Goal: Task Accomplishment & Management: Manage account settings

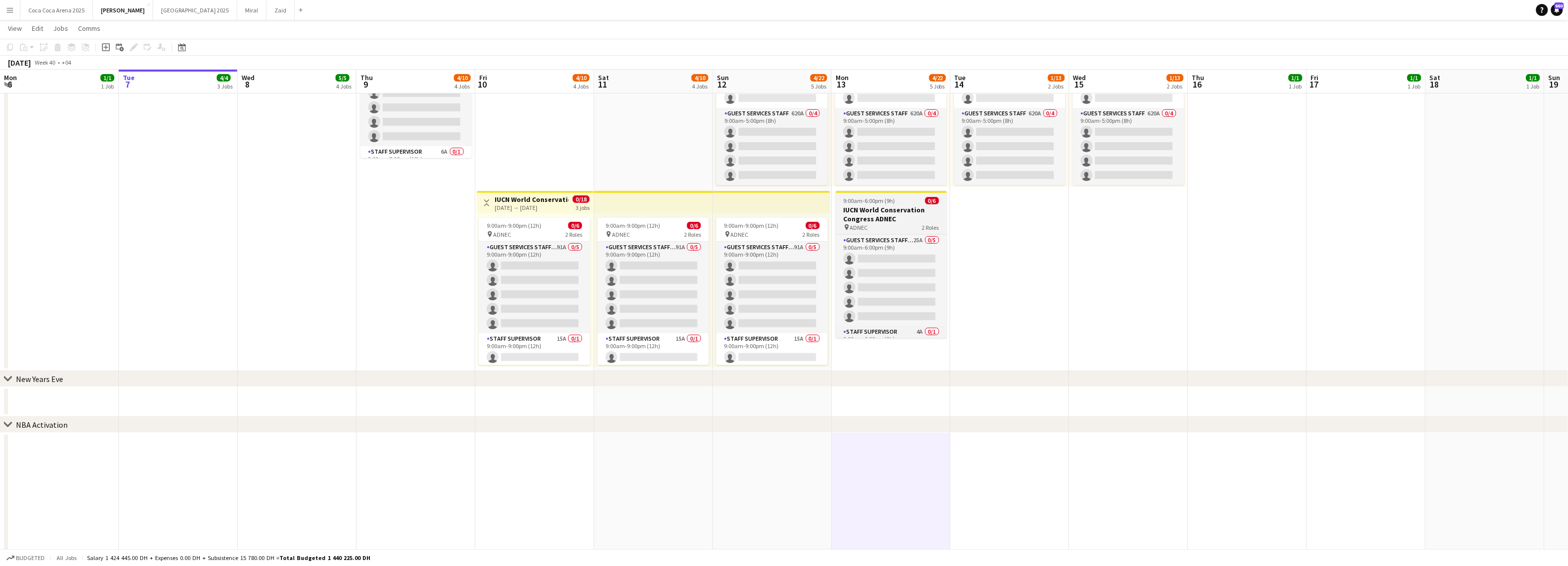
click at [864, 215] on h3 "IUCN World Conservation Congress ADNEC" at bounding box center [891, 214] width 112 height 18
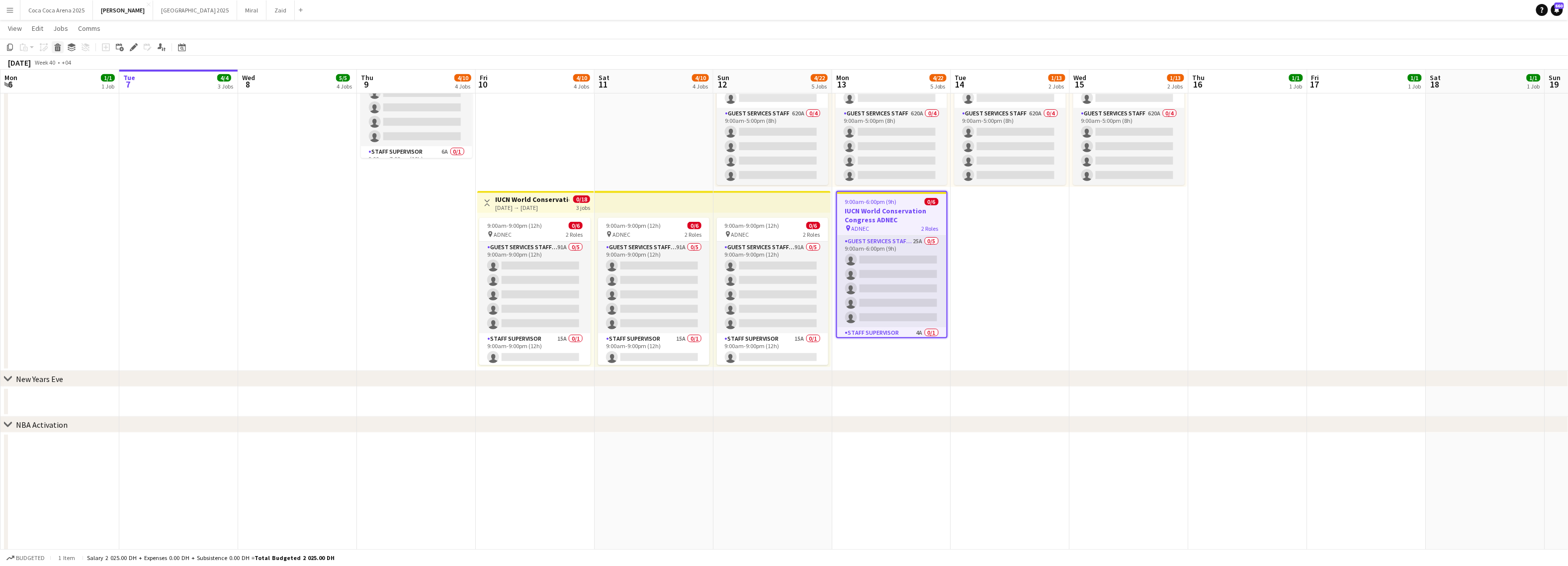
click at [62, 46] on div "Delete" at bounding box center [58, 48] width 12 height 12
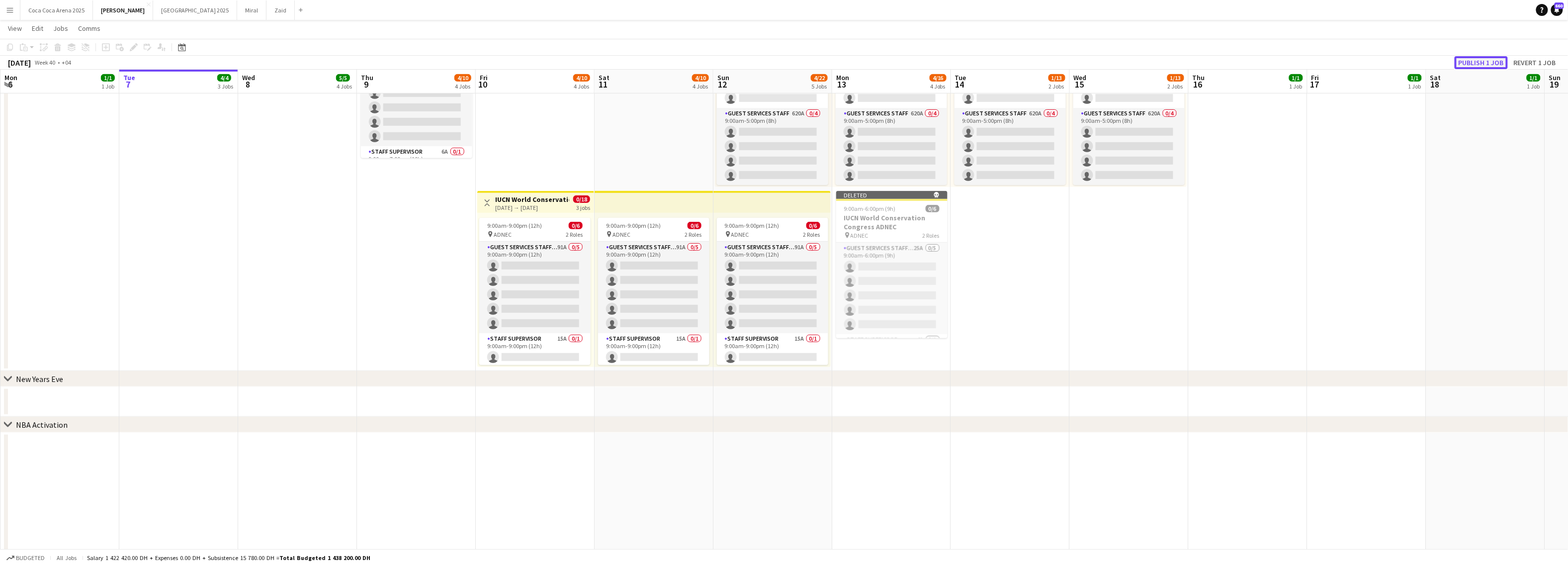
click at [1486, 62] on button "Publish 1 job" at bounding box center [1481, 63] width 53 height 13
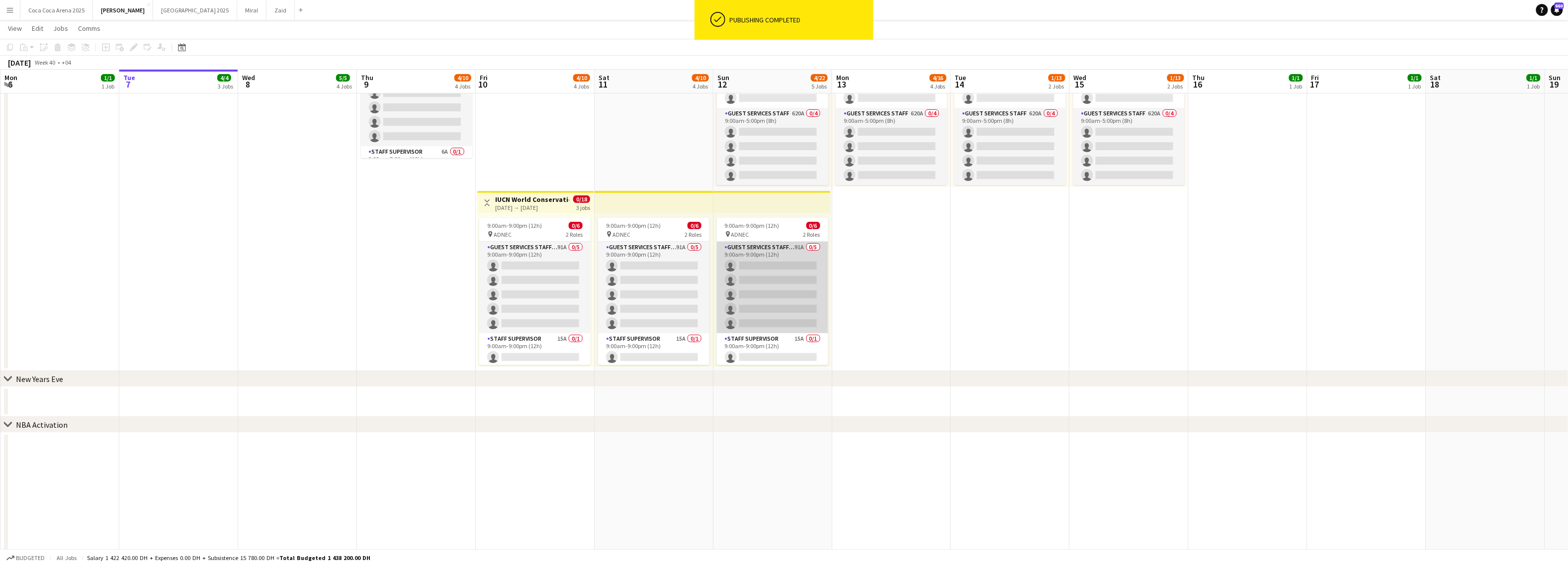
click at [765, 245] on app-card-role "Guest Services Staff - Senior 91A 0/5 9:00am-9:00pm (12h) single-neutral-action…" at bounding box center [773, 287] width 112 height 91
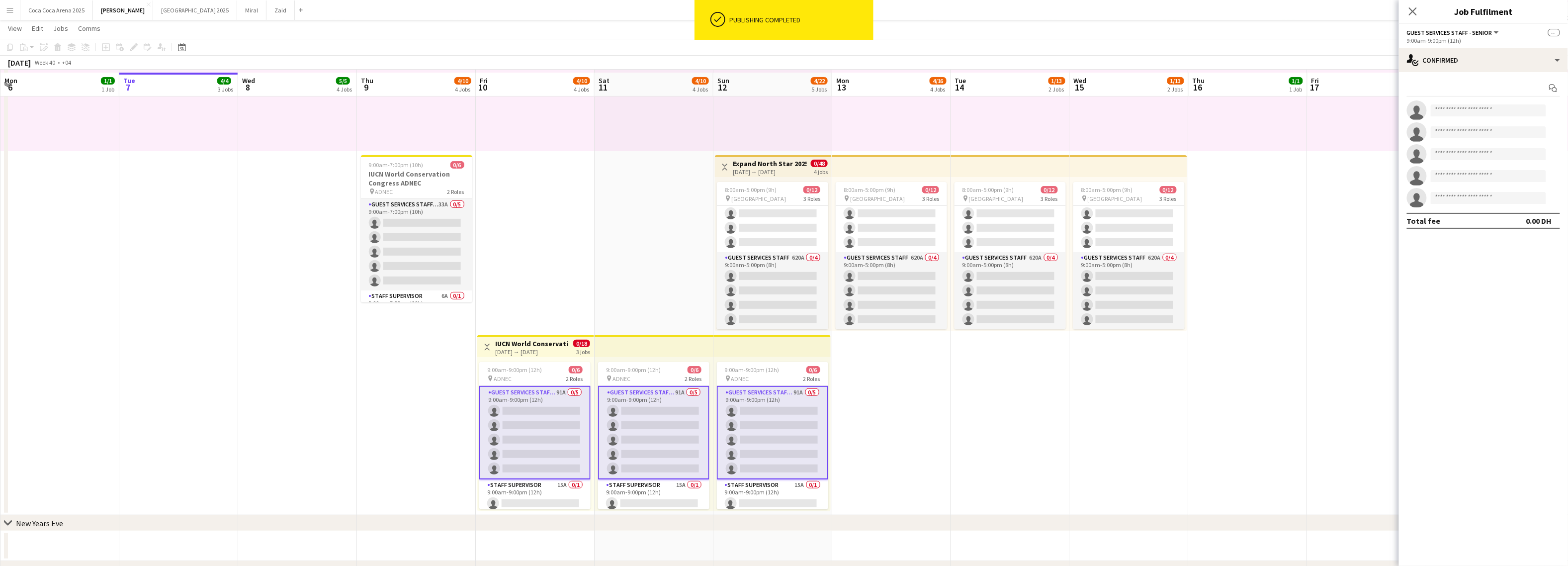
scroll to position [138, 0]
click at [417, 182] on h3 "IUCN World Conservation Congress ADNEC" at bounding box center [417, 180] width 112 height 18
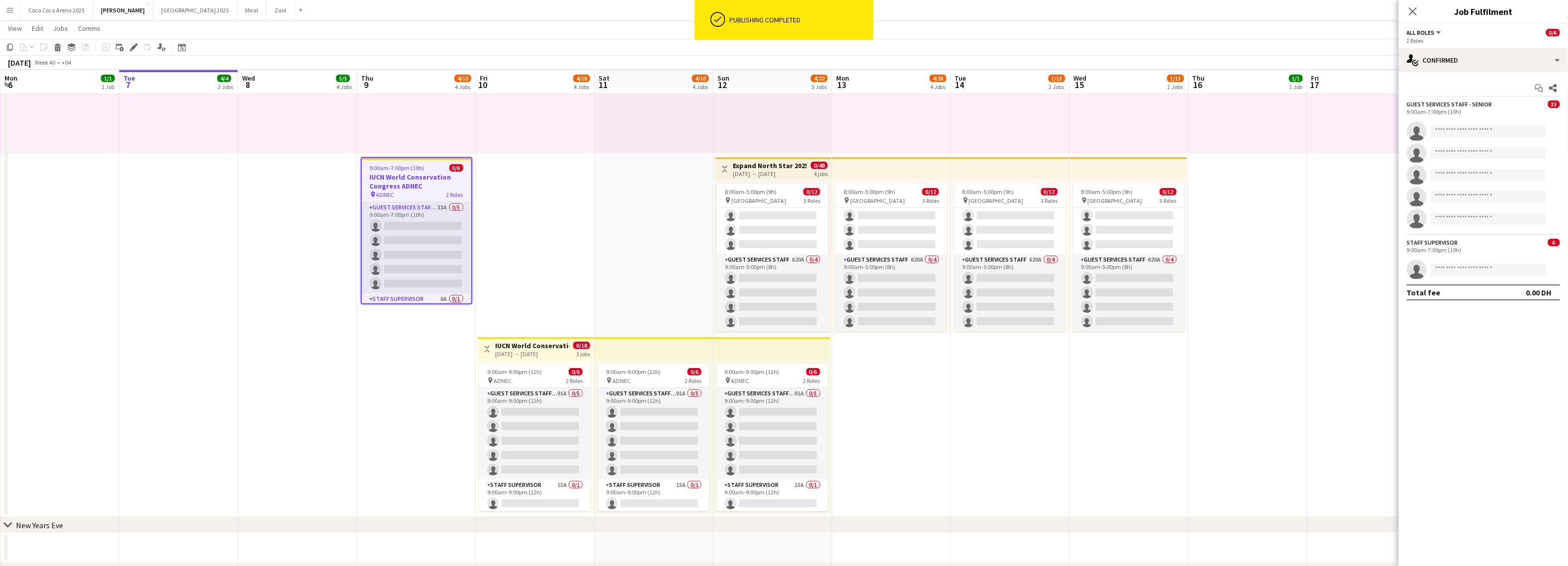
click at [413, 169] on span "9:00am-7:00pm (10h)" at bounding box center [397, 167] width 54 height 7
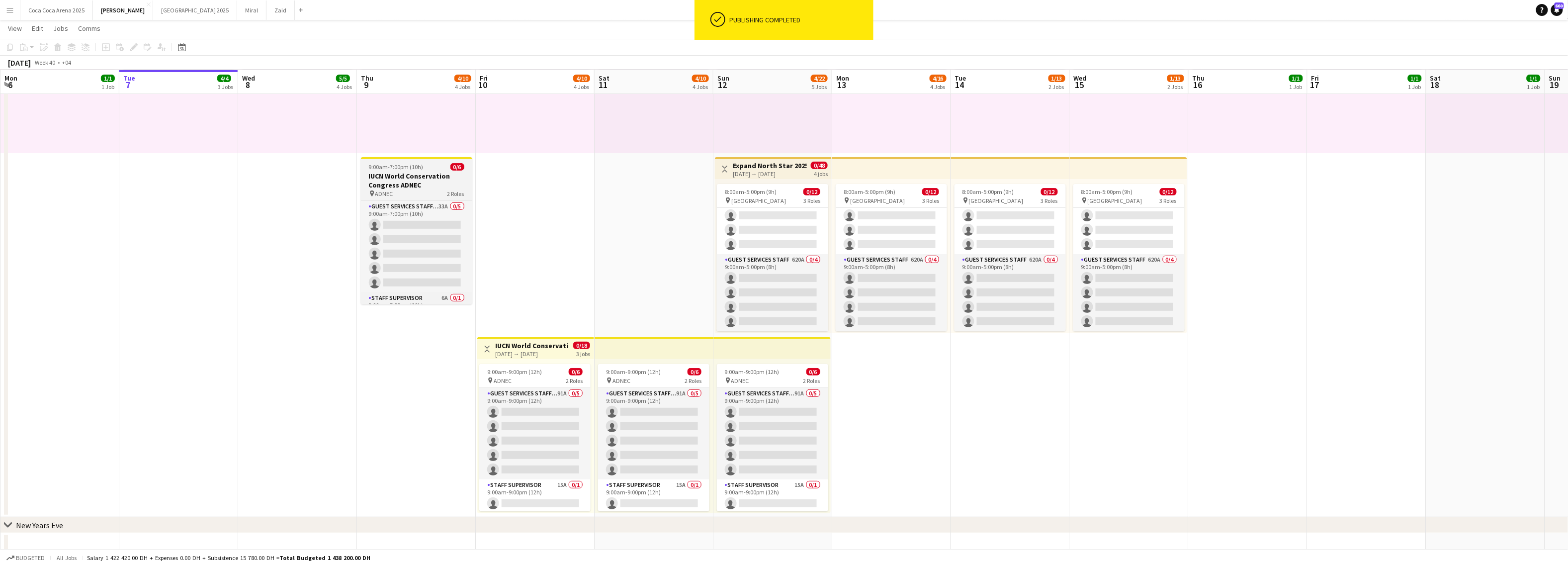
click at [413, 169] on span "9:00am-7:00pm (10h)" at bounding box center [396, 167] width 54 height 7
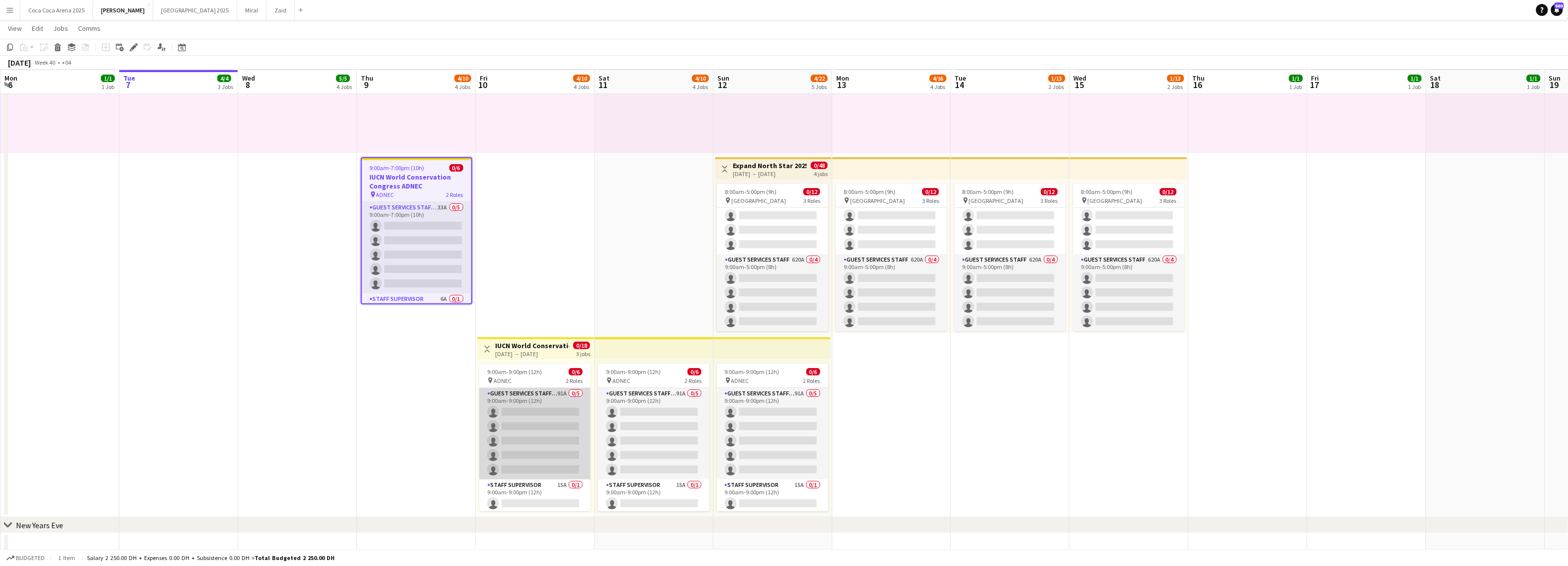
click at [522, 415] on app-card-role "Guest Services Staff - Senior 91A 0/5 9:00am-9:00pm (12h) single-neutral-action…" at bounding box center [535, 433] width 112 height 91
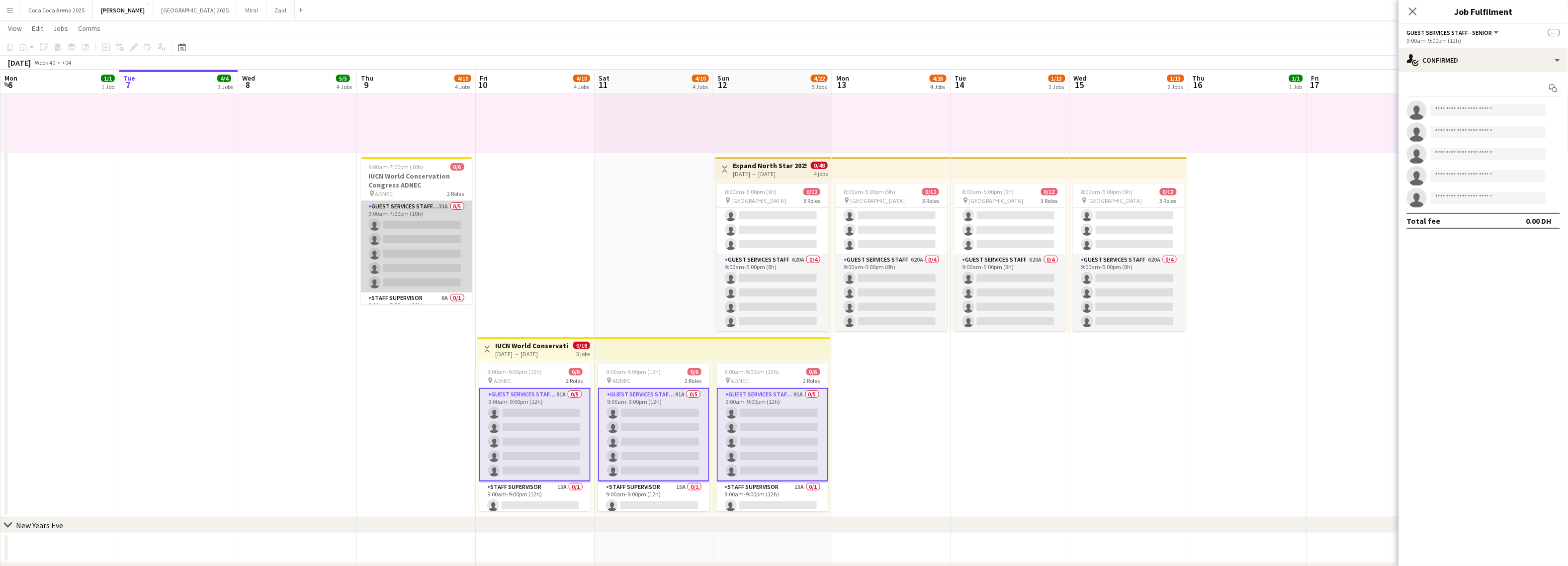
click at [431, 263] on app-card-role "Guest Services Staff - Senior 33A 0/5 9:00am-7:00pm (10h) single-neutral-action…" at bounding box center [417, 246] width 112 height 91
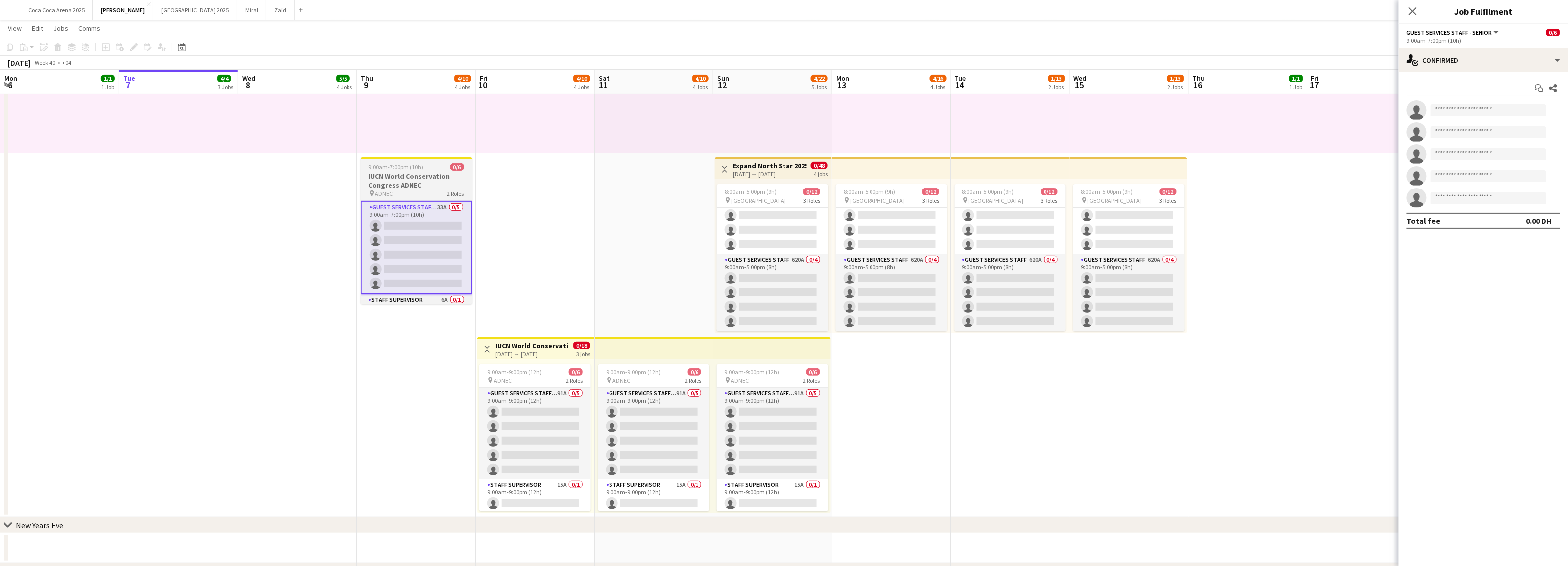
click at [424, 173] on h3 "IUCN World Conservation Congress ADNEC" at bounding box center [417, 180] width 112 height 18
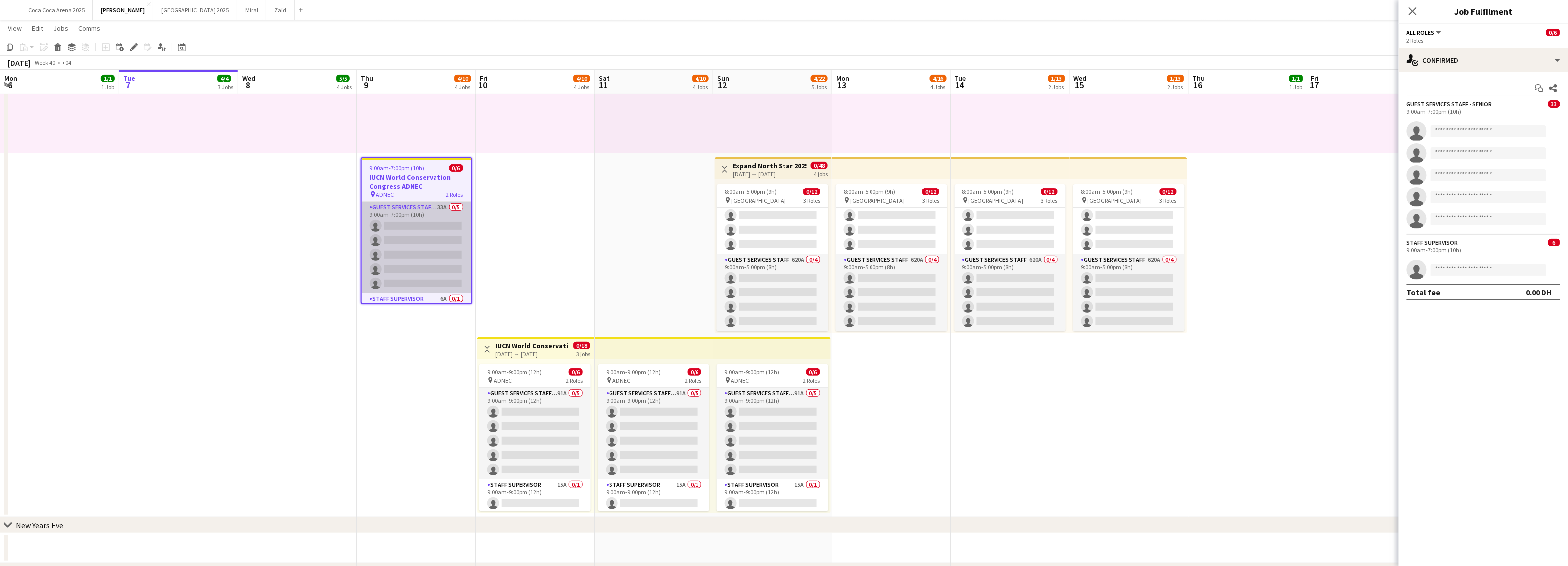
click at [461, 217] on app-card-role "Guest Services Staff - Senior 33A 0/5 9:00am-7:00pm (10h) single-neutral-action…" at bounding box center [416, 248] width 110 height 91
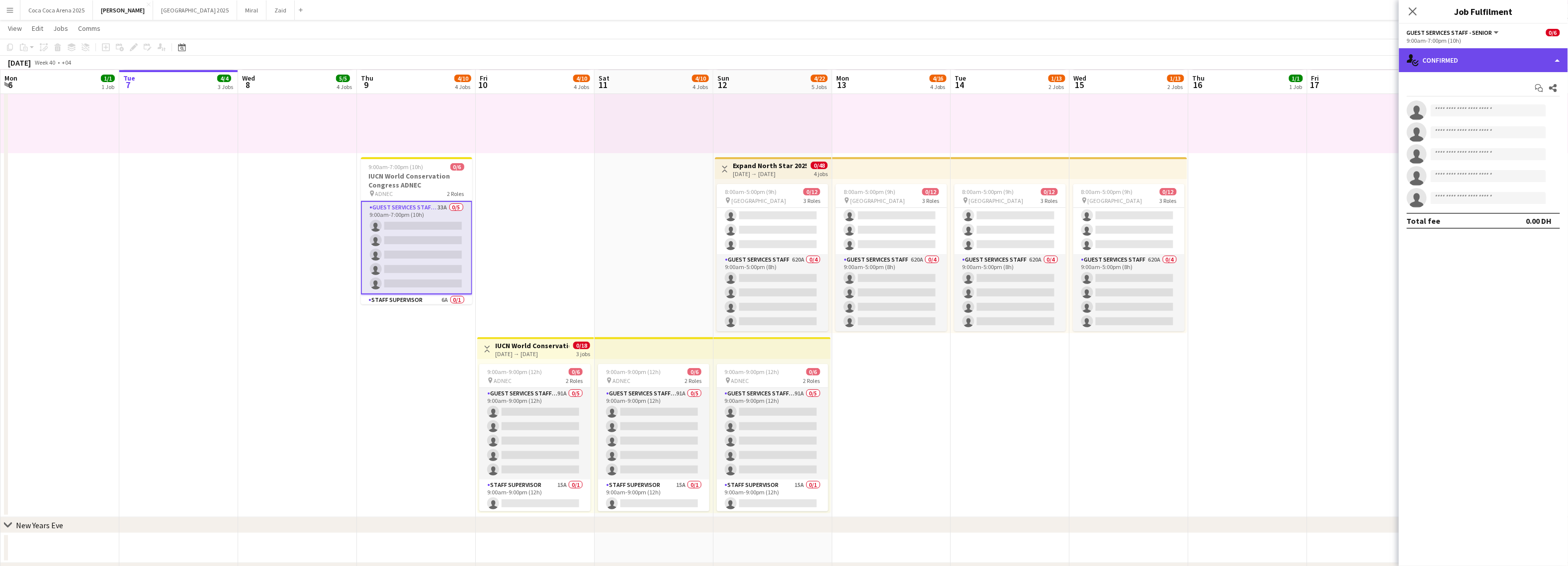
click at [1437, 59] on div "single-neutral-actions-check-2 Confirmed" at bounding box center [1483, 60] width 169 height 24
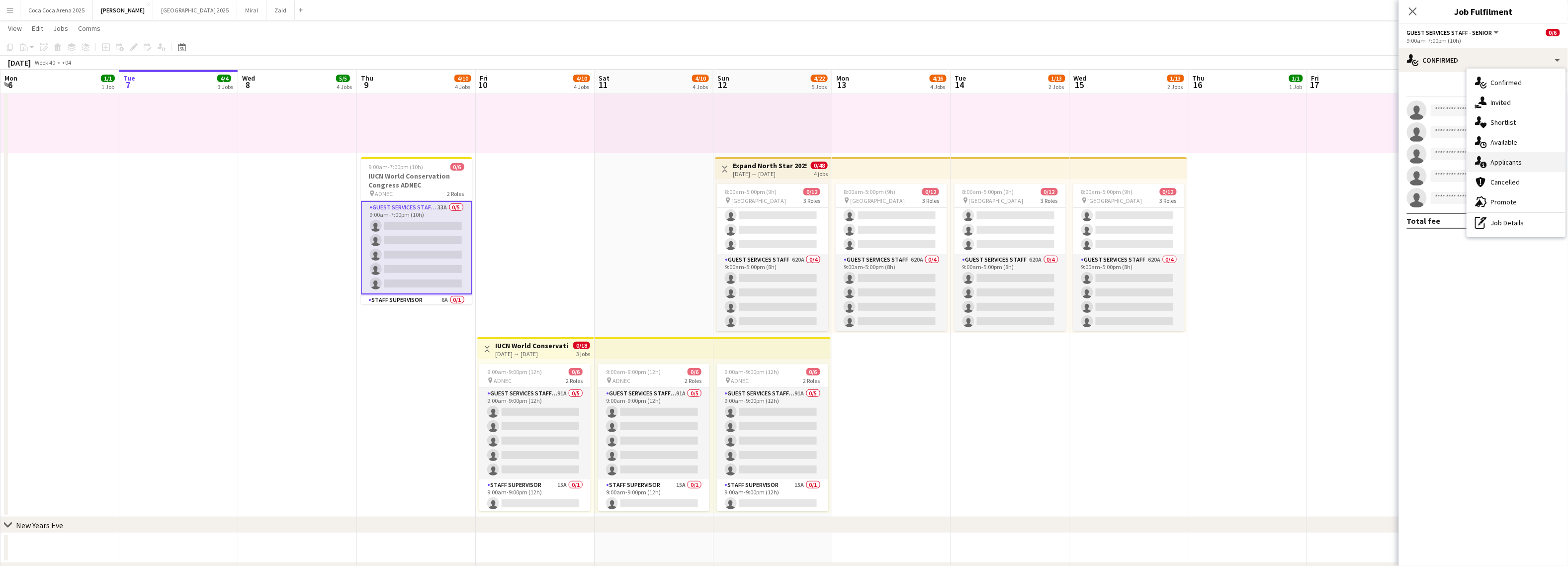
click at [1496, 160] on span "Applicants" at bounding box center [1507, 162] width 31 height 9
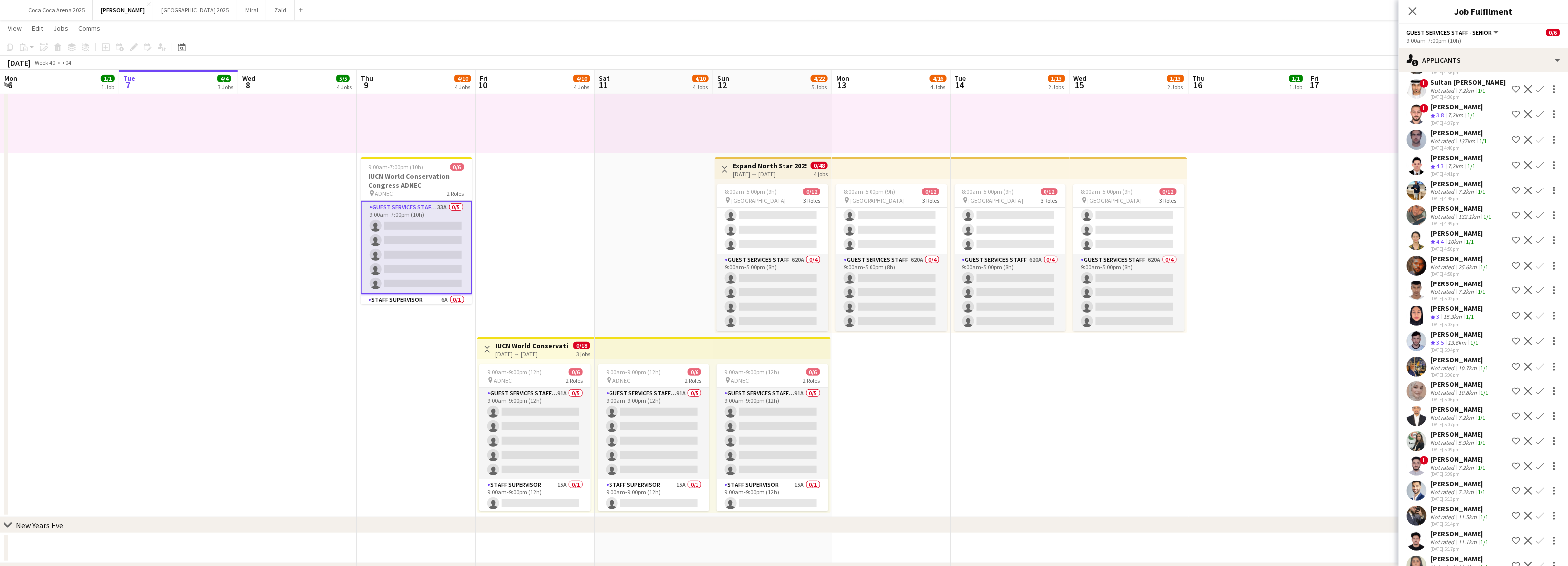
scroll to position [254, 0]
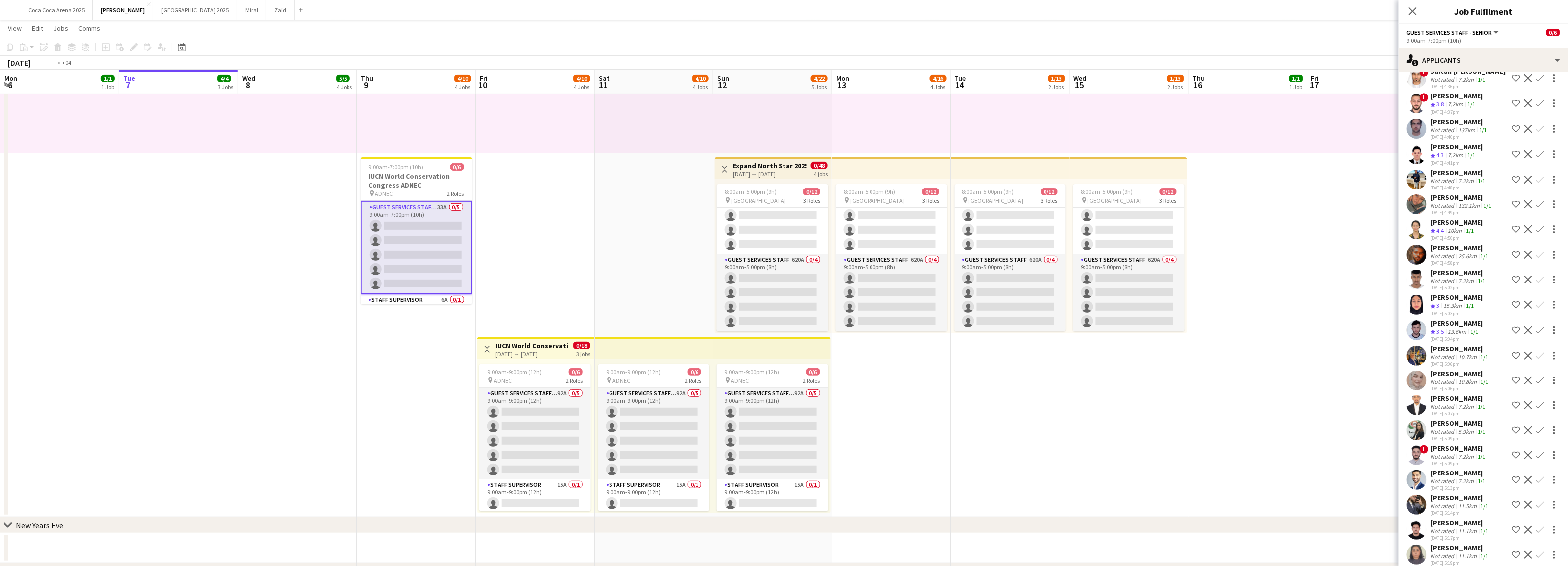
click at [980, 445] on app-date-cell "10:00am-10:00pm (12h) 1/1 pin Dubai 1 Role Runner 1/1 10:00am-10:00pm (12h) Jes…" at bounding box center [1010, 245] width 119 height 544
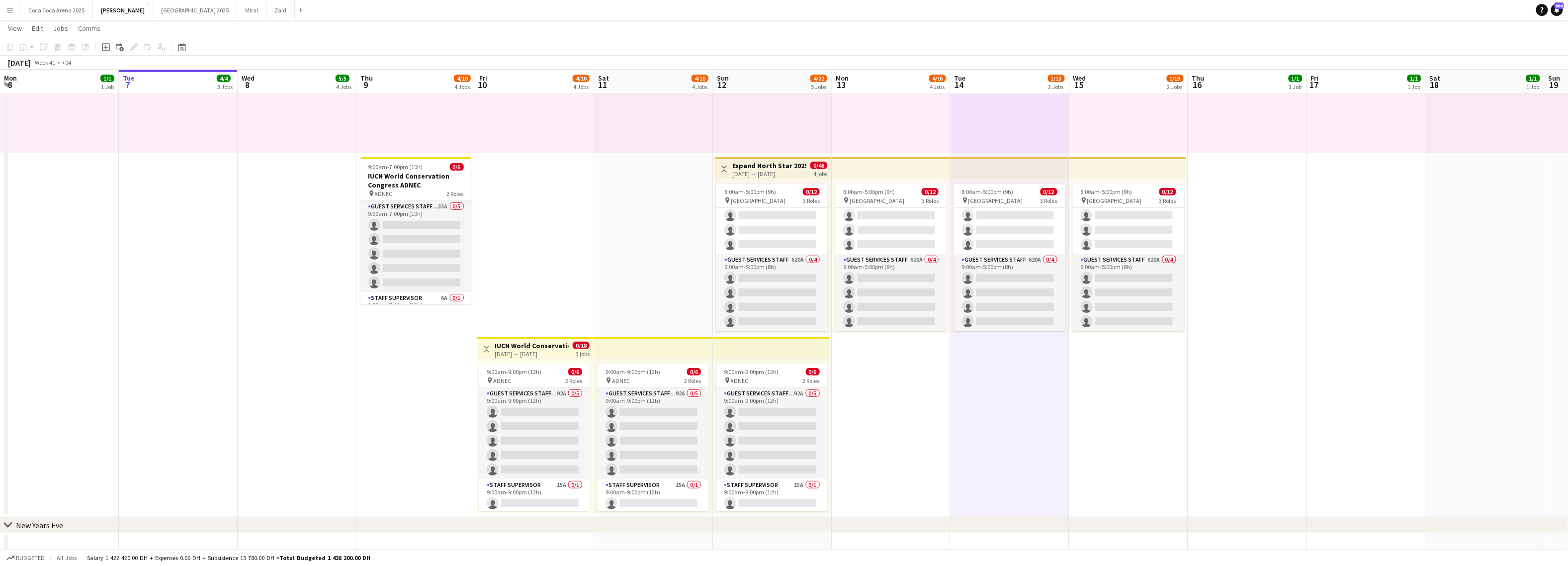
click at [850, 410] on app-date-cell "10:00am-10:00pm (12h) 1/1 pin Dubai 1 Role Runner 1/1 10:00am-10:00pm (12h) Jes…" at bounding box center [891, 245] width 119 height 544
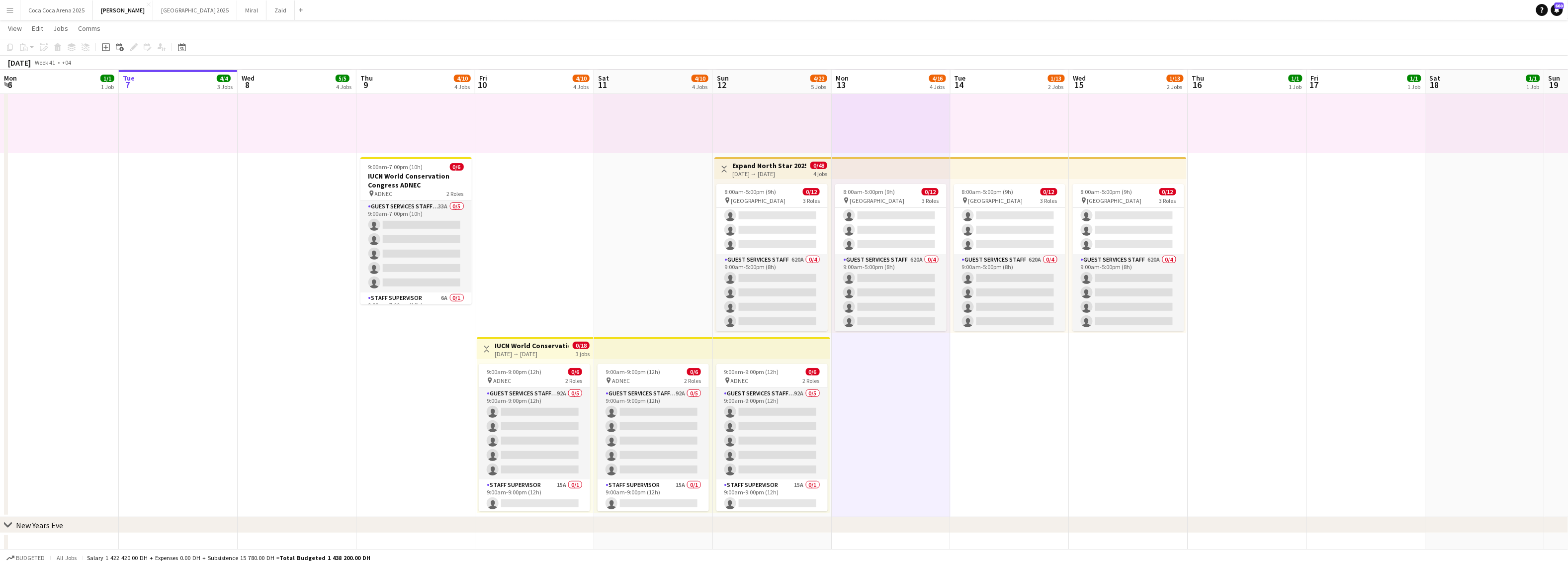
click at [775, 352] on app-top-bar at bounding box center [771, 348] width 117 height 22
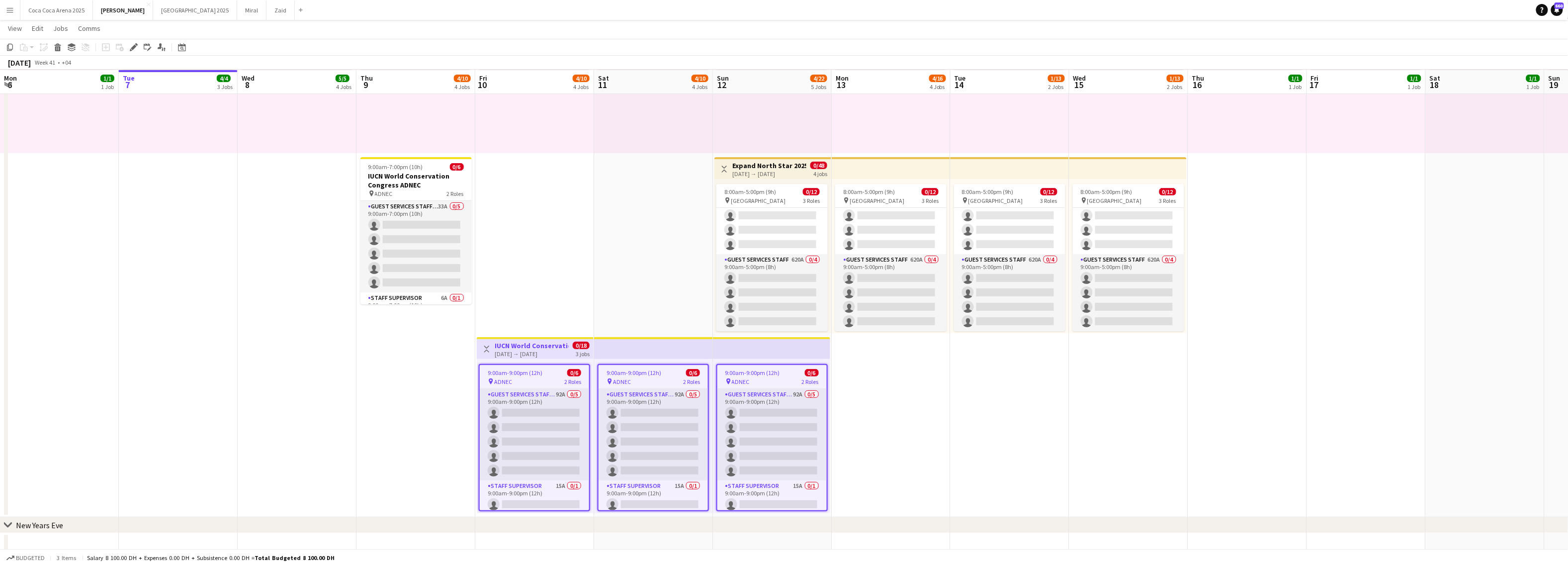
click at [767, 385] on app-job-card "9:00am-9:00pm (12h) 0/6 pin ADNEC 2 Roles Guest Services Staff - Senior 92A 0/5…" at bounding box center [772, 437] width 112 height 147
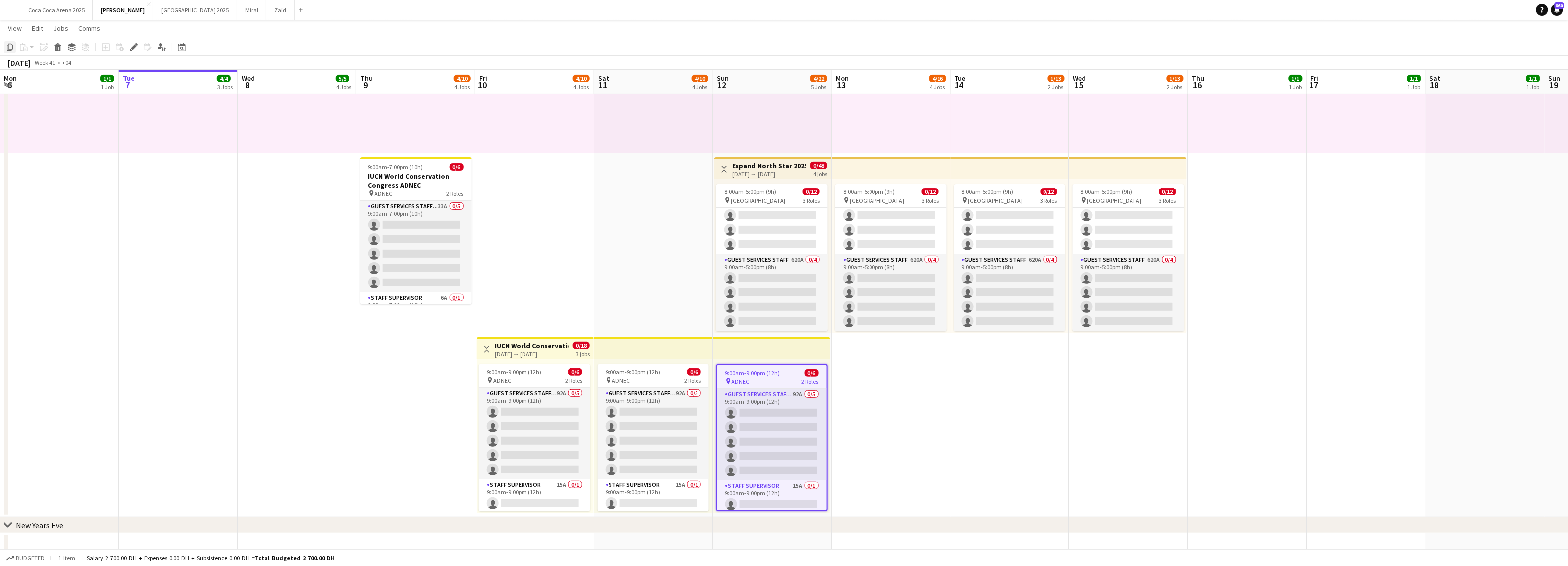
click at [7, 48] on icon at bounding box center [10, 47] width 6 height 7
click at [879, 376] on app-date-cell "10:00am-10:00pm (12h) 1/1 pin Dubai 1 Role Runner 1/1 10:00am-10:00pm (12h) Jes…" at bounding box center [891, 245] width 119 height 544
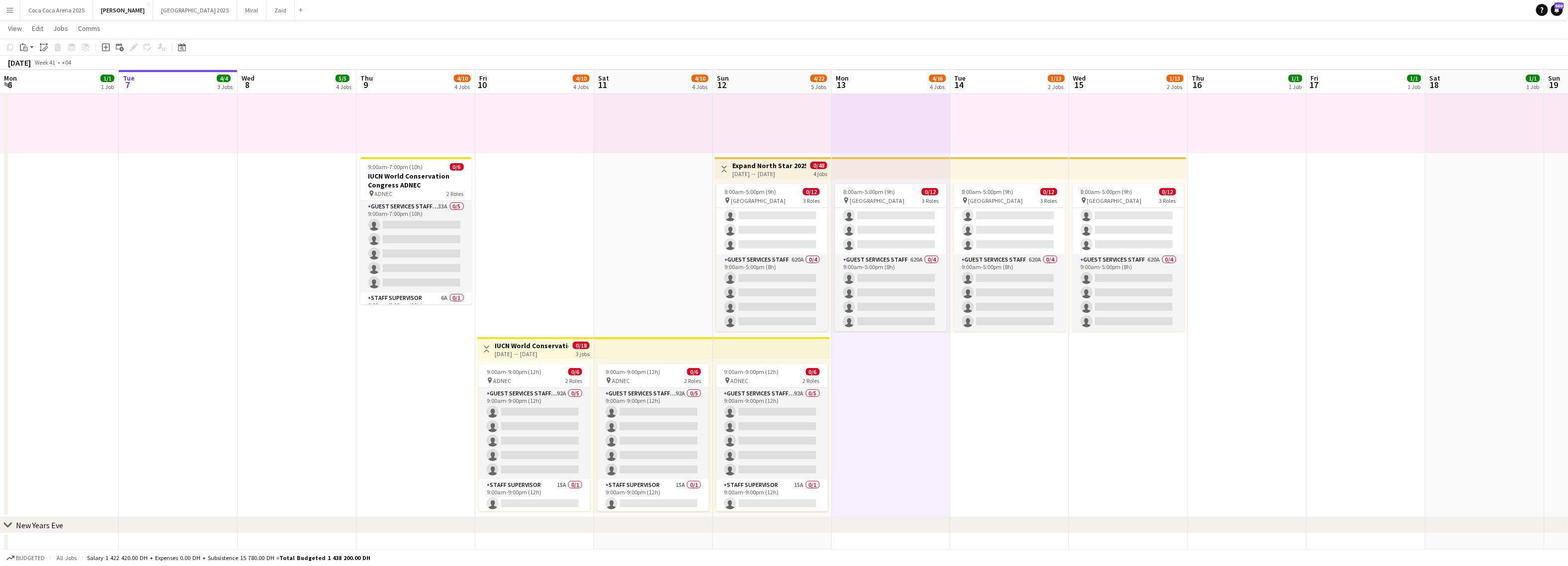
click at [879, 388] on app-date-cell "10:00am-10:00pm (12h) 1/1 pin Dubai 1 Role Runner 1/1 10:00am-10:00pm (12h) Jes…" at bounding box center [891, 245] width 119 height 544
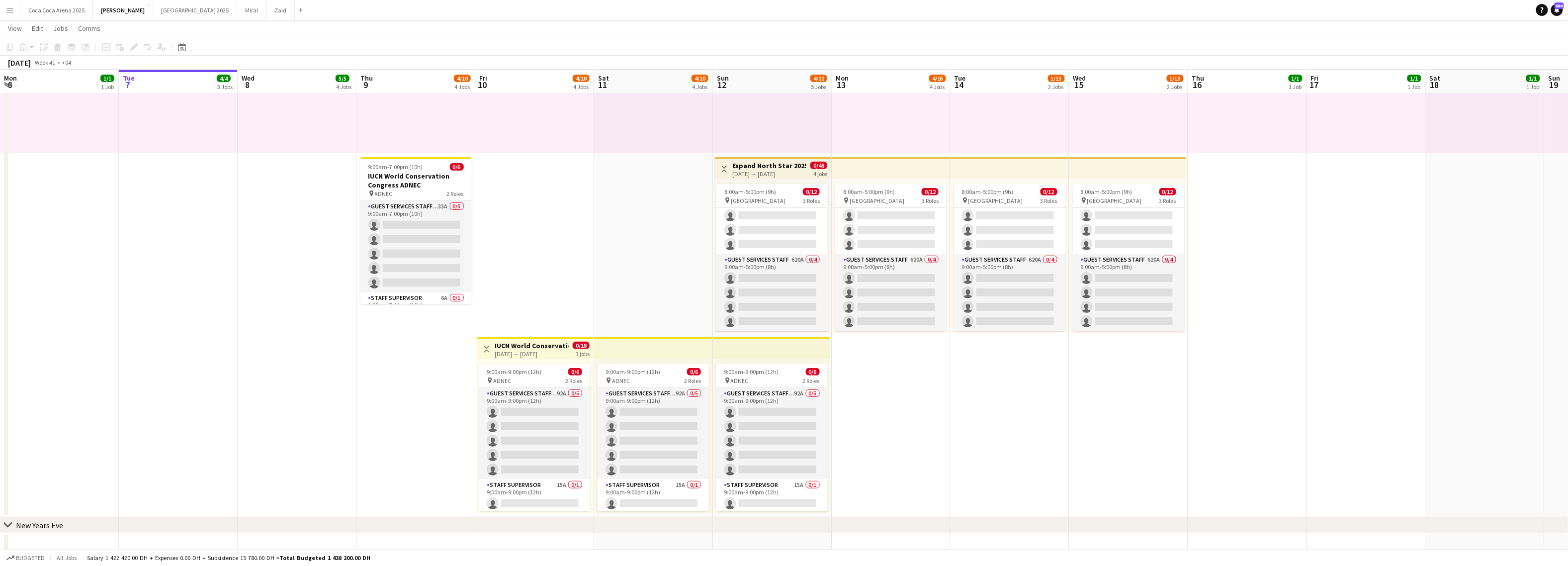
click at [876, 395] on app-date-cell "10:00am-10:00pm (12h) 1/1 pin Dubai 1 Role Runner 1/1 10:00am-10:00pm (12h) Jes…" at bounding box center [891, 245] width 119 height 544
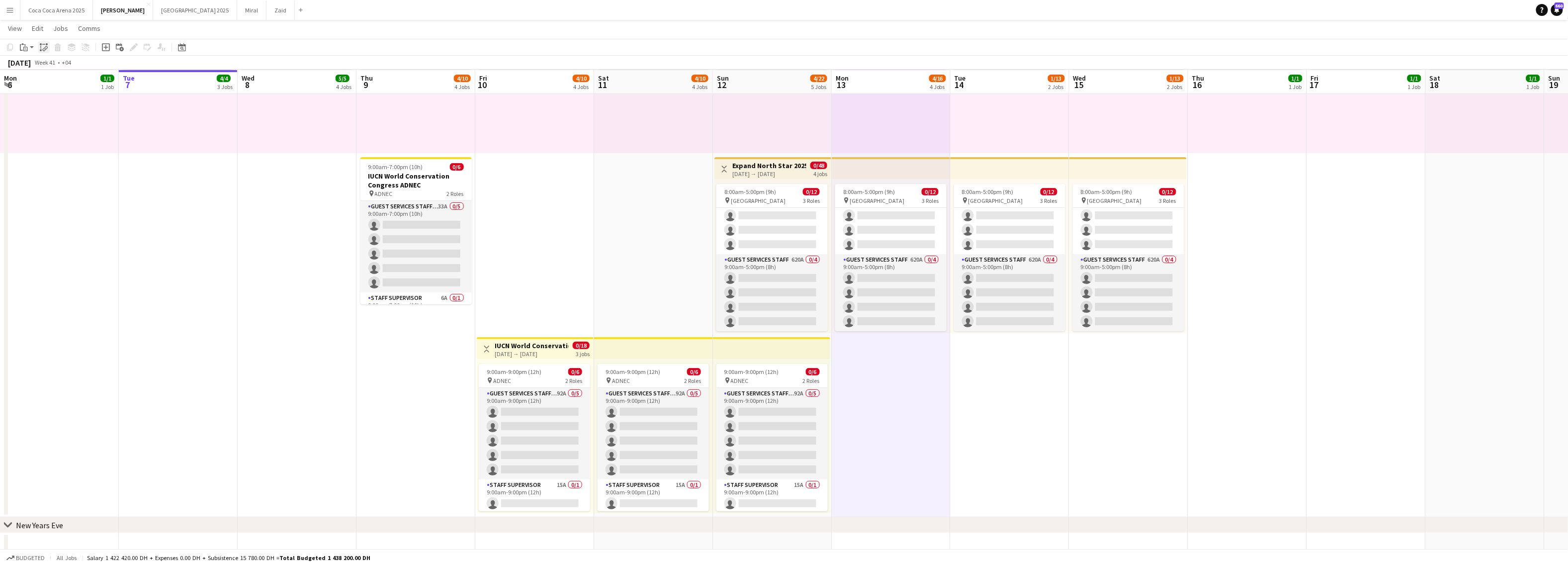
click at [44, 44] on icon "Paste linked Job" at bounding box center [44, 48] width 8 height 8
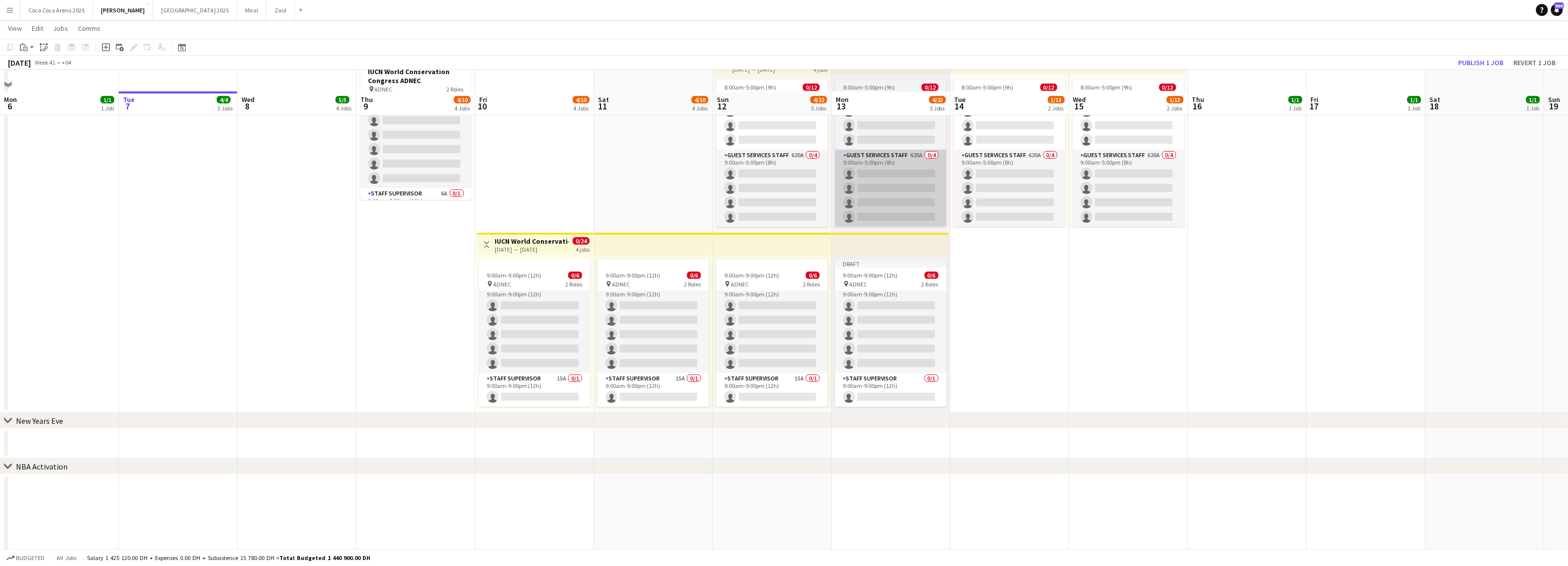
scroll to position [265, 0]
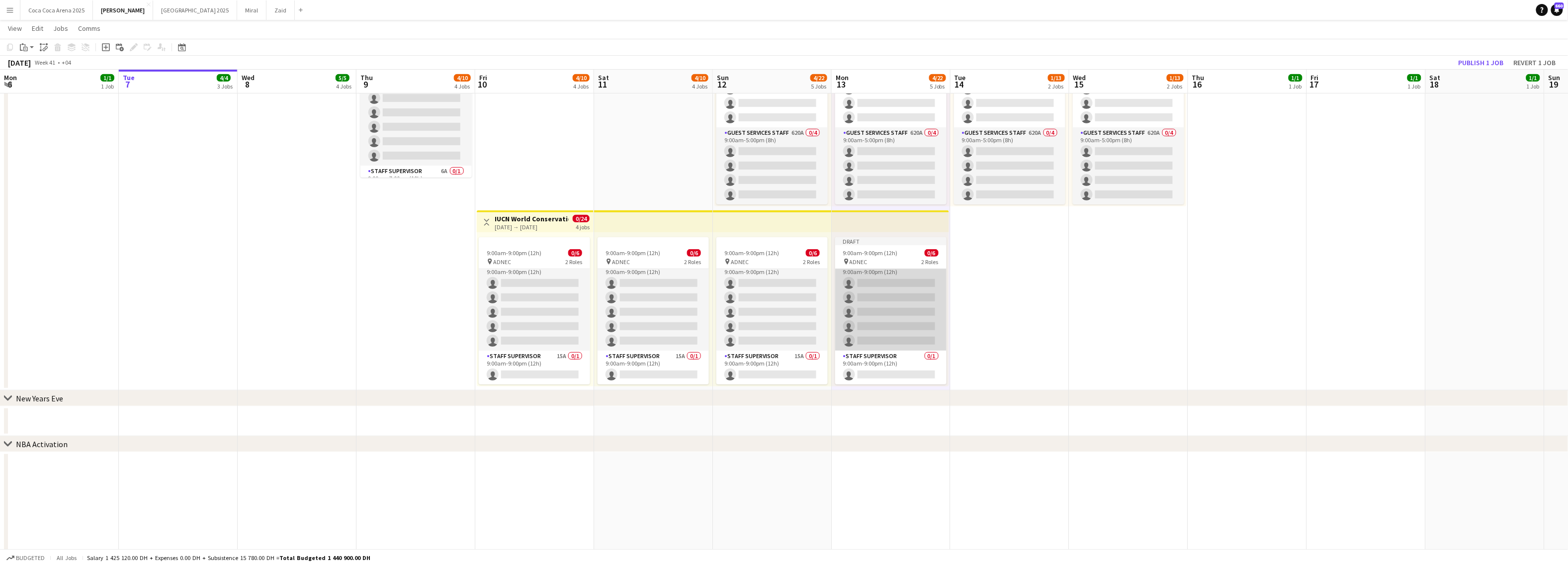
click at [905, 307] on app-card-role "Guest Services Staff - Senior 0/5 9:00am-9:00pm (12h) single-neutral-actions si…" at bounding box center [891, 305] width 112 height 91
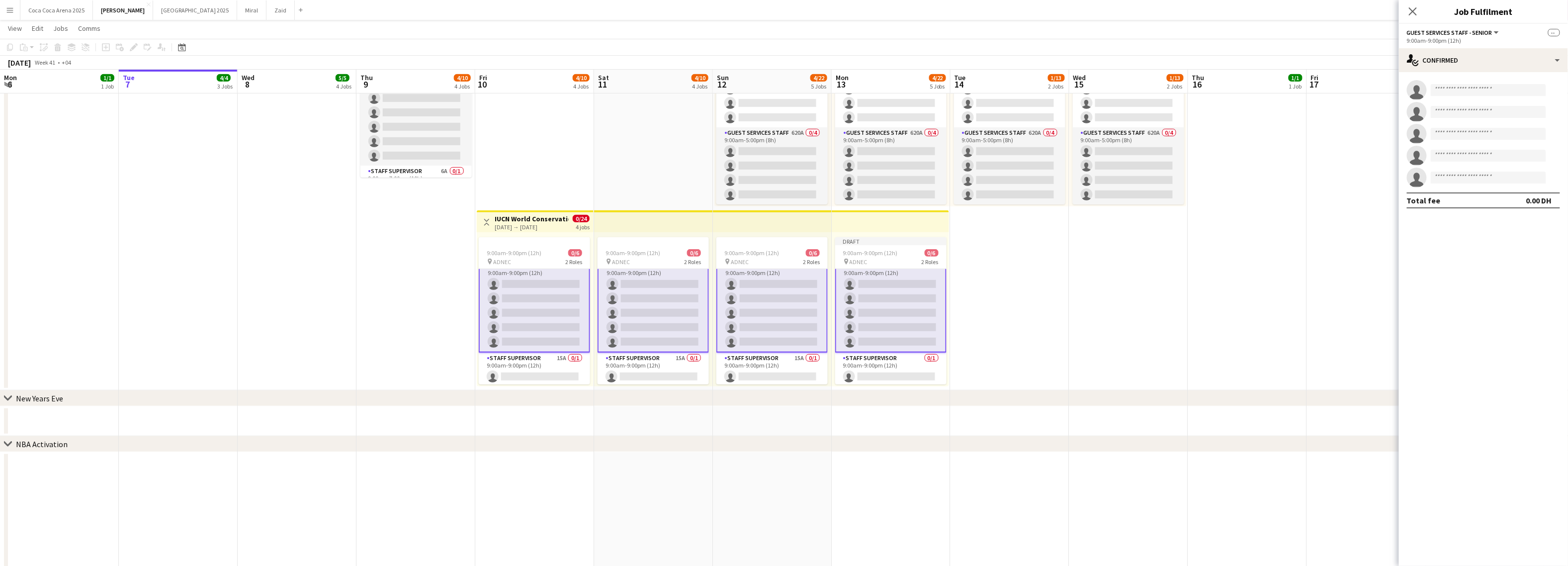
scroll to position [10, 0]
click at [901, 286] on app-card-role "Guest Services Staff - Senior 0/5 9:00am-9:00pm (12h) single-neutral-actions si…" at bounding box center [891, 305] width 112 height 93
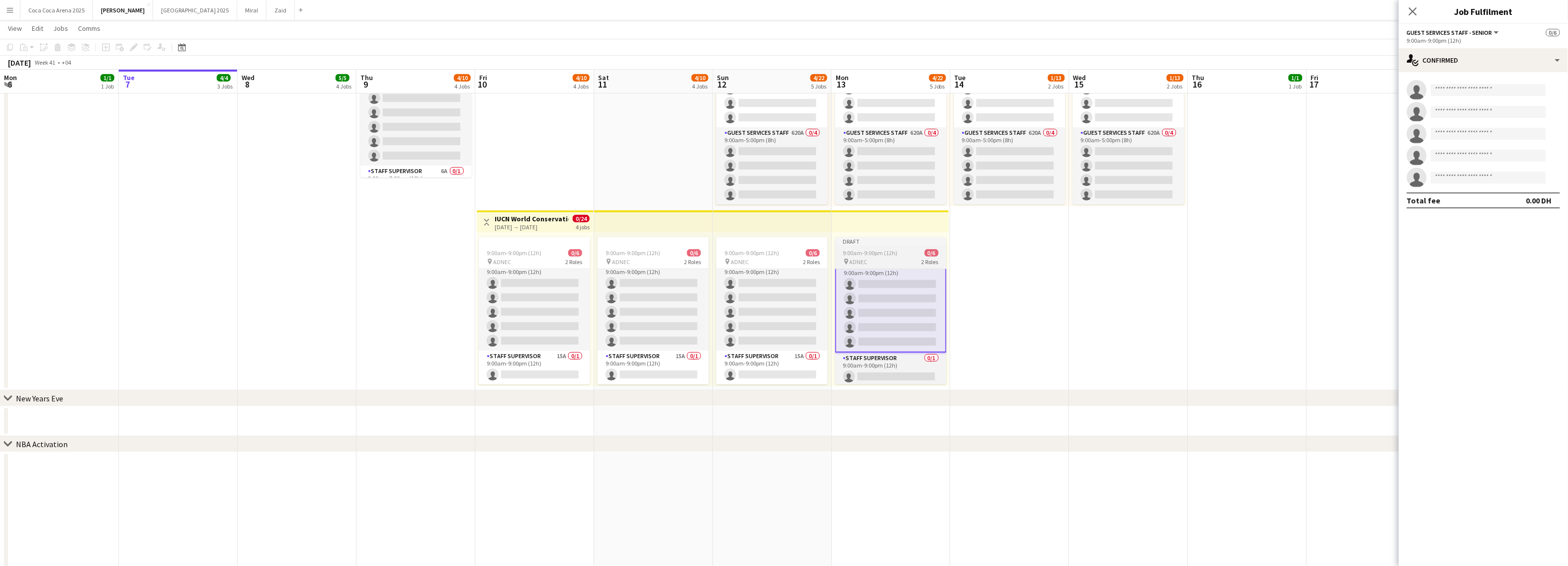
click at [863, 243] on div "Draft" at bounding box center [891, 242] width 112 height 8
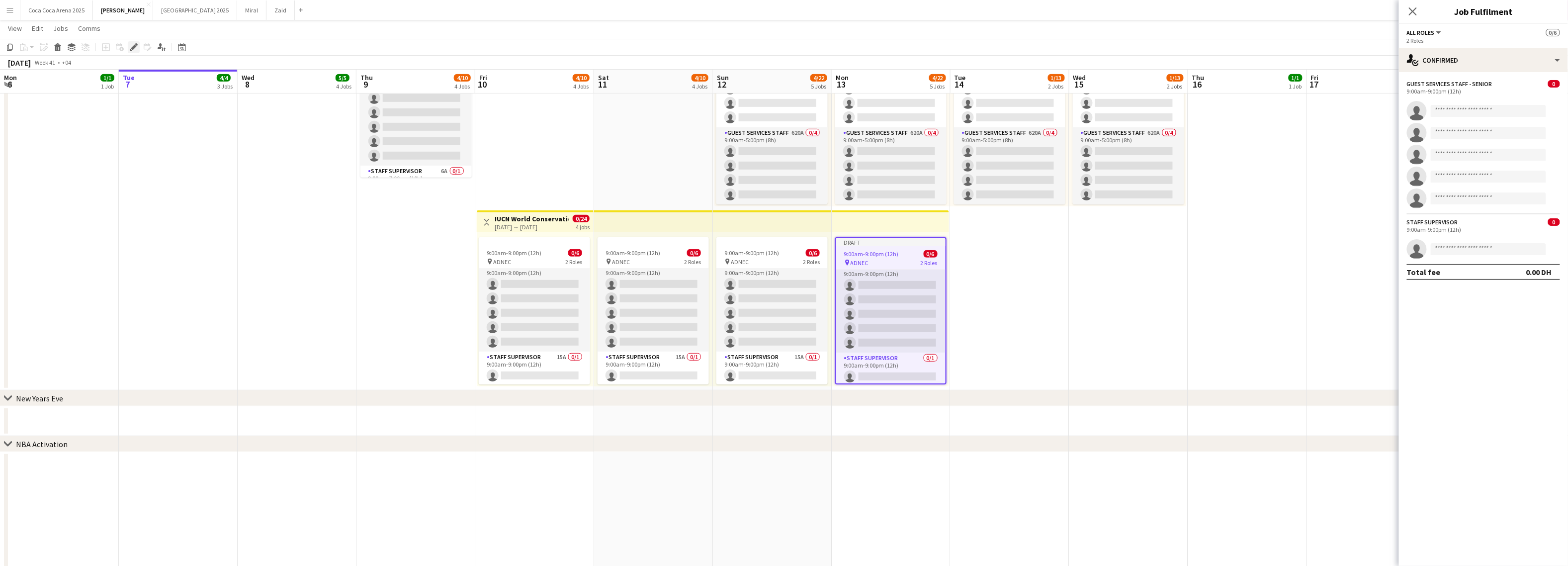
click at [137, 48] on icon "Edit" at bounding box center [134, 48] width 8 height 8
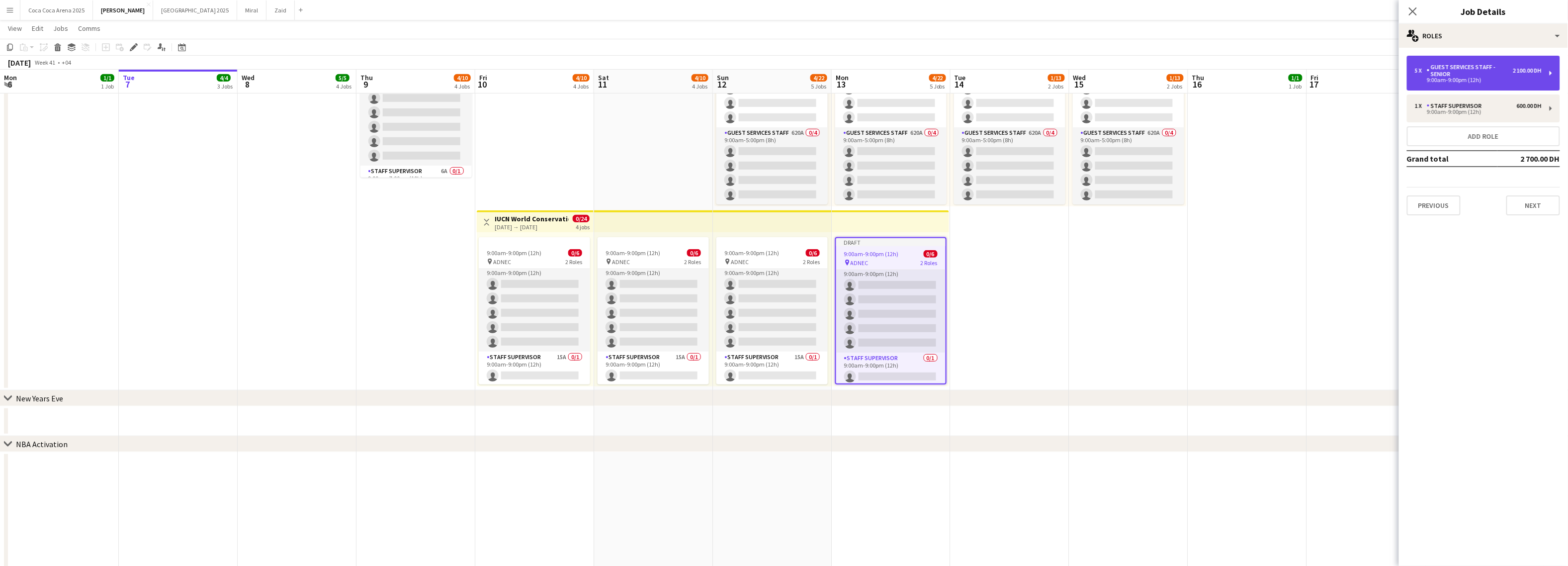
click at [1478, 73] on div "Guest Services Staff - Senior" at bounding box center [1469, 71] width 86 height 14
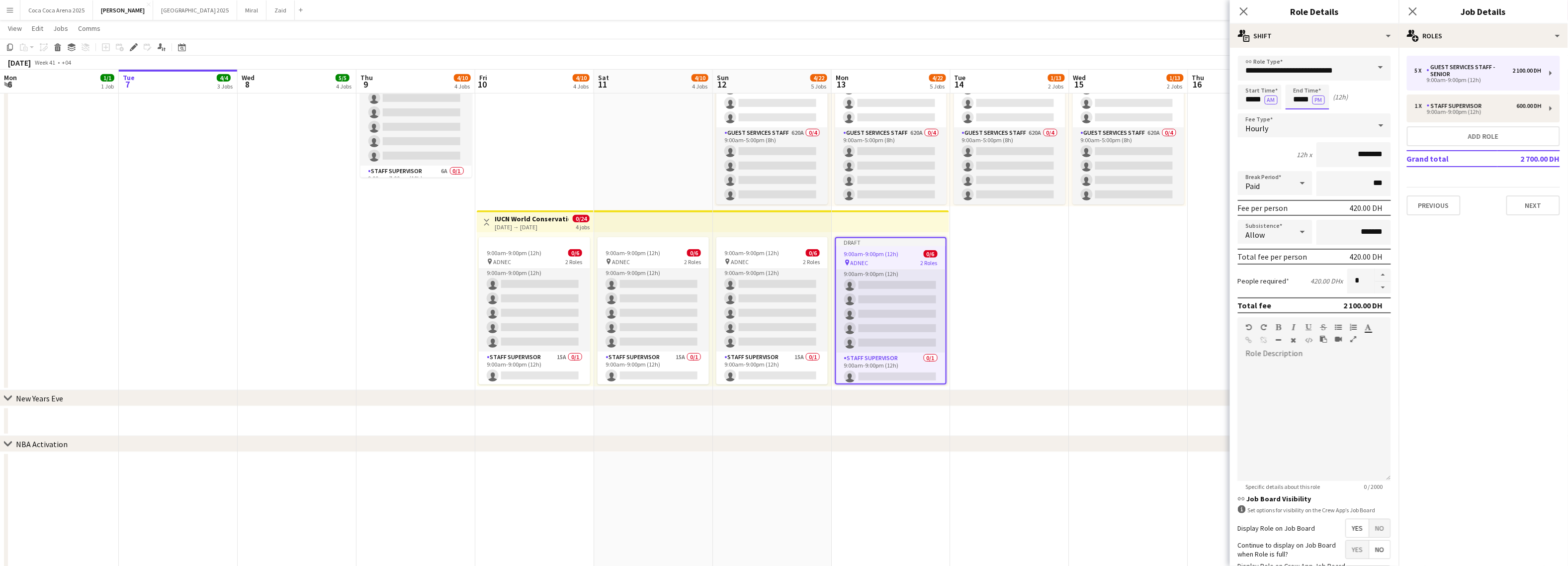
click at [1301, 104] on input "*****" at bounding box center [1307, 97] width 44 height 25
click at [1301, 100] on input "*****" at bounding box center [1307, 97] width 44 height 25
type input "*****"
click at [1246, 11] on icon at bounding box center [1244, 12] width 10 height 10
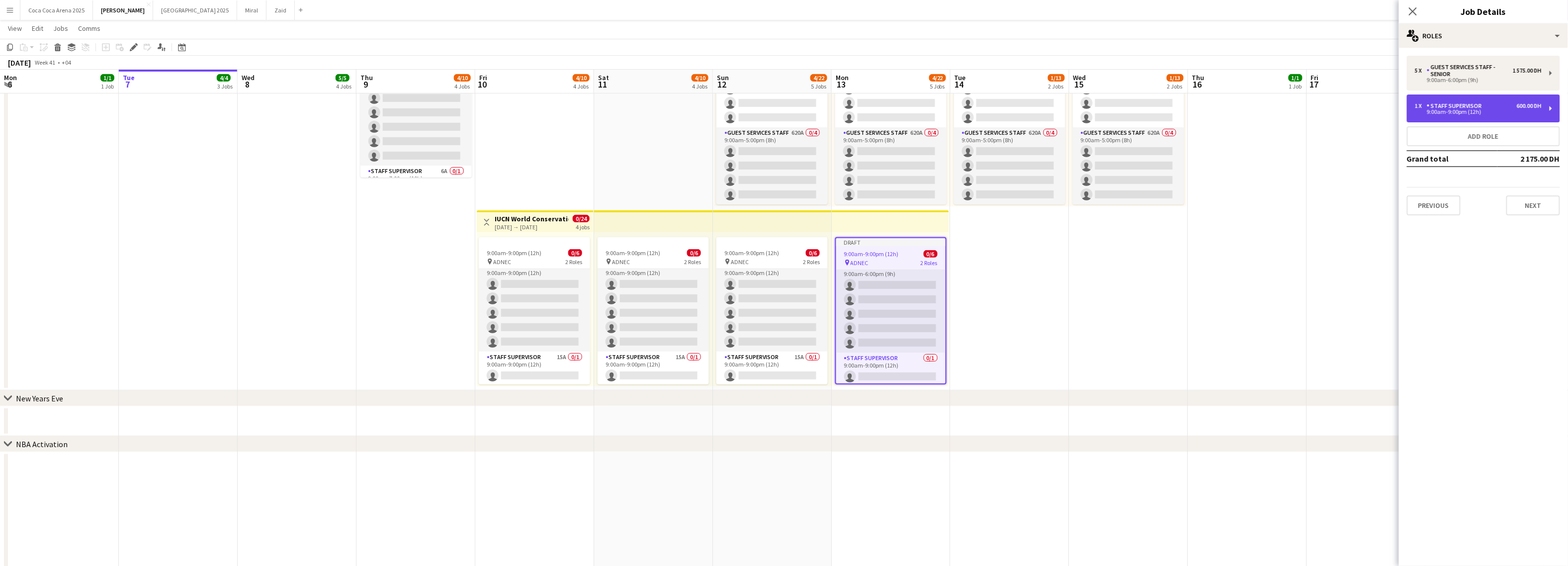
click at [1430, 112] on div "9:00am-9:00pm (12h)" at bounding box center [1478, 112] width 127 height 5
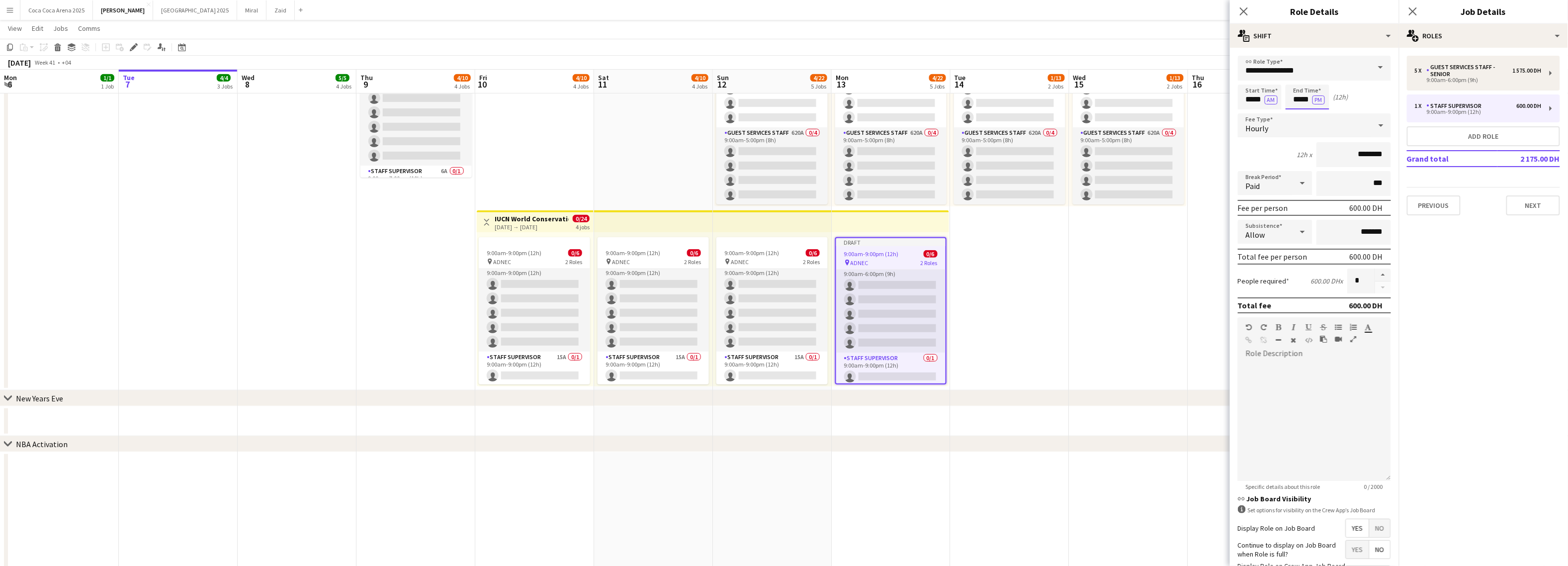
click at [1301, 101] on input "*****" at bounding box center [1307, 97] width 44 height 25
type input "*****"
click at [1248, 11] on icon "Close pop-in" at bounding box center [1244, 12] width 10 height 10
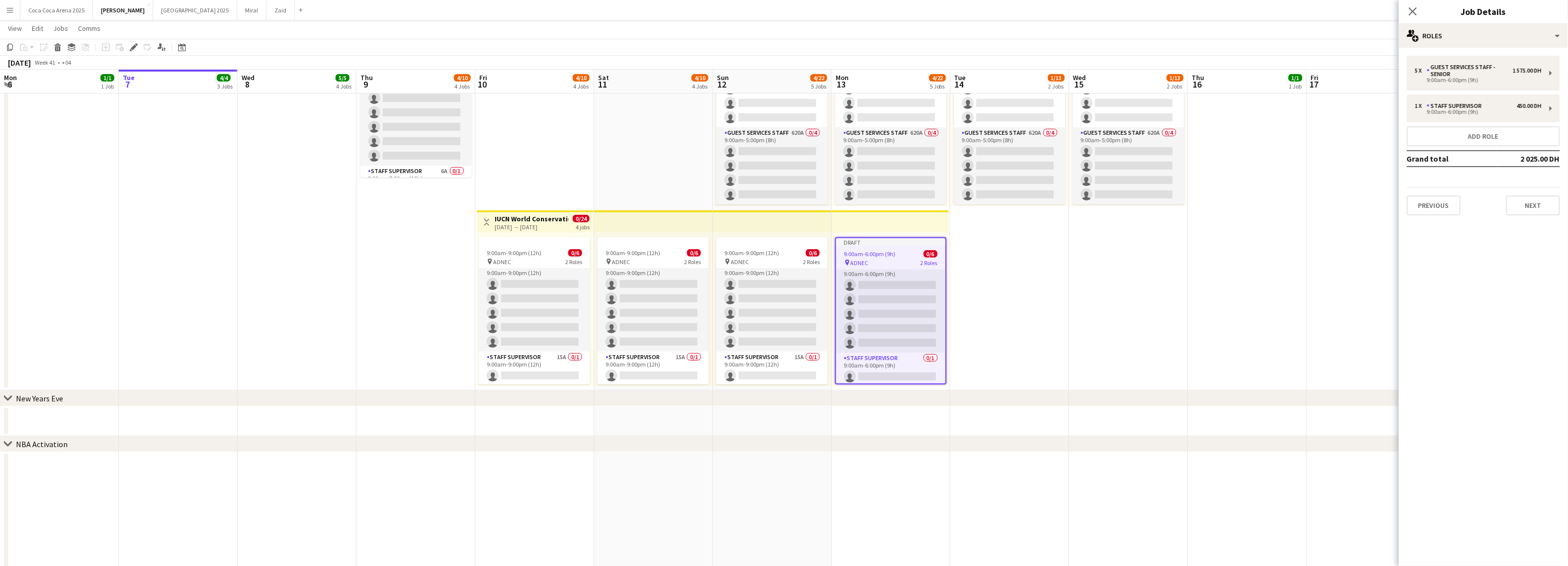
click at [1249, 267] on app-date-cell "10:00am-10:00pm (12h) 1/1 pin Dubai 1 Role Runner 1/1 10:00am-10:00pm (12h) Jes…" at bounding box center [1248, 118] width 119 height 544
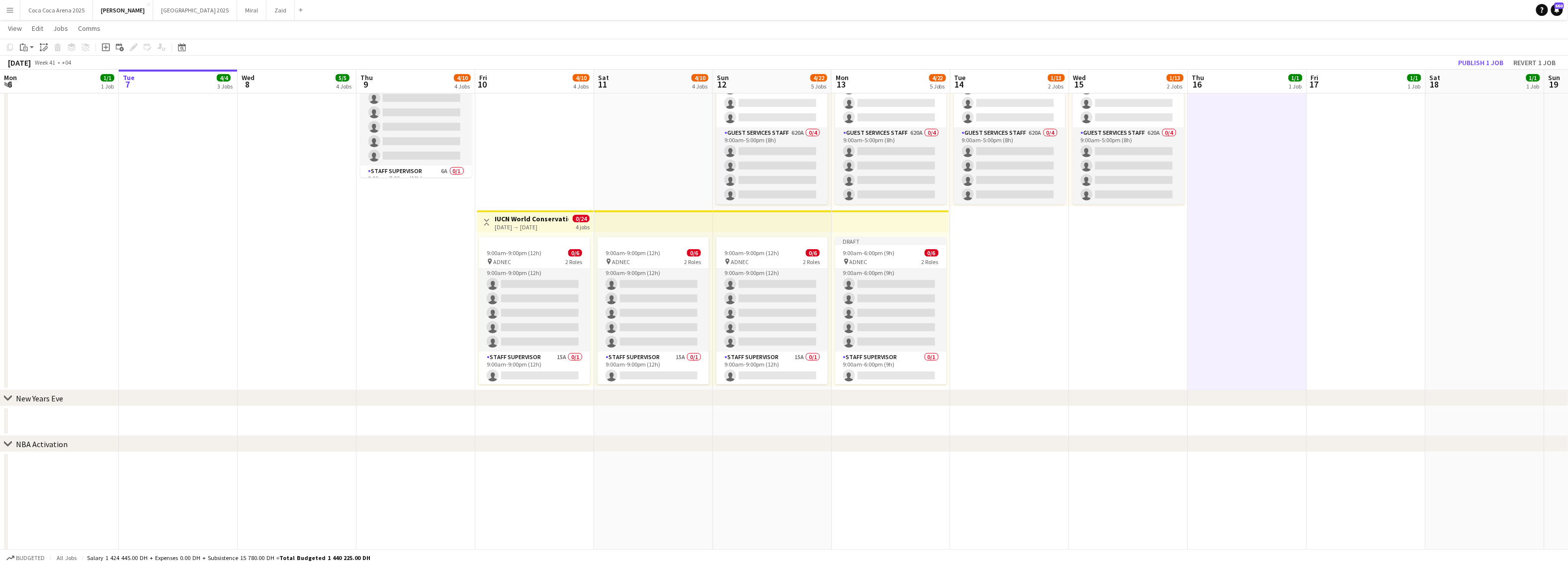
click at [1474, 52] on app-toolbar "Copy Paste Paste Command V Paste with crew Command Shift V Paste linked Job Del…" at bounding box center [784, 47] width 1568 height 17
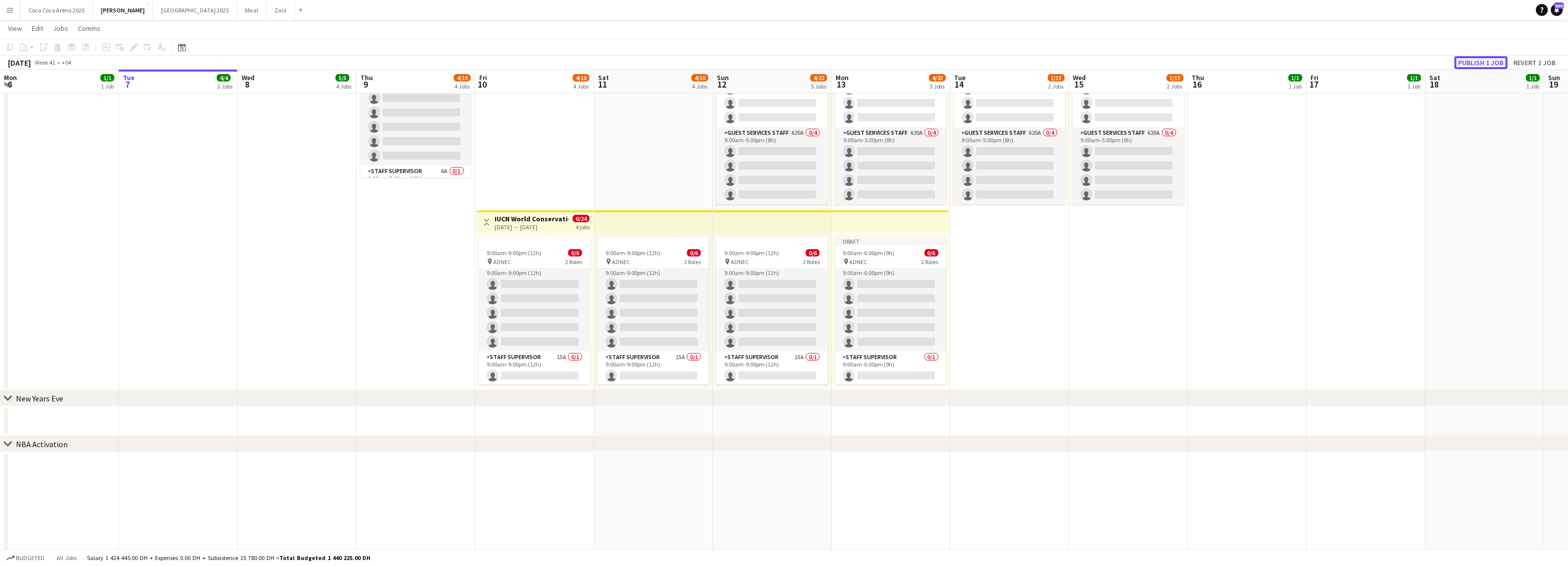
click at [1473, 61] on button "Publish 1 job" at bounding box center [1481, 63] width 53 height 13
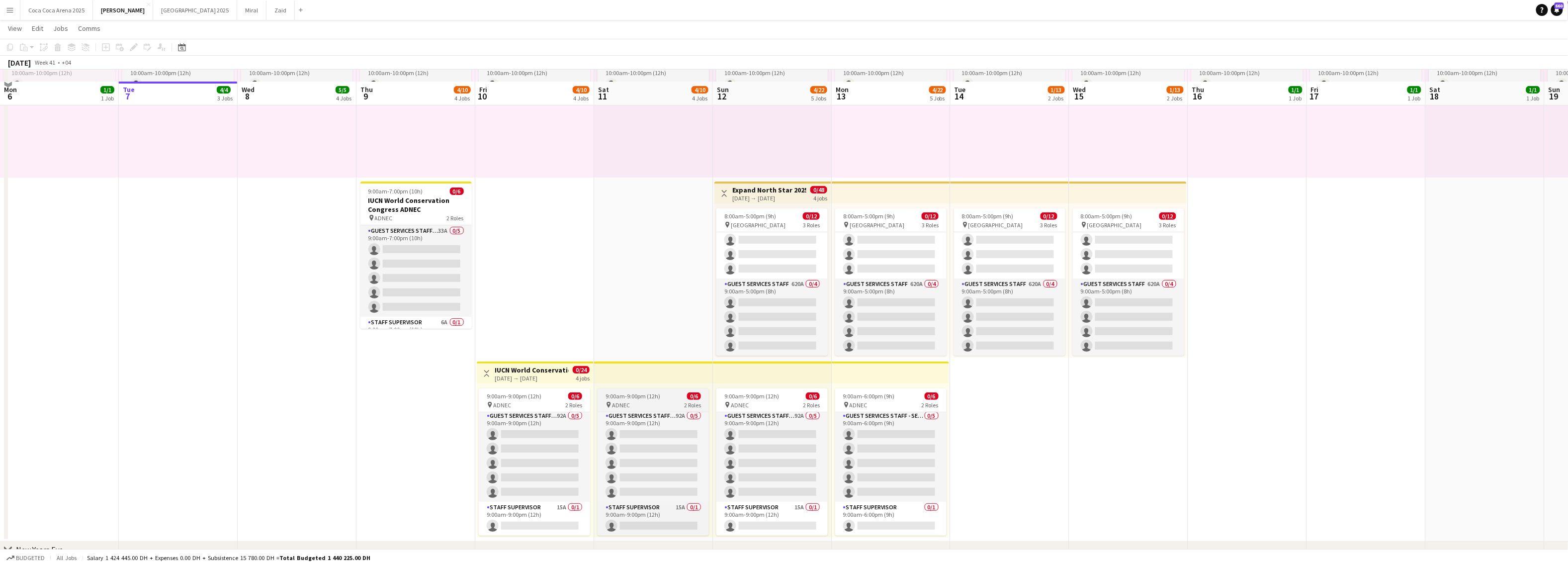
scroll to position [71, 0]
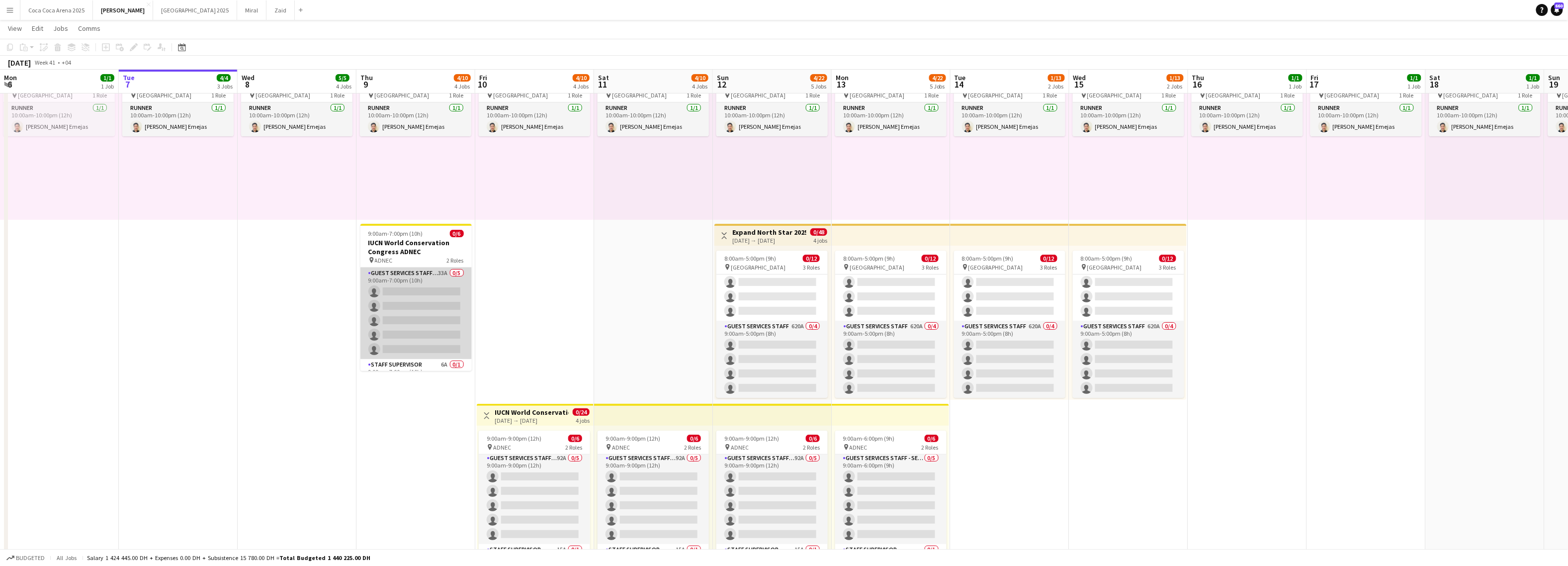
click at [422, 286] on app-card-role "Guest Services Staff - Senior 33A 0/5 9:00am-7:00pm (10h) single-neutral-action…" at bounding box center [416, 313] width 112 height 91
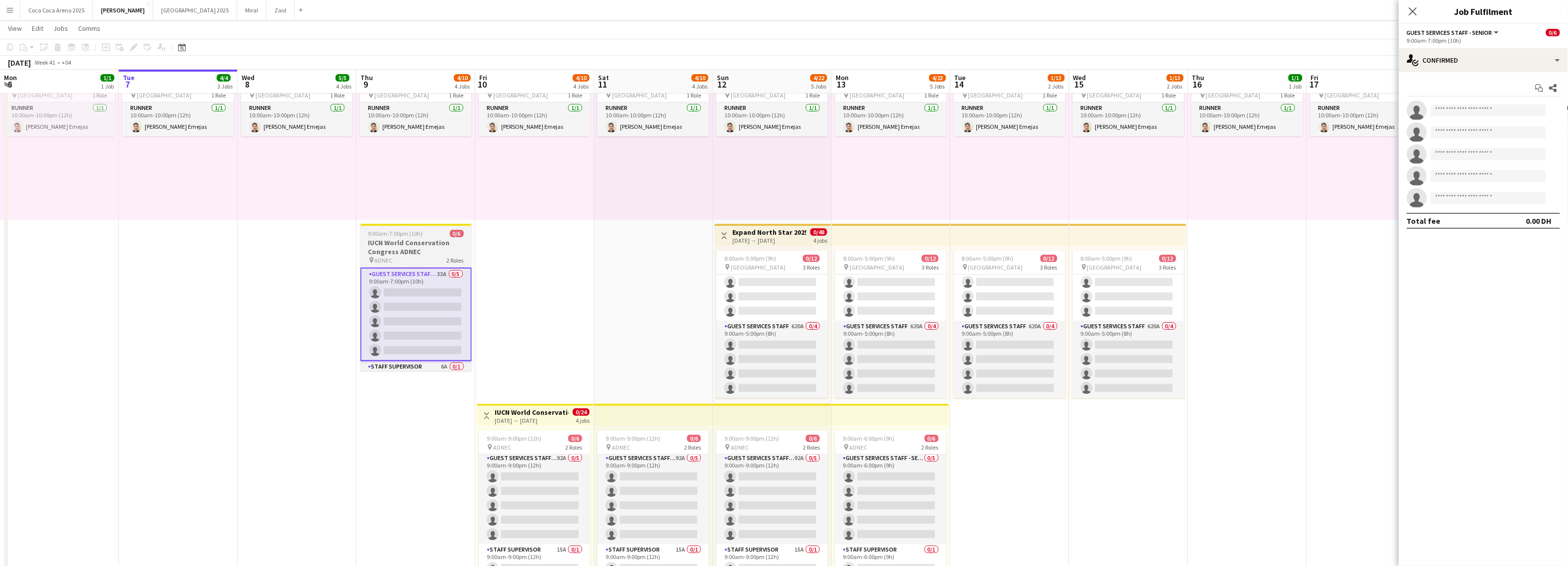
click at [413, 248] on h3 "IUCN World Conservation Congress ADNEC" at bounding box center [416, 247] width 112 height 18
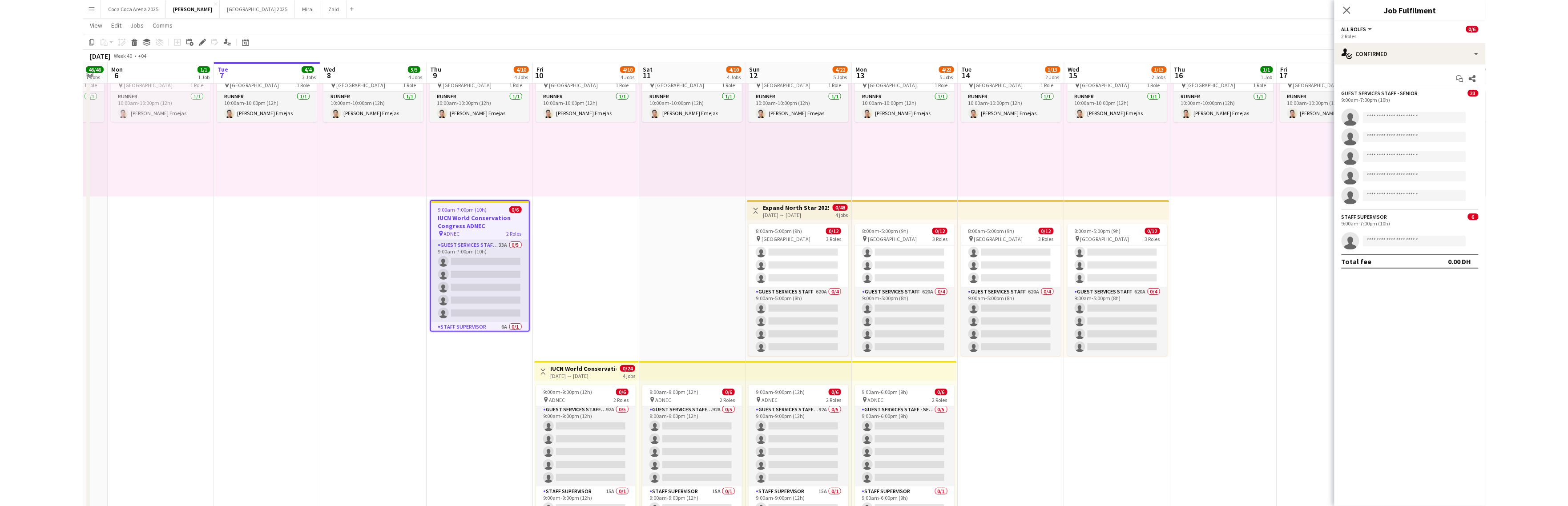
scroll to position [0, 270]
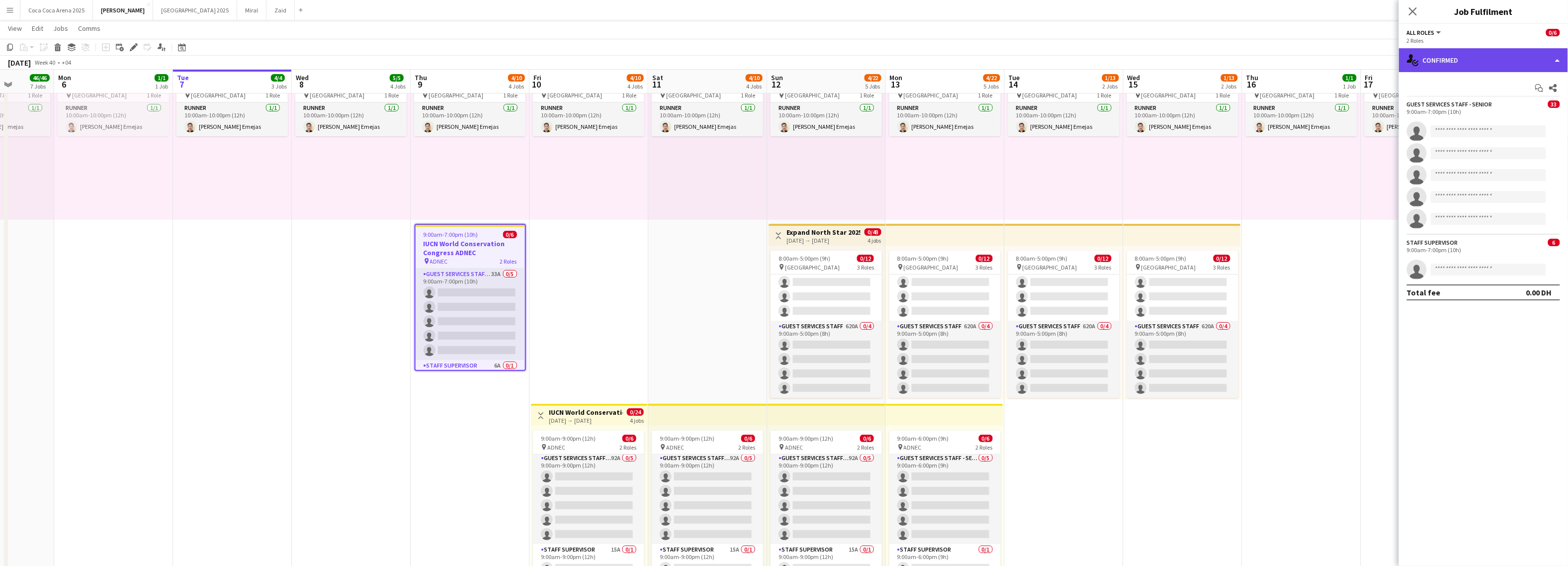
click at [1458, 56] on div "single-neutral-actions-check-2 Confirmed" at bounding box center [1483, 60] width 169 height 24
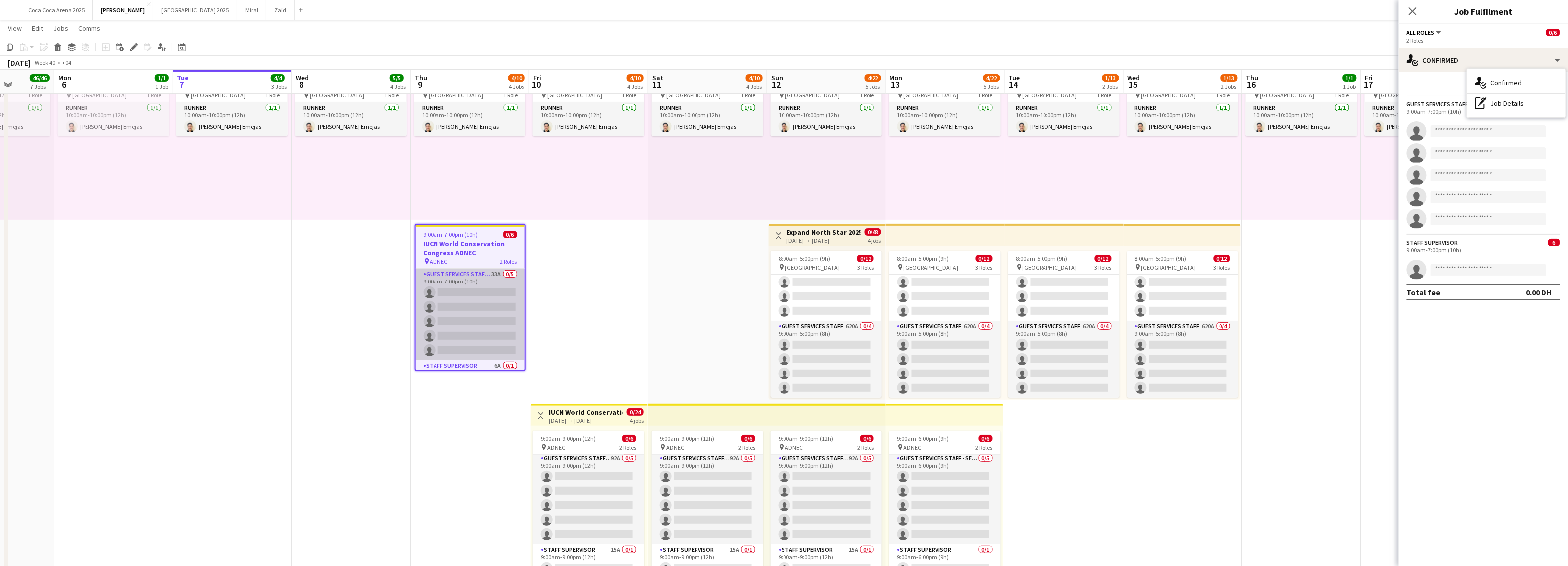
click at [493, 318] on app-card-role "Guest Services Staff - Senior 33A 0/5 9:00am-7:00pm (10h) single-neutral-action…" at bounding box center [470, 314] width 110 height 91
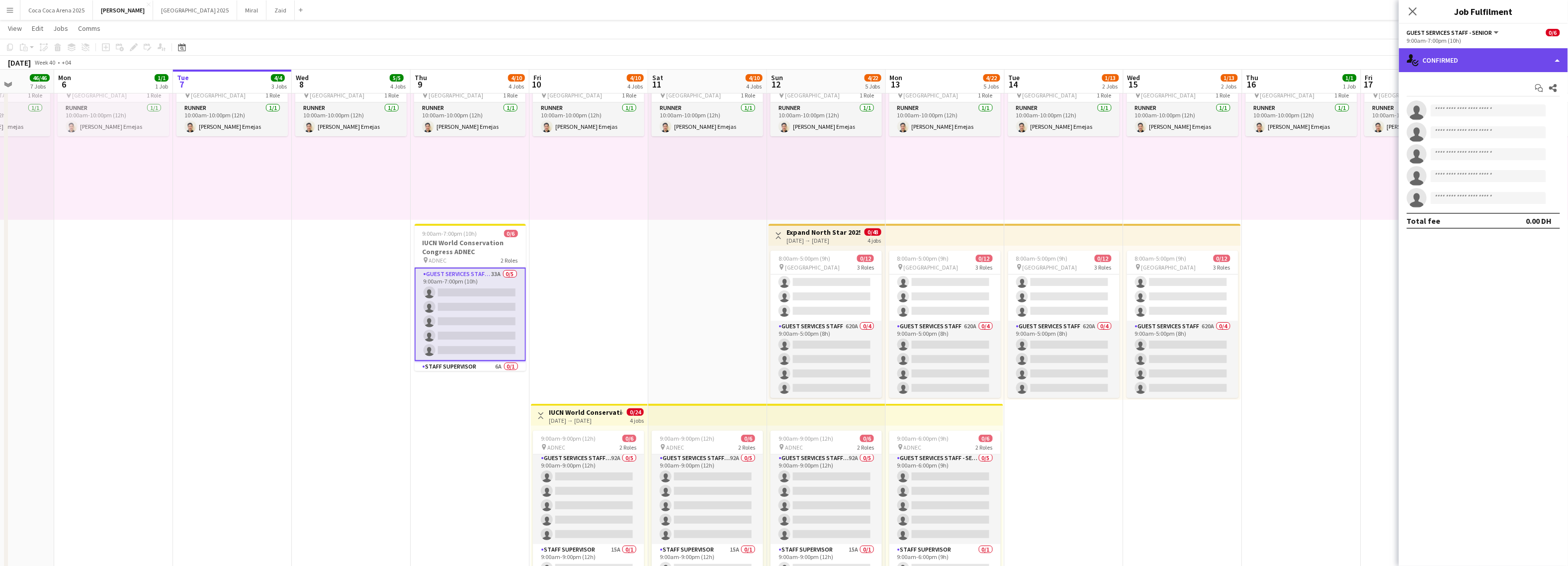
click at [1463, 54] on div "single-neutral-actions-check-2 Confirmed" at bounding box center [1483, 60] width 169 height 24
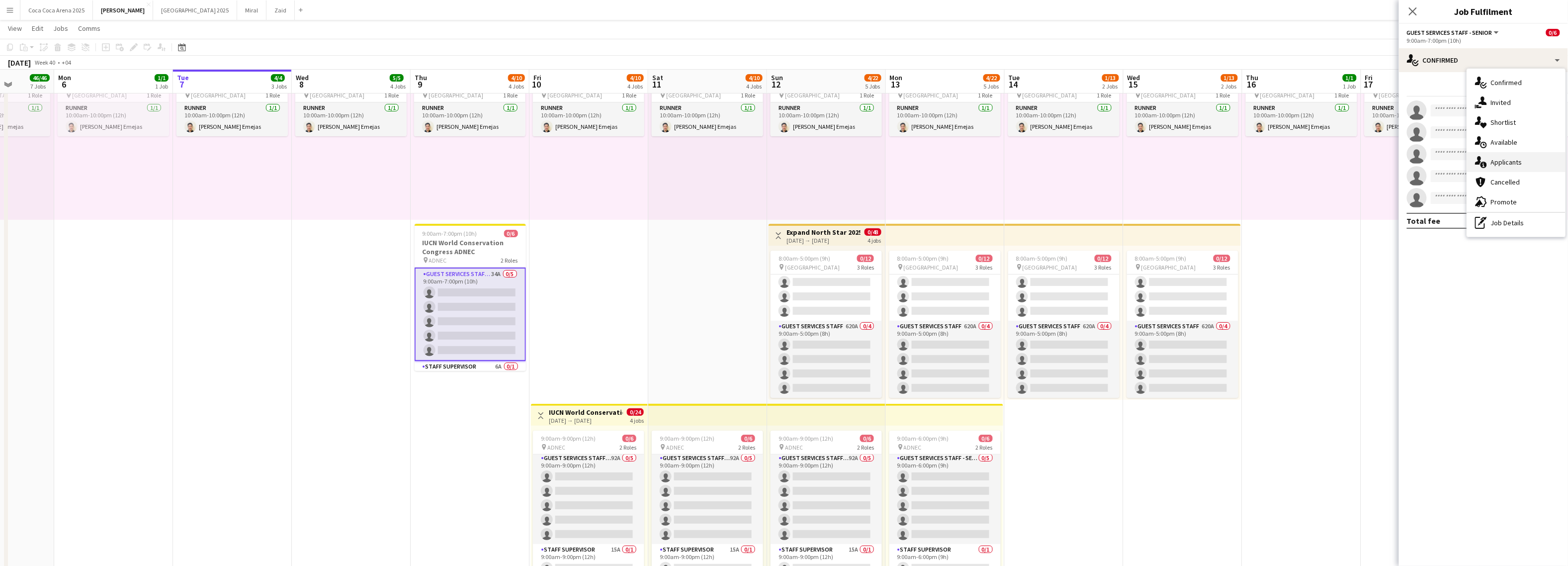
click at [1520, 159] on span "Applicants" at bounding box center [1507, 162] width 31 height 9
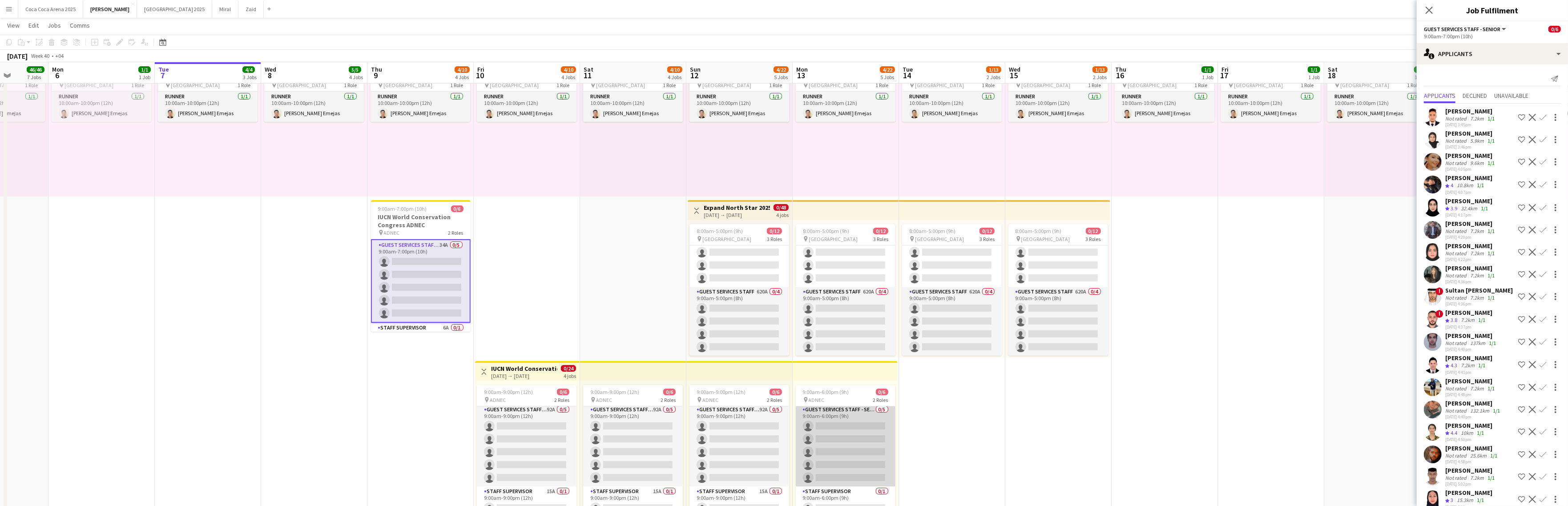
click at [835, 420] on app-card-role "Guest Services Staff - Senior 0/5 9:00am-6:00pm (9h) single-neutral-actions sin…" at bounding box center [845, 445] width 100 height 81
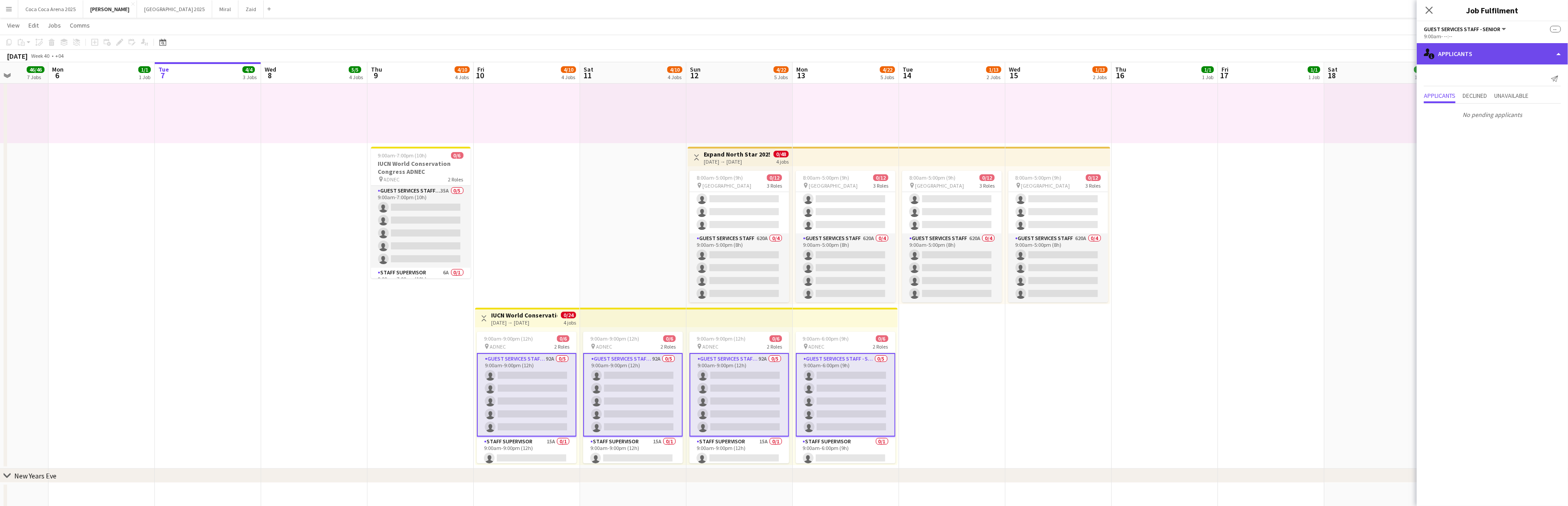
click at [1402, 56] on div "single-neutral-actions-information Applicants" at bounding box center [1493, 54] width 151 height 21
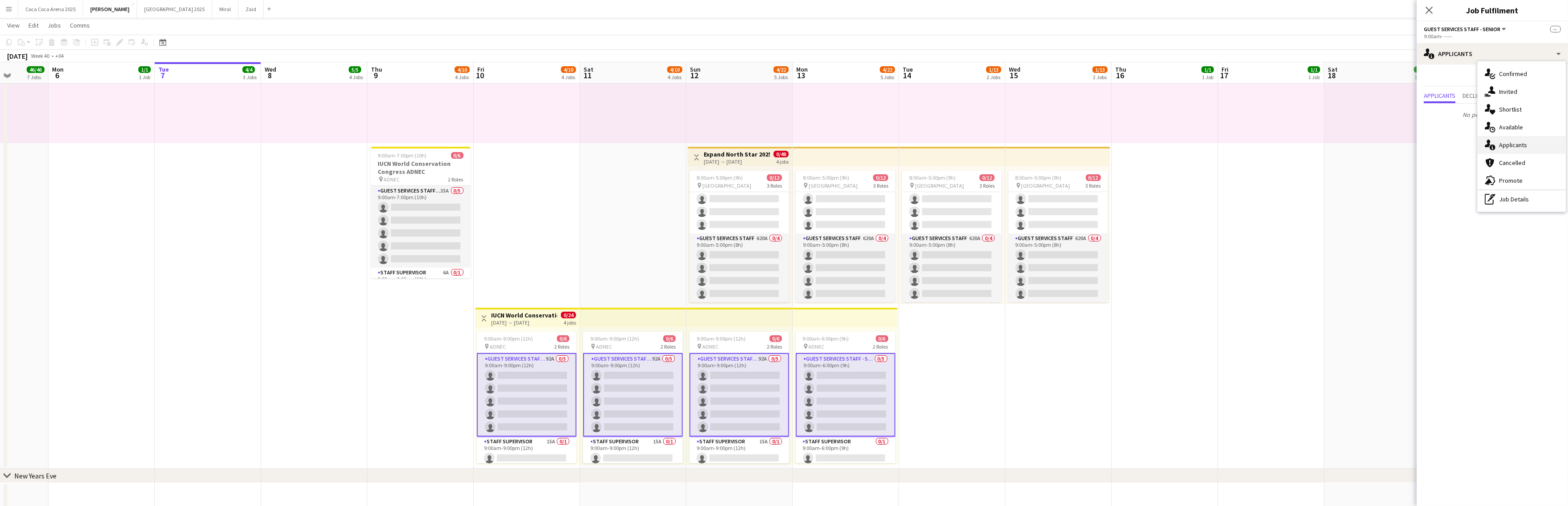
click at [1402, 145] on span "Applicants" at bounding box center [1513, 145] width 28 height 8
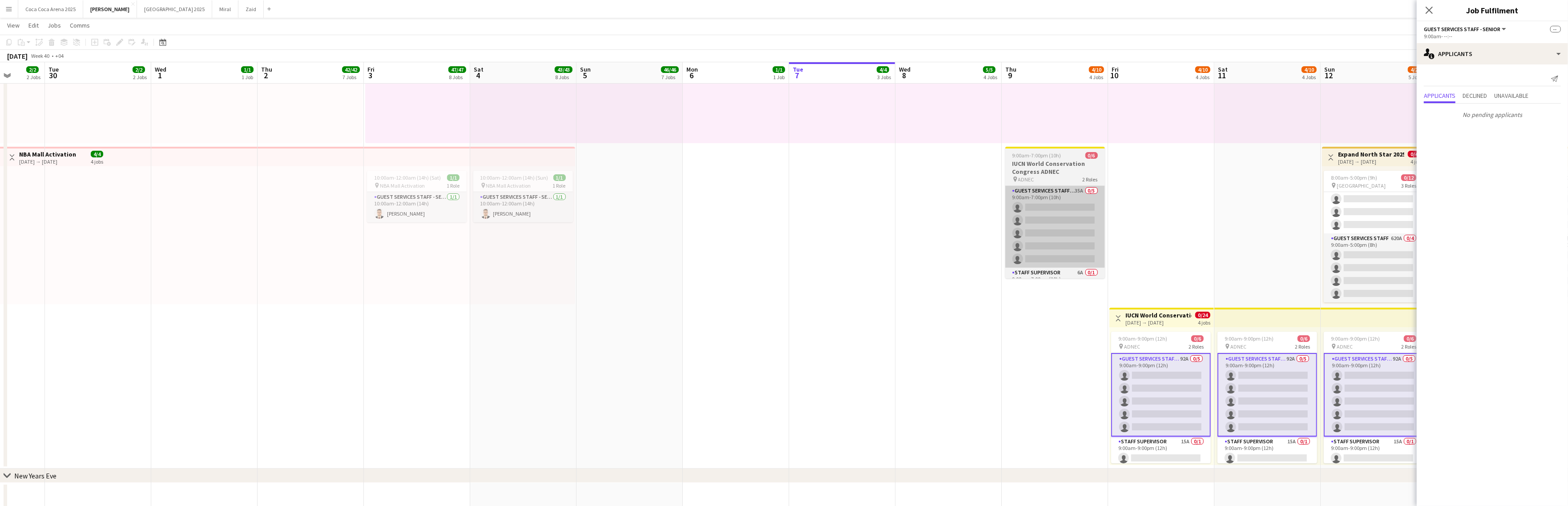
click at [1074, 190] on app-card-role "Guest Services Staff - Senior 35A 0/5 9:00am-7:00pm (10h) single-neutral-action…" at bounding box center [1055, 226] width 100 height 81
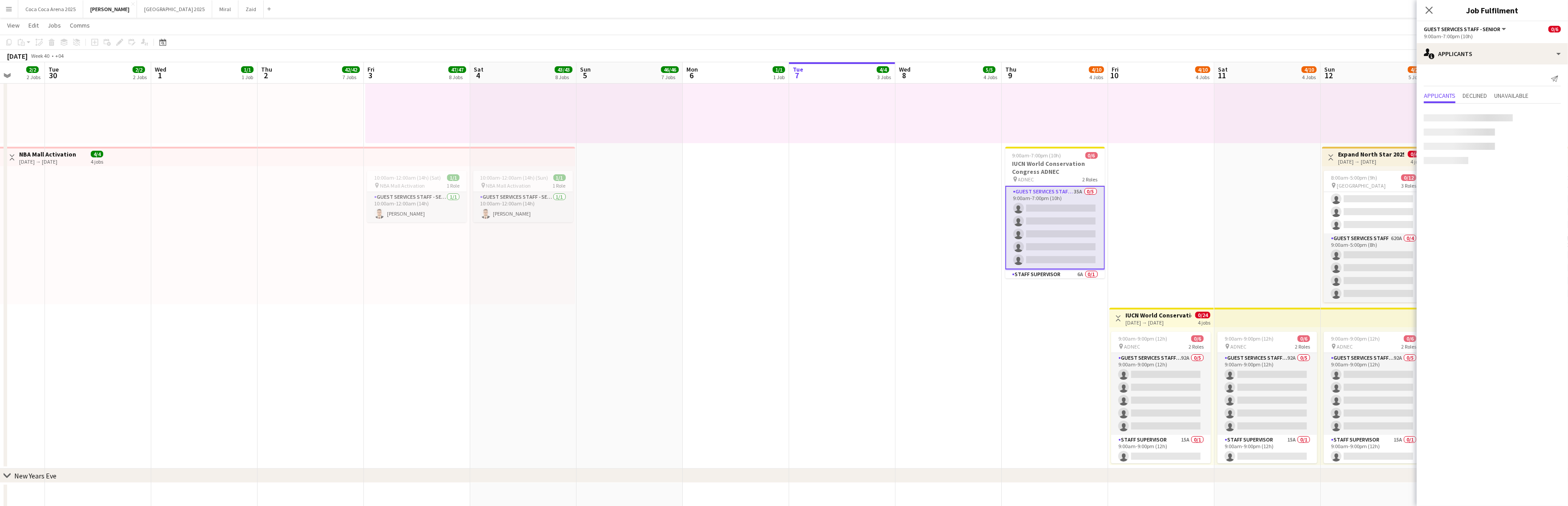
scroll to position [0, 273]
click at [1065, 168] on h3 "IUCN World Conservation Congress ADNEC" at bounding box center [1056, 167] width 100 height 16
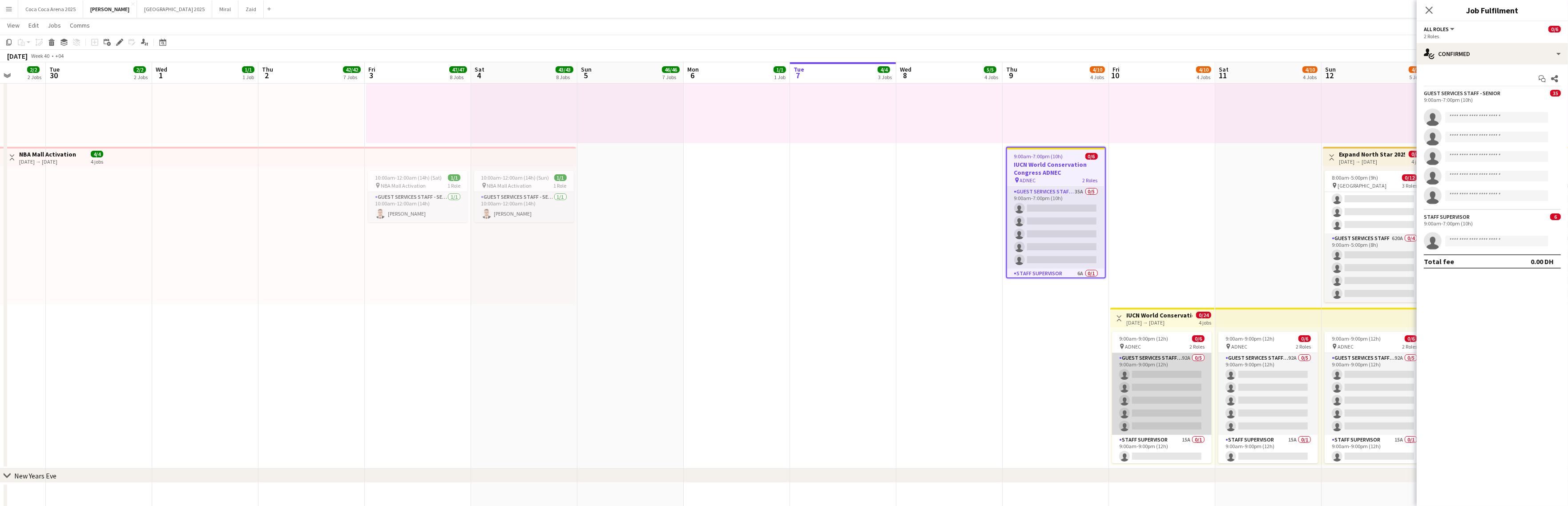
click at [1161, 405] on app-card-role "Guest Services Staff - Senior 92A 0/5 9:00am-9:00pm (12h) single-neutral-action…" at bounding box center [1162, 393] width 100 height 81
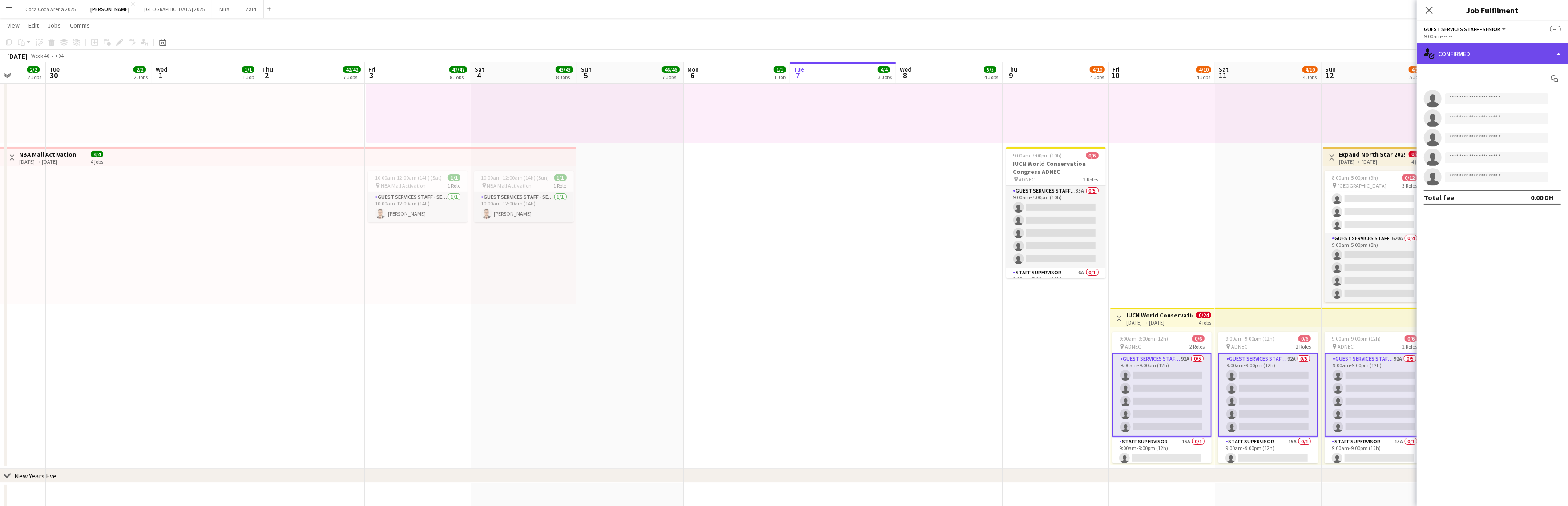
click at [1402, 50] on div "single-neutral-actions-check-2 Confirmed" at bounding box center [1493, 54] width 151 height 21
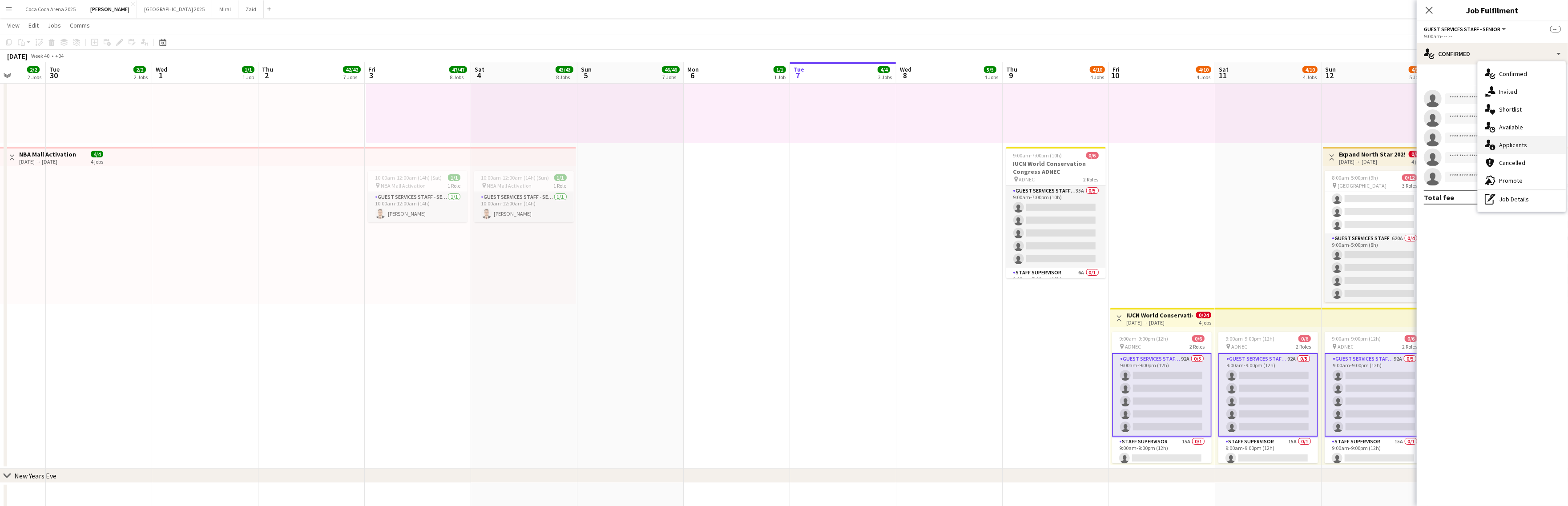
click at [1402, 145] on span "Applicants" at bounding box center [1513, 145] width 28 height 8
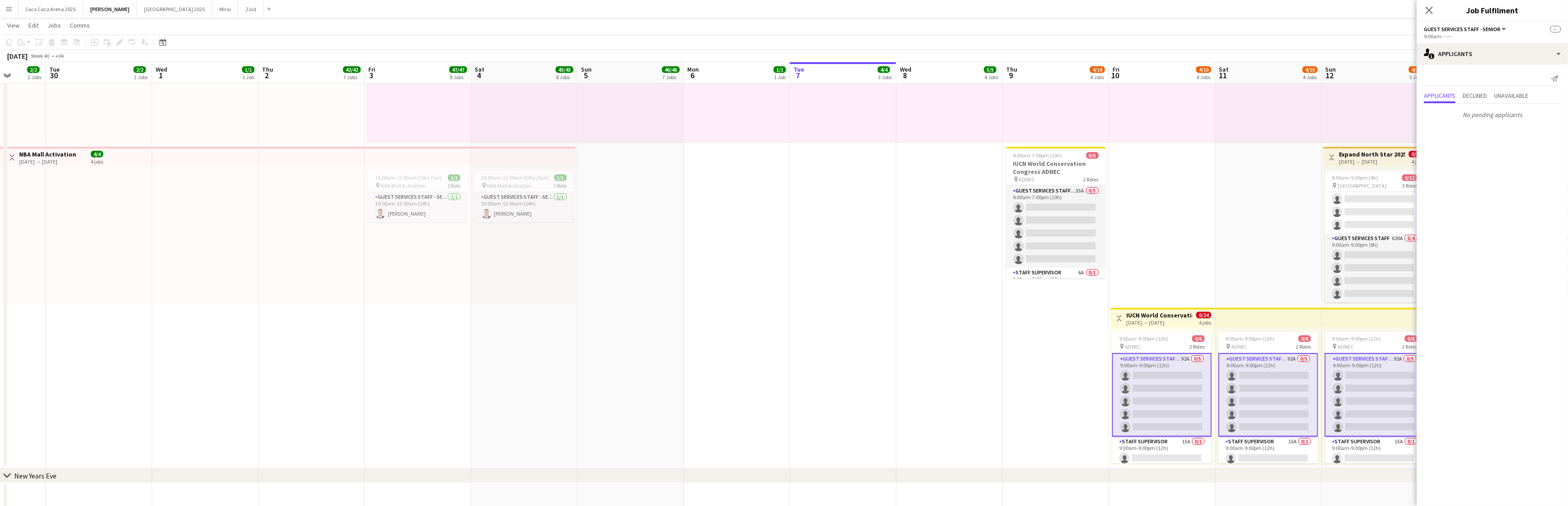
click at [1150, 389] on app-card-role "Guest Services Staff - Senior 92A 0/5 9:00am-9:00pm (12h) single-neutral-action…" at bounding box center [1162, 394] width 100 height 83
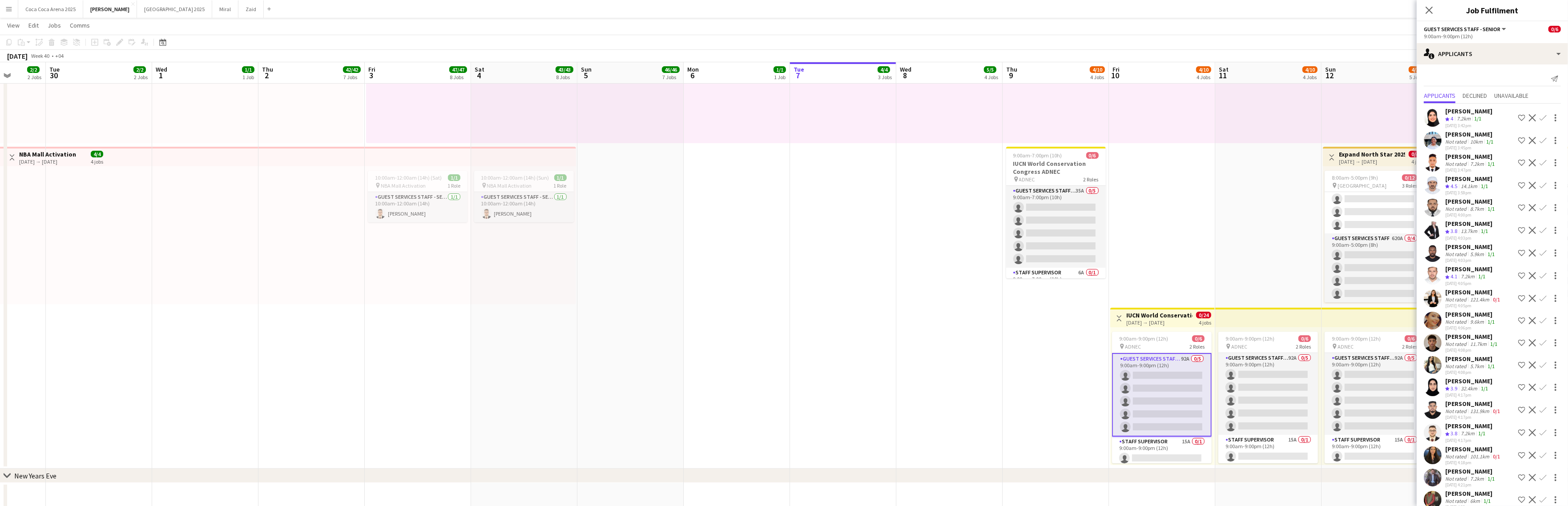
click at [1402, 117] on app-icon "Shortlist crew" at bounding box center [1522, 118] width 7 height 7
click at [1402, 226] on div "Tatiana Butenko" at bounding box center [1468, 223] width 47 height 8
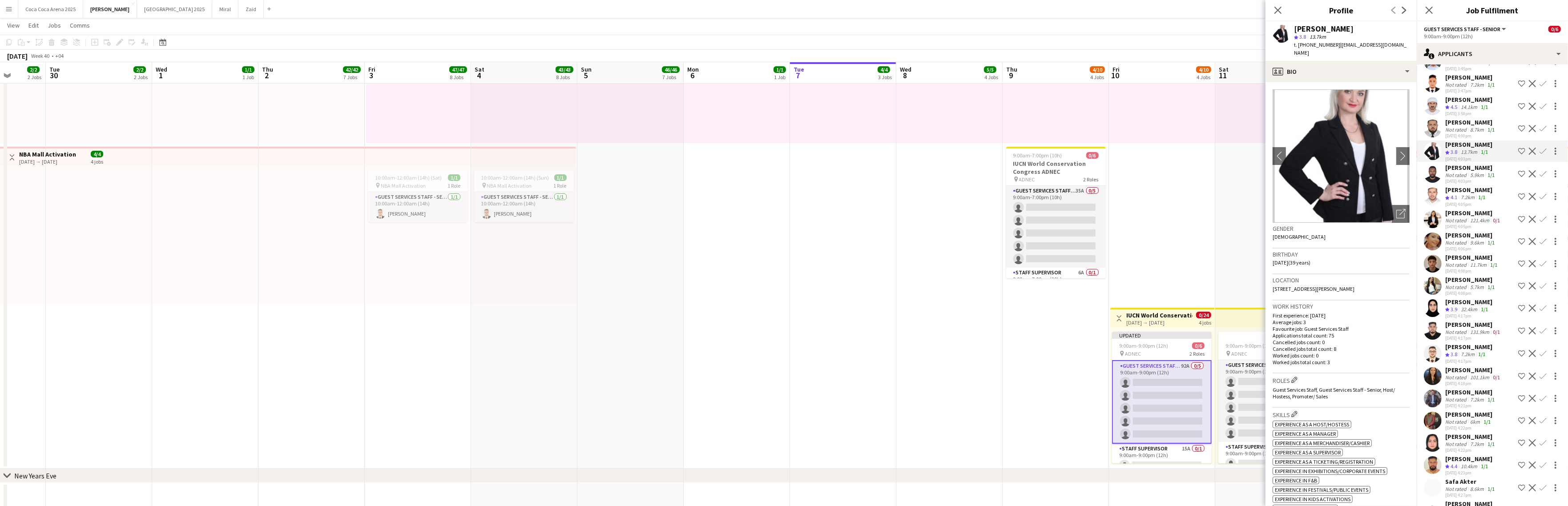
scroll to position [86, 0]
click at [1402, 350] on app-icon "Shortlist crew" at bounding box center [1522, 347] width 7 height 7
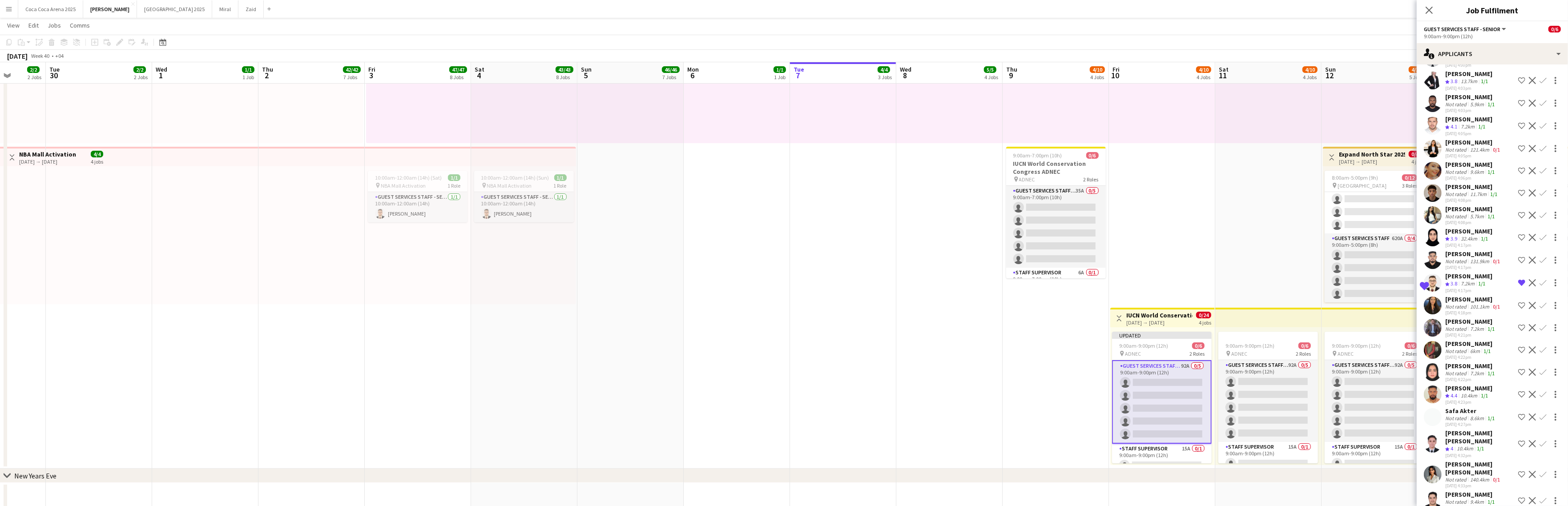
scroll to position [162, 0]
click at [1402, 434] on app-icon "Shortlist crew" at bounding box center [1522, 431] width 7 height 7
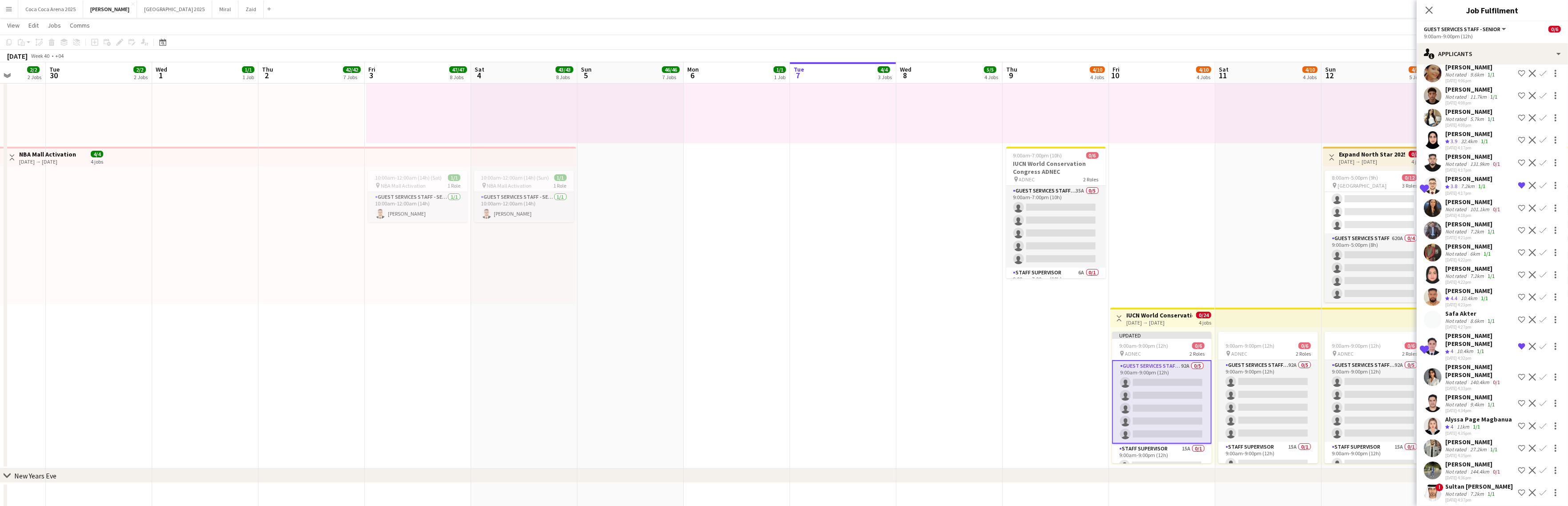
scroll to position [253, 0]
click at [1402, 417] on app-icon "Shortlist crew" at bounding box center [1522, 420] width 7 height 7
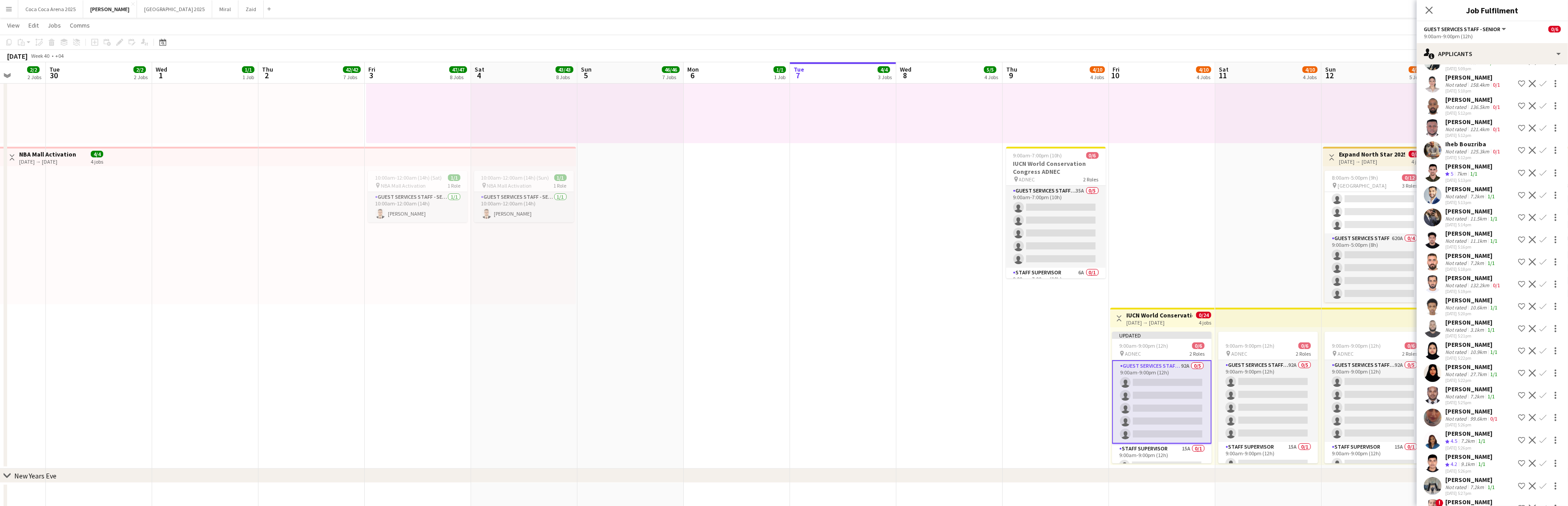
scroll to position [1693, 0]
click at [1402, 417] on div "7.2km" at bounding box center [1468, 419] width 18 height 7
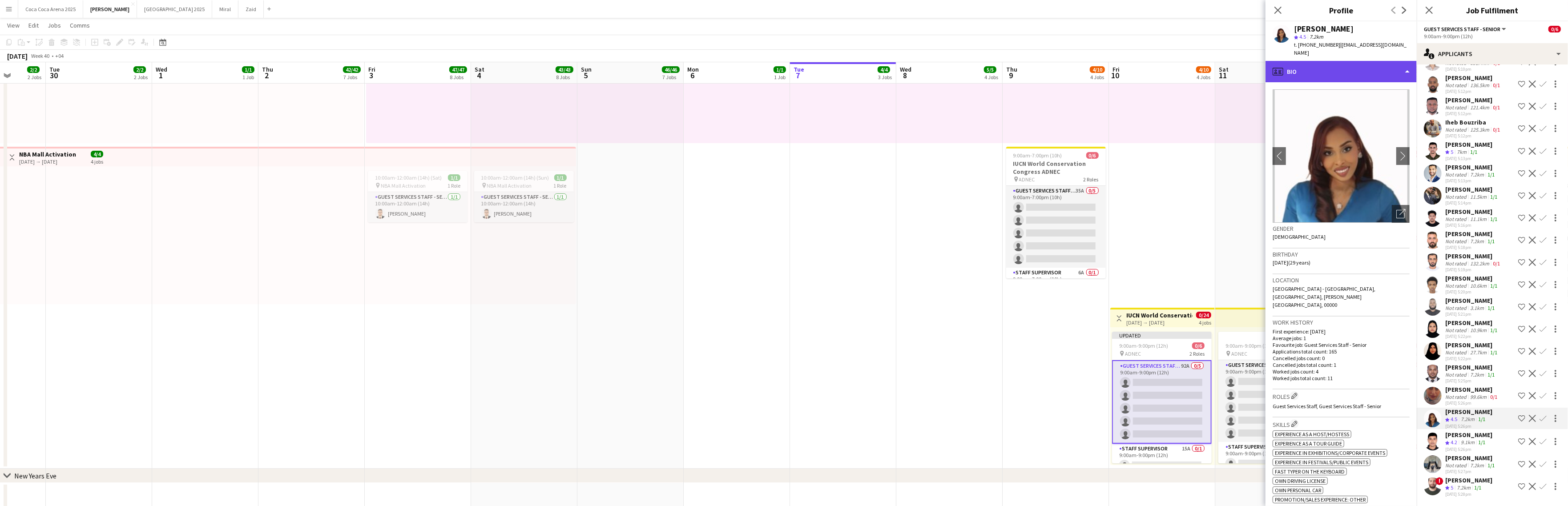
click at [1333, 64] on div "profile Bio" at bounding box center [1341, 71] width 151 height 21
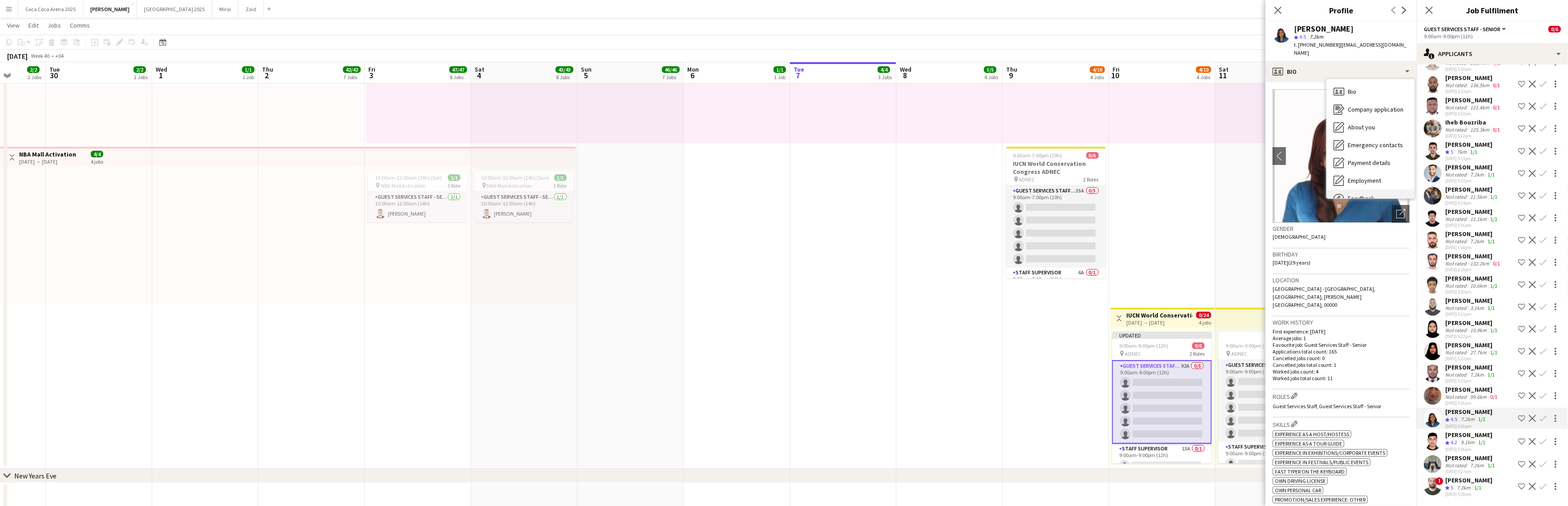
click at [1361, 194] on span "Feedback" at bounding box center [1361, 198] width 27 height 8
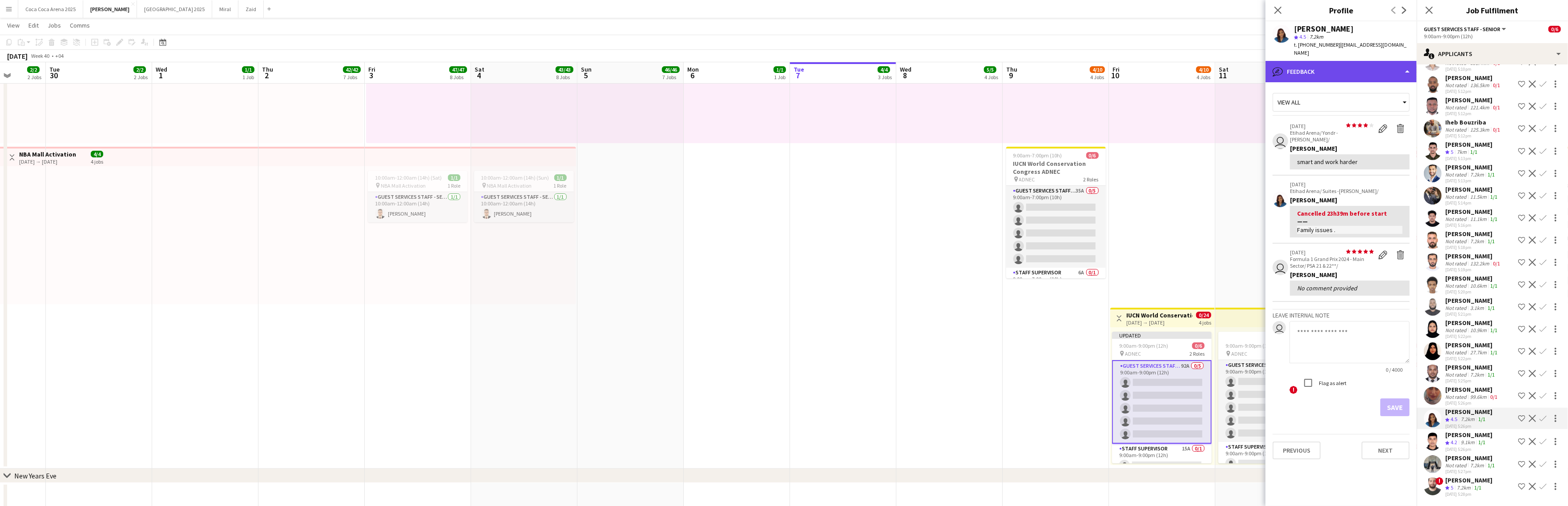
click at [1323, 63] on div "bubble-pencil Feedback" at bounding box center [1341, 71] width 151 height 21
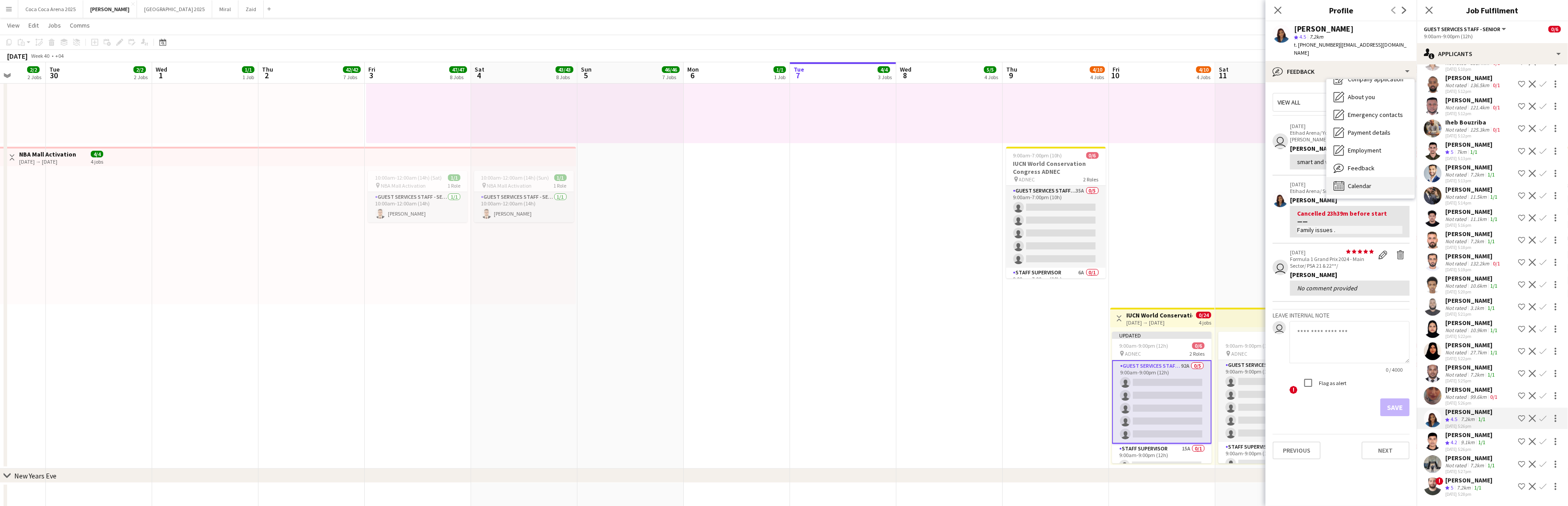
click at [1359, 182] on span "Calendar" at bounding box center [1359, 185] width 24 height 8
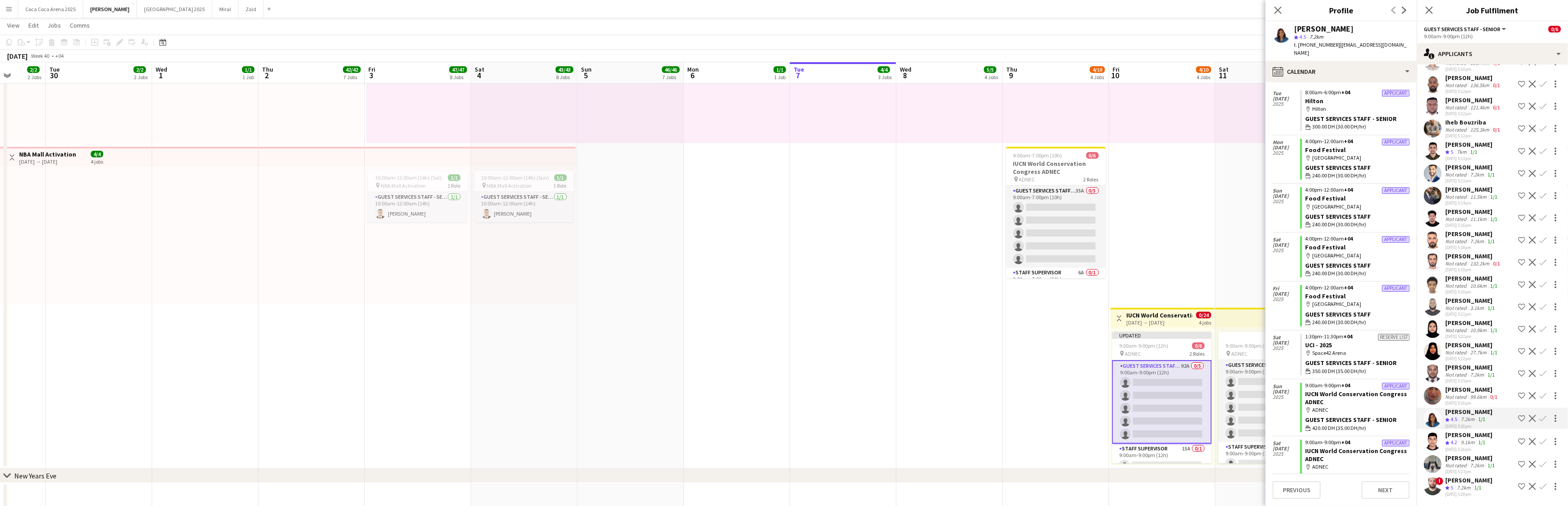
scroll to position [229, 0]
click at [1278, 11] on icon at bounding box center [1278, 10] width 9 height 9
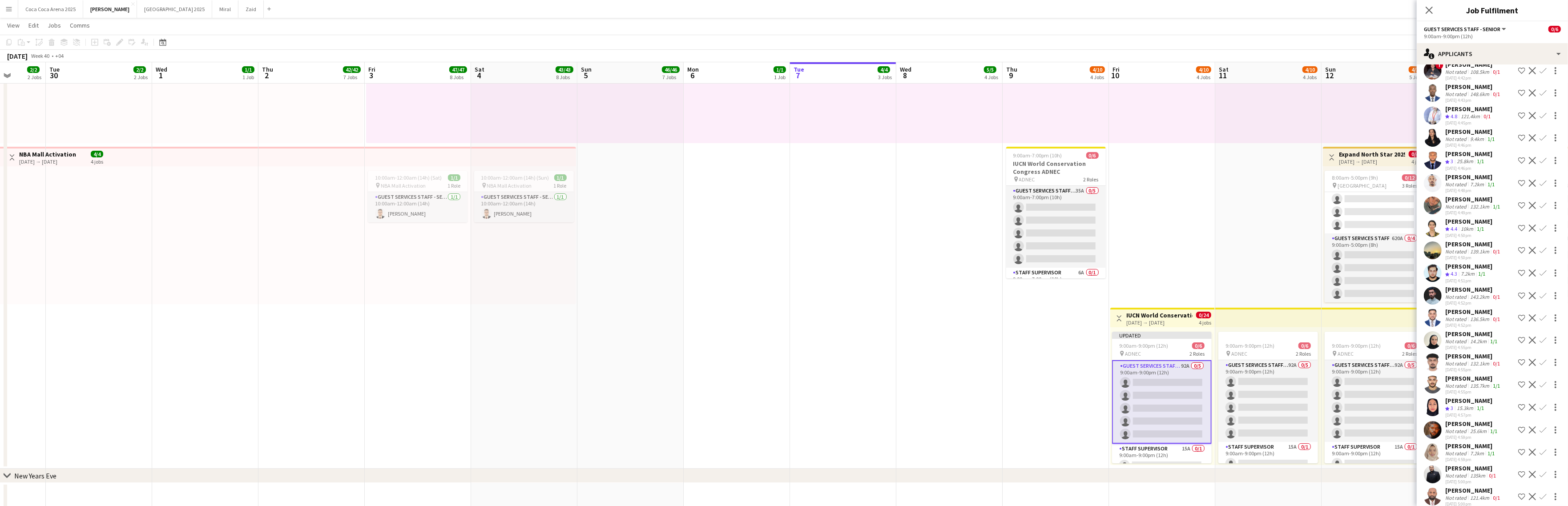
scroll to position [907, 0]
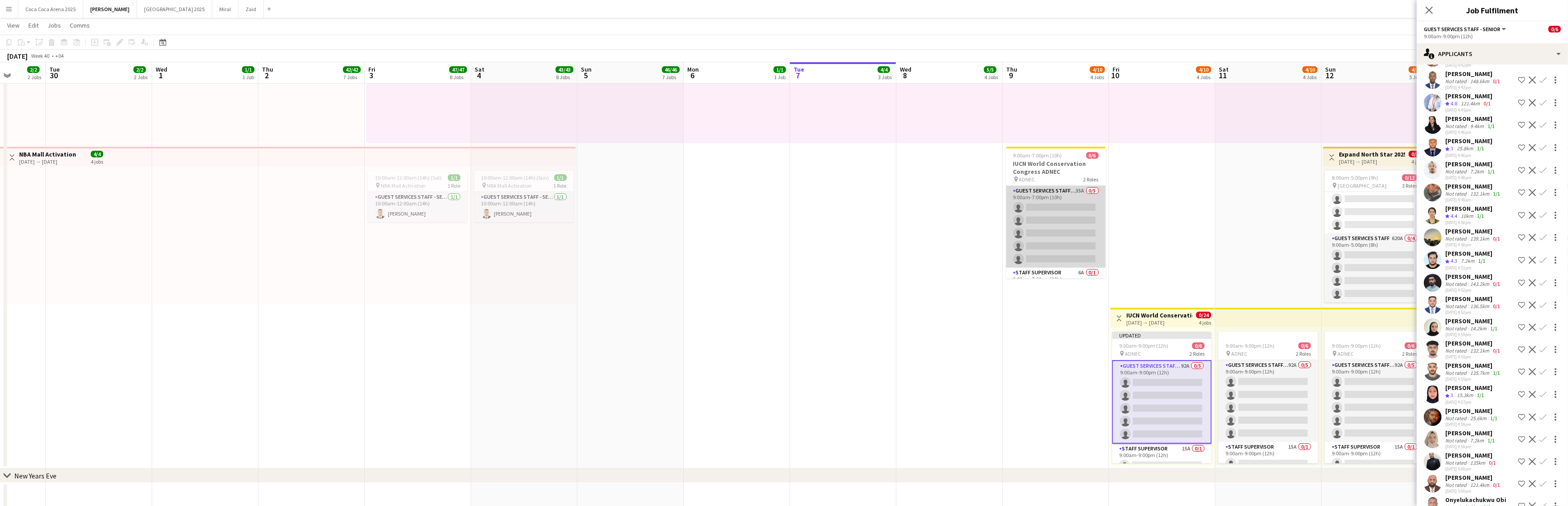
click at [1041, 189] on app-card-role "Guest Services Staff - Senior 35A 0/5 9:00am-7:00pm (10h) single-neutral-action…" at bounding box center [1056, 226] width 100 height 81
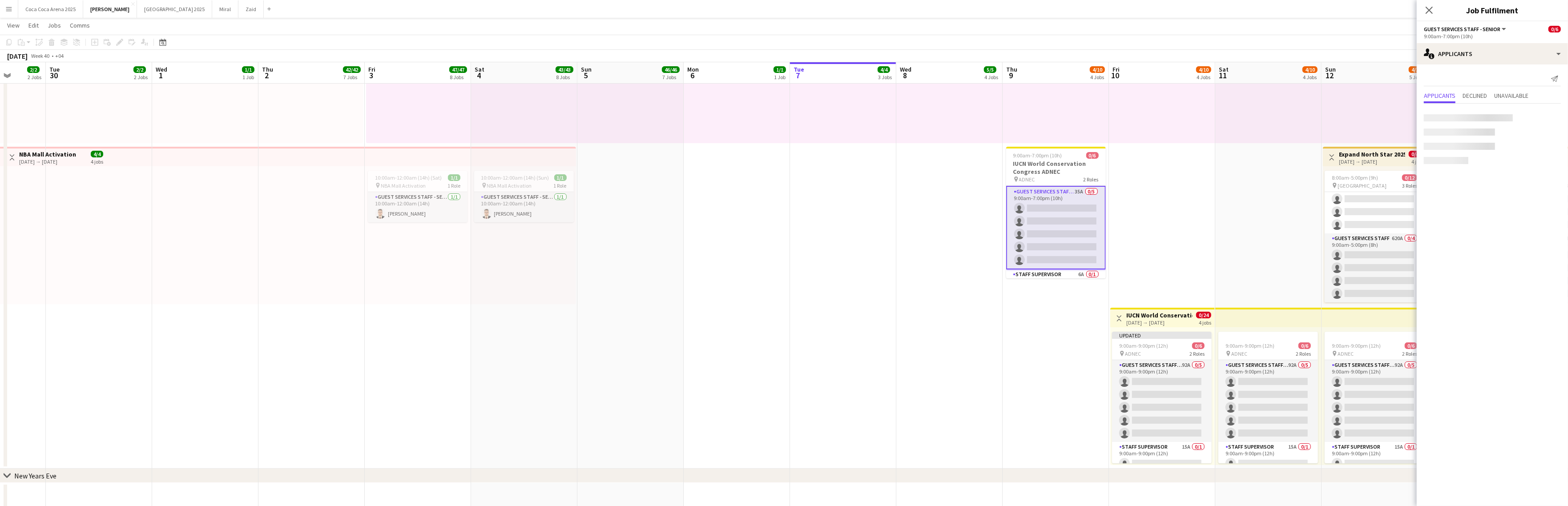
scroll to position [0, 0]
click at [1040, 168] on h3 "IUCN World Conservation Congress ADNEC" at bounding box center [1056, 167] width 100 height 16
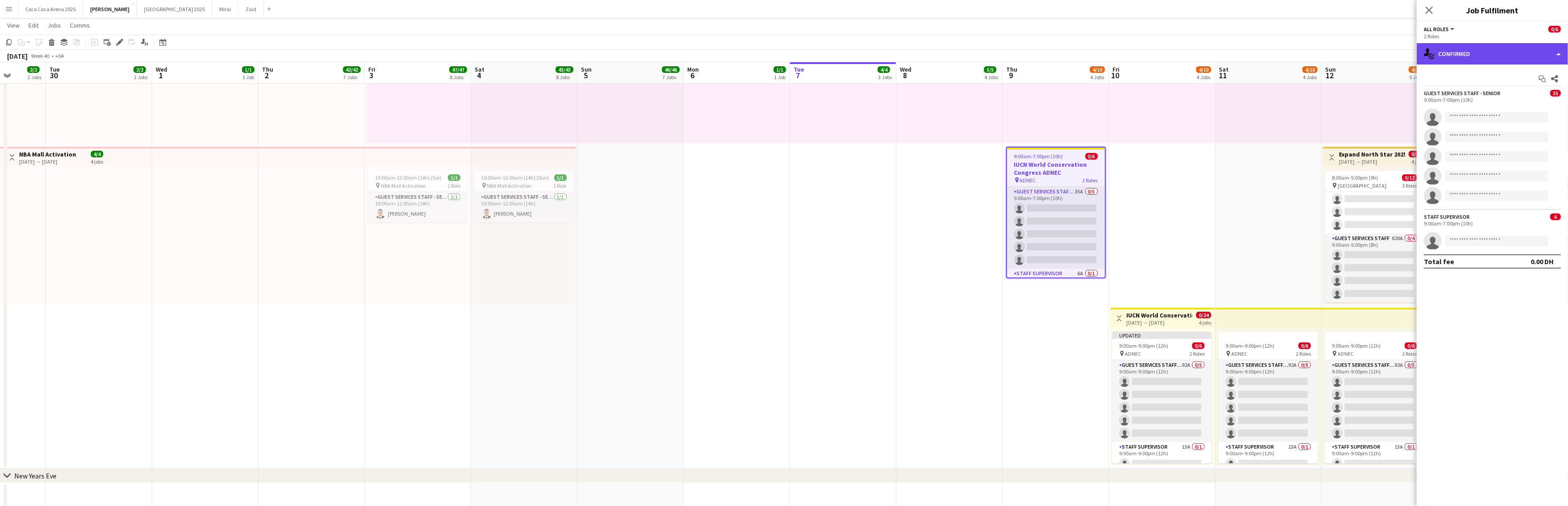
click at [1402, 60] on div "single-neutral-actions-check-2 Confirmed" at bounding box center [1493, 54] width 151 height 21
click at [1187, 250] on app-date-cell "10:00am-10:00pm (12h) 1/1 pin Dubai 1 Role Runner 1/1 10:00am-10:00pm (12h) Jes…" at bounding box center [1162, 225] width 107 height 486
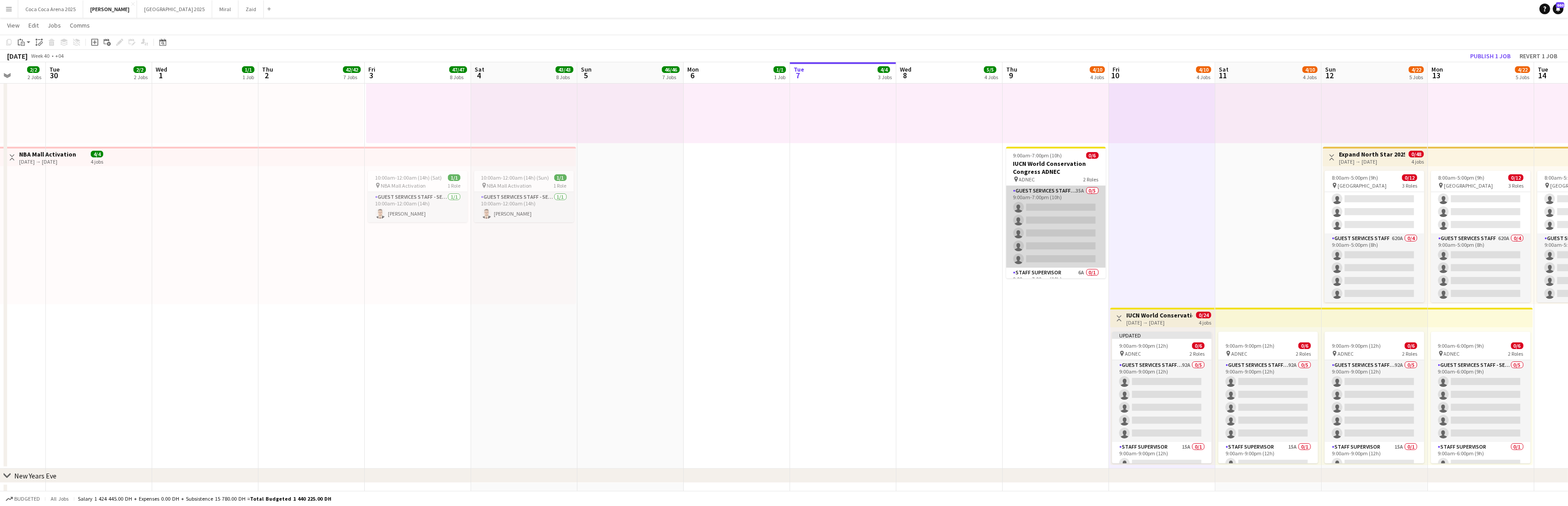
click at [1055, 229] on app-card-role "Guest Services Staff - Senior 35A 0/5 9:00am-7:00pm (10h) single-neutral-action…" at bounding box center [1056, 226] width 100 height 81
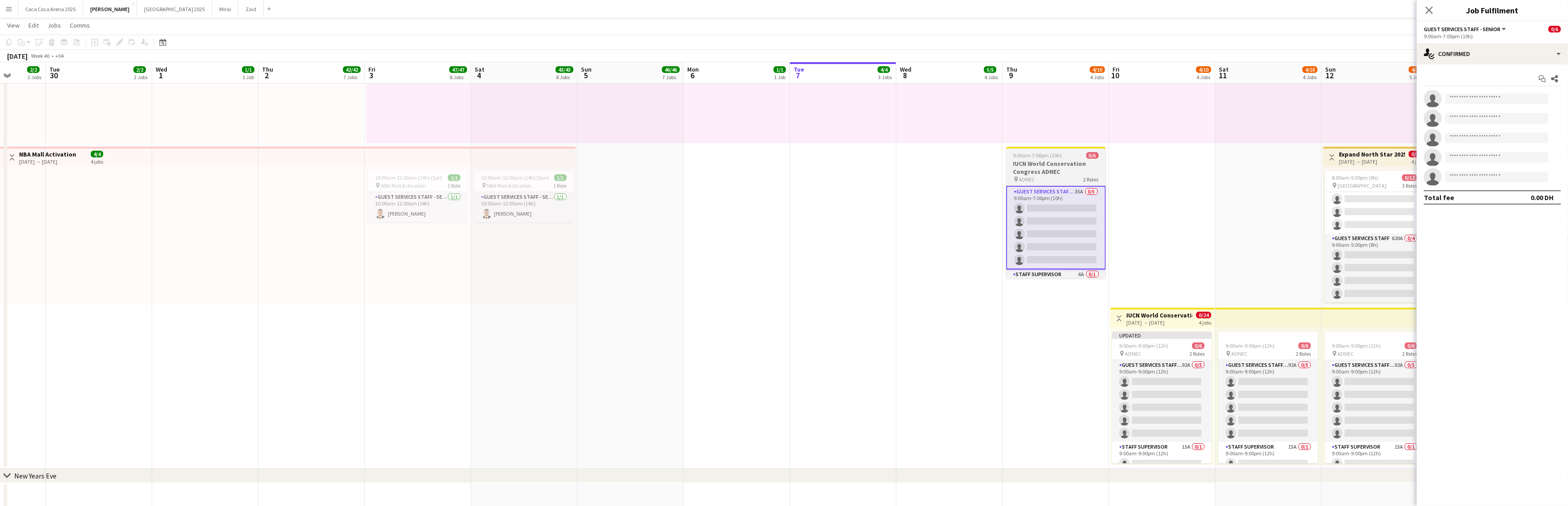
click at [1055, 162] on h3 "IUCN World Conservation Congress ADNEC" at bounding box center [1056, 167] width 100 height 16
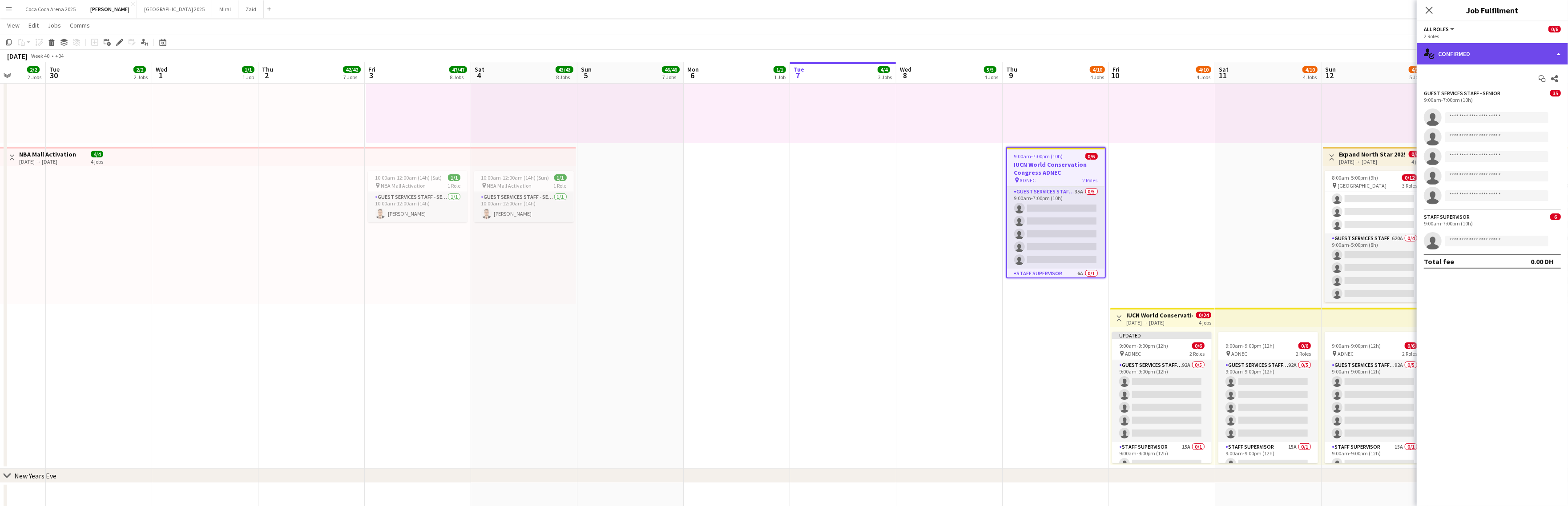
click at [1402, 49] on div "single-neutral-actions-check-2 Confirmed" at bounding box center [1493, 54] width 151 height 21
click at [1402, 85] on div "Start chat Share" at bounding box center [1492, 79] width 137 height 15
click at [1402, 54] on div "single-neutral-actions-check-2 Confirmed" at bounding box center [1493, 54] width 151 height 21
click at [1402, 125] on app-invite-slot "single-neutral-actions" at bounding box center [1493, 117] width 151 height 18
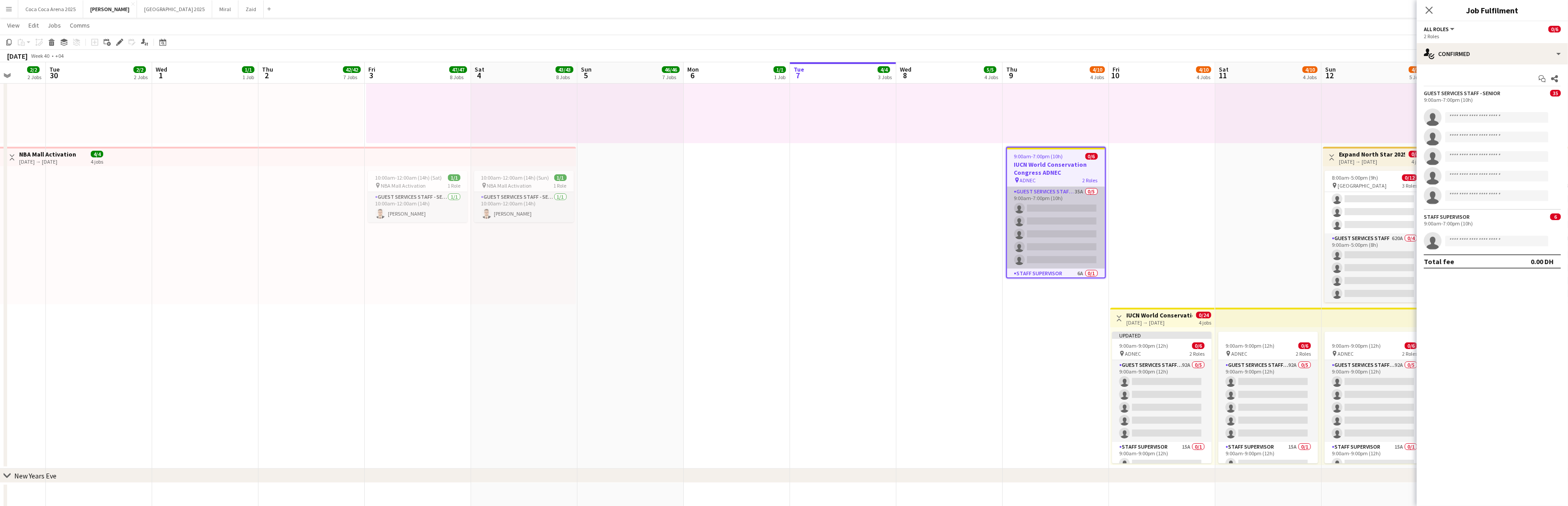
scroll to position [0, 274]
click at [1103, 250] on app-card-role "Guest Services Staff - Senior 35A 0/5 9:00am-7:00pm (10h) single-neutral-action…" at bounding box center [1055, 227] width 98 height 81
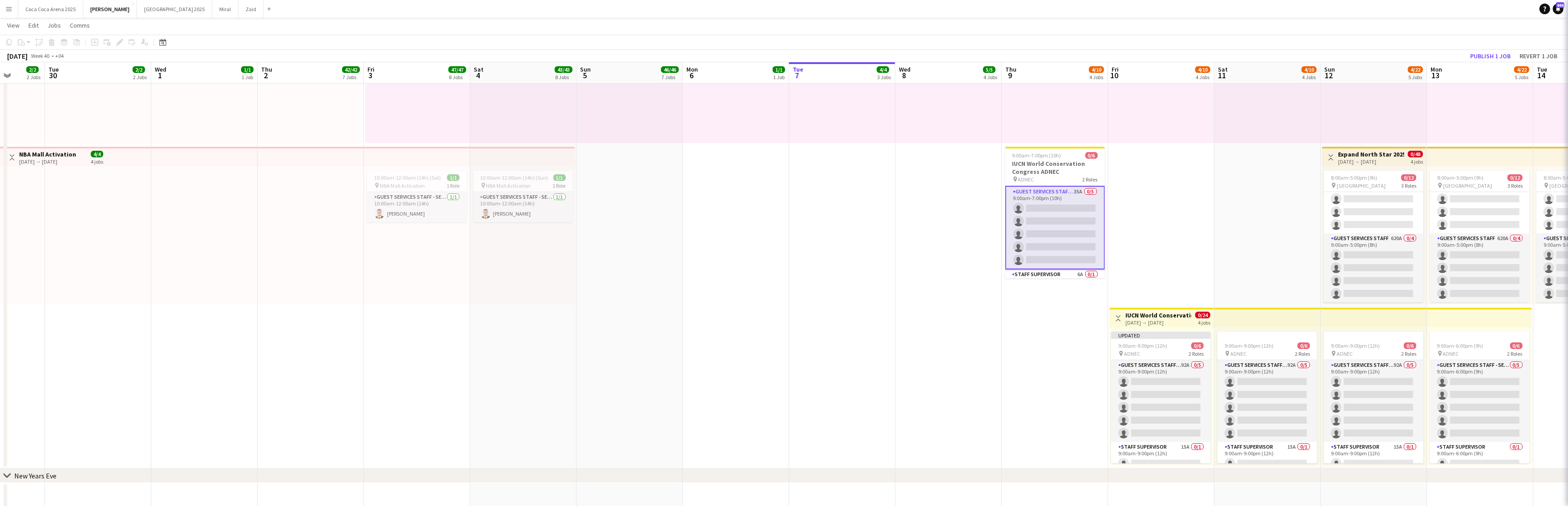
click at [1066, 238] on app-card-role "Guest Services Staff - Senior 35A 0/5 9:00am-7:00pm (10h) single-neutral-action…" at bounding box center [1055, 227] width 100 height 83
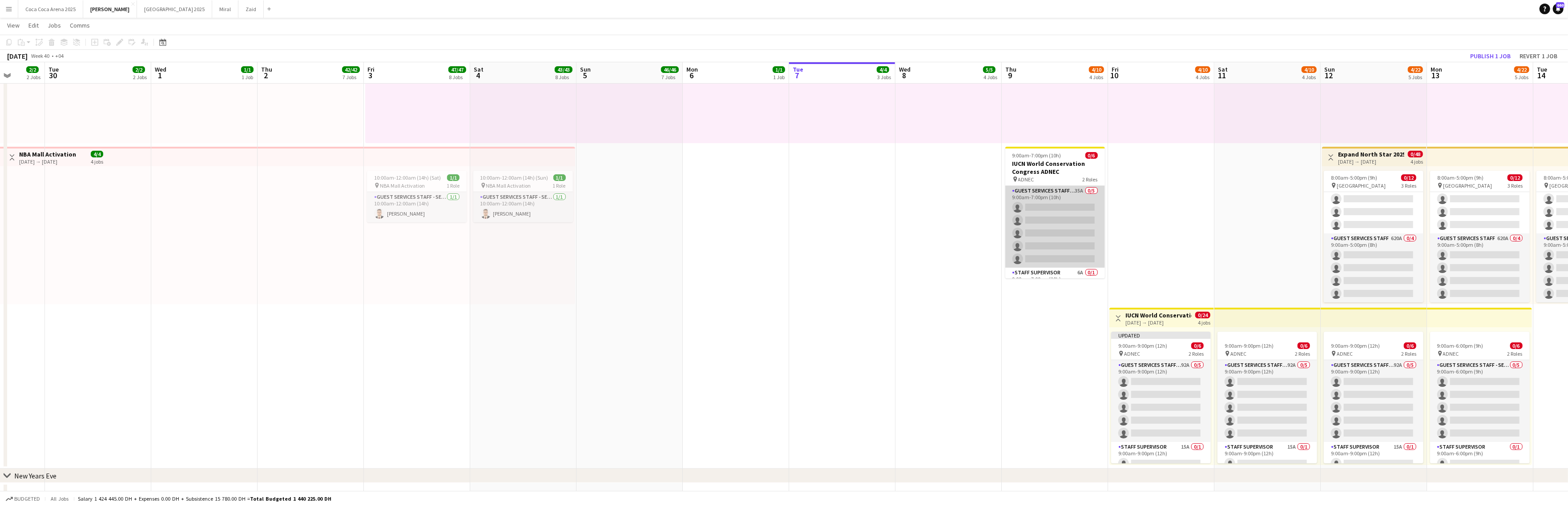
click at [1066, 238] on app-card-role "Guest Services Staff - Senior 35A 0/5 9:00am-7:00pm (10h) single-neutral-action…" at bounding box center [1055, 226] width 100 height 81
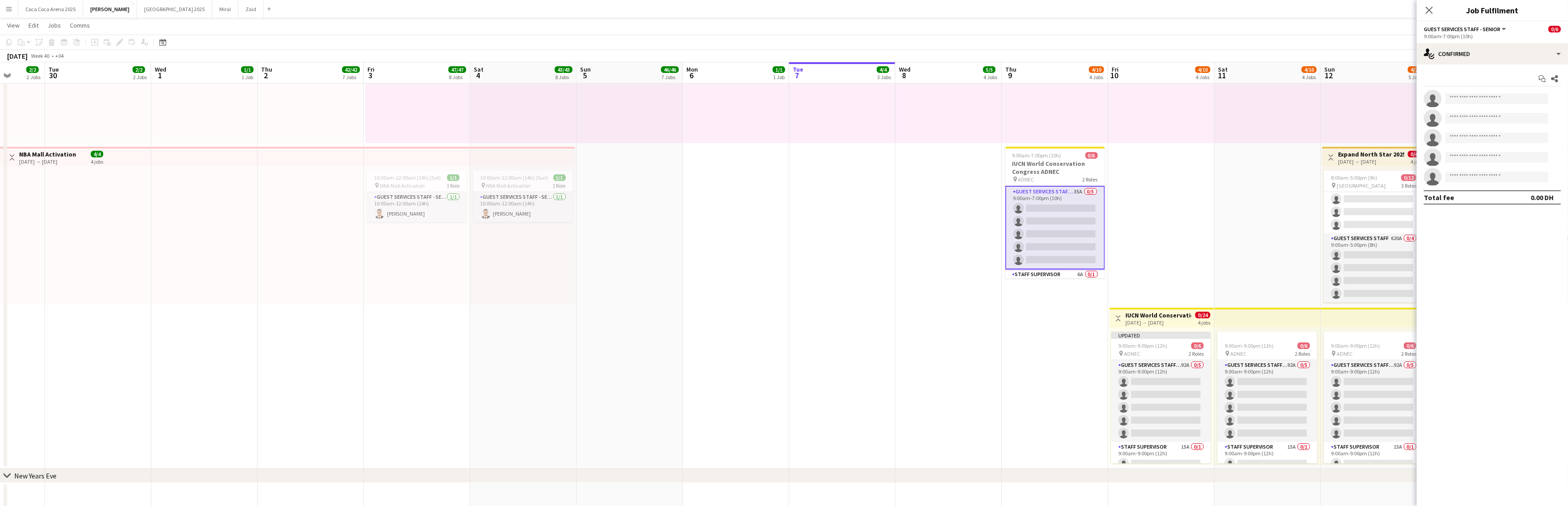
click at [1154, 179] on app-date-cell "10:00am-10:00pm (12h) 1/1 pin Dubai 1 Role Runner 1/1 10:00am-10:00pm (12h) Jes…" at bounding box center [1161, 225] width 107 height 486
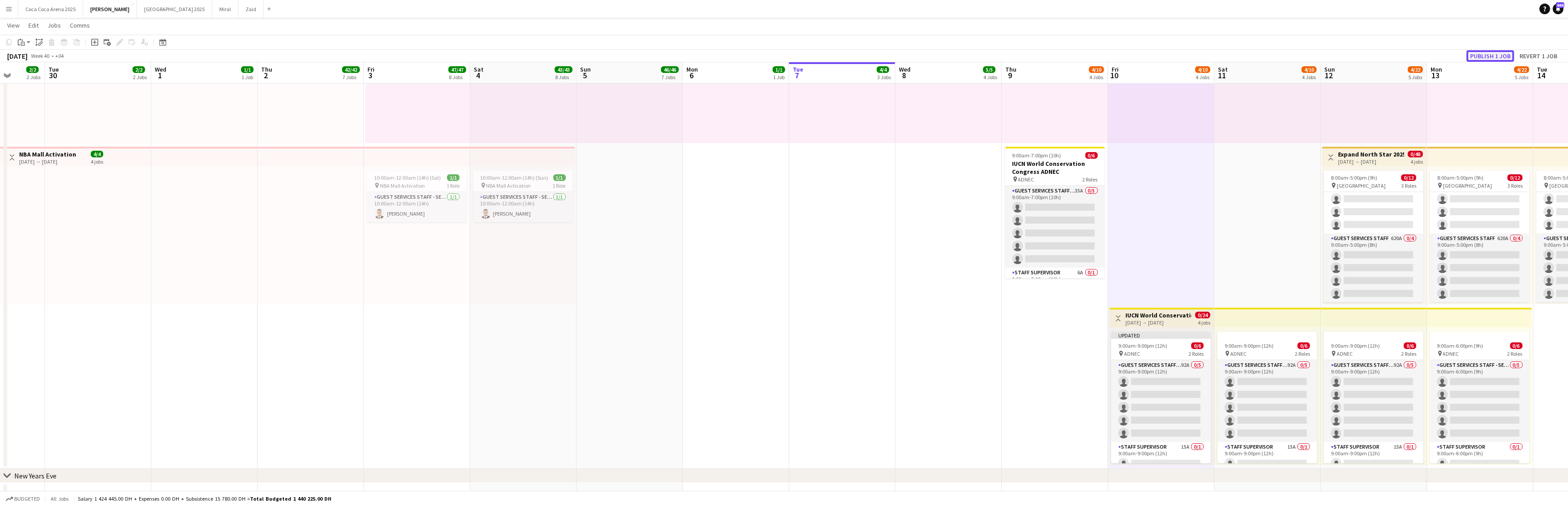
click at [1402, 57] on button "Publish 1 job" at bounding box center [1490, 56] width 47 height 12
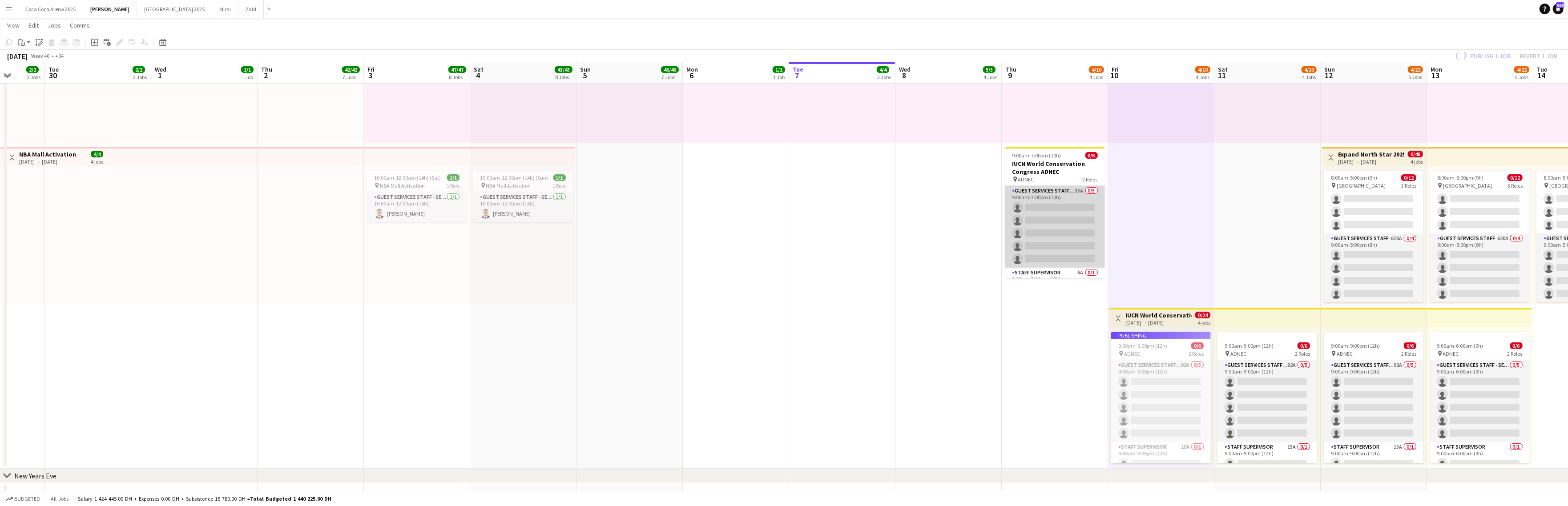
click at [1037, 217] on app-card-role "Guest Services Staff - Senior 35A 0/5 9:00am-7:00pm (10h) single-neutral-action…" at bounding box center [1055, 226] width 100 height 81
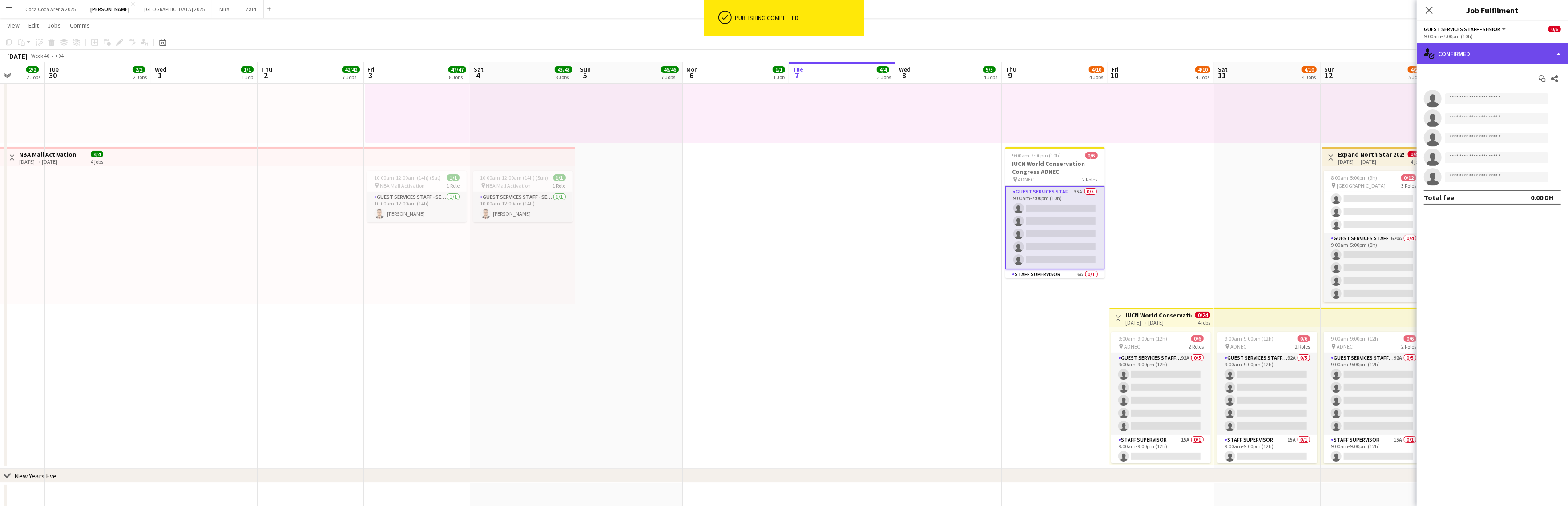
click at [1402, 57] on div "single-neutral-actions-check-2 Confirmed" at bounding box center [1493, 54] width 151 height 21
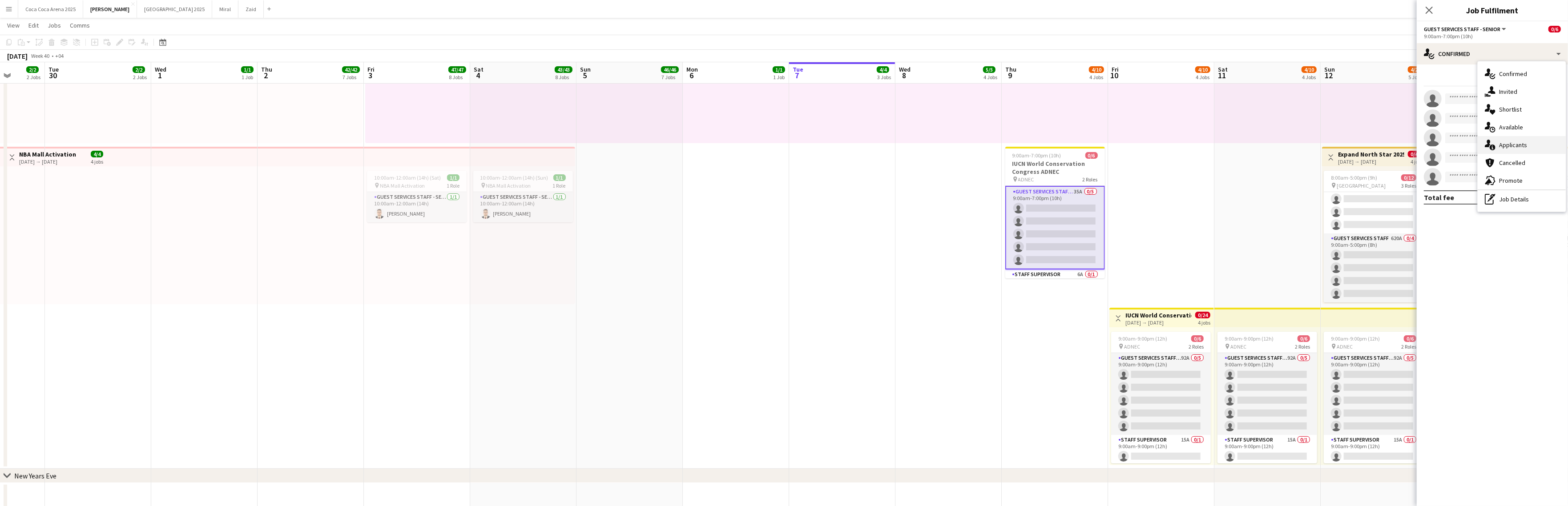
click at [1402, 143] on span "Applicants" at bounding box center [1513, 145] width 28 height 8
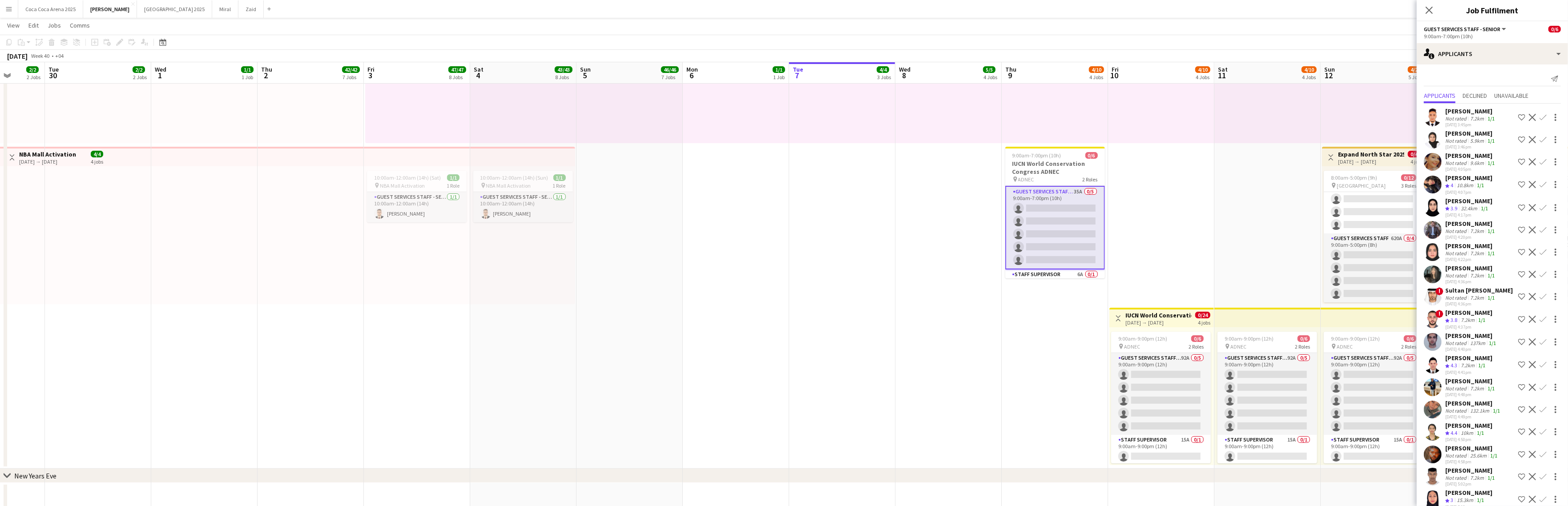
click at [1402, 182] on button "Shortlist crew" at bounding box center [1522, 185] width 11 height 11
click at [1402, 199] on div "32.4km" at bounding box center [1469, 199] width 20 height 7
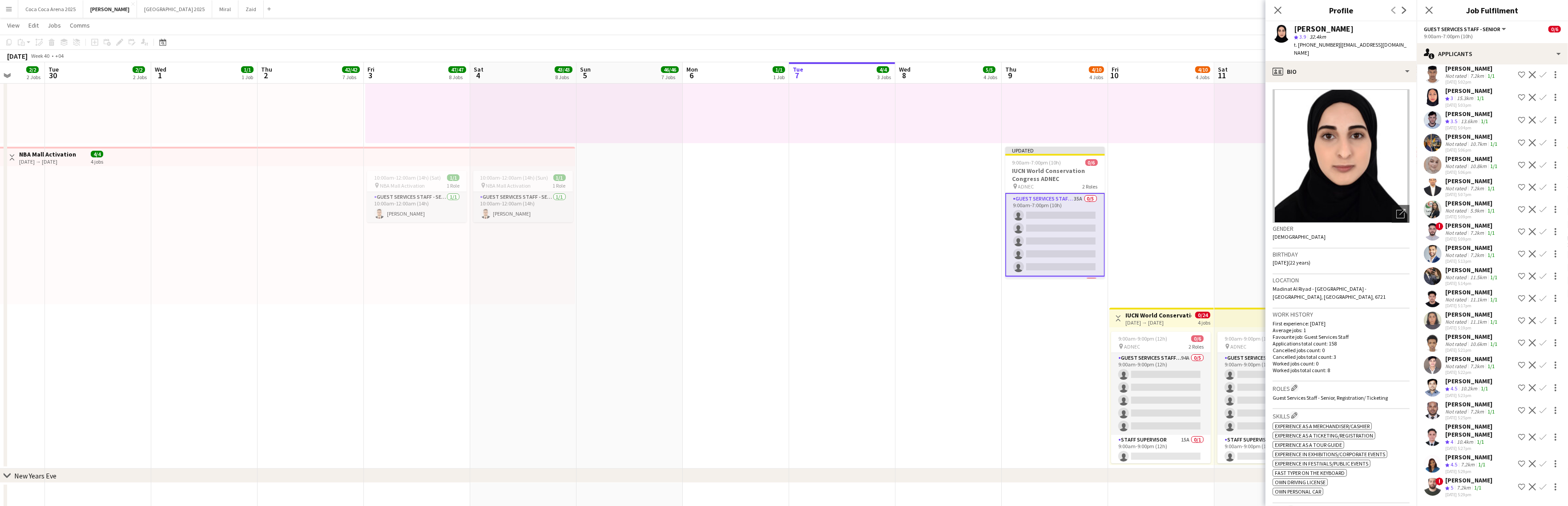
scroll to position [418, 0]
click at [1402, 440] on app-icon "Shortlist crew" at bounding box center [1522, 437] width 7 height 7
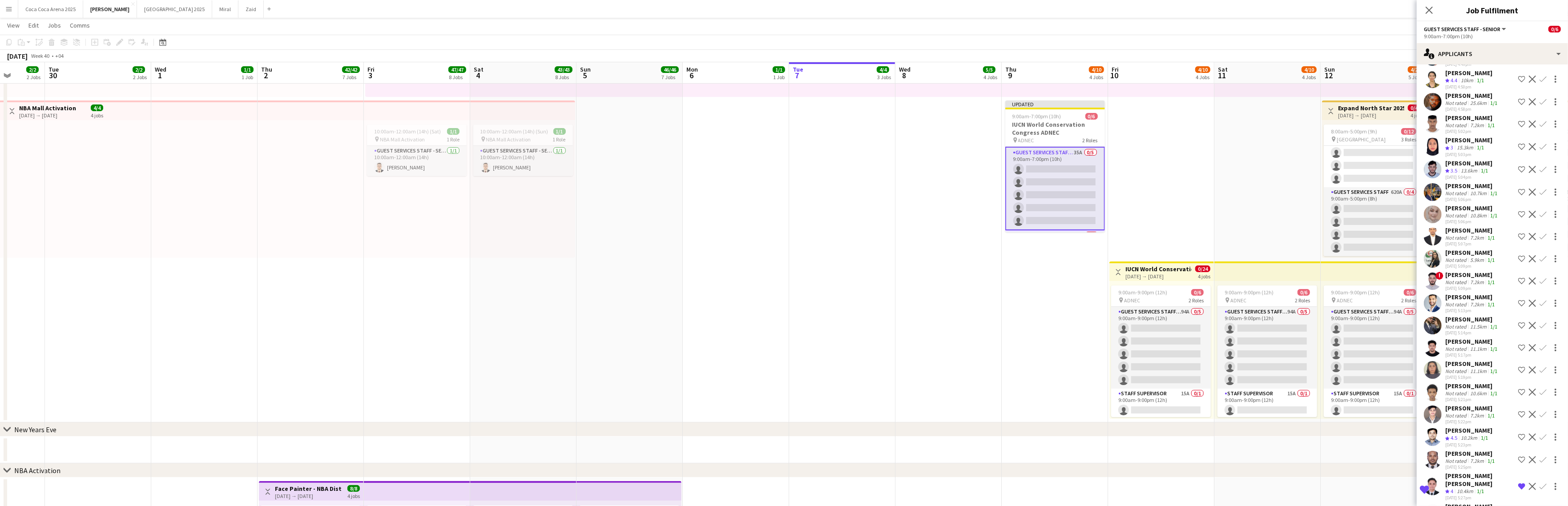
scroll to position [351, 0]
click at [1139, 339] on app-card-role "Guest Services Staff - Senior 94A 0/5 9:00am-9:00pm (12h) single-neutral-action…" at bounding box center [1161, 347] width 100 height 81
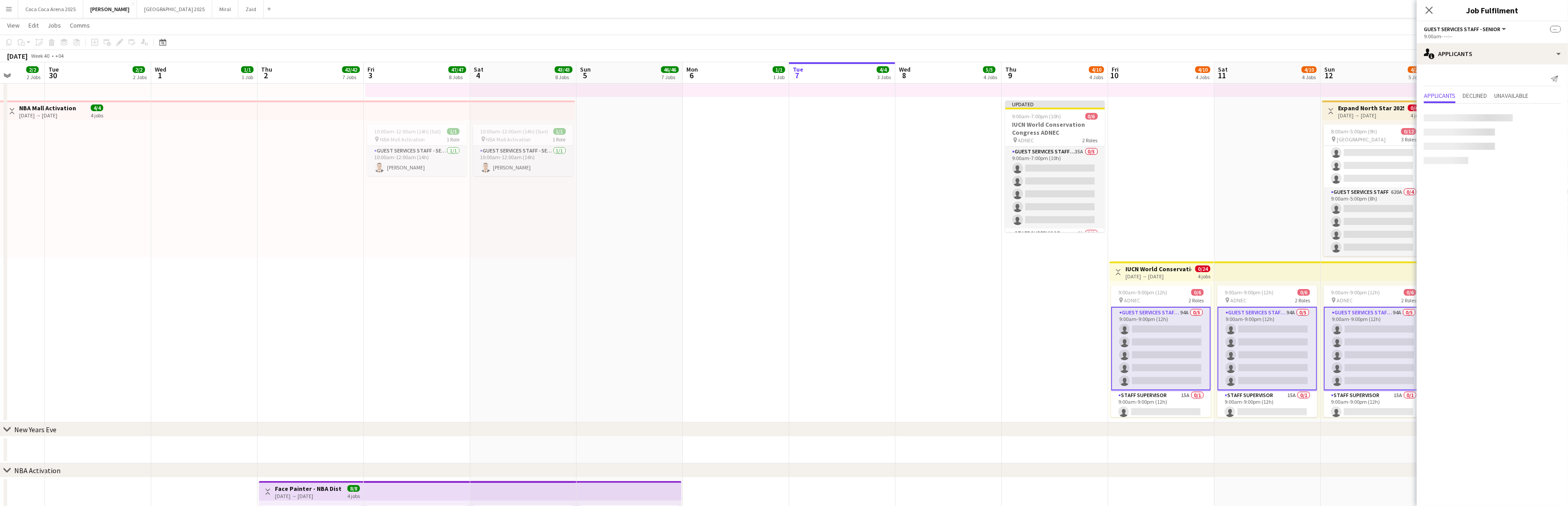
scroll to position [0, 0]
click at [1177, 339] on app-card-role "Guest Services Staff - Senior 94A 0/5 9:00am-9:00pm (12h) single-neutral-action…" at bounding box center [1161, 348] width 100 height 83
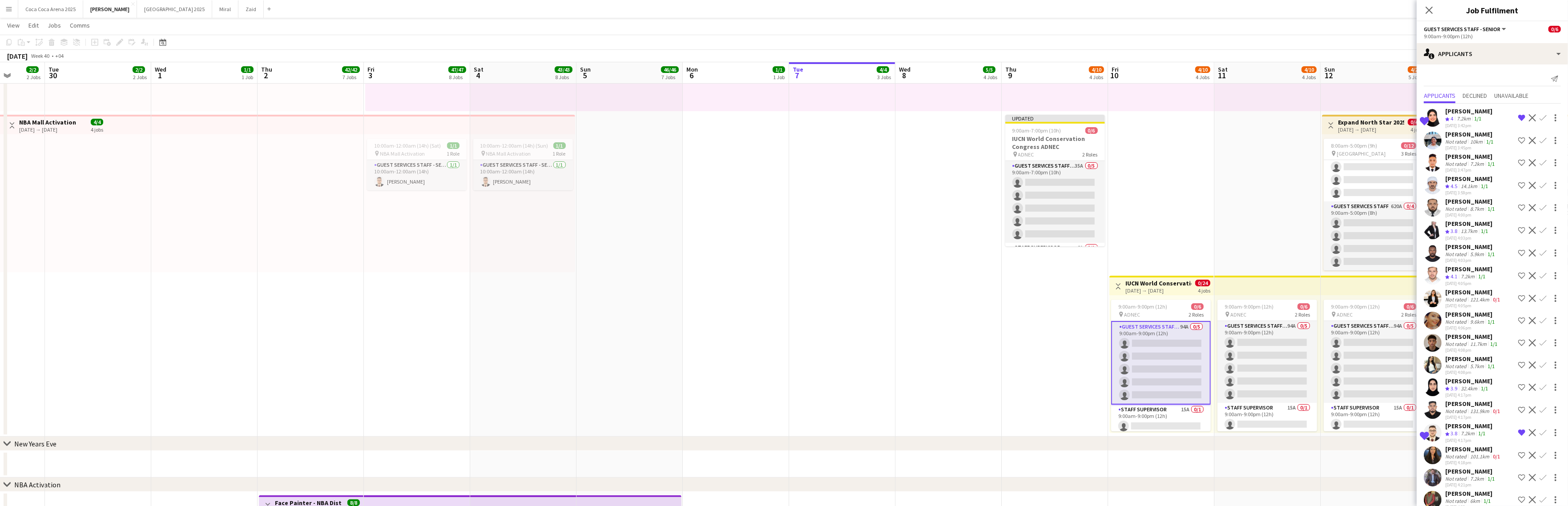
click at [1402, 114] on div "[PERSON_NAME]" at bounding box center [1468, 111] width 47 height 8
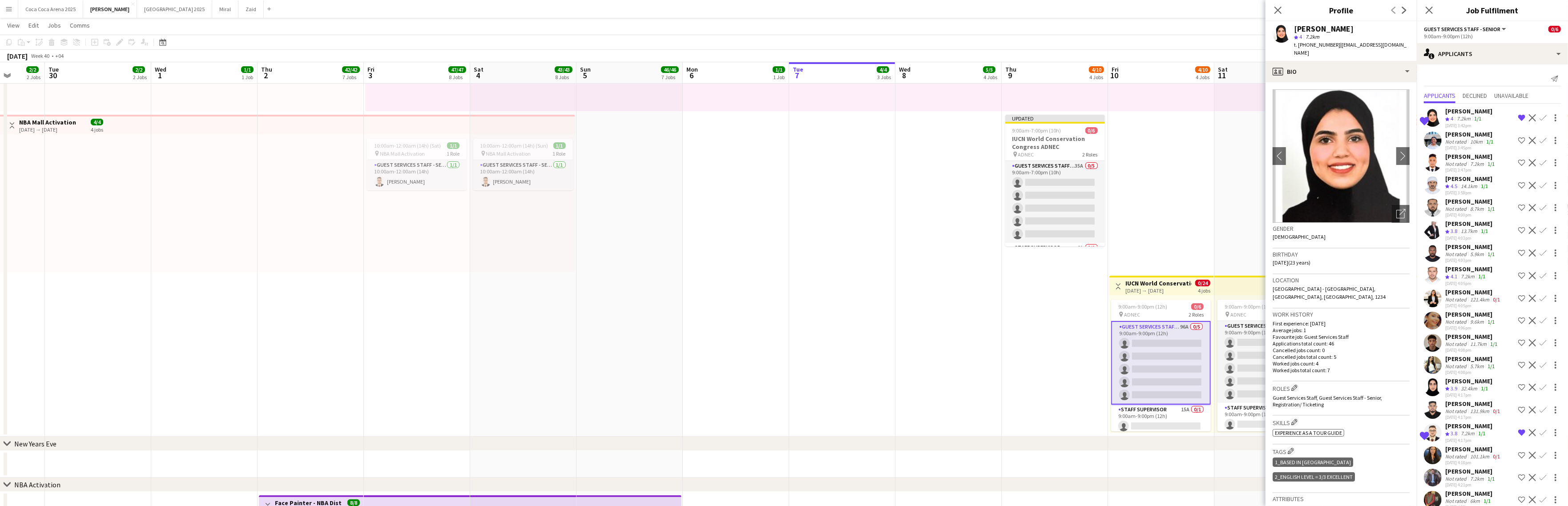
click at [1069, 311] on app-date-cell "10:00am-10:00pm (12h) 1/1 pin Dubai 1 Role Runner 1/1 10:00am-10:00pm (12h) Jes…" at bounding box center [1055, 193] width 107 height 486
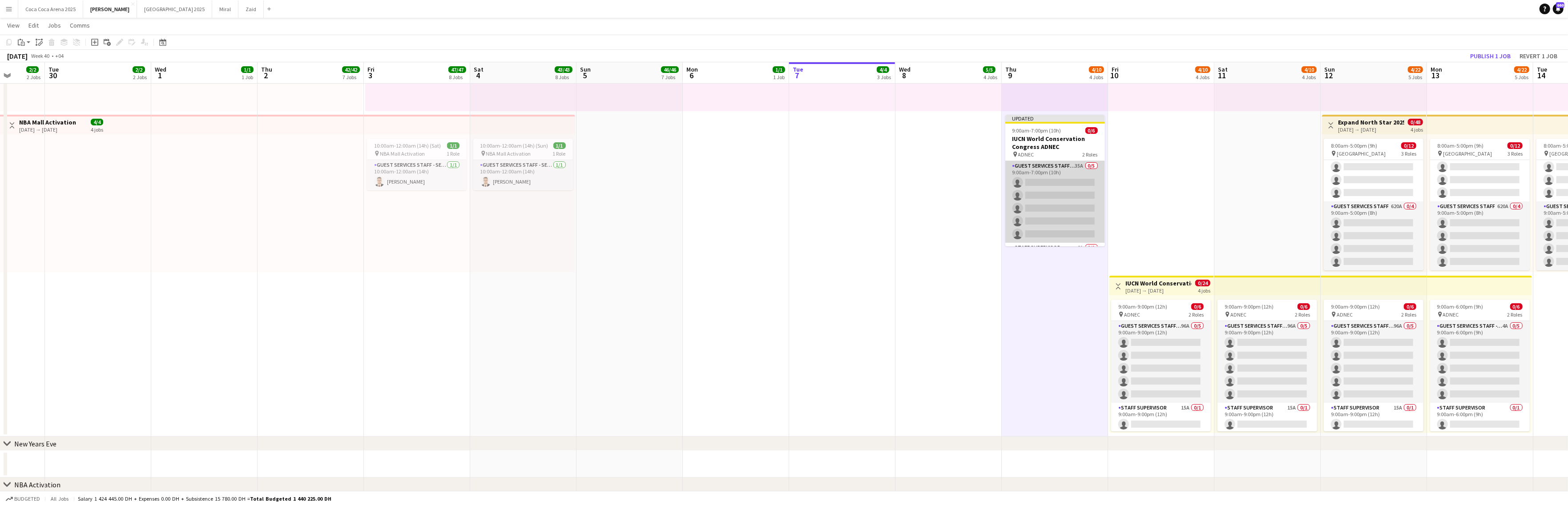
click at [1059, 206] on app-card-role "Guest Services Staff - Senior 35A 0/5 9:00am-7:00pm (10h) single-neutral-action…" at bounding box center [1055, 202] width 100 height 81
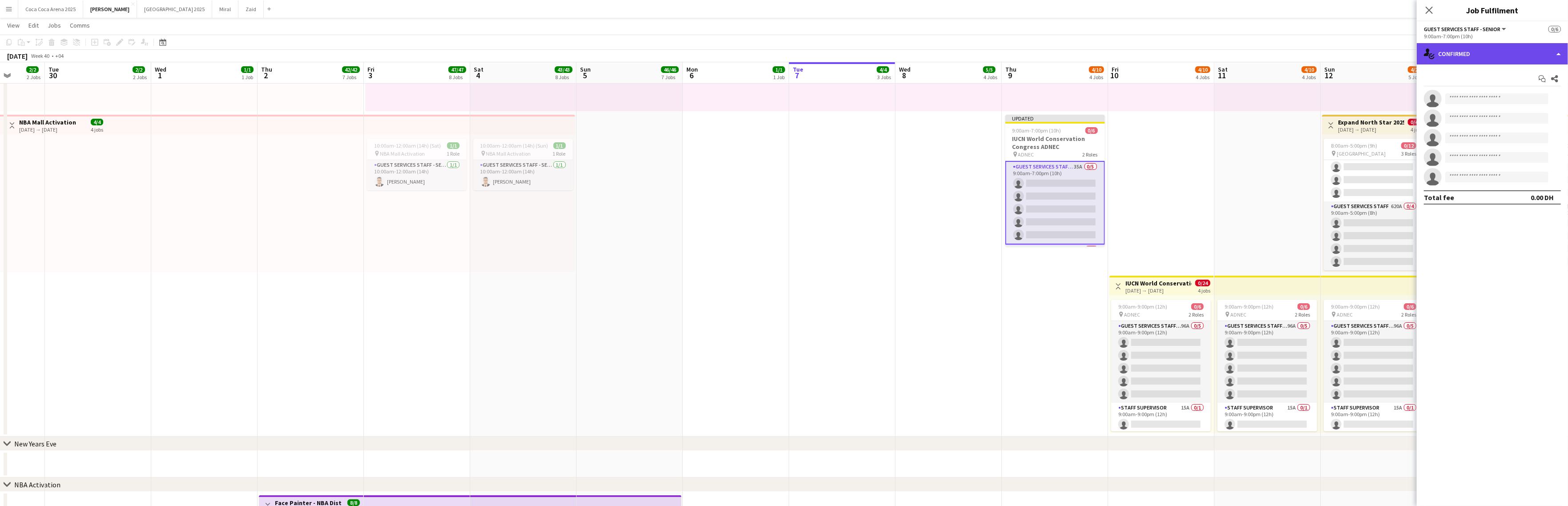
click at [1402, 51] on div "single-neutral-actions-check-2 Confirmed" at bounding box center [1493, 54] width 151 height 21
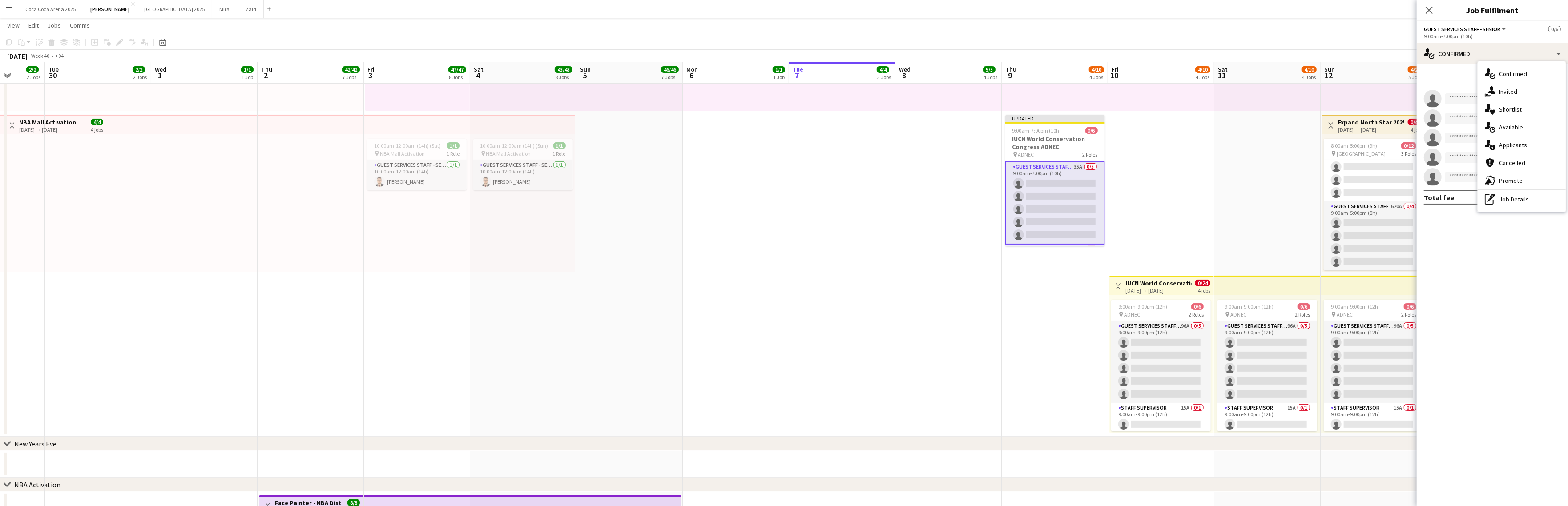
click at [1078, 179] on app-card-role "Guest Services Staff - Senior 35A 0/5 9:00am-7:00pm (10h) single-neutral-action…" at bounding box center [1055, 203] width 100 height 83
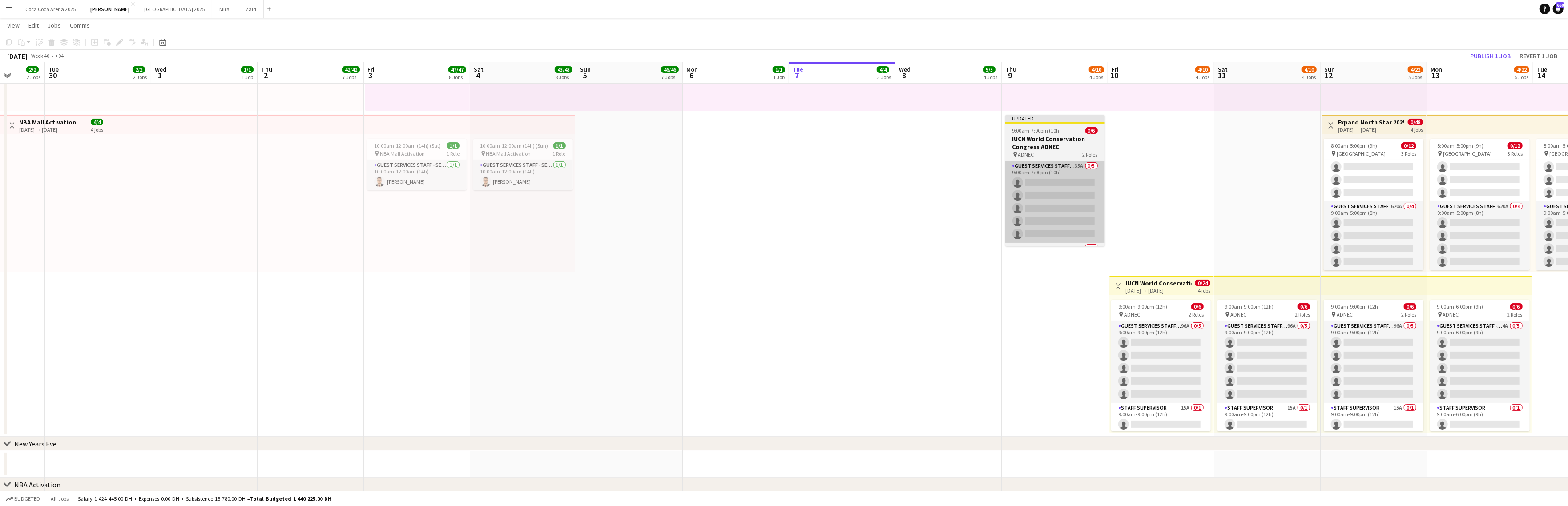
click at [1090, 197] on app-card-role "Guest Services Staff - Senior 35A 0/5 9:00am-7:00pm (10h) single-neutral-action…" at bounding box center [1055, 202] width 100 height 81
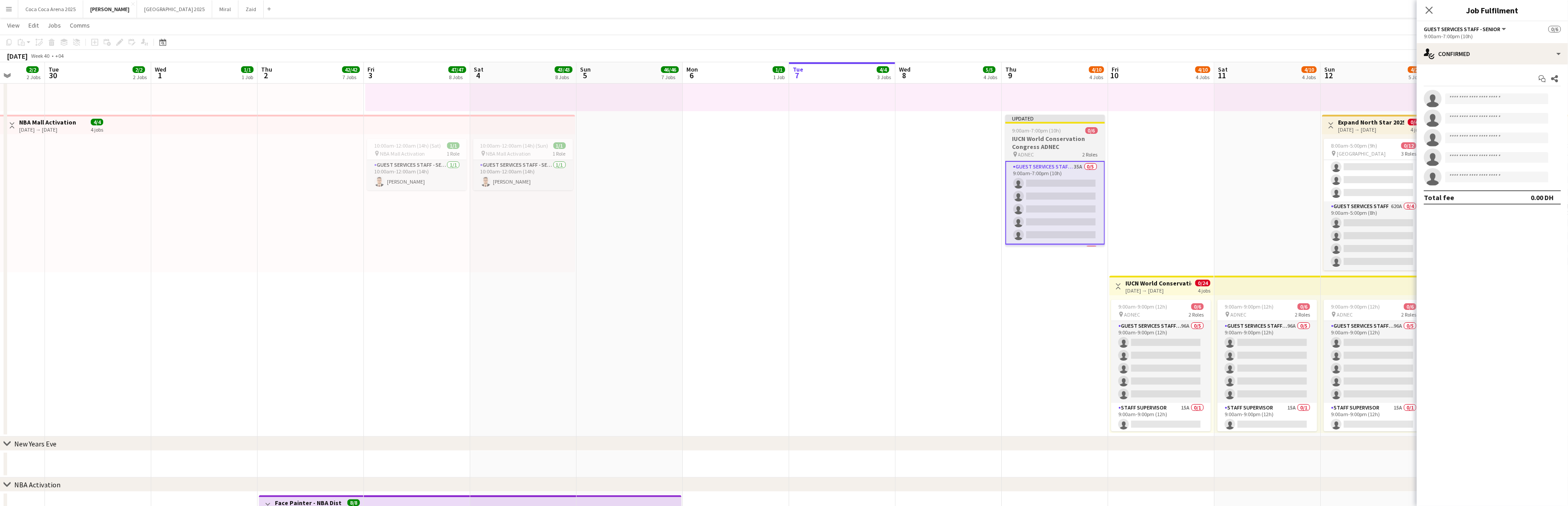
click at [1053, 142] on h3 "IUCN World Conservation Congress ADNEC" at bounding box center [1055, 142] width 100 height 16
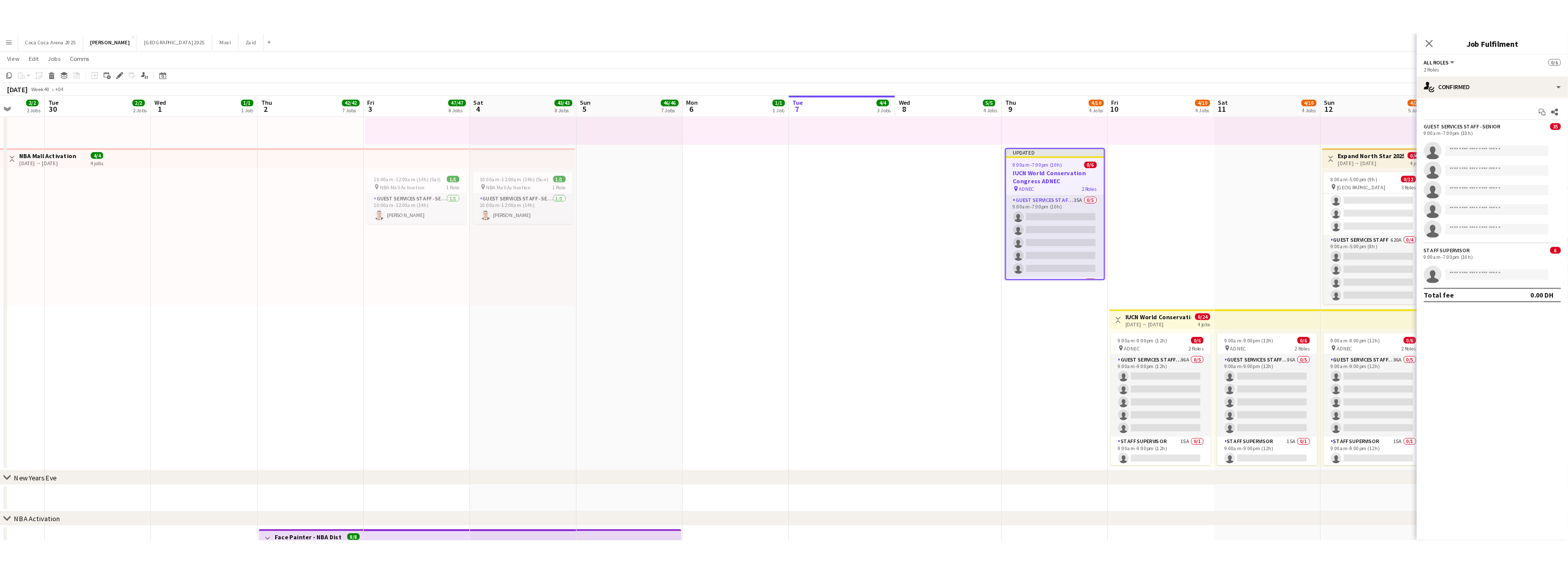
scroll to position [0, 310]
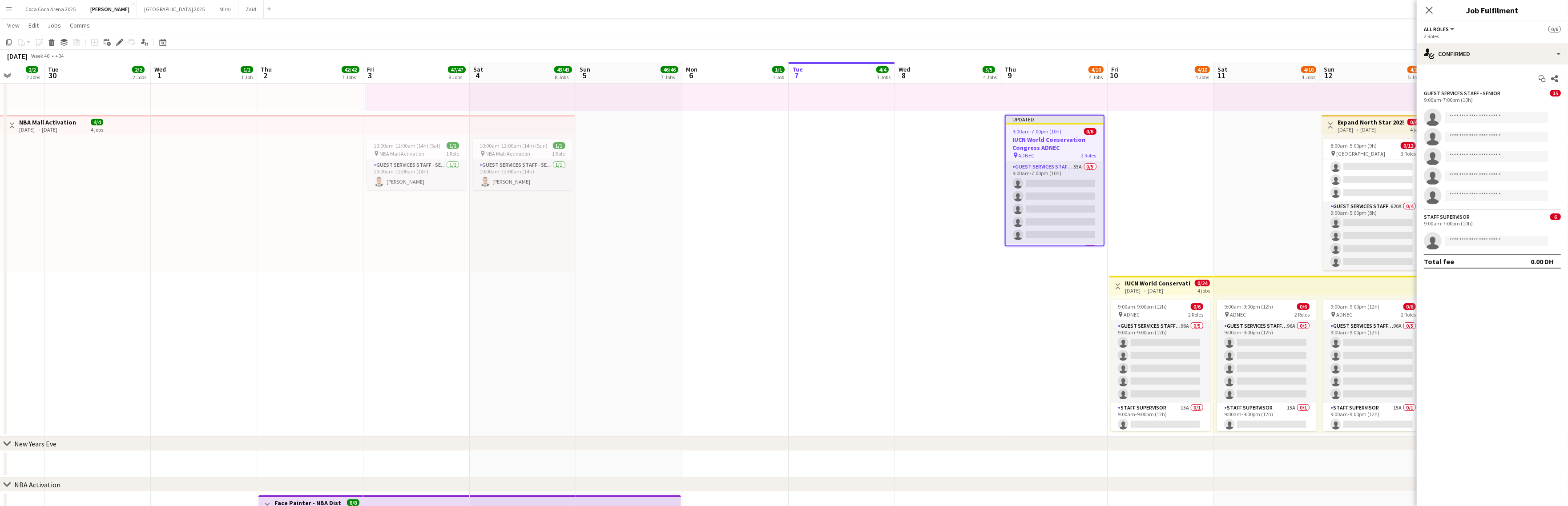
click at [1402, 14] on h3 "Job Fulfilment" at bounding box center [1493, 10] width 151 height 12
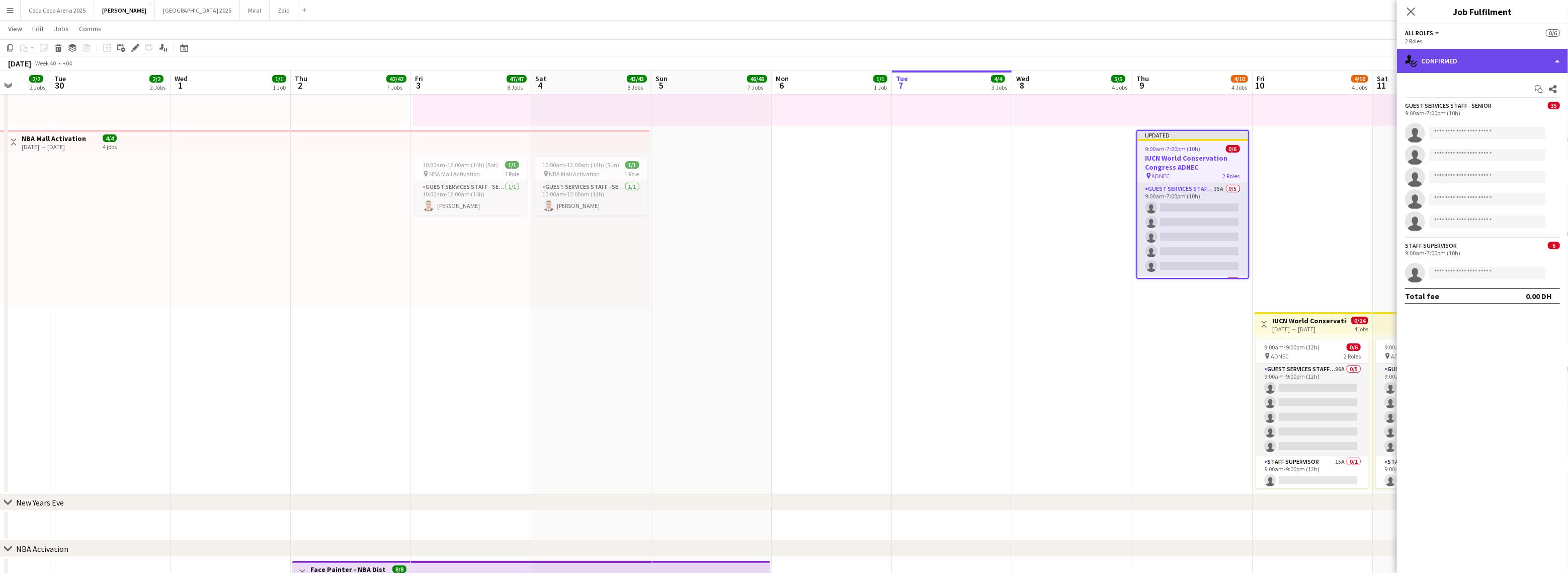
click at [1439, 56] on div "single-neutral-actions-check-2 Confirmed" at bounding box center [1482, 61] width 171 height 24
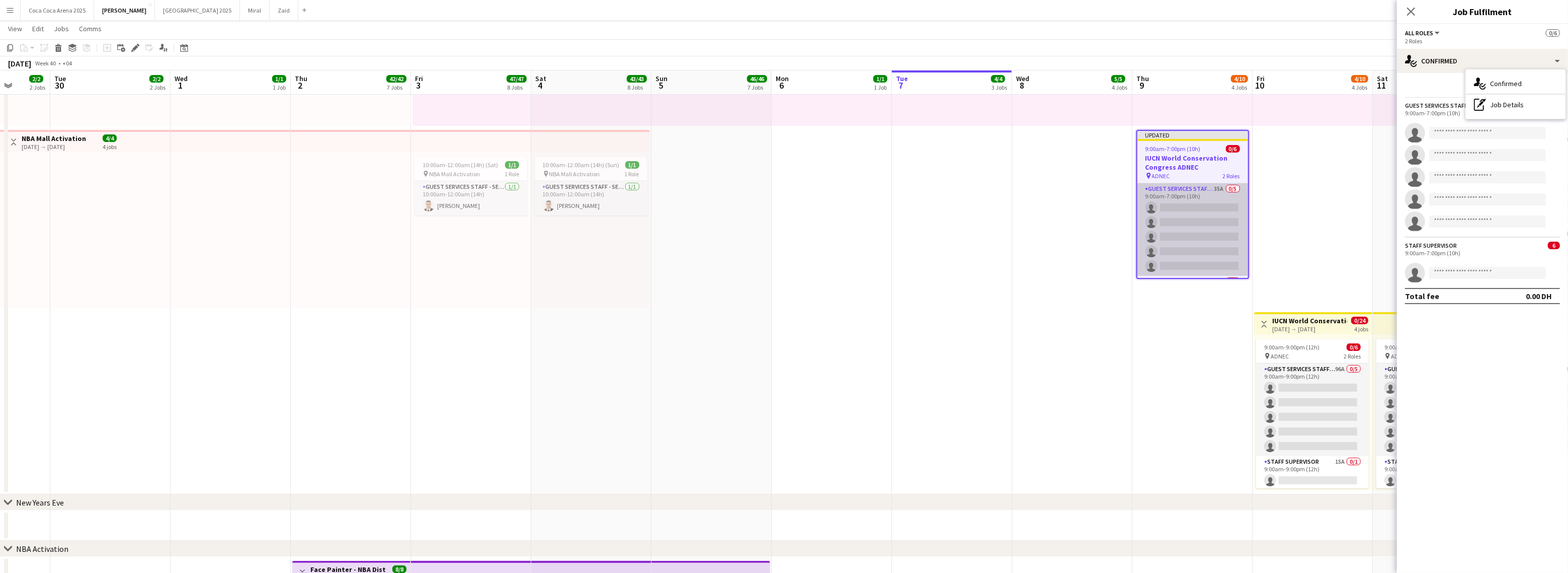
click at [1243, 215] on app-card-role "Guest Services Staff - Senior 35A 0/5 9:00am-7:00pm (10h) single-neutral-action…" at bounding box center [1192, 229] width 111 height 92
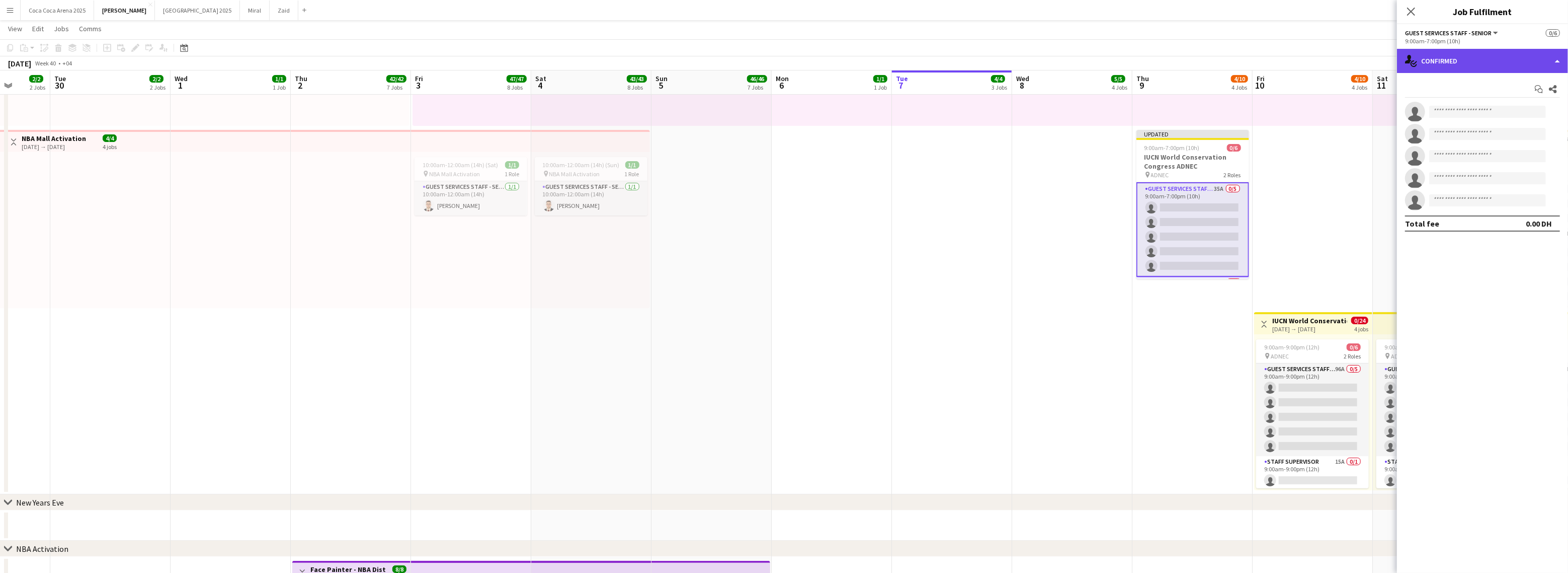
click at [1479, 61] on div "single-neutral-actions-check-2 Confirmed" at bounding box center [1482, 61] width 171 height 24
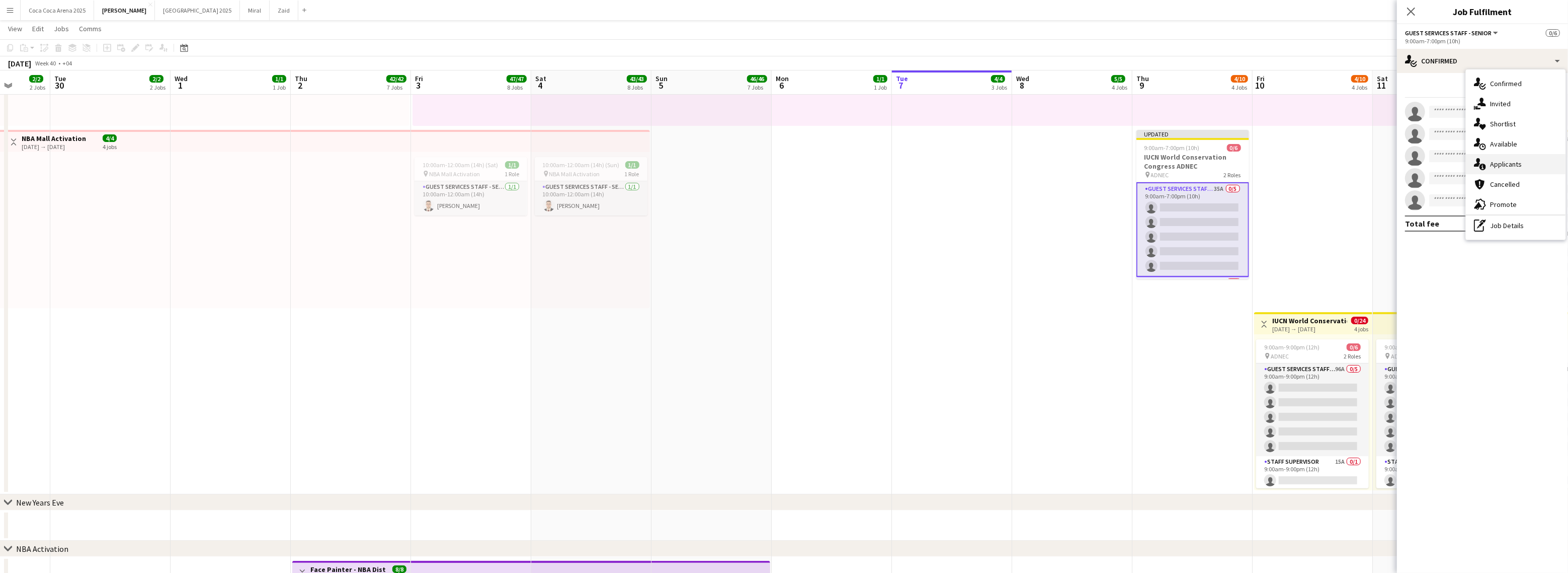
click at [1504, 165] on span "Applicants" at bounding box center [1506, 164] width 32 height 9
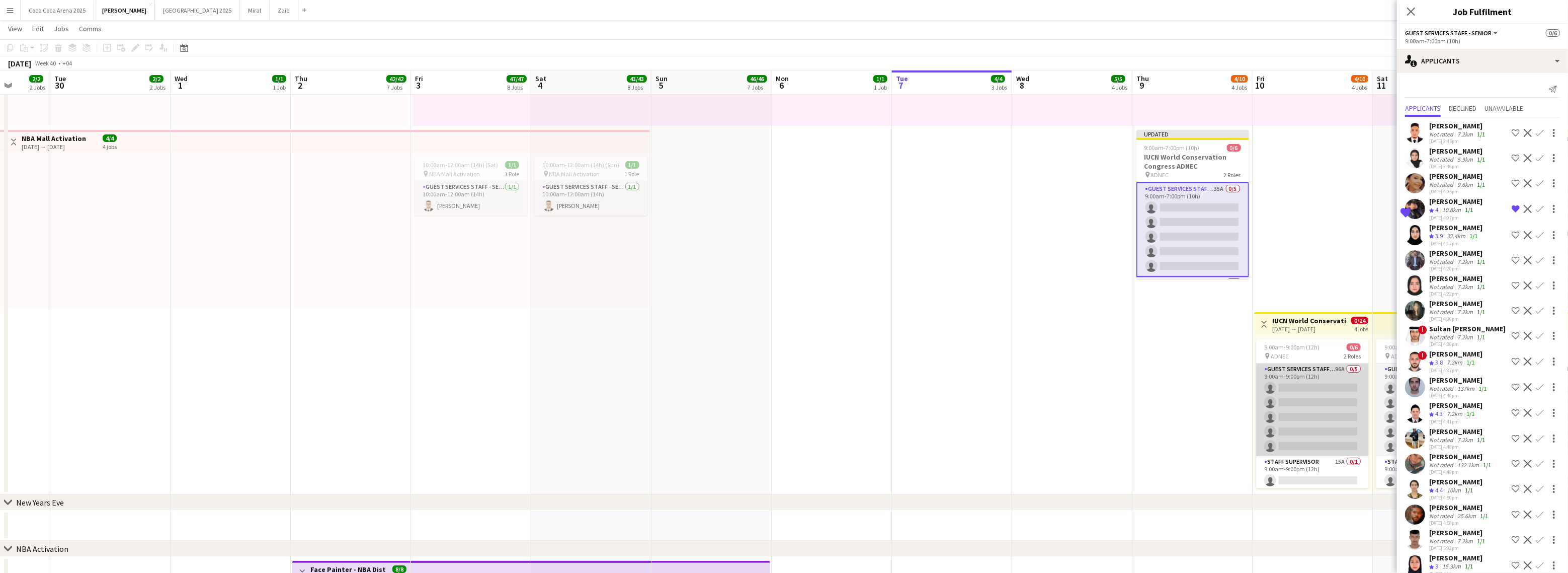
click at [1335, 405] on app-card-role "Guest Services Staff - Senior 96A 0/5 9:00am-9:00pm (12h) single-neutral-action…" at bounding box center [1313, 410] width 113 height 92
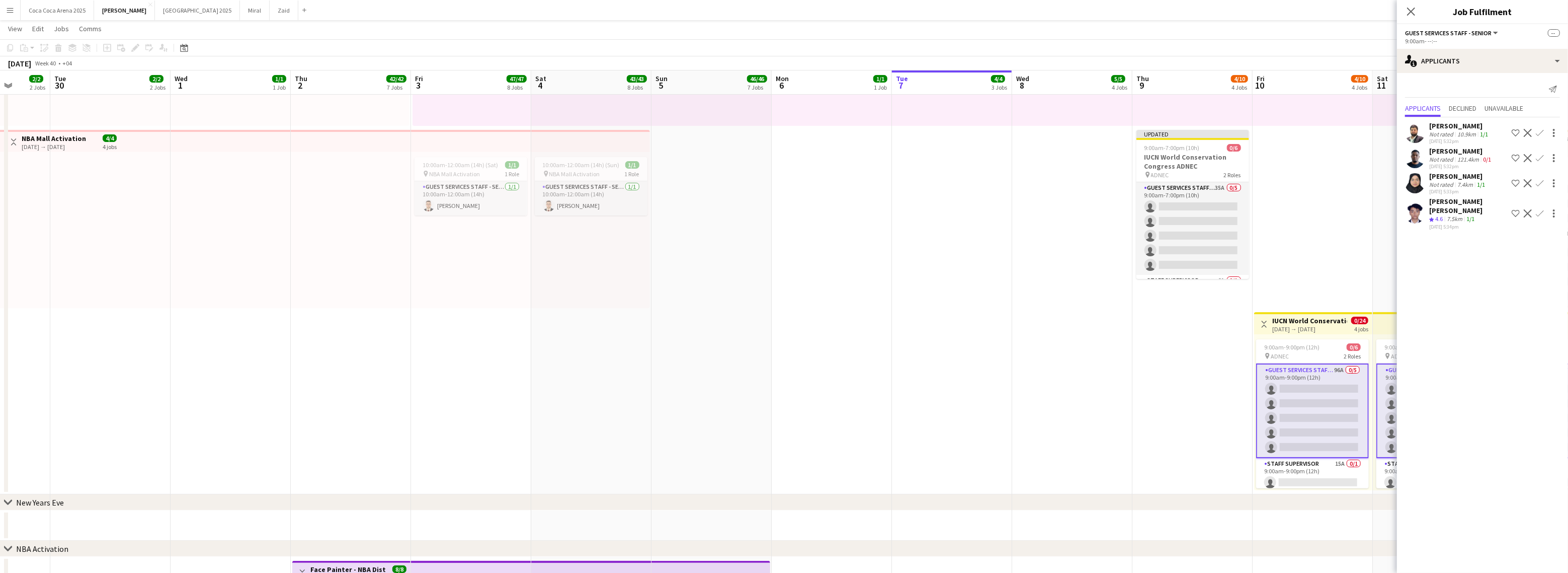
click at [1316, 400] on app-card-role "Guest Services Staff - Senior 96A 0/5 9:00am-9:00pm (12h) single-neutral-action…" at bounding box center [1313, 410] width 113 height 94
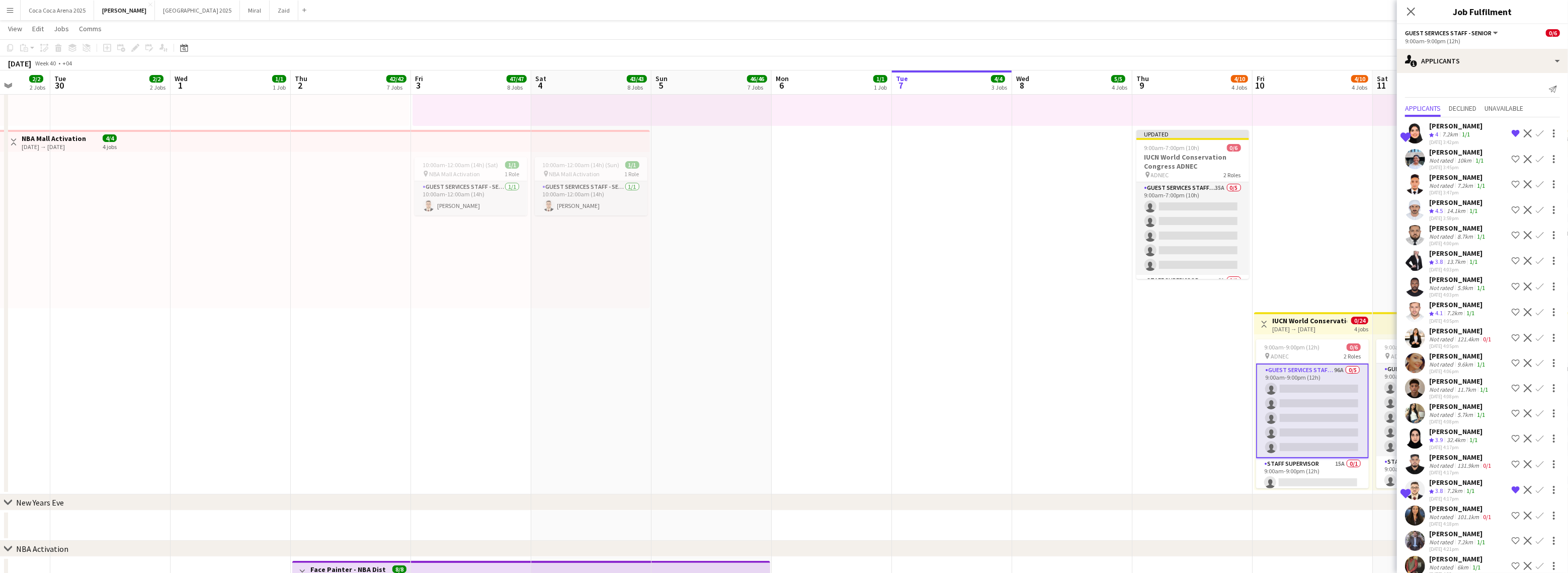
click at [1417, 131] on app-user-avatar at bounding box center [1415, 133] width 20 height 20
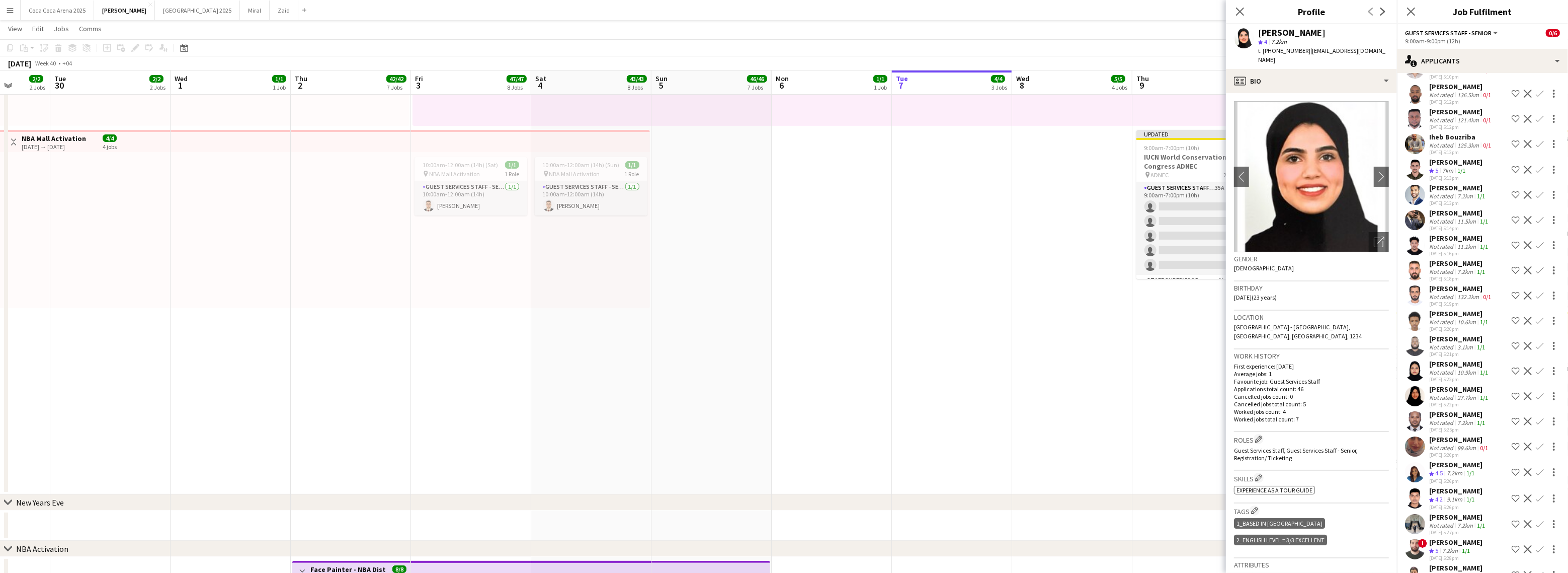
scroll to position [2044, 0]
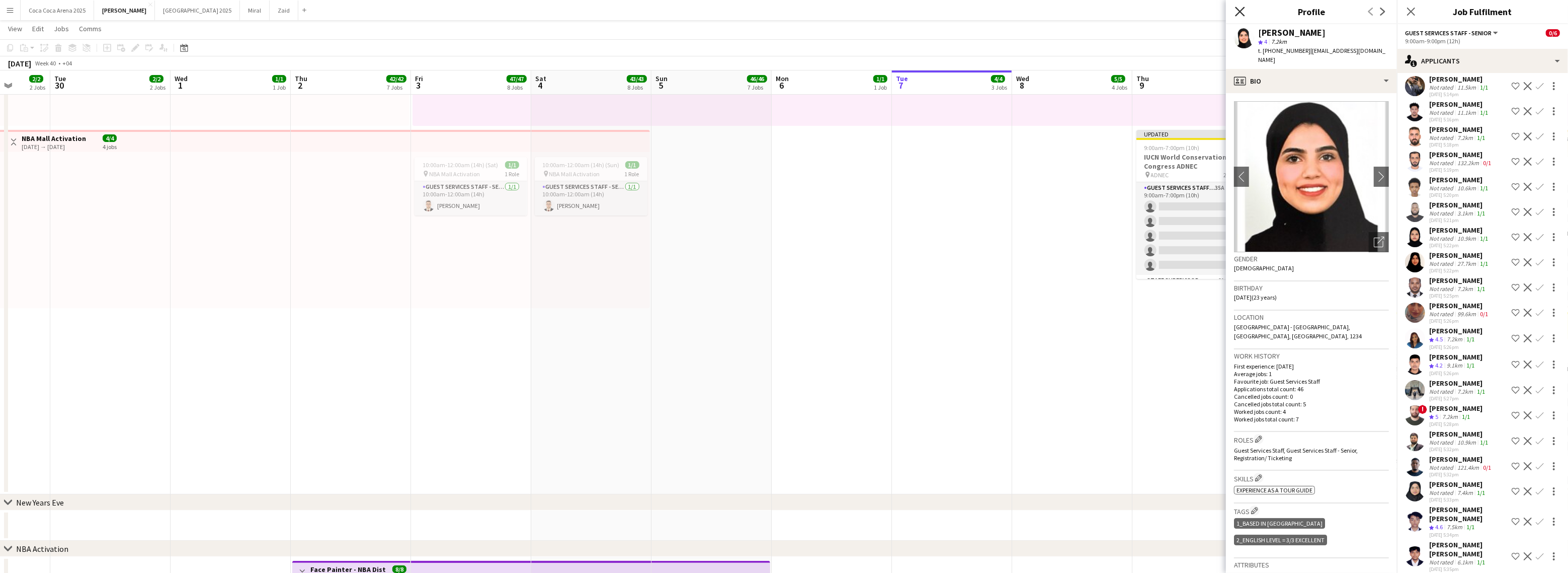
click at [1241, 12] on icon at bounding box center [1240, 12] width 10 height 10
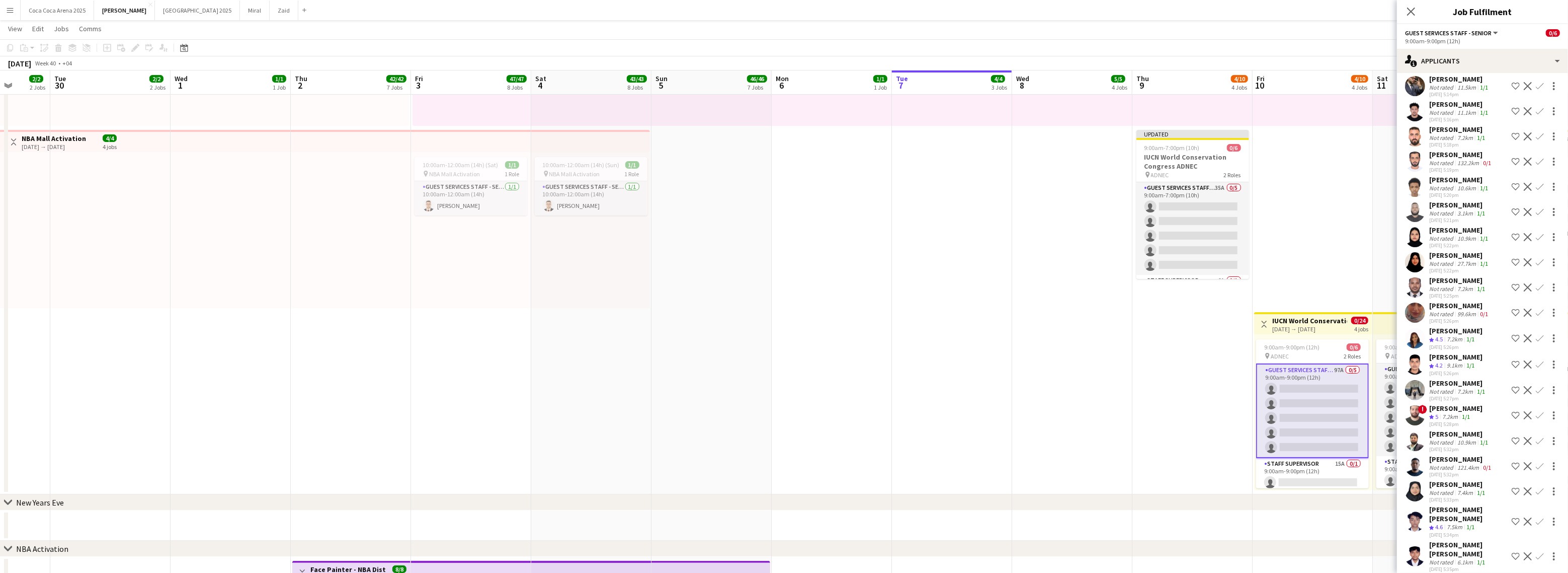
click at [1129, 285] on app-date-cell "10:00am-10:00pm (12h) 1/1 pin Dubai 1 Role Runner 1/1 10:00am-10:00pm (12h) Jes…" at bounding box center [1072, 218] width 120 height 550
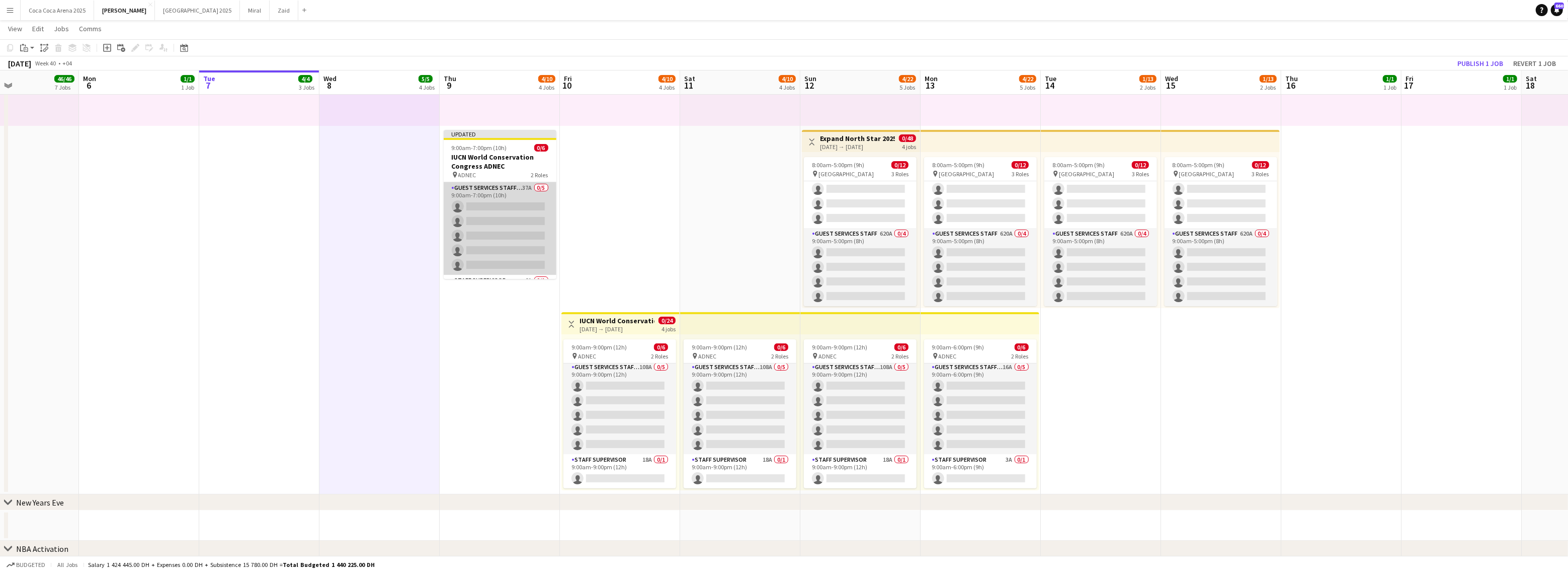
scroll to position [31, 0]
click at [524, 262] on app-card-role "Staff Supervisor 6A 0/1 9:00am-7:00pm (10h) single-neutral-actions" at bounding box center [500, 262] width 113 height 34
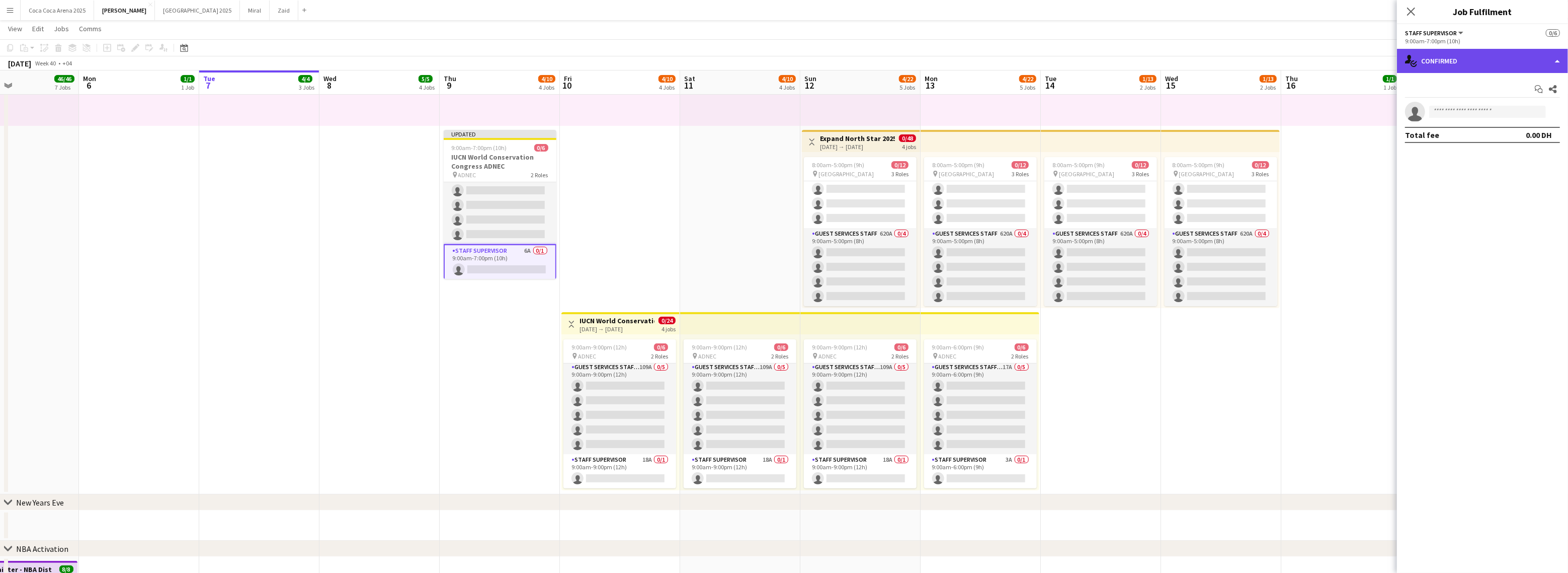
click at [1507, 53] on div "single-neutral-actions-check-2 Confirmed" at bounding box center [1482, 61] width 171 height 24
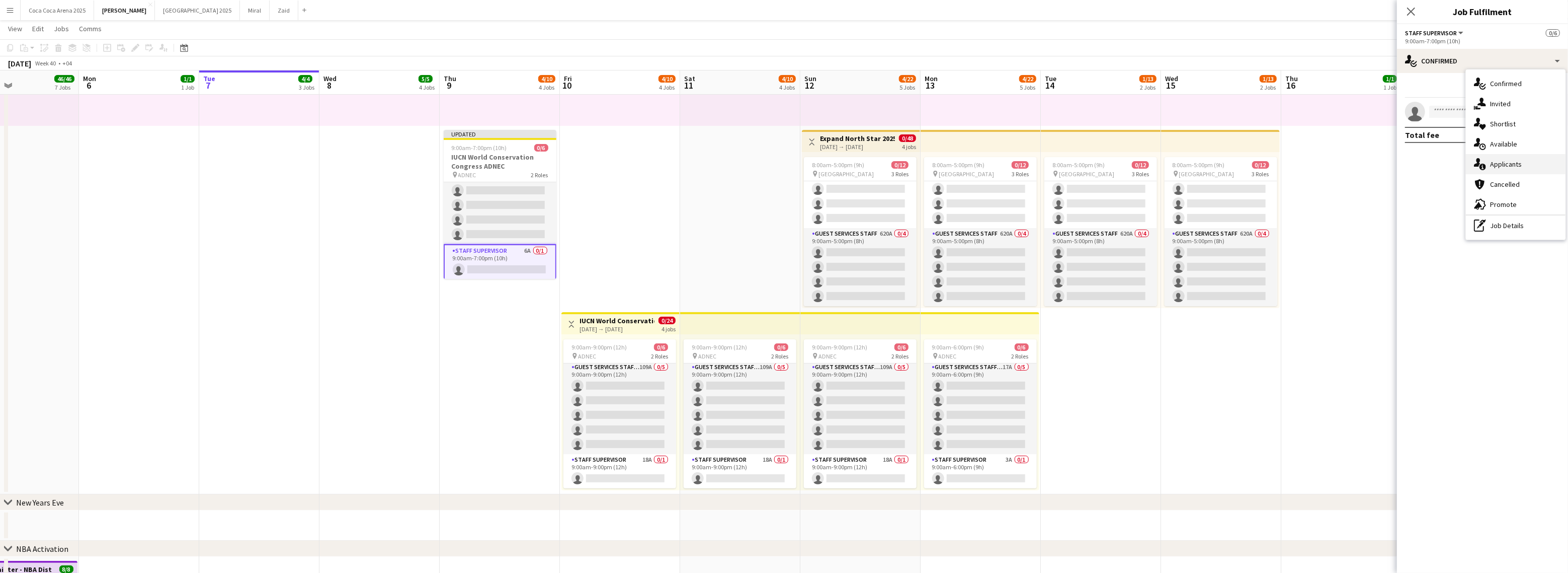
click at [1517, 163] on span "Applicants" at bounding box center [1506, 164] width 32 height 9
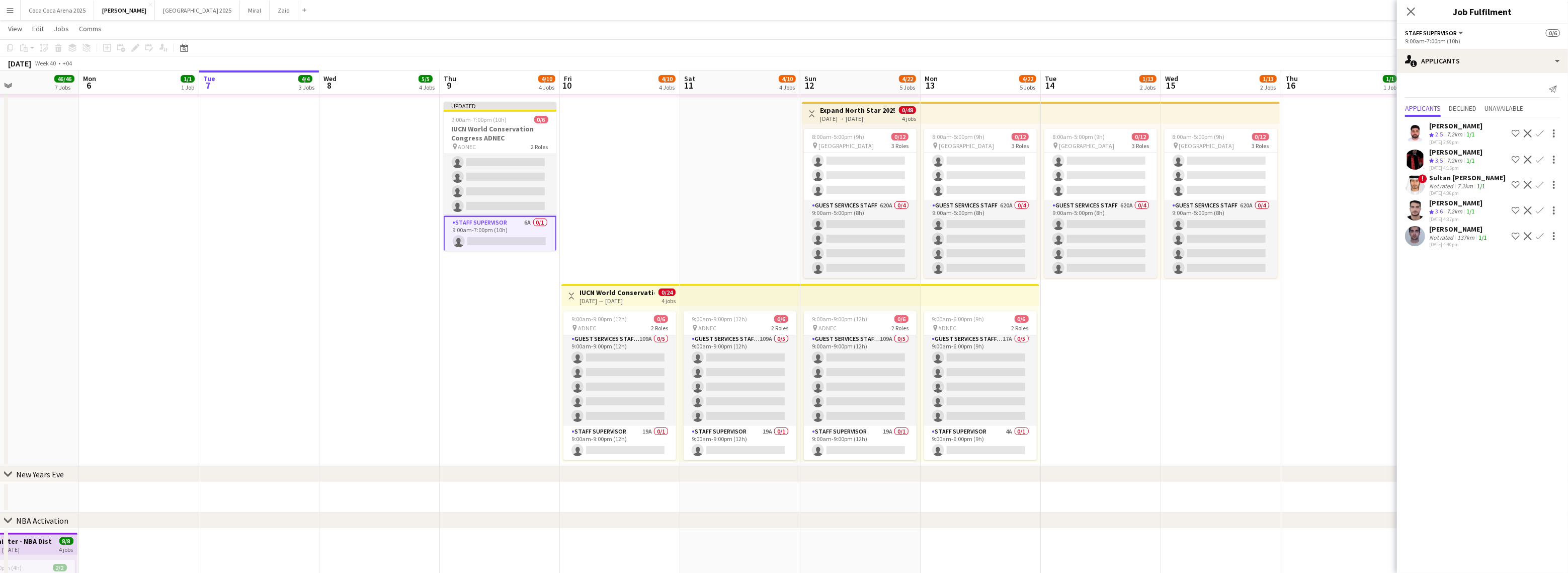
scroll to position [196, 0]
click at [1275, 398] on app-date-cell "10:00am-10:00pm (12h) 1/1 pin Dubai 1 Role Runner 1/1 10:00am-10:00pm (12h) Jes…" at bounding box center [1221, 191] width 120 height 550
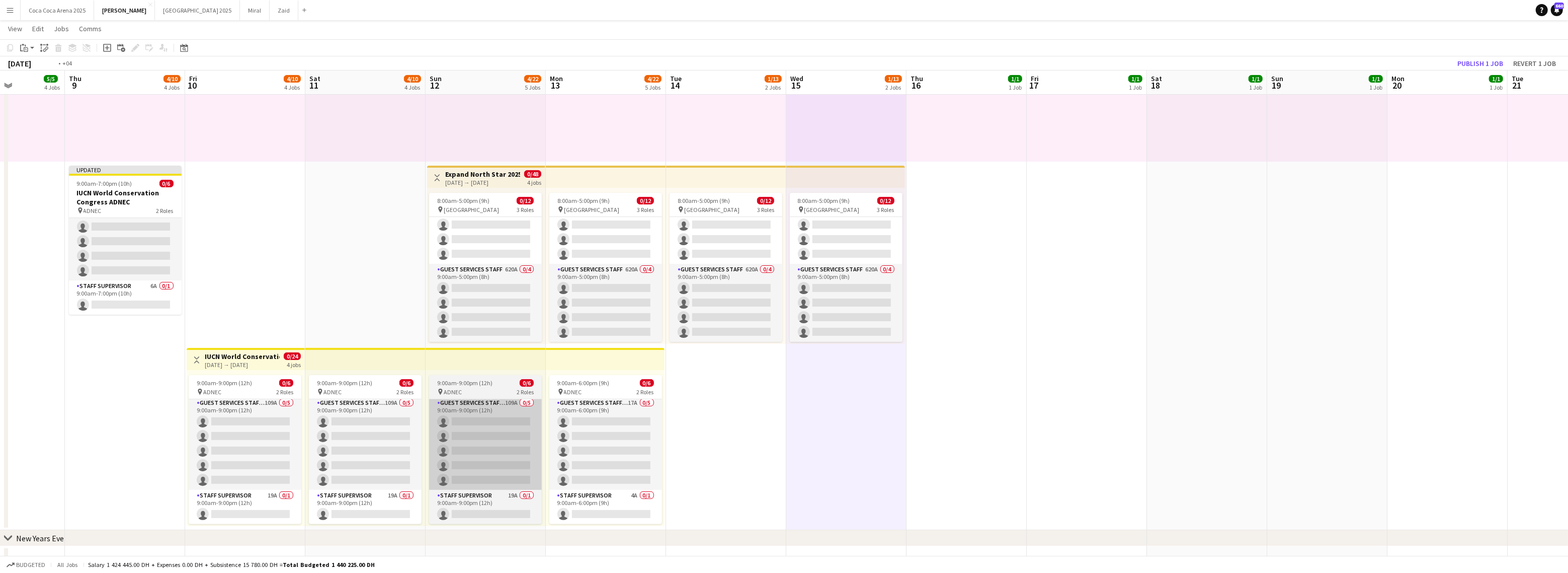
scroll to position [0, 274]
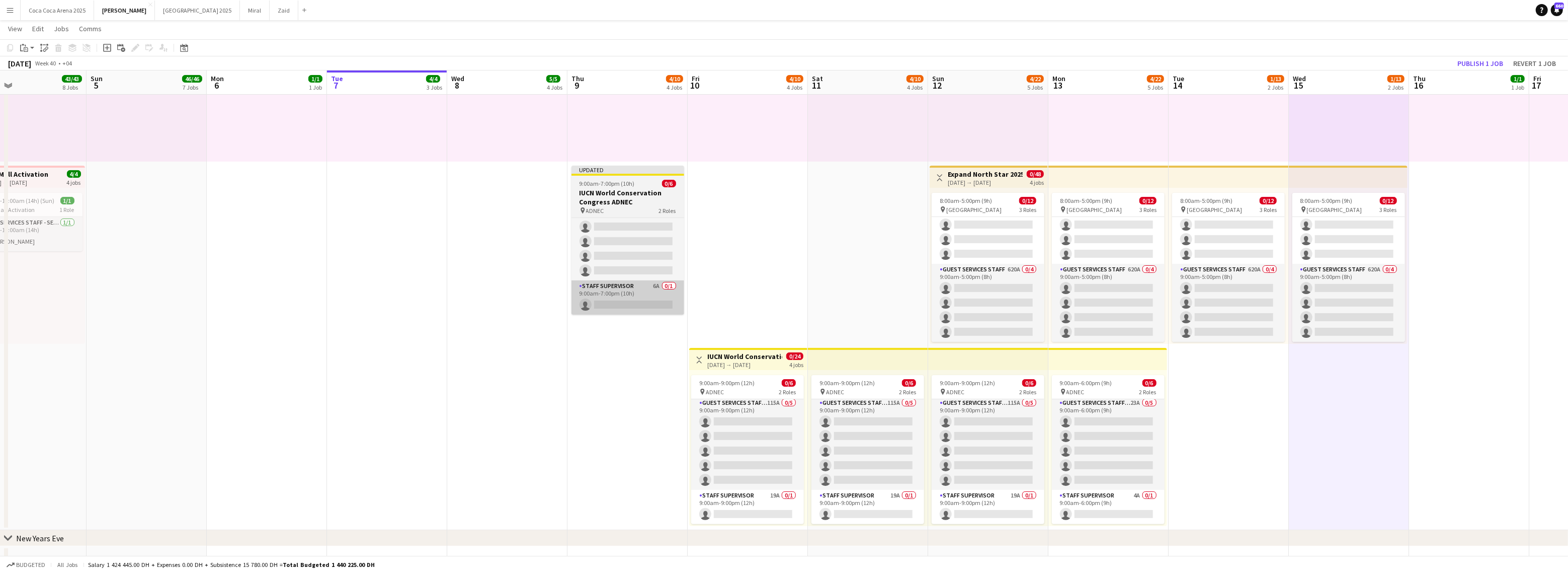
click at [626, 304] on app-card-role "Staff Supervisor 6A 0/1 9:00am-7:00pm (10h) single-neutral-actions" at bounding box center [628, 298] width 113 height 34
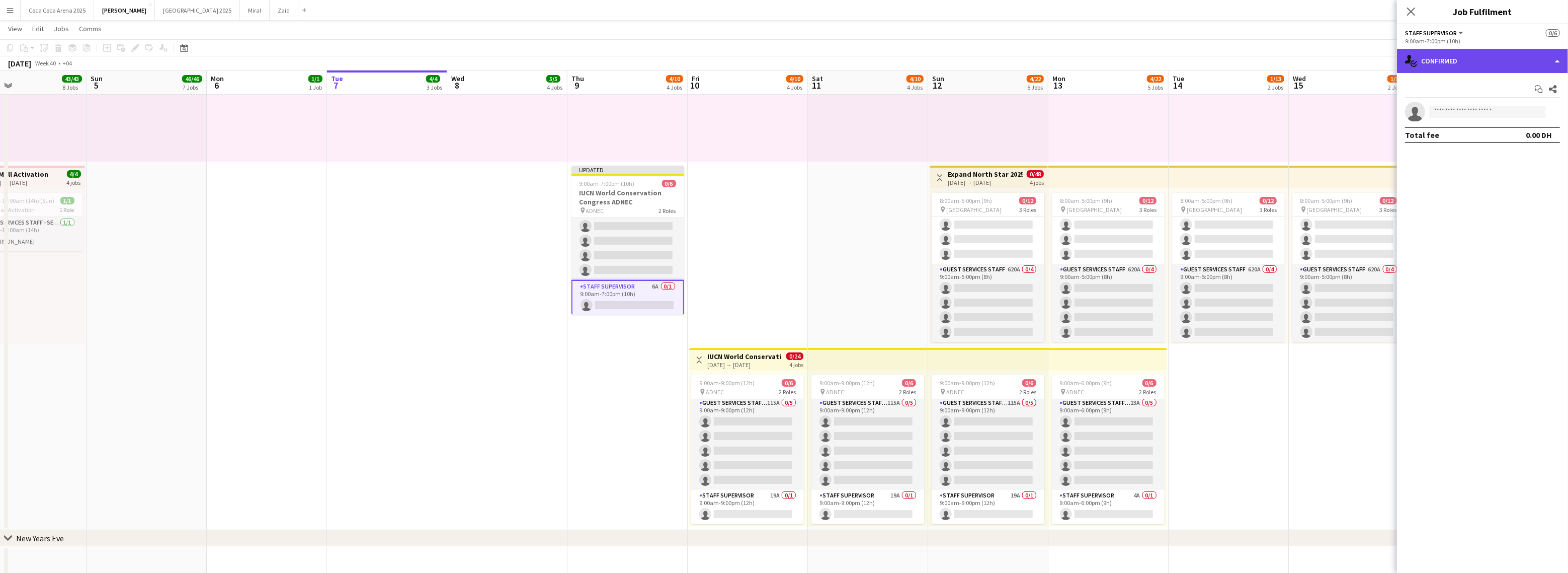
click at [1454, 55] on div "single-neutral-actions-check-2 Confirmed" at bounding box center [1482, 61] width 171 height 24
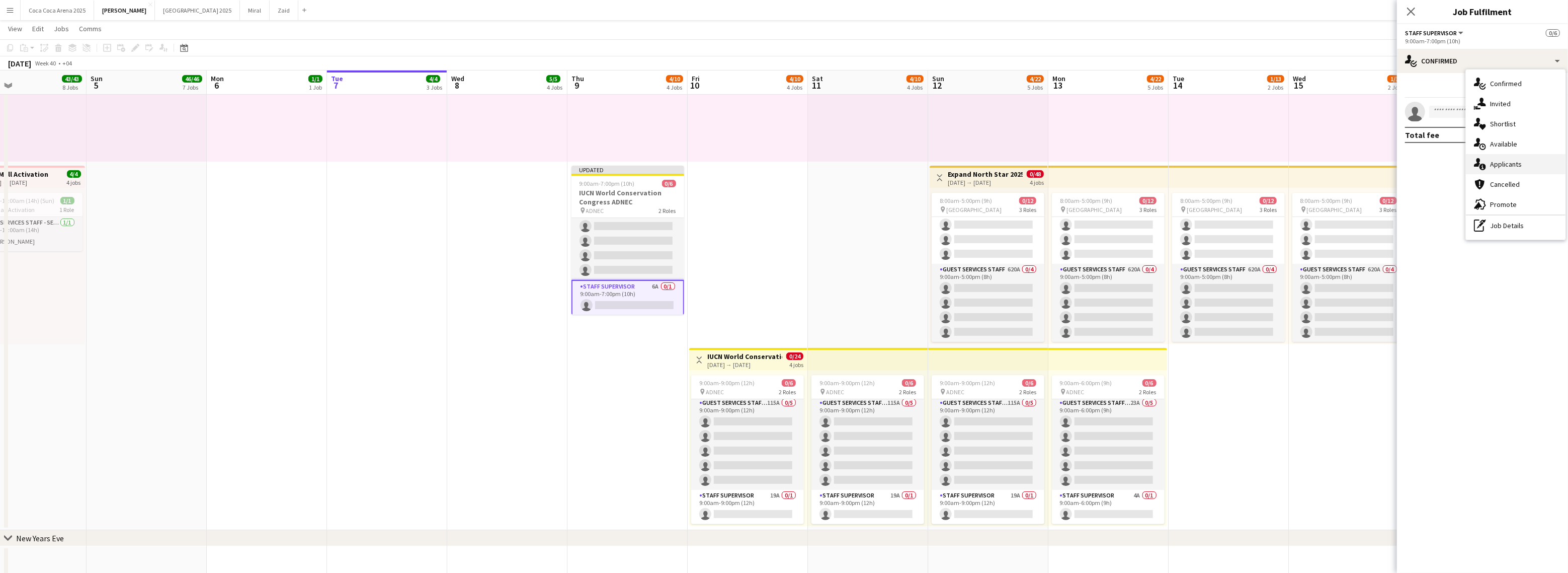
click at [1494, 163] on span "Applicants" at bounding box center [1506, 164] width 32 height 9
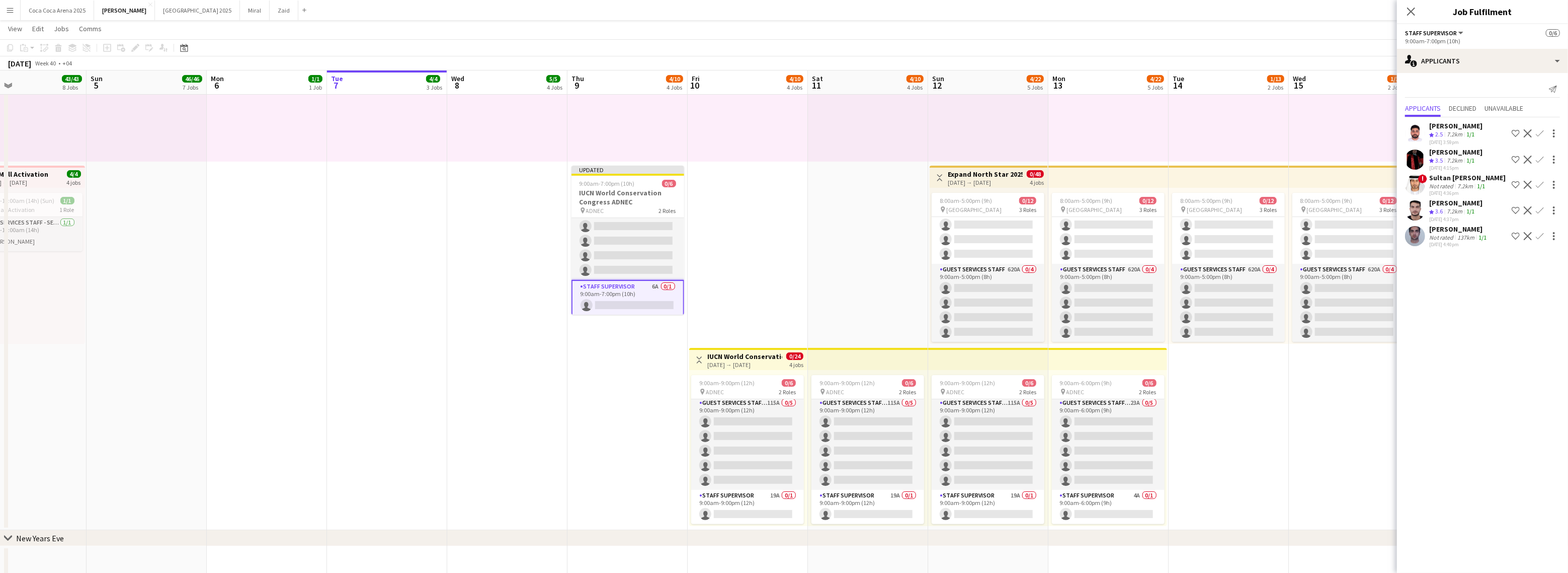
click at [1452, 156] on div "7.2km" at bounding box center [1454, 160] width 20 height 8
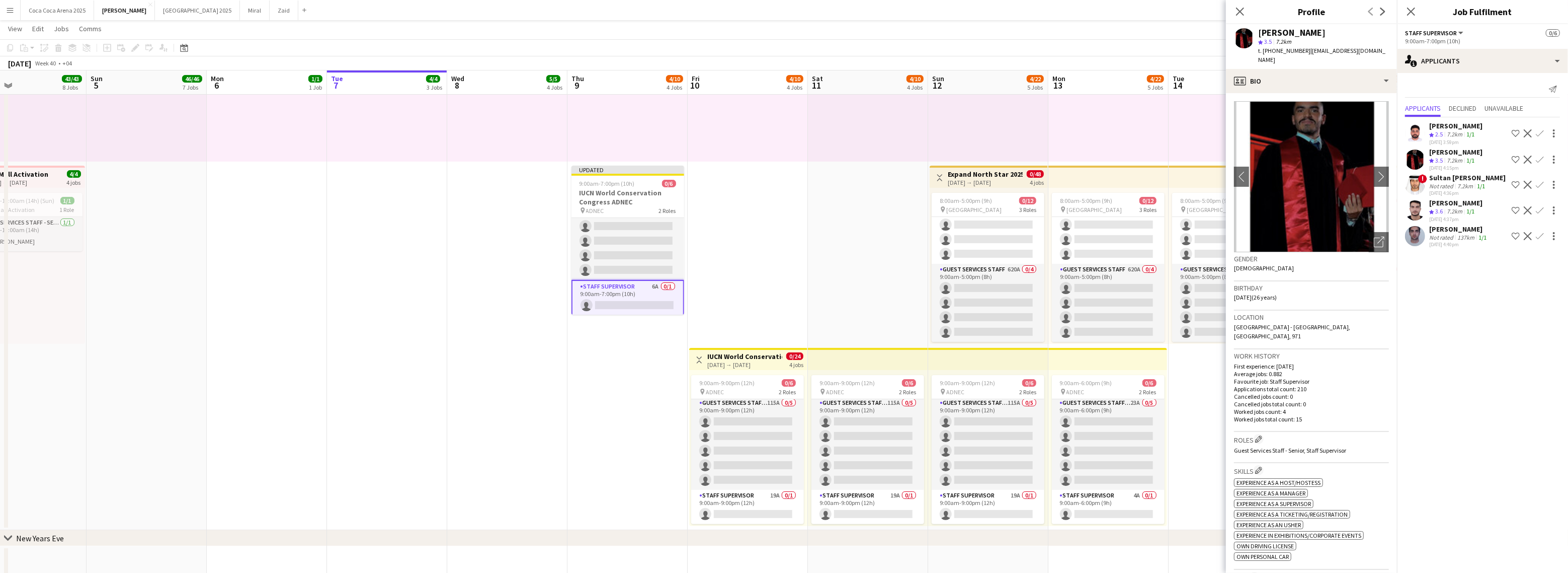
click at [637, 309] on app-card-role "Staff Supervisor 6A 0/1 9:00am-7:00pm (10h) single-neutral-actions" at bounding box center [628, 298] width 113 height 37
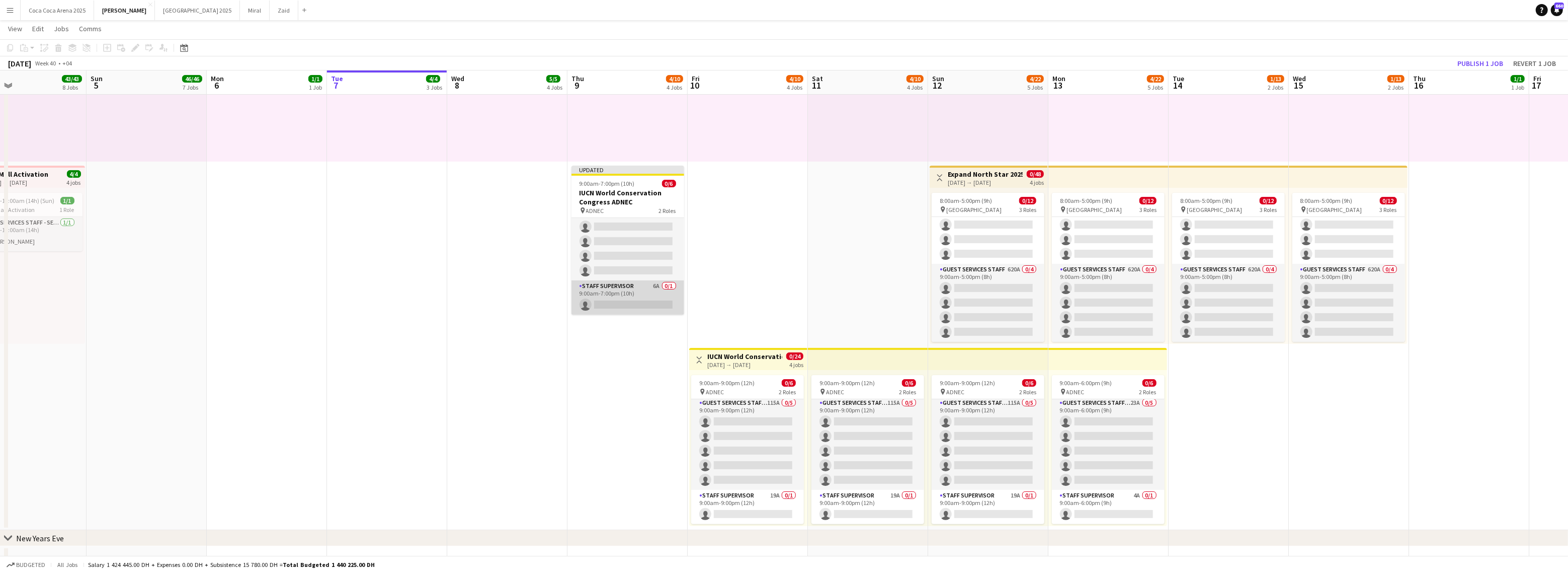
click at [637, 309] on app-card-role "Staff Supervisor 6A 0/1 9:00am-7:00pm (10h) single-neutral-actions" at bounding box center [628, 298] width 113 height 34
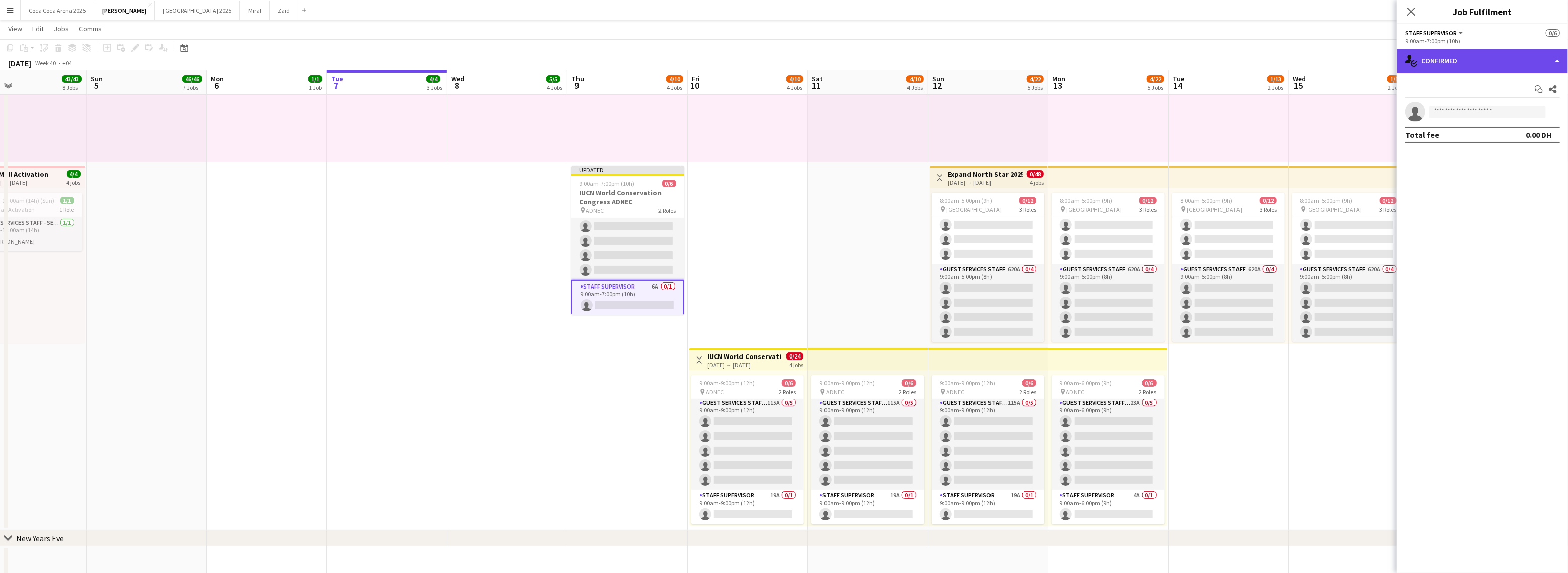
click at [1534, 57] on div "single-neutral-actions-check-2 Confirmed" at bounding box center [1482, 61] width 171 height 24
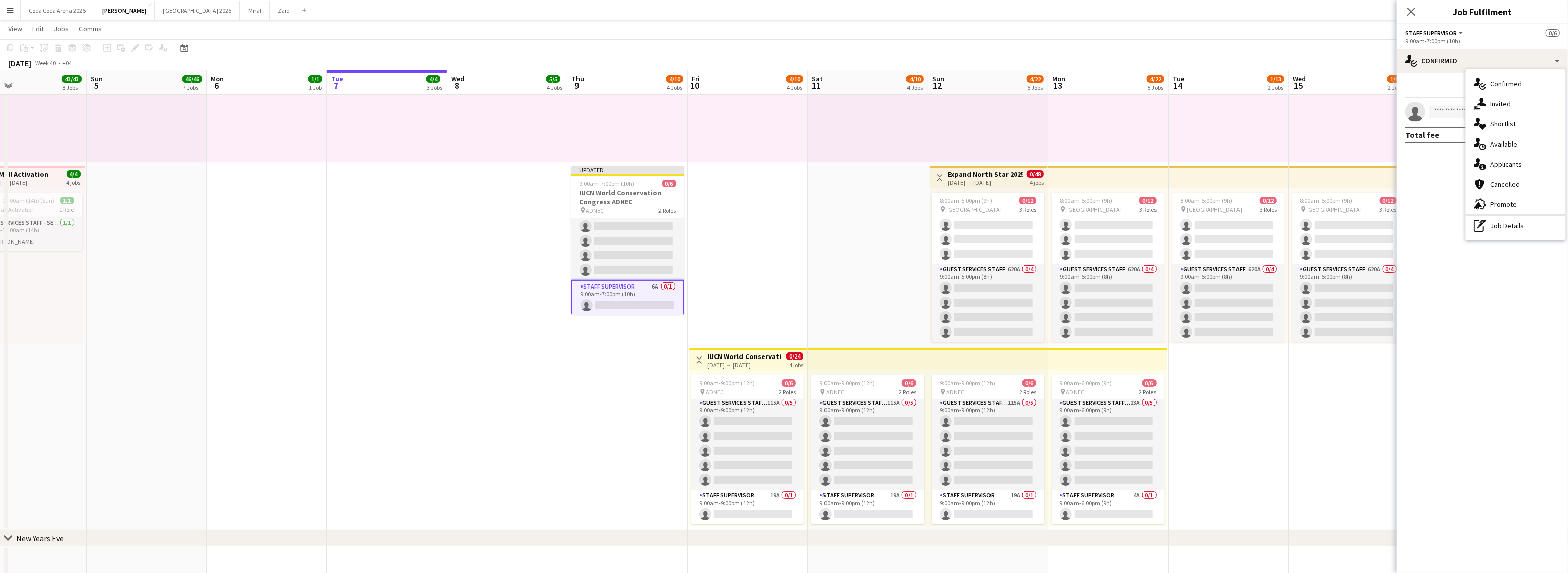
click at [1222, 123] on div "10:00am-10:00pm (12h) 1/1 pin Dubai 1 Role Runner 1/1 10:00am-10:00pm (12h) Jes…" at bounding box center [1229, 83] width 120 height 156
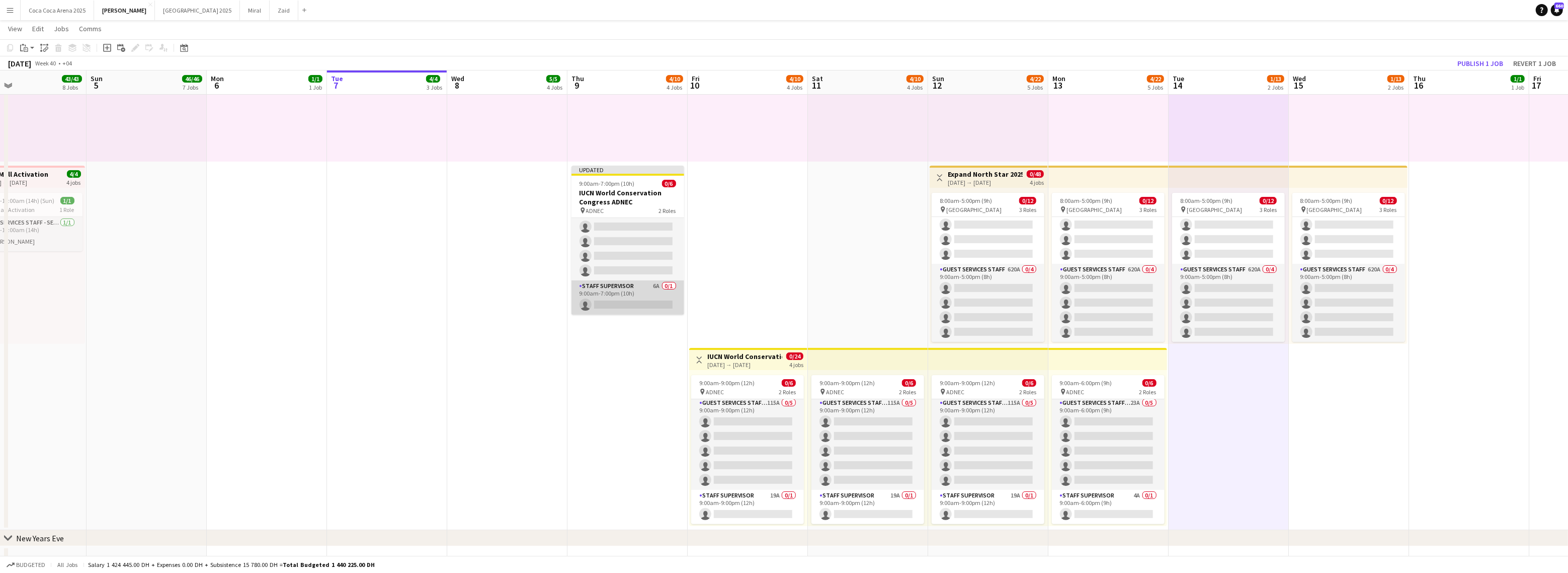
click at [620, 300] on app-card-role "Staff Supervisor 6A 0/1 9:00am-7:00pm (10h) single-neutral-actions" at bounding box center [628, 298] width 113 height 34
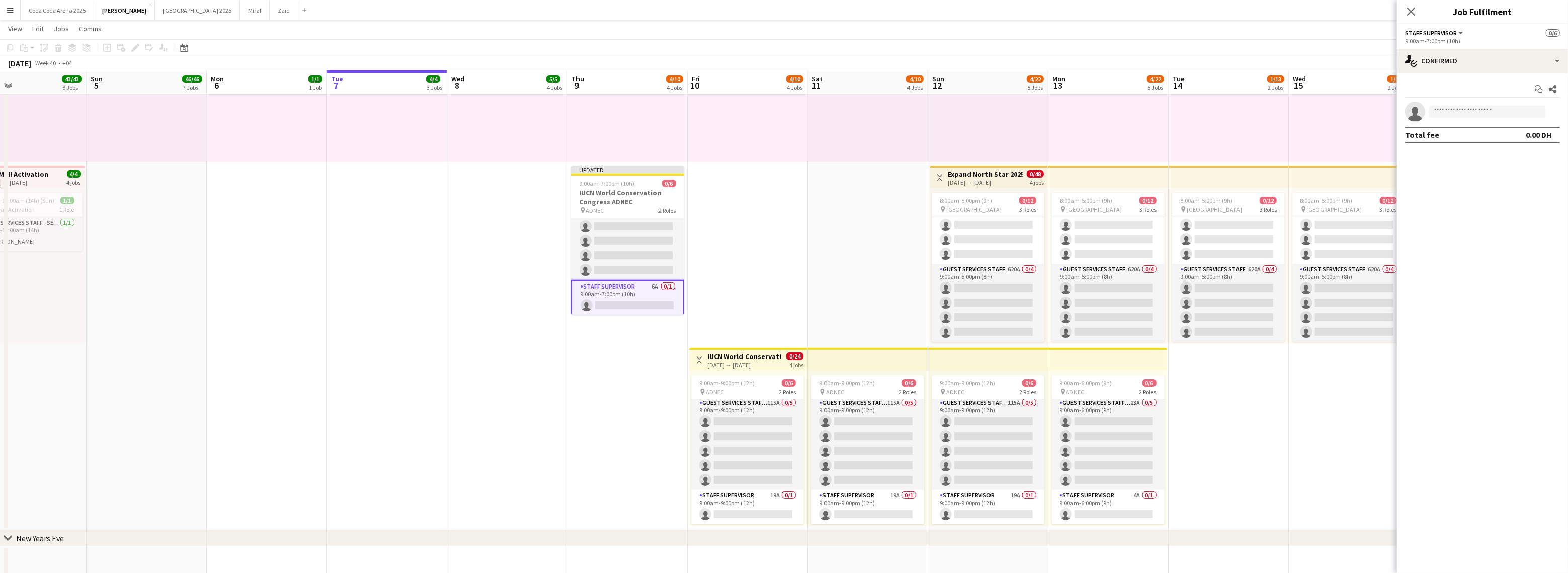
click at [624, 302] on app-card-role "Staff Supervisor 6A 0/1 9:00am-7:00pm (10h) single-neutral-actions" at bounding box center [628, 298] width 113 height 37
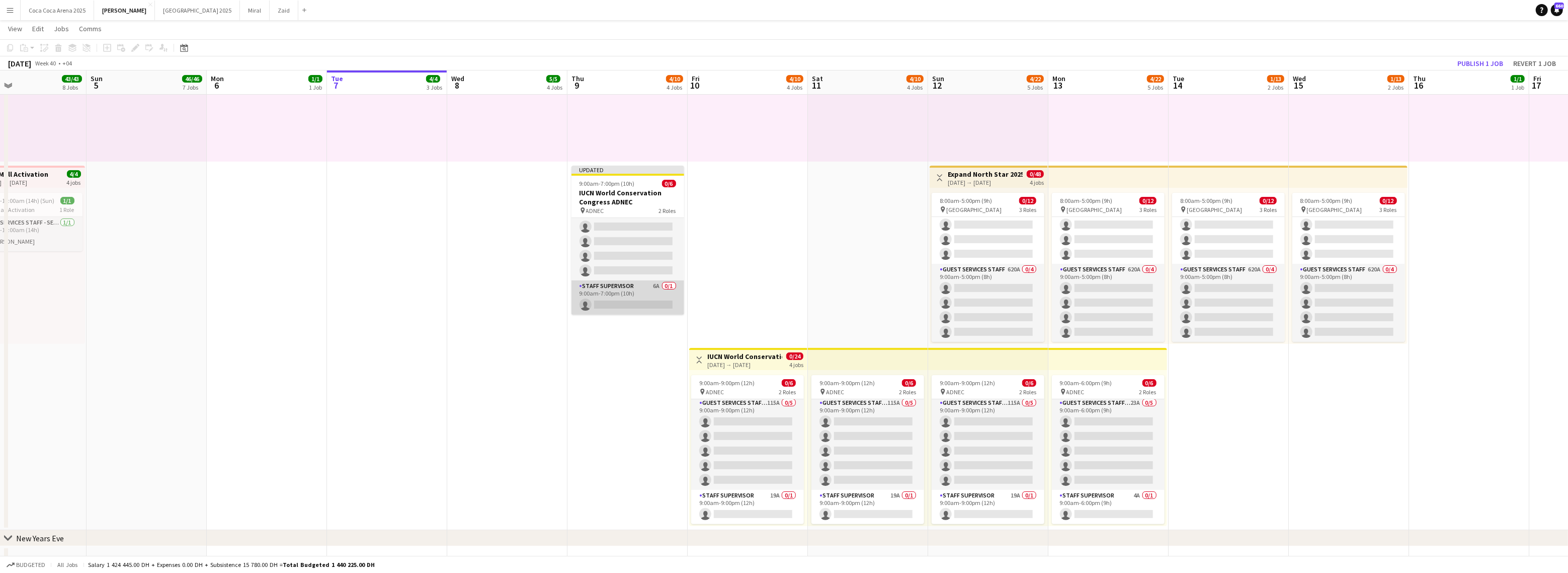
click at [624, 302] on app-card-role "Staff Supervisor 6A 0/1 9:00am-7:00pm (10h) single-neutral-actions" at bounding box center [628, 298] width 113 height 34
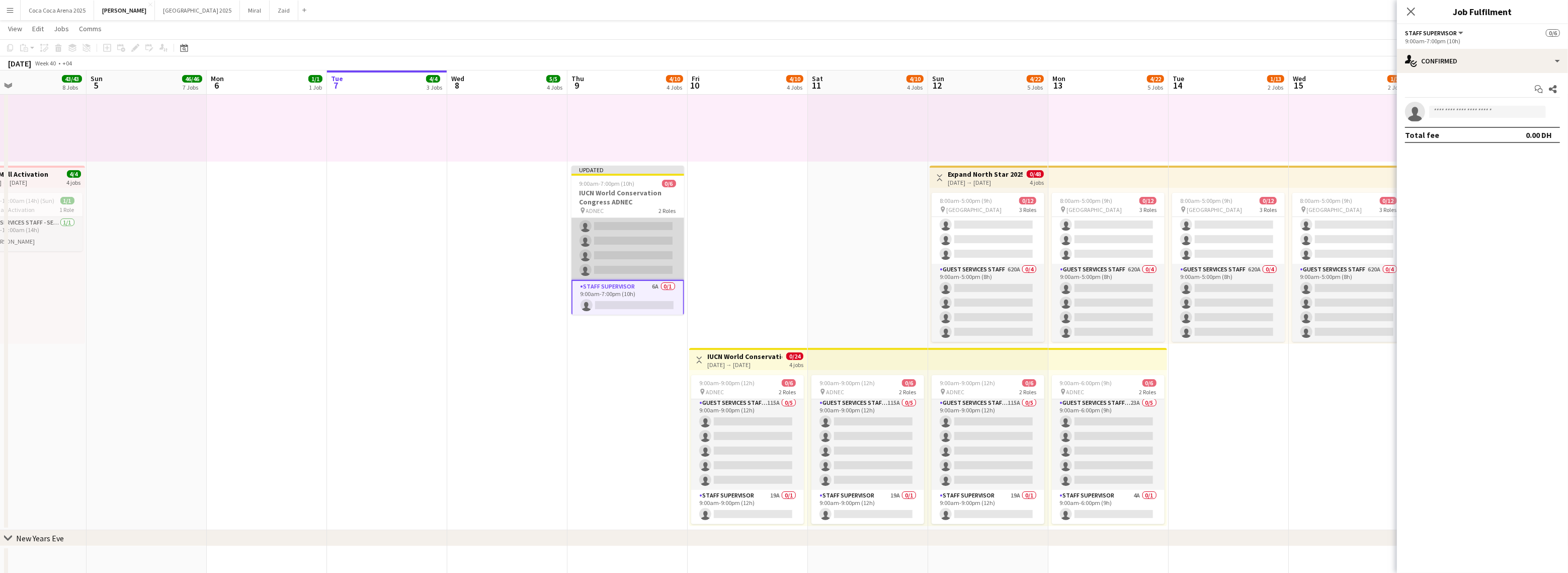
click at [646, 247] on app-card-role "Guest Services Staff - Senior 39A 0/5 9:00am-7:00pm (10h) single-neutral-action…" at bounding box center [628, 233] width 113 height 92
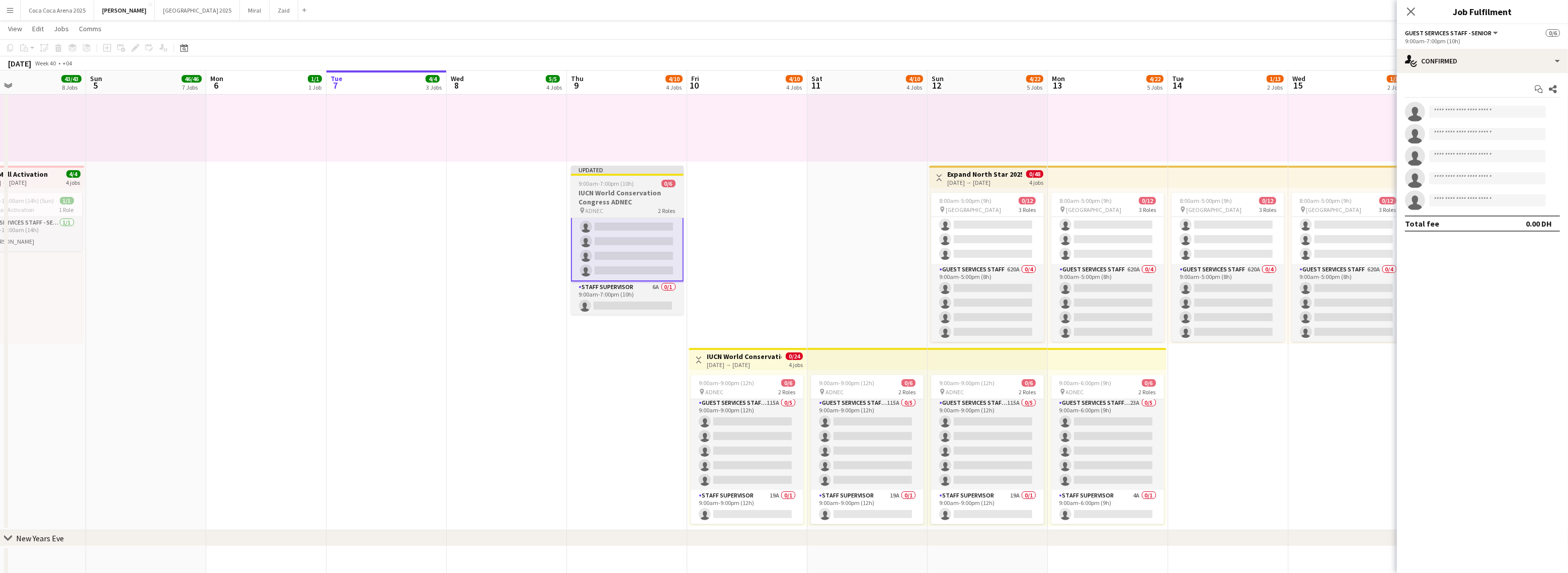
click at [614, 185] on span "9:00am-7:00pm (10h)" at bounding box center [606, 183] width 55 height 8
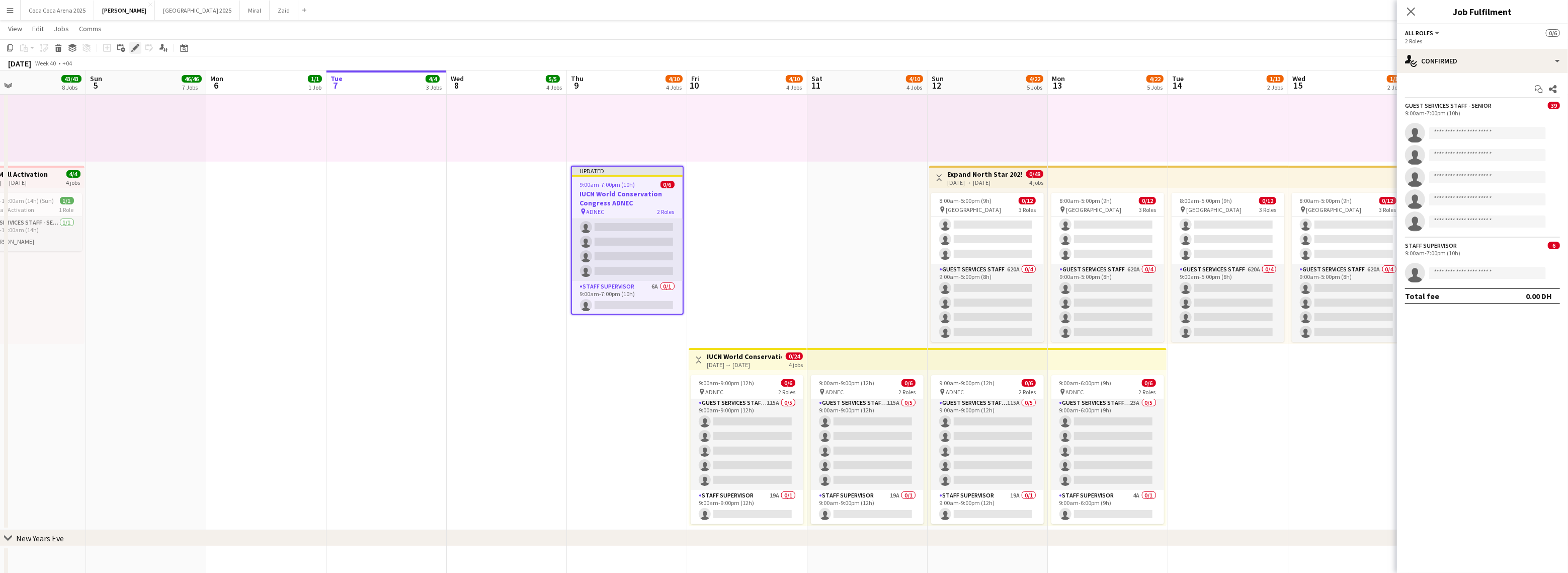
click at [130, 49] on div "Edit" at bounding box center [136, 48] width 12 height 12
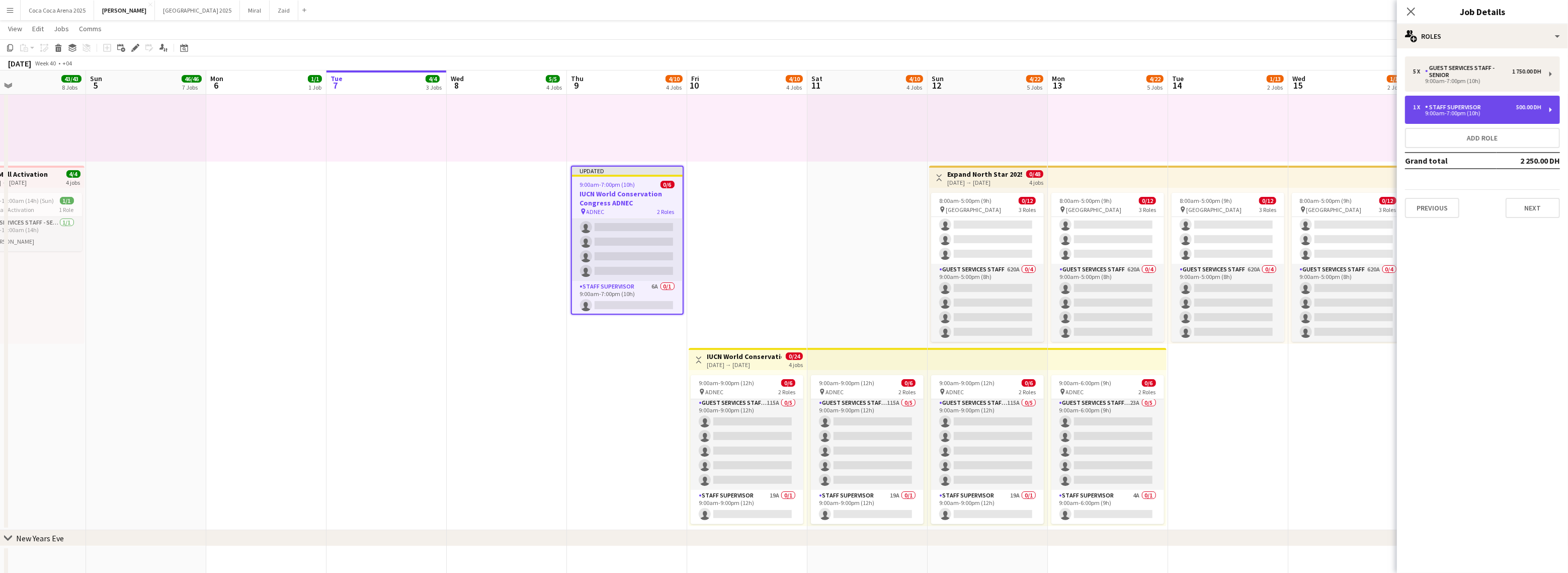
click at [1441, 114] on div "9:00am-7:00pm (10h)" at bounding box center [1477, 113] width 128 height 5
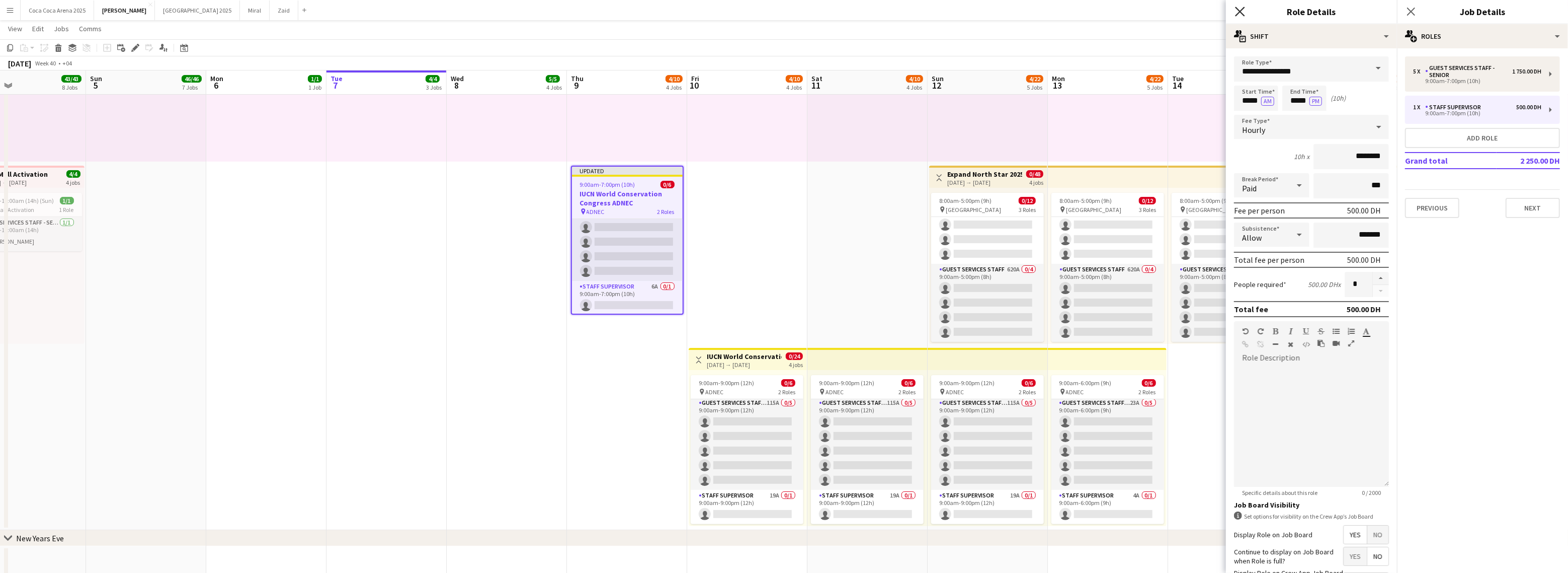
click at [1236, 8] on icon at bounding box center [1240, 12] width 10 height 10
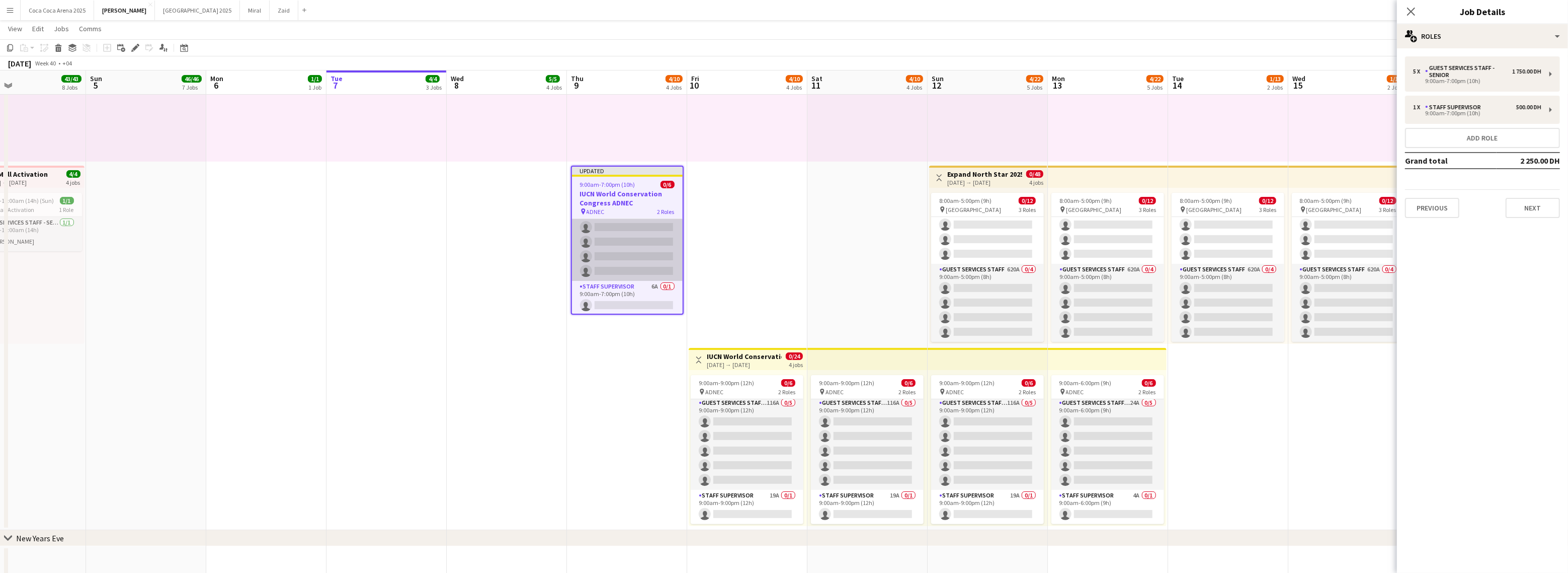
click at [633, 274] on app-card-role "Guest Services Staff - Senior 39A 0/5 9:00am-7:00pm (10h) single-neutral-action…" at bounding box center [627, 234] width 111 height 92
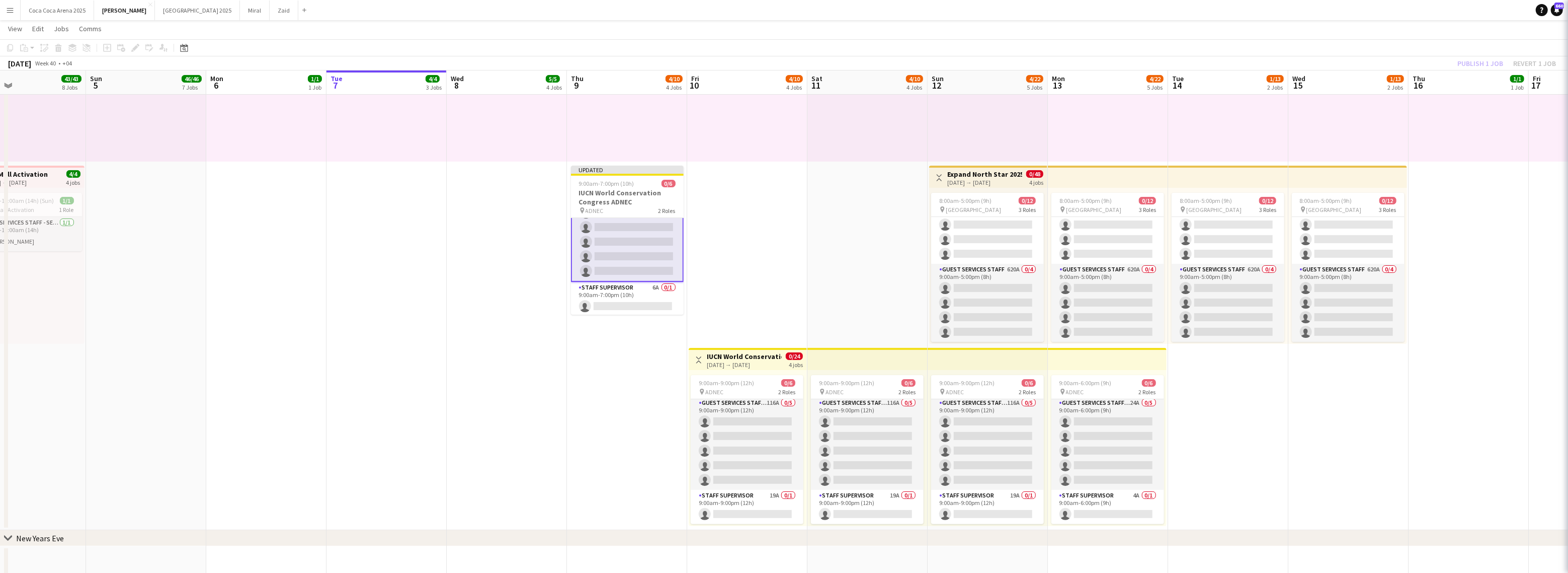
scroll to position [31, 0]
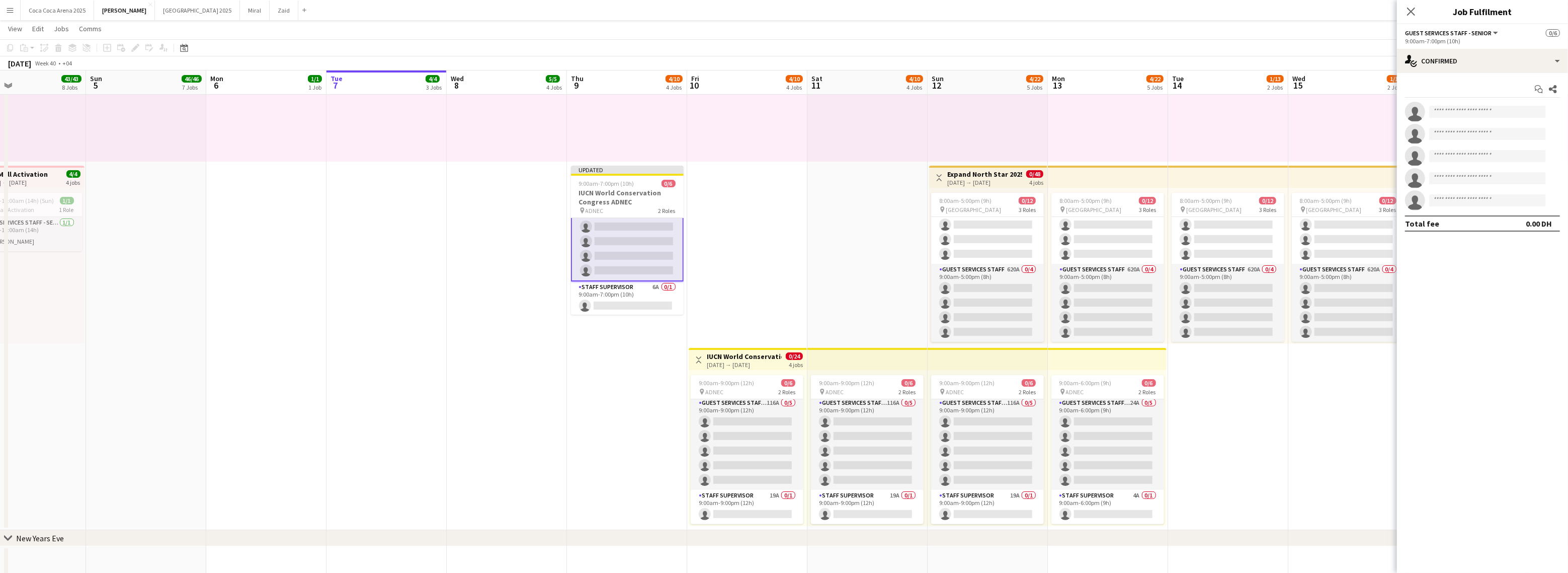
click at [638, 238] on app-card-role "Guest Services Staff - Senior 39A 0/5 9:00am-7:00pm (10h) single-neutral-action…" at bounding box center [627, 233] width 113 height 94
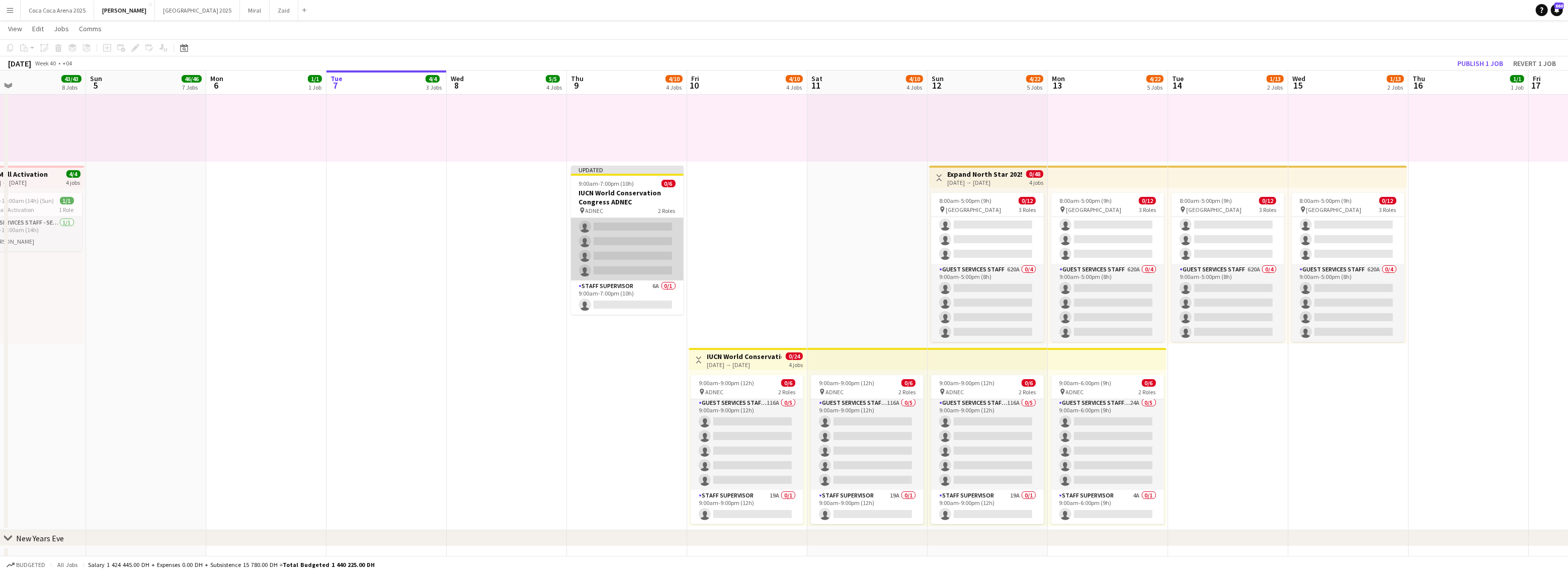
click at [632, 237] on app-card-role "Guest Services Staff - Senior 39A 0/5 9:00am-7:00pm (10h) single-neutral-action…" at bounding box center [627, 234] width 113 height 92
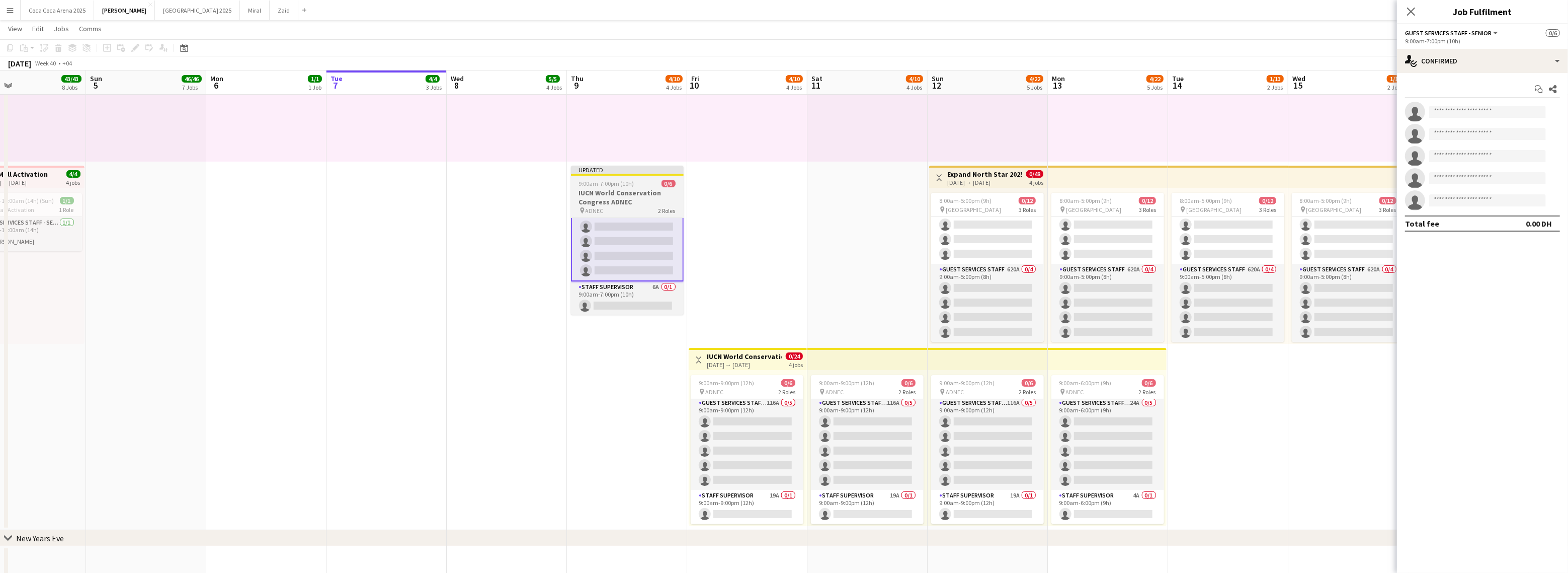
click at [619, 194] on h3 "IUCN World Conservation Congress ADNEC" at bounding box center [627, 197] width 113 height 18
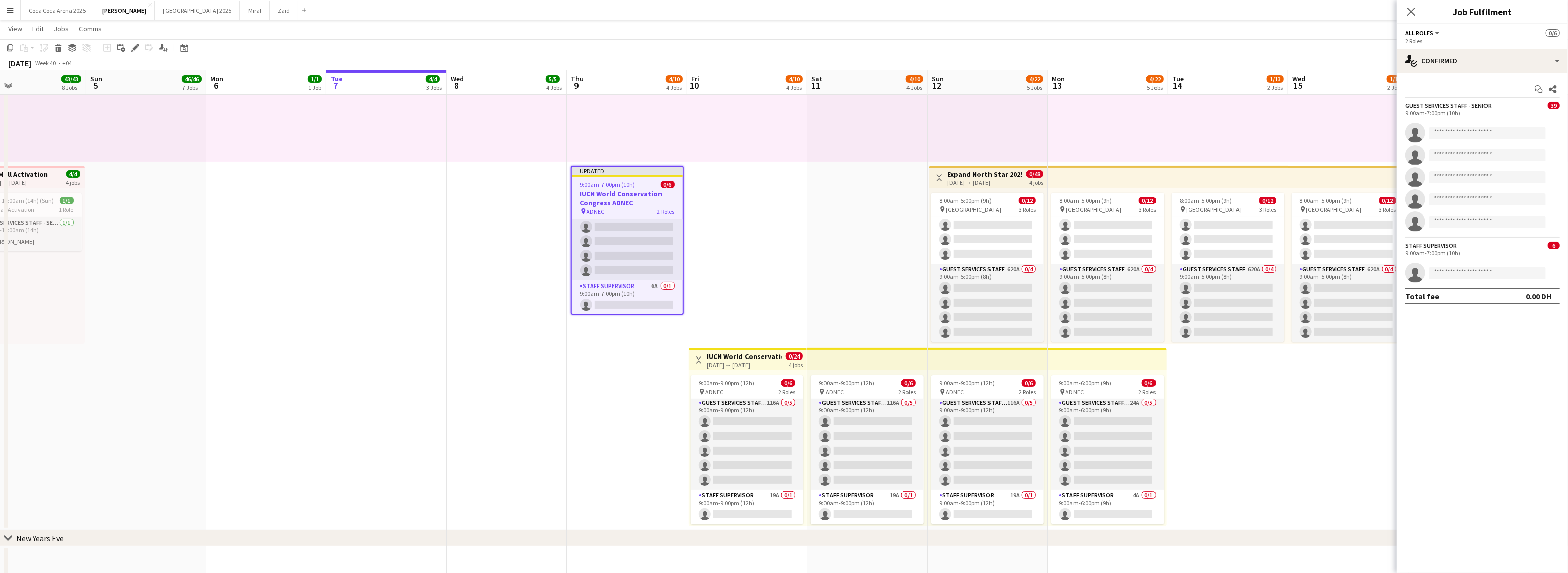
scroll to position [31, 0]
click at [641, 250] on app-card-role "Guest Services Staff - Senior 39A 0/5 9:00am-7:00pm (10h) single-neutral-action…" at bounding box center [627, 234] width 111 height 92
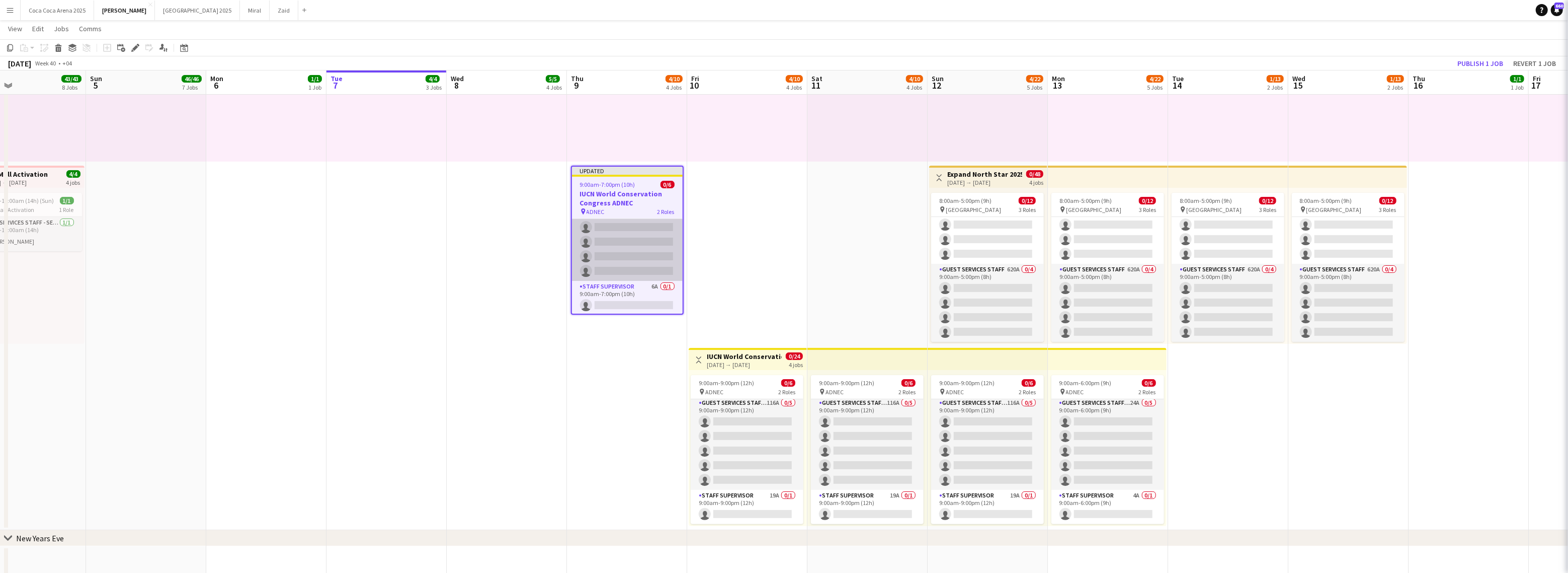
scroll to position [31, 0]
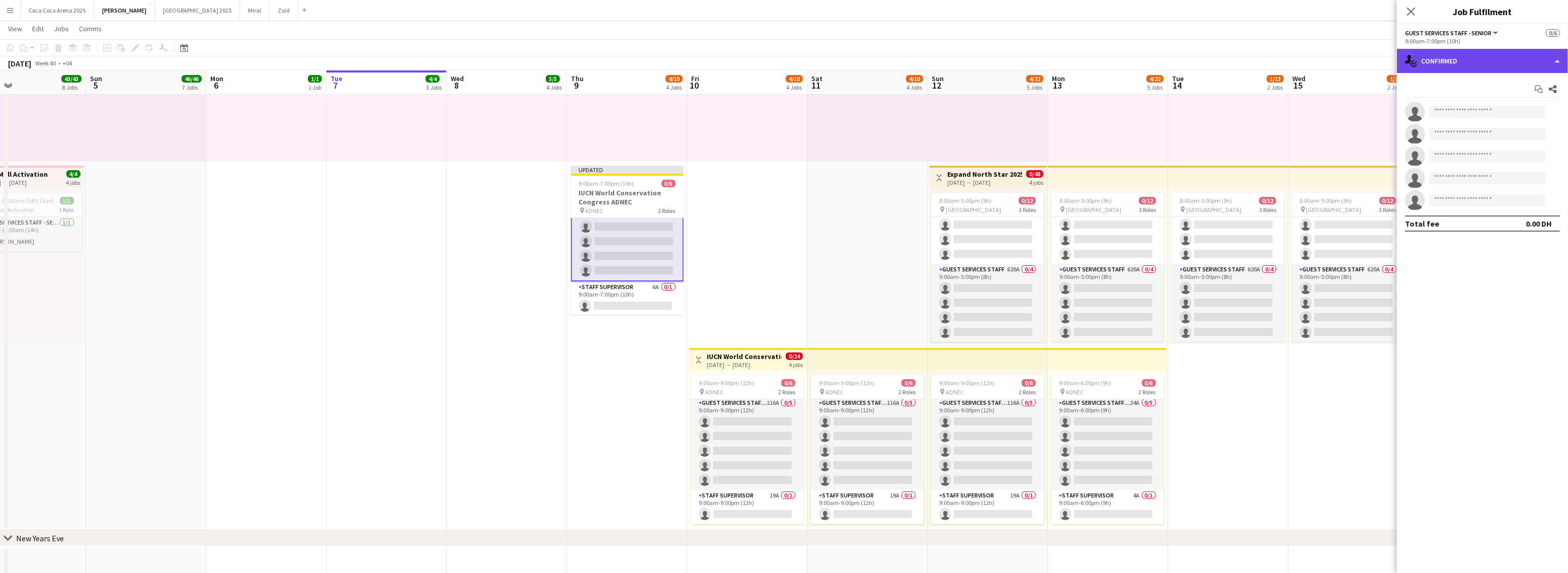
click at [1472, 56] on div "single-neutral-actions-check-2 Confirmed" at bounding box center [1482, 61] width 171 height 24
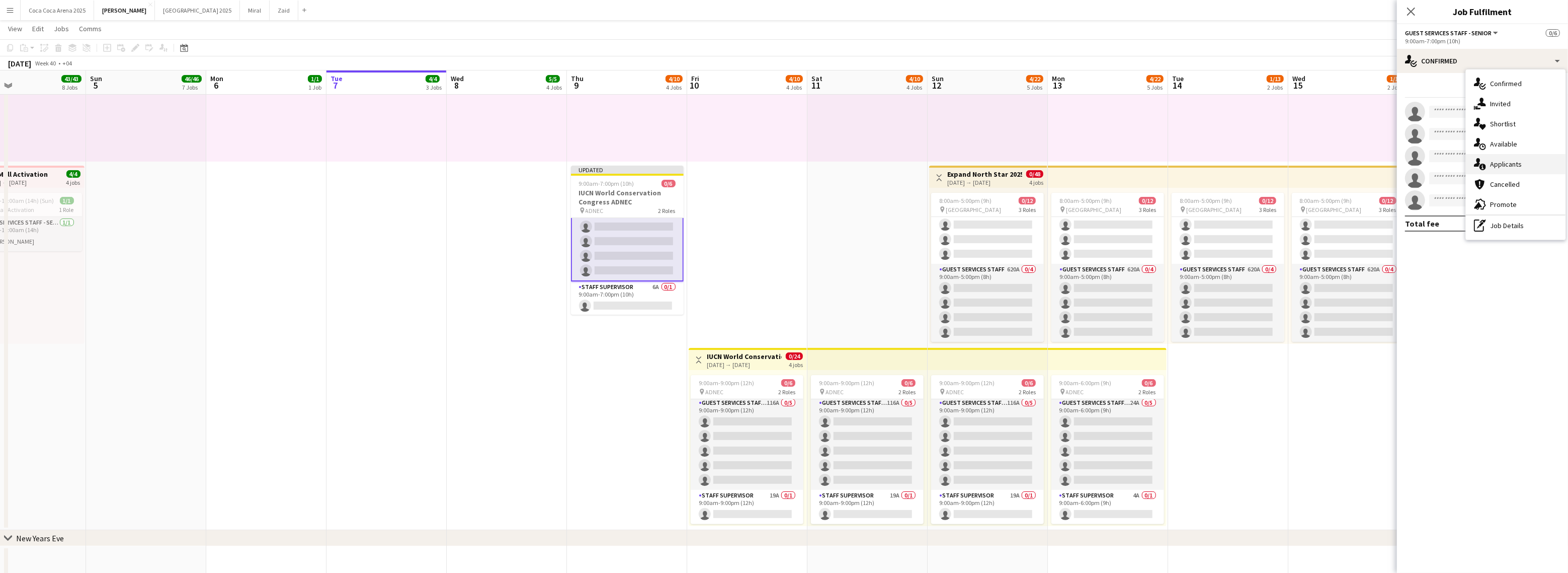
click at [1515, 163] on span "Applicants" at bounding box center [1506, 164] width 32 height 9
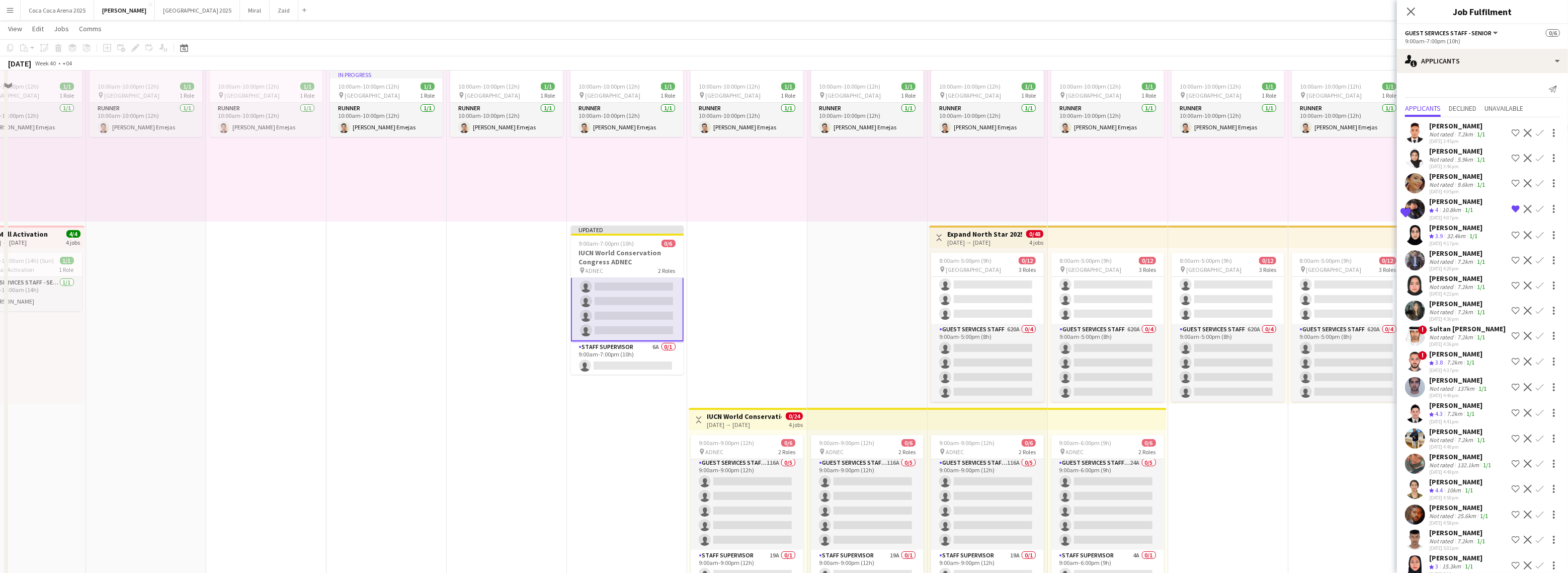
scroll to position [0, 0]
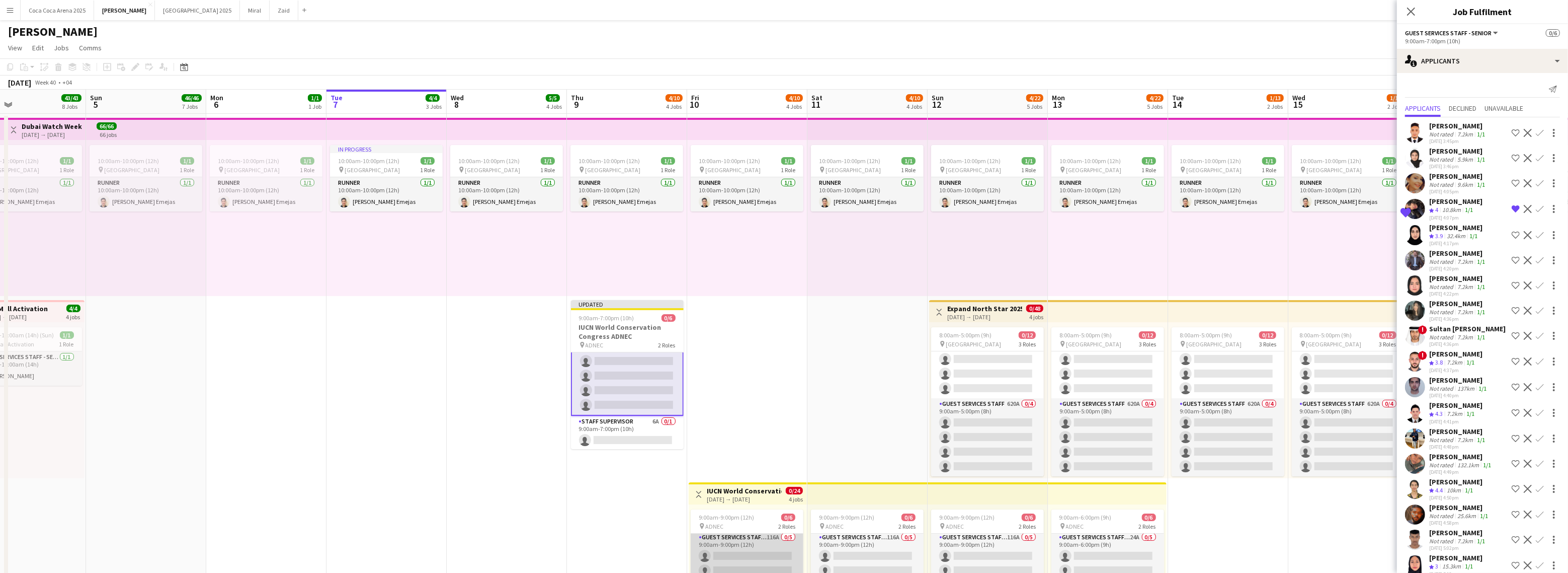
click at [760, 542] on app-card-role "Guest Services Staff - Senior 116A 0/5 9:00am-9:00pm (12h) single-neutral-actio…" at bounding box center [747, 578] width 113 height 92
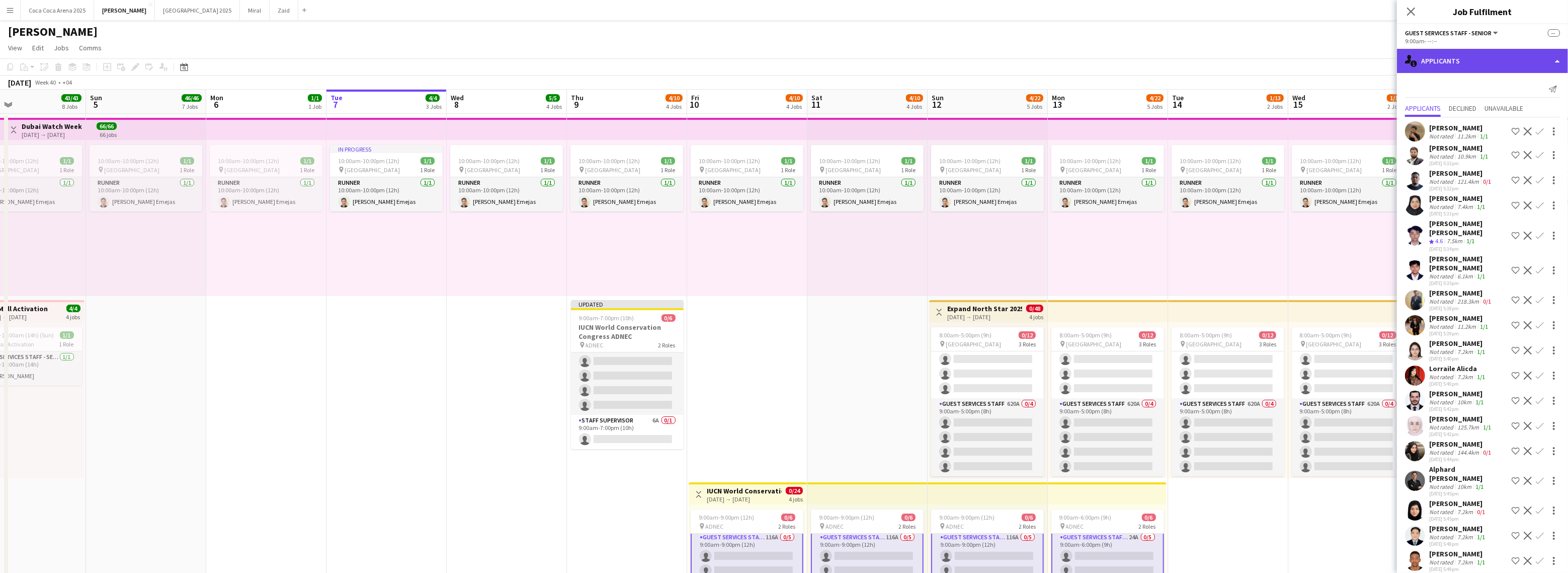
click at [1449, 61] on div "single-neutral-actions-information Applicants" at bounding box center [1482, 61] width 171 height 24
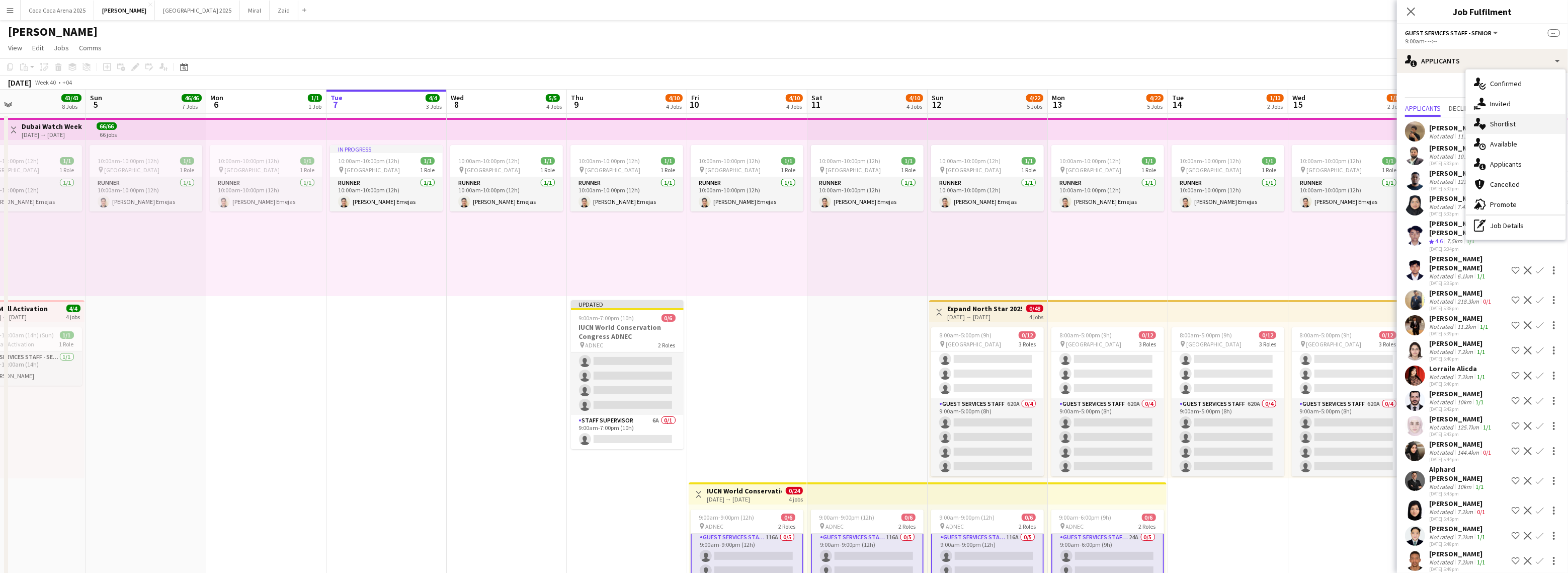
click at [1490, 121] on span "Shortlist" at bounding box center [1503, 123] width 25 height 9
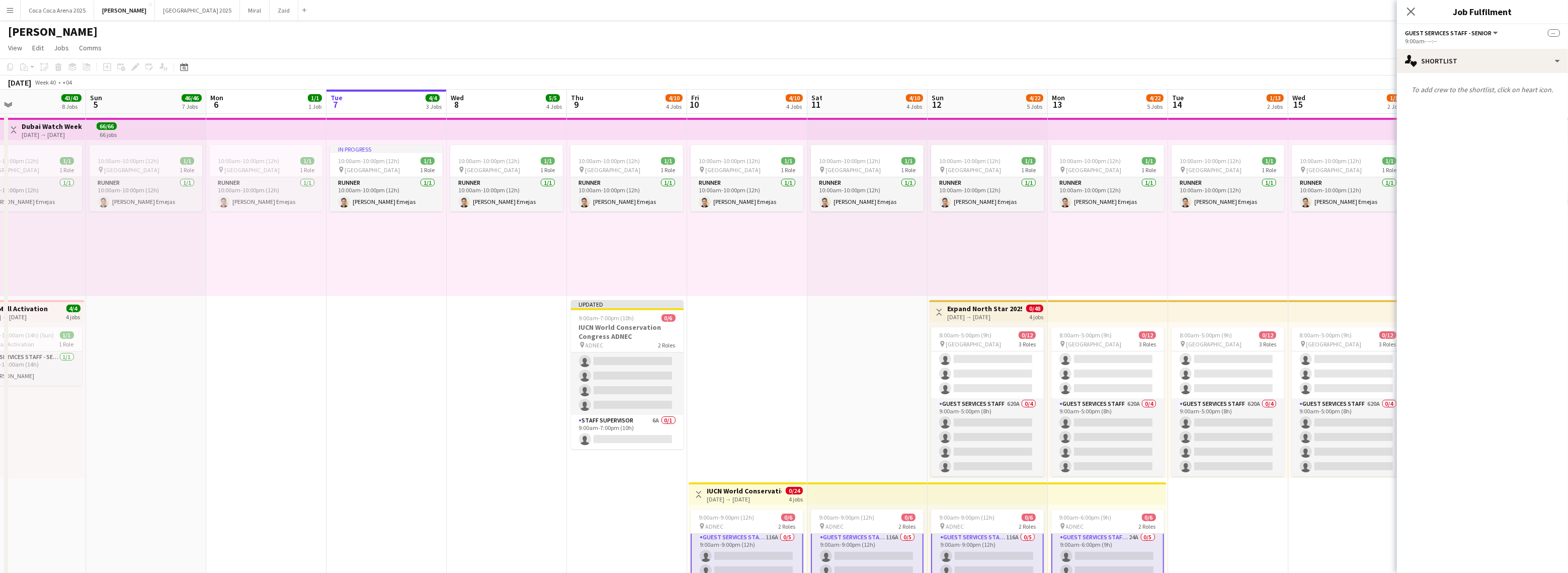
click at [767, 564] on app-card-role "Guest Services Staff - Senior 116A 0/5 9:00am-9:00pm (12h) single-neutral-actio…" at bounding box center [747, 577] width 113 height 94
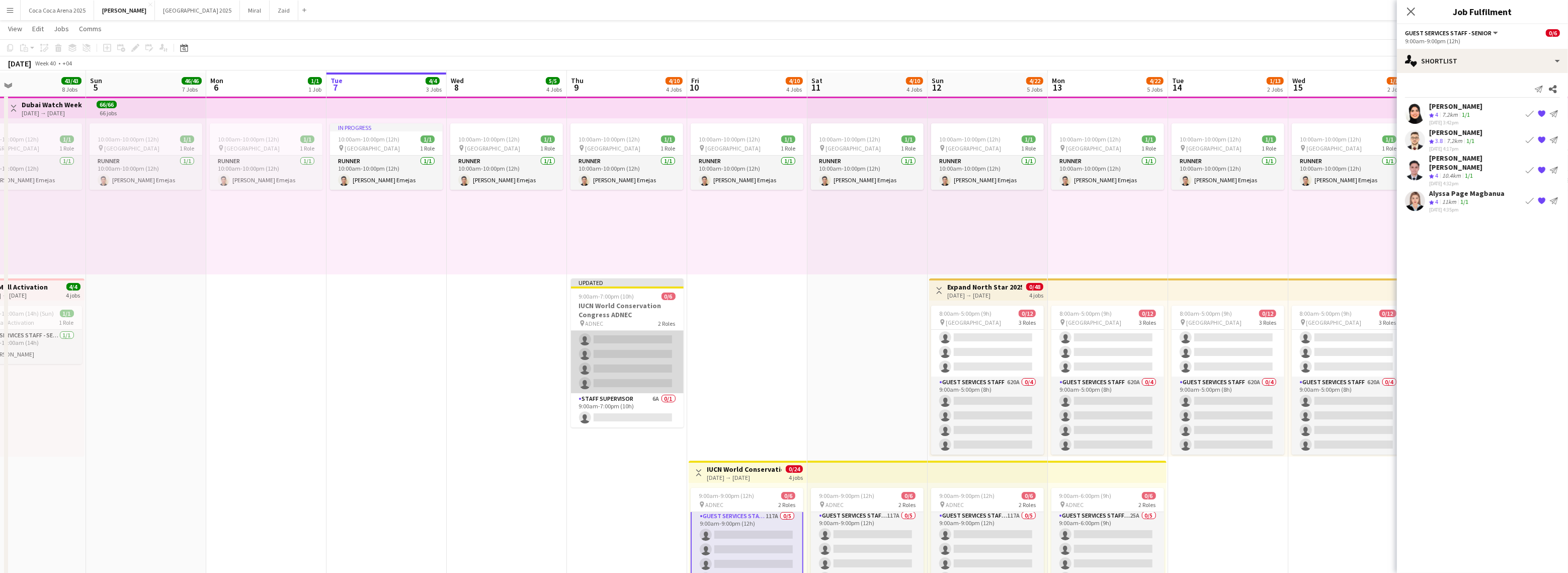
scroll to position [29, 0]
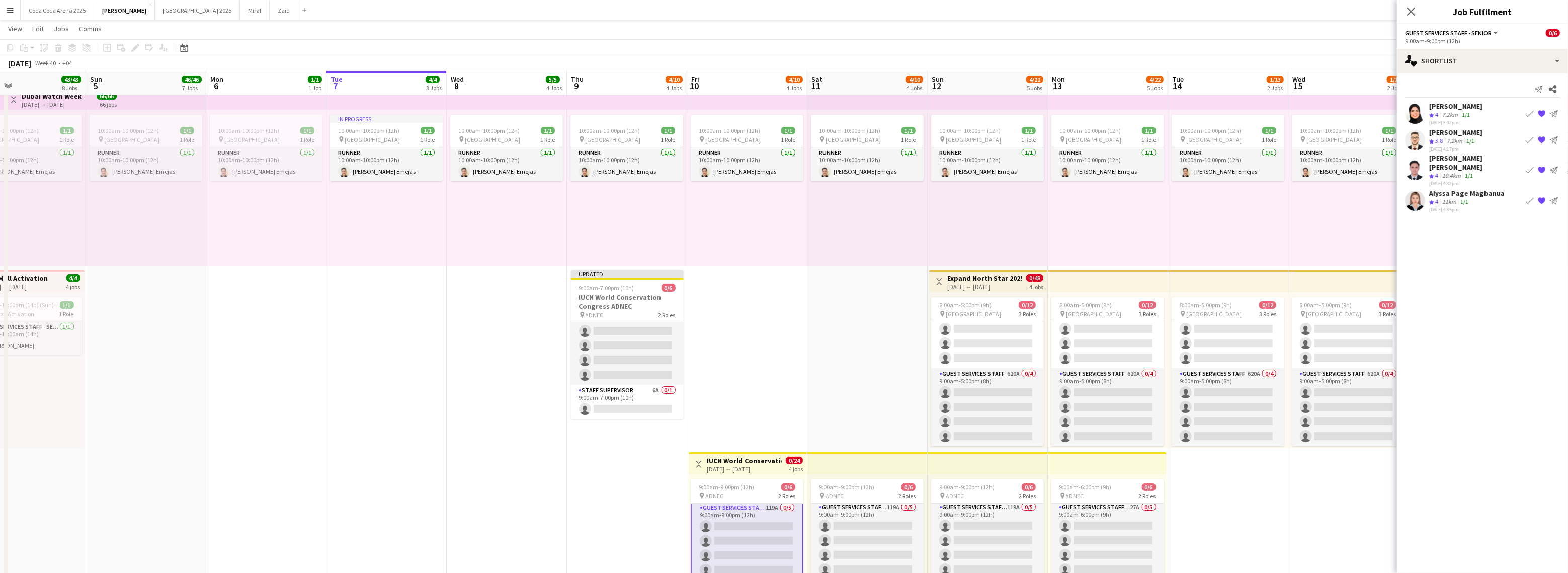
click at [1443, 110] on div "Huda Adel" at bounding box center [1455, 106] width 53 height 9
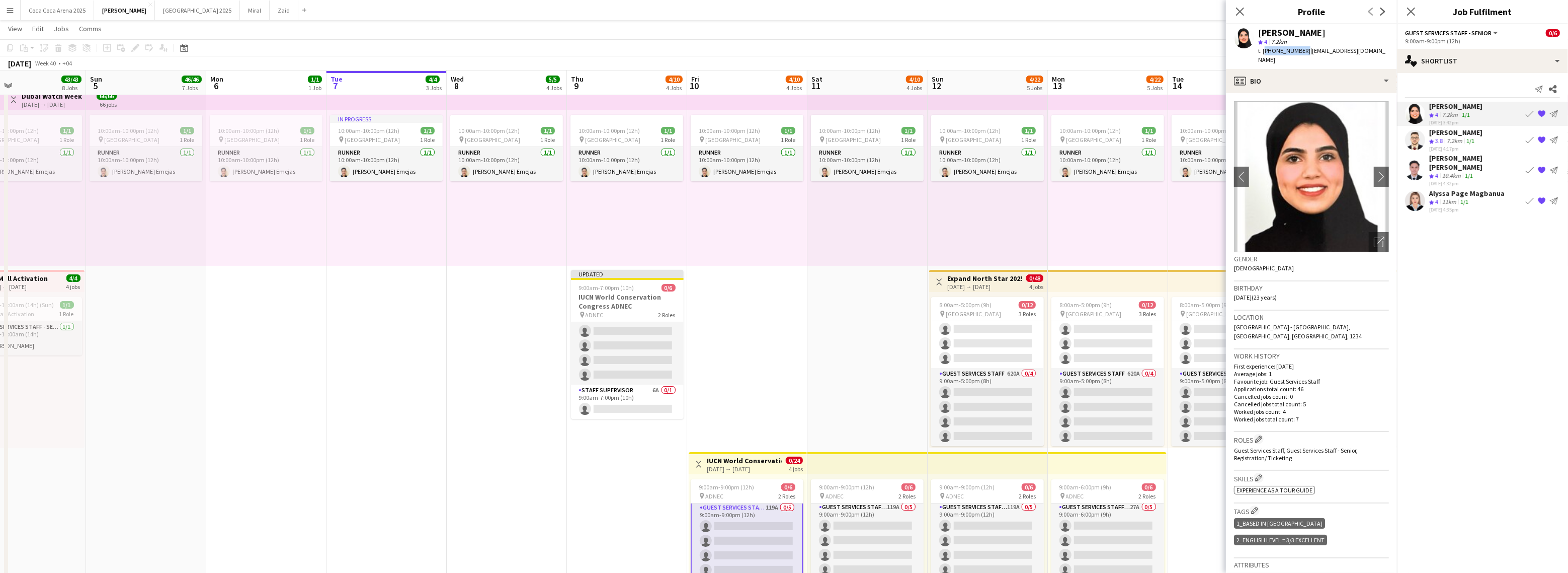
drag, startPoint x: 1302, startPoint y: 50, endPoint x: 1263, endPoint y: 50, distance: 39.0
click at [1263, 50] on span "t. +971502915750" at bounding box center [1284, 50] width 52 height 8
copy span "+971502915750"
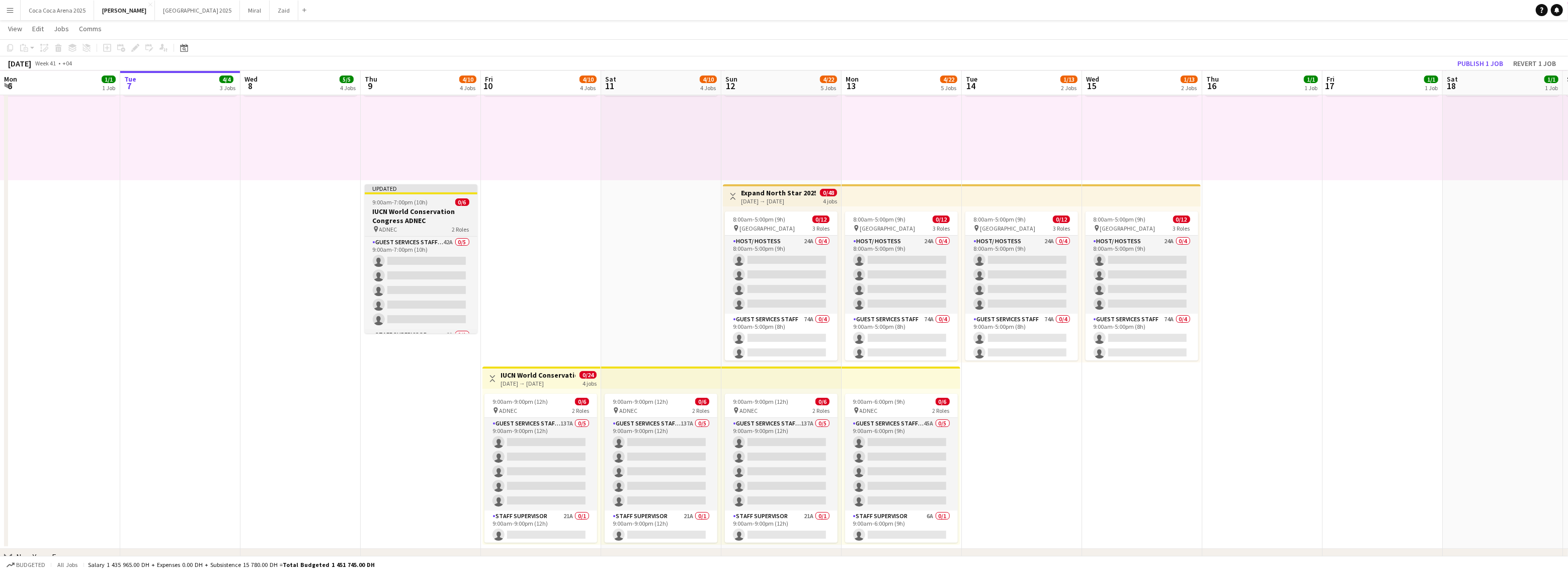
scroll to position [115, 0]
click at [240, 11] on button "Miral Close" at bounding box center [255, 10] width 30 height 20
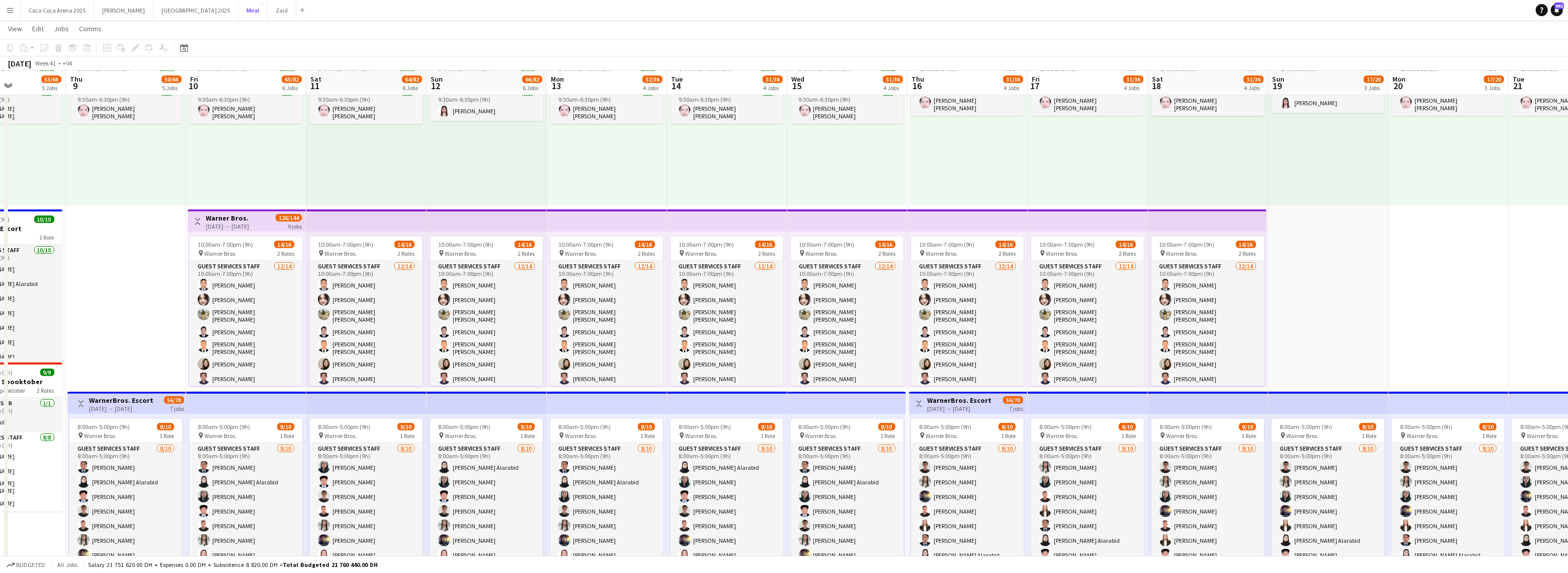
scroll to position [0, 454]
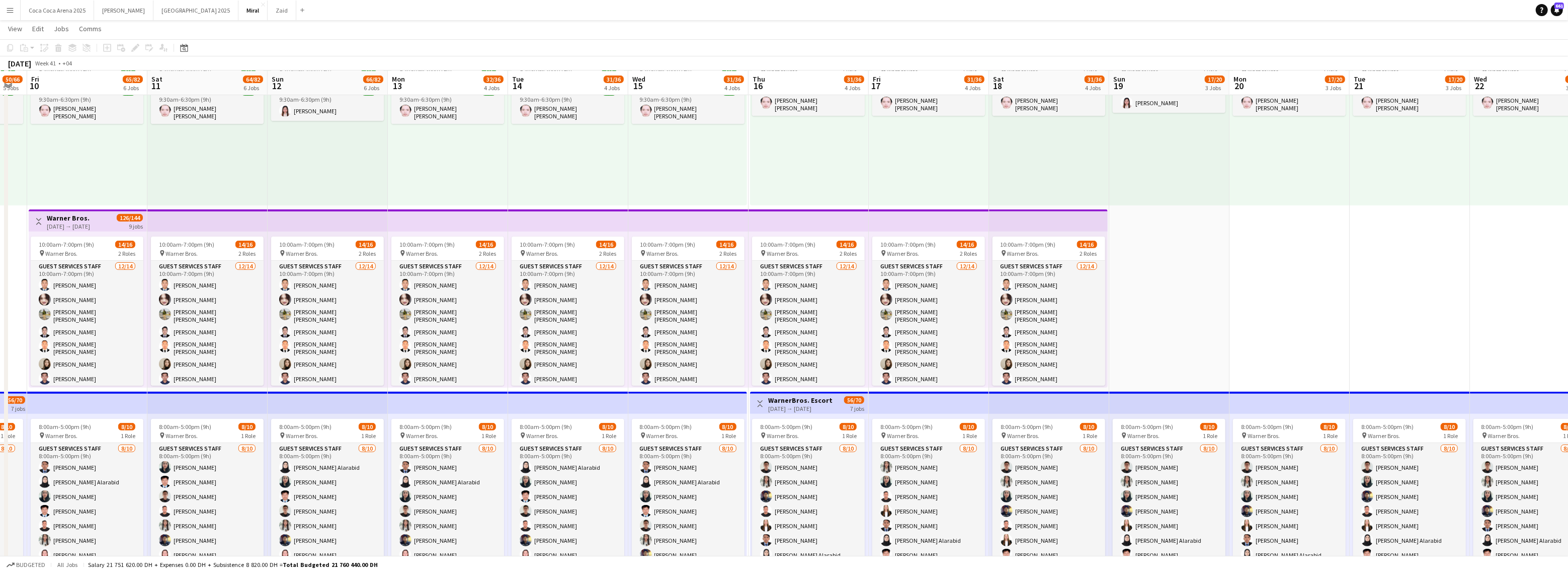
click at [12, 10] on app-icon "Menu" at bounding box center [10, 10] width 8 height 8
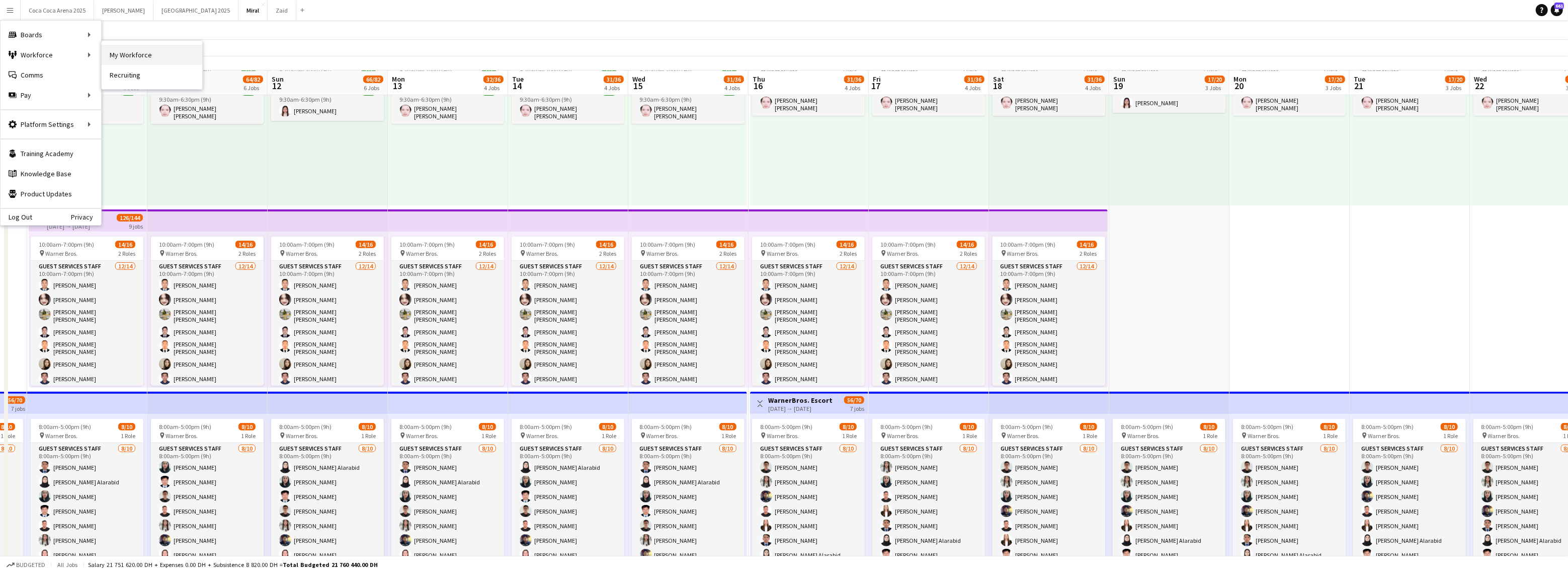
click at [113, 56] on link "My Workforce" at bounding box center [152, 54] width 100 height 20
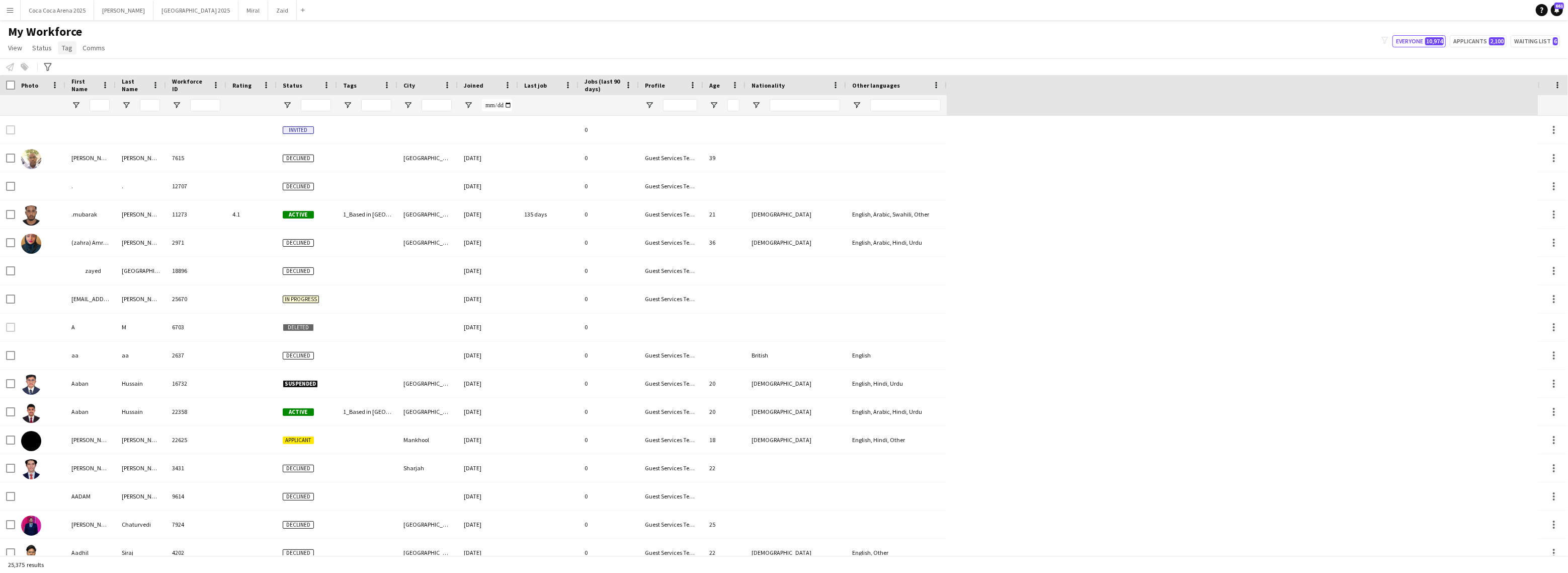
click at [67, 46] on span "Tag" at bounding box center [67, 48] width 10 height 9
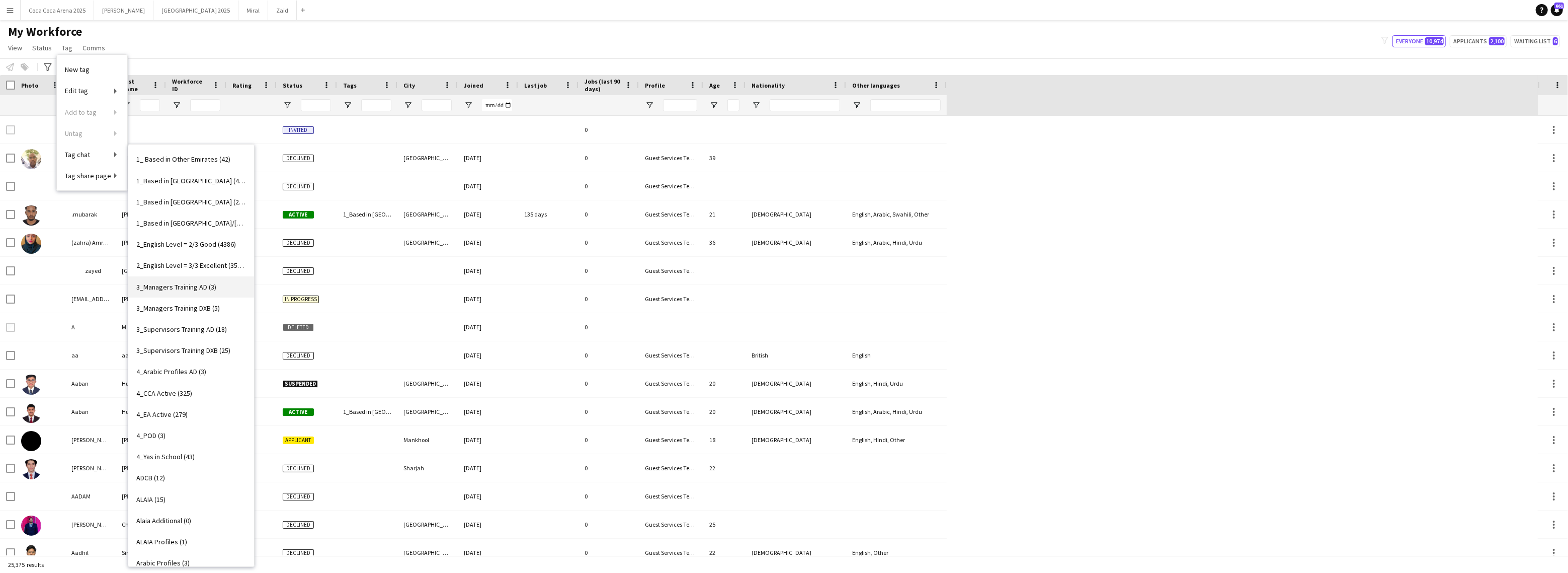
click at [178, 284] on span "3_Managers Training AD (3)" at bounding box center [176, 286] width 80 height 9
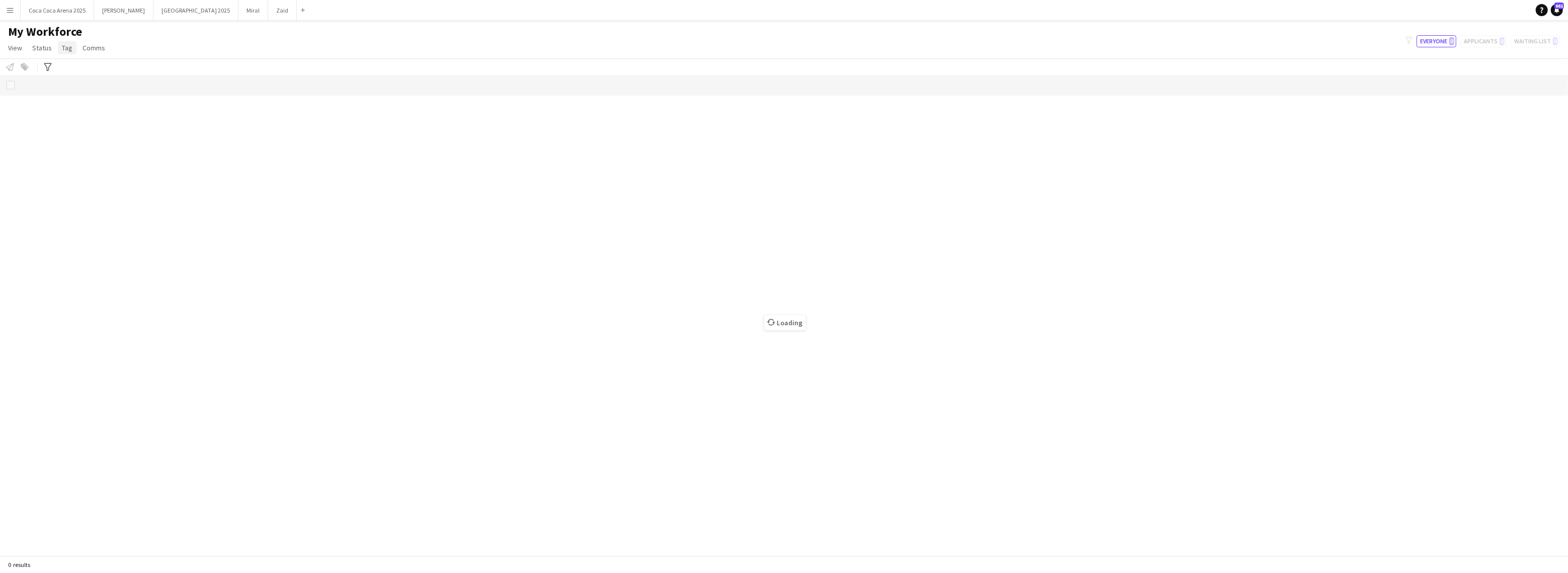
click at [68, 45] on span "Tag" at bounding box center [67, 48] width 10 height 9
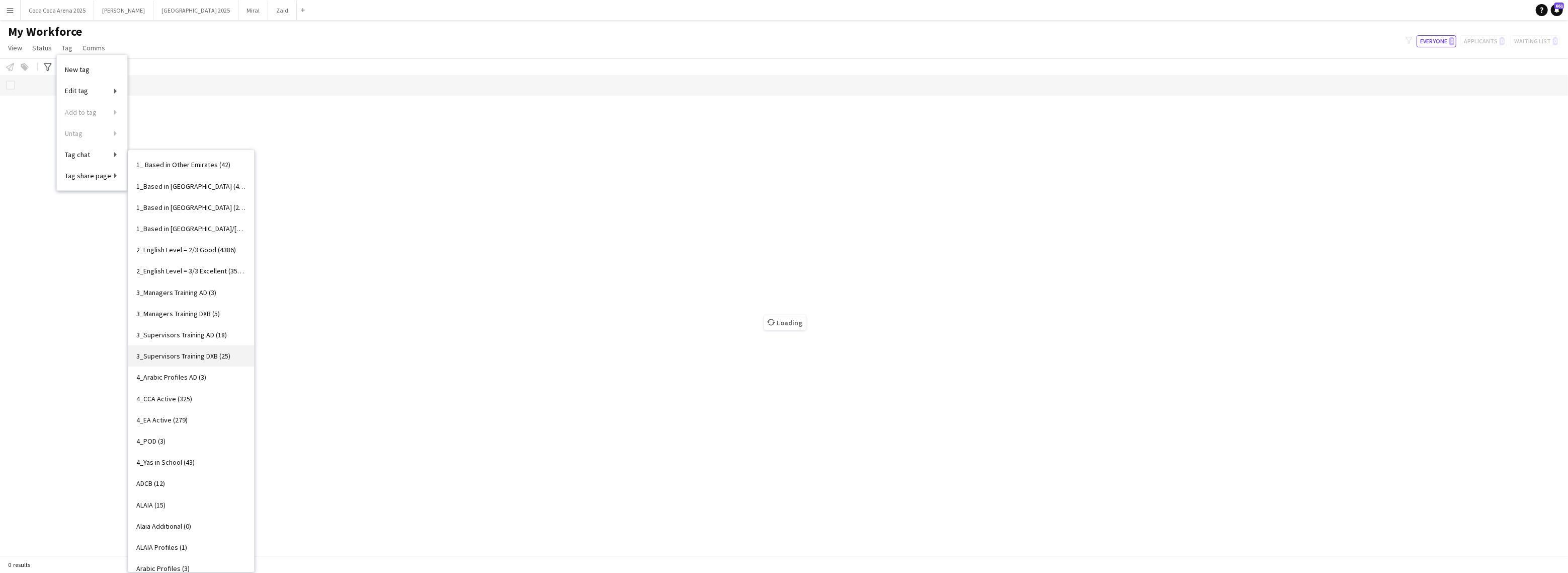
click at [191, 357] on span "3_Supervisors Training DXB (25)" at bounding box center [183, 355] width 94 height 9
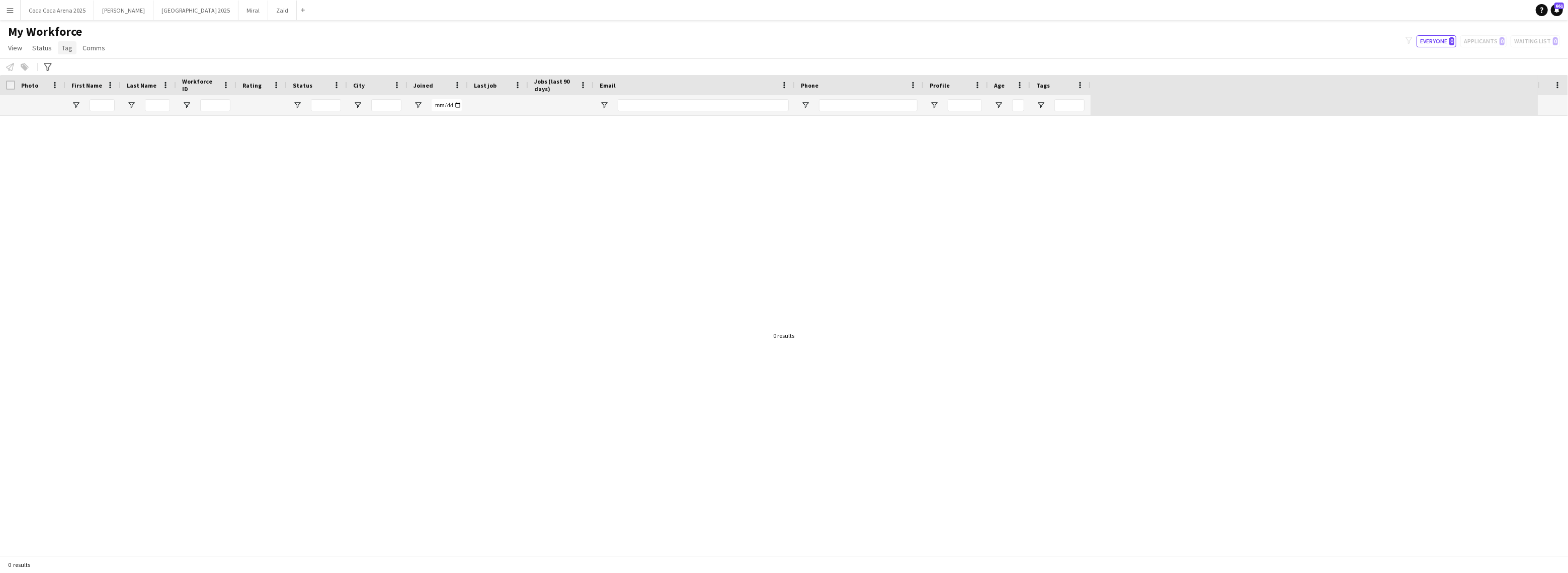
click at [70, 48] on span "Tag" at bounding box center [67, 48] width 10 height 9
click at [323, 315] on div at bounding box center [769, 335] width 1538 height 439
click at [17, 13] on button "Menu" at bounding box center [10, 10] width 20 height 20
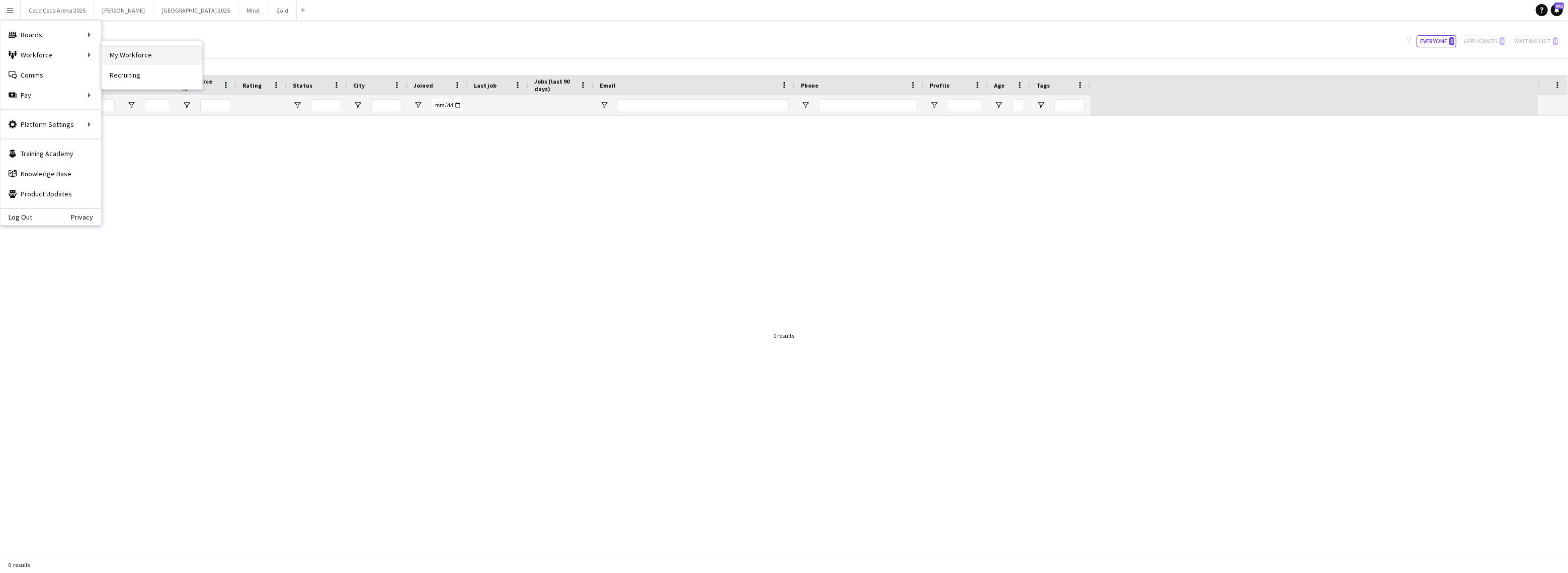
click at [113, 55] on link "My Workforce" at bounding box center [152, 54] width 100 height 20
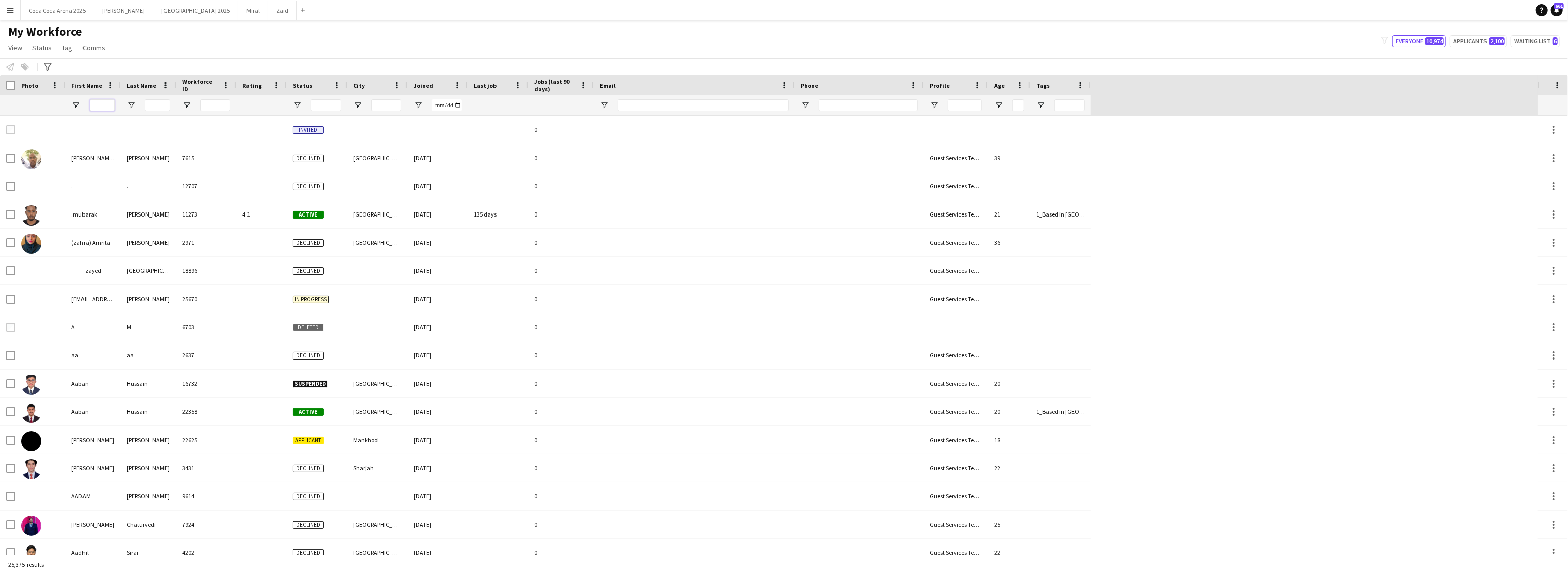
click at [111, 105] on input "First Name Filter Input" at bounding box center [102, 105] width 25 height 12
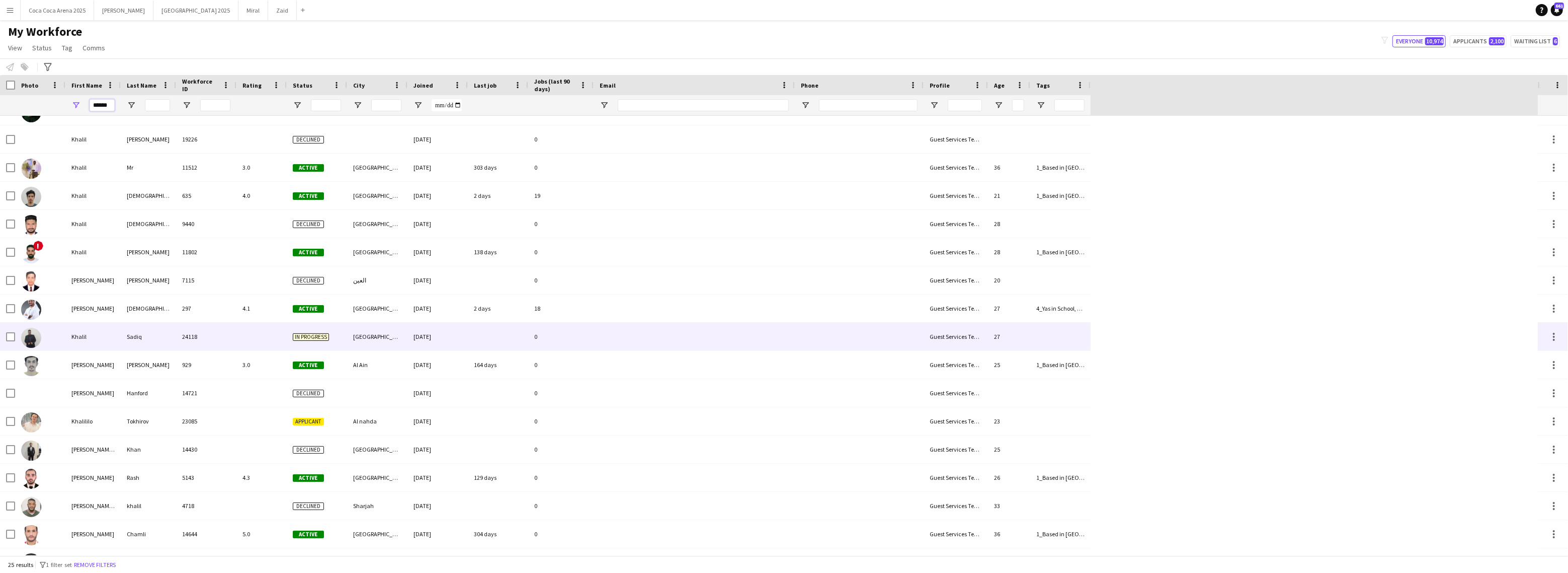
scroll to position [264, 0]
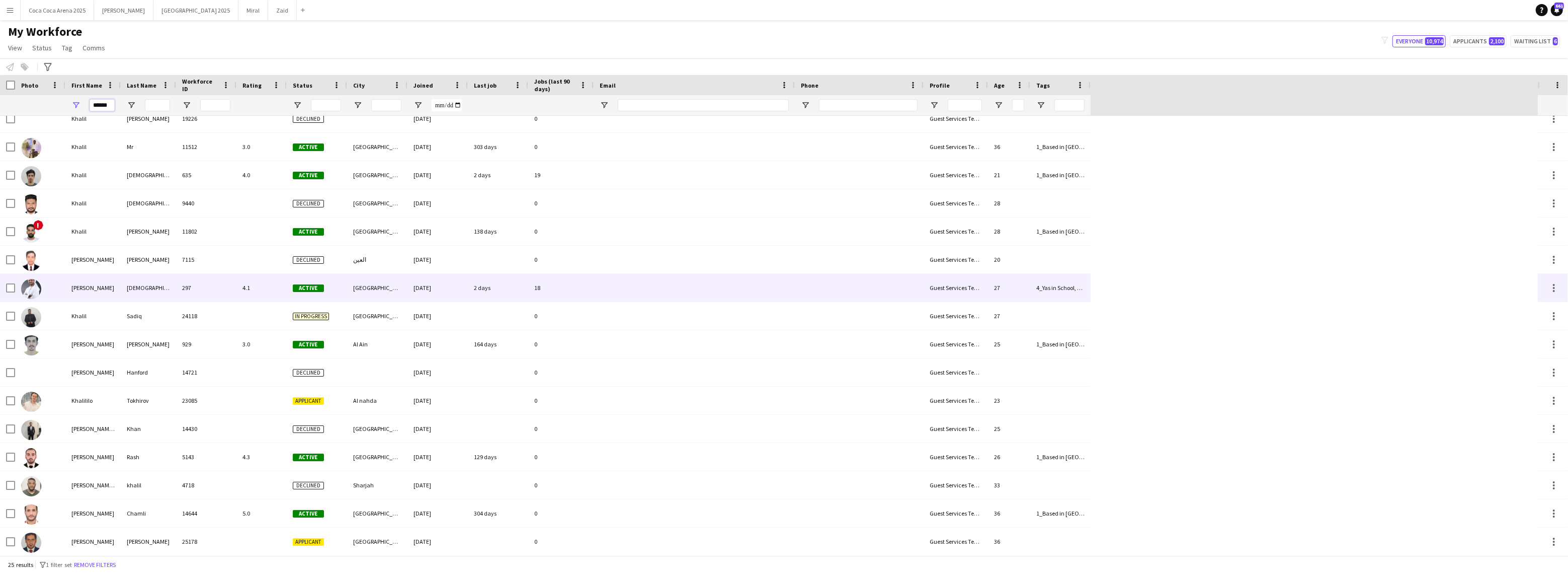
type input "******"
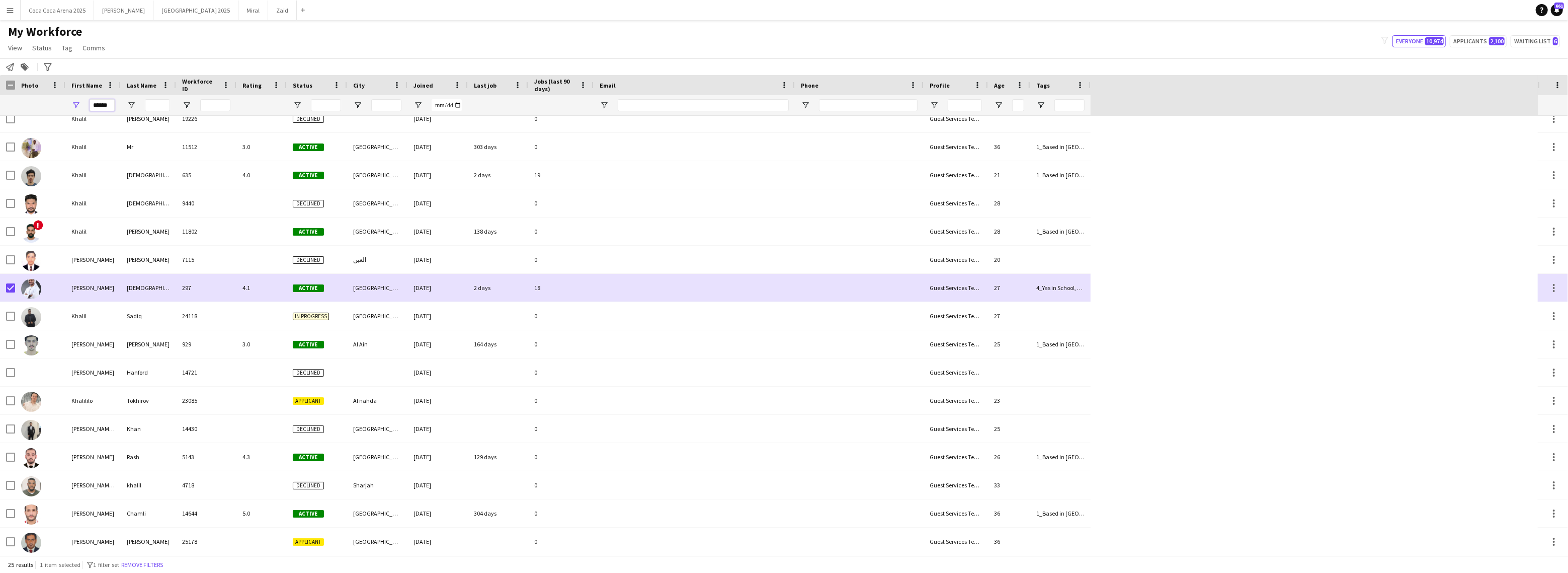
click at [104, 102] on input "******" at bounding box center [102, 105] width 25 height 12
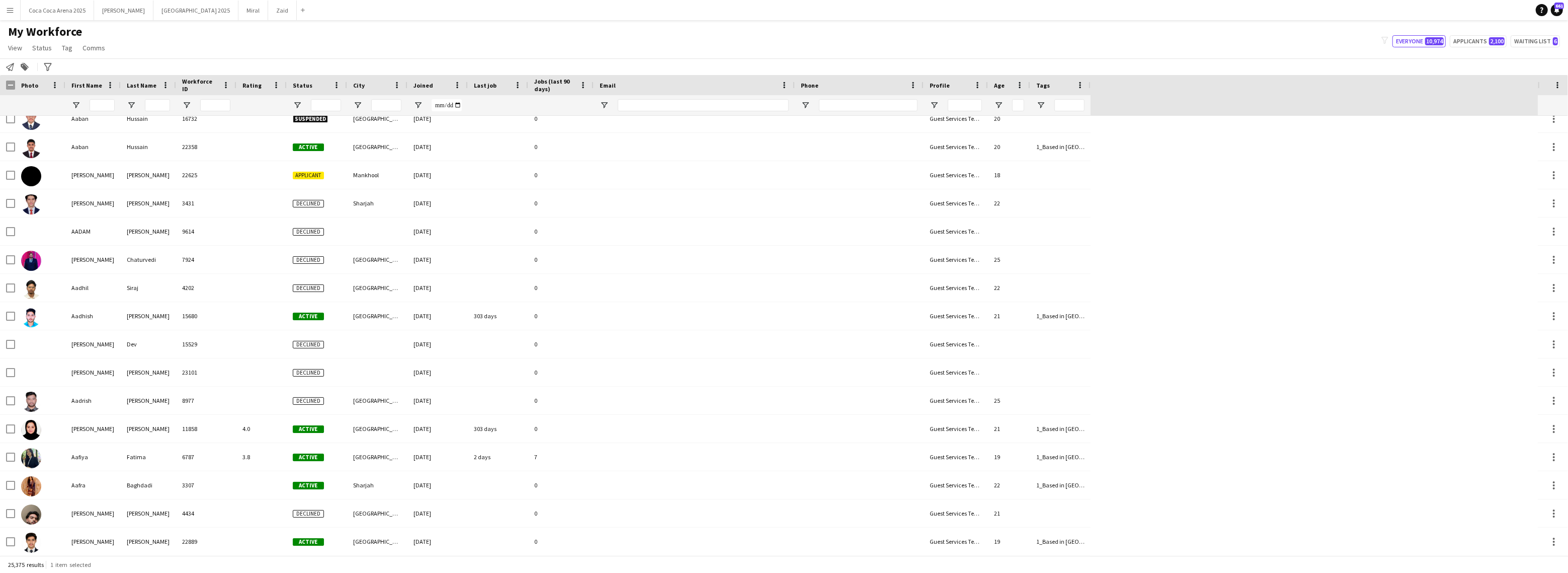
click at [156, 97] on div at bounding box center [157, 105] width 25 height 20
click at [156, 107] on input "Last Name Filter Input" at bounding box center [157, 105] width 25 height 12
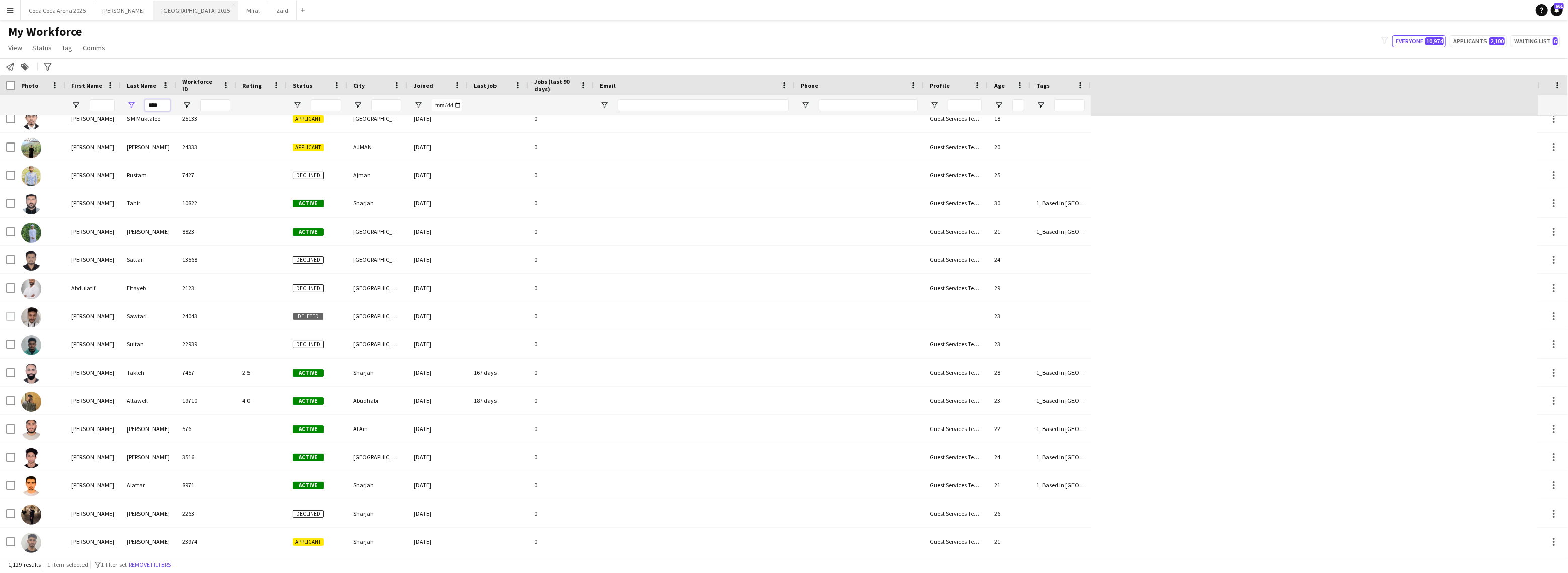
type input "*****"
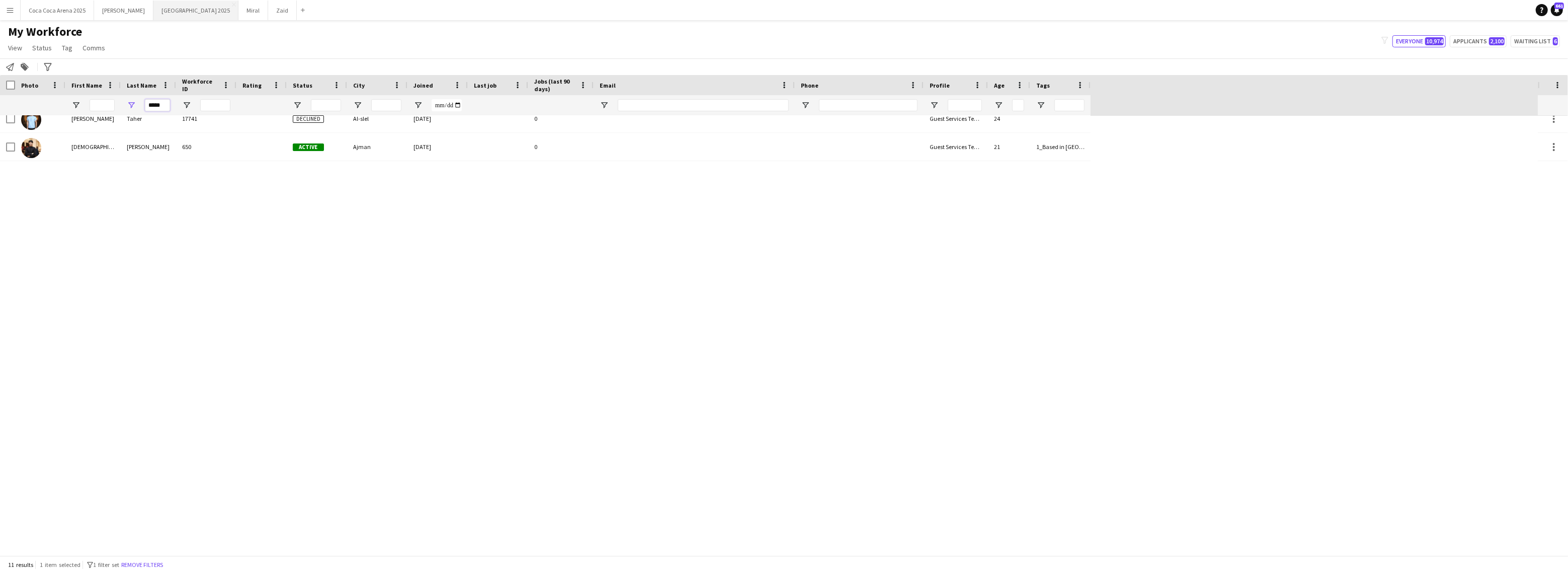
scroll to position [0, 0]
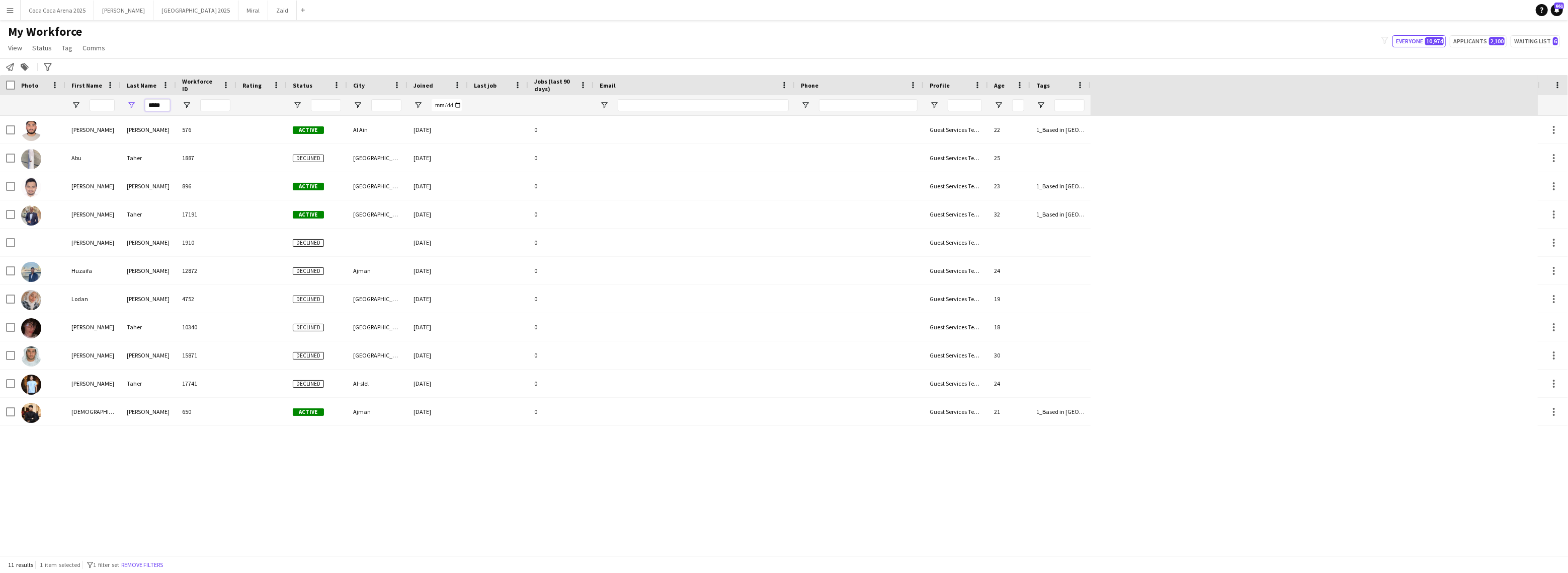
click at [155, 108] on input "*****" at bounding box center [157, 105] width 25 height 12
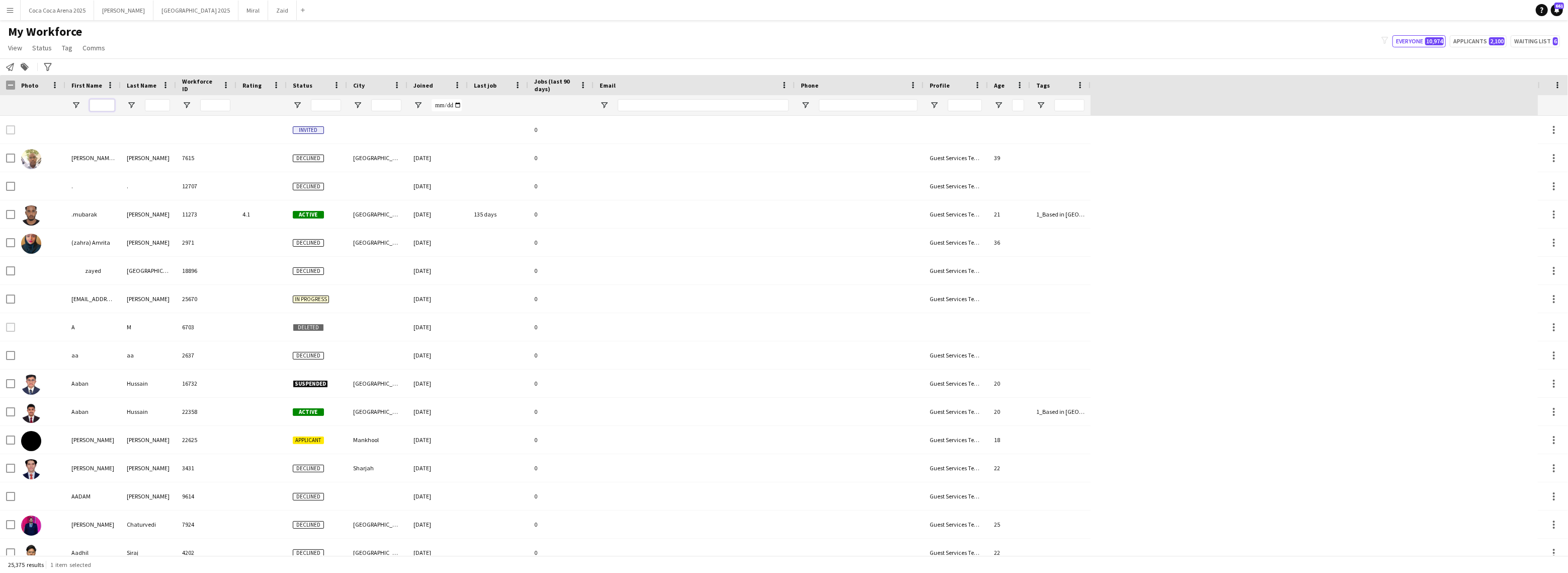
click at [105, 101] on input "First Name Filter Input" at bounding box center [102, 105] width 25 height 12
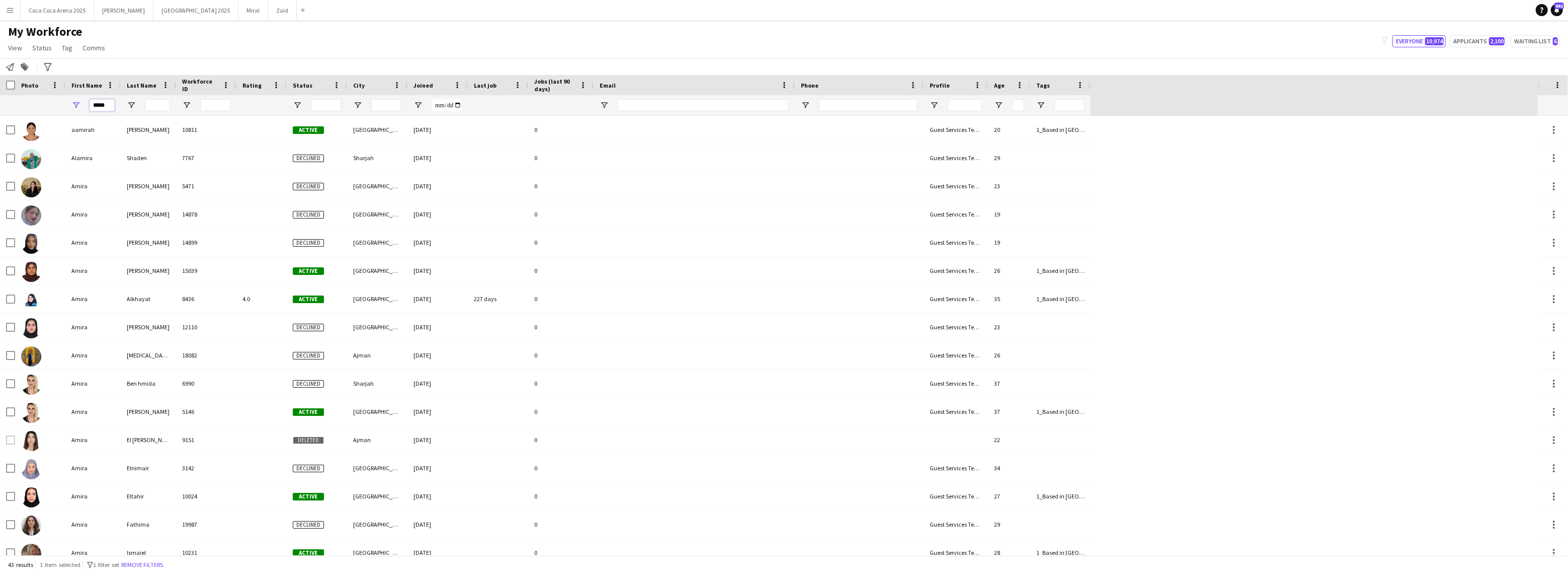
type input "*****"
click at [114, 103] on input "*****" at bounding box center [102, 105] width 25 height 12
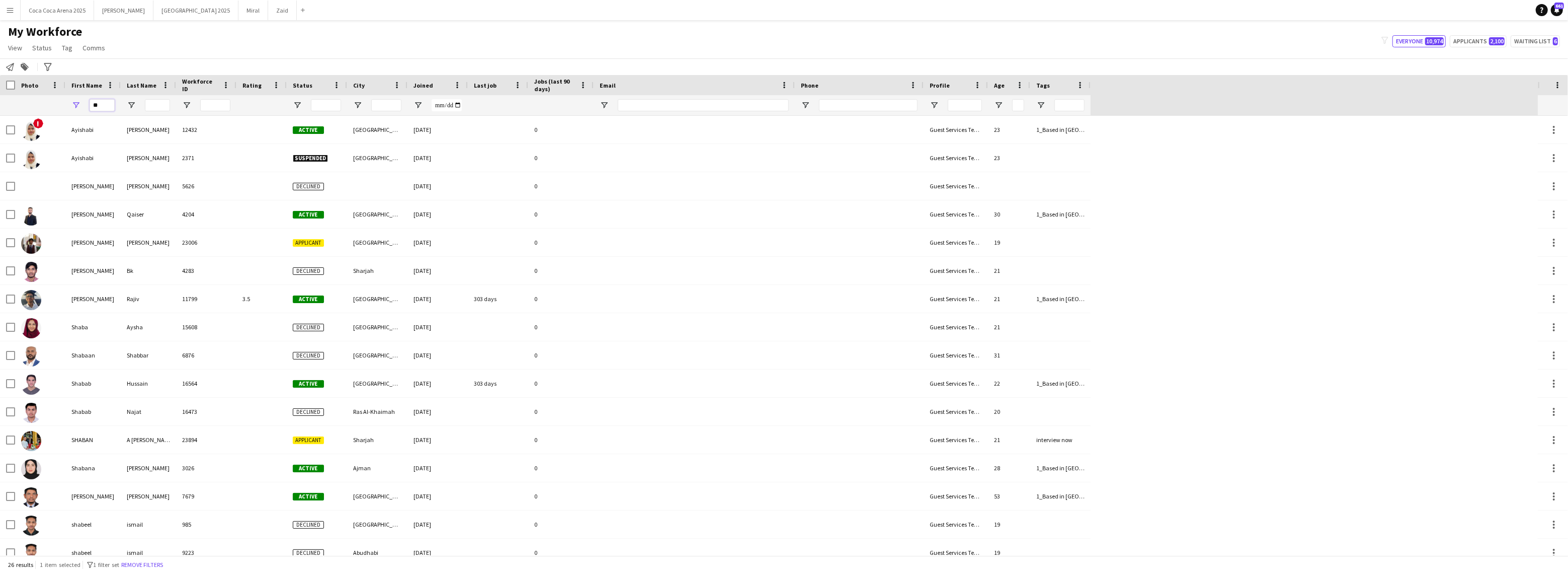
type input "*"
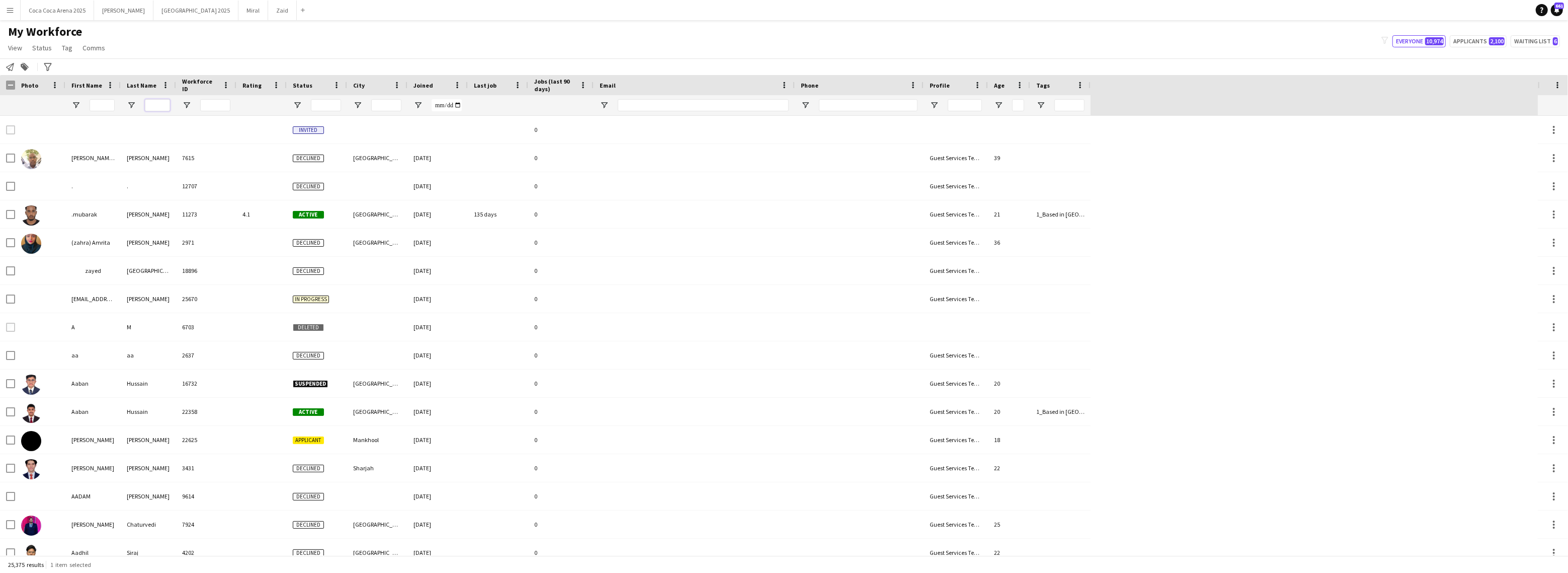
click at [165, 104] on input "Last Name Filter Input" at bounding box center [157, 105] width 25 height 12
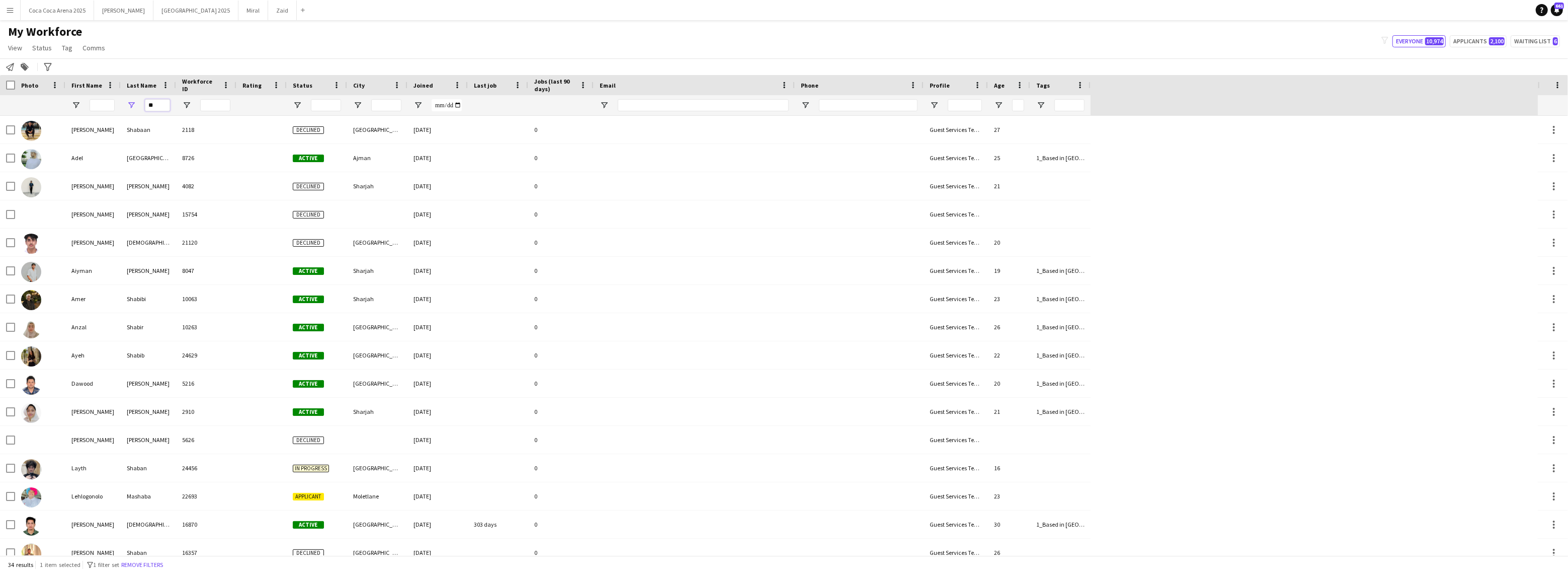
type input "*"
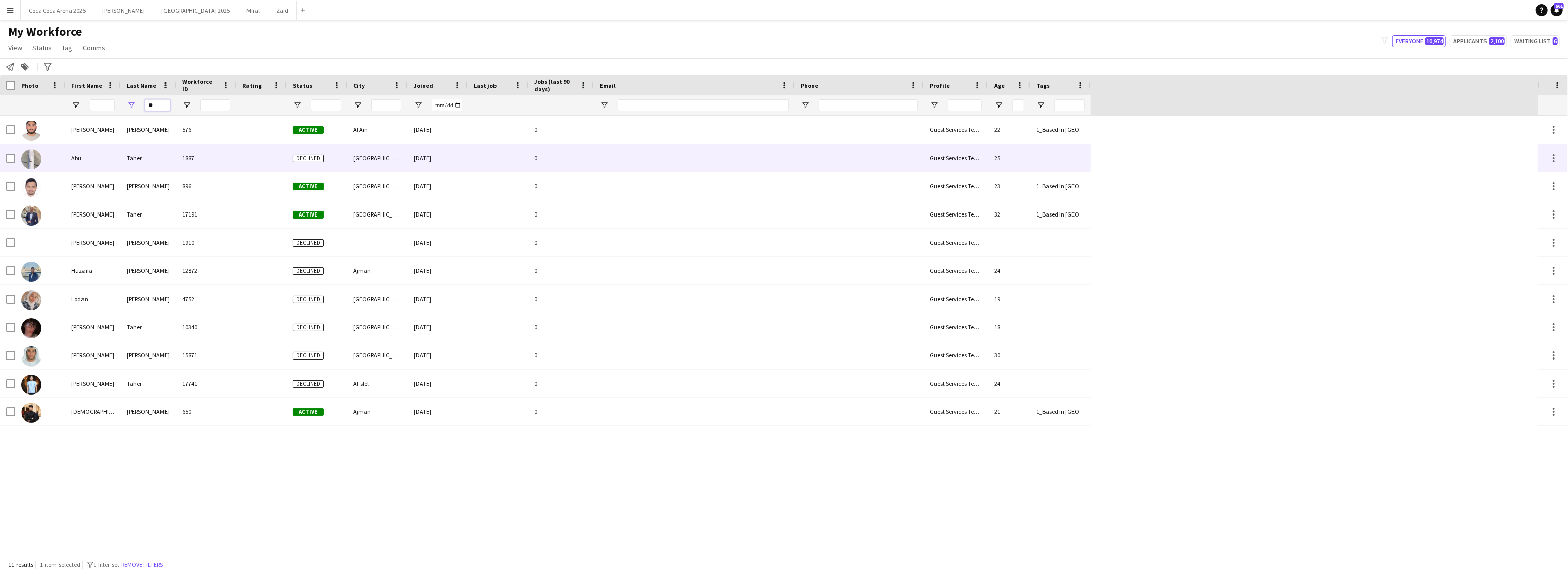
type input "*"
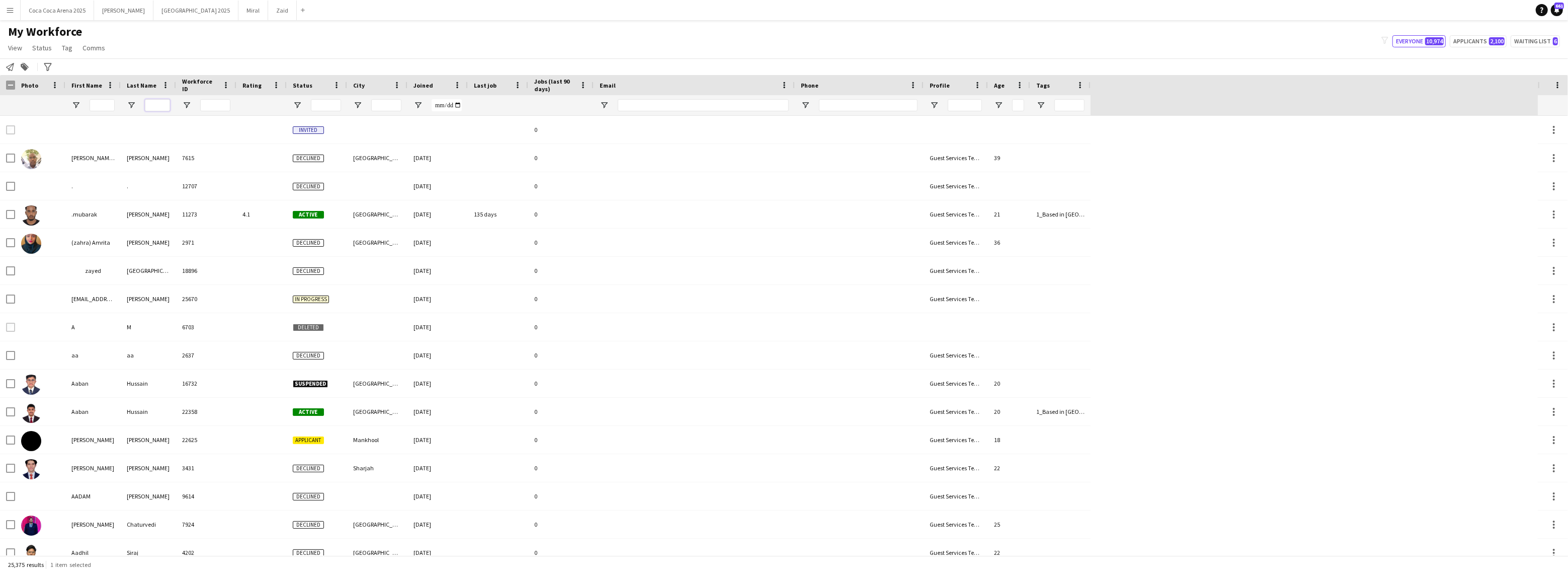
click at [163, 107] on input "Last Name Filter Input" at bounding box center [157, 105] width 25 height 12
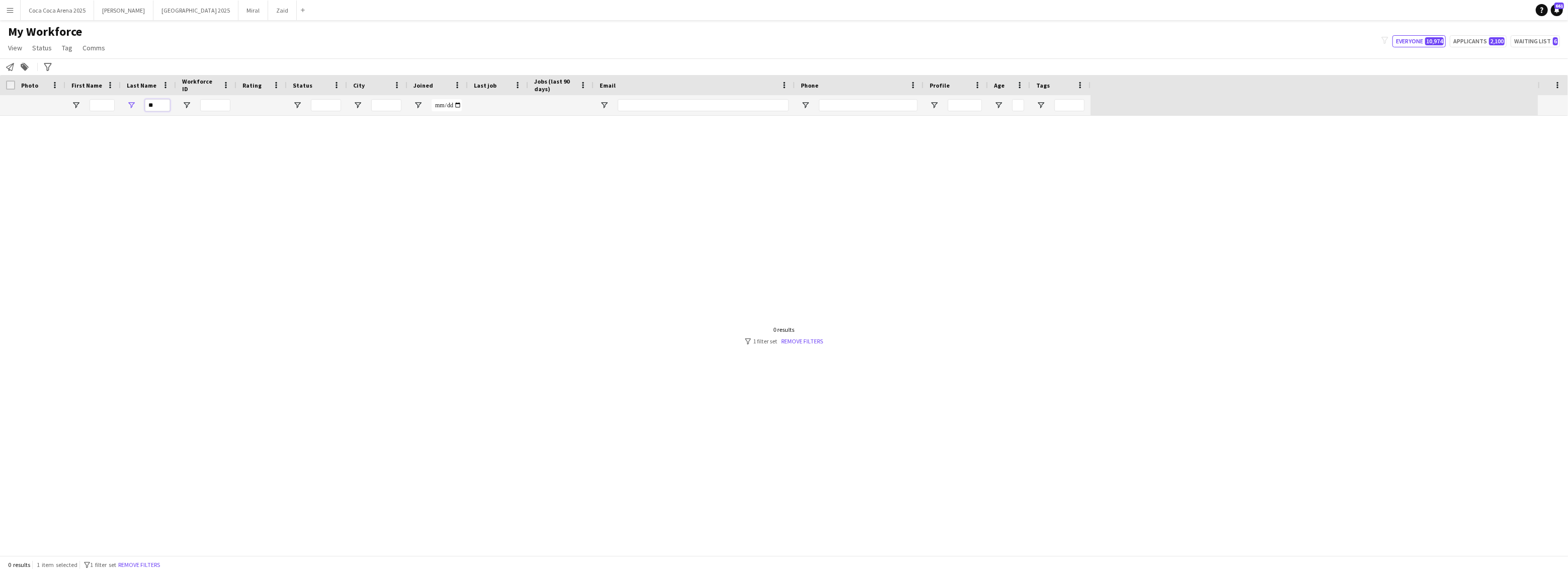
type input "*"
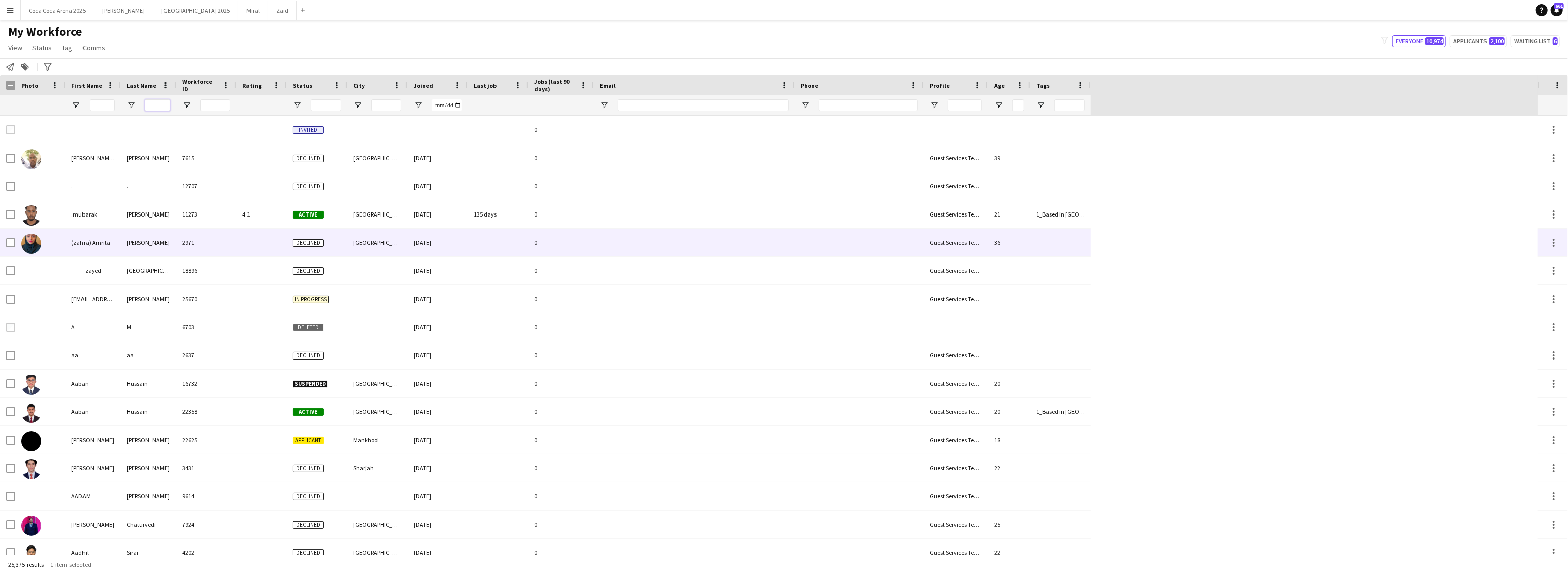
scroll to position [9, 0]
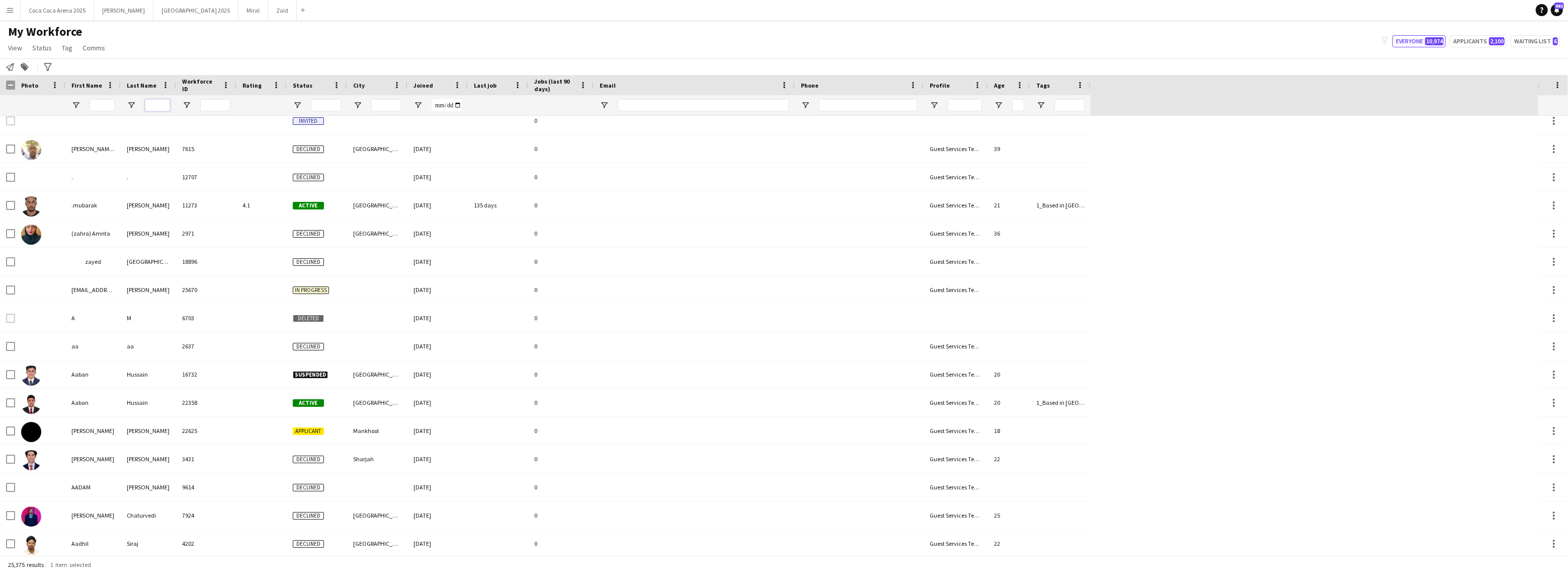
click at [156, 104] on input "Last Name Filter Input" at bounding box center [157, 105] width 25 height 12
type input "*"
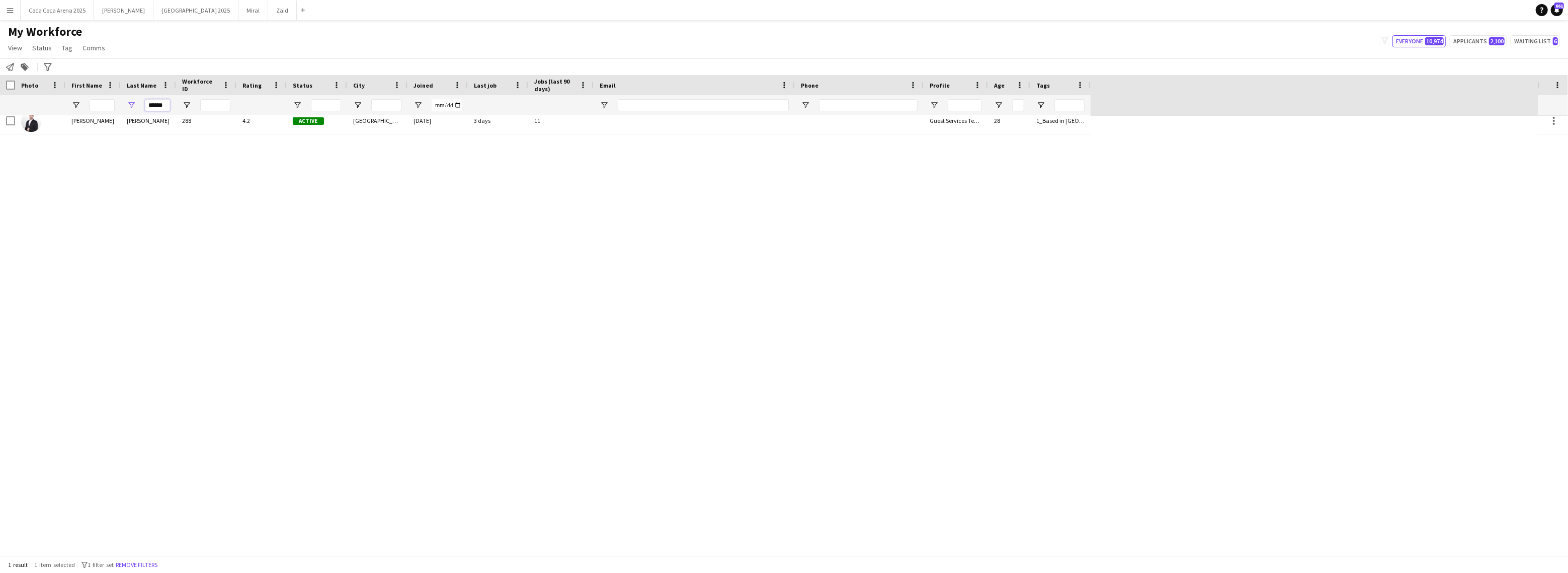
scroll to position [0, 0]
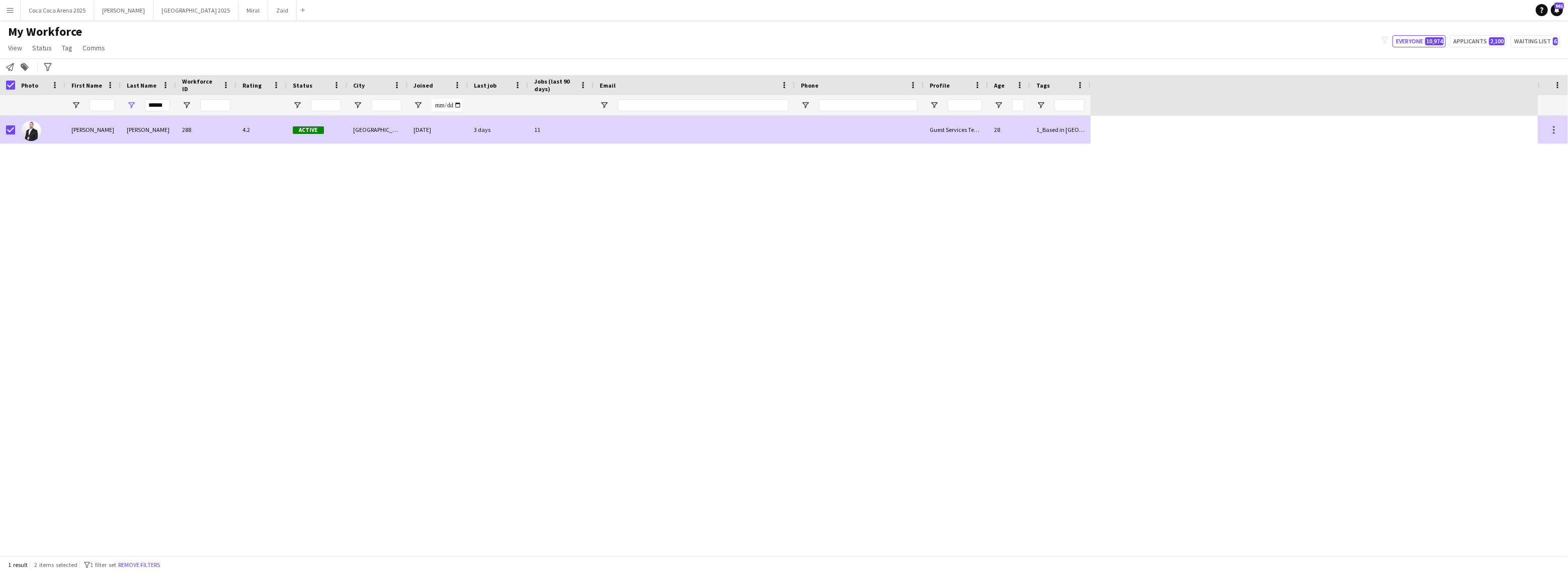
click at [27, 132] on img at bounding box center [31, 130] width 20 height 20
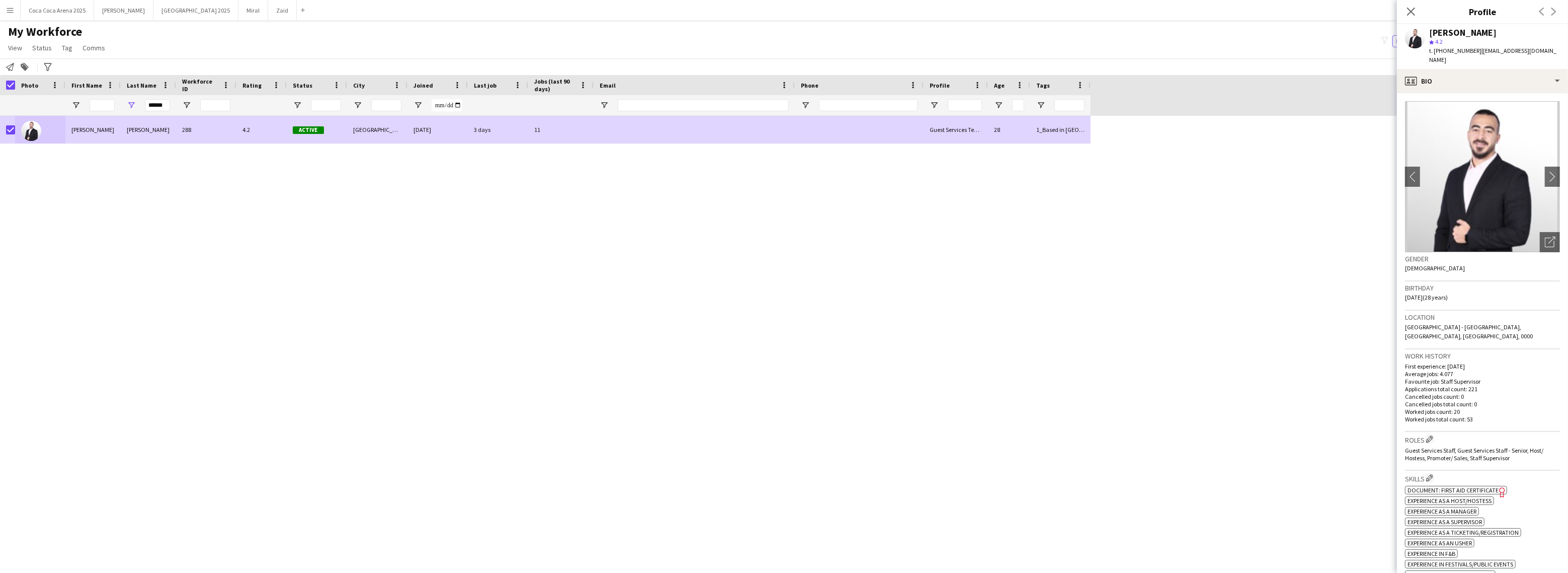
click at [105, 213] on div "Mohammad Joudeh 288 4.2 Active Abu Dhabi 30-04-2024 3 days 11 Guest Services Te…" at bounding box center [769, 335] width 1538 height 439
click at [161, 100] on input "******" at bounding box center [157, 105] width 25 height 12
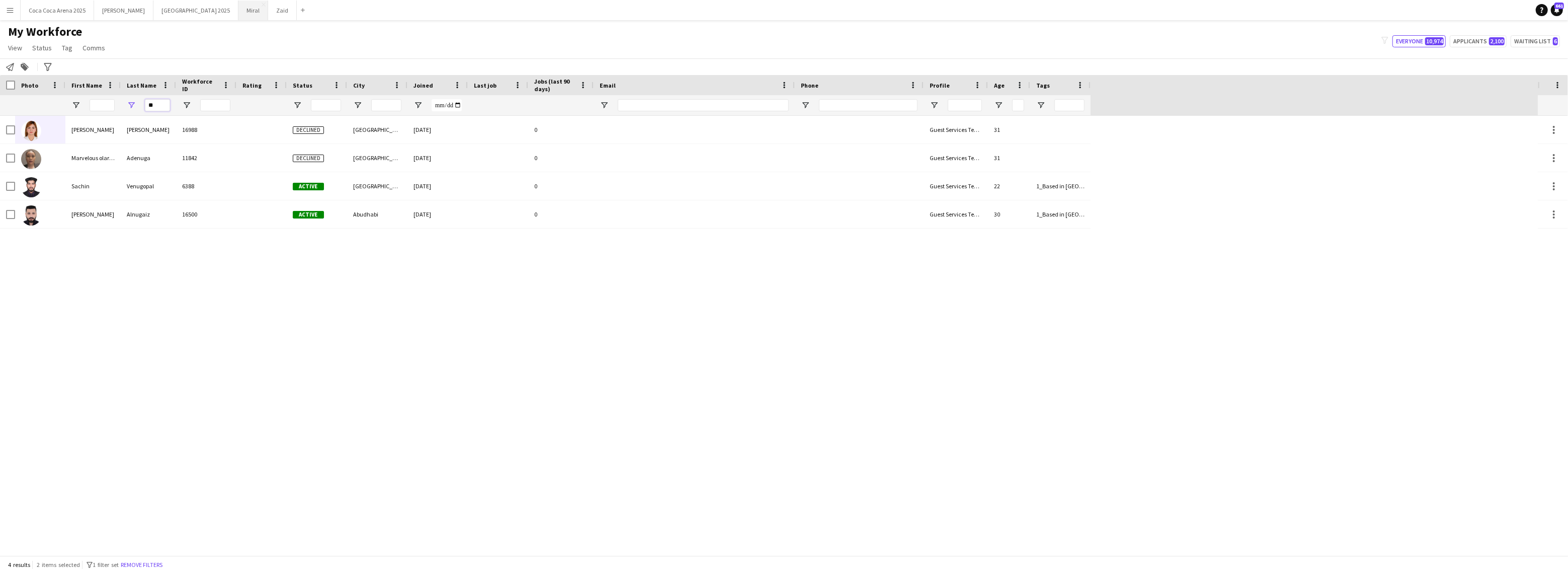
type input "*"
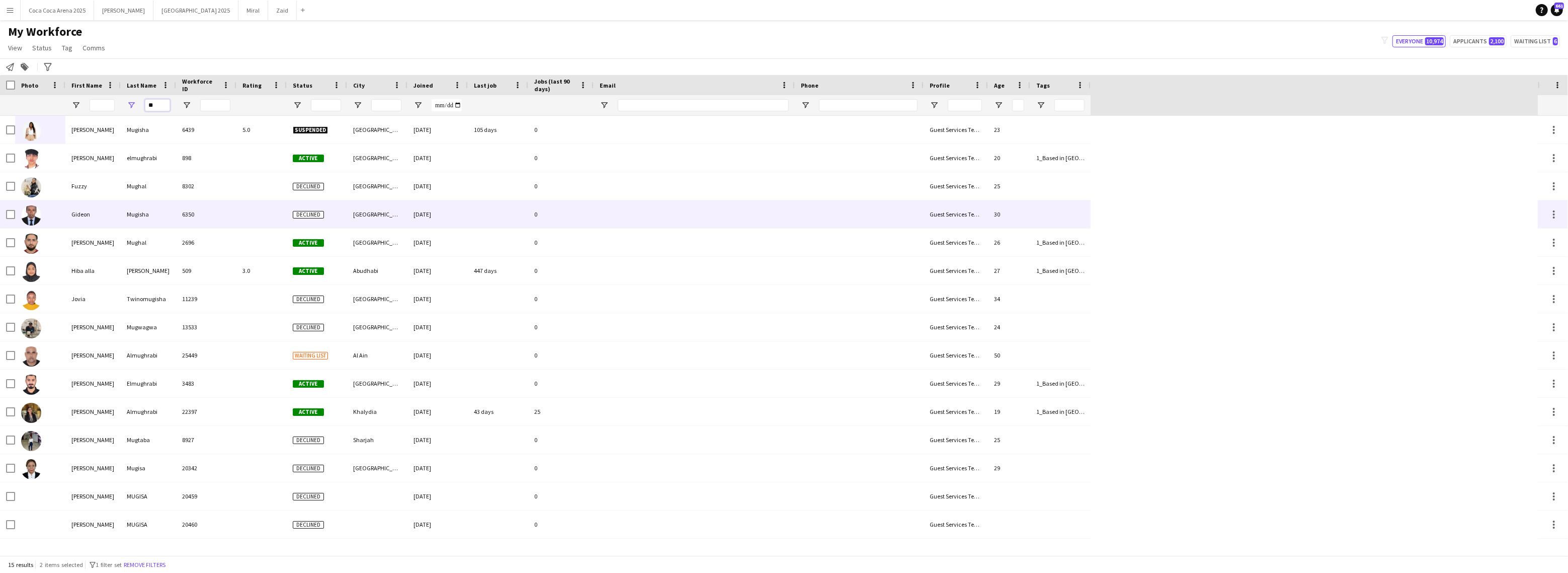
type input "*"
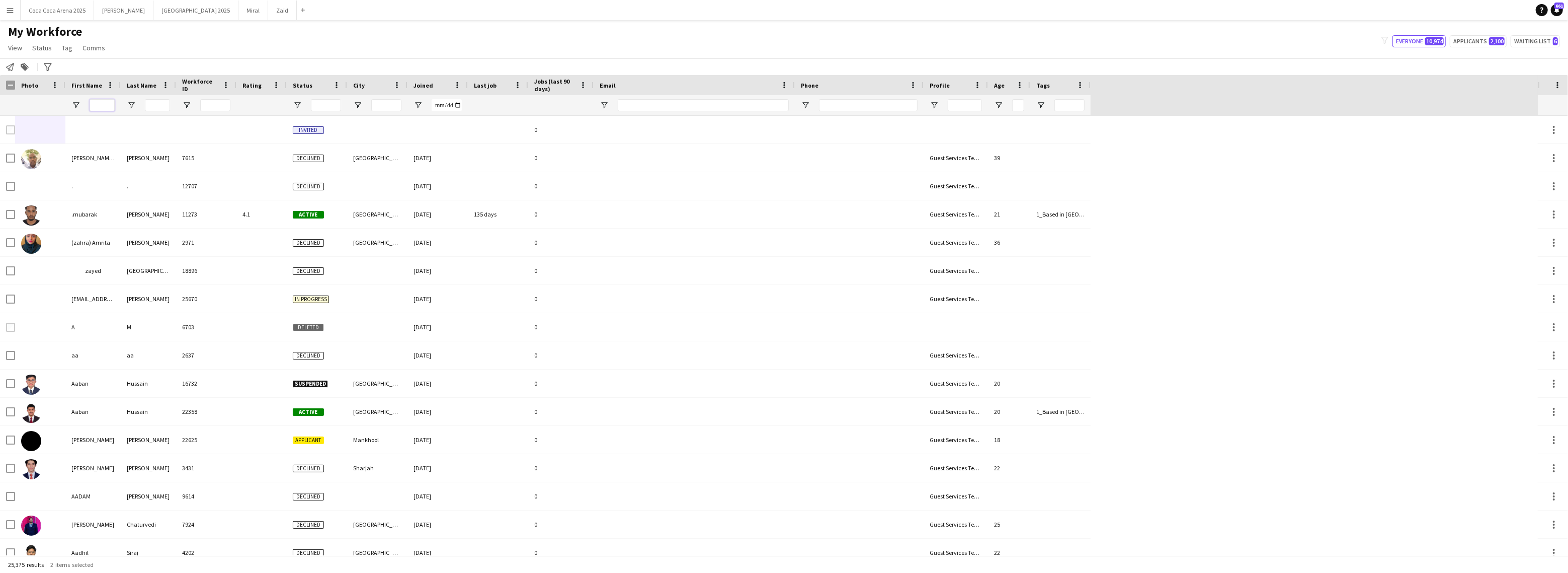
click at [100, 107] on input "First Name Filter Input" at bounding box center [102, 105] width 25 height 12
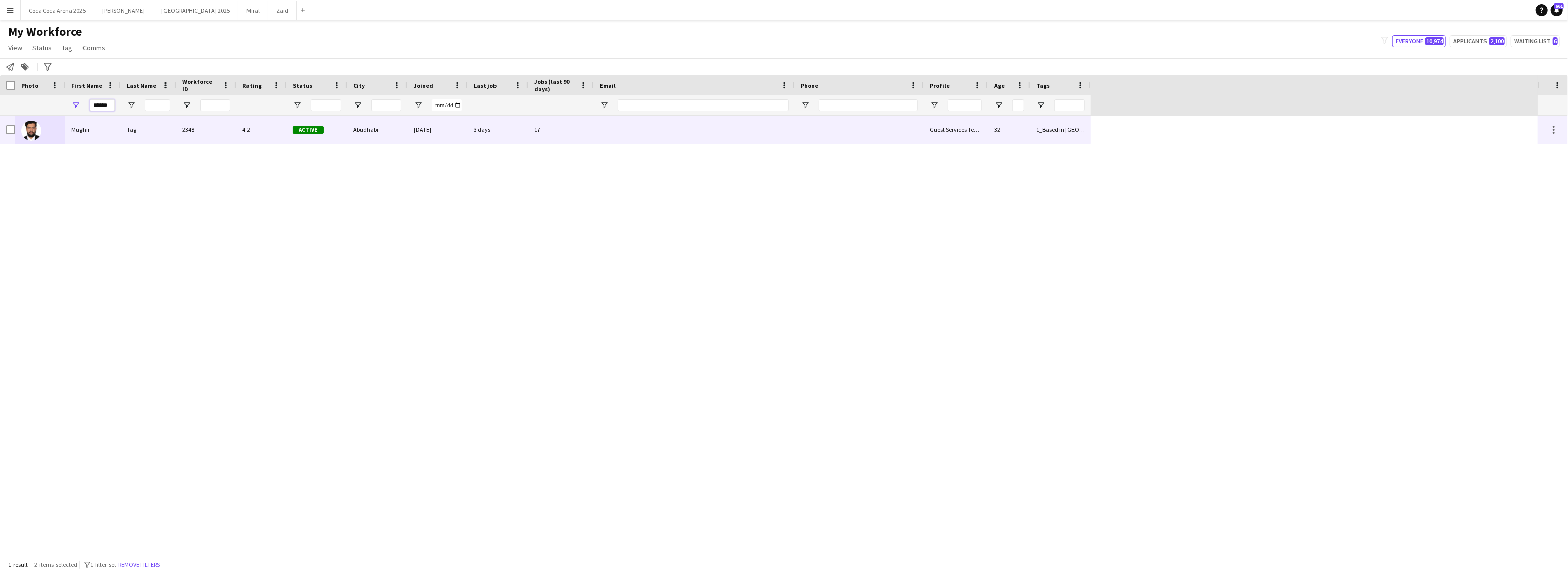
type input "******"
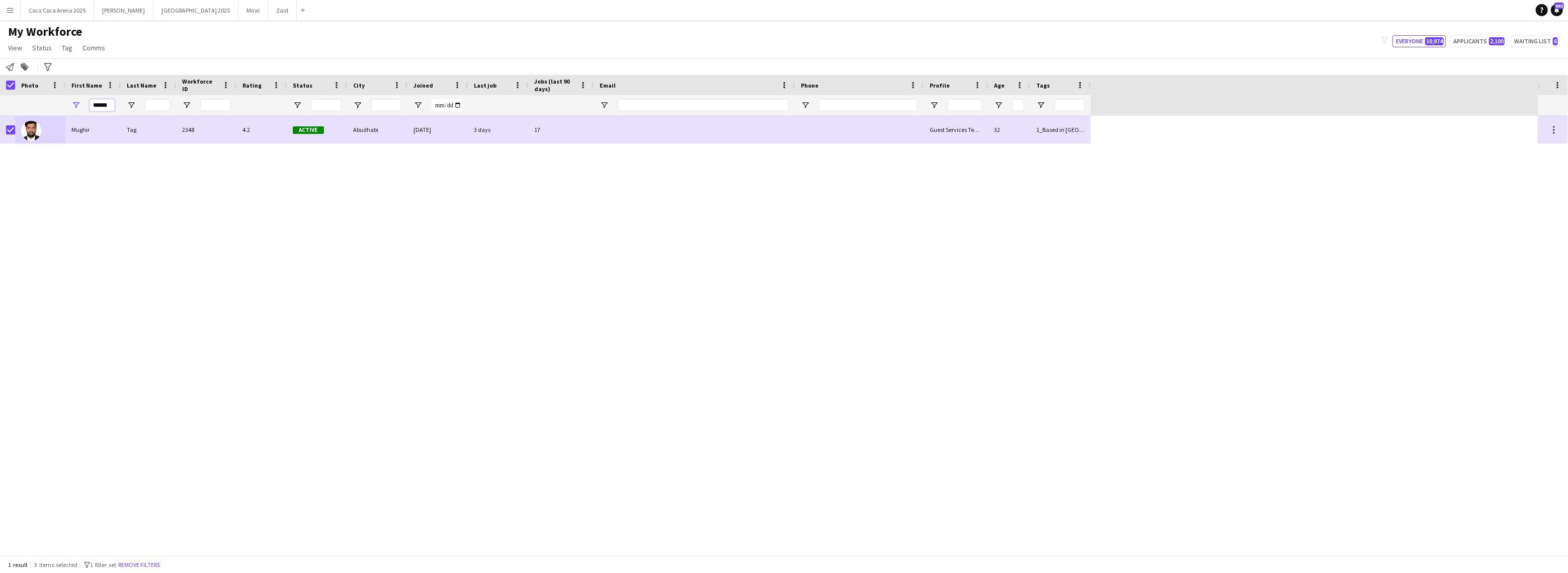
click at [107, 106] on input "******" at bounding box center [102, 105] width 25 height 12
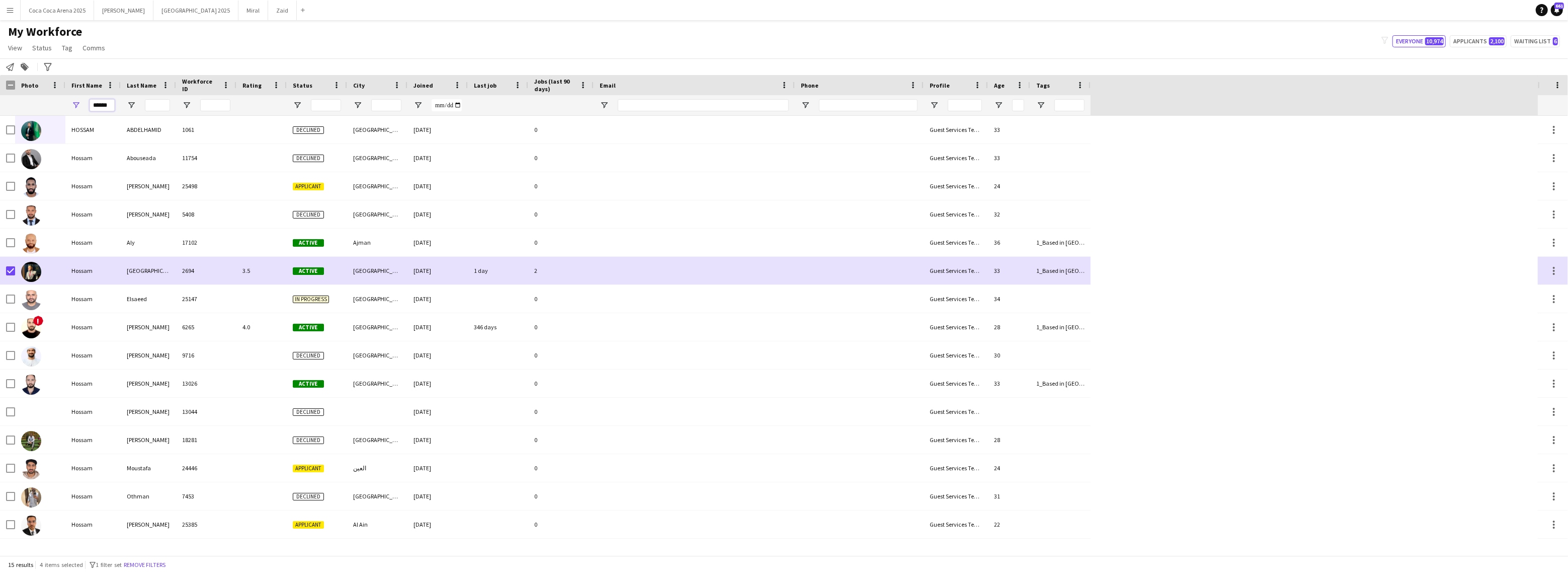
click at [101, 109] on input "******" at bounding box center [102, 105] width 25 height 12
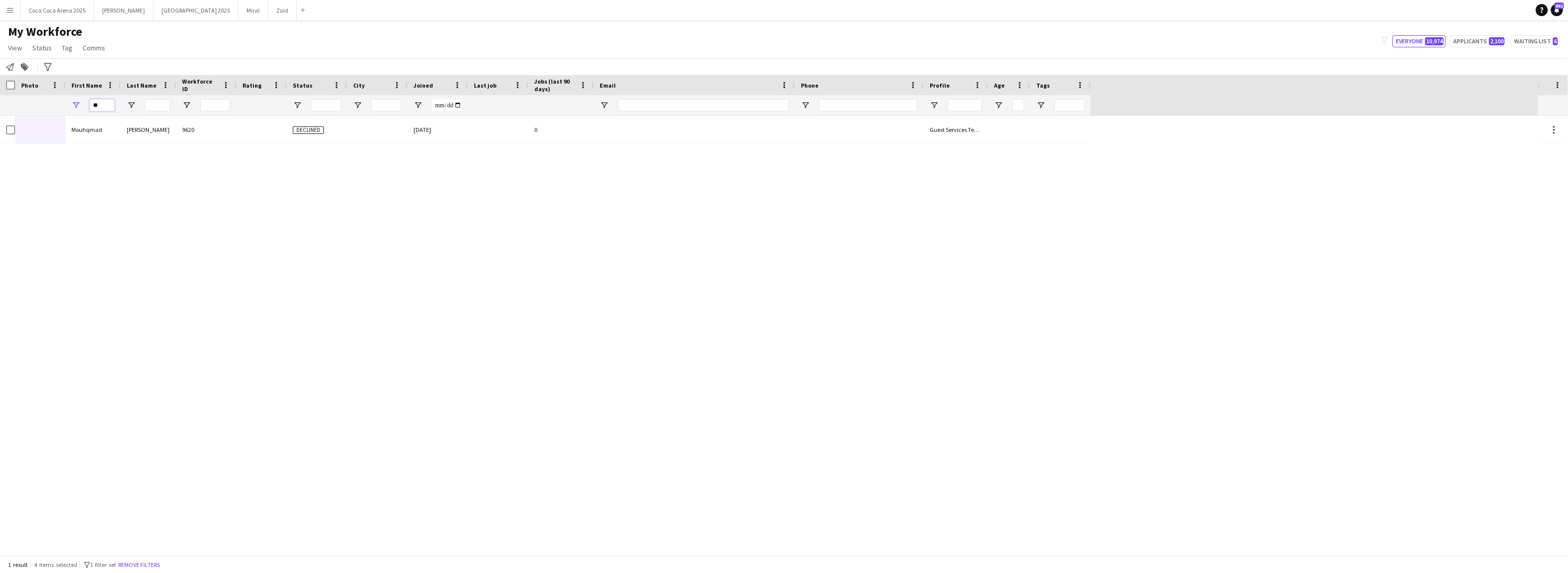
type input "*"
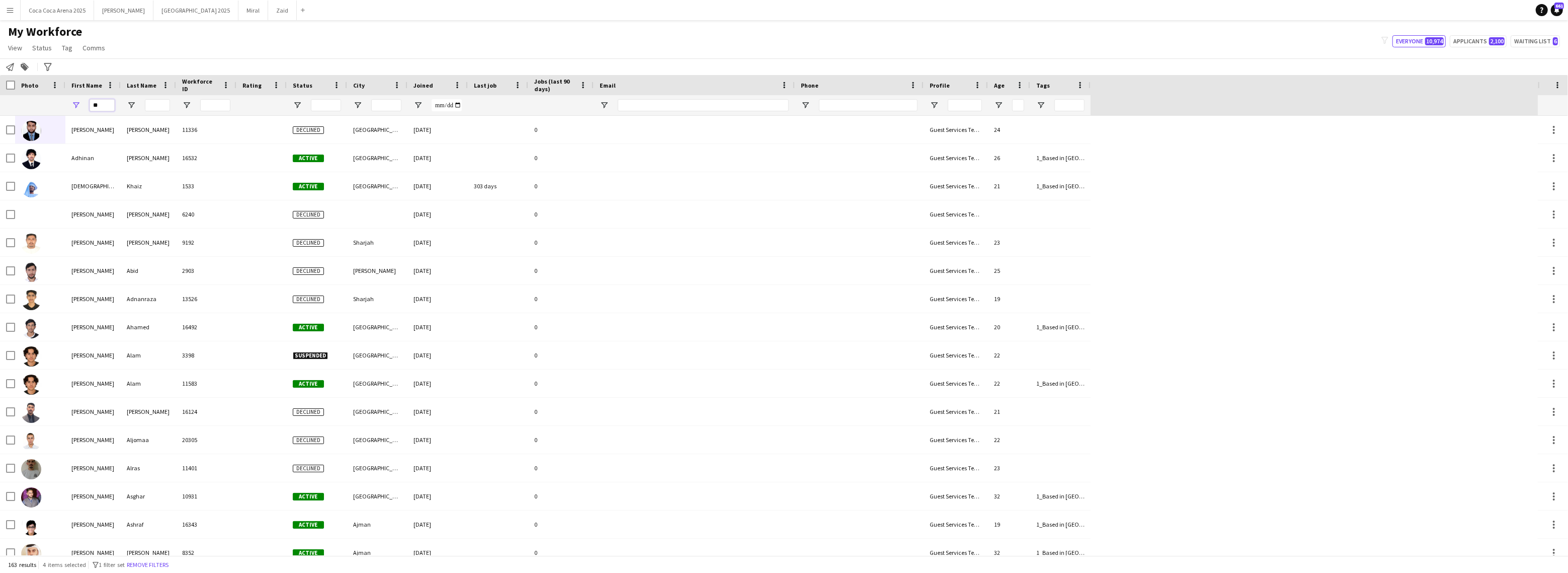
type input "*"
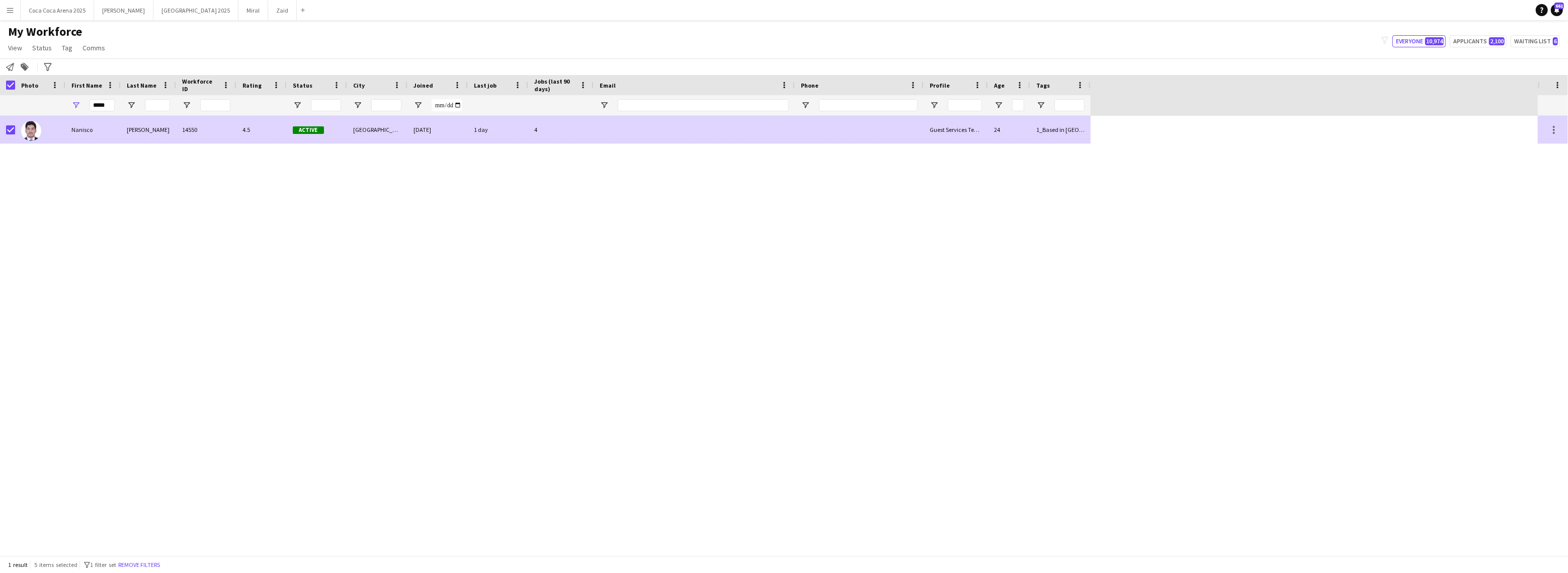
click at [36, 130] on img at bounding box center [31, 130] width 20 height 20
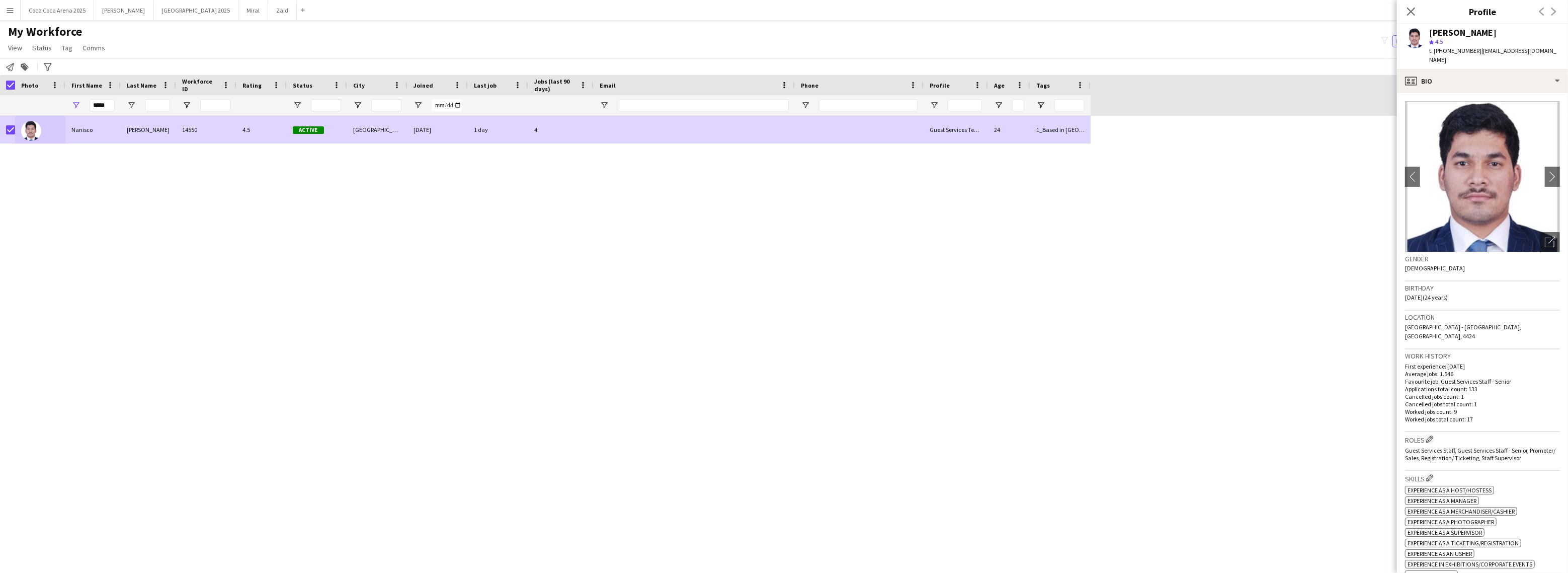
click at [1068, 365] on div "Nanisco Silveira 14550 4.5 Active Abu Dhabi 27-09-2024 1 day 4 Guest Services T…" at bounding box center [769, 335] width 1538 height 439
click at [107, 107] on input "*****" at bounding box center [102, 105] width 25 height 12
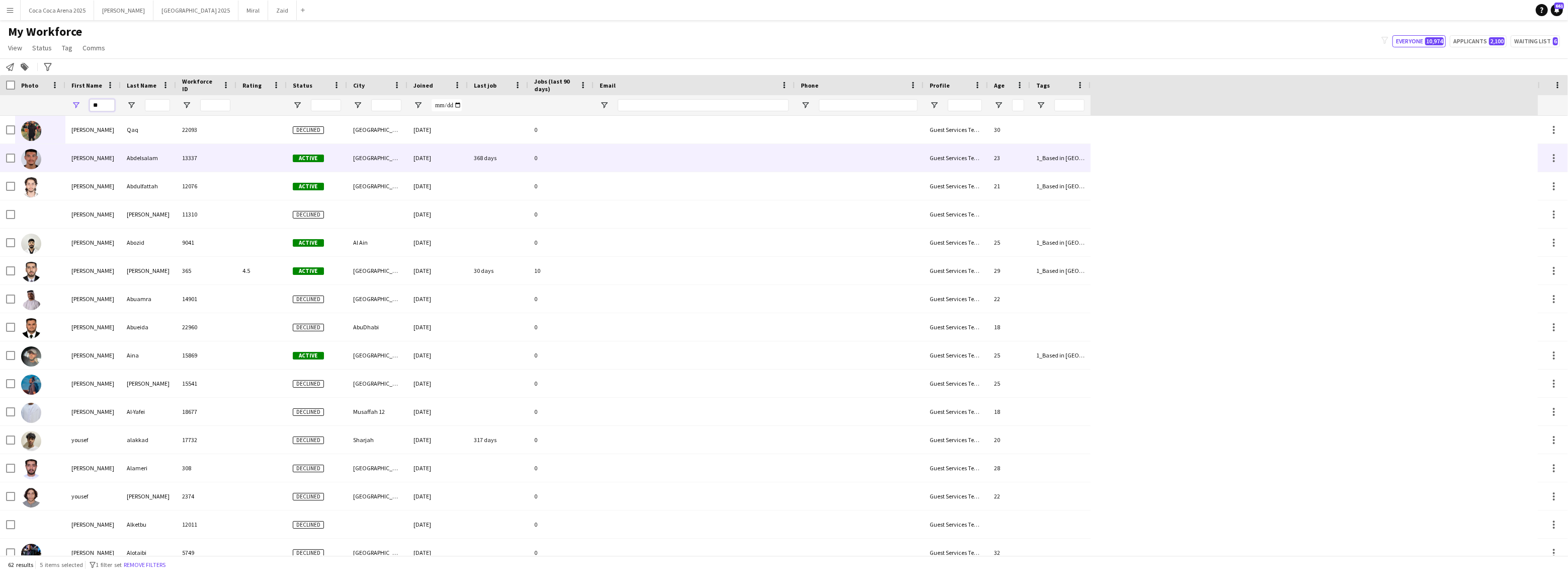
type input "*"
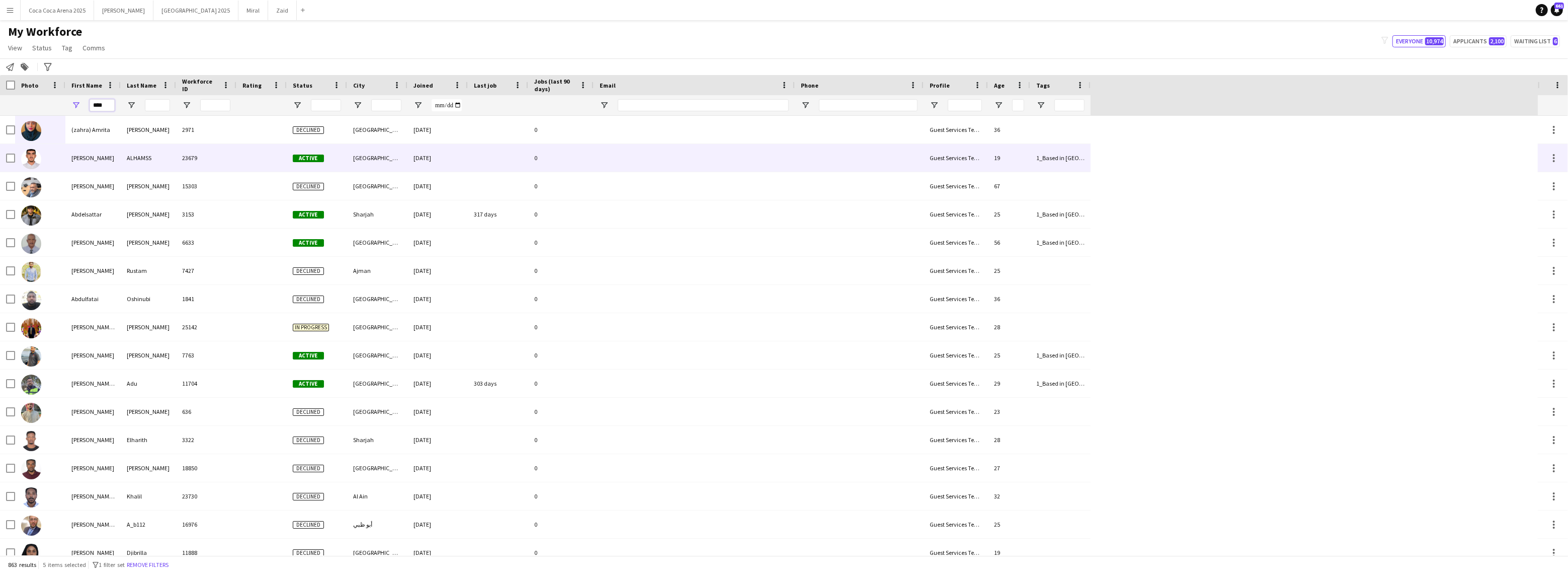
type input "*****"
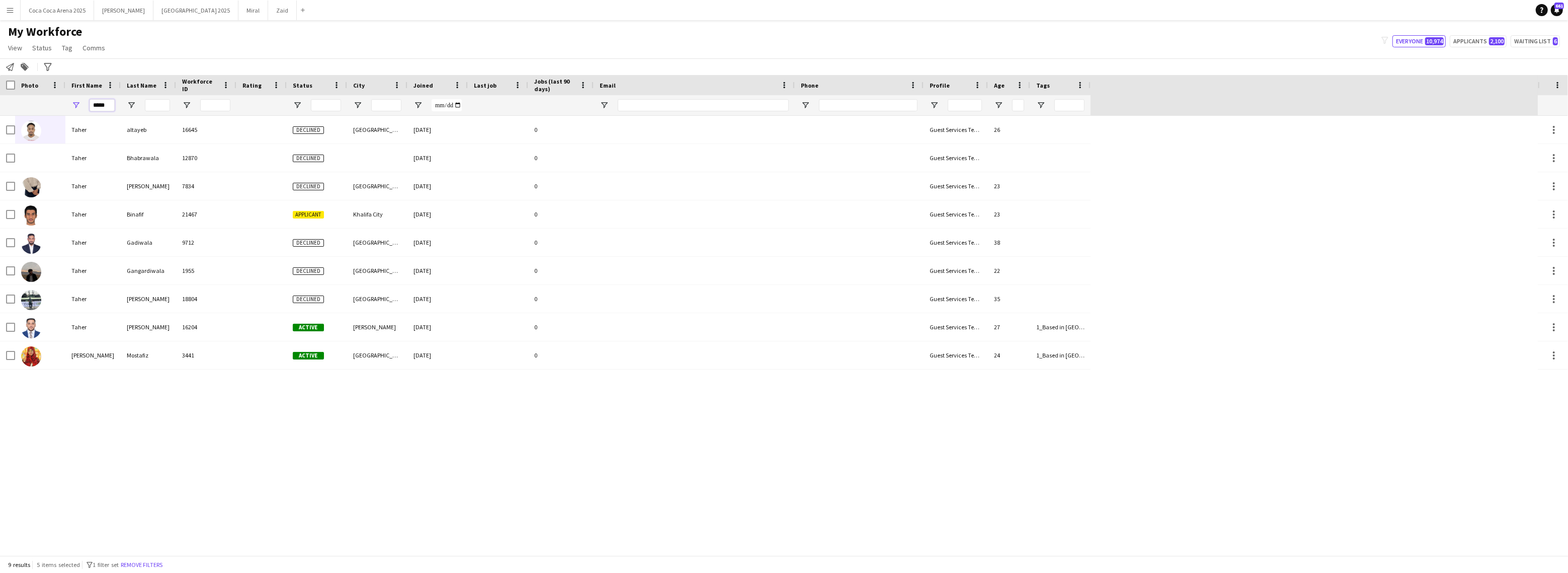
click at [107, 104] on input "*****" at bounding box center [102, 105] width 25 height 12
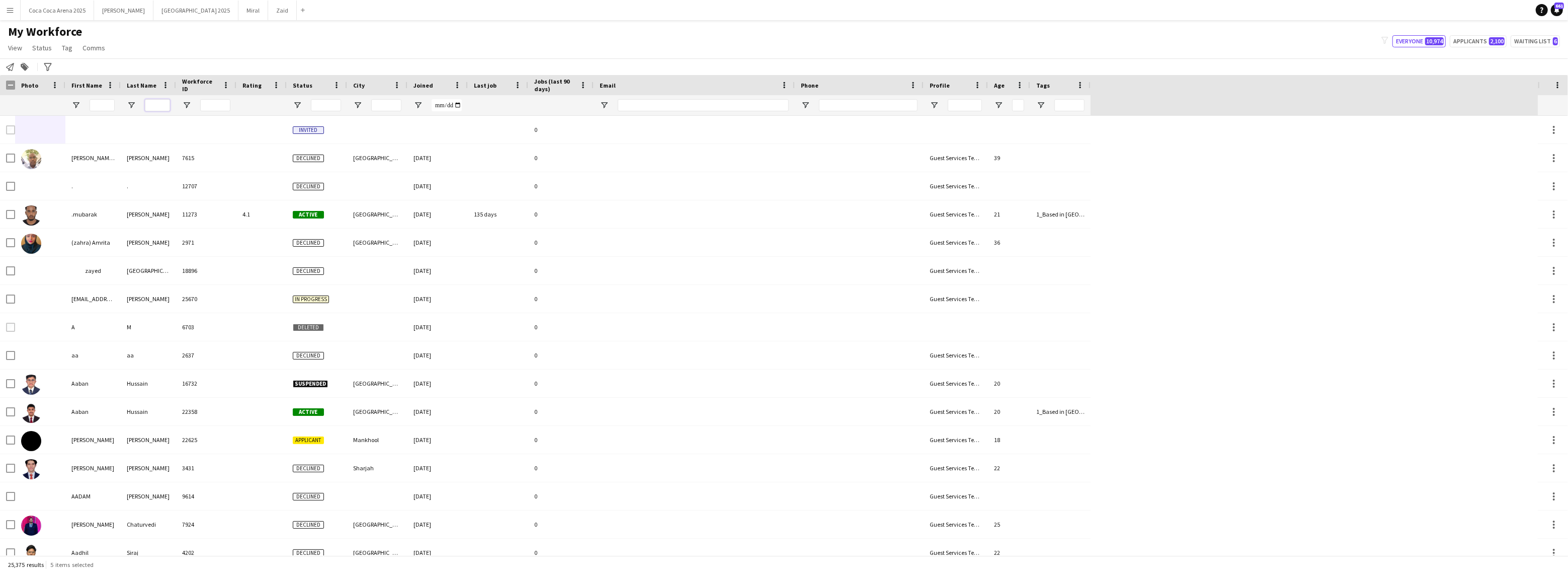
click at [160, 105] on input "Last Name Filter Input" at bounding box center [157, 105] width 25 height 12
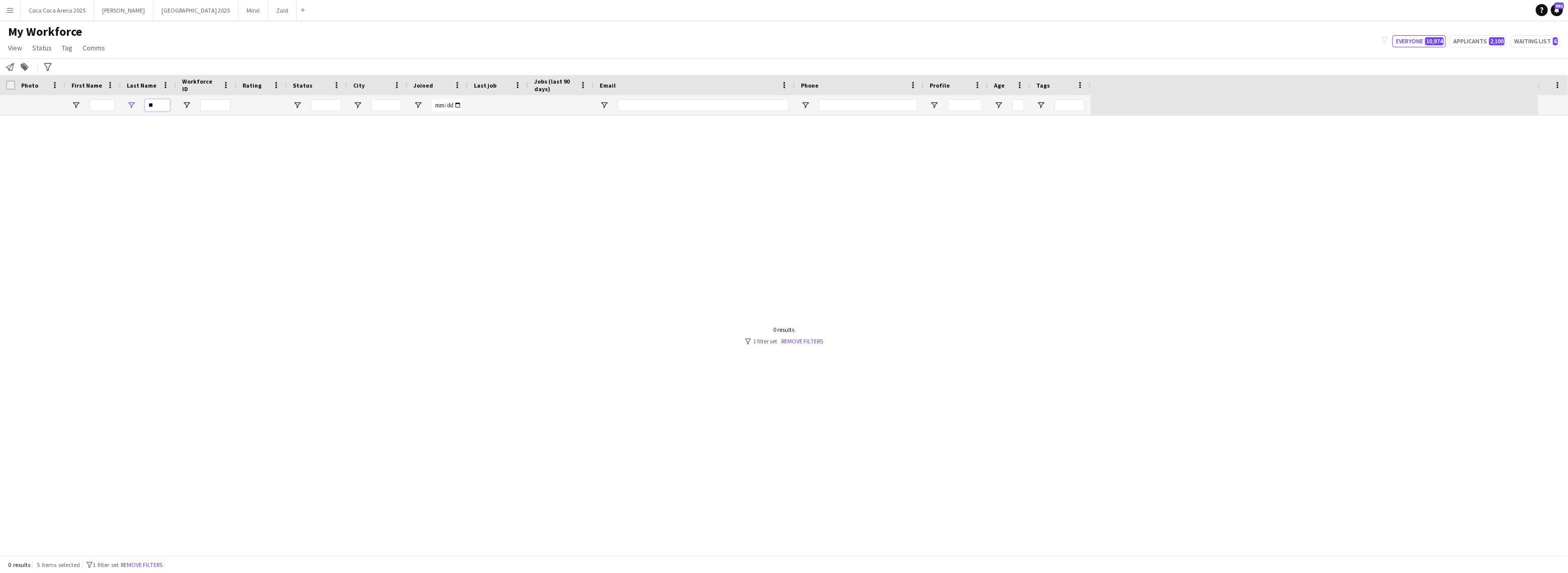
type input "*"
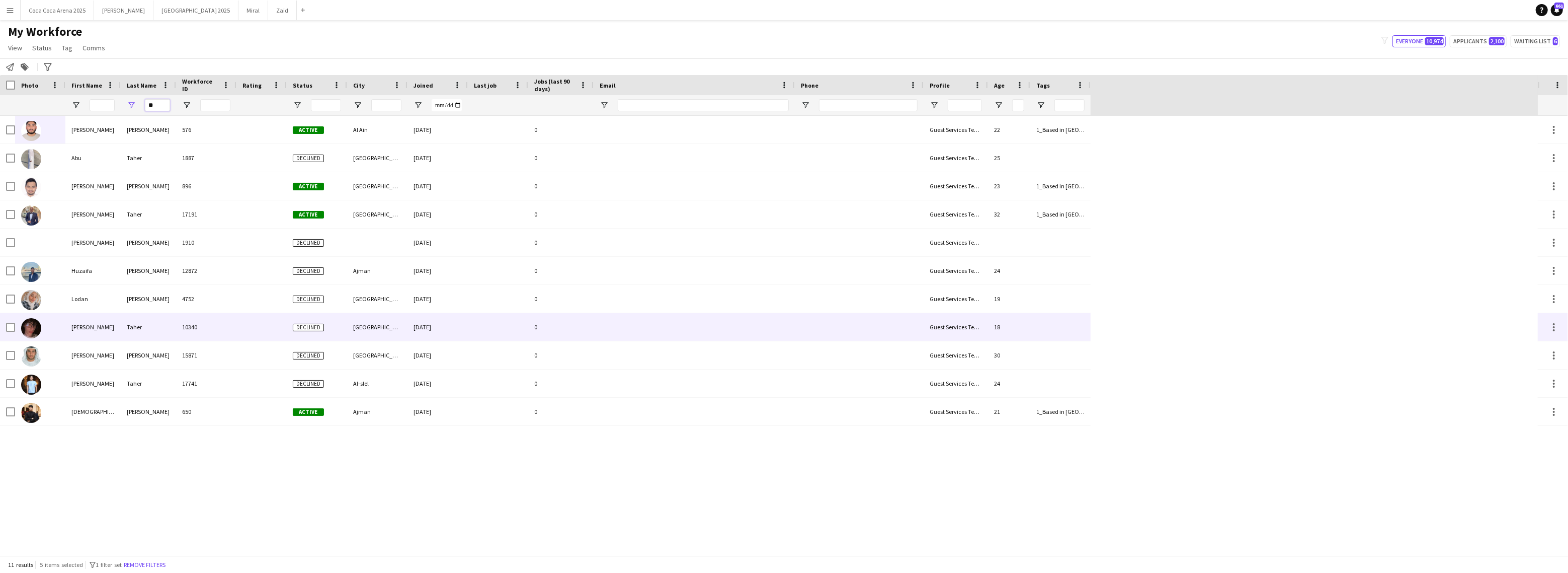
type input "*"
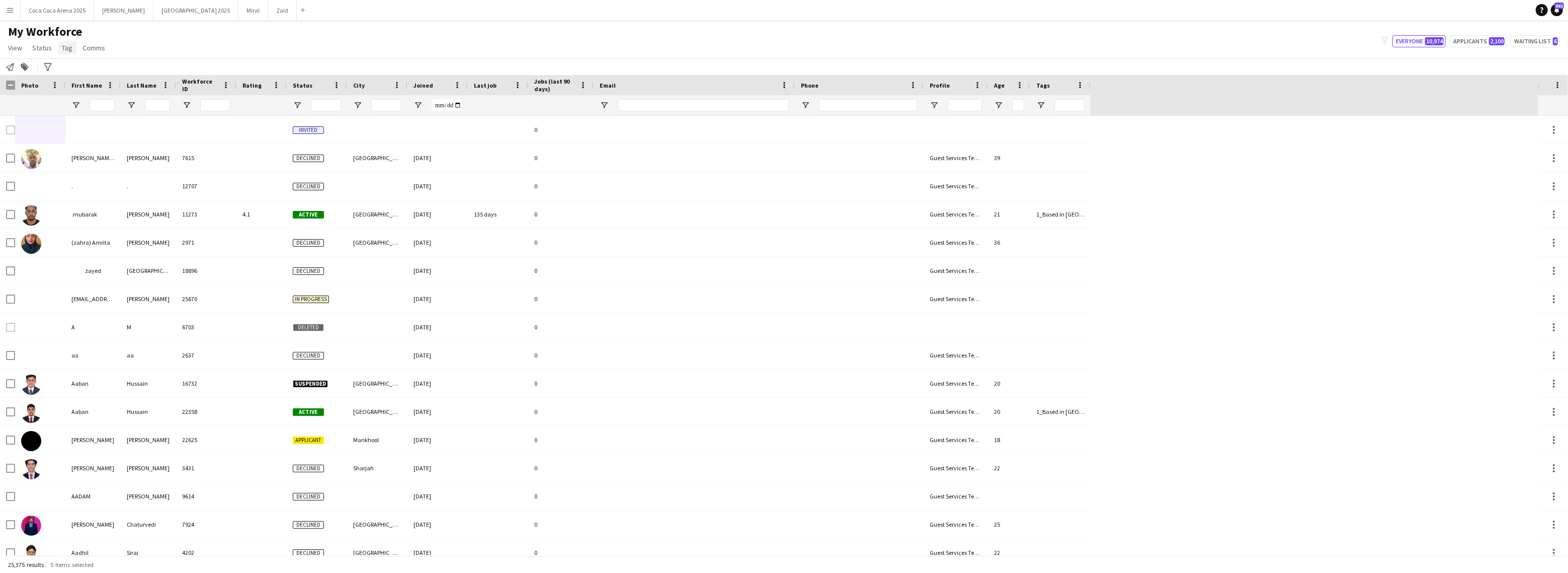
click at [68, 45] on span "Tag" at bounding box center [67, 48] width 10 height 9
click at [233, 37] on div "My Workforce View Views Default view New view Update view Delete view Edit name…" at bounding box center [784, 41] width 1568 height 34
click at [72, 567] on span "5 items selected" at bounding box center [72, 564] width 43 height 8
click at [66, 46] on span "Tag" at bounding box center [67, 48] width 10 height 9
click at [201, 41] on div "My Workforce View Views Default view New view Update view Delete view Edit name…" at bounding box center [784, 41] width 1568 height 34
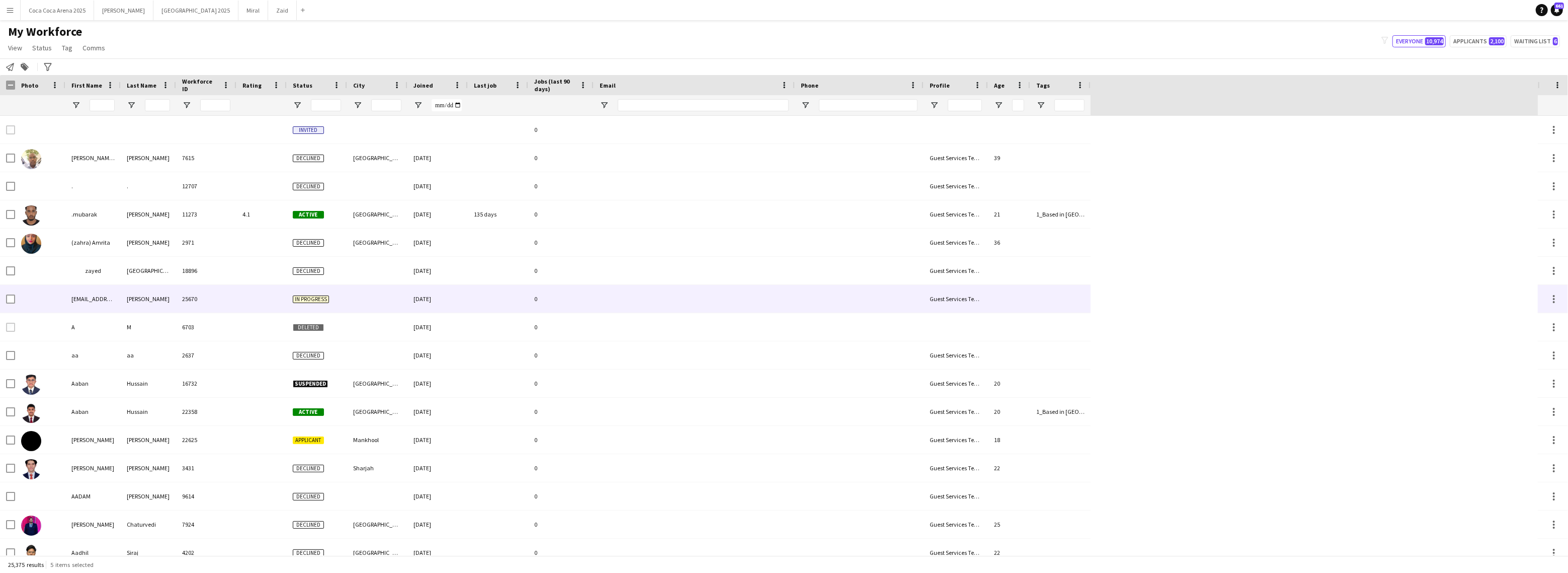
click at [191, 289] on div "25670" at bounding box center [206, 299] width 61 height 28
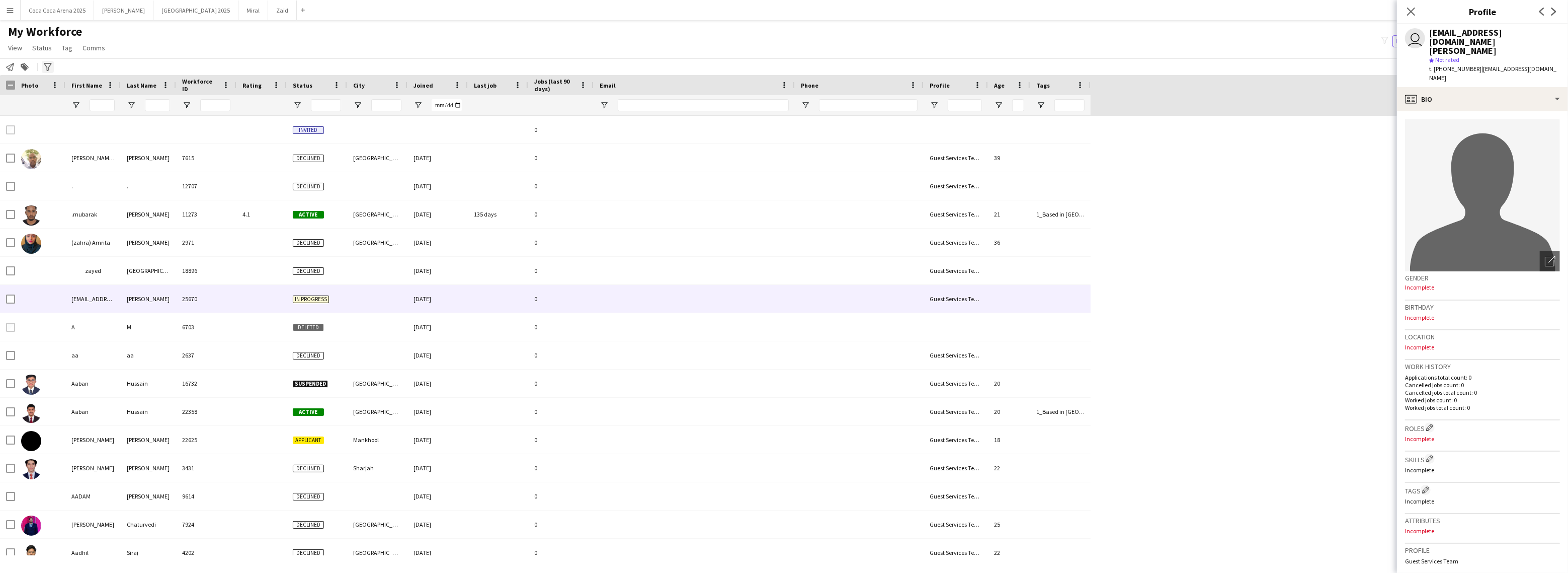
click at [50, 65] on icon at bounding box center [47, 67] width 8 height 8
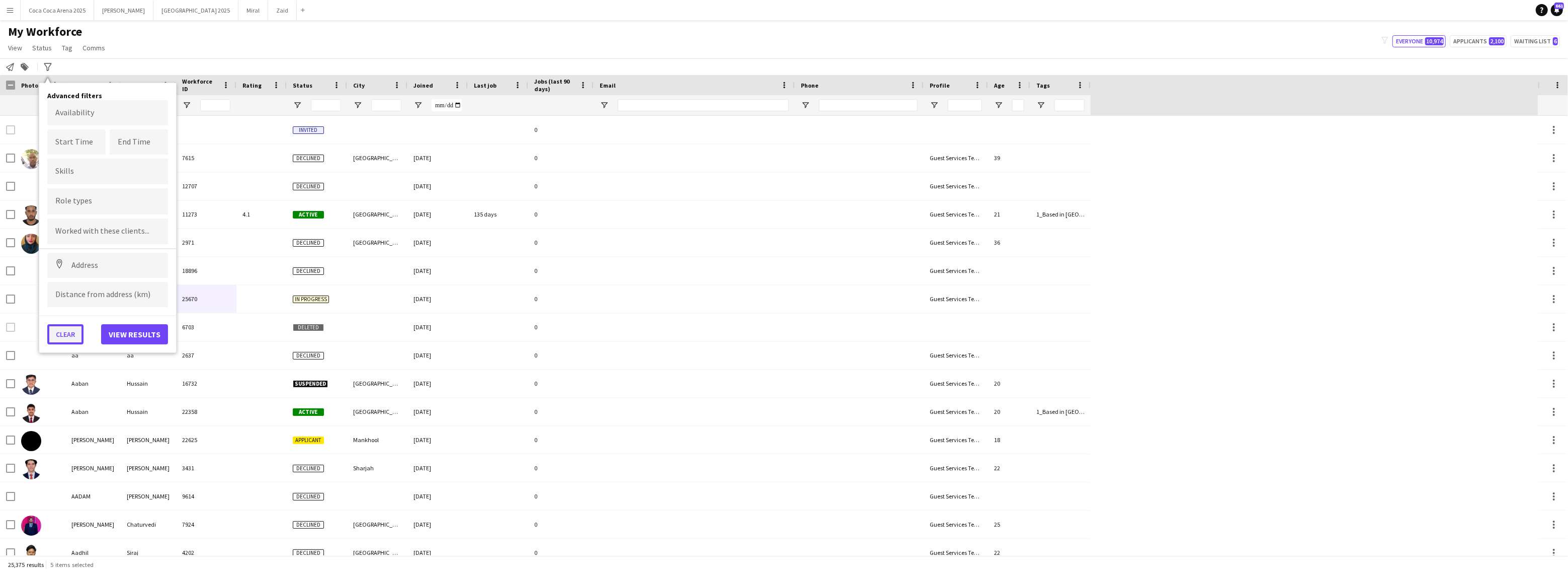
click at [65, 332] on button "Clear" at bounding box center [65, 334] width 36 height 20
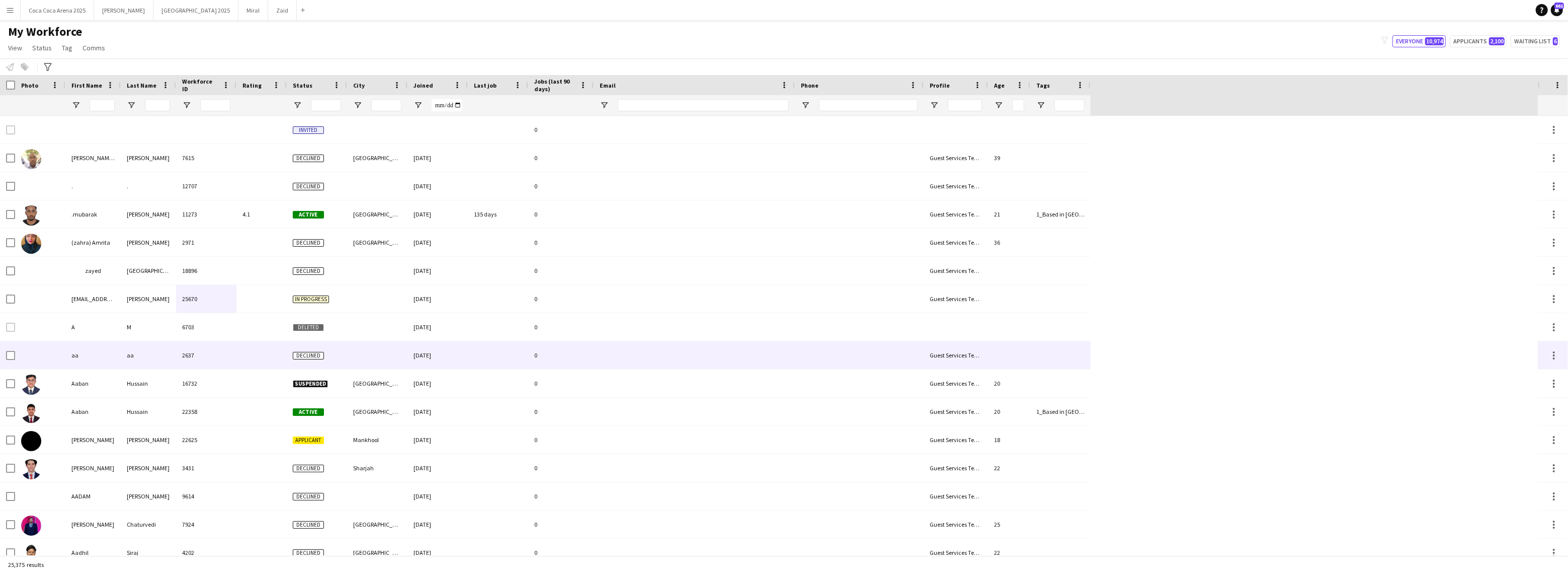
click at [118, 341] on div "aa" at bounding box center [93, 355] width 55 height 28
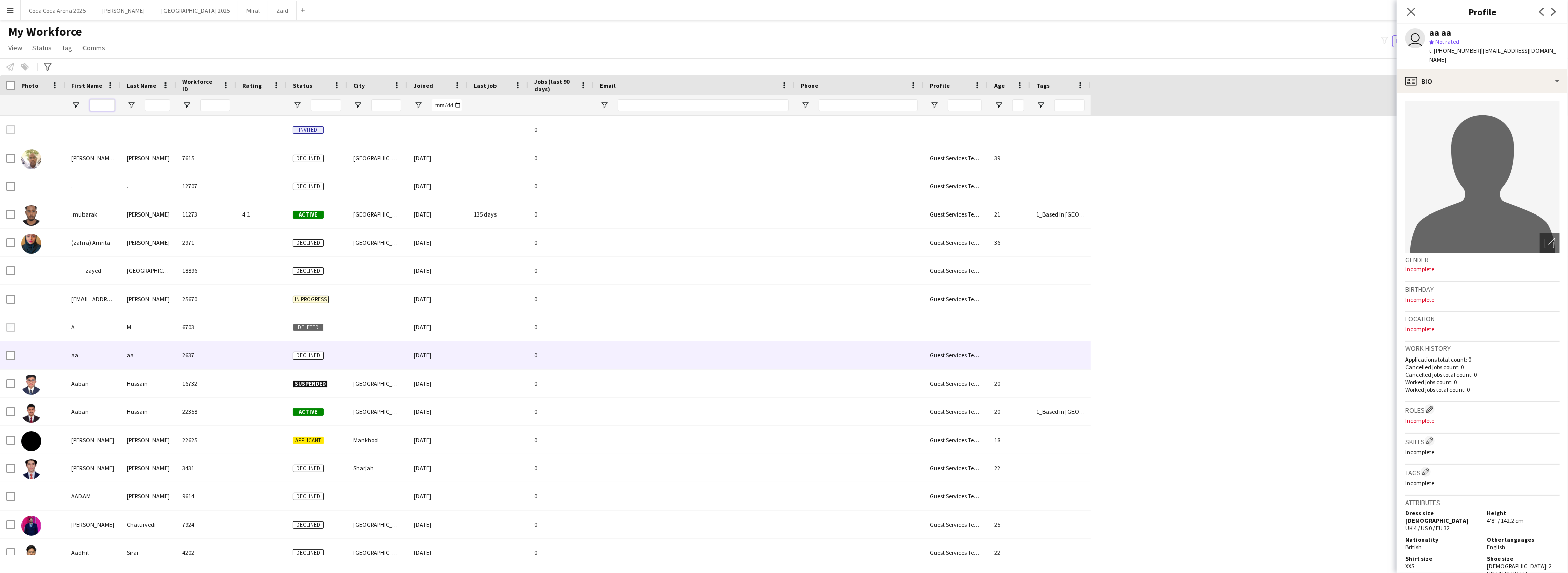
click at [103, 105] on input "First Name Filter Input" at bounding box center [102, 105] width 25 height 12
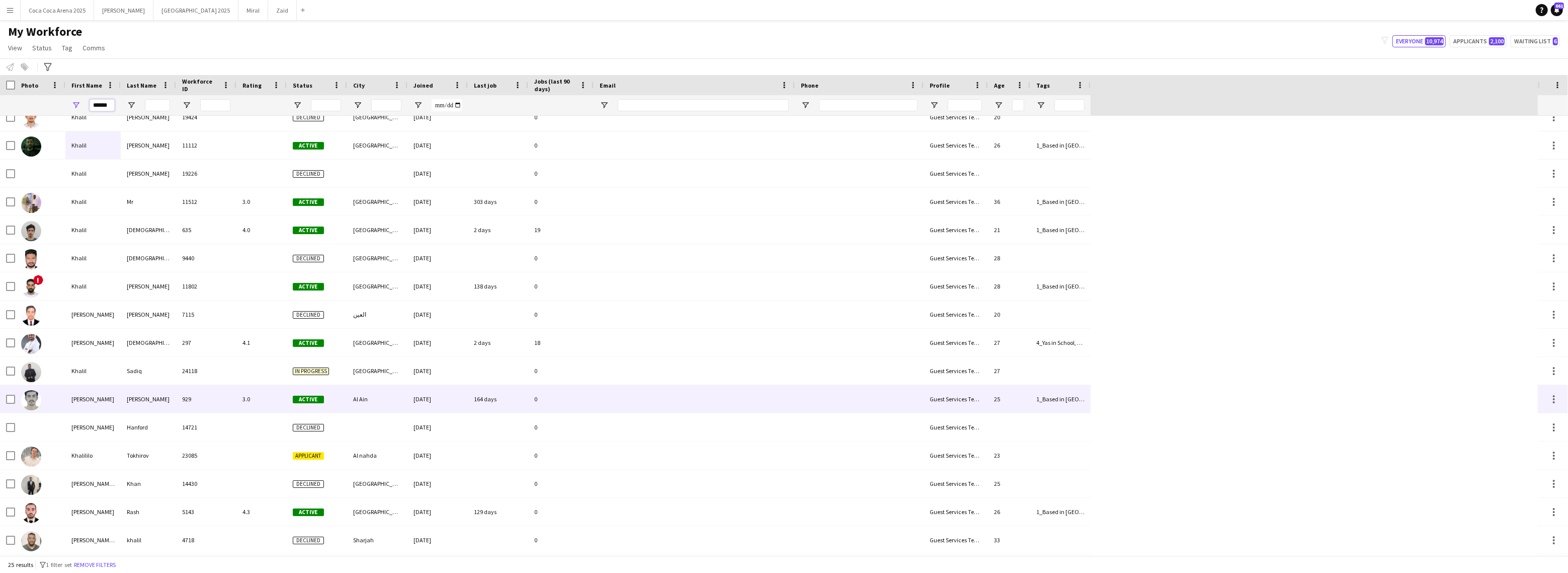
scroll to position [201, 0]
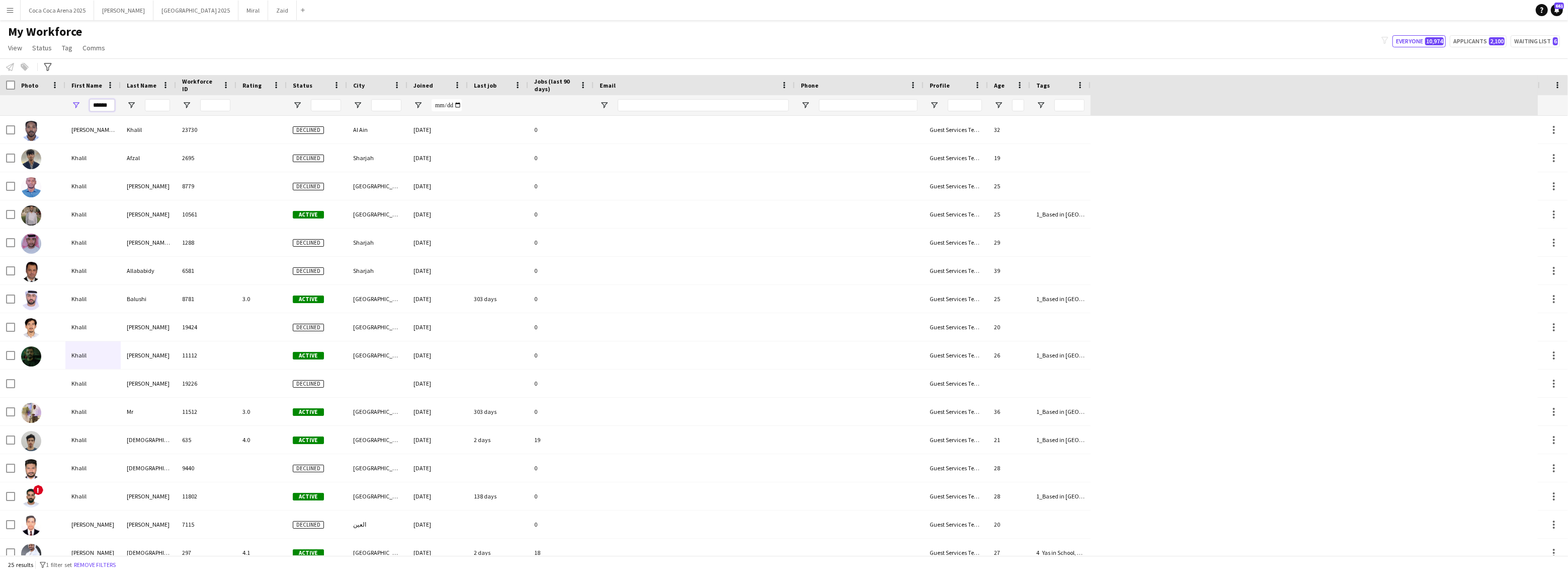
click at [103, 110] on input "******" at bounding box center [102, 105] width 25 height 12
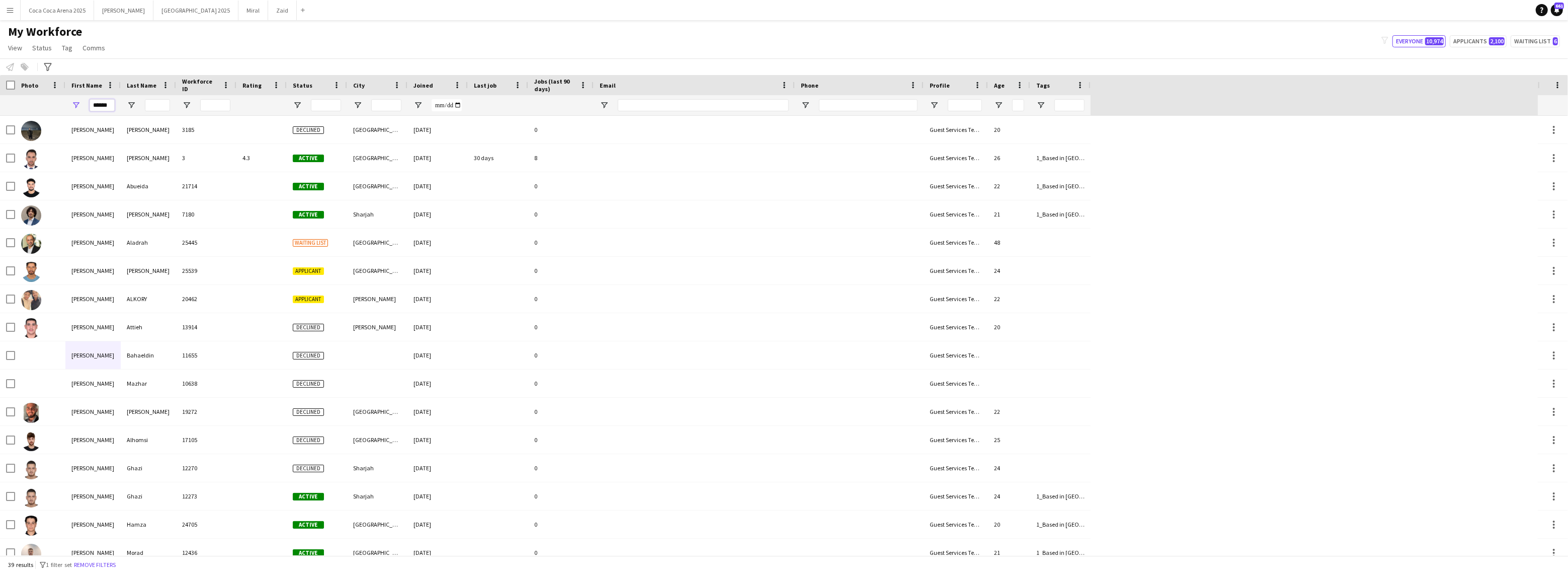
type input "*****"
click at [152, 106] on input "Last Name Filter Input" at bounding box center [157, 105] width 25 height 12
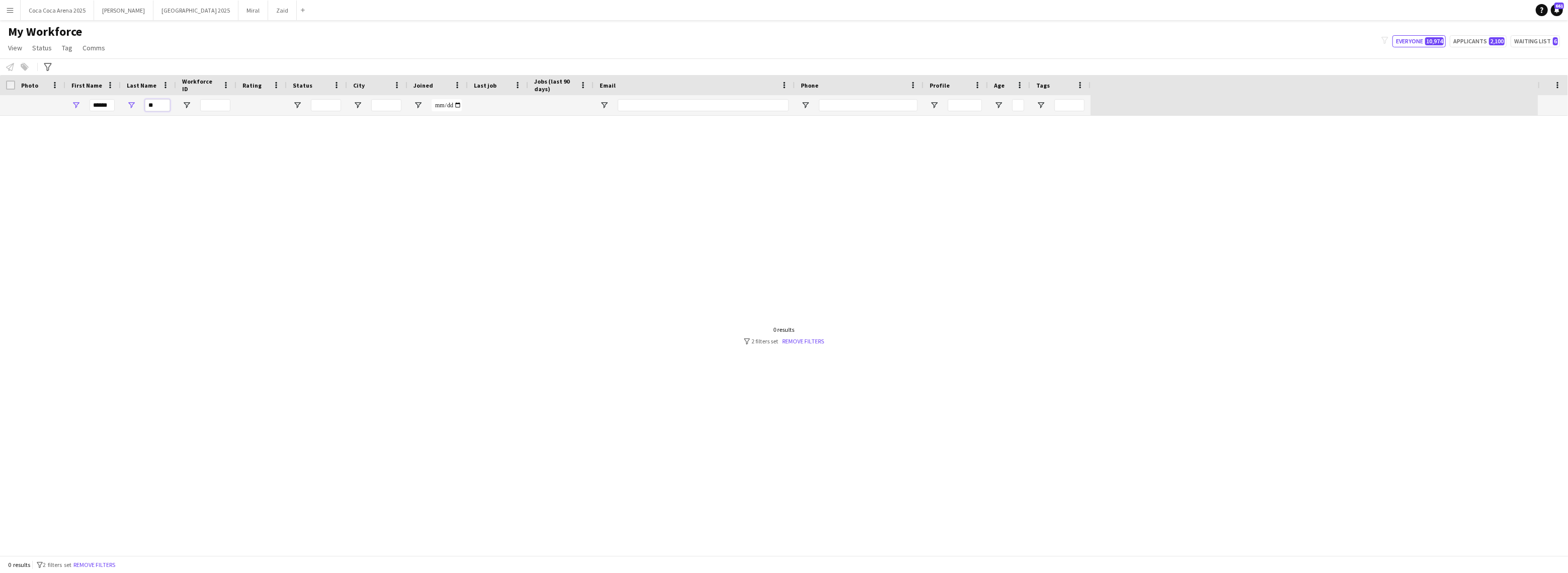
type input "*"
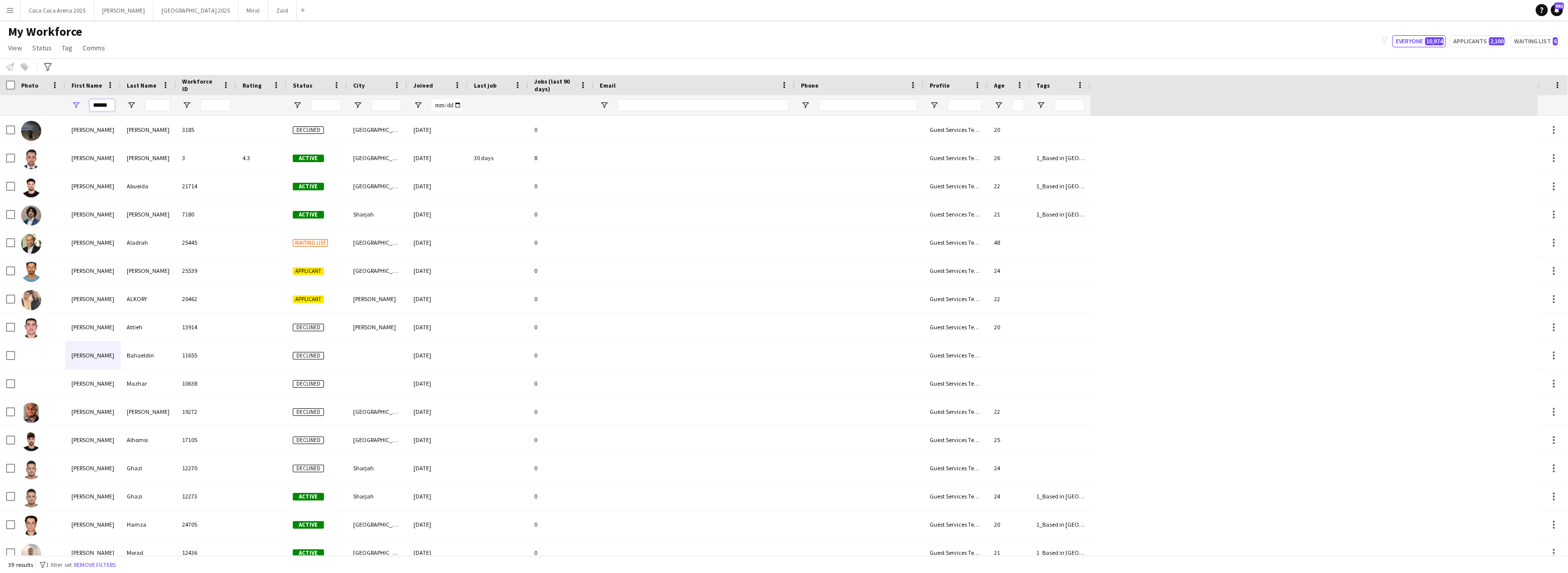
click at [101, 102] on input "*****" at bounding box center [102, 105] width 25 height 12
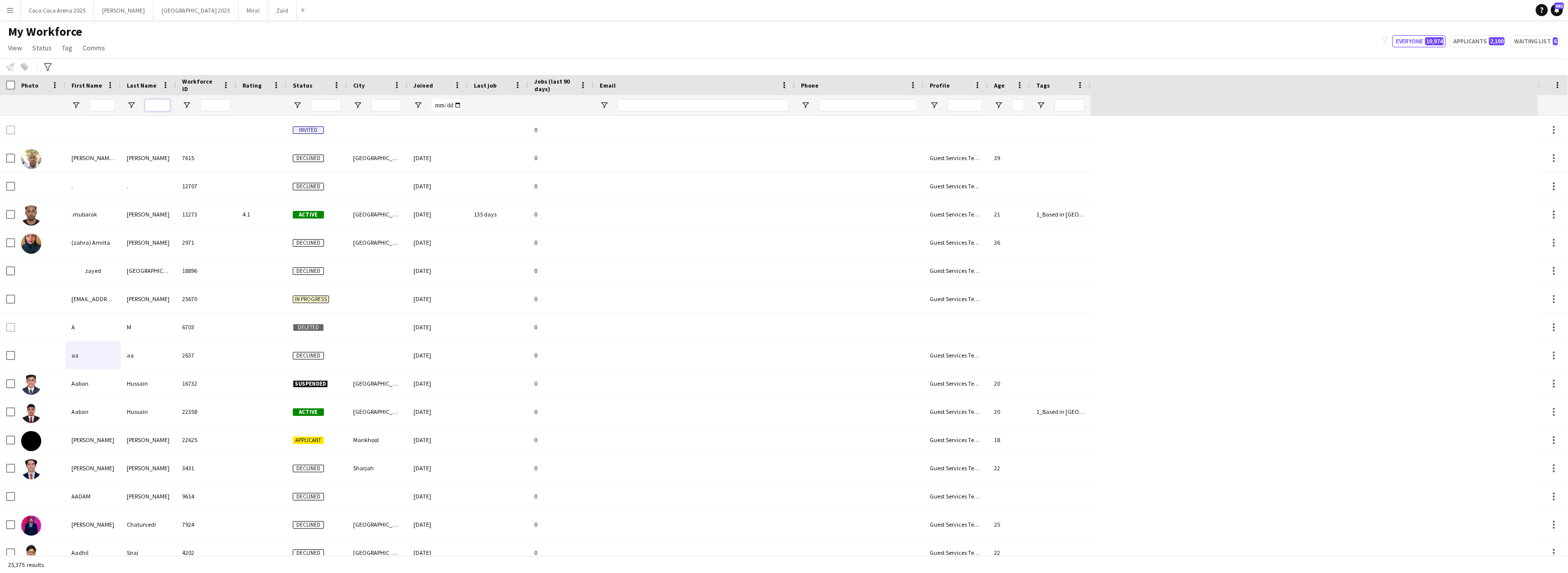
click at [159, 105] on input "Last Name Filter Input" at bounding box center [157, 105] width 25 height 12
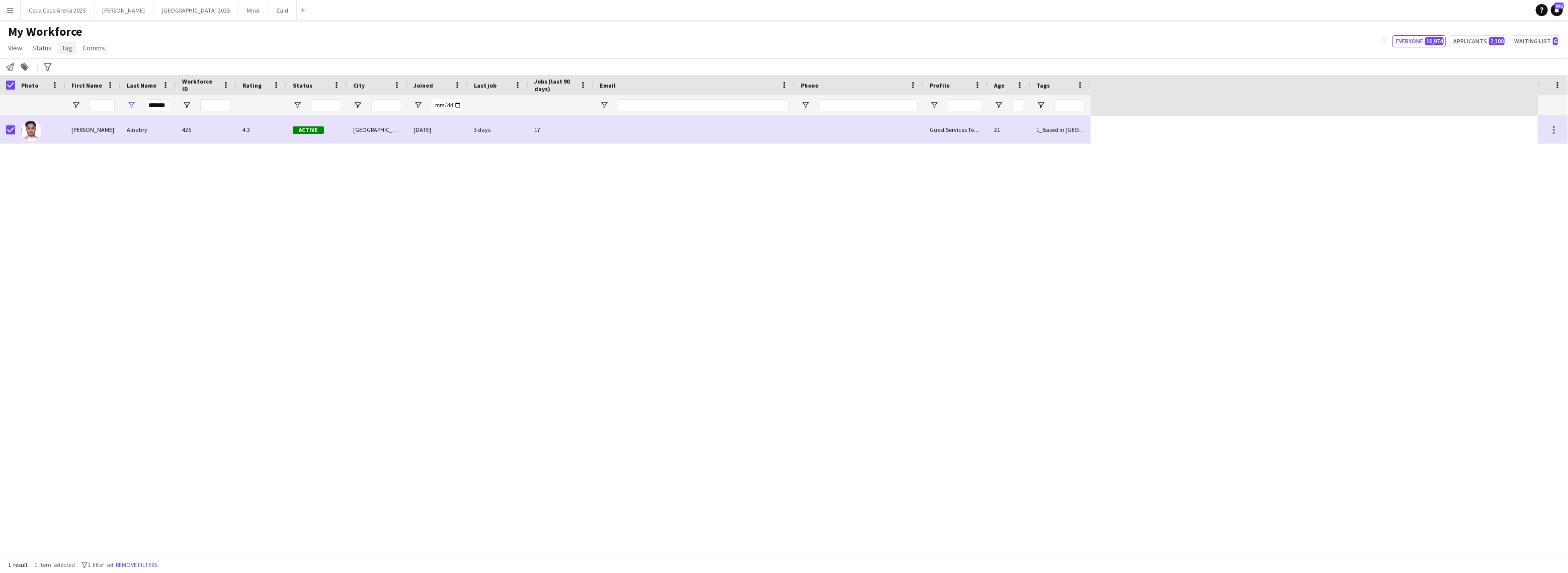
click at [71, 48] on link "Tag" at bounding box center [67, 48] width 19 height 13
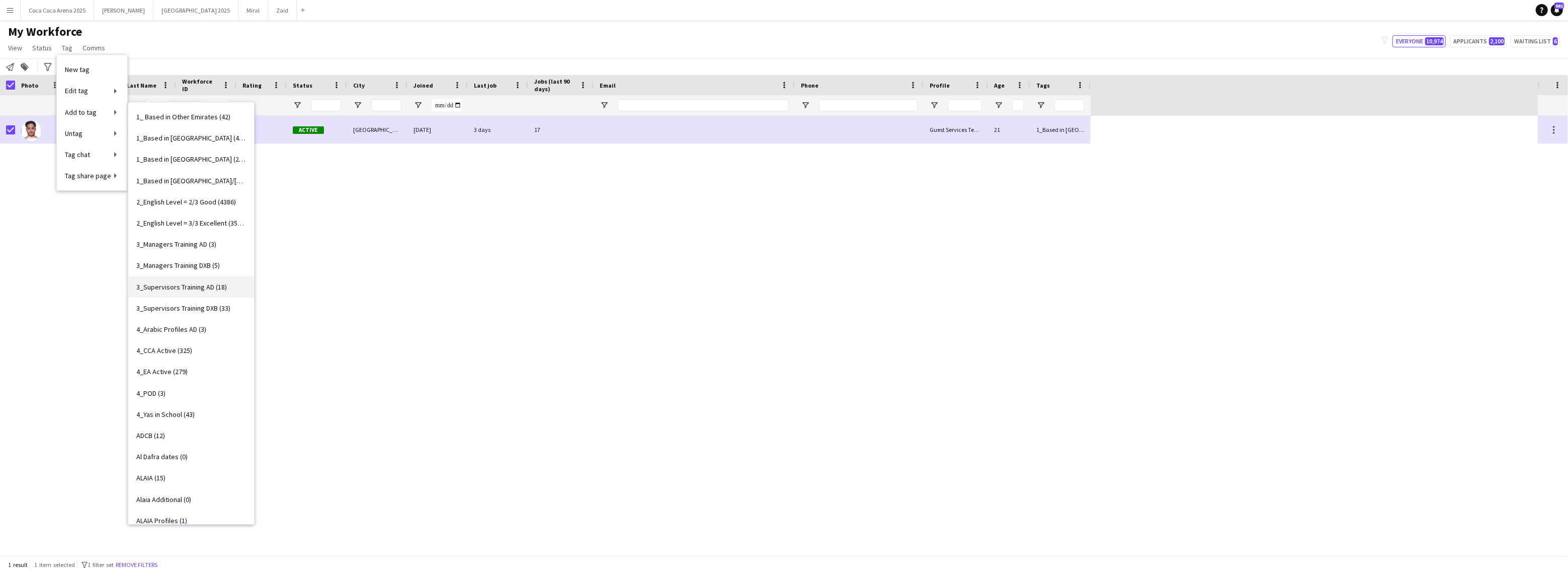
click at [193, 283] on span "3_Supervisors Training AD (18)" at bounding box center [182, 286] width 91 height 9
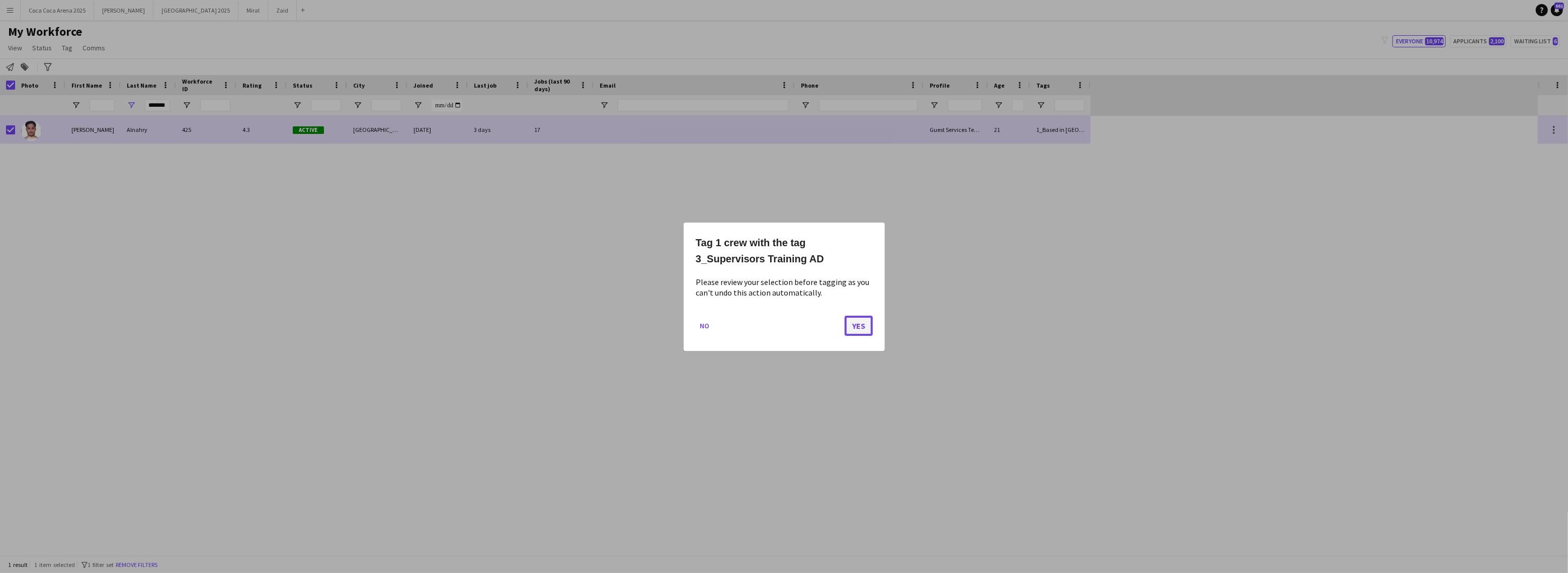
click at [860, 322] on button "Yes" at bounding box center [858, 324] width 28 height 20
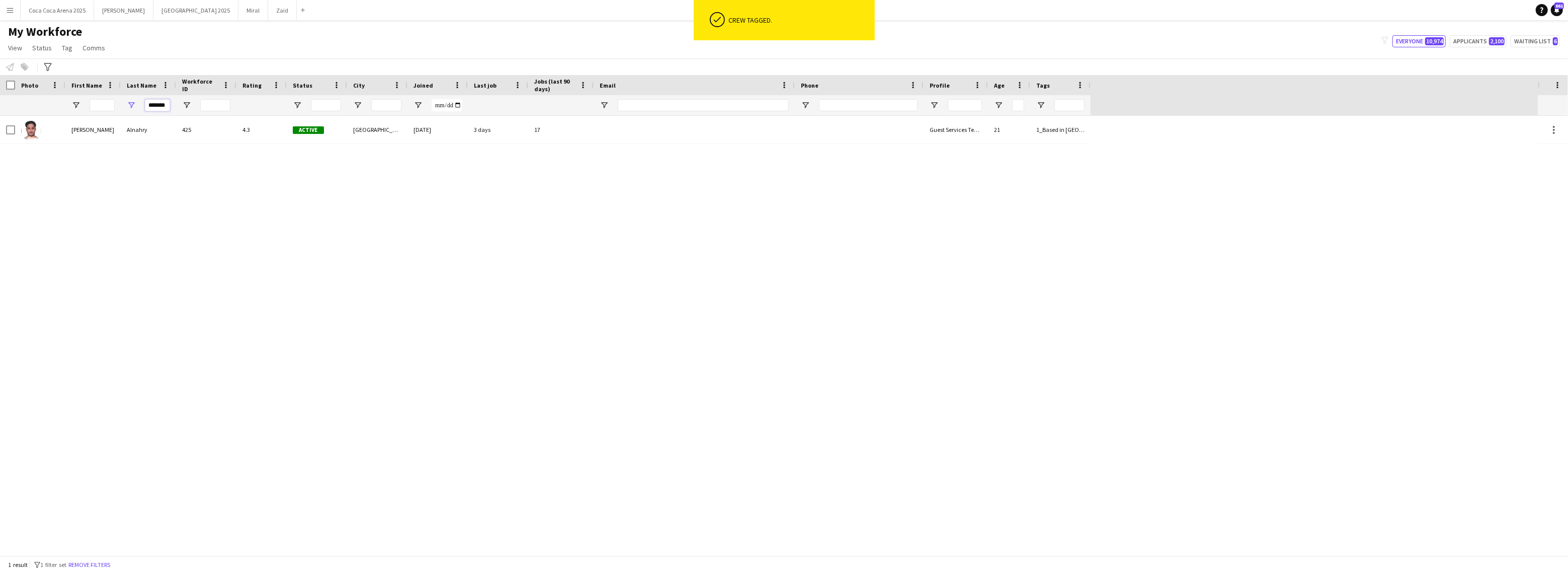
click at [151, 104] on input "*******" at bounding box center [157, 105] width 25 height 12
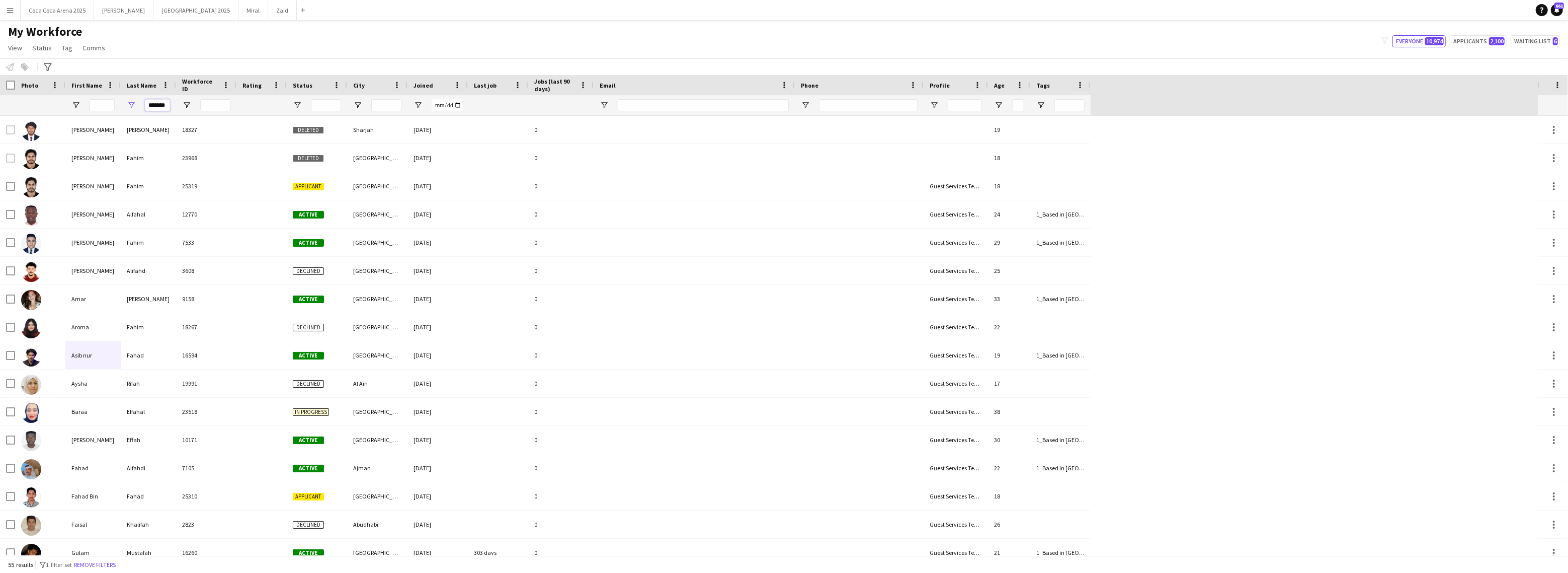
scroll to position [0, 2]
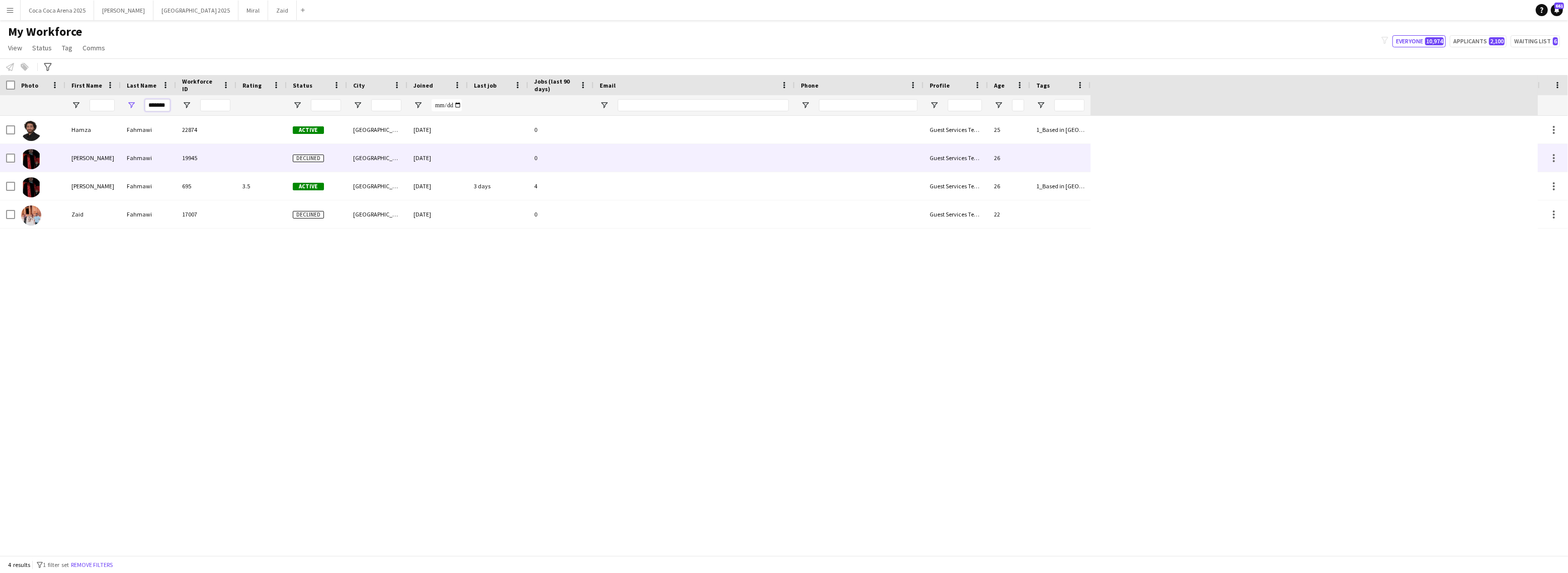
type input "*******"
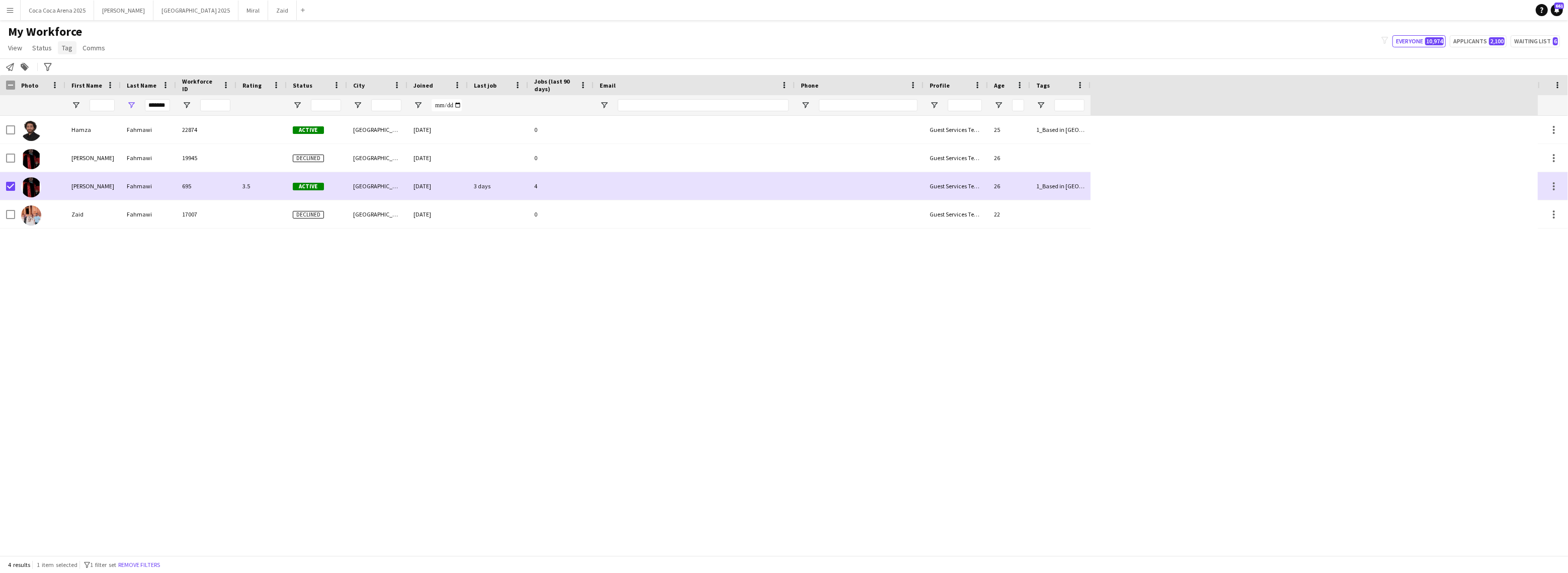
click at [70, 46] on span "Tag" at bounding box center [67, 48] width 10 height 9
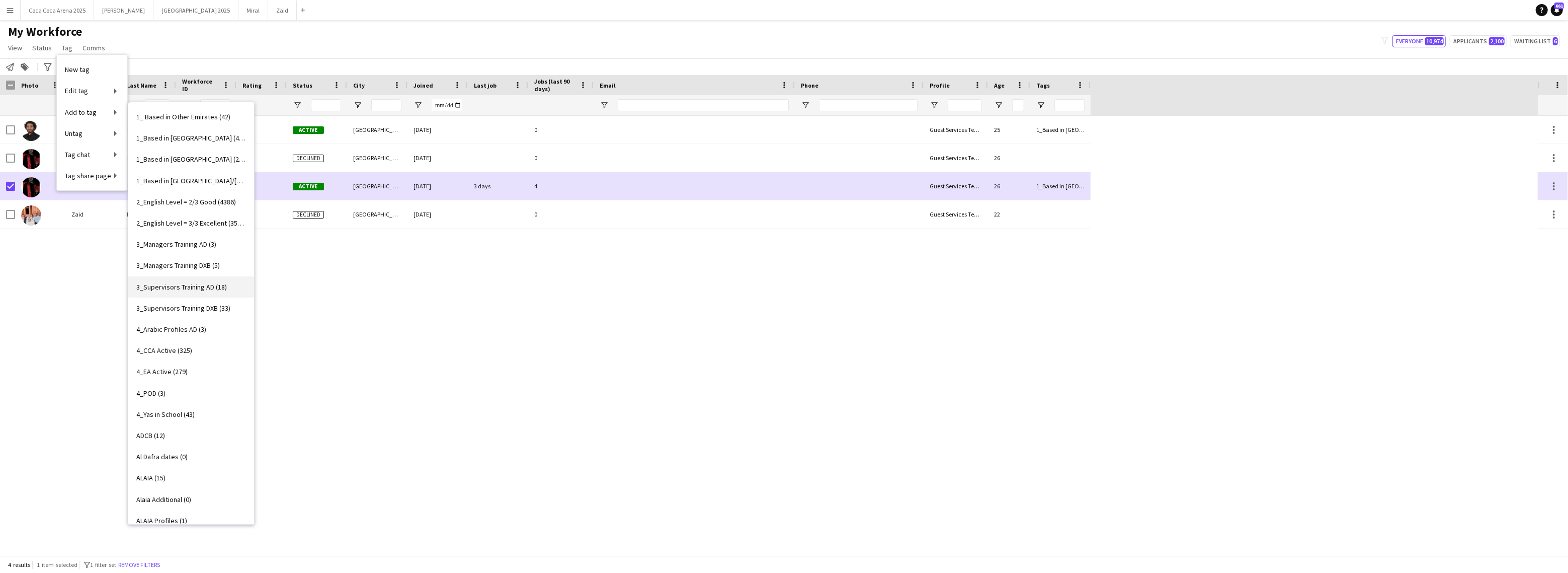
click at [202, 285] on span "3_Supervisors Training AD (18)" at bounding box center [182, 286] width 91 height 9
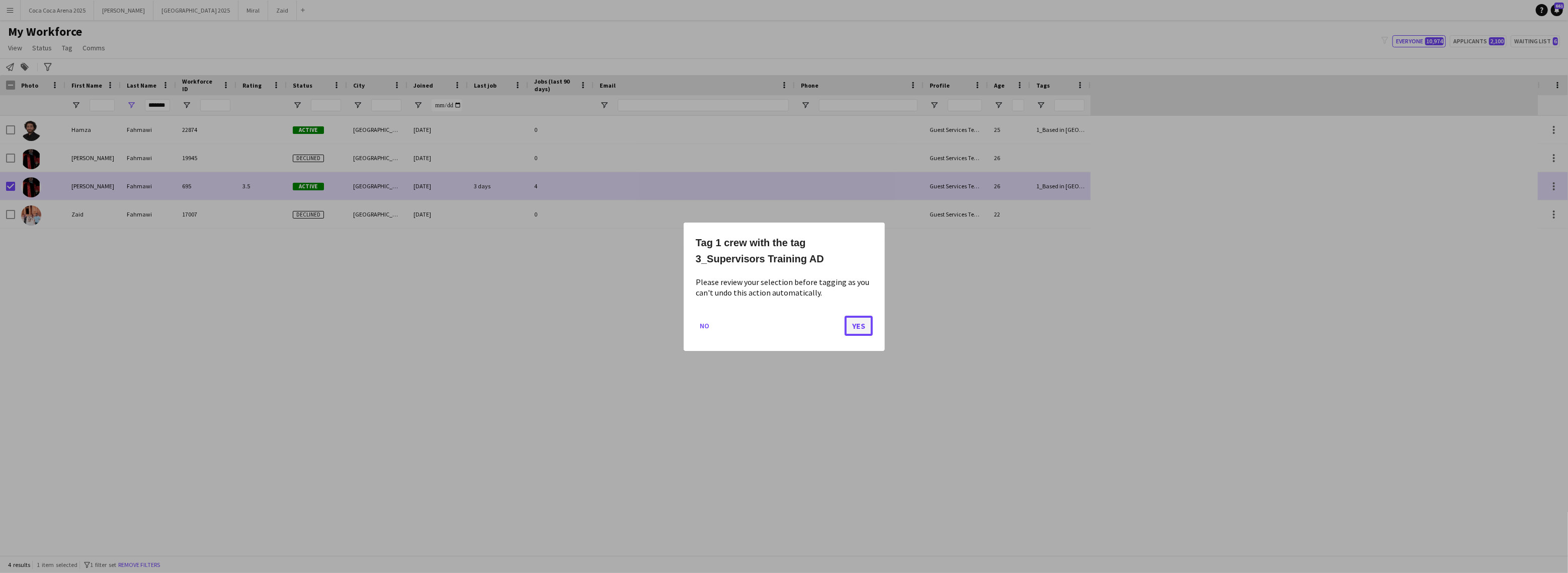
click at [858, 328] on button "Yes" at bounding box center [858, 324] width 28 height 20
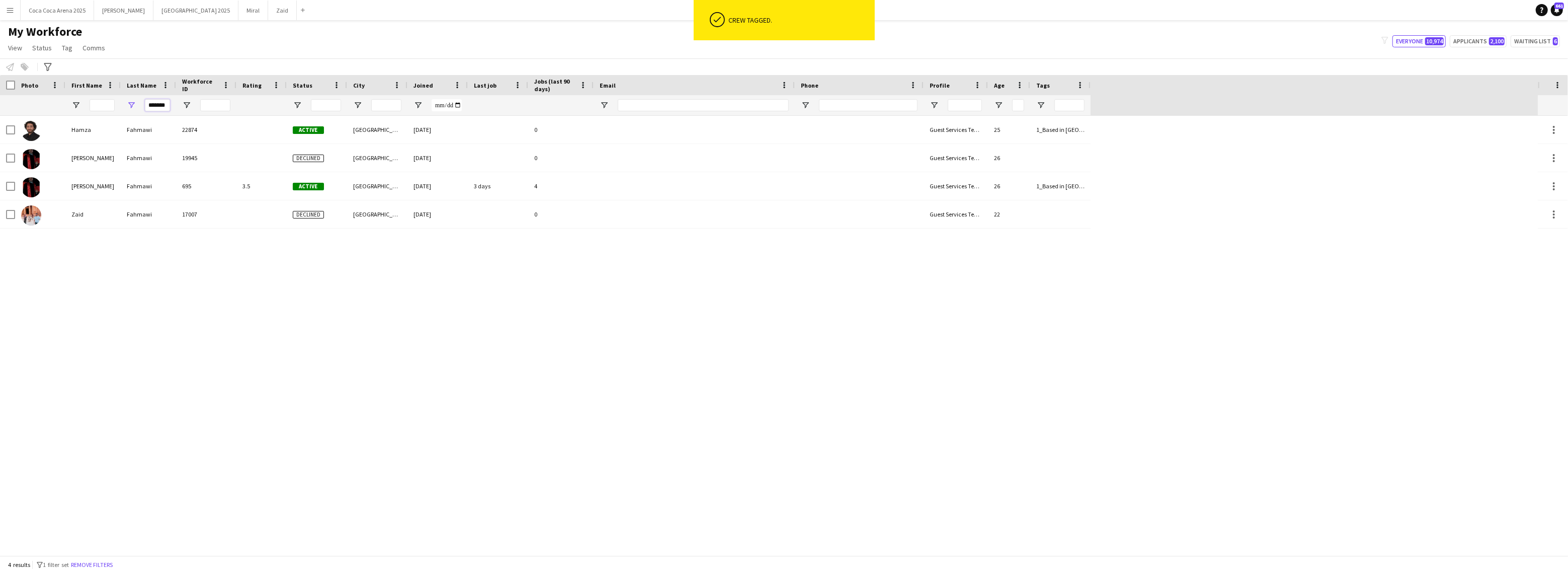
click at [153, 107] on input "*******" at bounding box center [157, 105] width 25 height 12
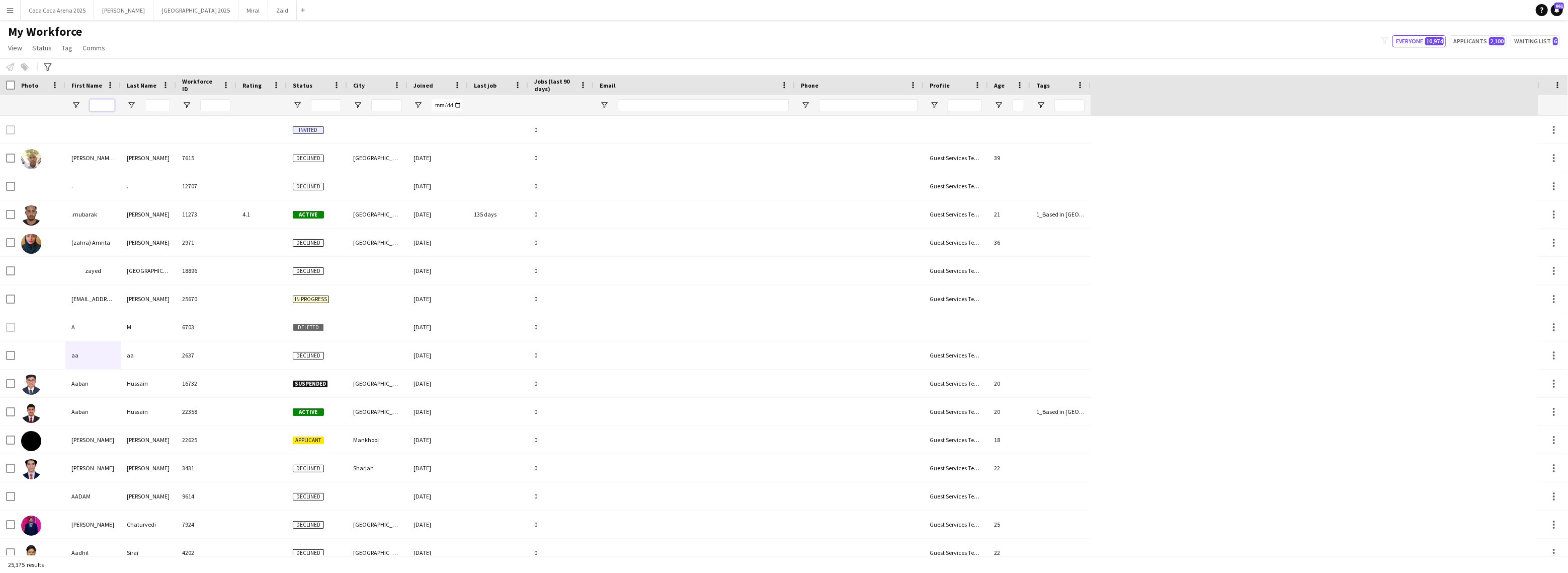
click at [106, 104] on input "First Name Filter Input" at bounding box center [102, 105] width 25 height 12
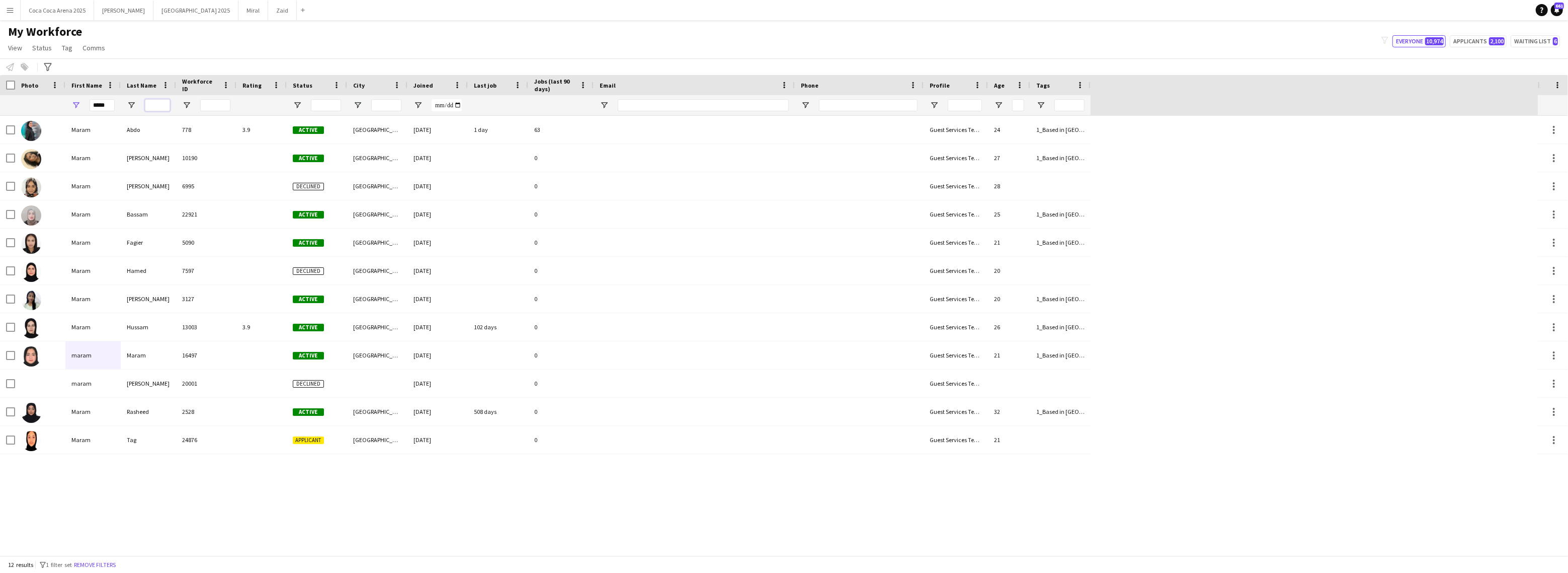
click at [158, 102] on input "Last Name Filter Input" at bounding box center [157, 105] width 25 height 12
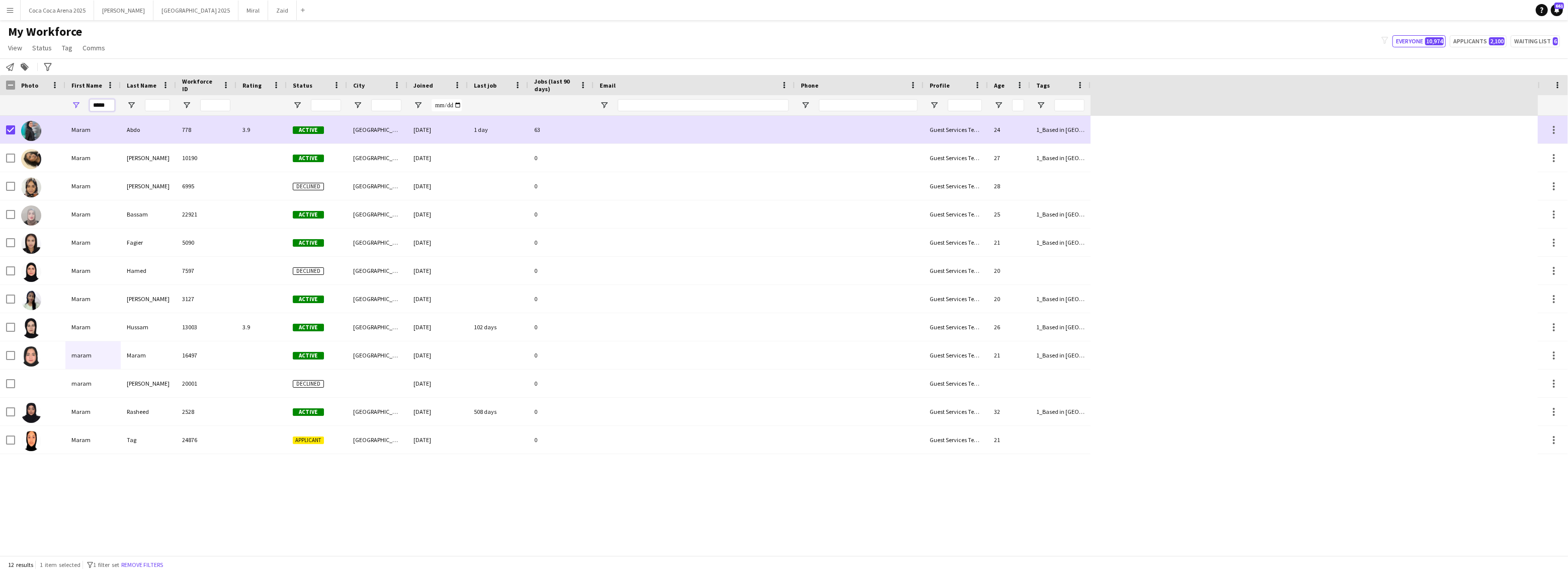
click at [105, 109] on input "*****" at bounding box center [102, 105] width 25 height 12
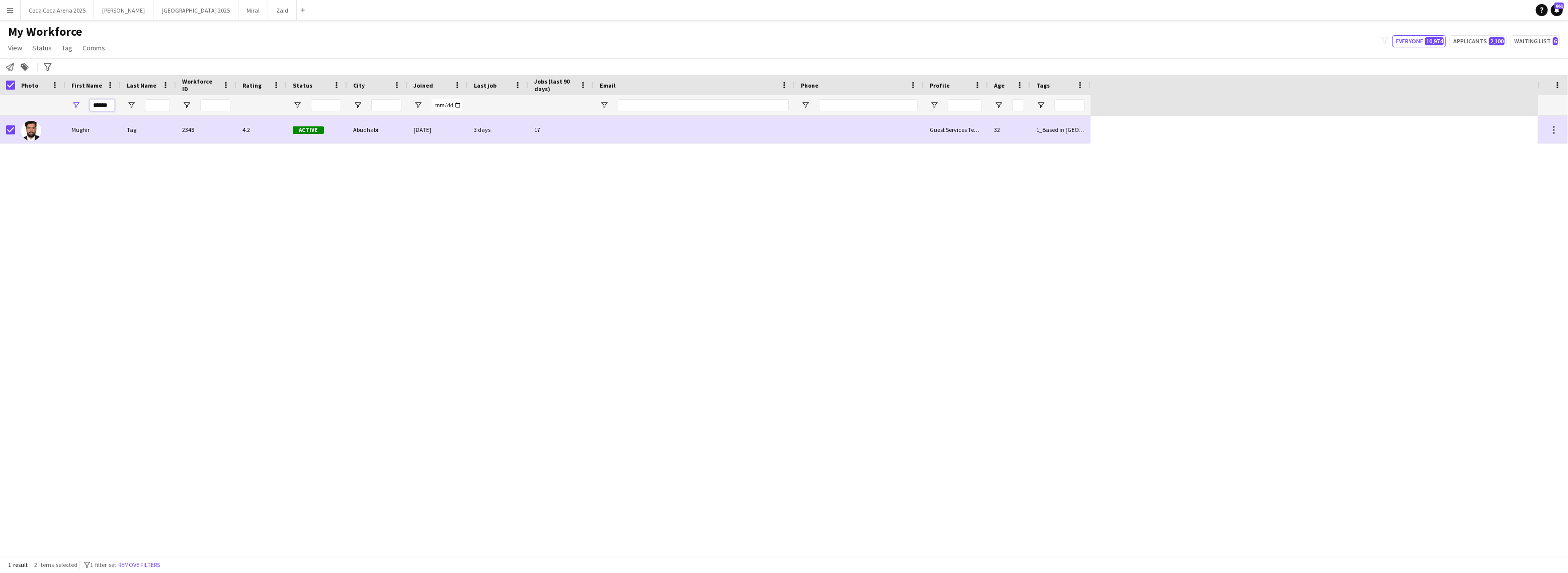
click at [96, 107] on input "******" at bounding box center [102, 105] width 25 height 12
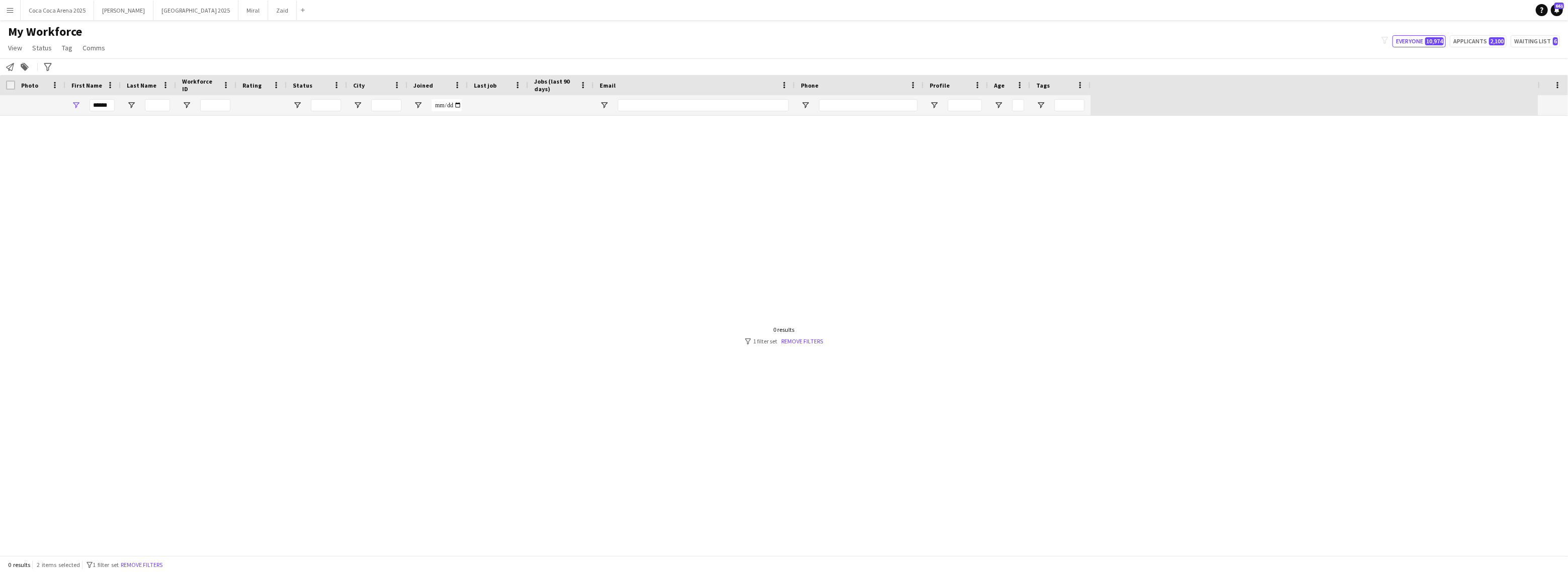
click at [113, 175] on div at bounding box center [769, 335] width 1538 height 439
click at [115, 104] on div "******" at bounding box center [93, 105] width 55 height 20
click at [113, 104] on input "******" at bounding box center [102, 105] width 25 height 12
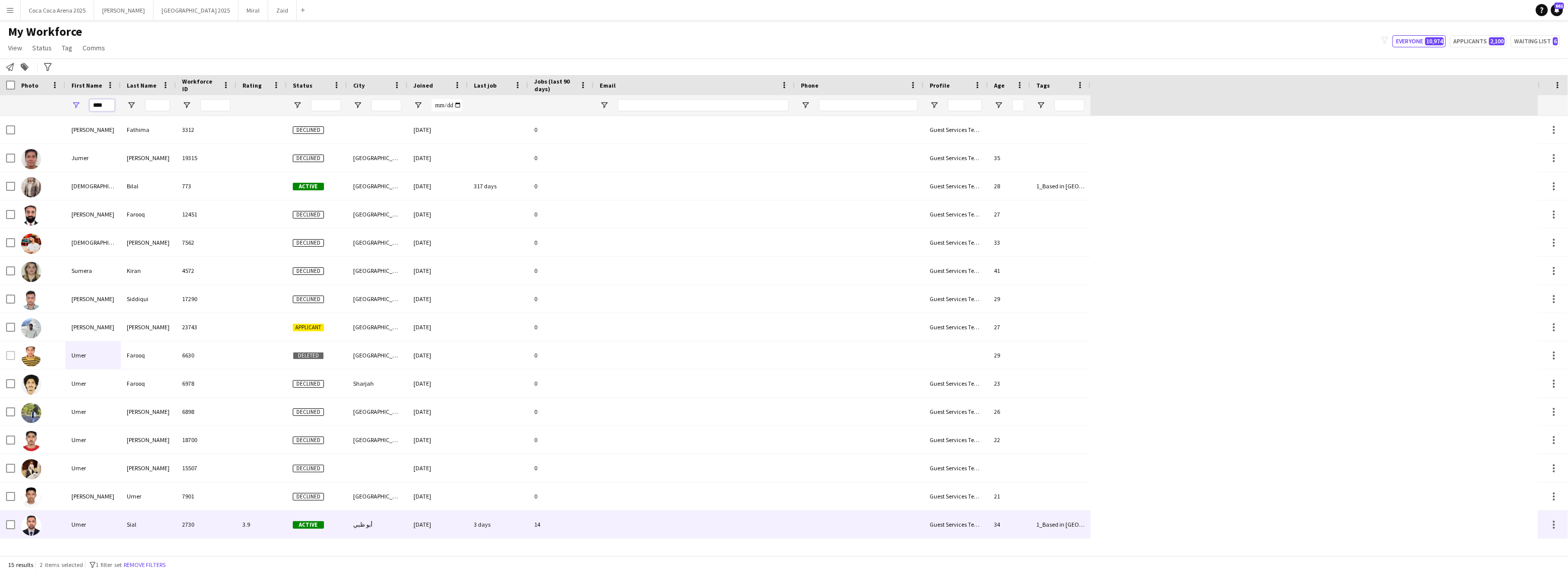
type input "****"
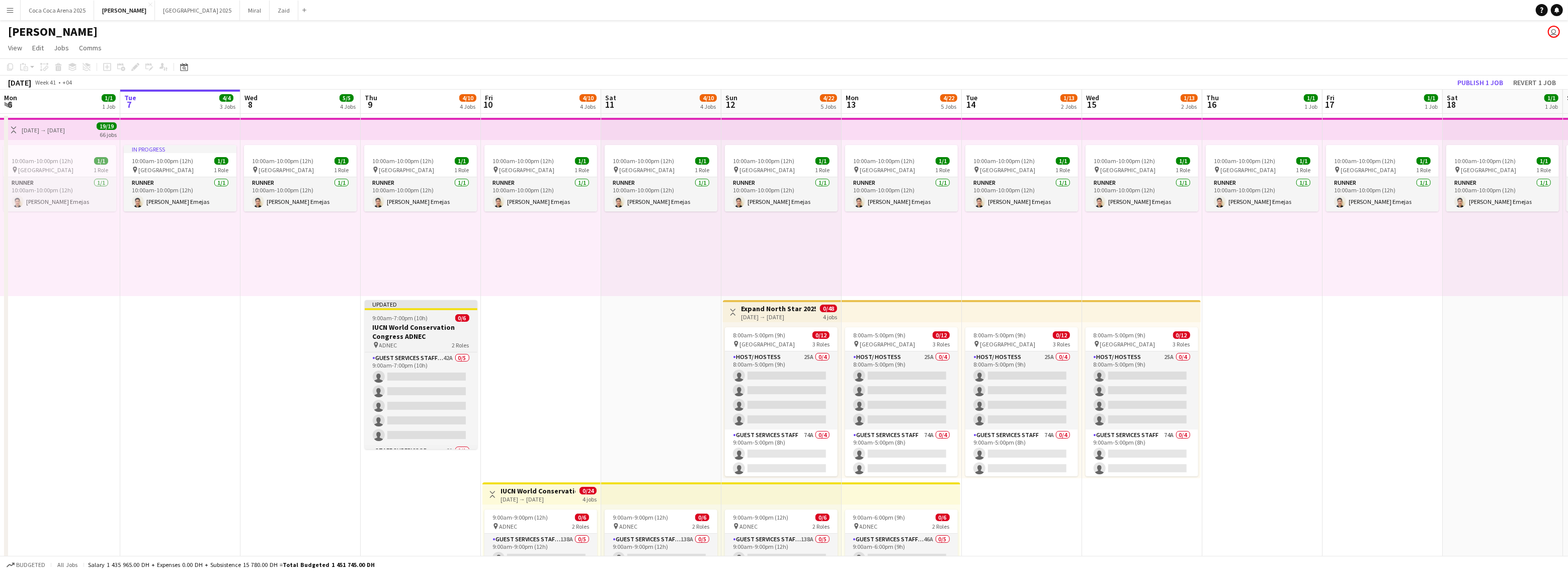
click at [453, 364] on app-card-role "Guest Services Staff - Senior 42A 0/5 9:00am-7:00pm (10h) single-neutral-action…" at bounding box center [421, 399] width 113 height 92
click at [429, 322] on h3 "IUCN World Conservation Congress ADNEC" at bounding box center [421, 331] width 113 height 18
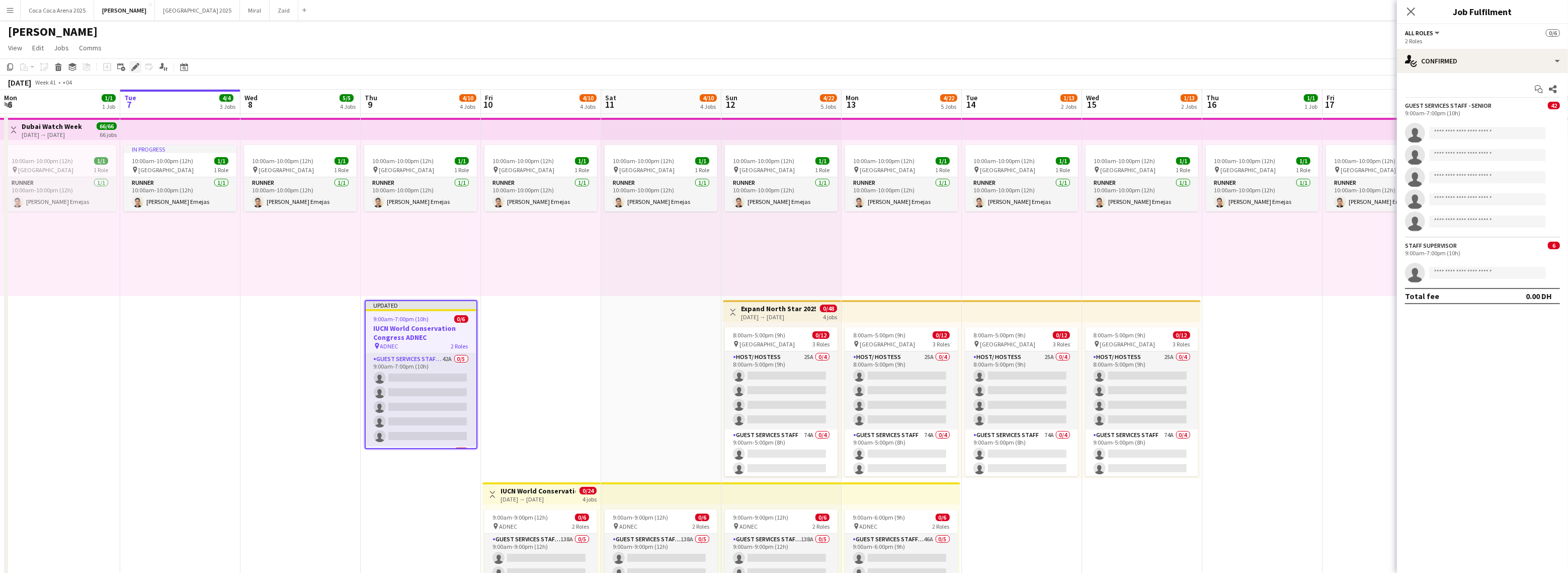
click at [139, 66] on div "Edit" at bounding box center [136, 67] width 12 height 12
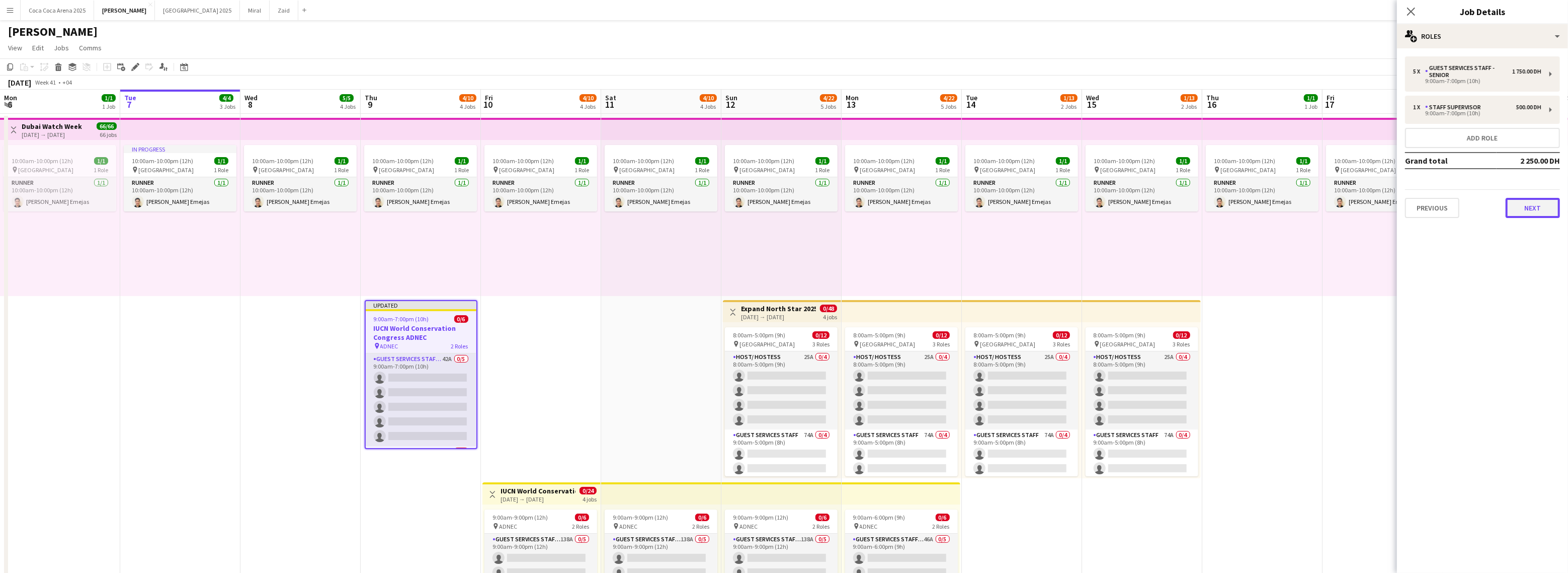
click at [1544, 209] on button "Next" at bounding box center [1532, 207] width 54 height 20
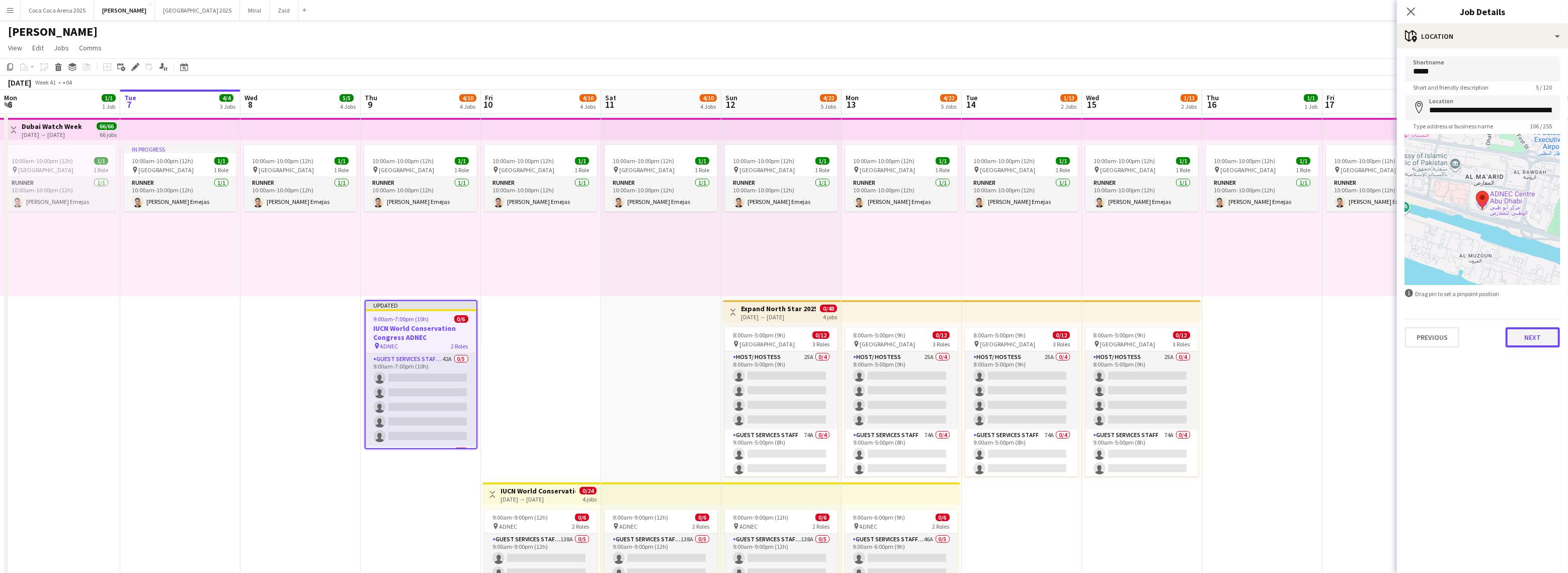
click at [1542, 340] on button "Next" at bounding box center [1532, 337] width 54 height 20
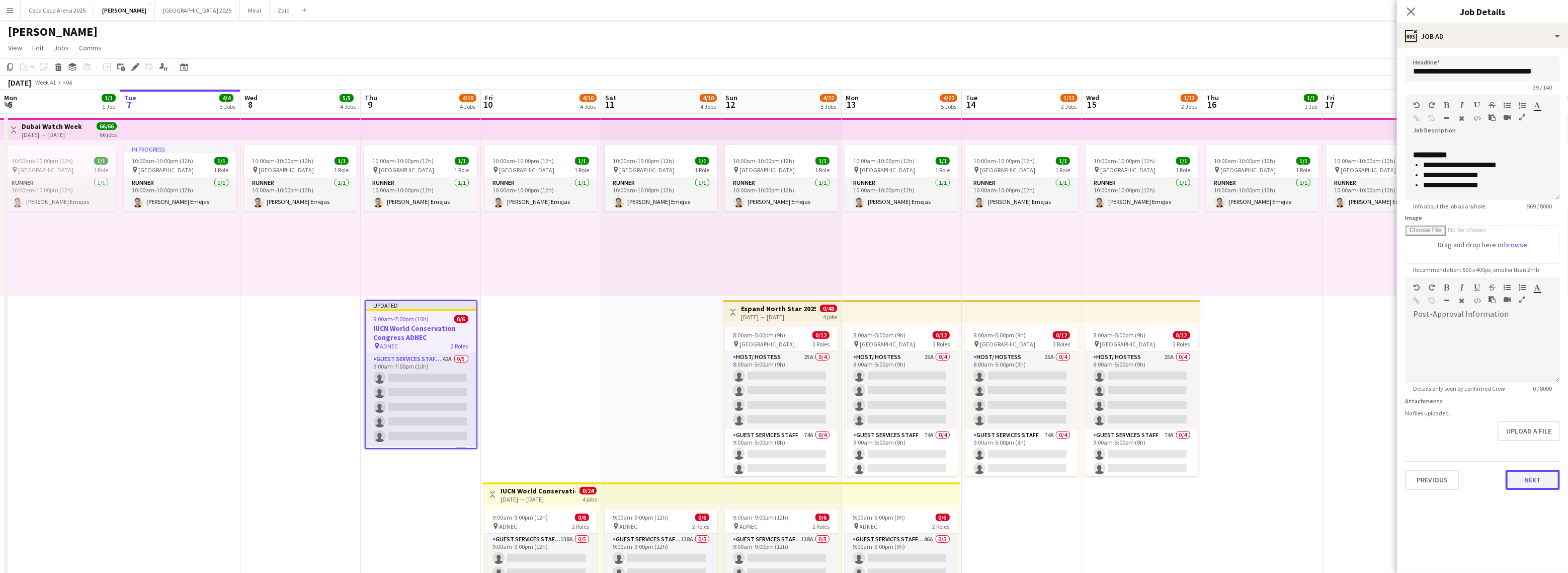
click at [1537, 479] on button "Next" at bounding box center [1532, 479] width 54 height 20
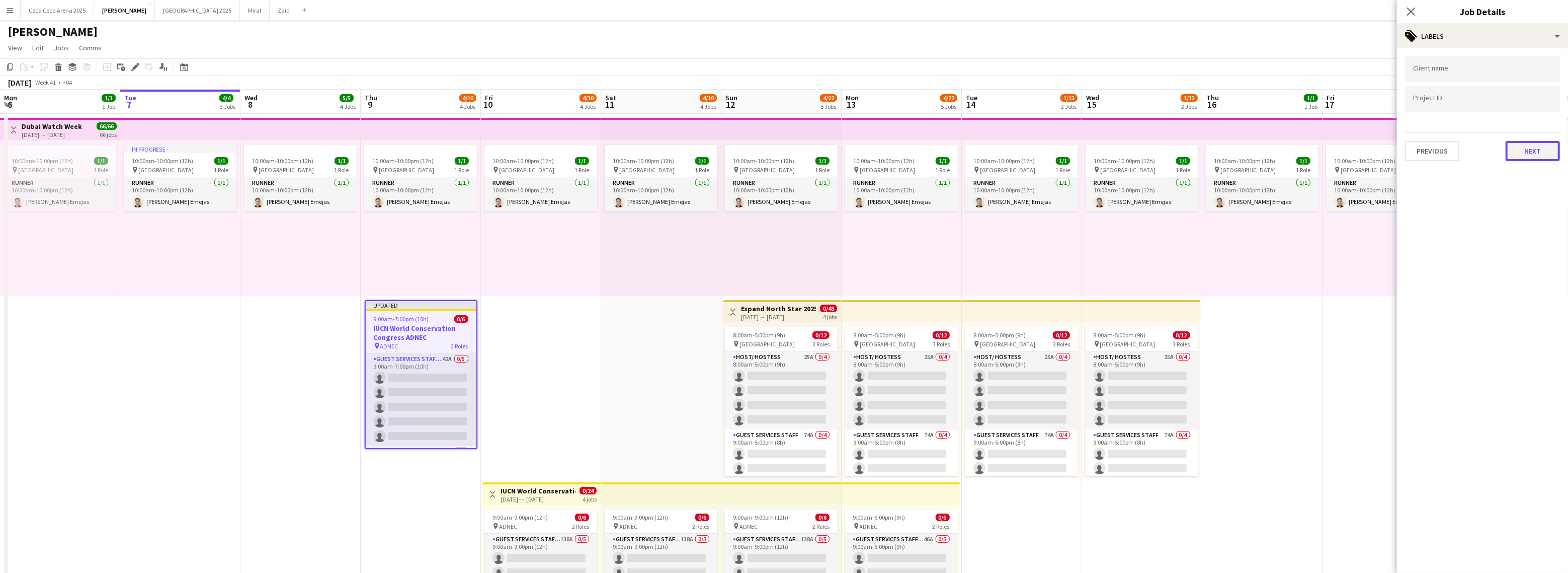
click at [1522, 147] on button "Next" at bounding box center [1532, 151] width 54 height 20
click at [1532, 200] on button "Next" at bounding box center [1532, 194] width 54 height 20
click at [1527, 209] on button "Next" at bounding box center [1532, 209] width 54 height 20
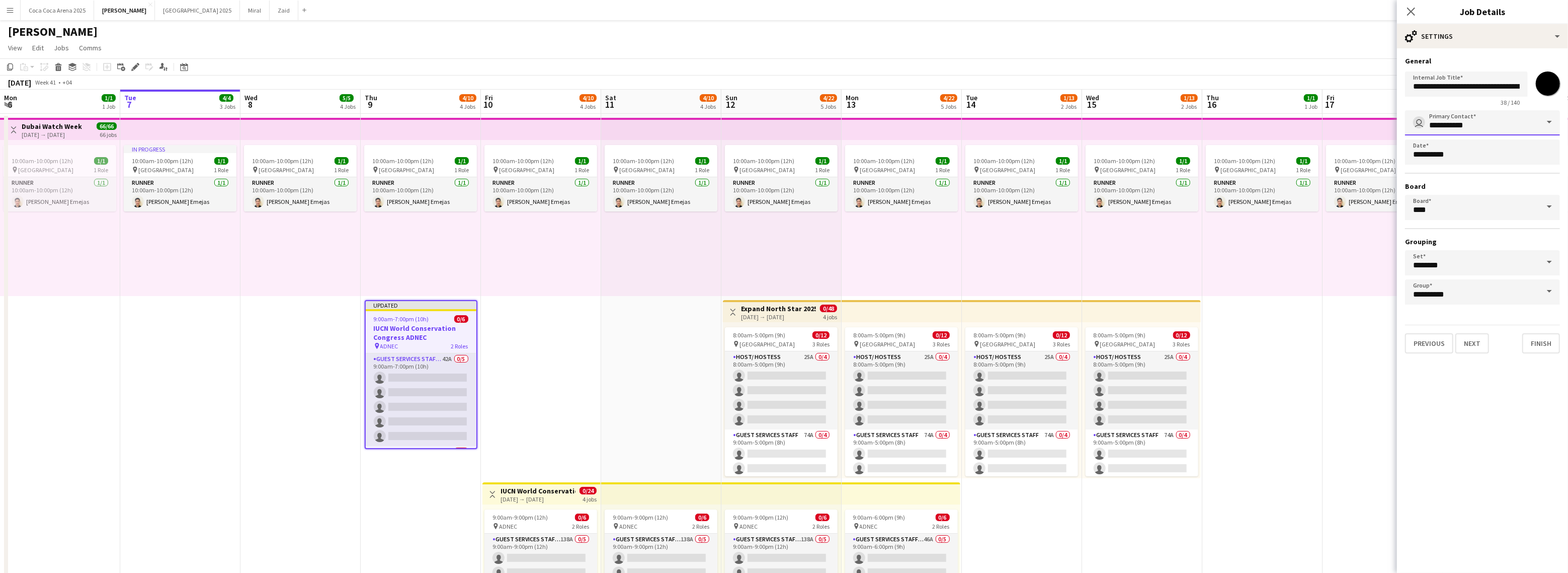
click at [1501, 121] on input "**********" at bounding box center [1482, 123] width 155 height 25
click at [1515, 123] on input "**********" at bounding box center [1482, 123] width 155 height 25
click at [1459, 169] on span "user Kate Oliveros" at bounding box center [1483, 175] width 139 height 15
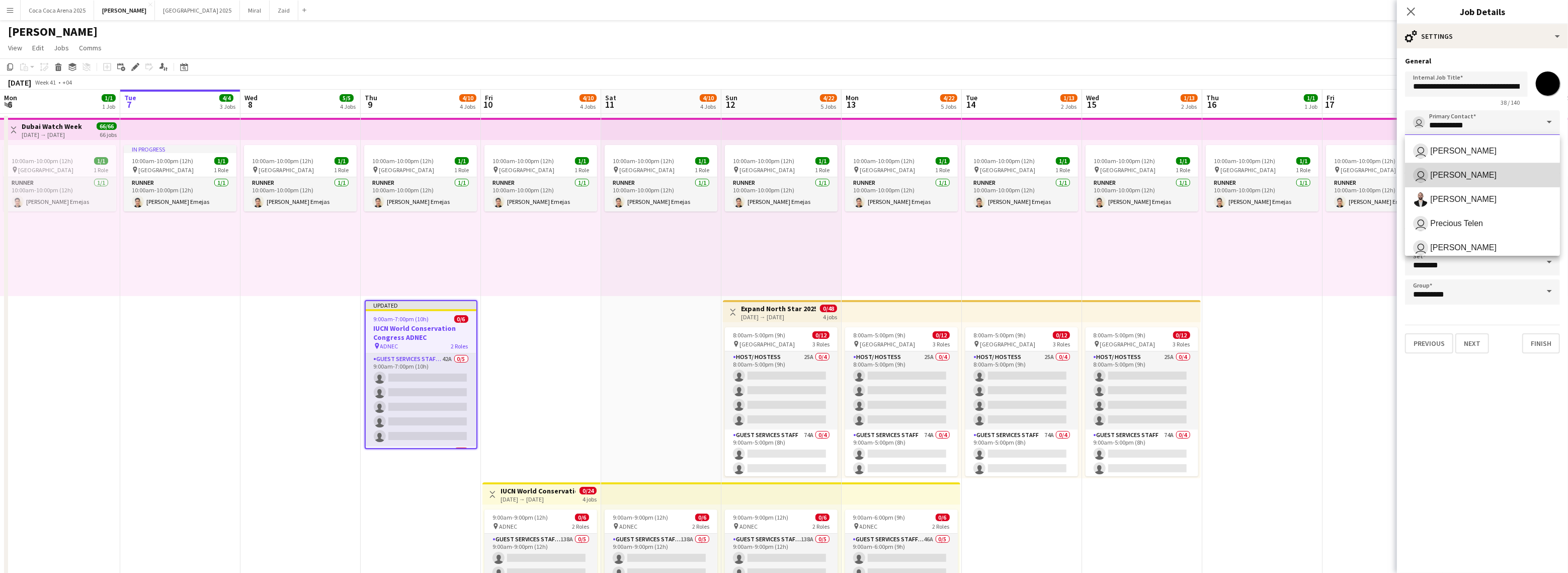
type input "**********"
click at [1540, 334] on button "Finish" at bounding box center [1540, 343] width 38 height 20
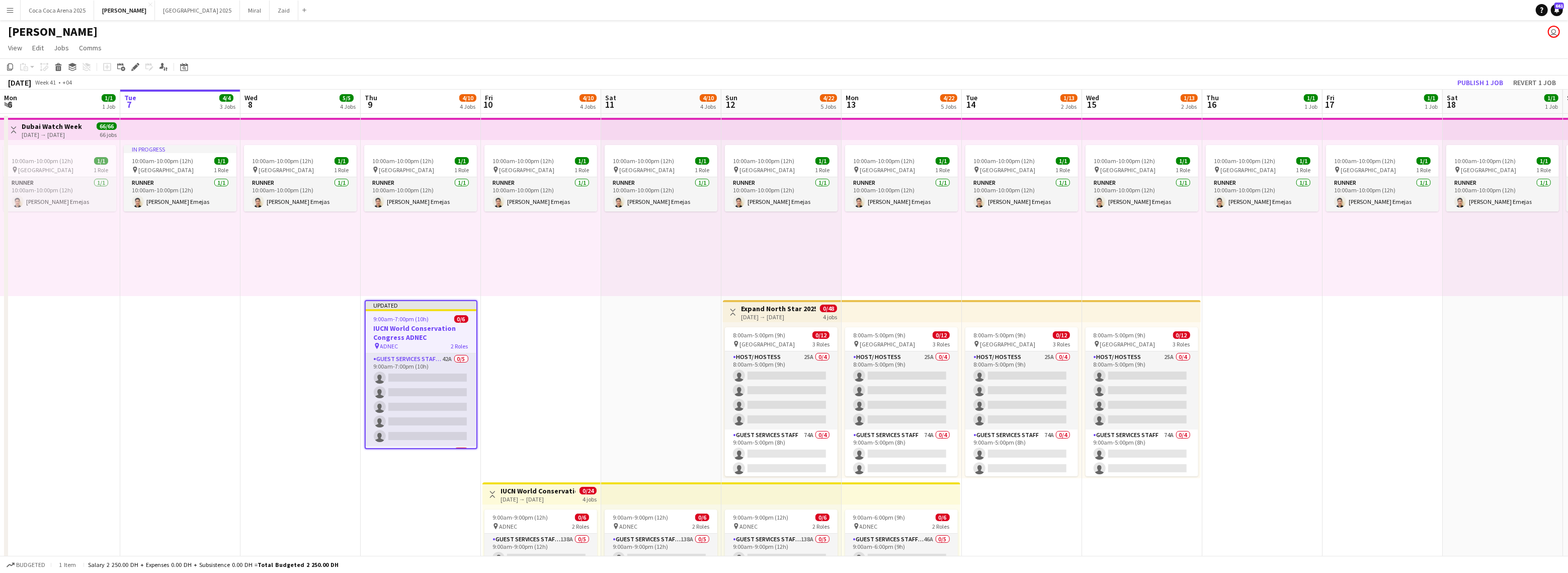
scroll to position [0, 242]
click at [572, 508] on div "9:00am-9:00pm (12h) 0/6 pin ADNEC 2 Roles Guest Services Staff - Senior 138A 0/…" at bounding box center [540, 582] width 118 height 156
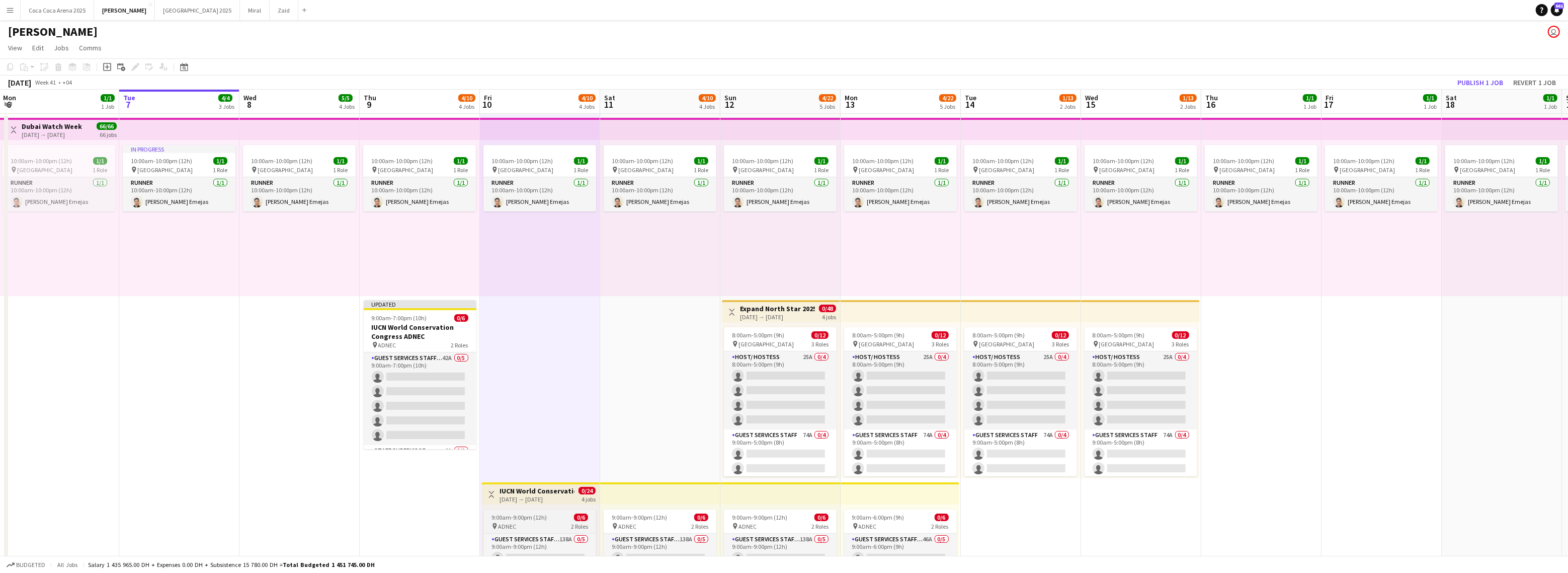
click at [536, 518] on span "9:00am-9:00pm (12h)" at bounding box center [519, 517] width 55 height 8
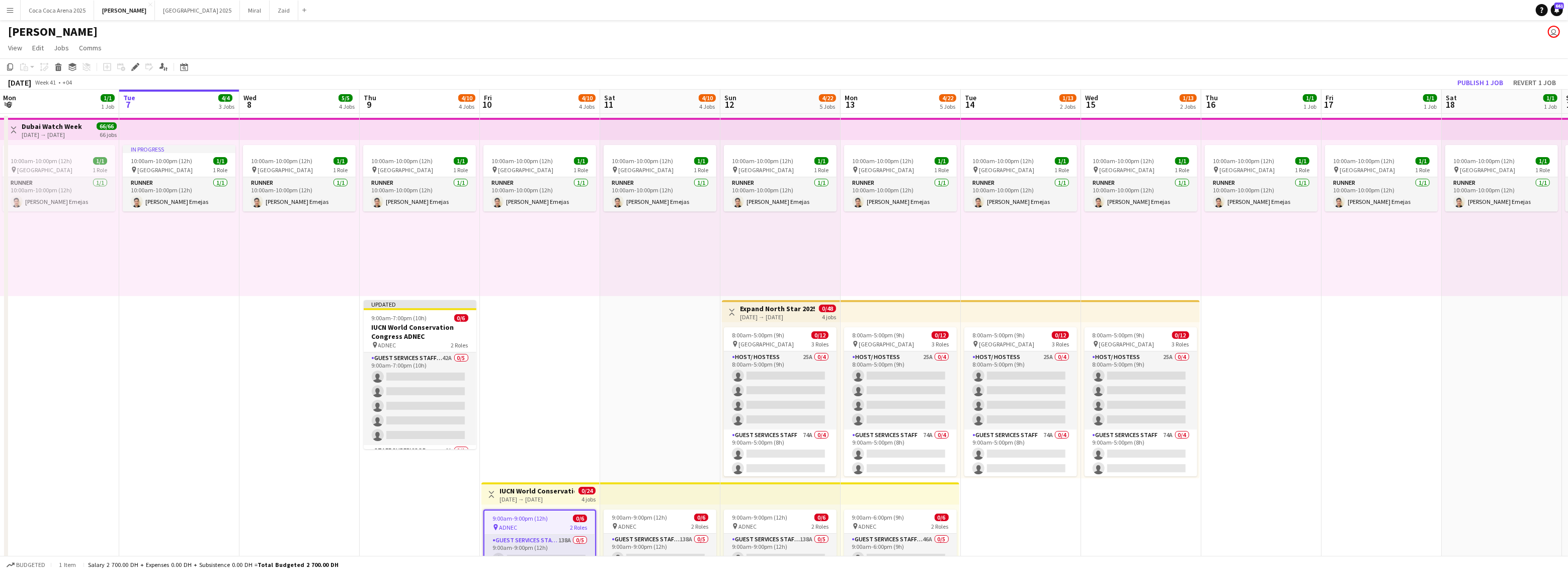
click at [544, 502] on div "10-10-2025 → 13-10-2025" at bounding box center [537, 499] width 75 height 8
click at [531, 515] on span "9:00am-9:00pm (12h)" at bounding box center [519, 517] width 55 height 8
click at [531, 493] on h3 "IUCN World Conservation Congress ADNEC" at bounding box center [537, 490] width 75 height 9
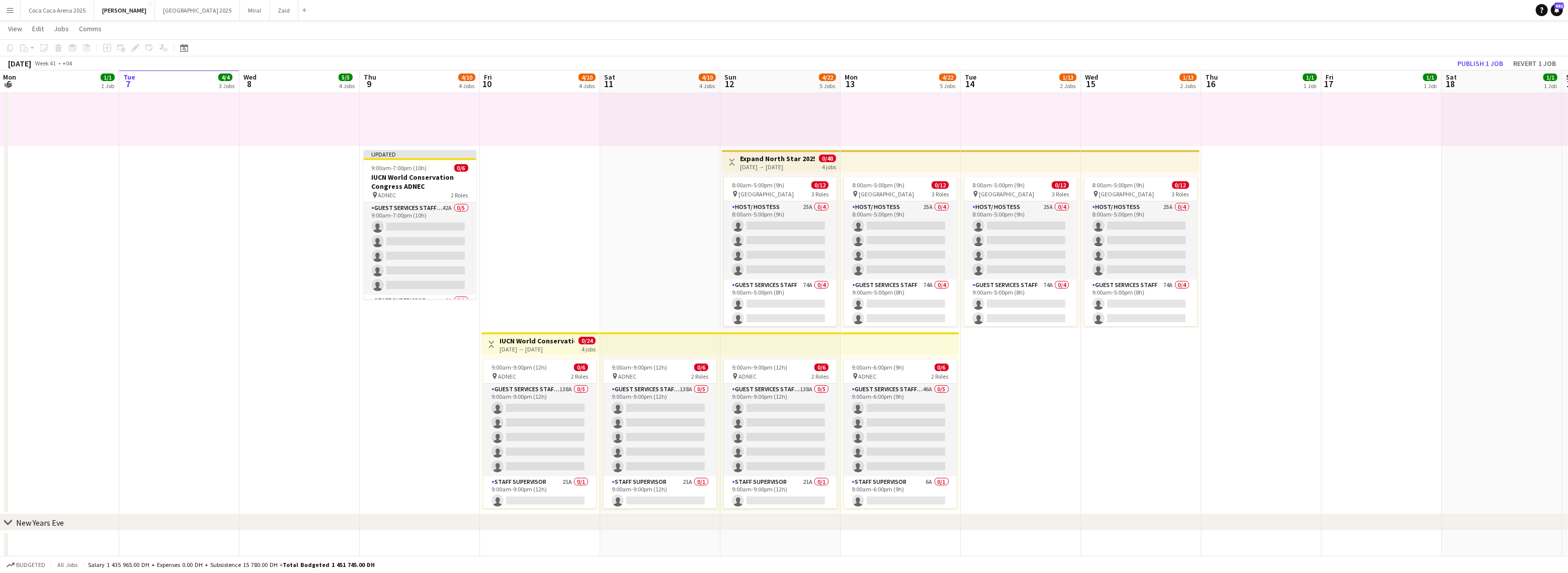
scroll to position [173, 0]
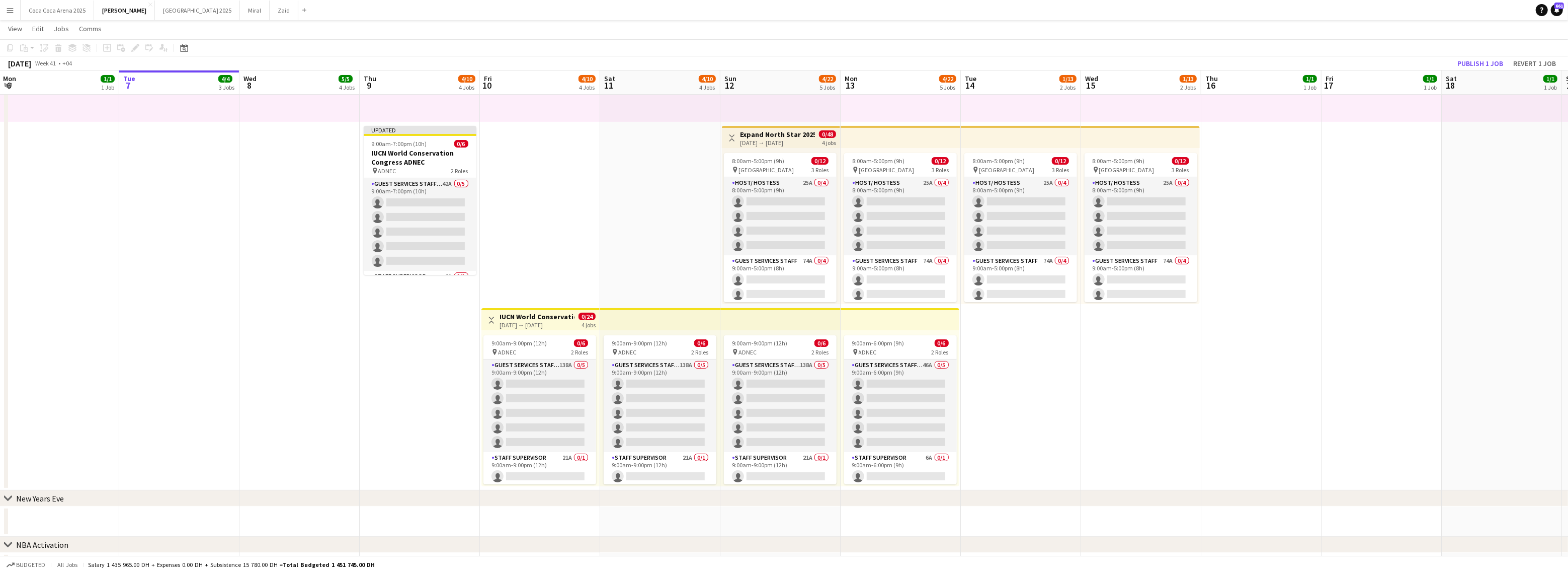
click at [528, 324] on div "10-10-2025 → 13-10-2025" at bounding box center [537, 324] width 75 height 8
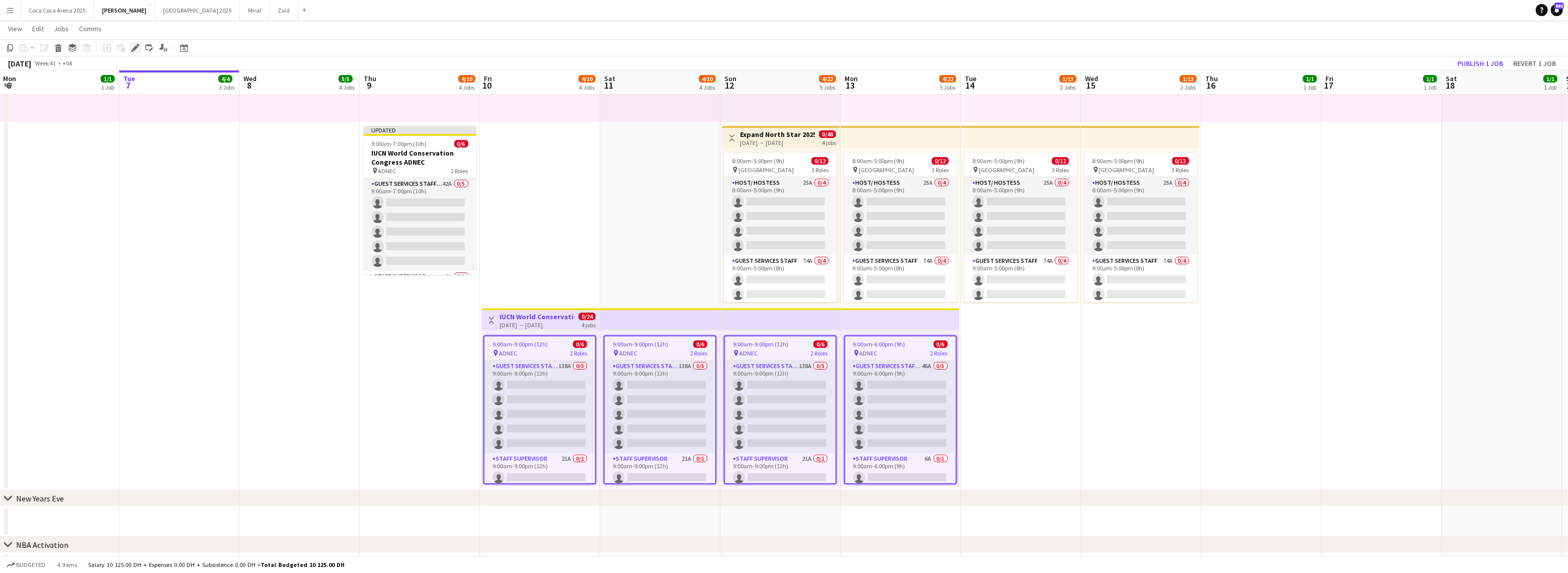
click at [136, 47] on icon at bounding box center [135, 48] width 6 height 6
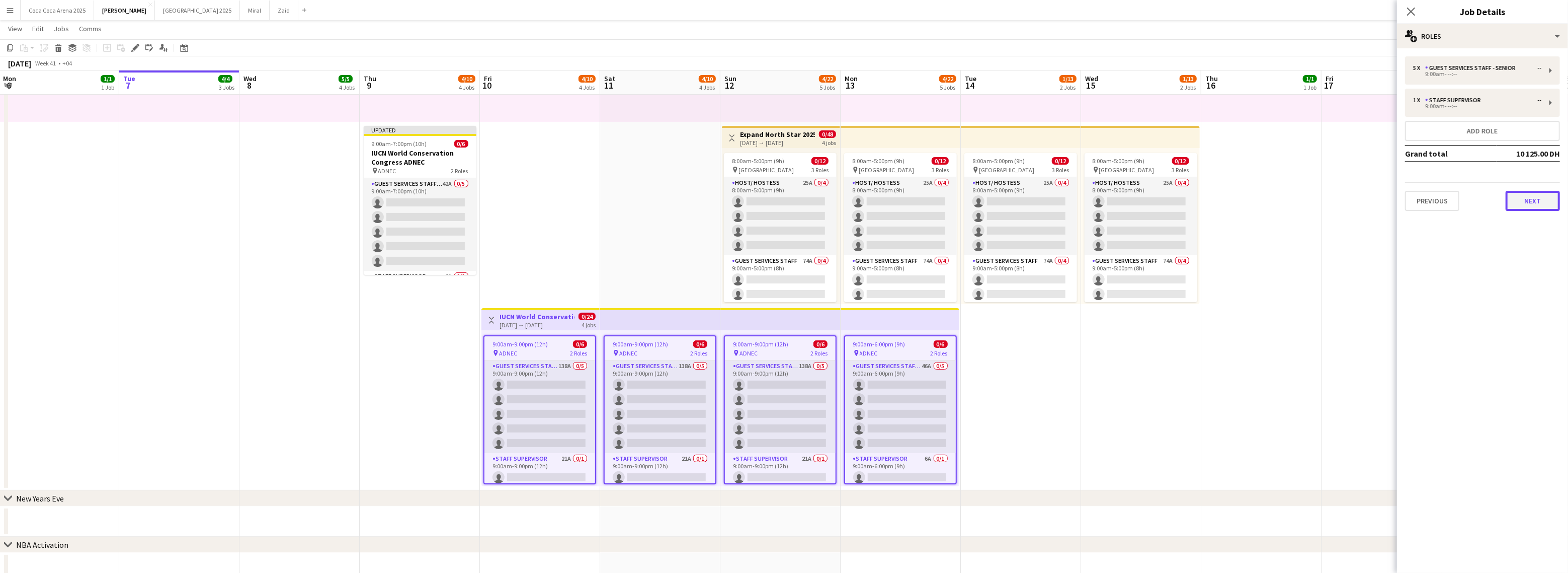
click at [1527, 196] on button "Next" at bounding box center [1532, 200] width 54 height 20
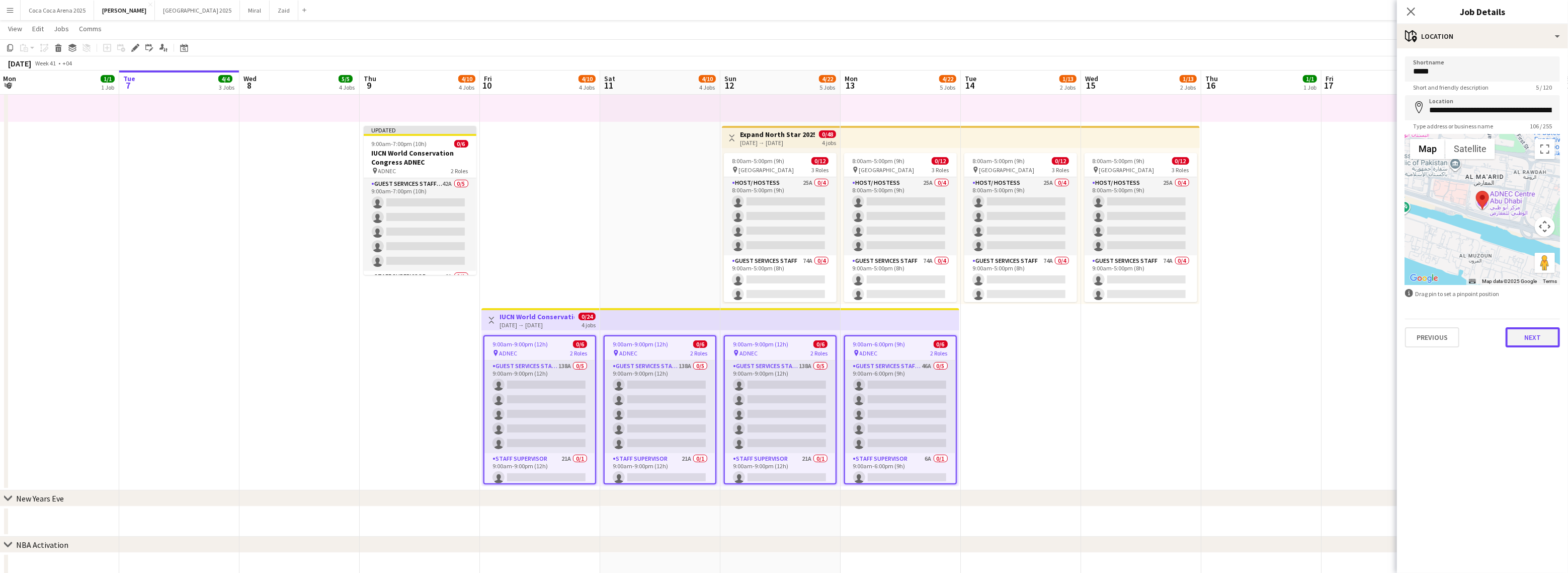
click at [1523, 337] on button "Next" at bounding box center [1532, 337] width 54 height 20
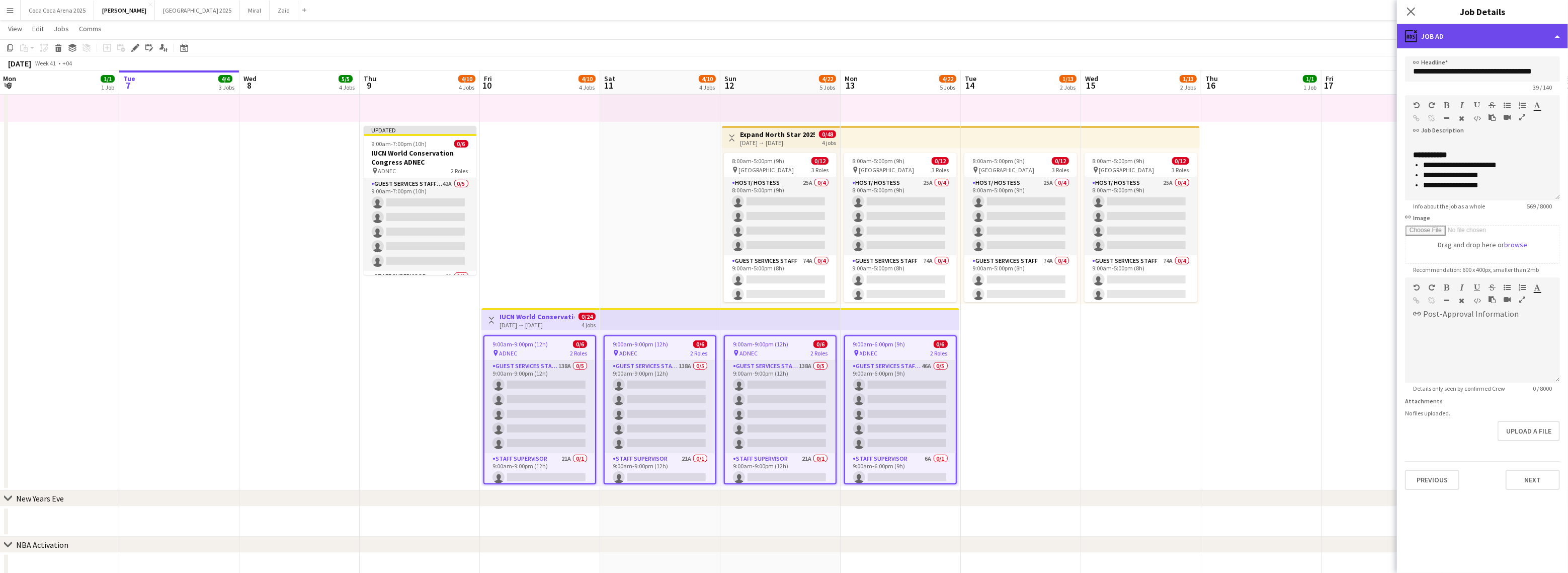
click at [1439, 39] on div "ads-window Job Ad" at bounding box center [1482, 36] width 171 height 24
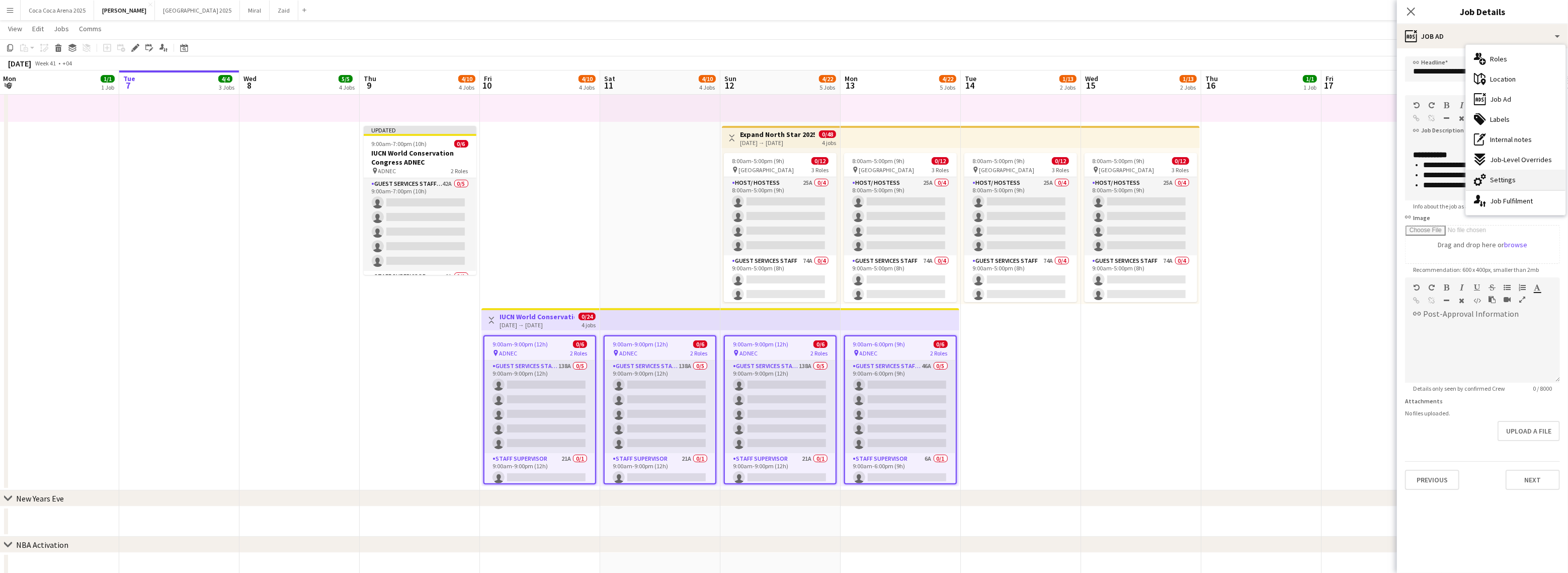
click at [1497, 179] on span "Settings" at bounding box center [1503, 179] width 25 height 9
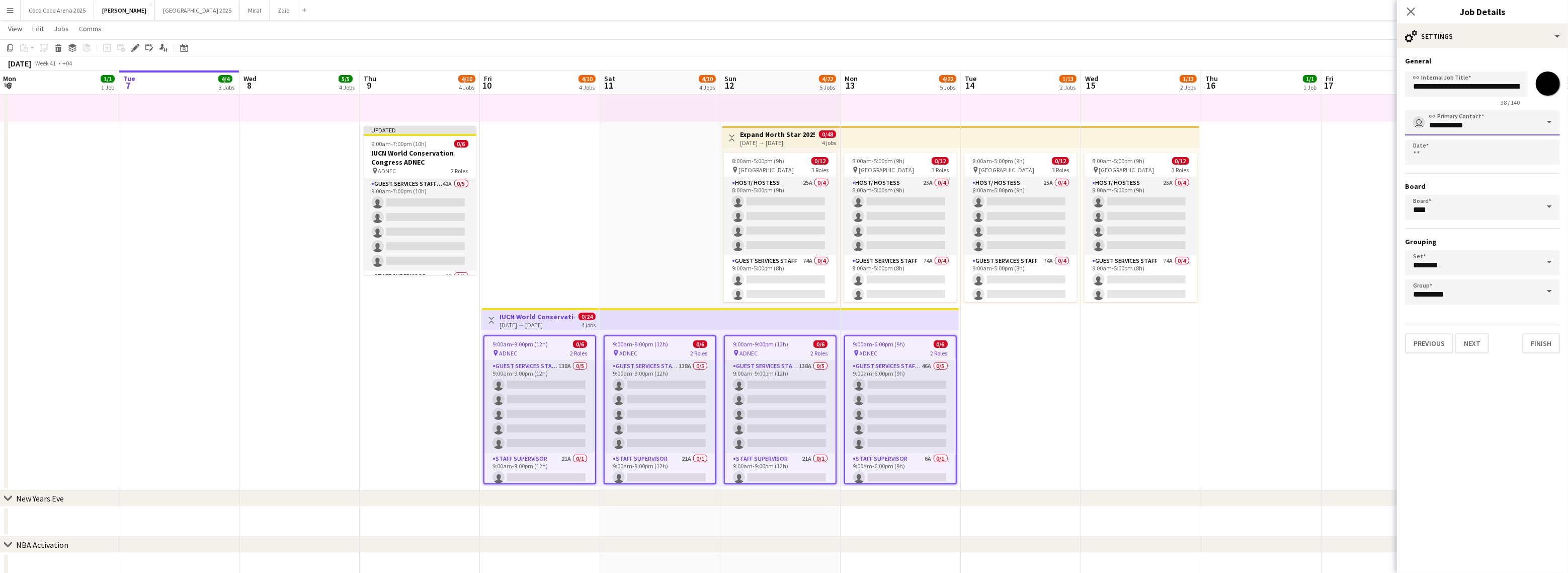
click at [1459, 122] on input "**********" at bounding box center [1482, 123] width 155 height 25
click at [1451, 169] on span "user Kate Oliveros" at bounding box center [1483, 175] width 139 height 15
type input "**********"
click at [1410, 7] on icon "Close pop-in" at bounding box center [1411, 12] width 10 height 10
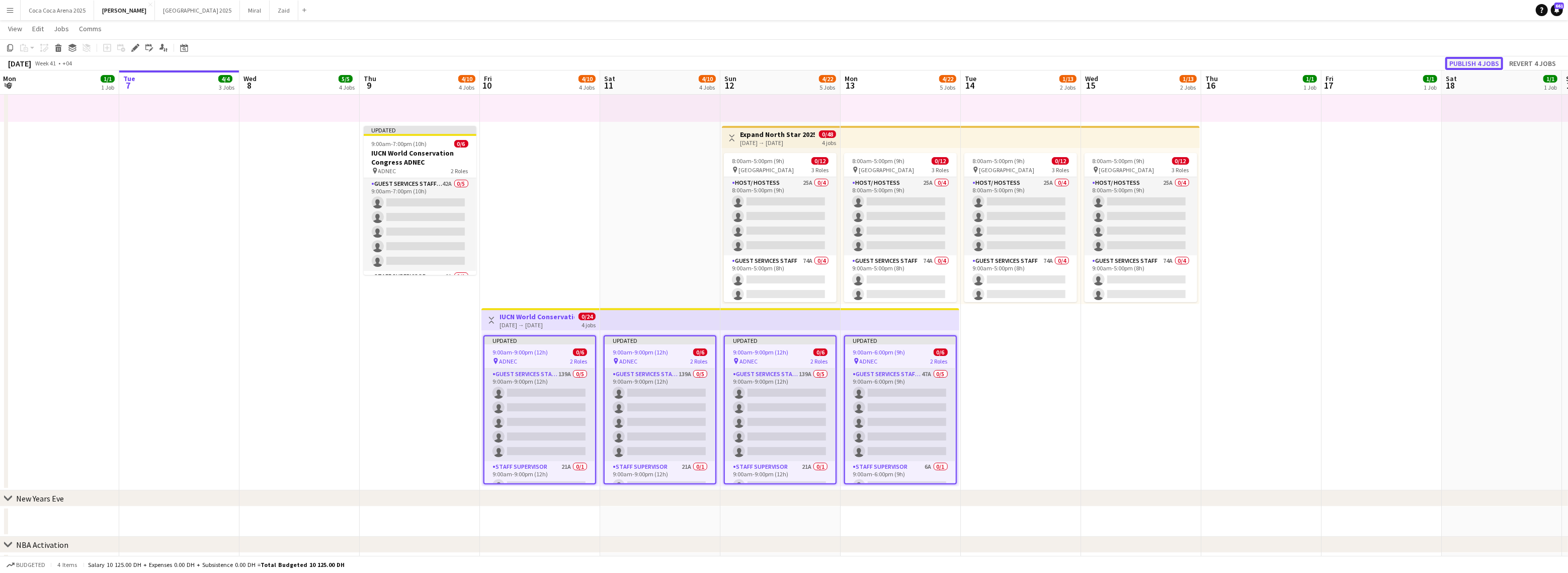
click at [1462, 64] on button "Publish 4 jobs" at bounding box center [1474, 63] width 58 height 13
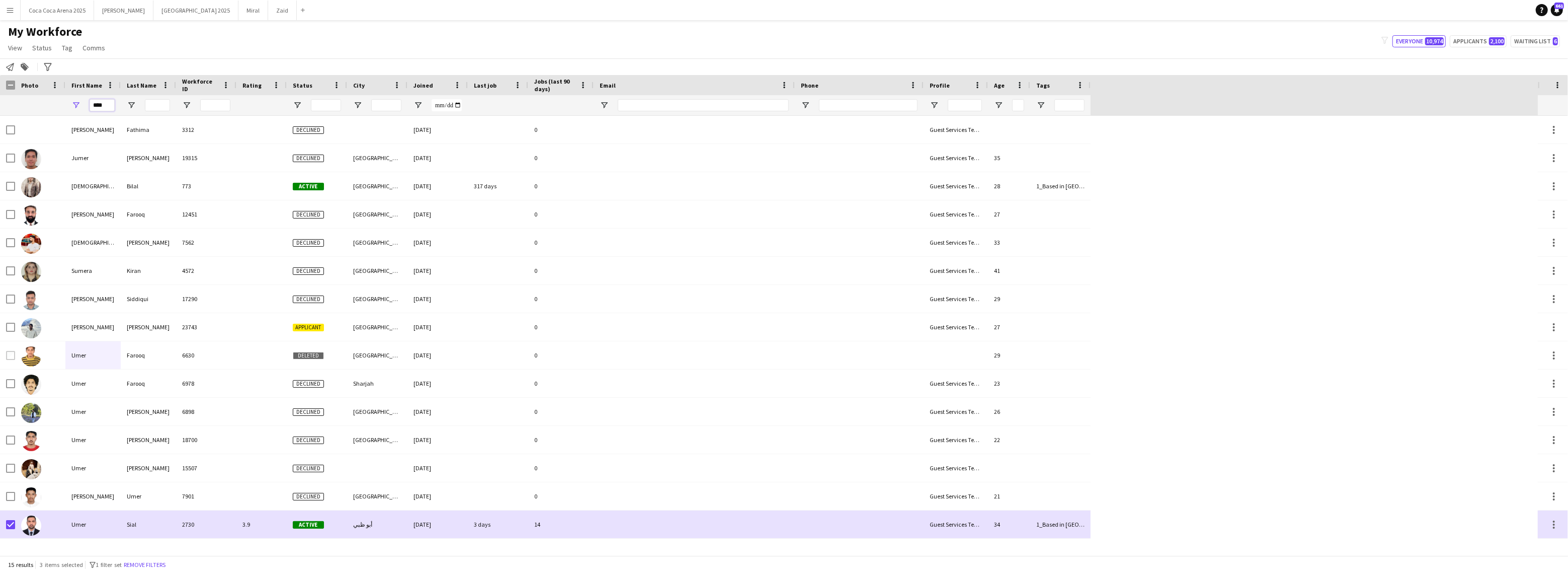
click at [103, 104] on input "****" at bounding box center [102, 105] width 25 height 12
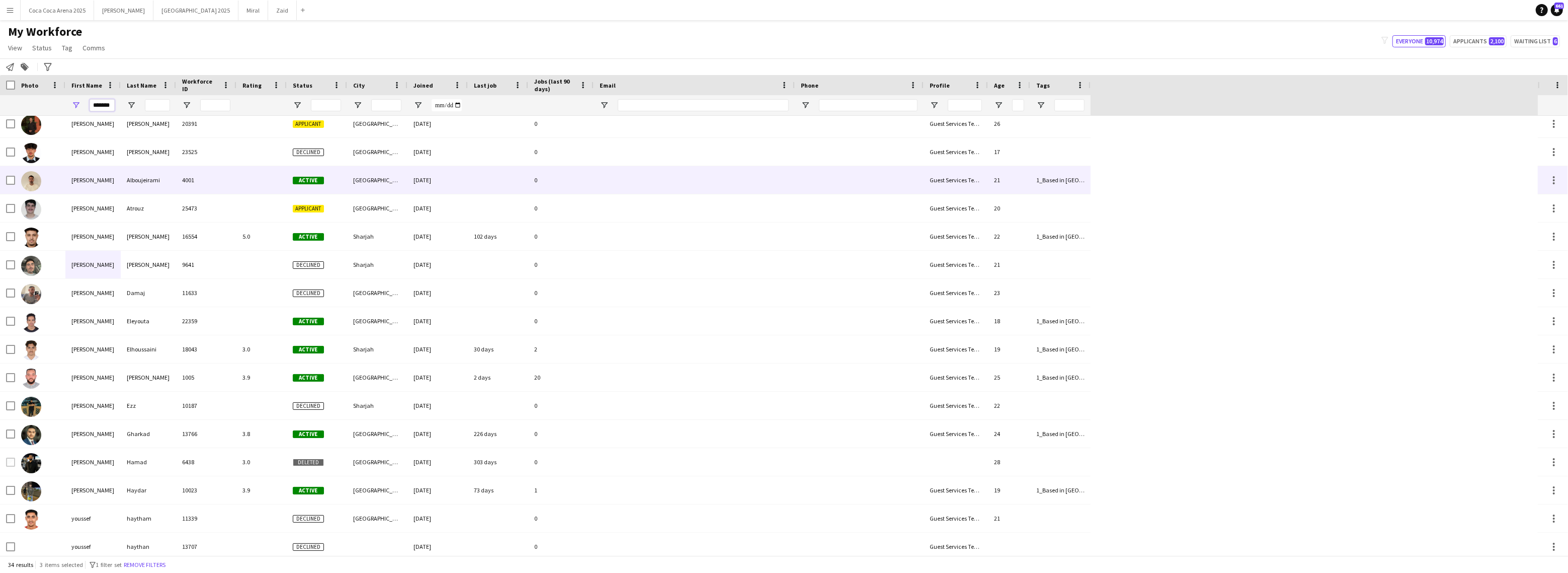
scroll to position [95, 0]
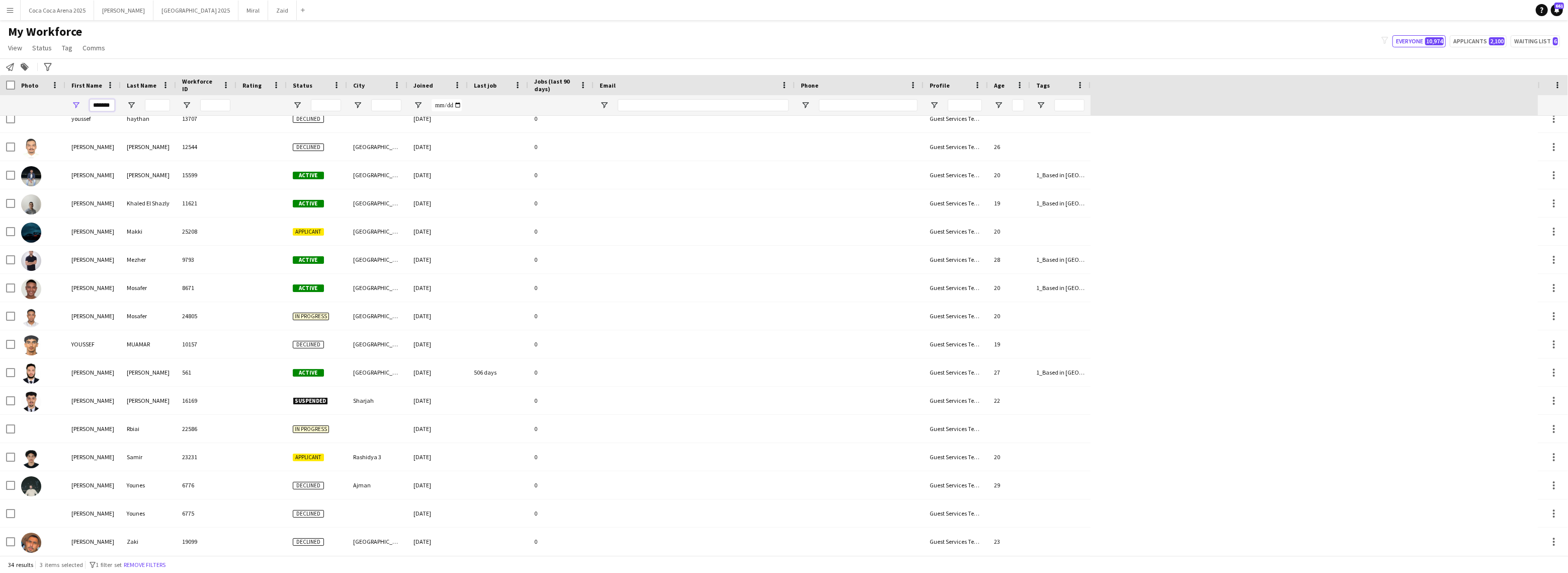
type input "*******"
click at [112, 107] on input "*******" at bounding box center [102, 105] width 25 height 12
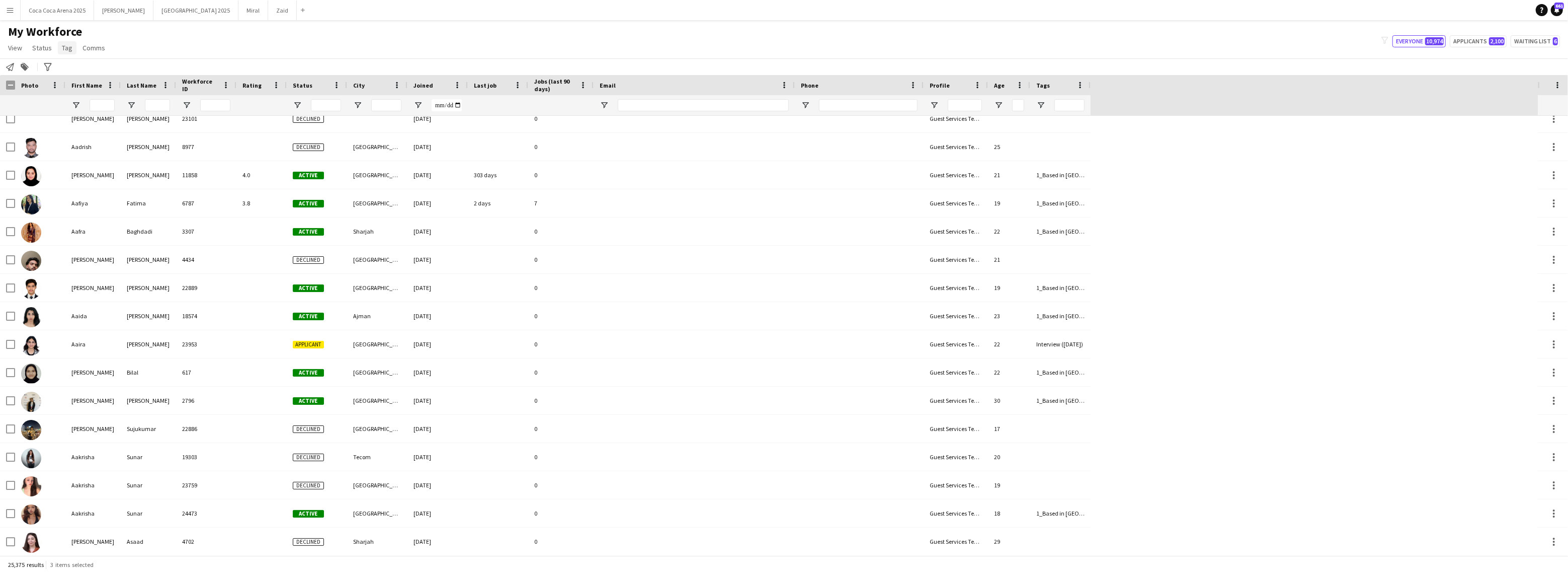
click at [67, 50] on span "Tag" at bounding box center [67, 48] width 10 height 9
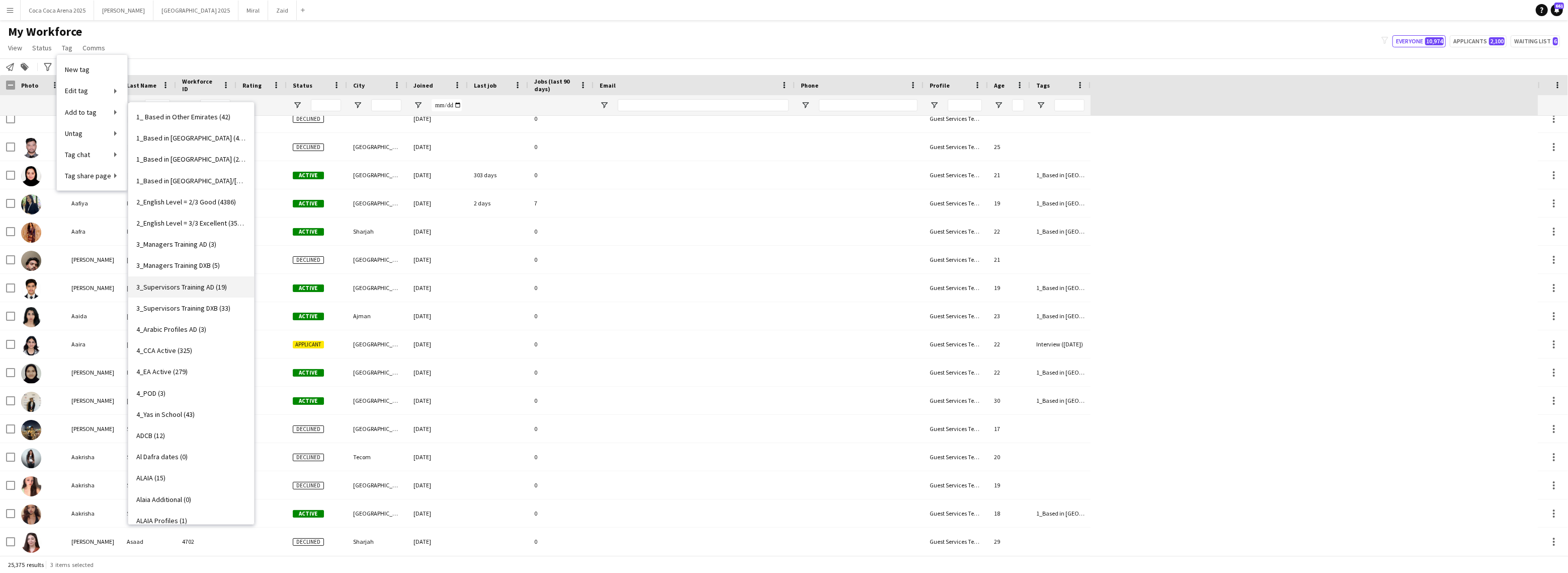
click at [189, 282] on span "3_Supervisors Training AD (19)" at bounding box center [182, 286] width 91 height 9
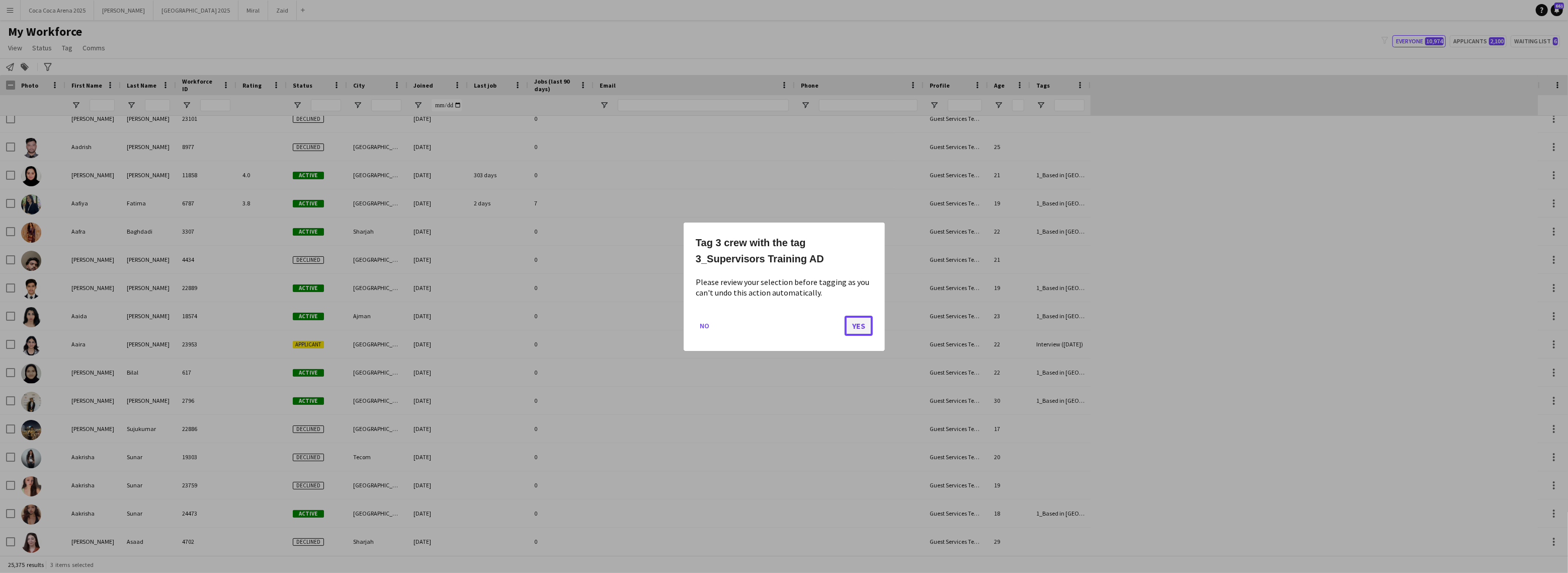
click at [854, 322] on button "Yes" at bounding box center [858, 324] width 28 height 20
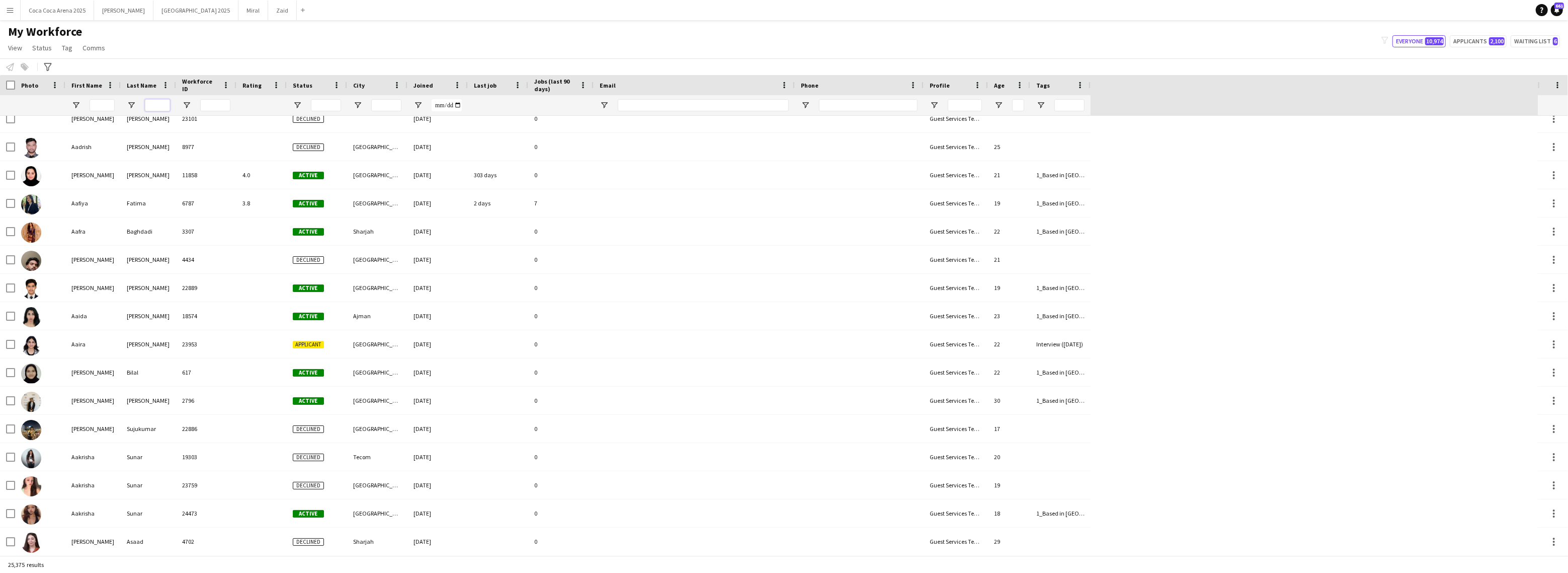
click at [153, 110] on input "Last Name Filter Input" at bounding box center [157, 105] width 25 height 12
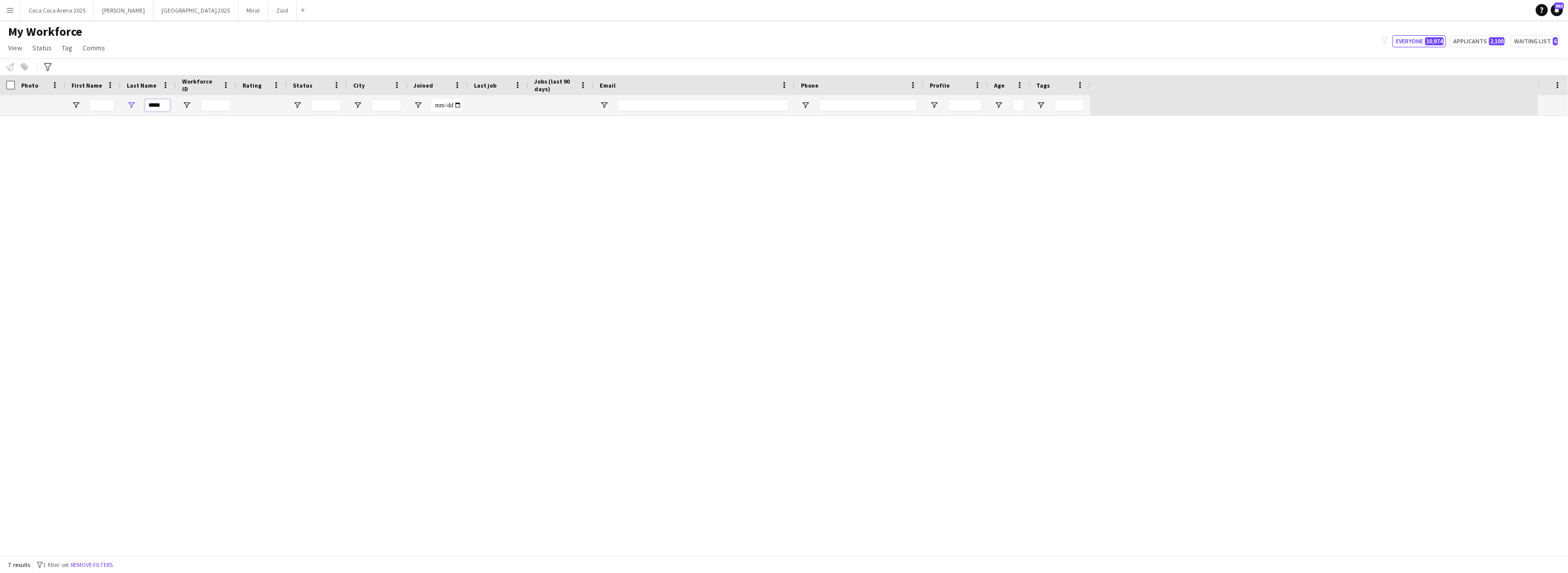
scroll to position [0, 0]
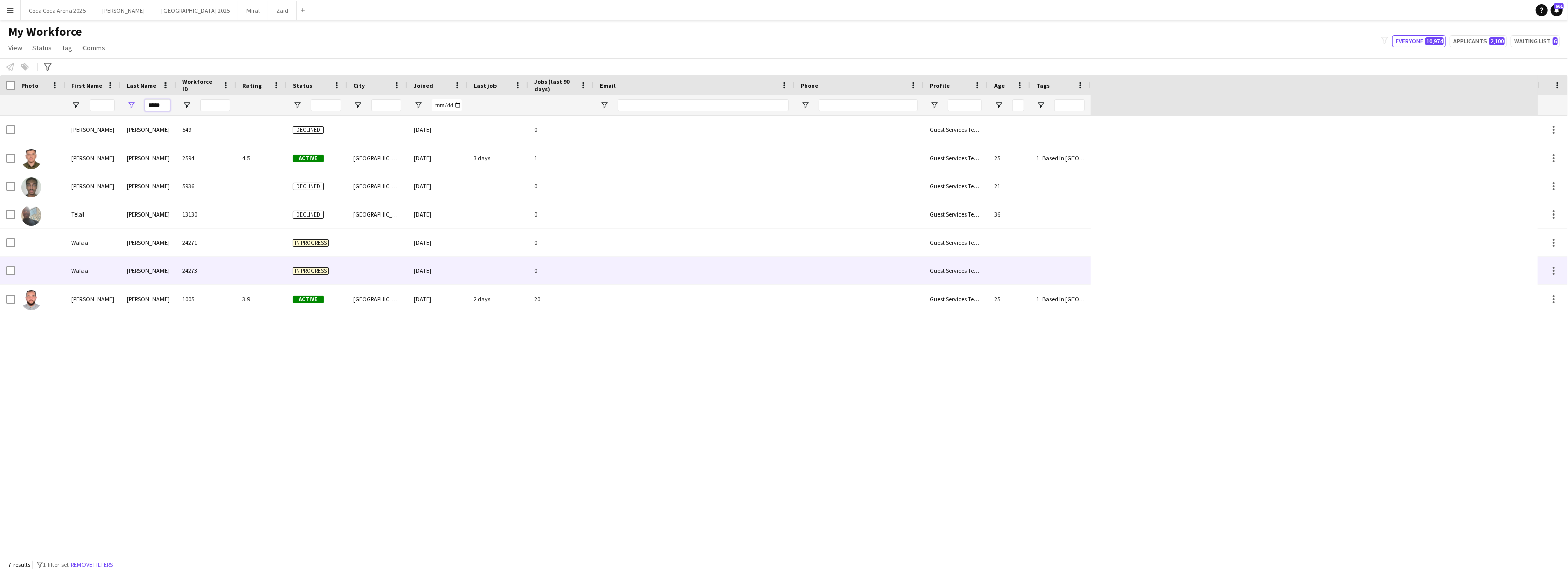
type input "*****"
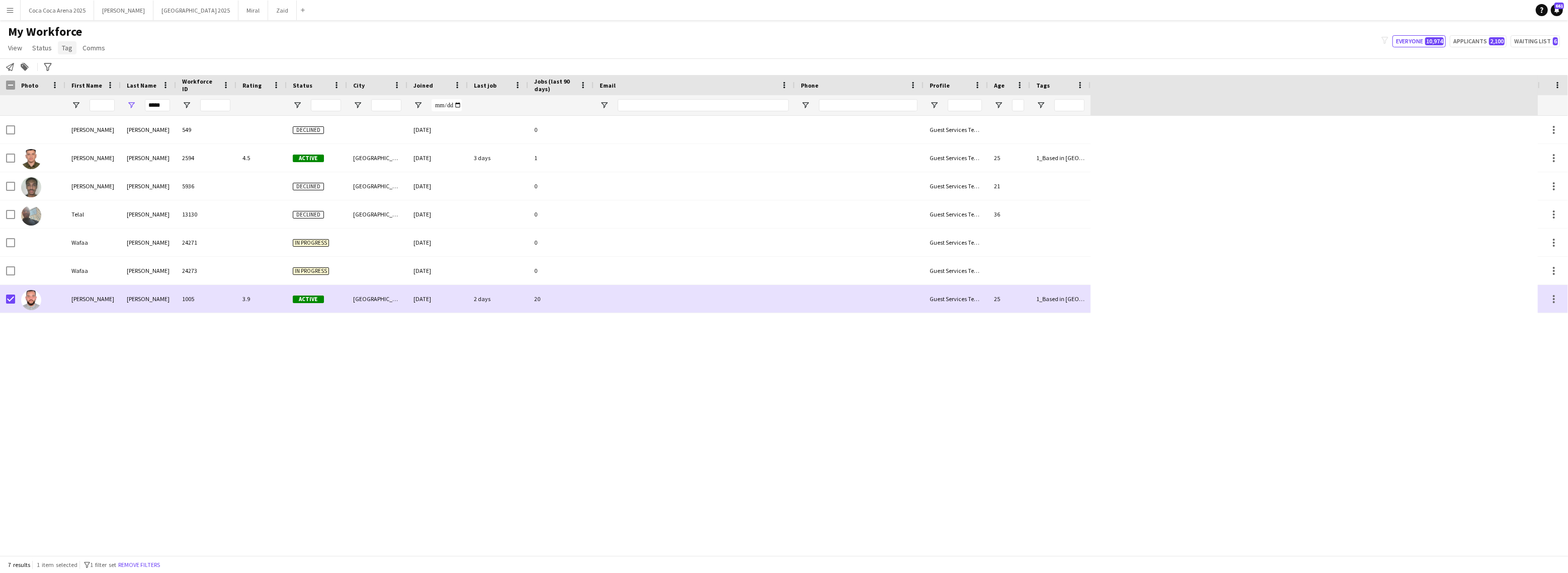
click at [70, 47] on span "Tag" at bounding box center [67, 48] width 10 height 9
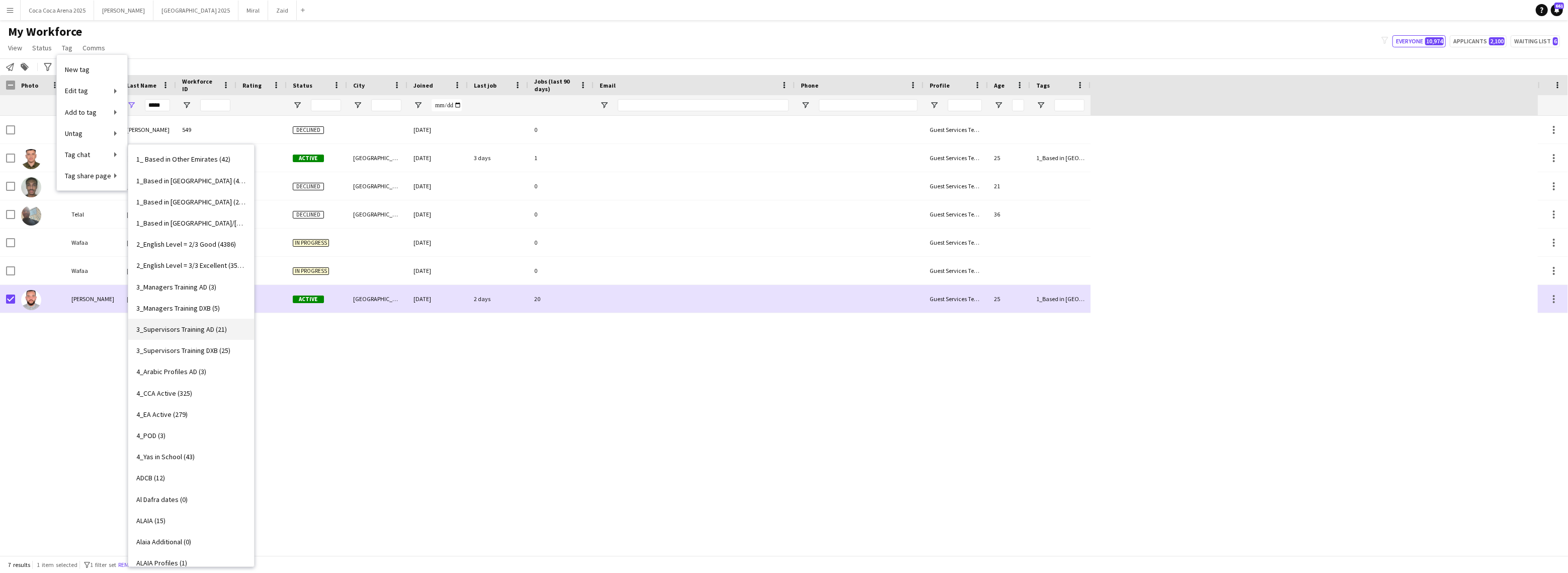
click at [177, 326] on span "3_Supervisors Training AD (21)" at bounding box center [182, 329] width 91 height 9
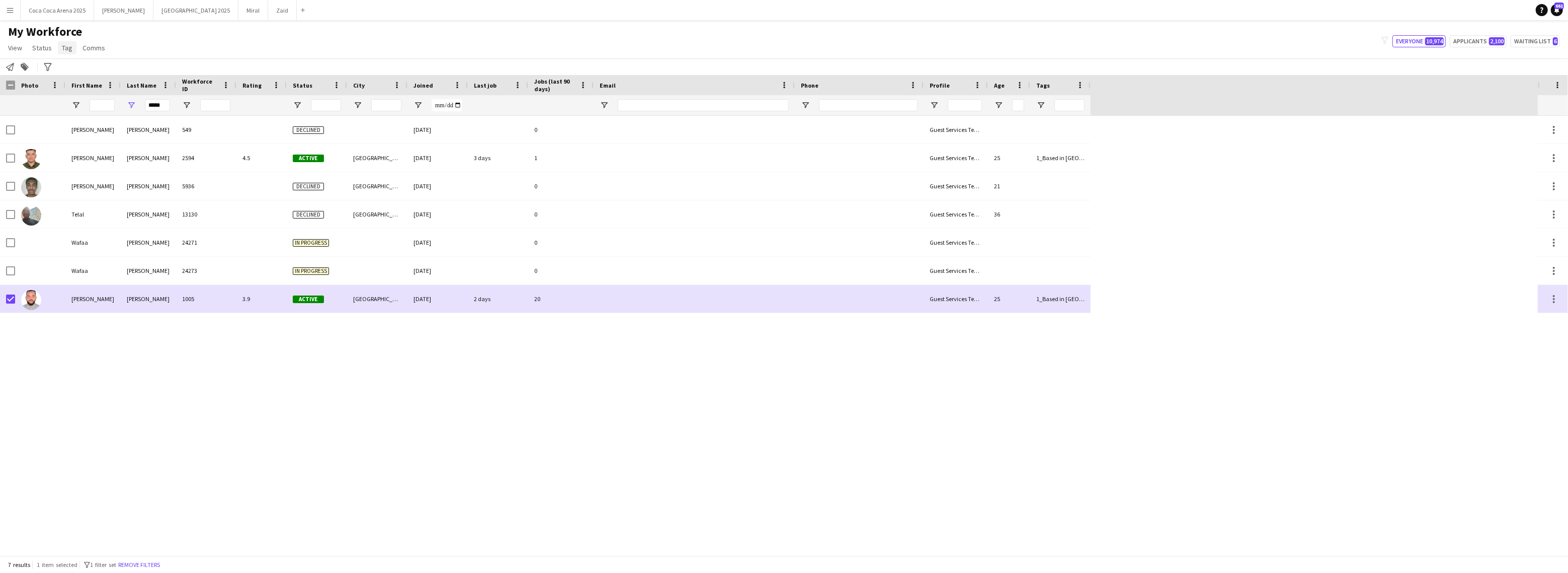
click at [69, 41] on link "Tag" at bounding box center [67, 48] width 19 height 13
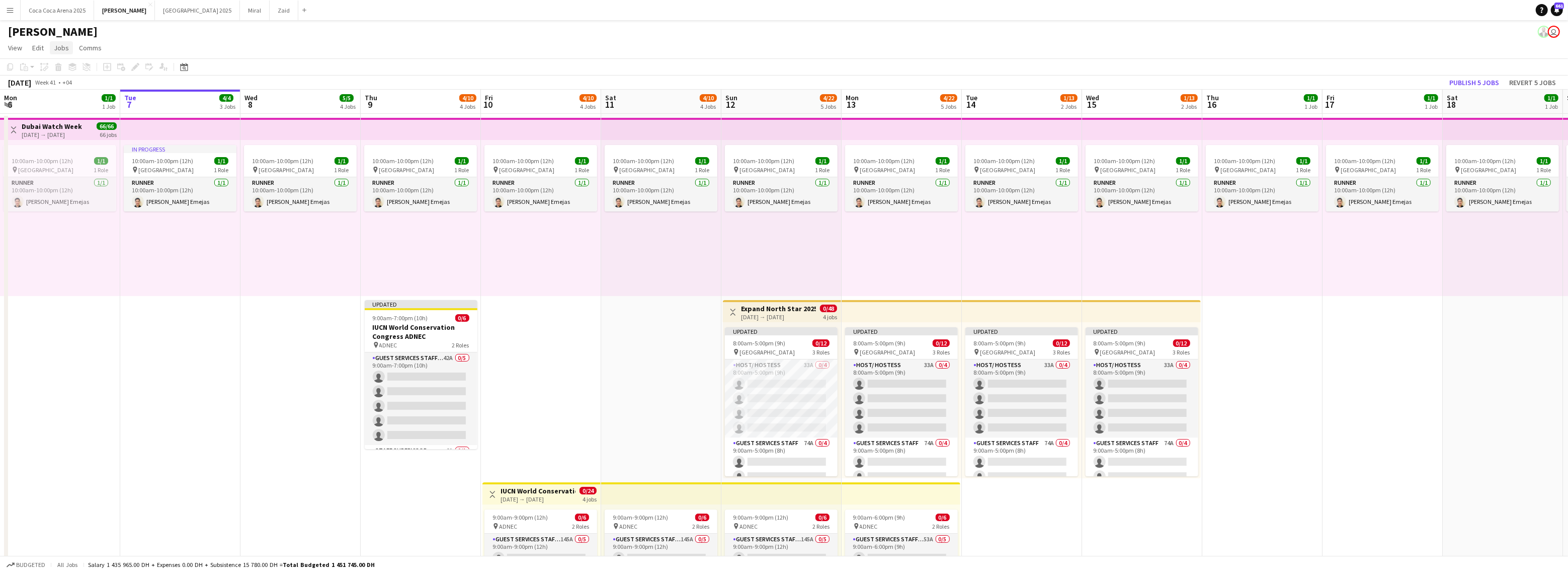
click at [56, 49] on span "Jobs" at bounding box center [61, 48] width 15 height 9
click at [113, 180] on div "Job fulfilment" at bounding box center [85, 184] width 70 height 30
click at [161, 233] on div "In progress 10:00am-10:00pm (12h) 1/1 pin Dubai 1 Role Runner [DATE] 10:00am-10…" at bounding box center [180, 218] width 120 height 156
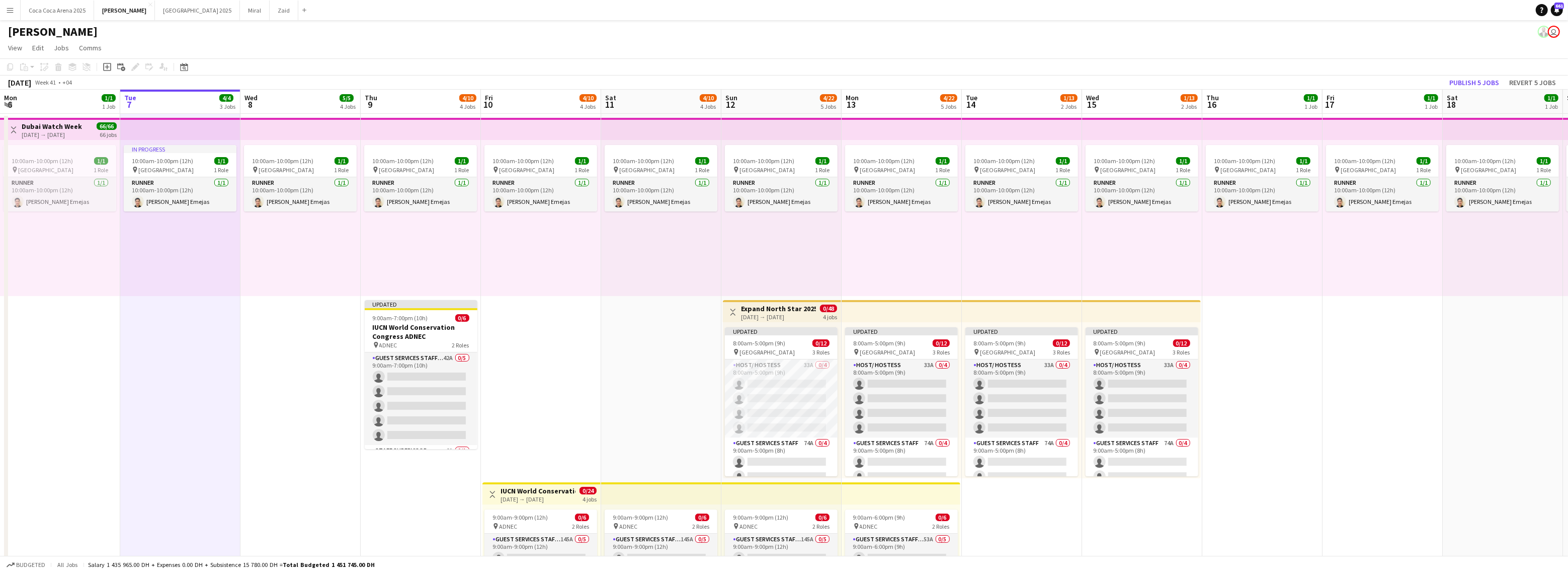
click at [17, 8] on button "Menu" at bounding box center [10, 10] width 20 height 20
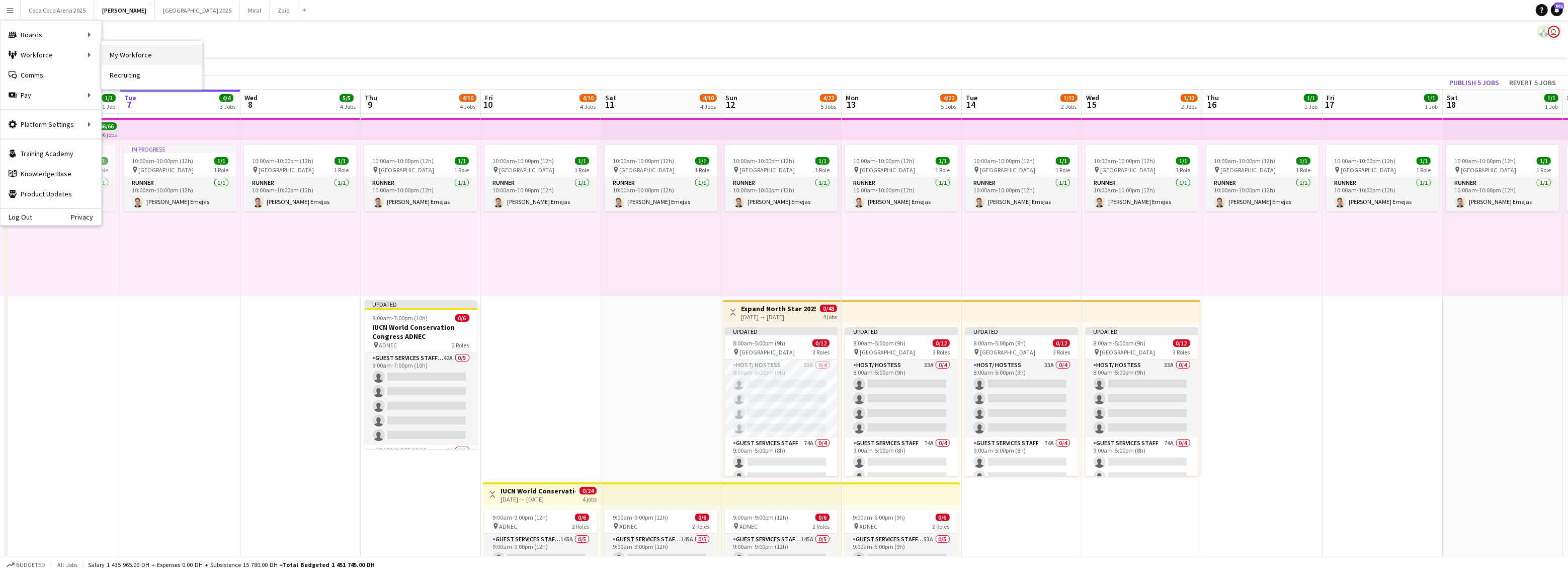
click at [116, 55] on link "My Workforce" at bounding box center [152, 54] width 100 height 20
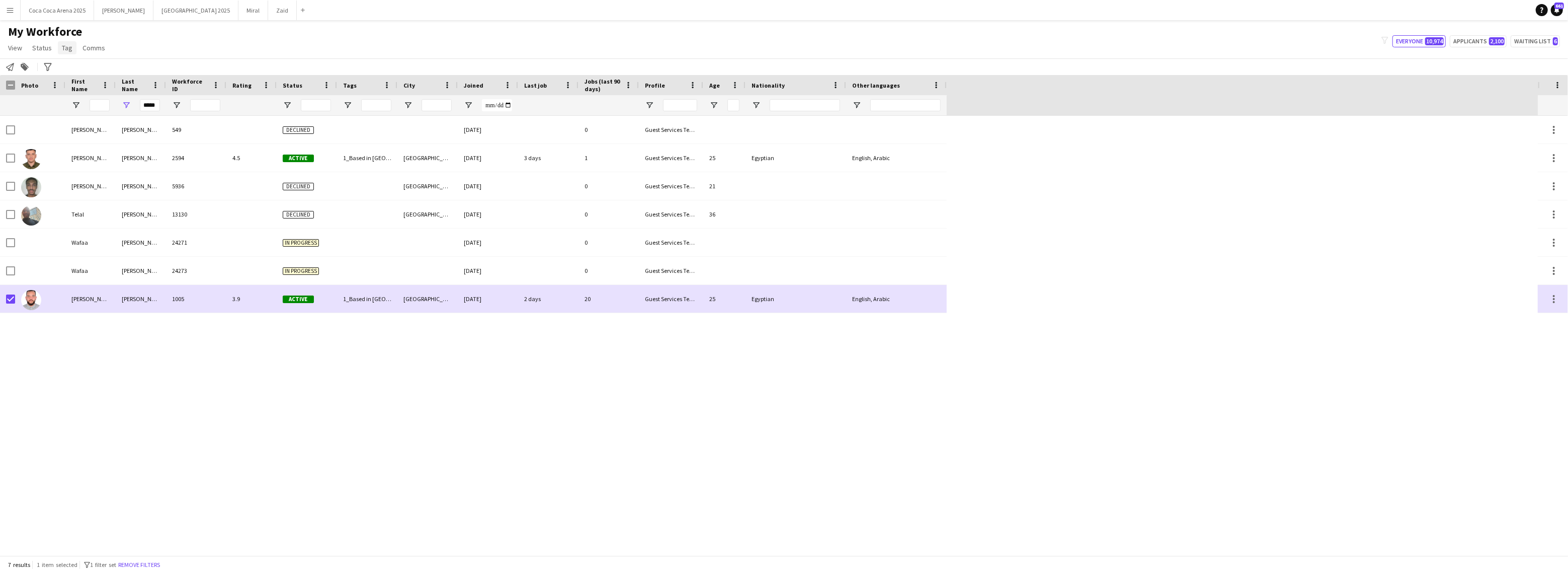
click at [73, 50] on link "Tag" at bounding box center [67, 48] width 19 height 13
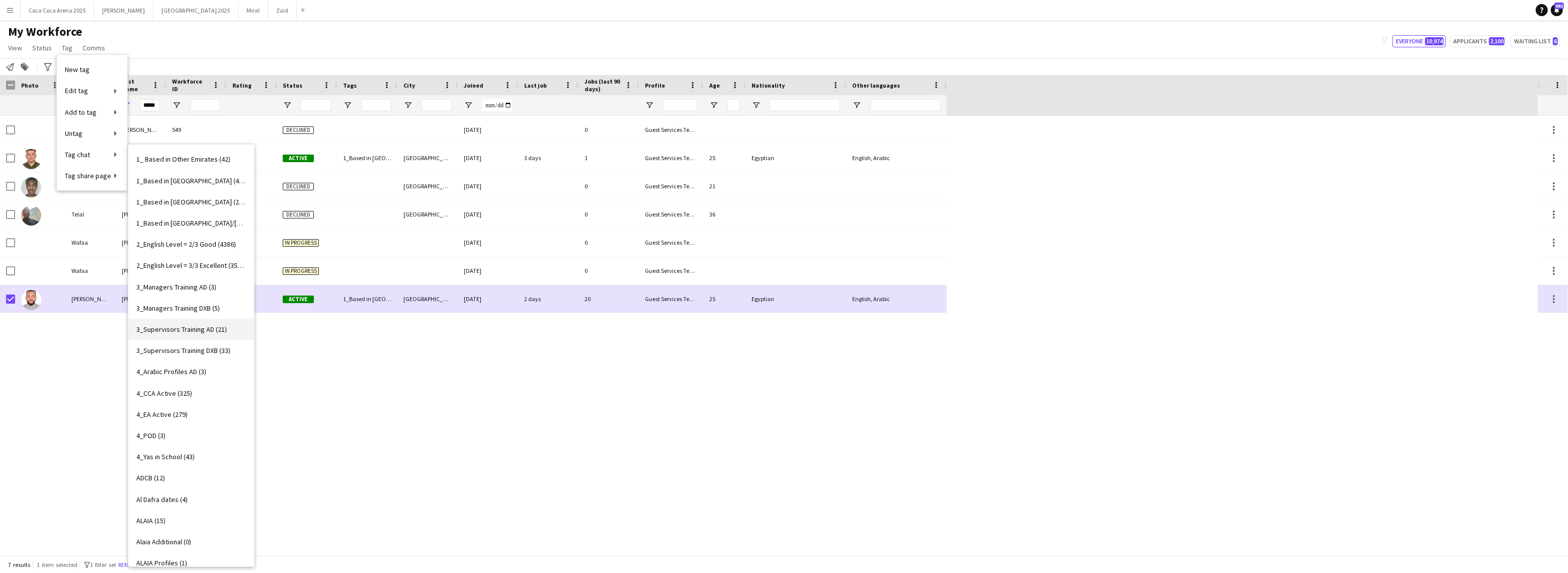
click at [196, 326] on span "3_Supervisors Training AD (21)" at bounding box center [182, 329] width 91 height 9
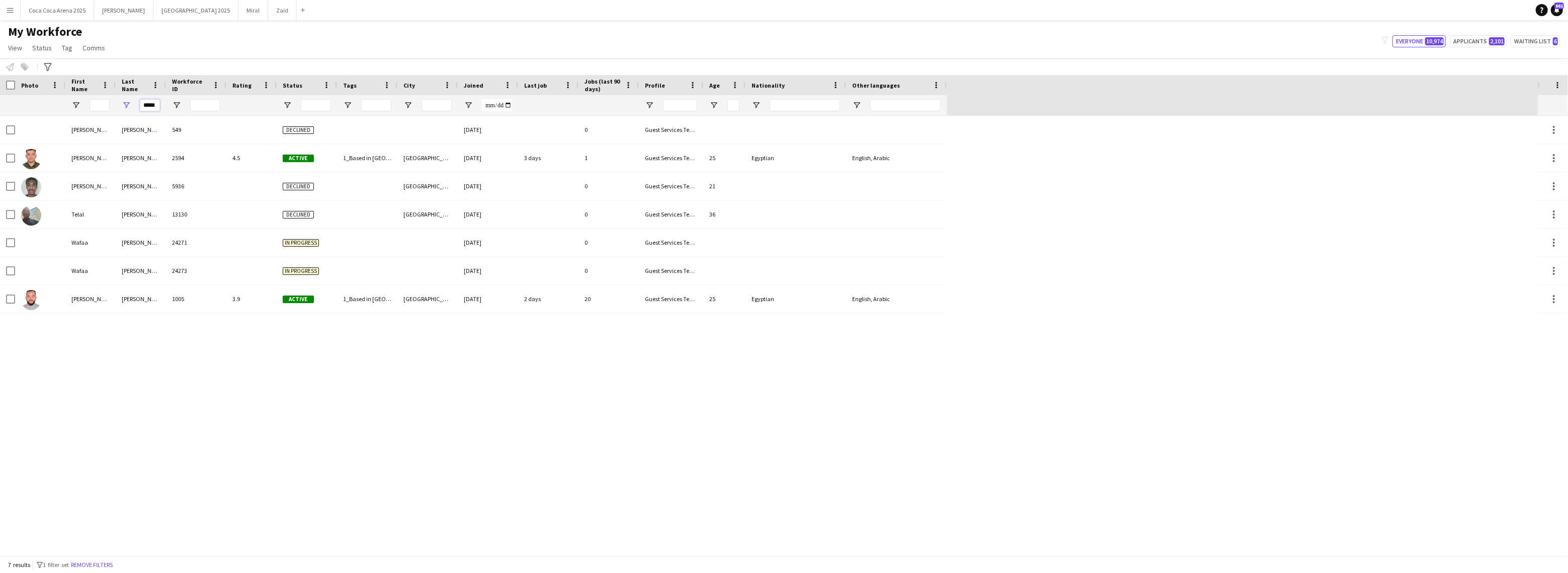
click at [145, 103] on input "*****" at bounding box center [149, 105] width 20 height 12
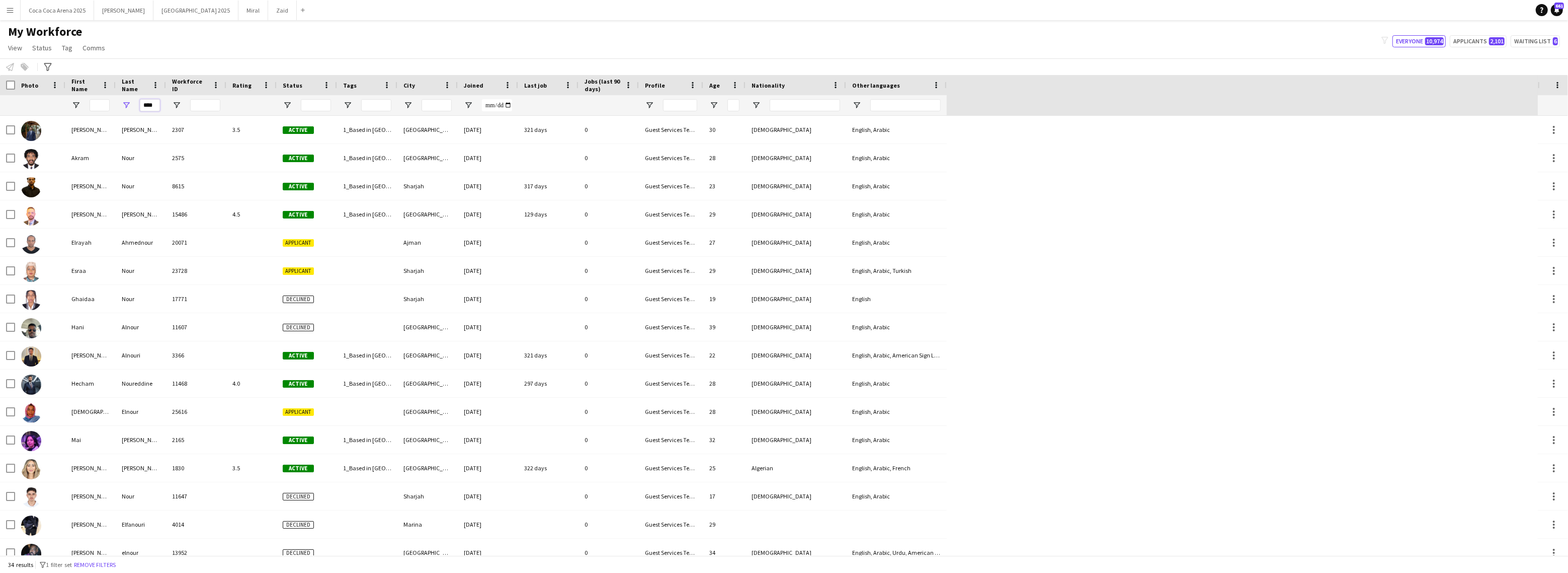
type input "****"
click at [96, 114] on div at bounding box center [99, 105] width 20 height 20
click at [96, 109] on input "First Name Filter Input" at bounding box center [99, 105] width 20 height 12
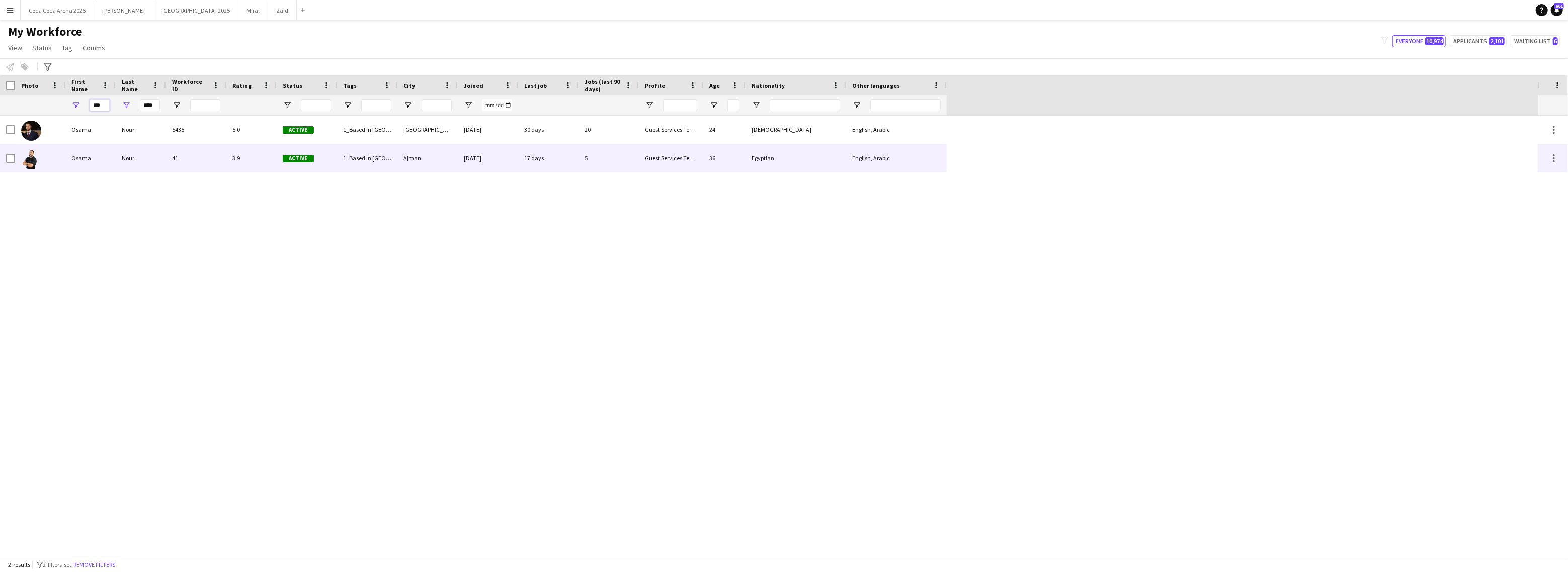
type input "***"
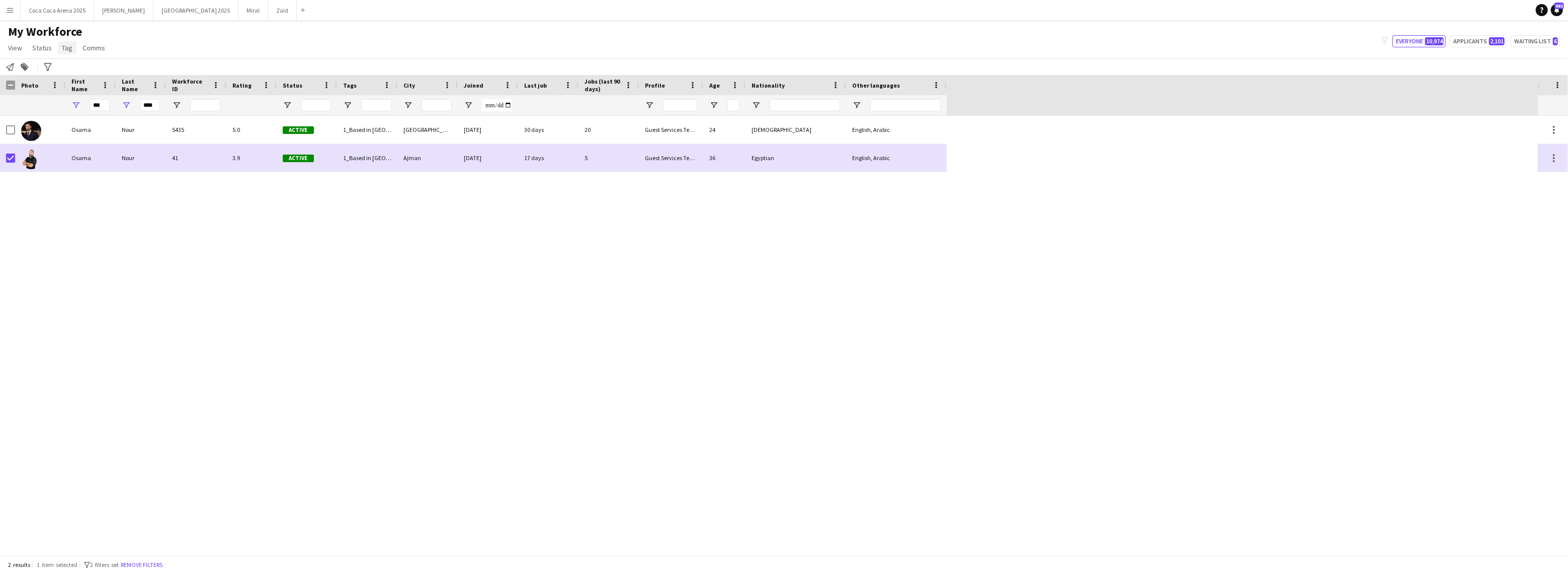
click at [66, 48] on span "Tag" at bounding box center [67, 48] width 10 height 9
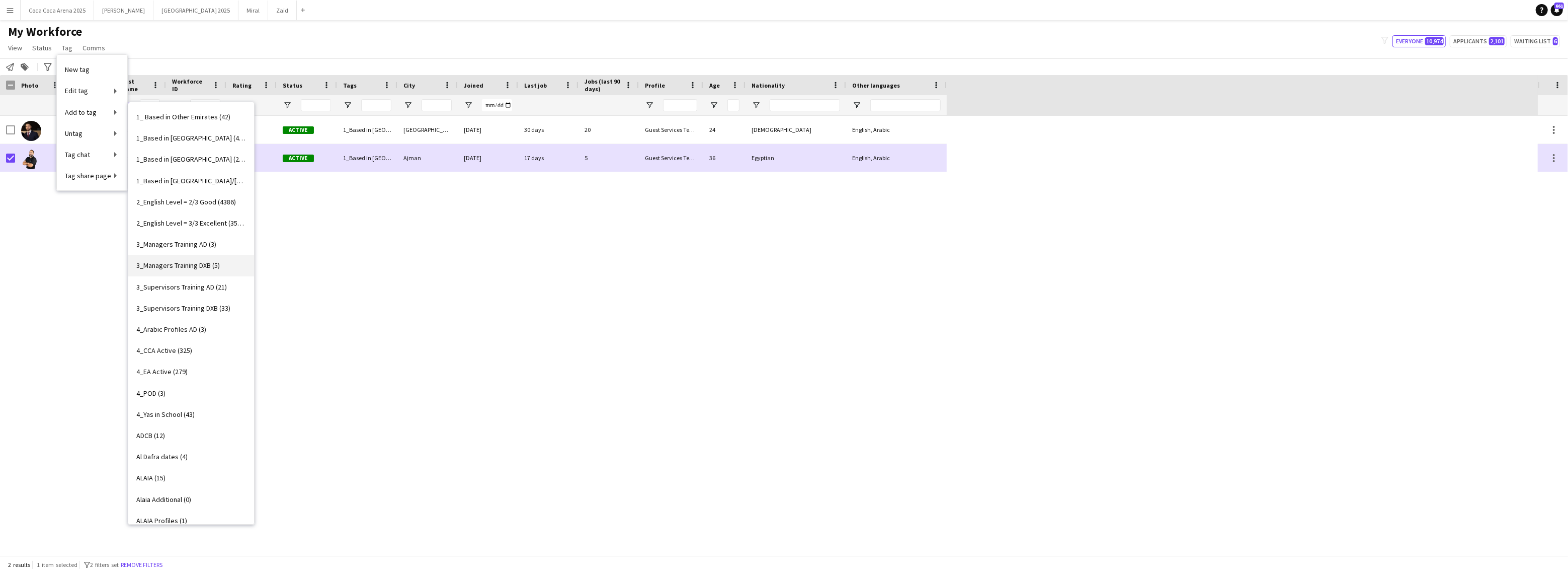
click at [177, 262] on span "3_Managers Training DXB (5)" at bounding box center [178, 265] width 83 height 9
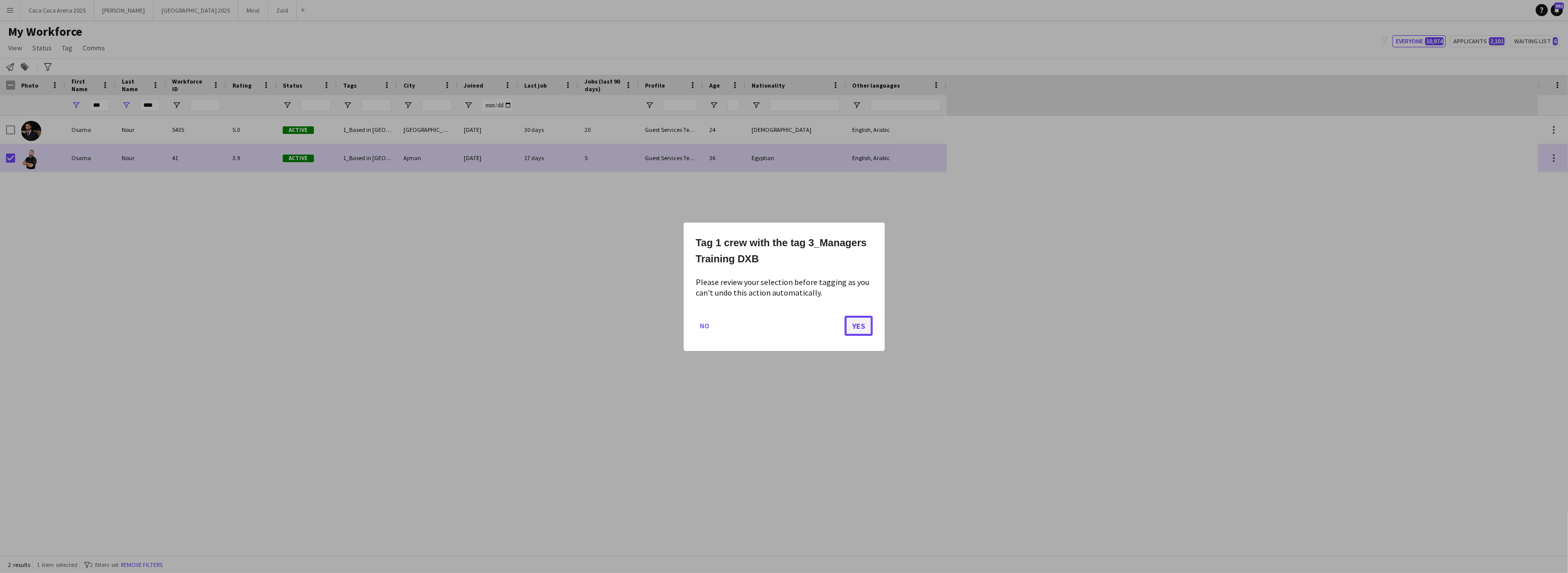
click at [850, 324] on button "Yes" at bounding box center [858, 324] width 28 height 20
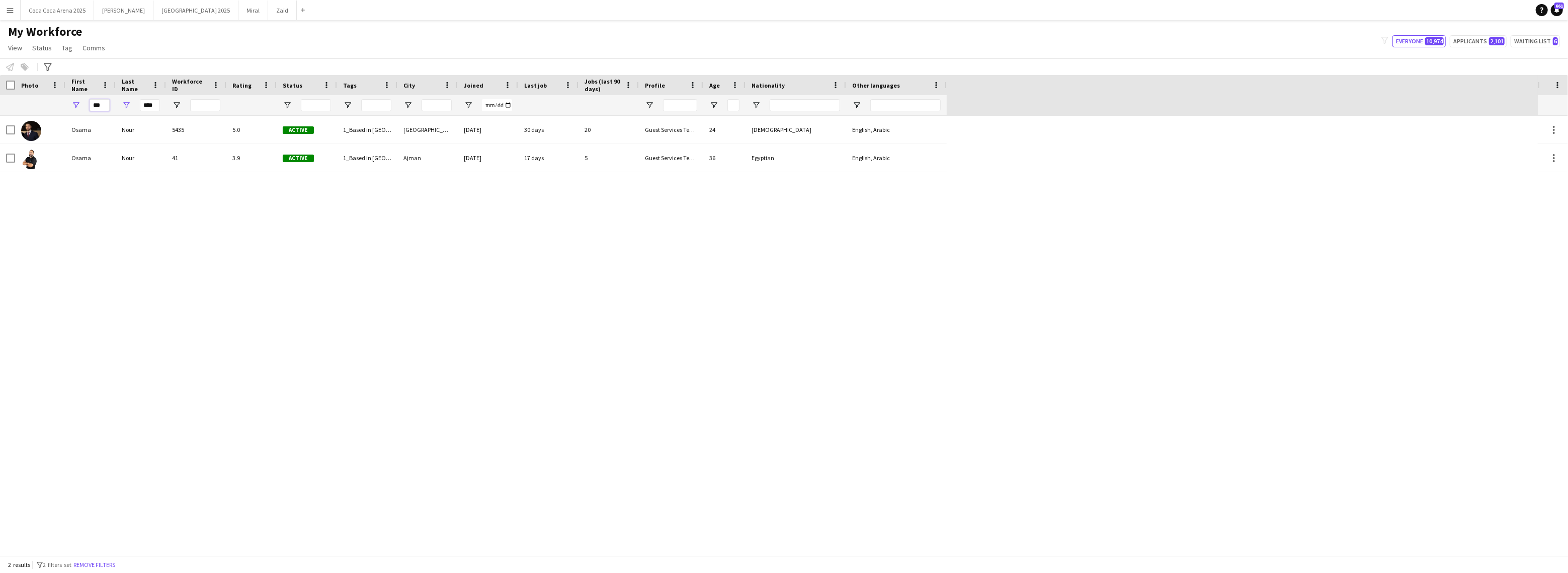
click at [98, 107] on input "***" at bounding box center [99, 105] width 20 height 12
type input "*"
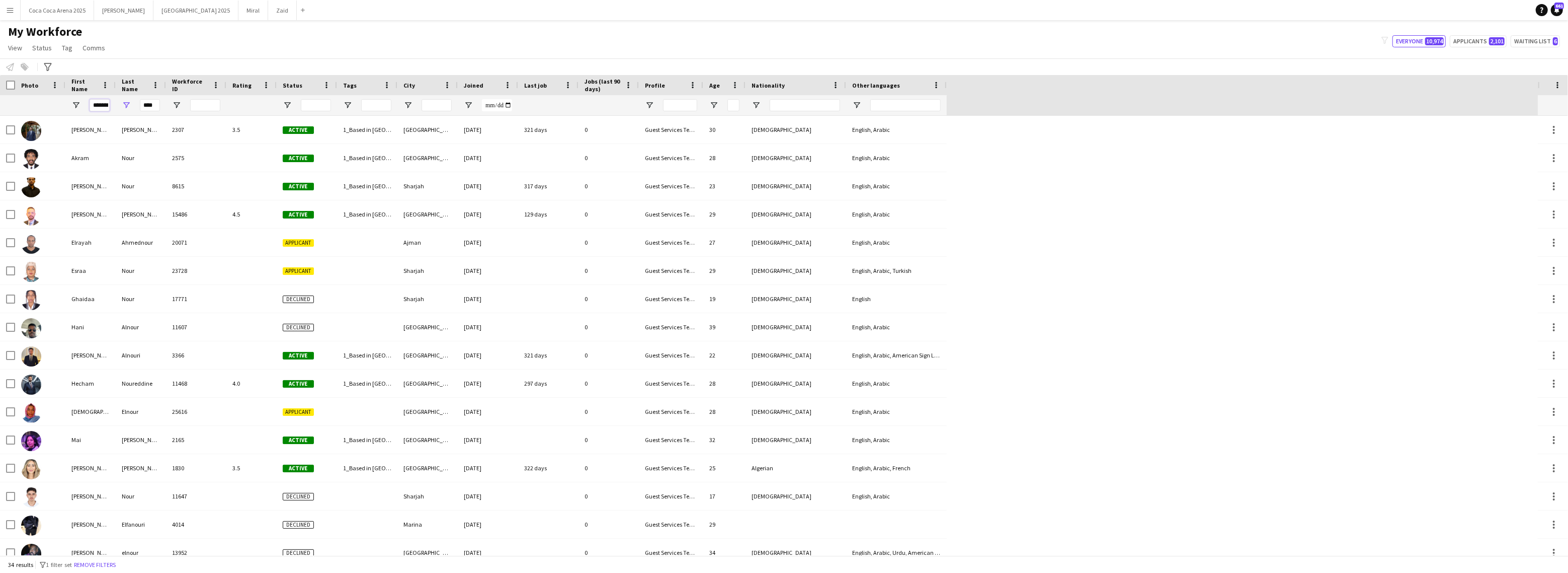
scroll to position [0, 5]
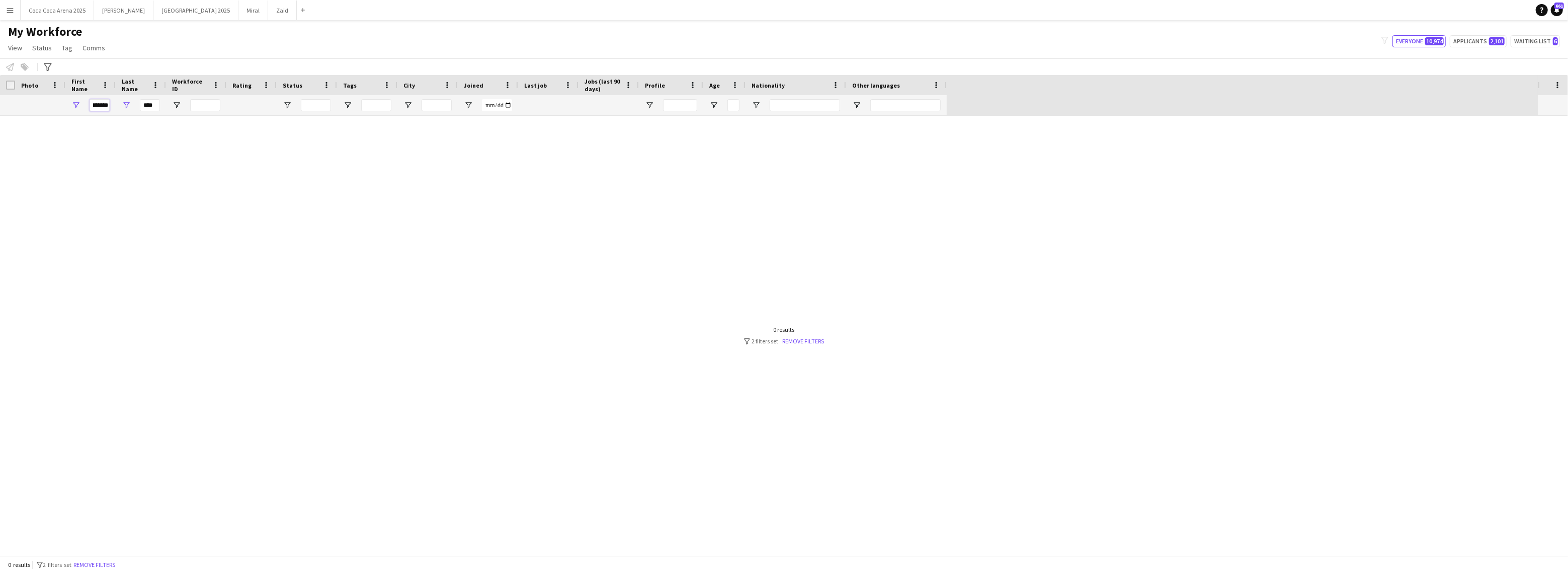
type input "*******"
click at [156, 106] on input "****" at bounding box center [149, 105] width 20 height 12
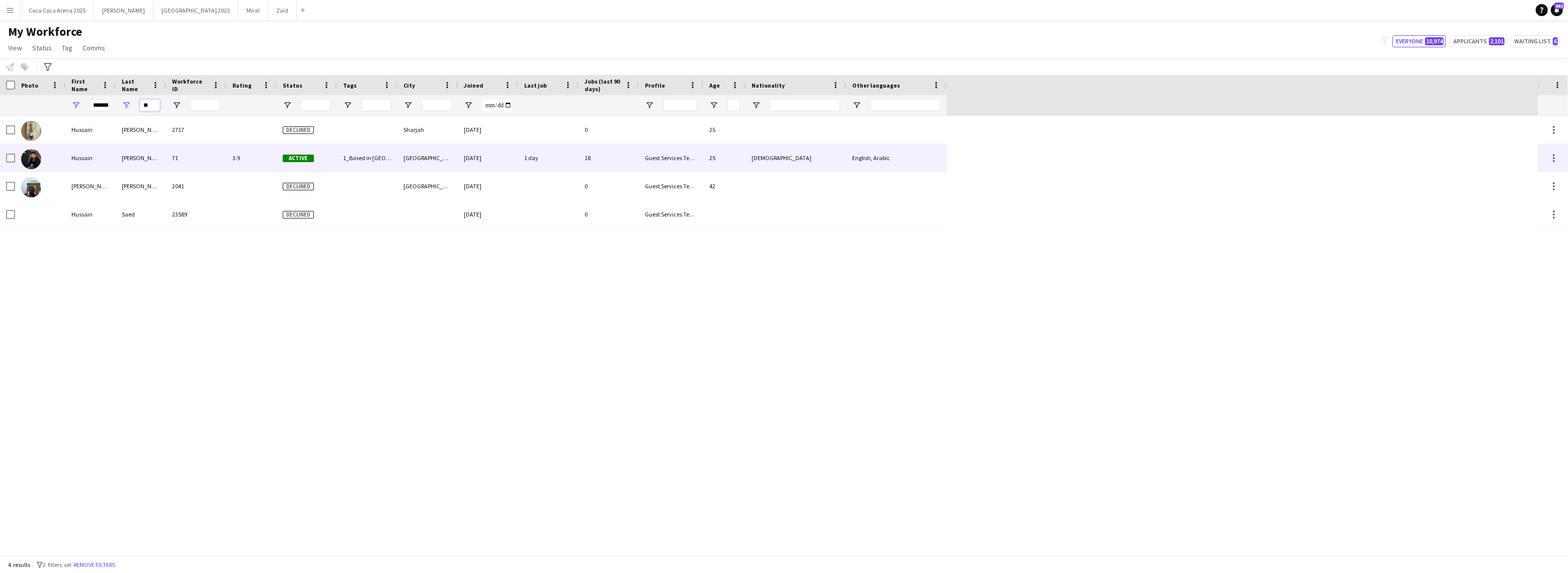
type input "**"
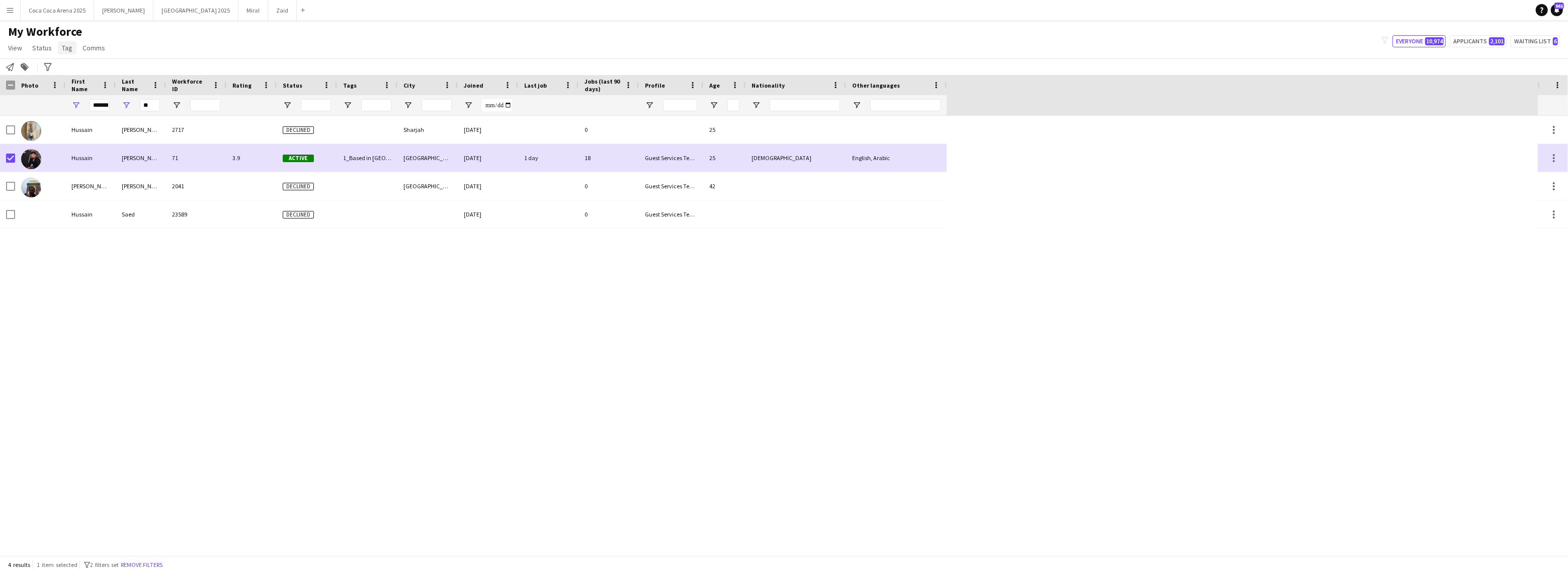
click at [64, 52] on link "Tag" at bounding box center [67, 48] width 19 height 13
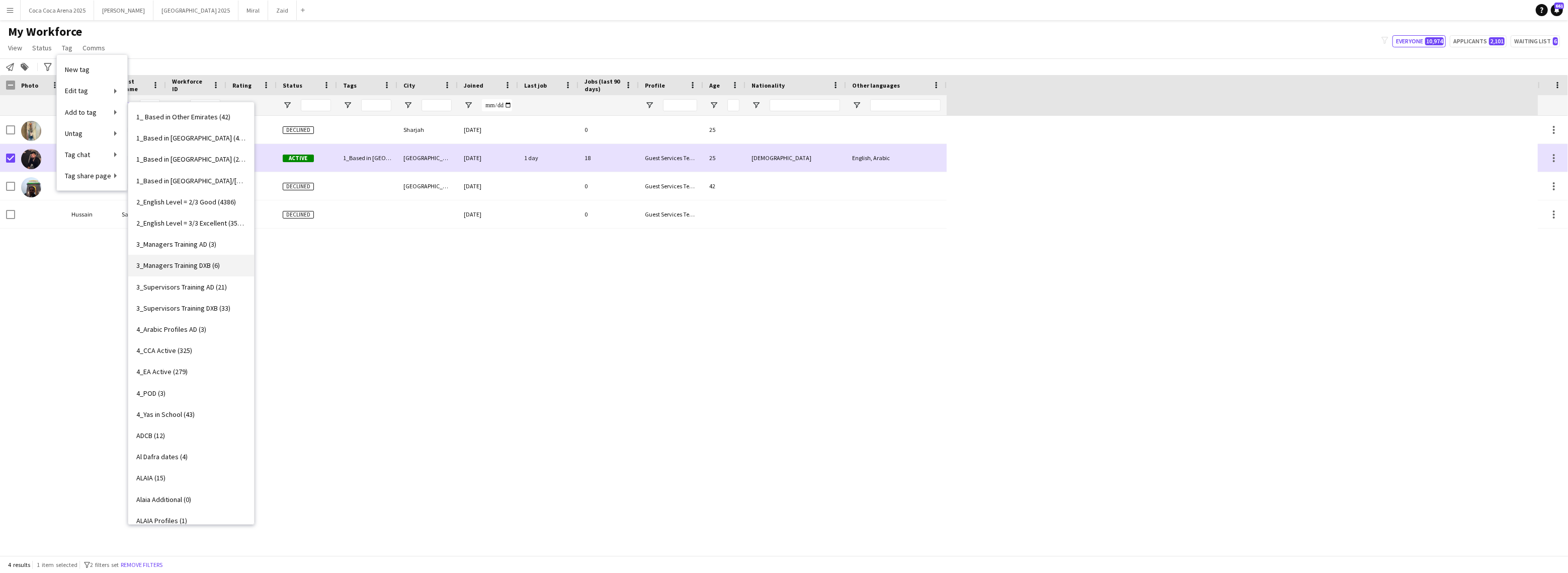
click at [187, 261] on span "3_Managers Training DXB (6)" at bounding box center [178, 265] width 83 height 9
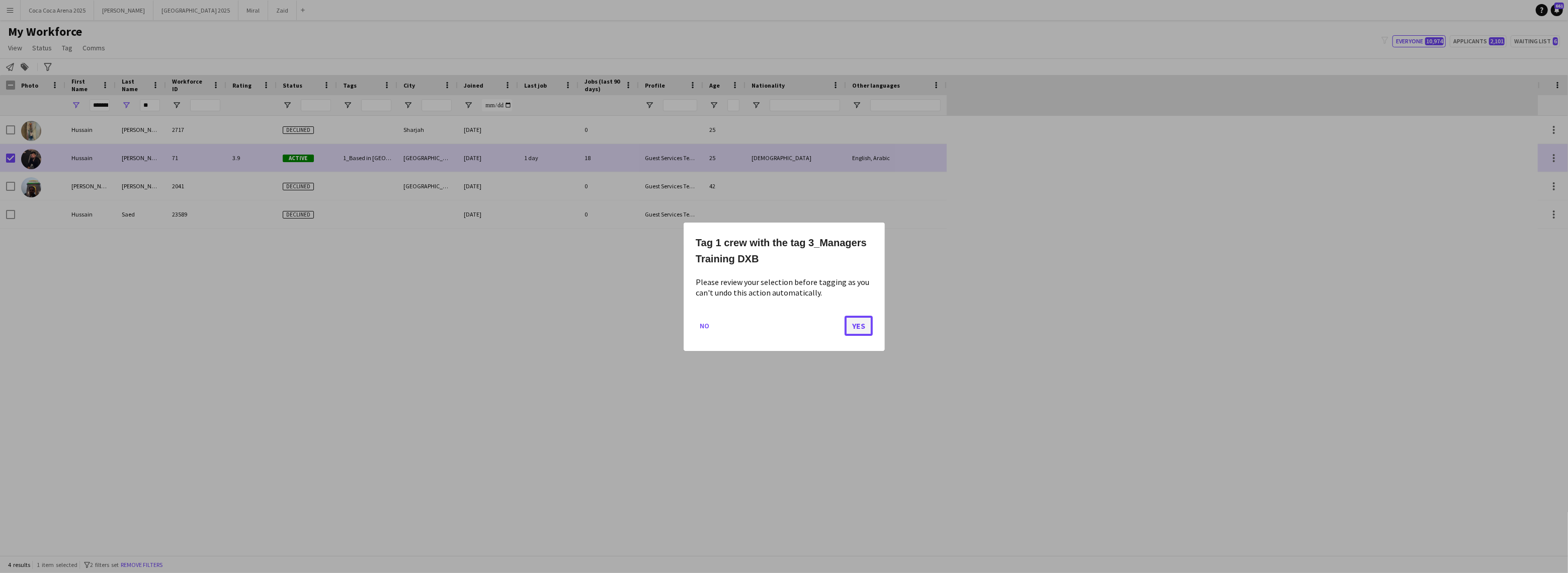
click at [861, 324] on button "Yes" at bounding box center [858, 324] width 28 height 20
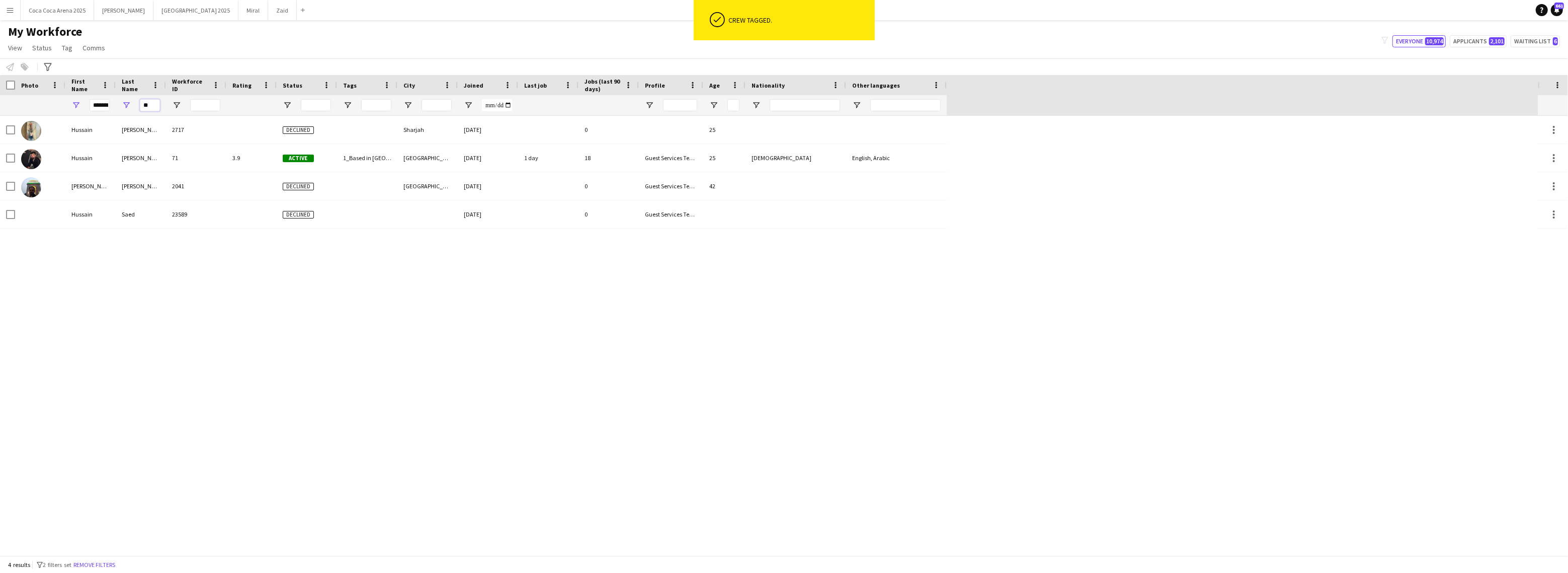
click at [156, 107] on input "**" at bounding box center [149, 105] width 20 height 12
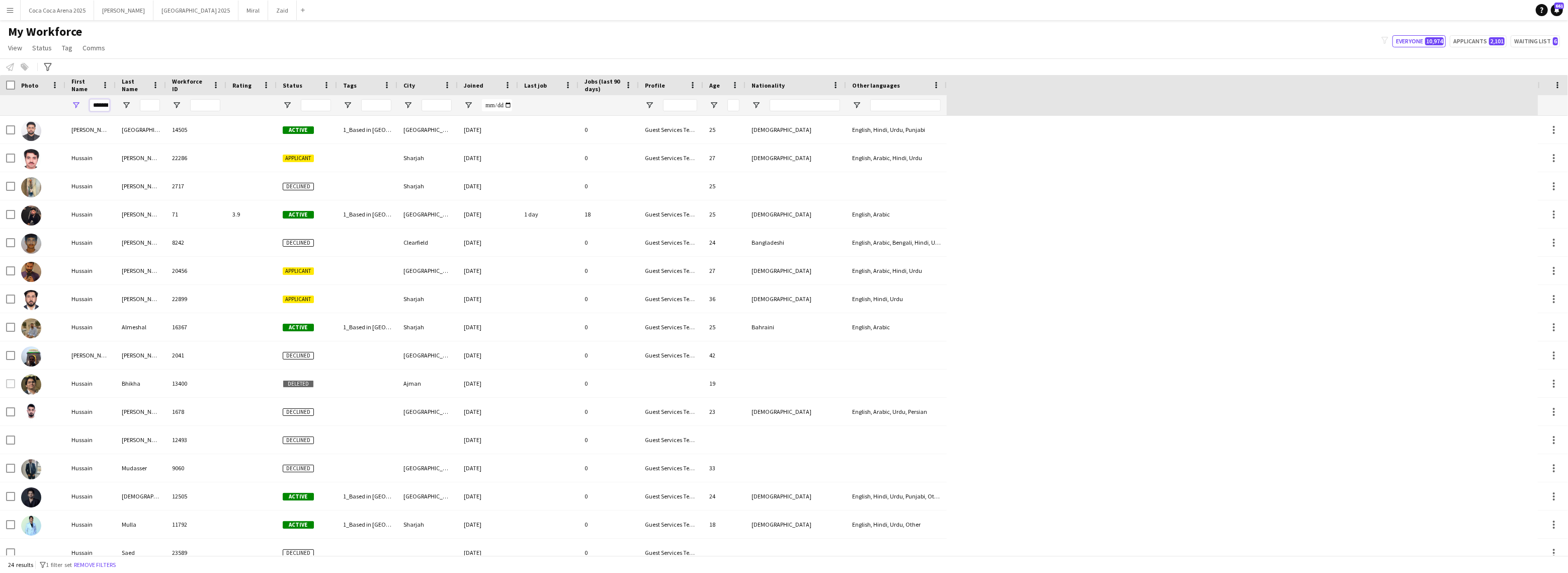
click at [102, 111] on input "*******" at bounding box center [99, 105] width 20 height 12
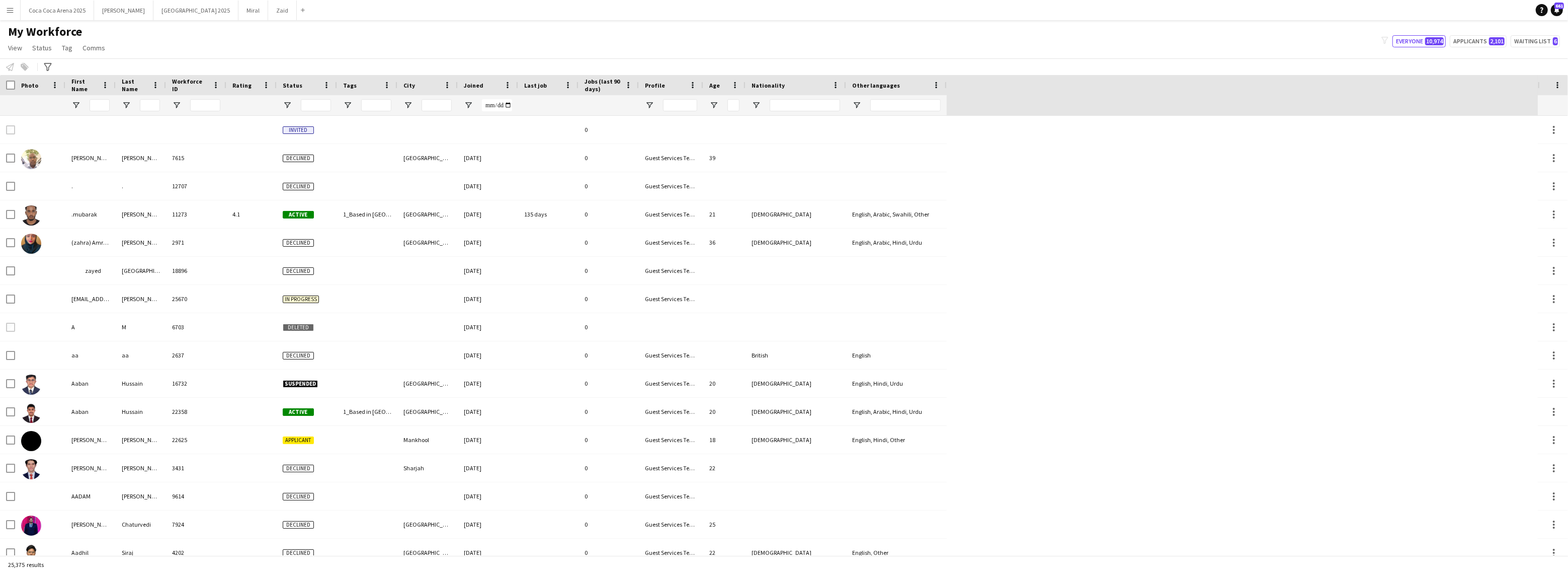
click at [293, 55] on div "My Workforce View Views Default view New view Update view Delete view Edit name…" at bounding box center [784, 41] width 1568 height 34
click at [68, 46] on span "Tag" at bounding box center [67, 48] width 10 height 9
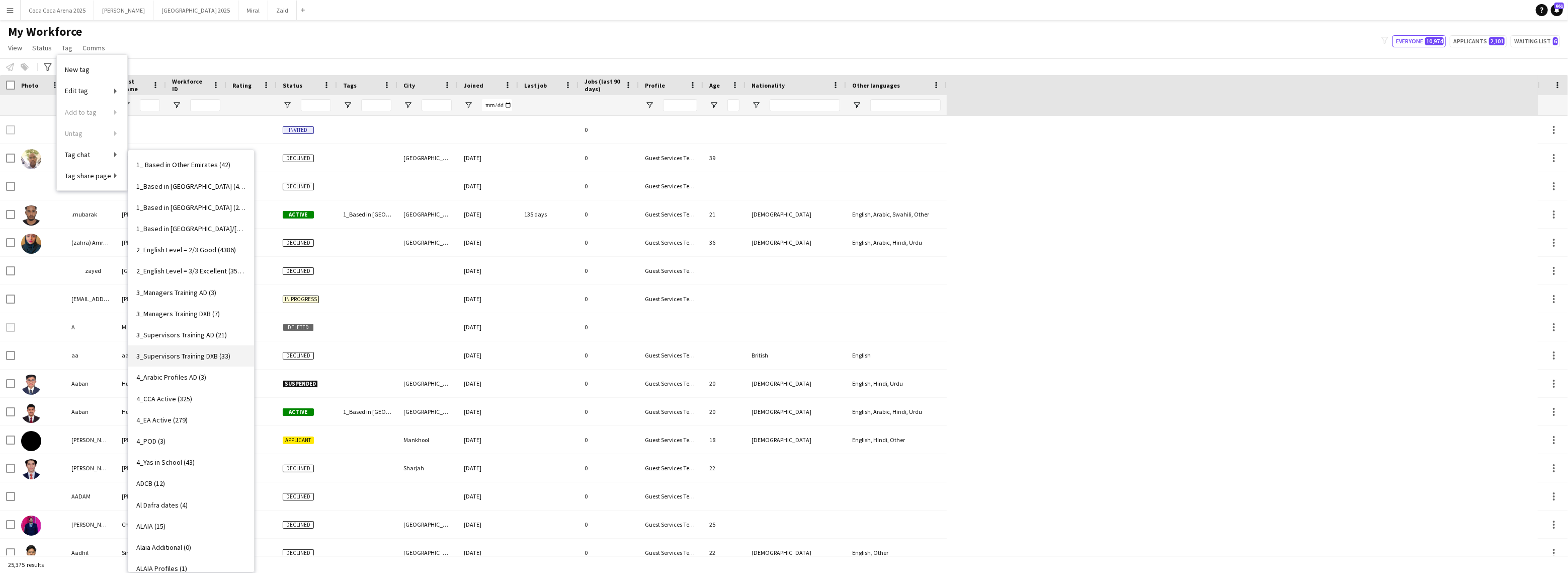
click at [173, 351] on link "3_Supervisors Training DXB (33)" at bounding box center [191, 355] width 126 height 21
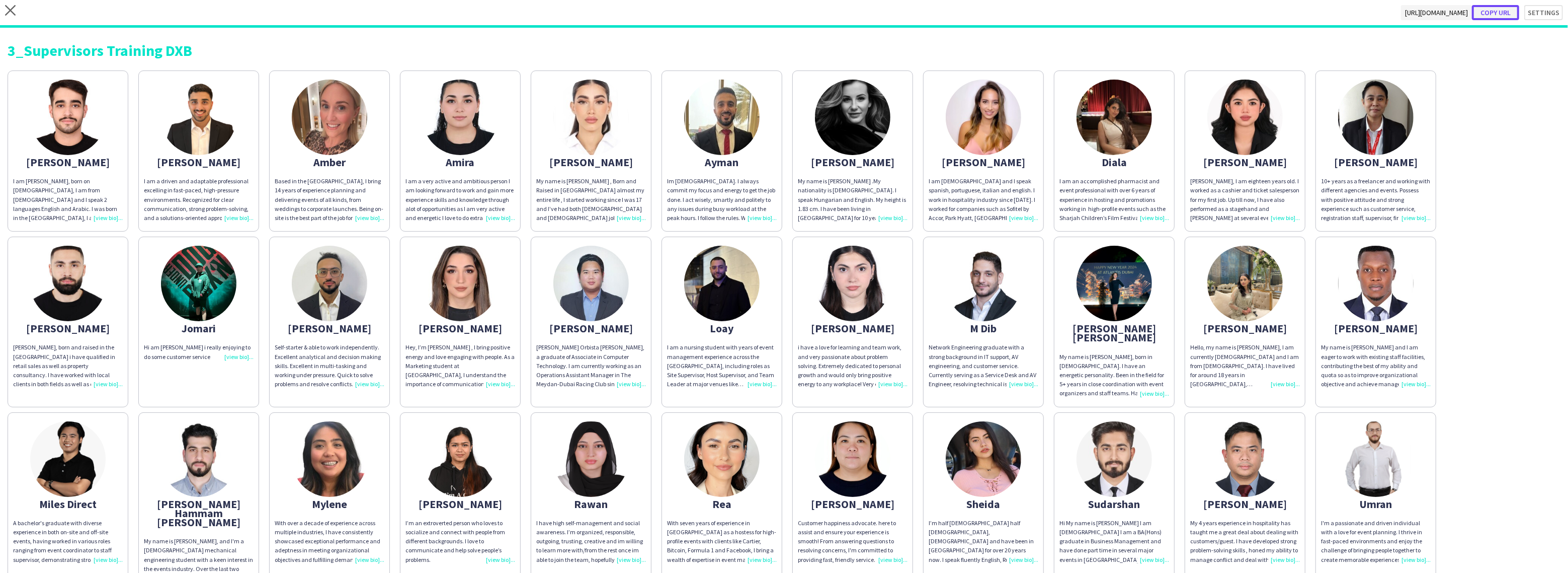
click at [1502, 14] on button "Copy url" at bounding box center [1495, 12] width 47 height 15
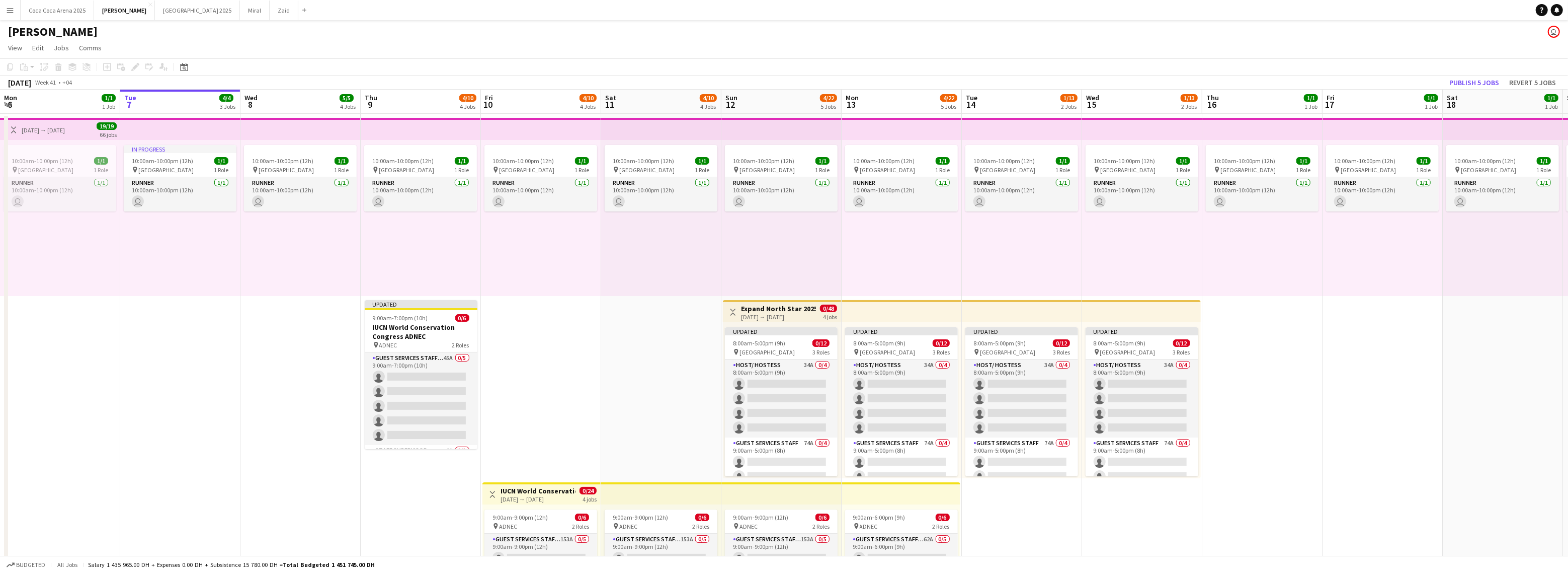
click at [14, 45] on span "View" at bounding box center [15, 48] width 14 height 9
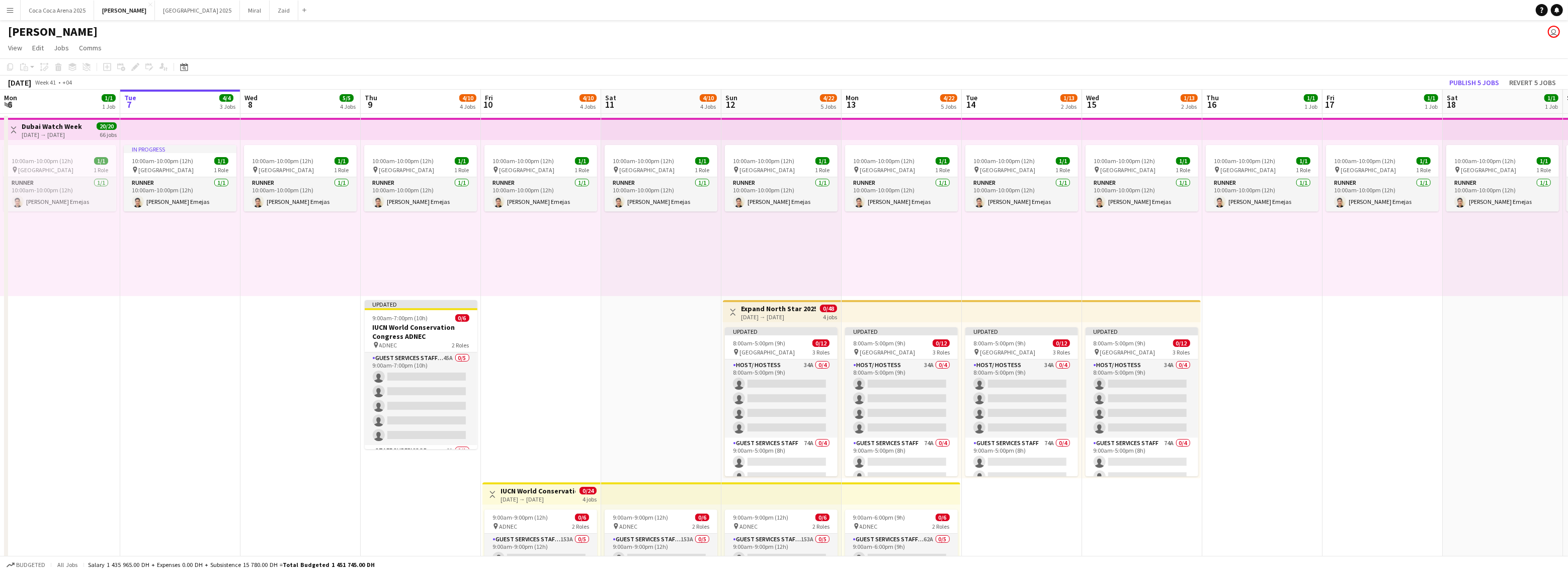
click at [10, 7] on app-icon "Menu" at bounding box center [10, 10] width 8 height 8
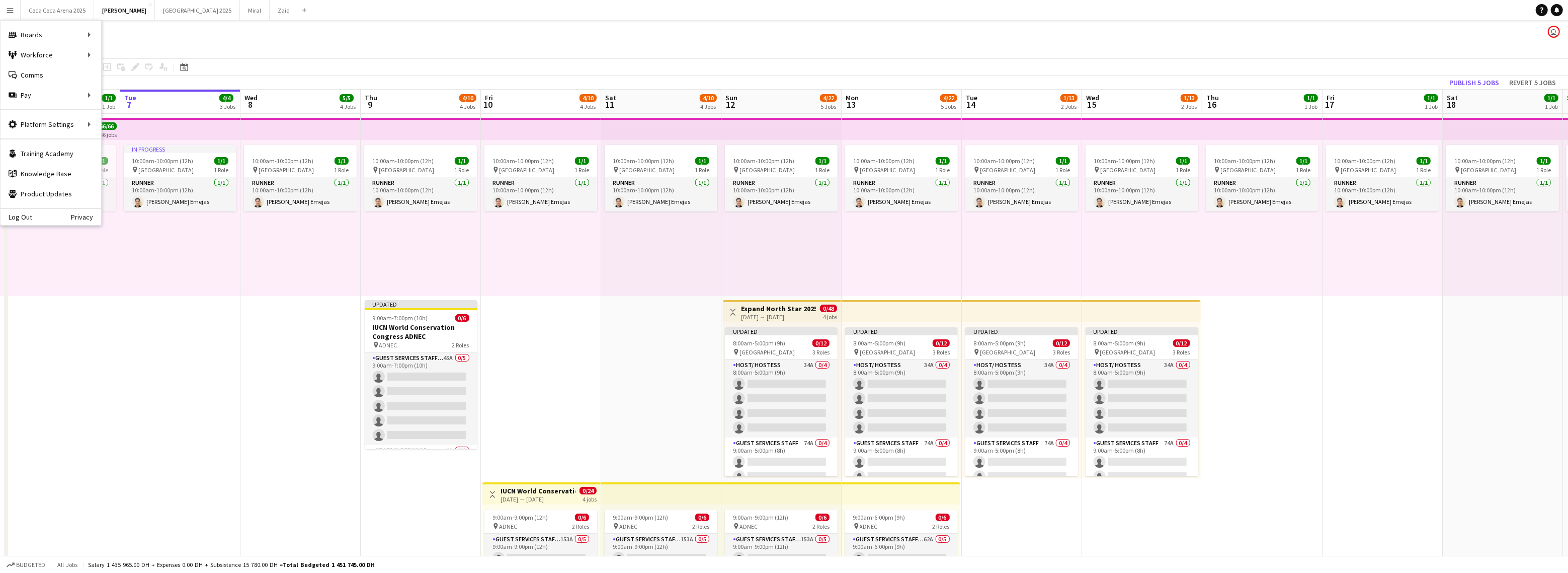
click at [8, 10] on app-icon "Menu" at bounding box center [10, 10] width 8 height 8
click at [132, 51] on link "My Workforce" at bounding box center [152, 54] width 100 height 20
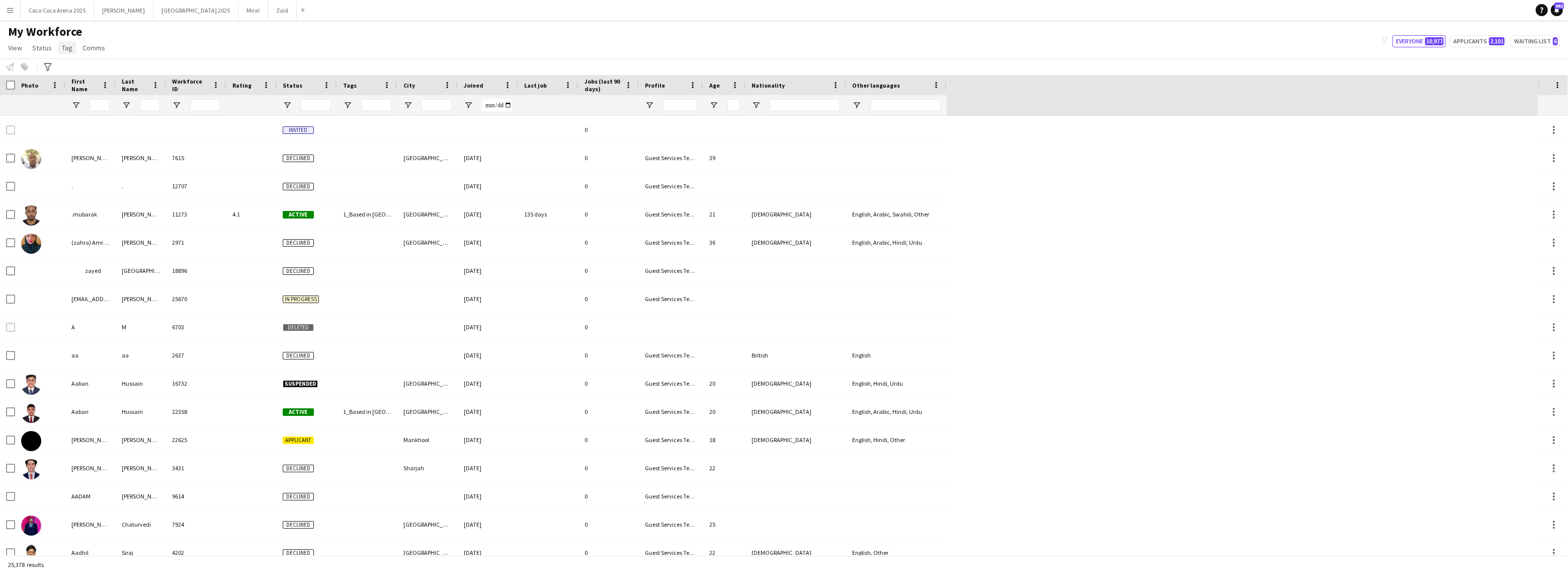
click at [65, 48] on span "Tag" at bounding box center [67, 48] width 10 height 9
click at [178, 50] on div "My Workforce View Views Default view New view Update view Delete view Edit name…" at bounding box center [784, 41] width 1568 height 34
click at [147, 102] on input "Last Name Filter Input" at bounding box center [149, 105] width 20 height 12
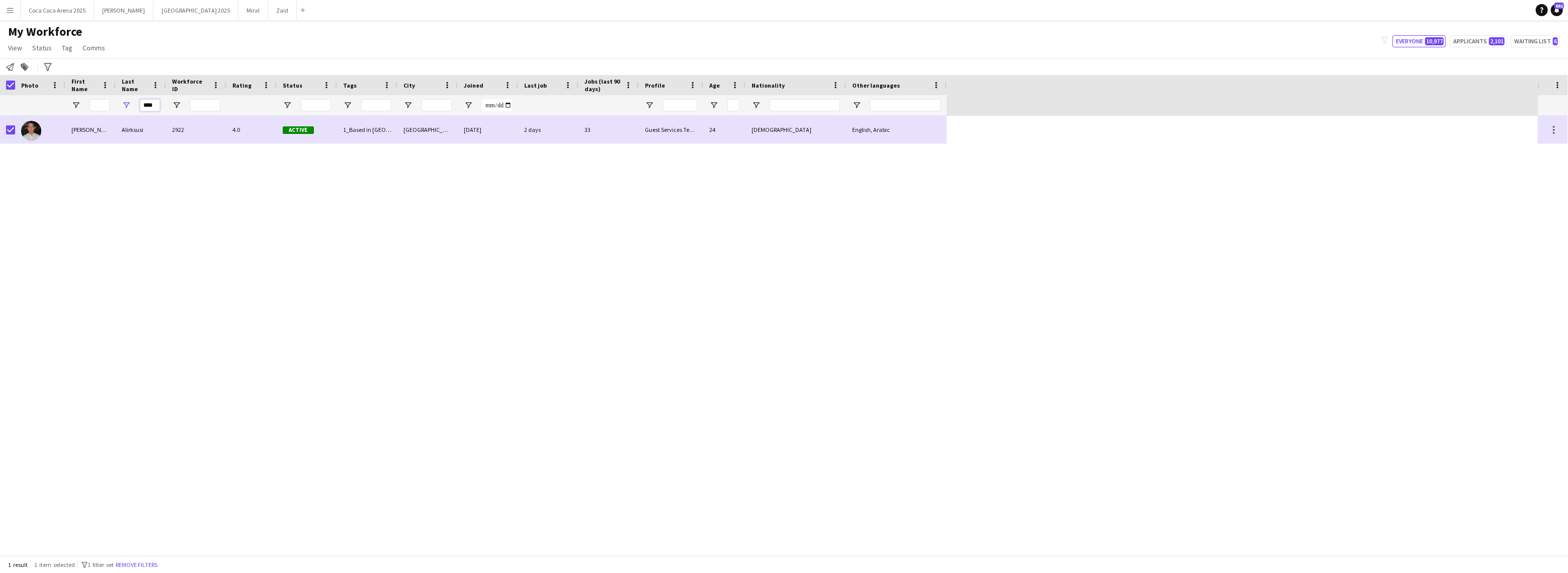
click at [153, 107] on input "****" at bounding box center [149, 105] width 20 height 12
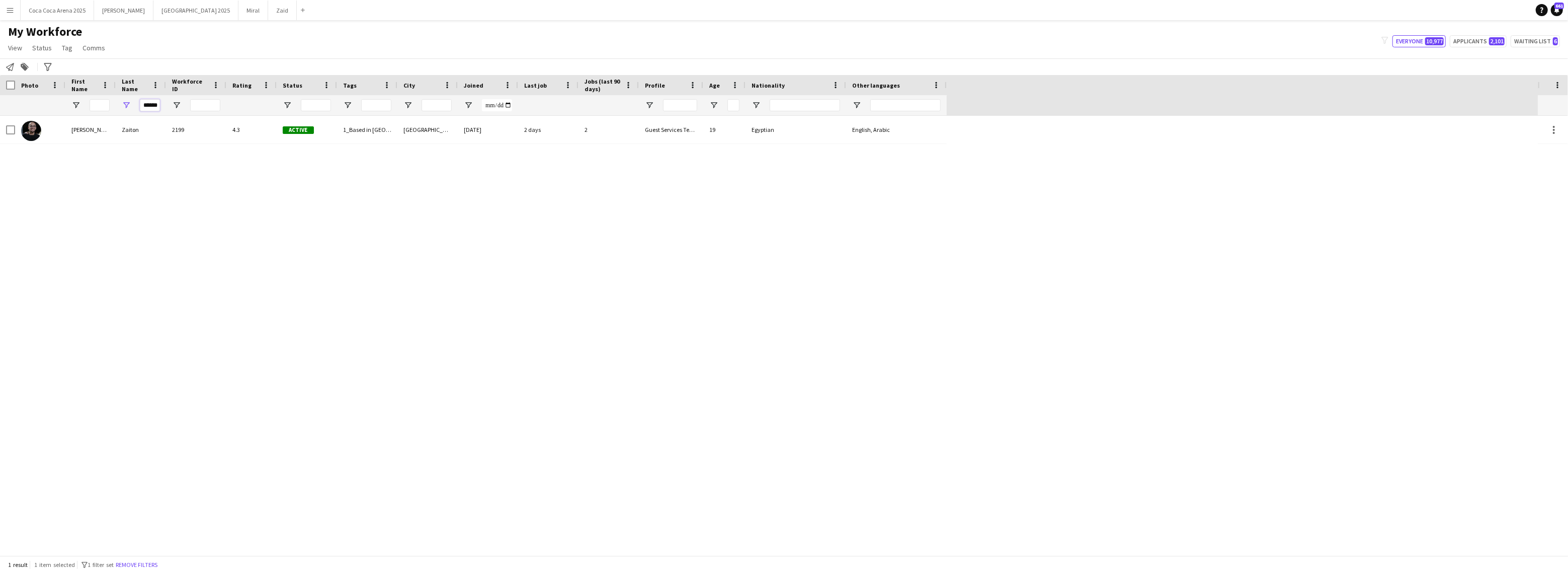
type input "******"
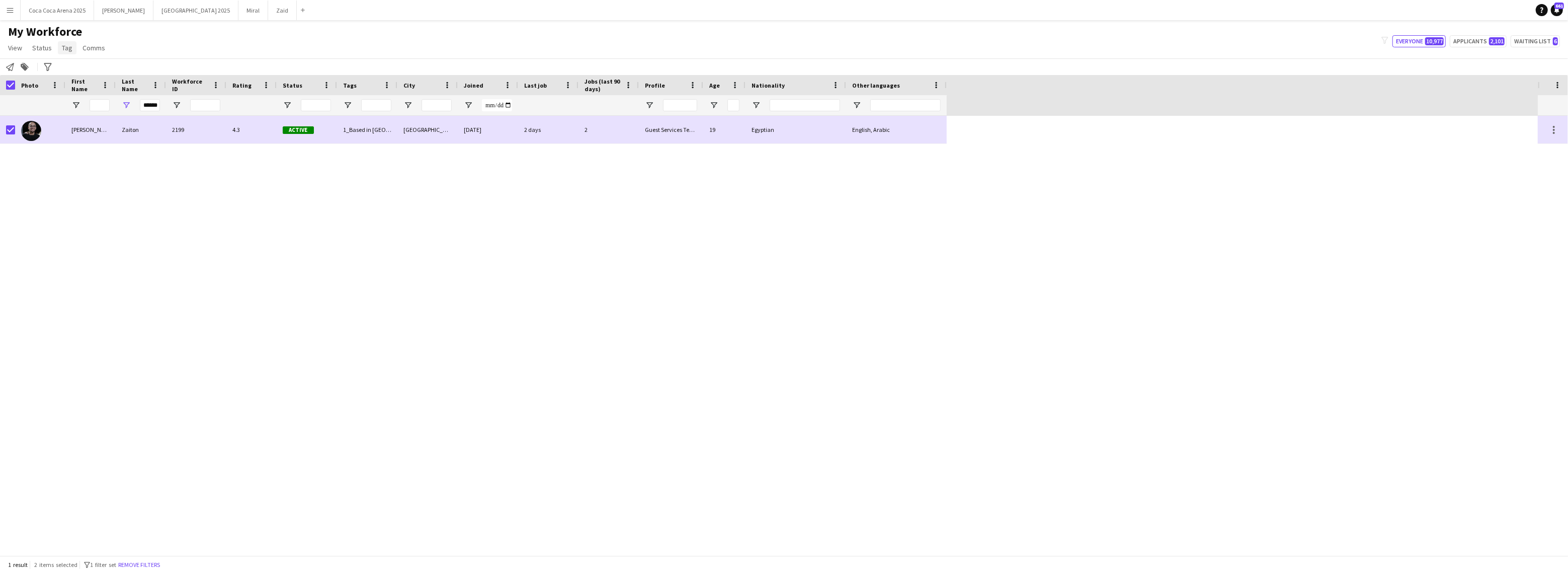
click at [67, 42] on link "Tag" at bounding box center [67, 48] width 19 height 13
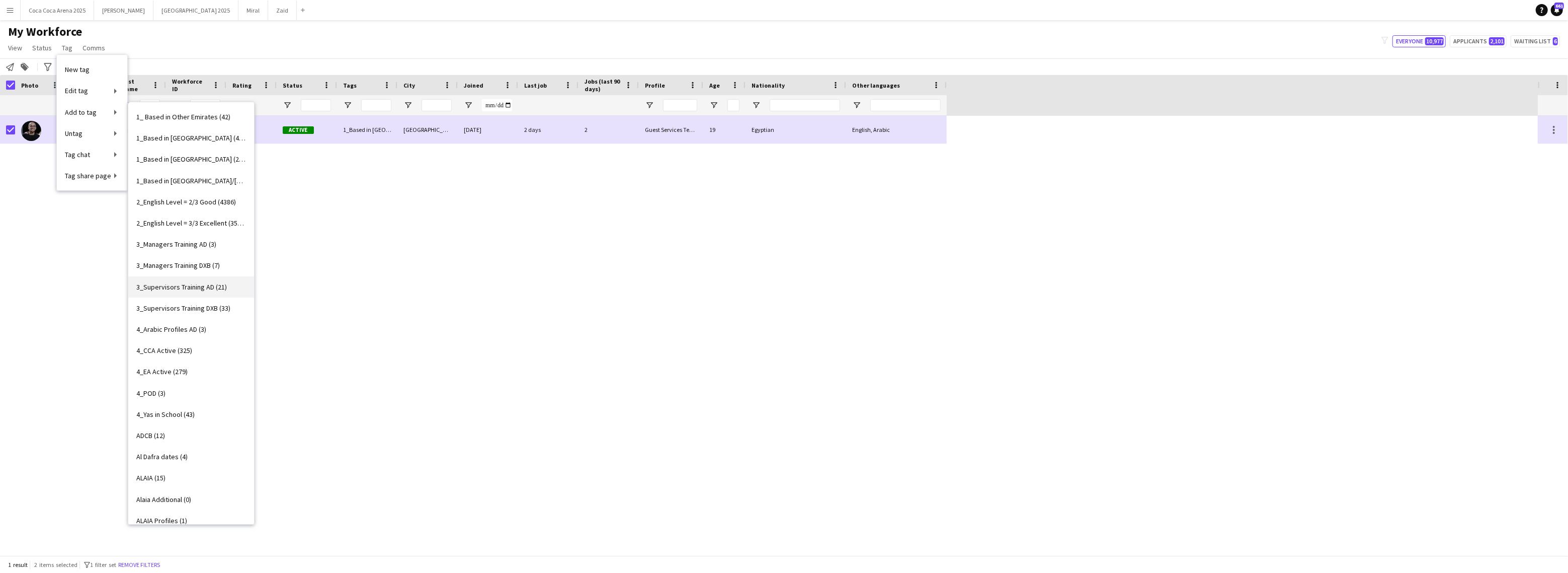
click at [186, 283] on span "3_Supervisors Training AD (21)" at bounding box center [182, 286] width 91 height 9
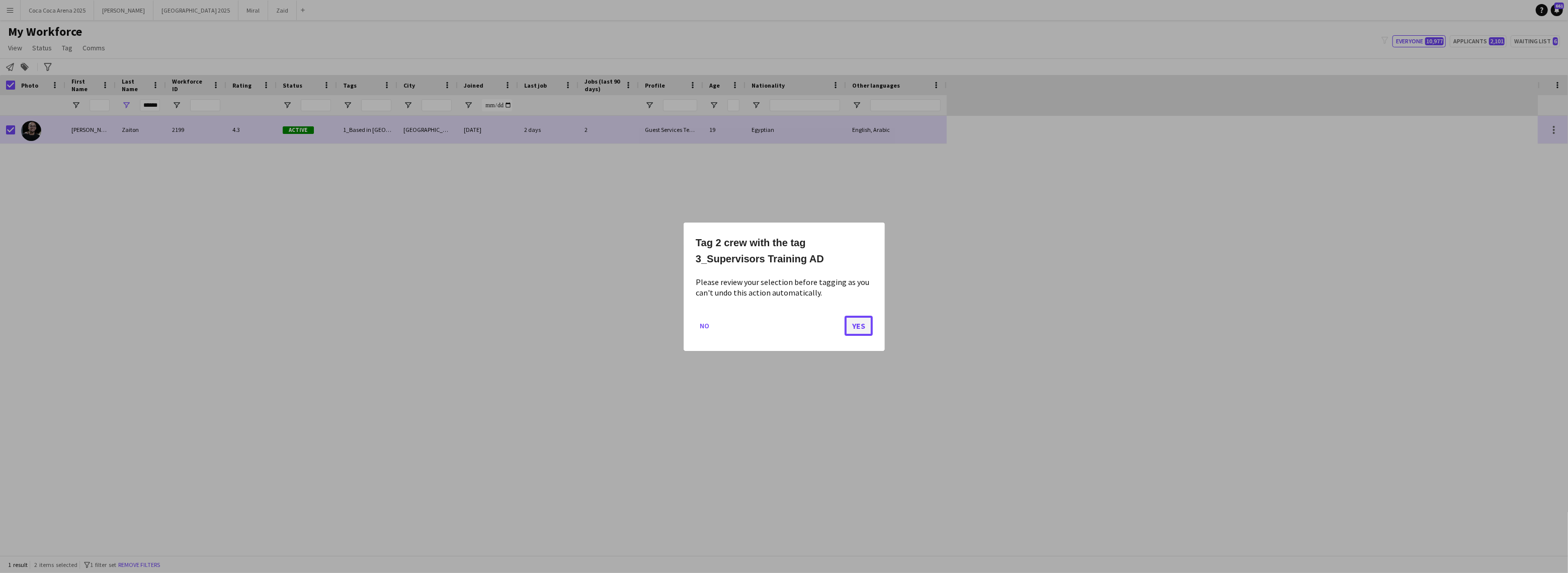
click at [862, 325] on button "Yes" at bounding box center [858, 324] width 28 height 20
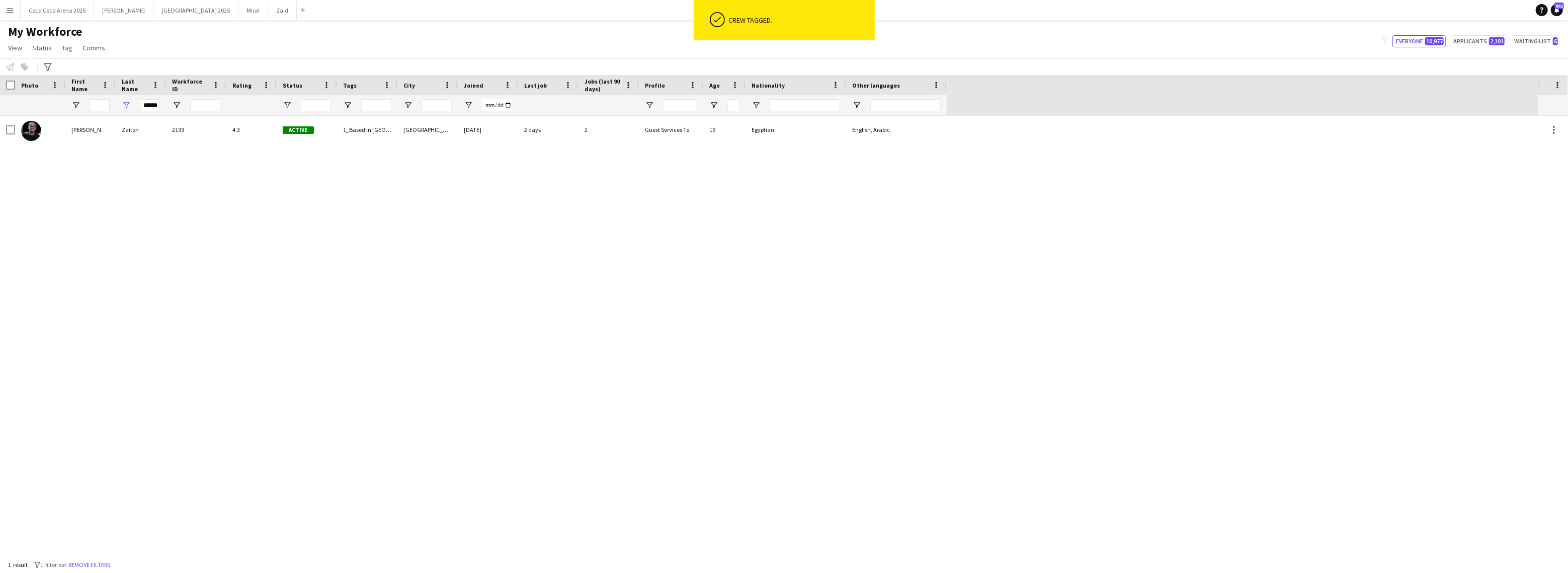
click at [101, 228] on div "[PERSON_NAME] 2199 4.3 Active 1_Based in [GEOGRAPHIC_DATA], 2_English Level = 3…" at bounding box center [769, 335] width 1538 height 439
click at [162, 107] on div "******" at bounding box center [140, 105] width 50 height 20
click at [157, 107] on input "******" at bounding box center [149, 105] width 20 height 12
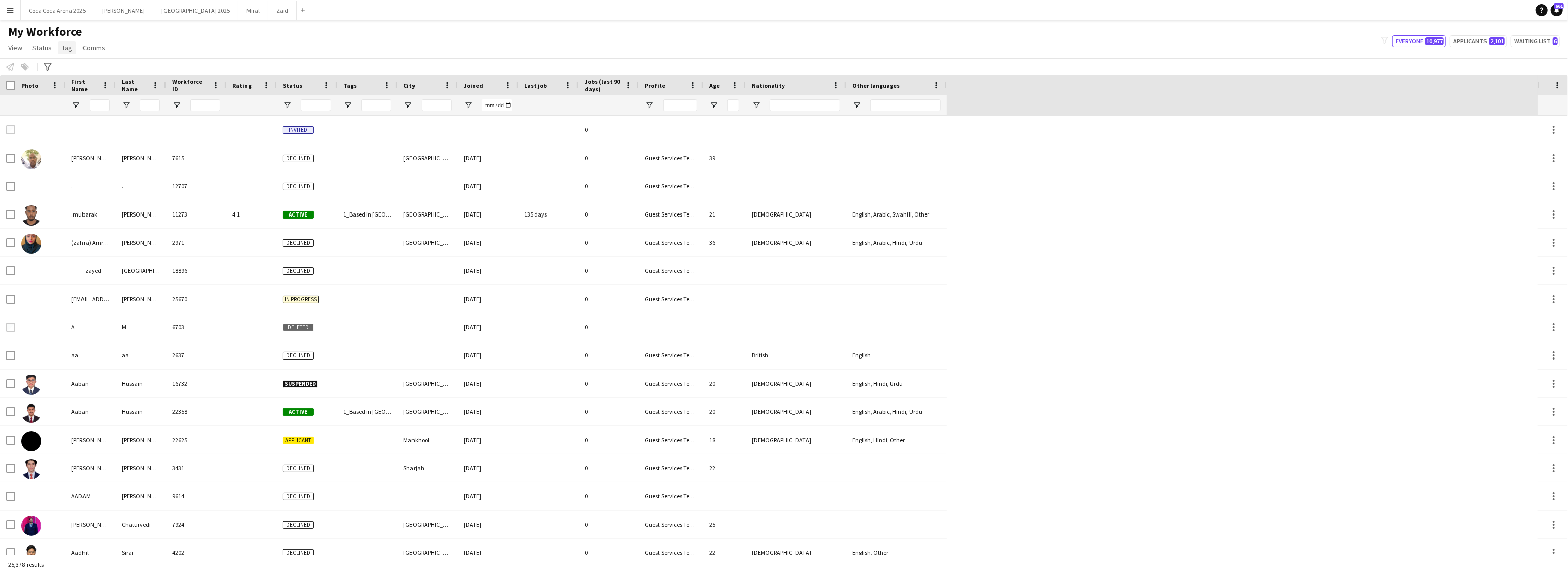
click at [64, 45] on span "Tag" at bounding box center [67, 48] width 10 height 9
click at [193, 39] on div "My Workforce View Views Default view New view Update view Delete view Edit name…" at bounding box center [784, 41] width 1568 height 34
click at [62, 48] on span "Tag" at bounding box center [67, 48] width 10 height 9
click at [190, 45] on div "My Workforce View Views Default view New view Update view Delete view Edit name…" at bounding box center [784, 41] width 1568 height 34
click at [103, 105] on input "First Name Filter Input" at bounding box center [99, 105] width 20 height 12
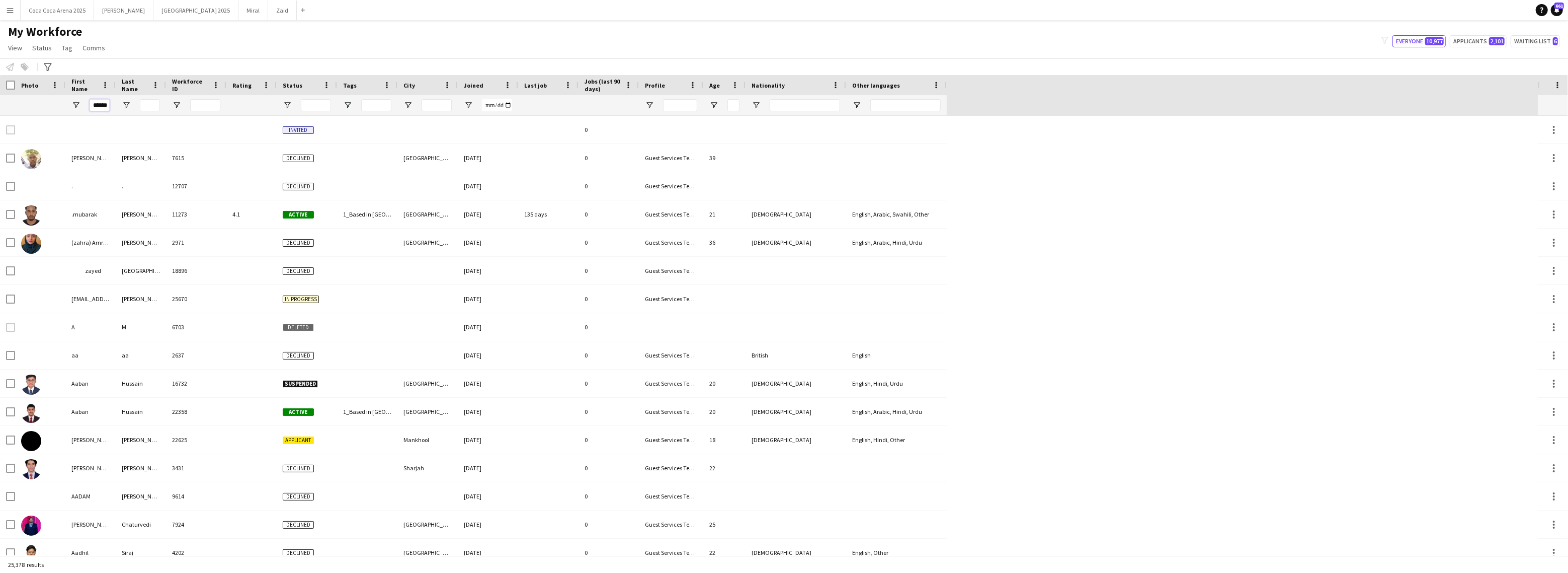
scroll to position [0, 5]
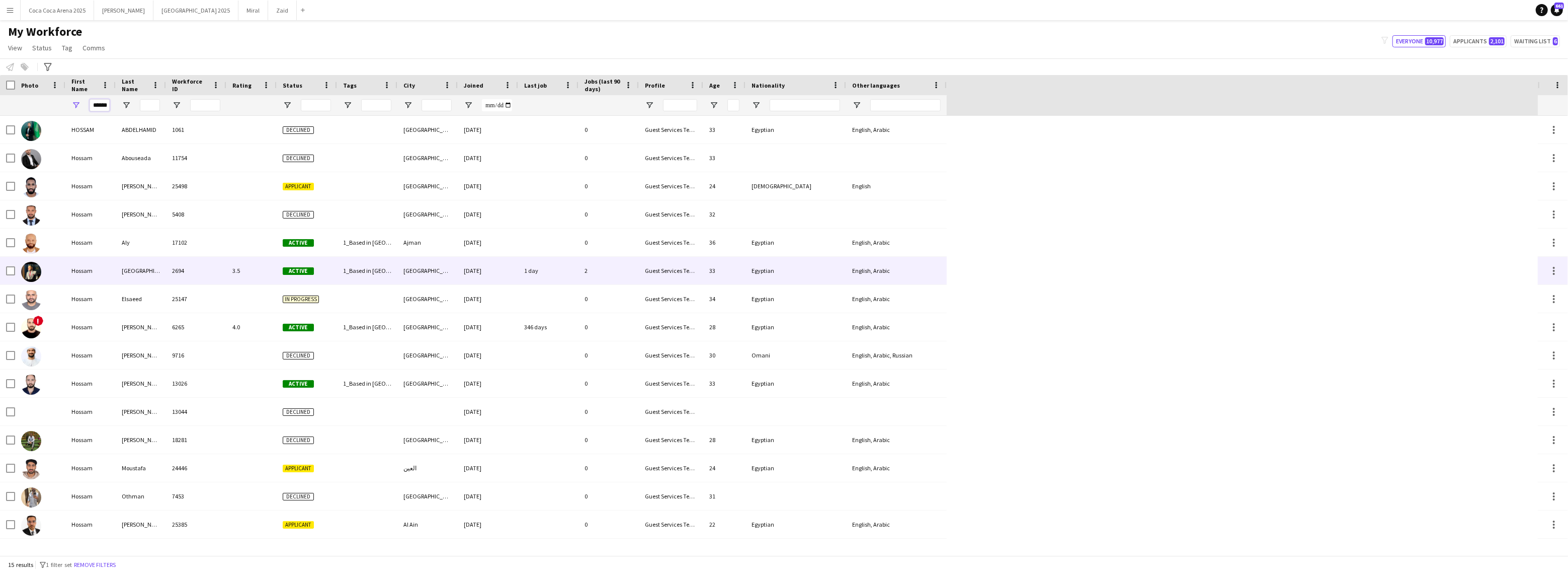
type input "******"
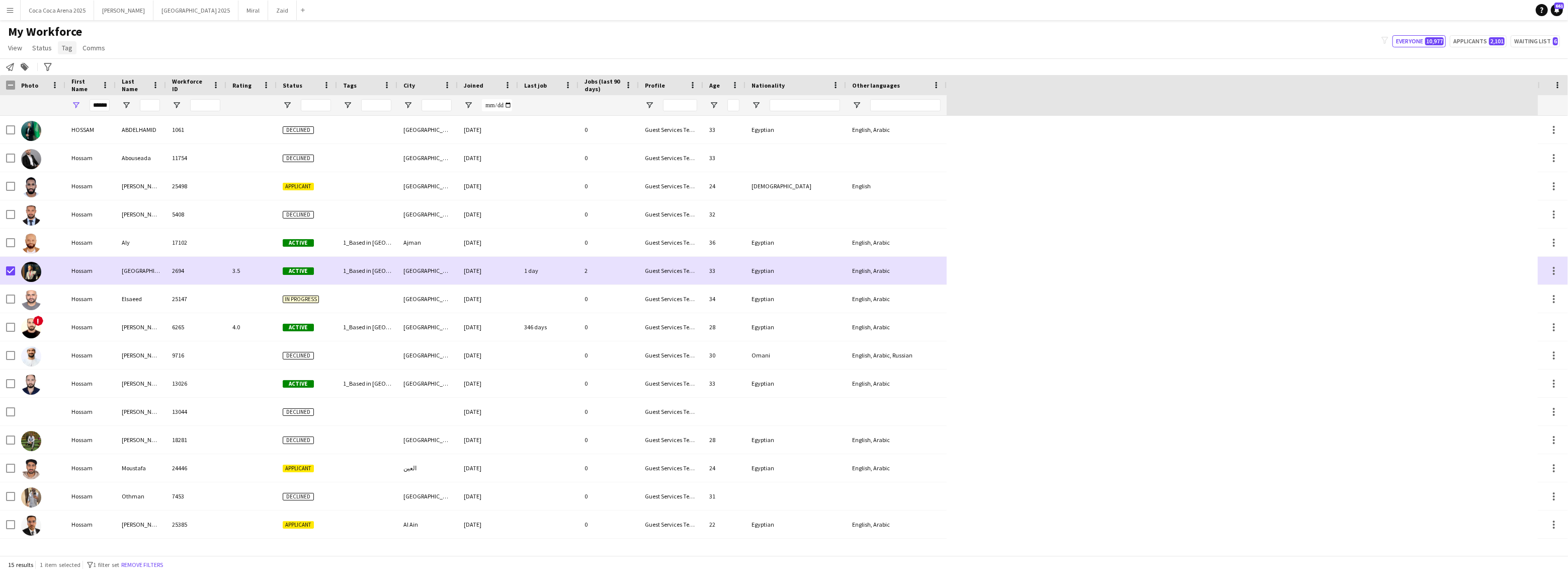
click at [70, 46] on span "Tag" at bounding box center [67, 48] width 10 height 9
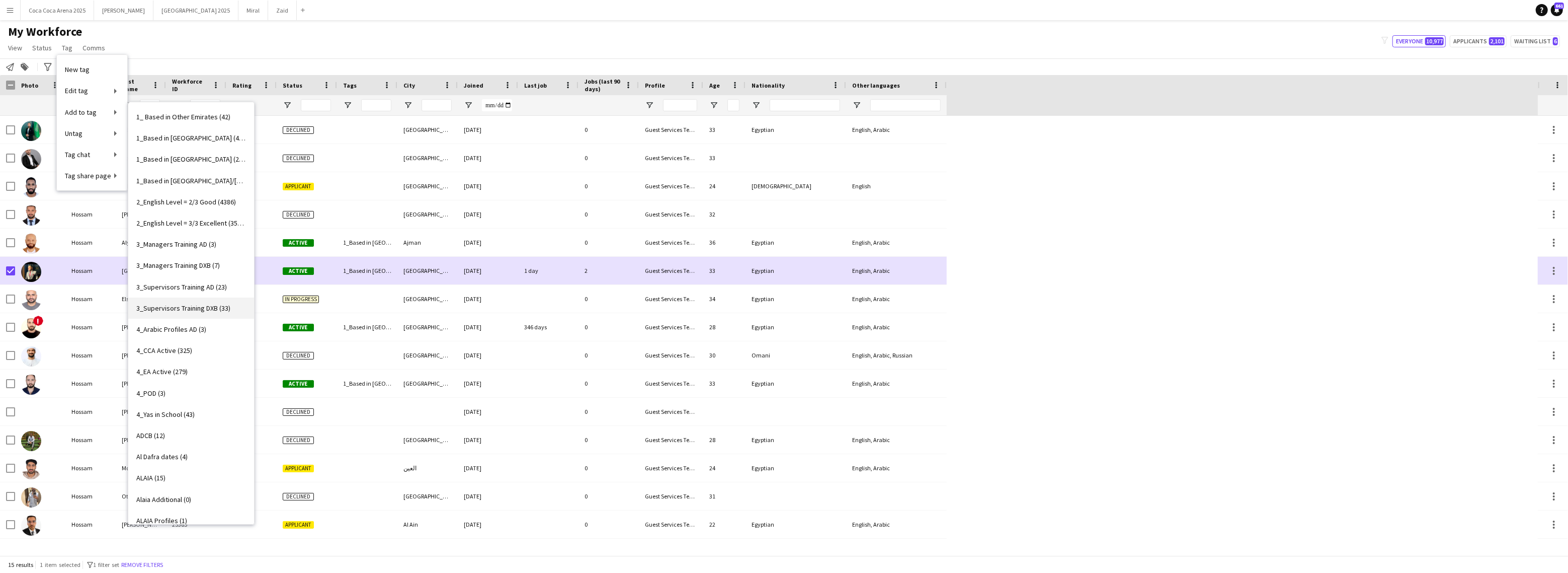
click at [191, 304] on span "3_Supervisors Training DXB (33)" at bounding box center [183, 308] width 94 height 9
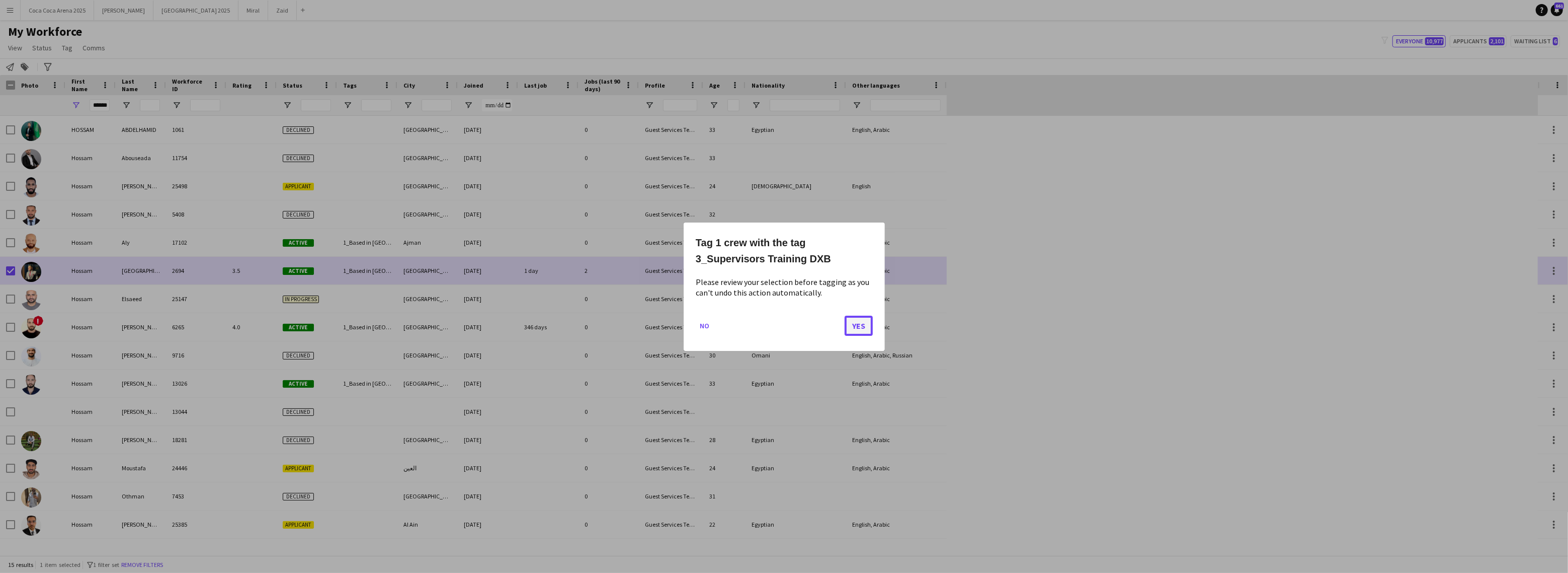
click at [853, 322] on button "Yes" at bounding box center [858, 324] width 28 height 20
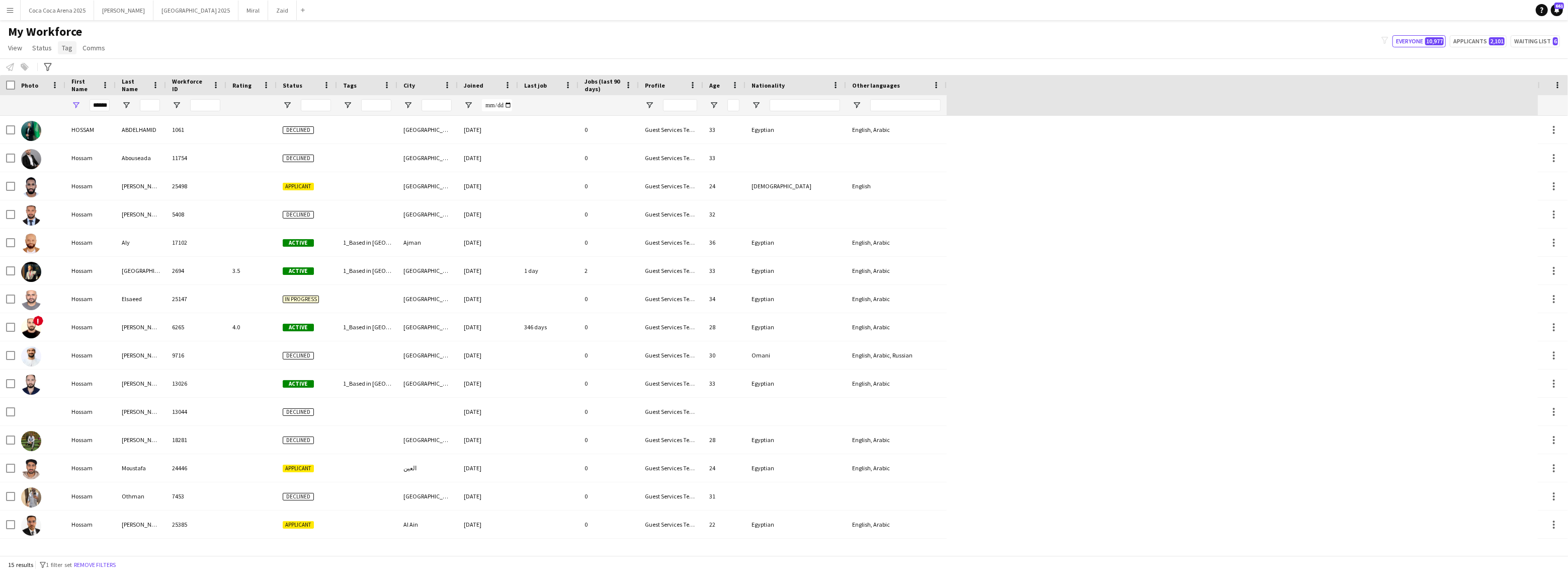
click at [63, 46] on span "Tag" at bounding box center [67, 48] width 10 height 9
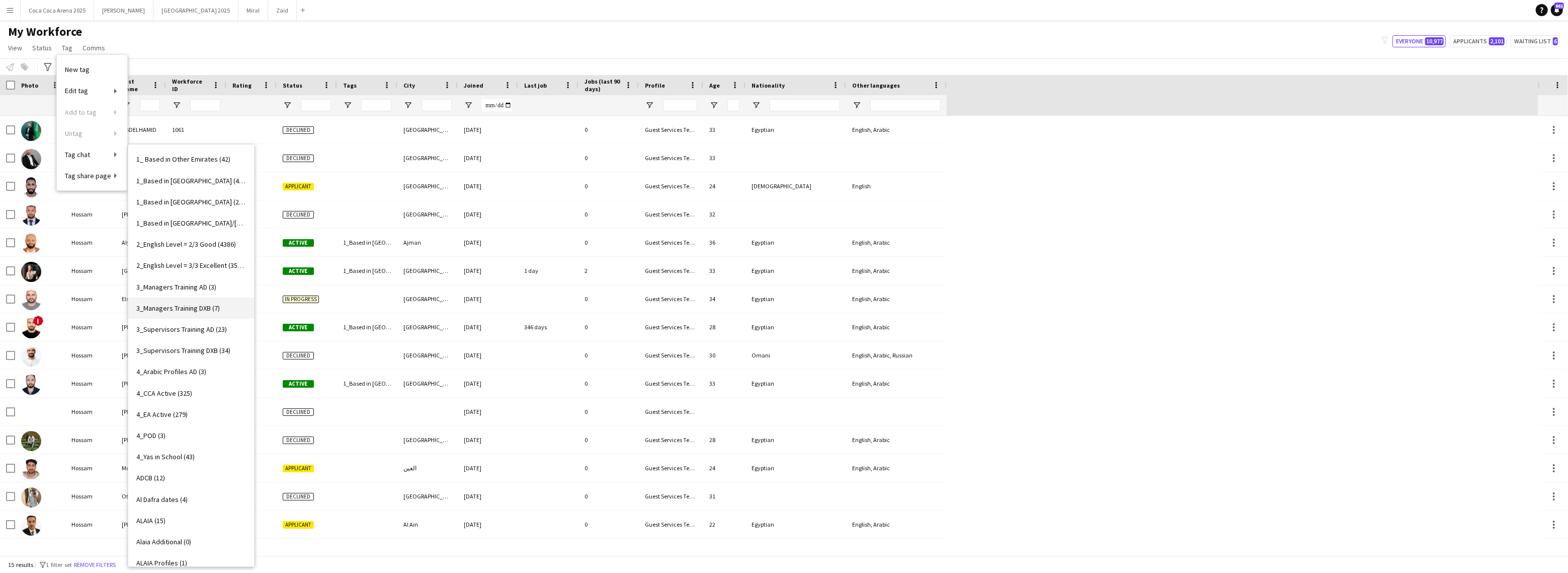
click at [193, 304] on span "3_Managers Training DXB (7)" at bounding box center [178, 308] width 83 height 9
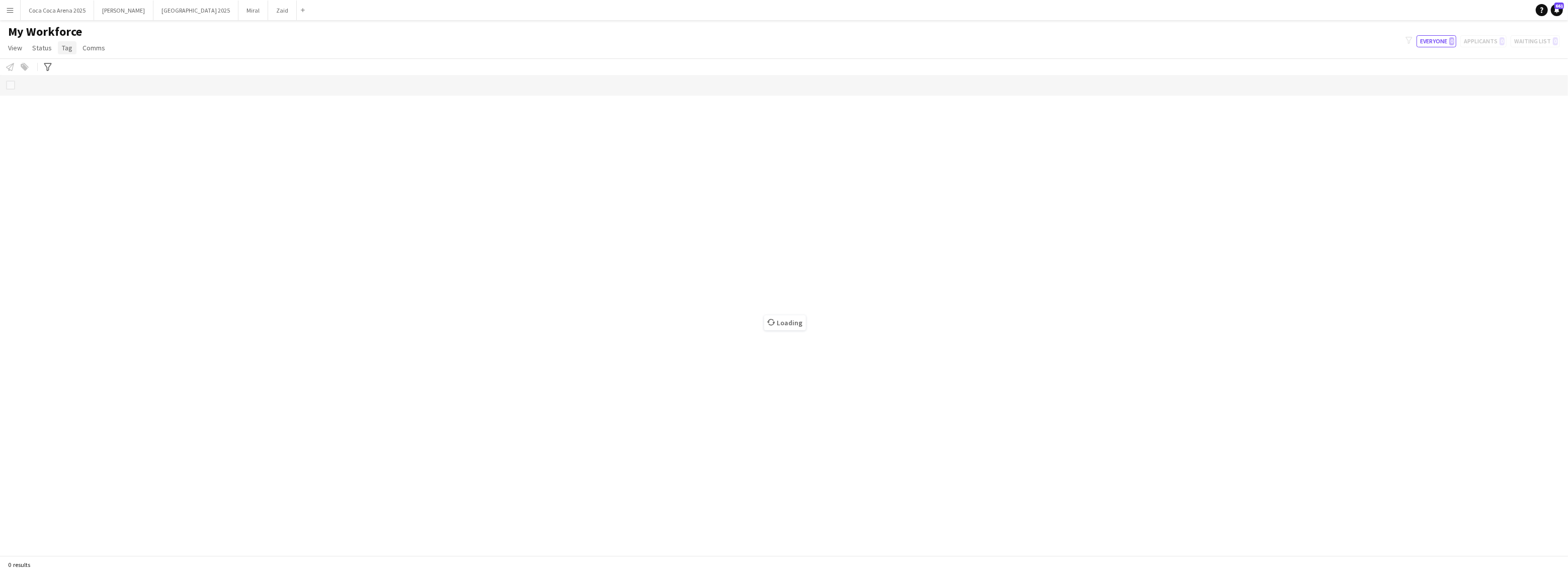
click at [67, 50] on span "Tag" at bounding box center [67, 48] width 10 height 9
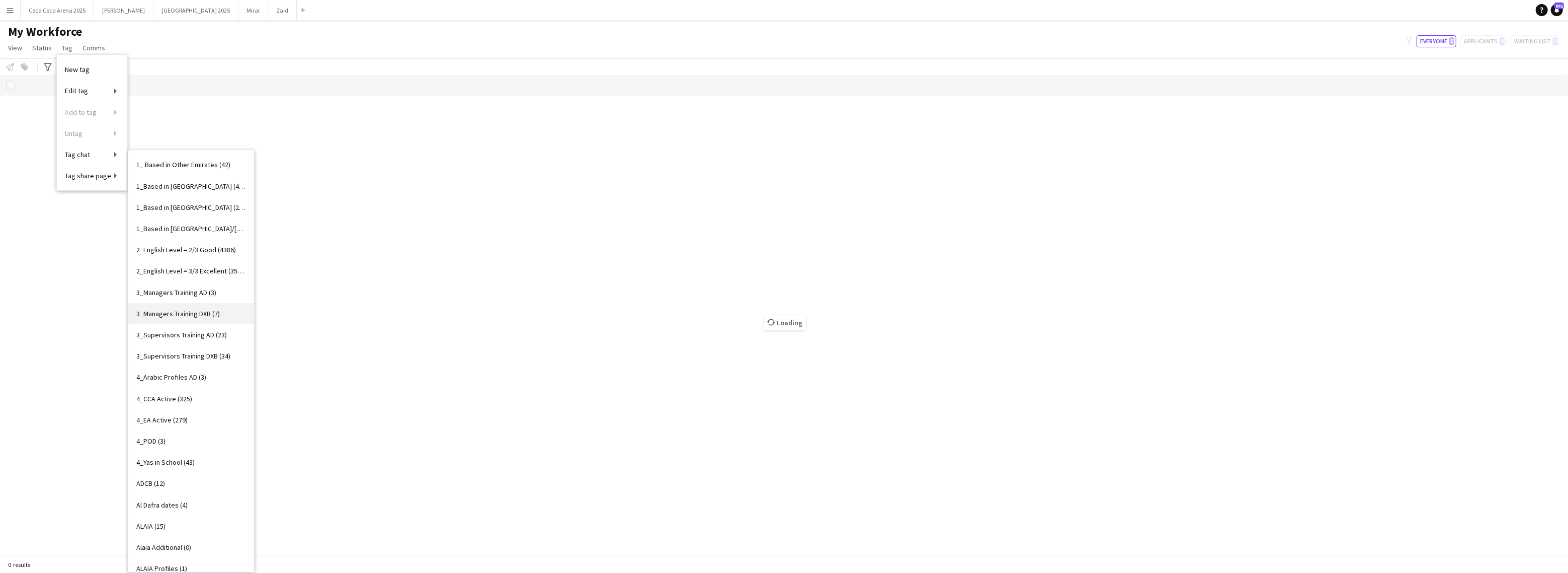
click at [184, 309] on span "3_Managers Training DXB (7)" at bounding box center [178, 313] width 83 height 9
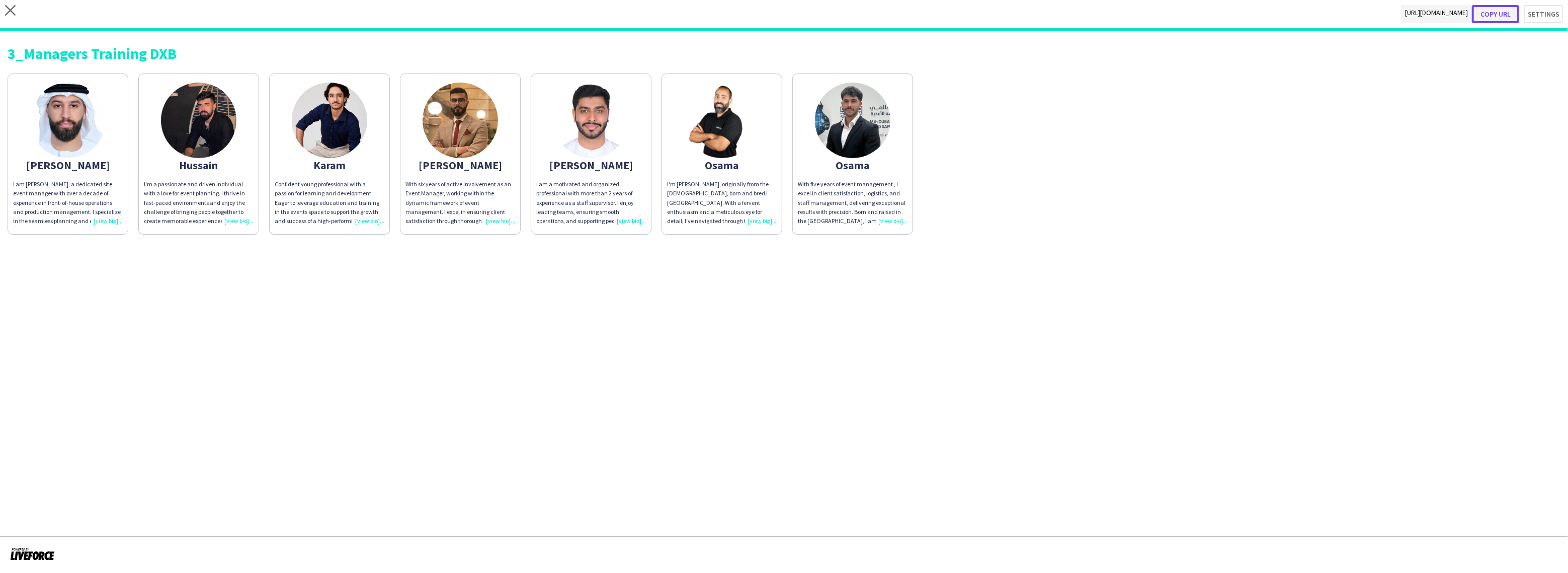
click at [1509, 14] on button "Copy url" at bounding box center [1495, 14] width 47 height 18
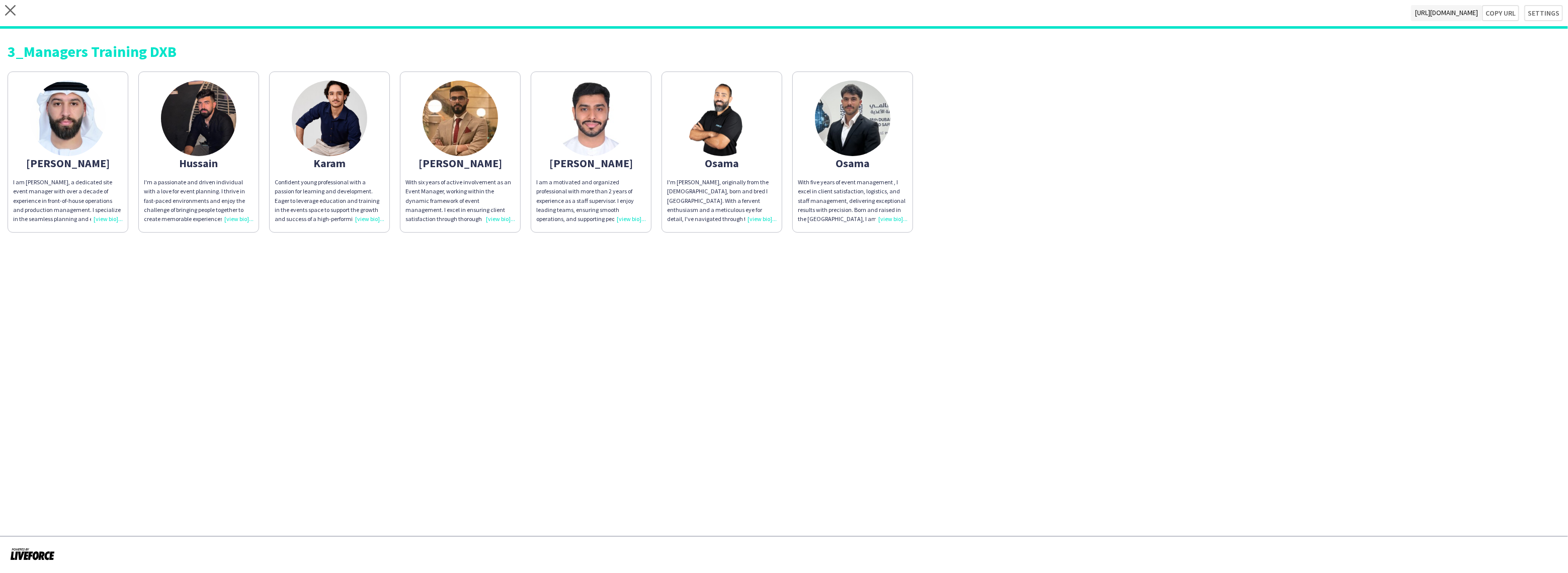
click at [102, 215] on div "I am [PERSON_NAME], a dedicated site event manager with over a decade of experi…" at bounding box center [67, 200] width 109 height 46
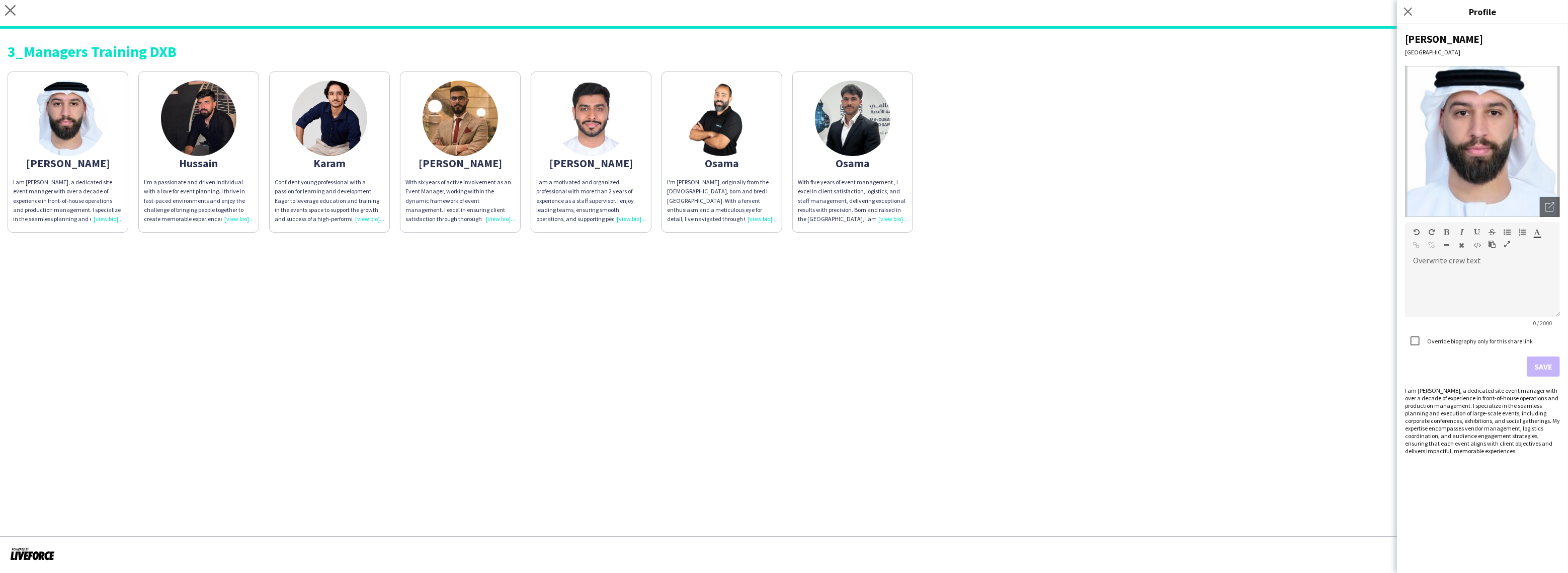
click at [244, 218] on div "I'm a passionate and driven individual with a love for event planning. I thrive…" at bounding box center [198, 200] width 109 height 46
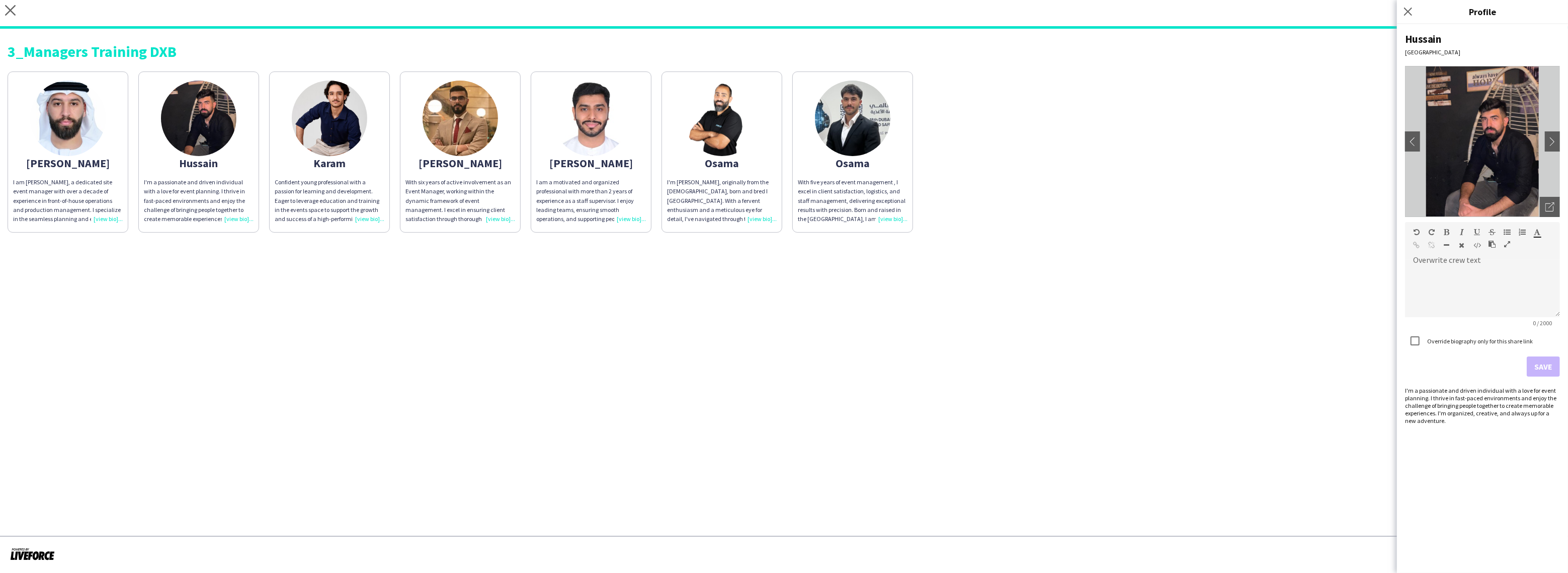
click at [770, 279] on app-share-pages "close [URL][DOMAIN_NAME] Copy url Settings 3_Managers Training DXB [PERSON_NAME…" at bounding box center [784, 286] width 1568 height 573
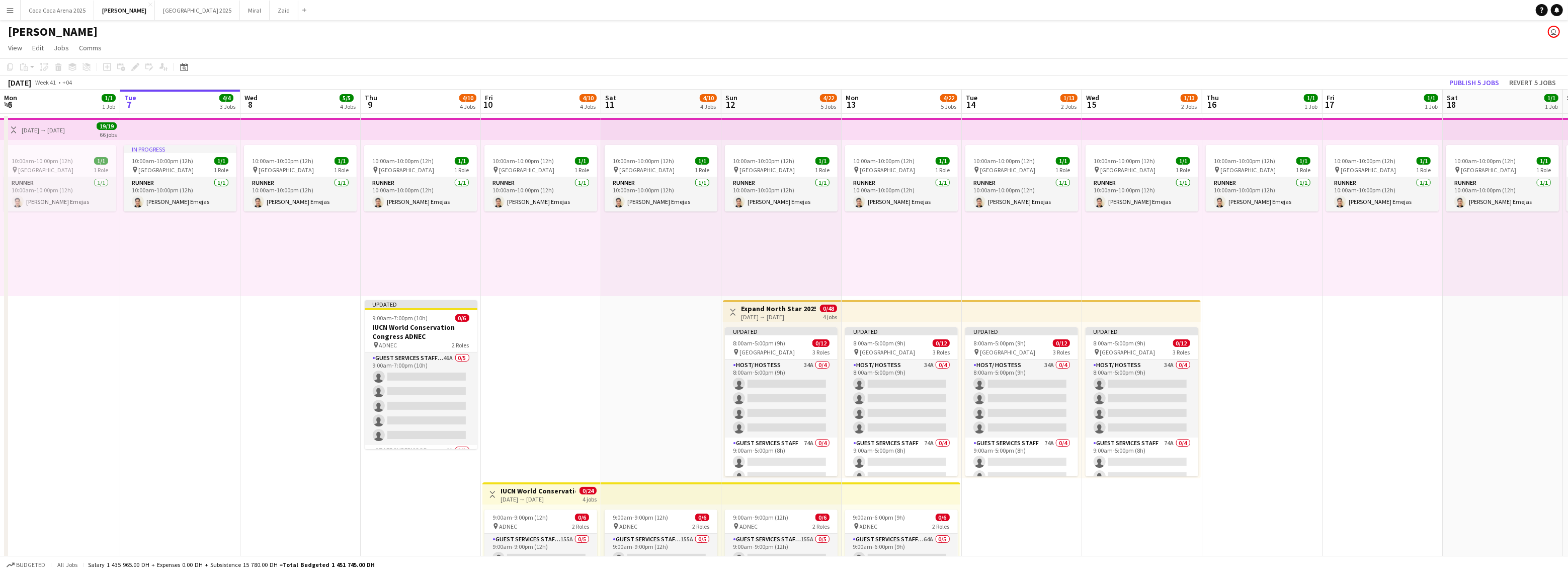
click at [14, 12] on button "Menu" at bounding box center [10, 10] width 20 height 20
click at [6, 6] on app-icon "Menu" at bounding box center [10, 10] width 8 height 8
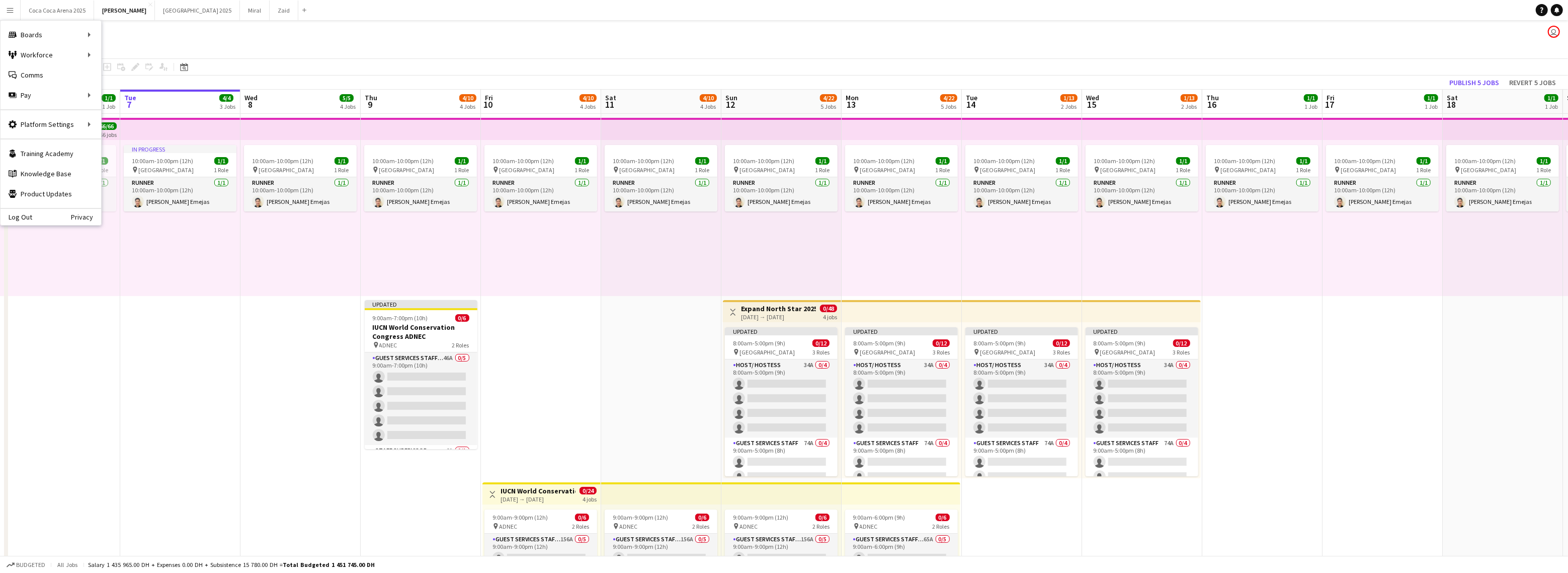
click at [100, 246] on div "10:00am-10:00pm (12h) 1/1 pin Dubai 1 Role Runner [DATE] 10:00am-10:00pm (12h) …" at bounding box center [60, 218] width 120 height 156
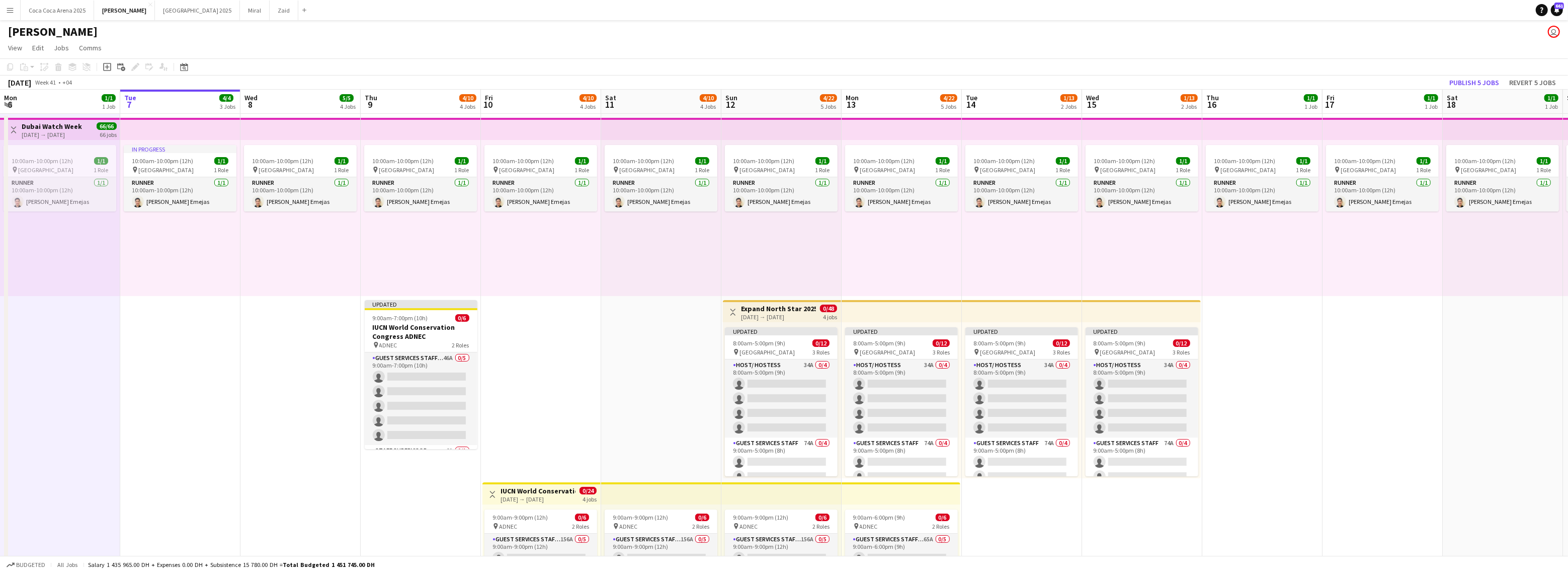
scroll to position [1, 0]
click at [47, 13] on button "[GEOGRAPHIC_DATA] 2025 Close" at bounding box center [57, 10] width 74 height 20
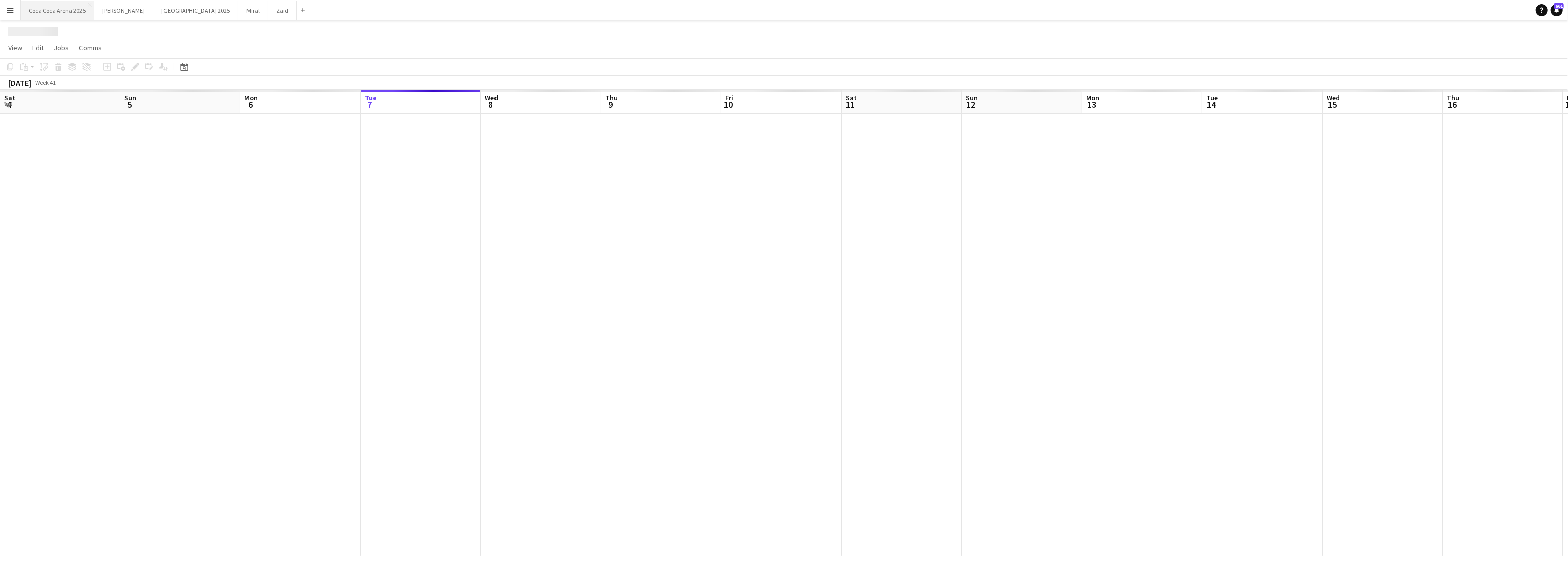
scroll to position [0, 240]
click at [15, 10] on button "Menu" at bounding box center [10, 10] width 20 height 20
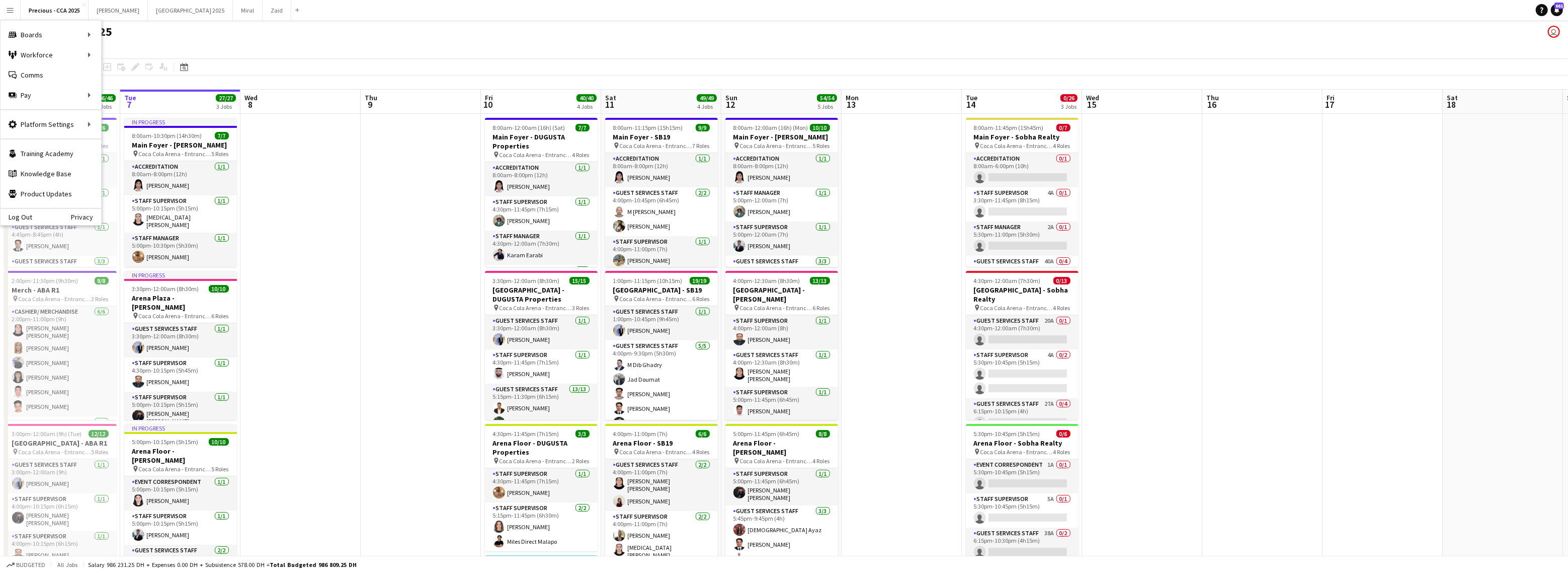
click at [236, 23] on div "Precious - CCA 2025 user" at bounding box center [784, 30] width 1568 height 19
click at [12, 3] on button "Menu" at bounding box center [10, 10] width 20 height 20
click at [296, 54] on app-page-menu "View Day view expanded Day view collapsed Month view Date picker Jump to today …" at bounding box center [784, 49] width 1568 height 19
click at [17, 5] on button "Menu" at bounding box center [10, 10] width 20 height 20
click at [134, 58] on link "My Workforce" at bounding box center [152, 54] width 100 height 20
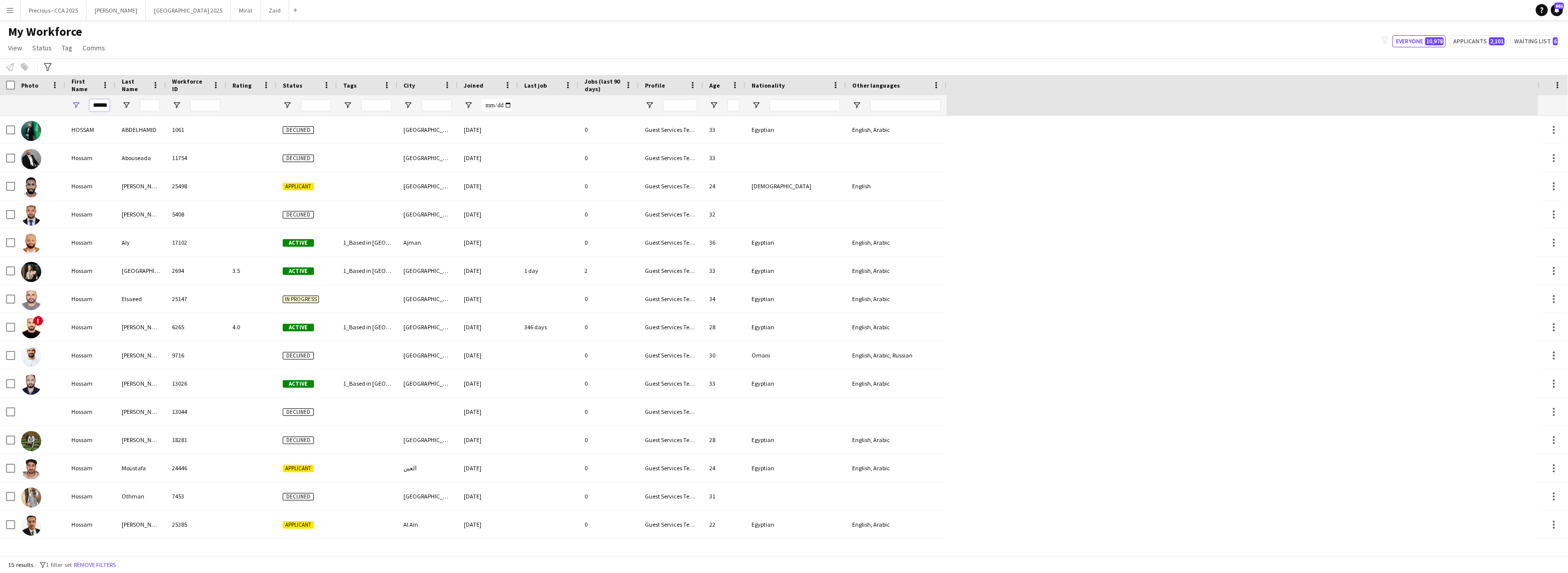
click at [99, 110] on input "******" at bounding box center [99, 105] width 20 height 12
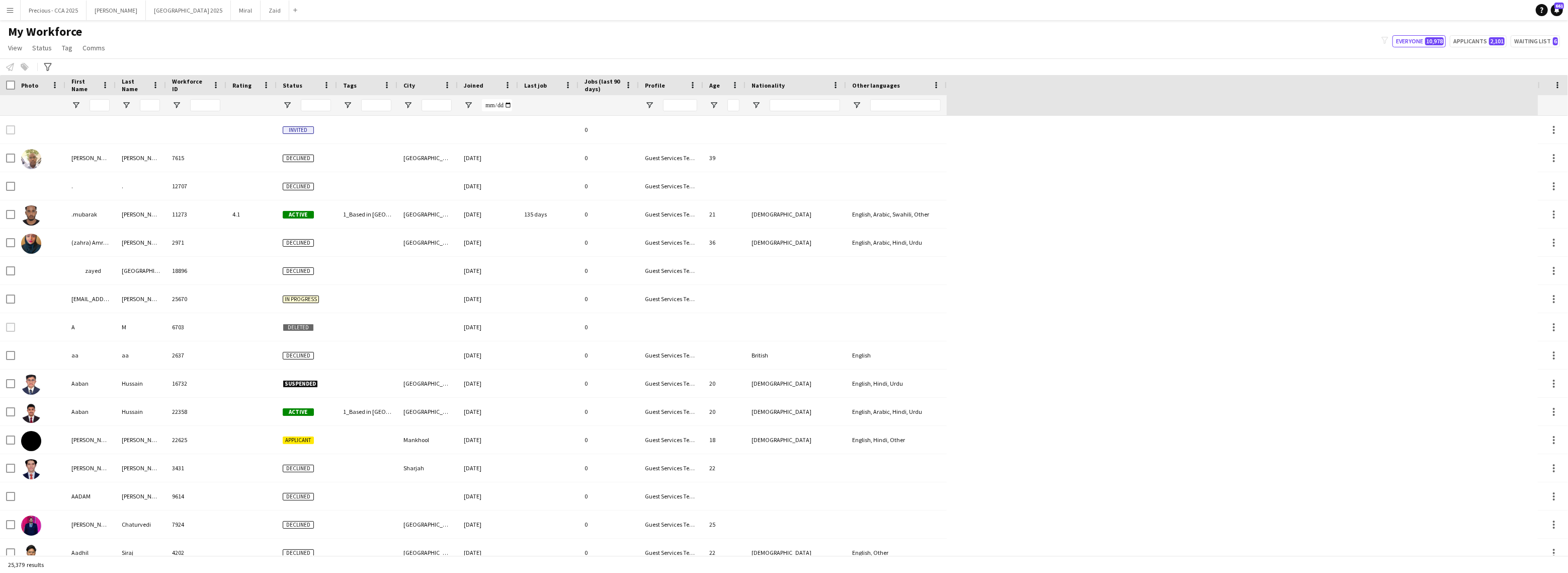
click at [287, 39] on div "My Workforce View Views Default view New view Update view Delete view Edit name…" at bounding box center [784, 41] width 1568 height 34
click at [152, 108] on input "Last Name Filter Input" at bounding box center [149, 105] width 20 height 12
type input "*"
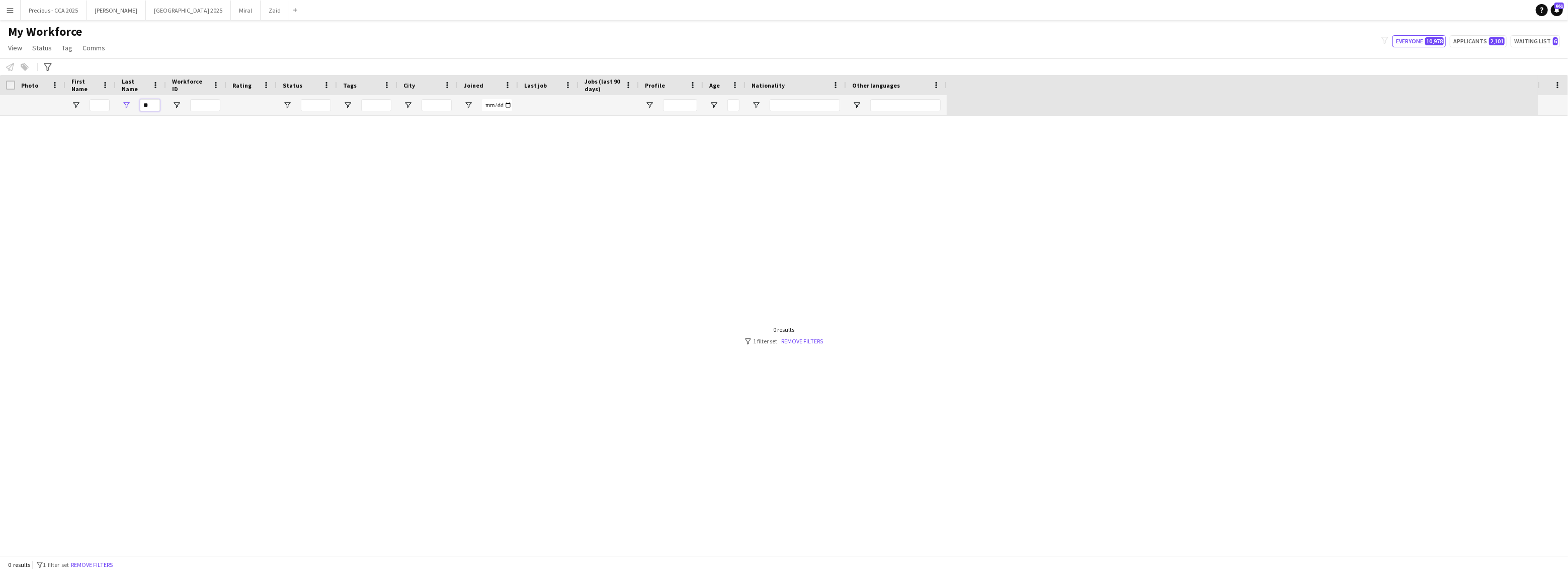
type input "*"
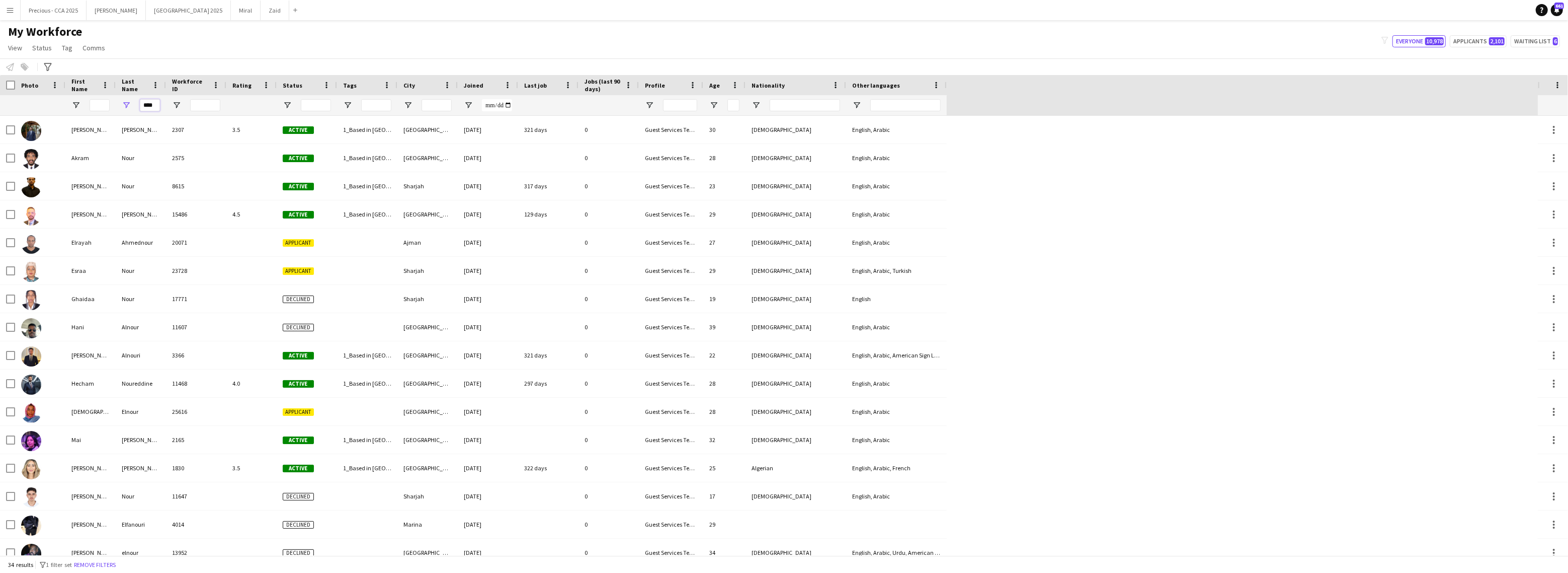
type input "****"
click at [93, 103] on input "First Name Filter Input" at bounding box center [99, 105] width 20 height 12
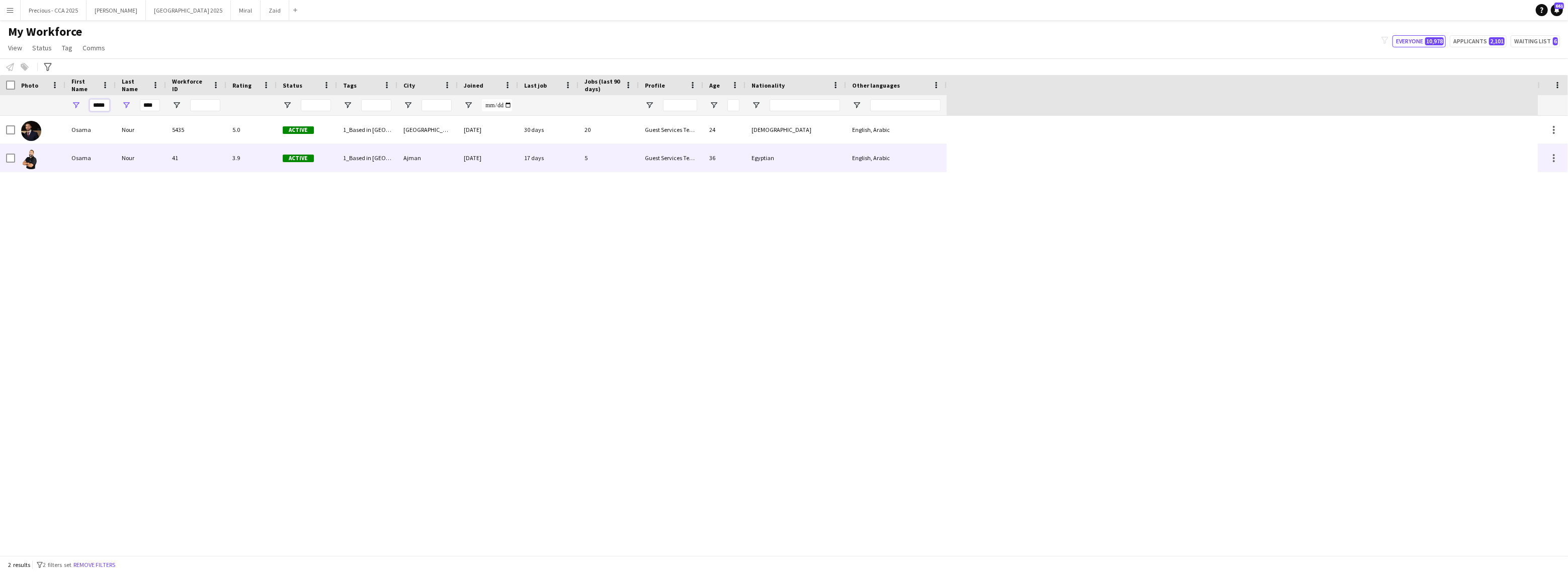
type input "*****"
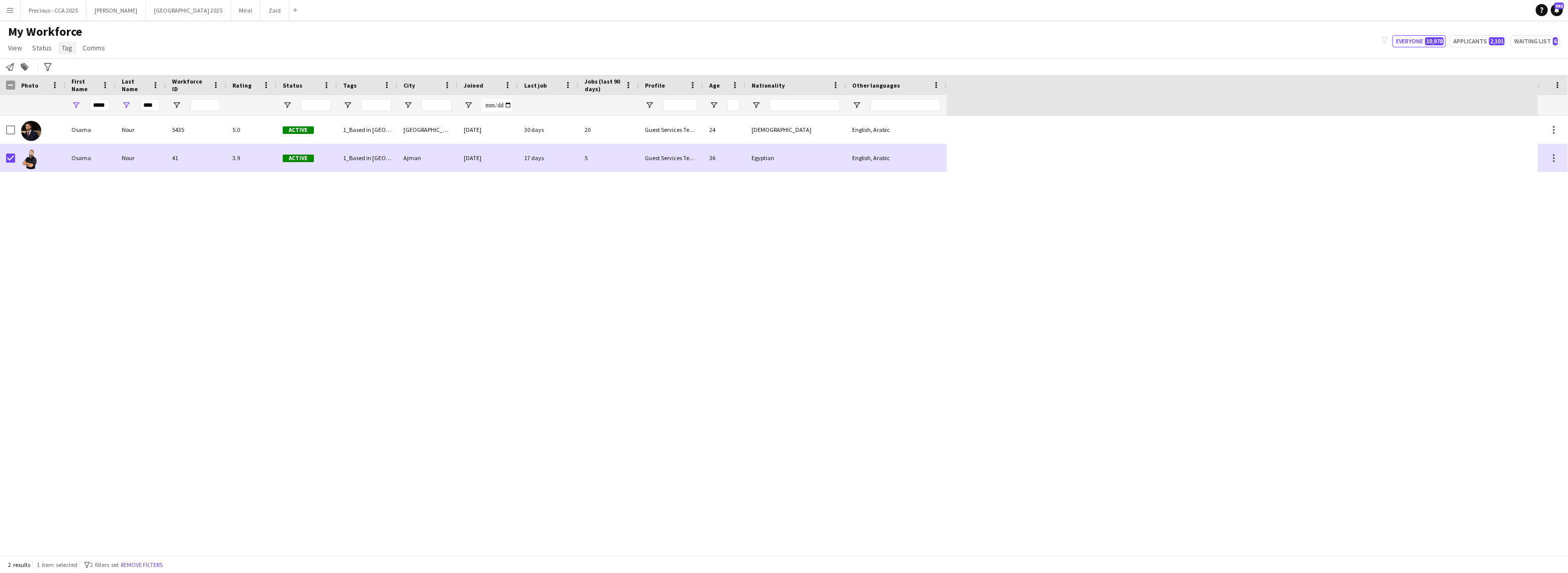
click at [66, 48] on span "Tag" at bounding box center [67, 48] width 10 height 9
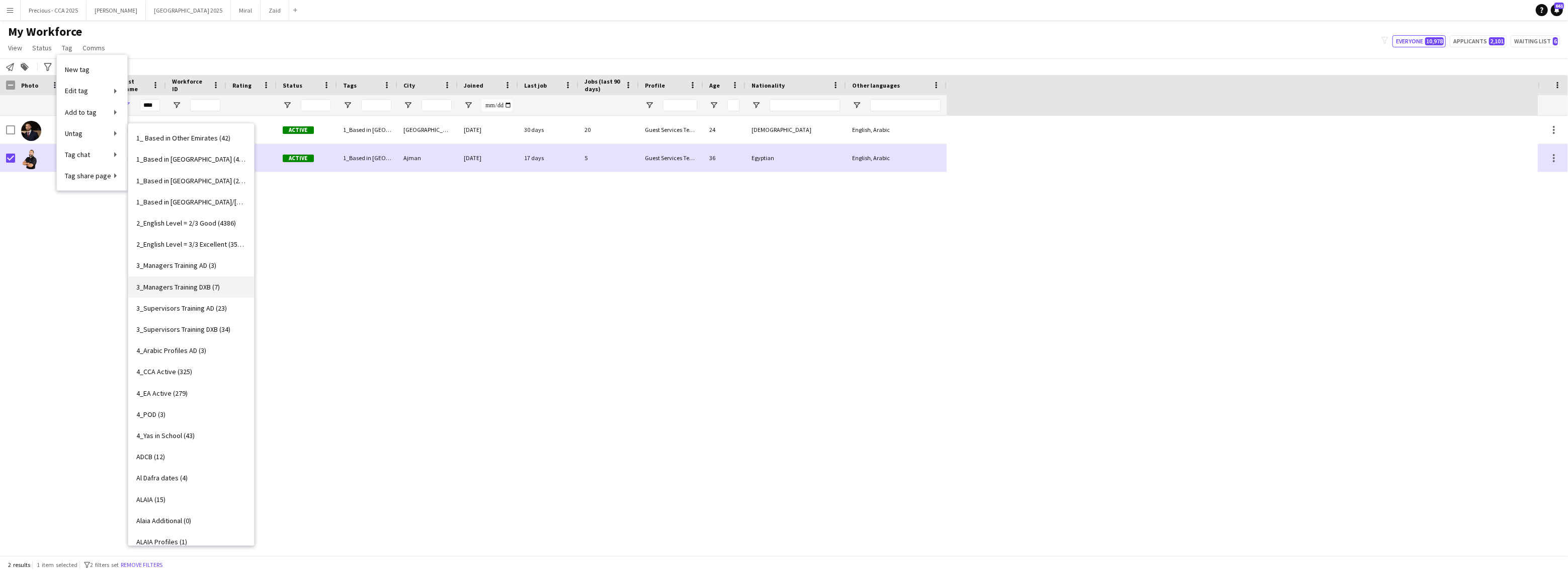
click at [204, 282] on span "3_Managers Training DXB (7)" at bounding box center [178, 286] width 83 height 9
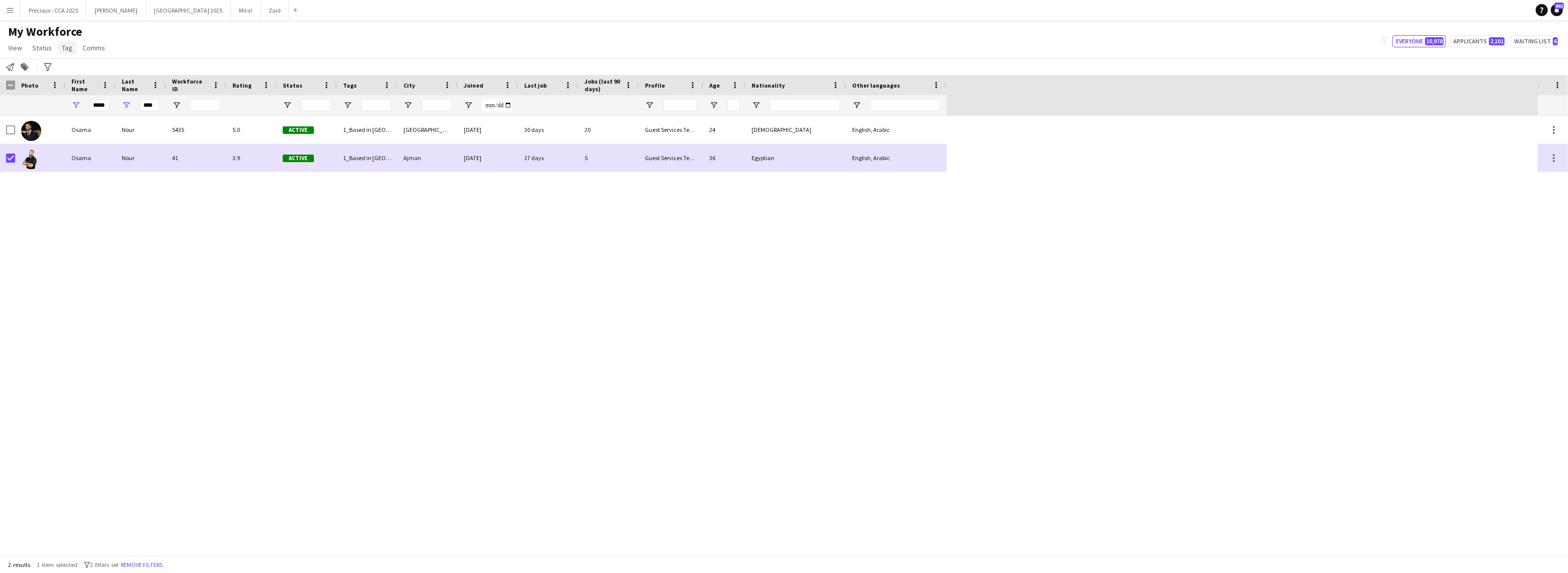
click at [65, 52] on span "Tag" at bounding box center [67, 48] width 10 height 9
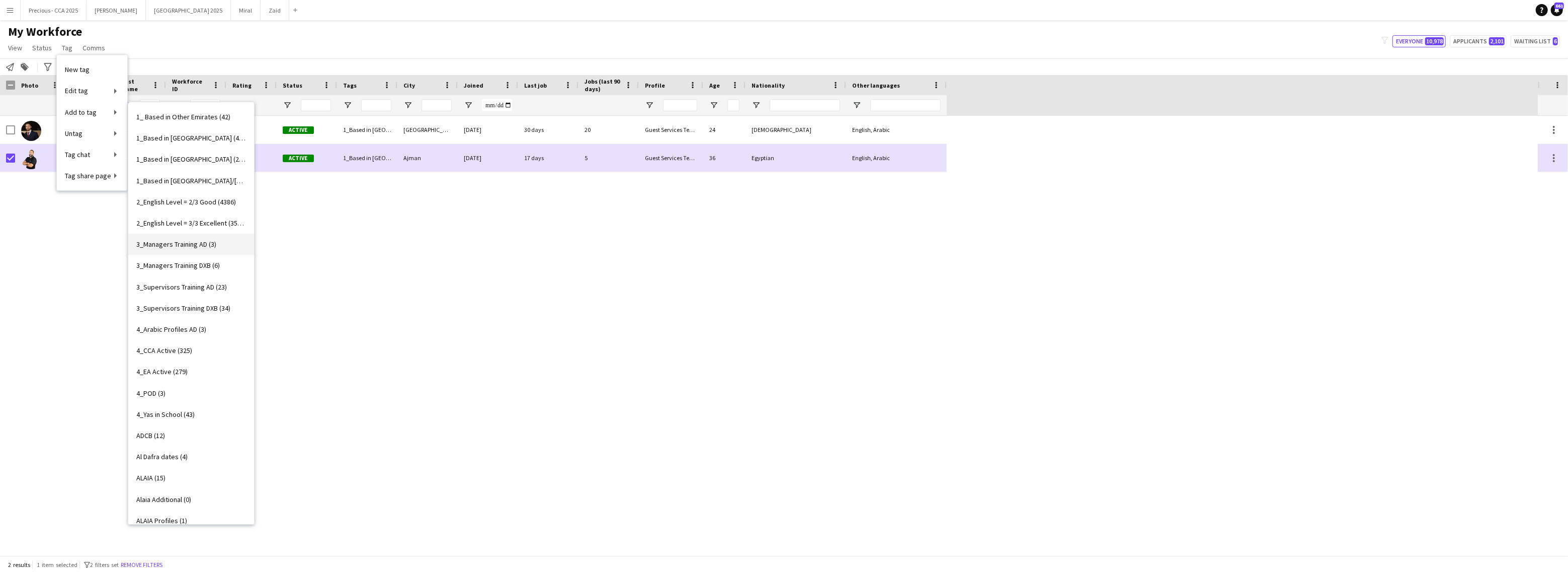
click at [199, 249] on span "3_Managers Training AD (3)" at bounding box center [176, 244] width 80 height 9
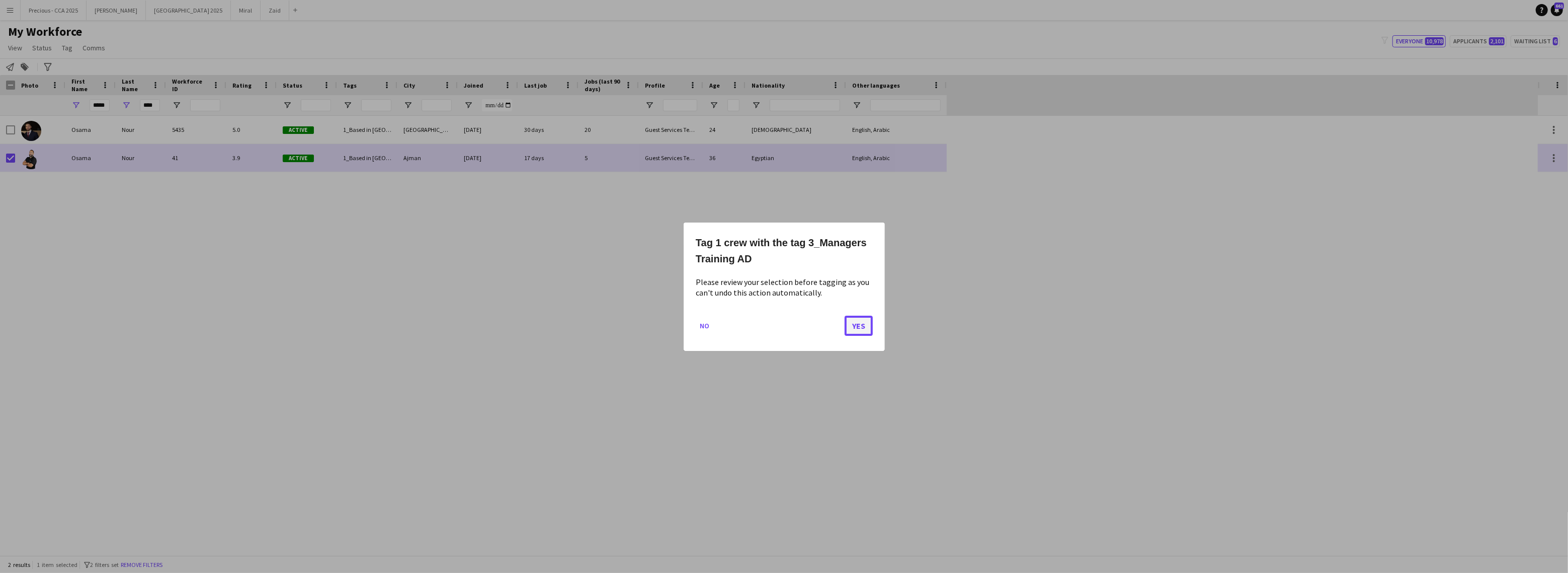
click at [852, 322] on button "Yes" at bounding box center [858, 324] width 28 height 20
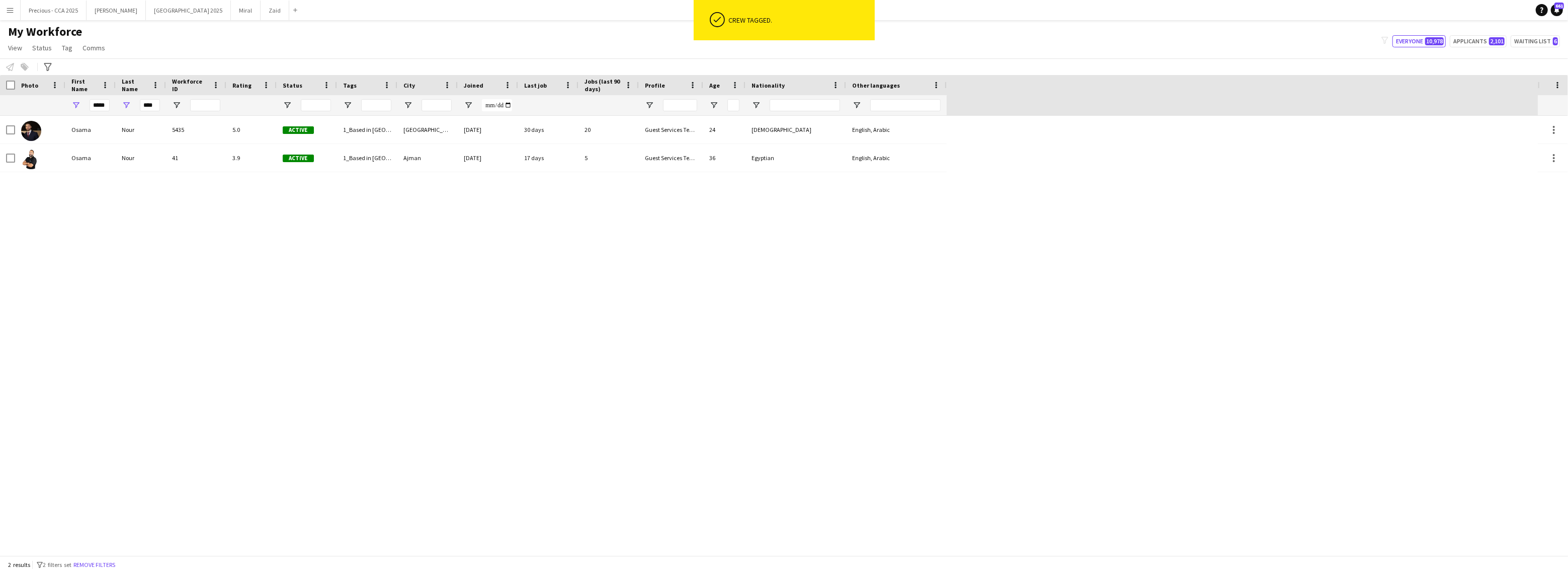
click at [94, 189] on div "Osama Nour 5435 5.0 Active 1_Based in Abu Dhabi, 2_English Level = 3/3 Excellen…" at bounding box center [769, 335] width 1538 height 439
click at [68, 52] on span "Tag" at bounding box center [67, 48] width 10 height 9
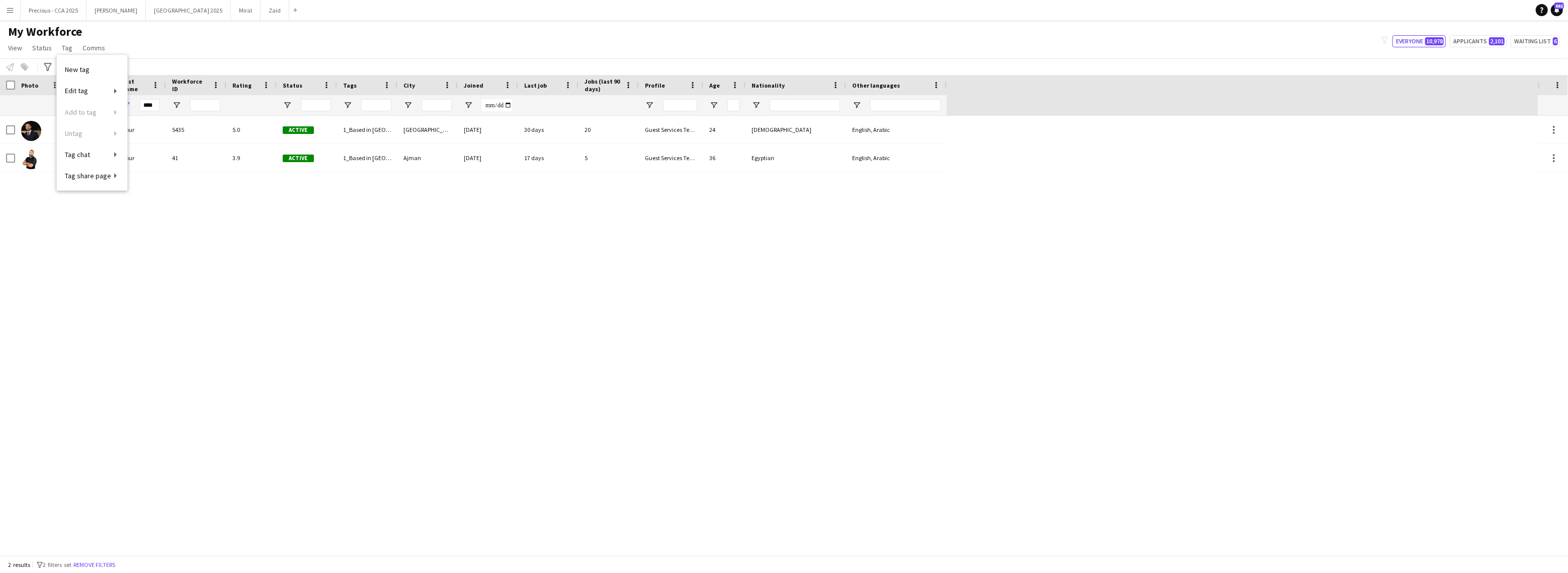
click at [186, 275] on div "Osama Nour 5435 5.0 Active 1_Based in Abu Dhabi, 2_English Level = 3/3 Excellen…" at bounding box center [769, 335] width 1538 height 439
click at [107, 105] on input "*****" at bounding box center [99, 105] width 20 height 12
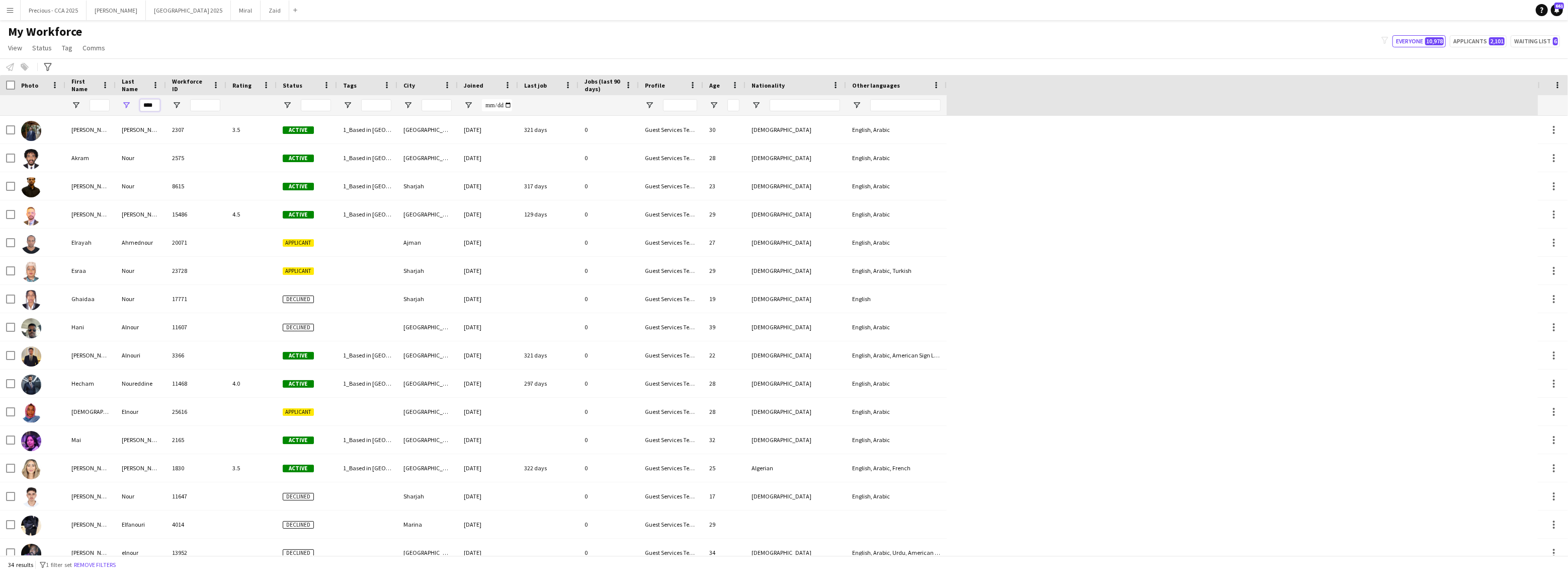
click at [159, 107] on input "****" at bounding box center [149, 105] width 20 height 12
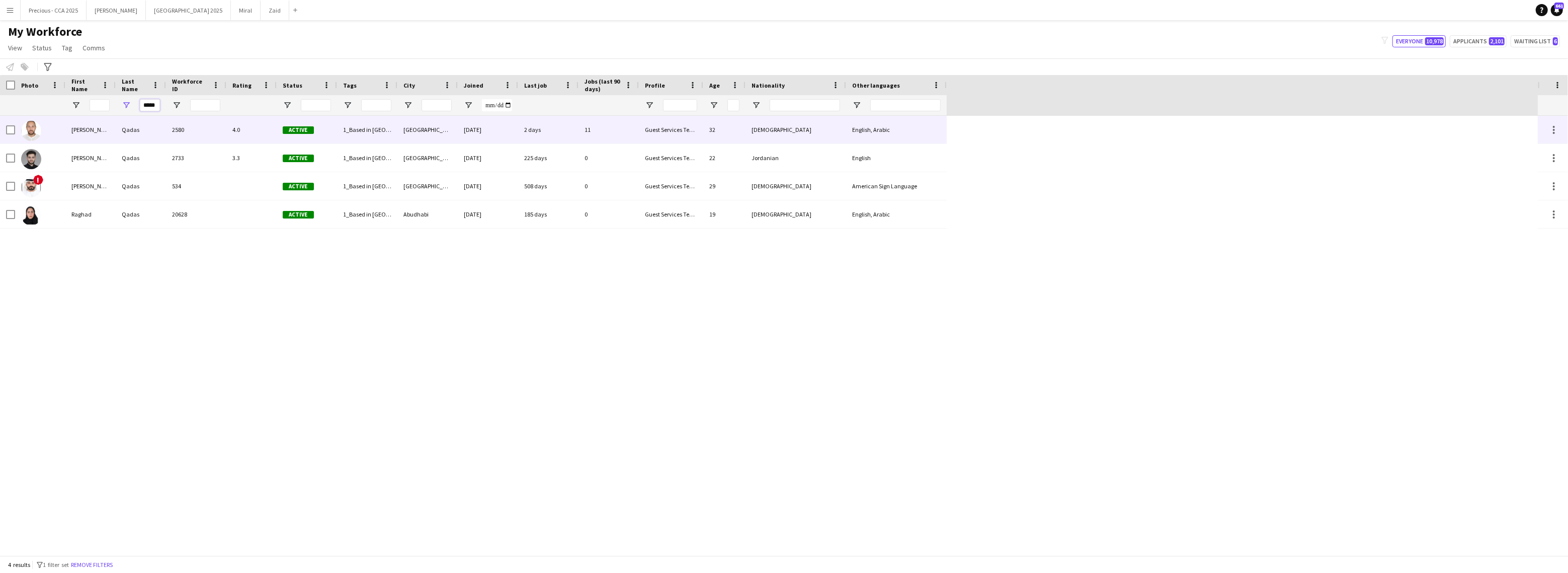
type input "*****"
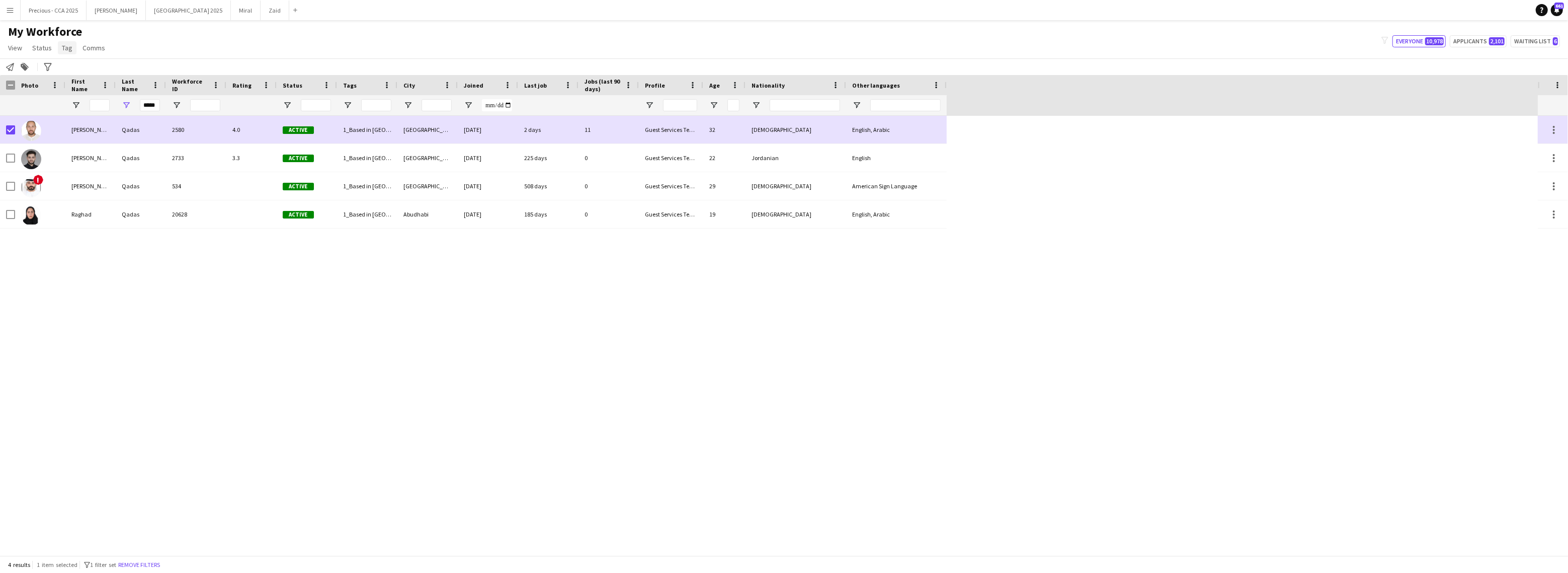
click at [70, 47] on span "Tag" at bounding box center [67, 48] width 10 height 9
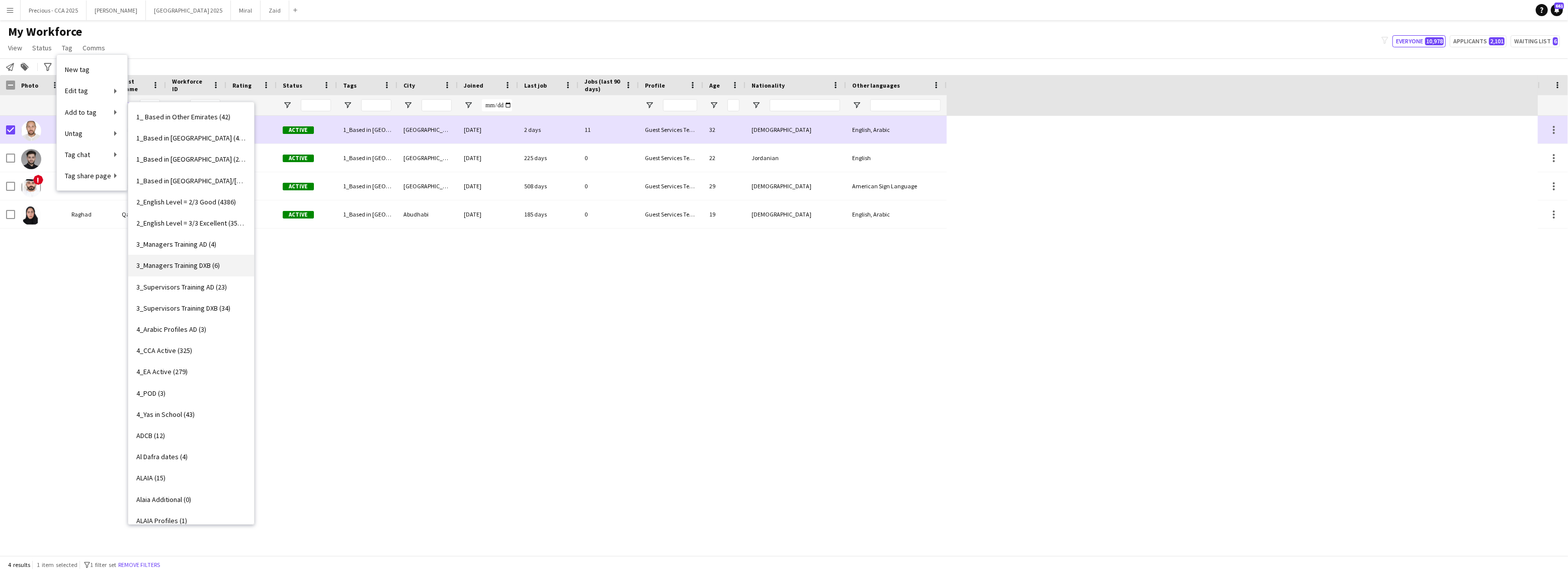
click at [229, 264] on link "3_Managers Training DXB (6)" at bounding box center [191, 265] width 126 height 21
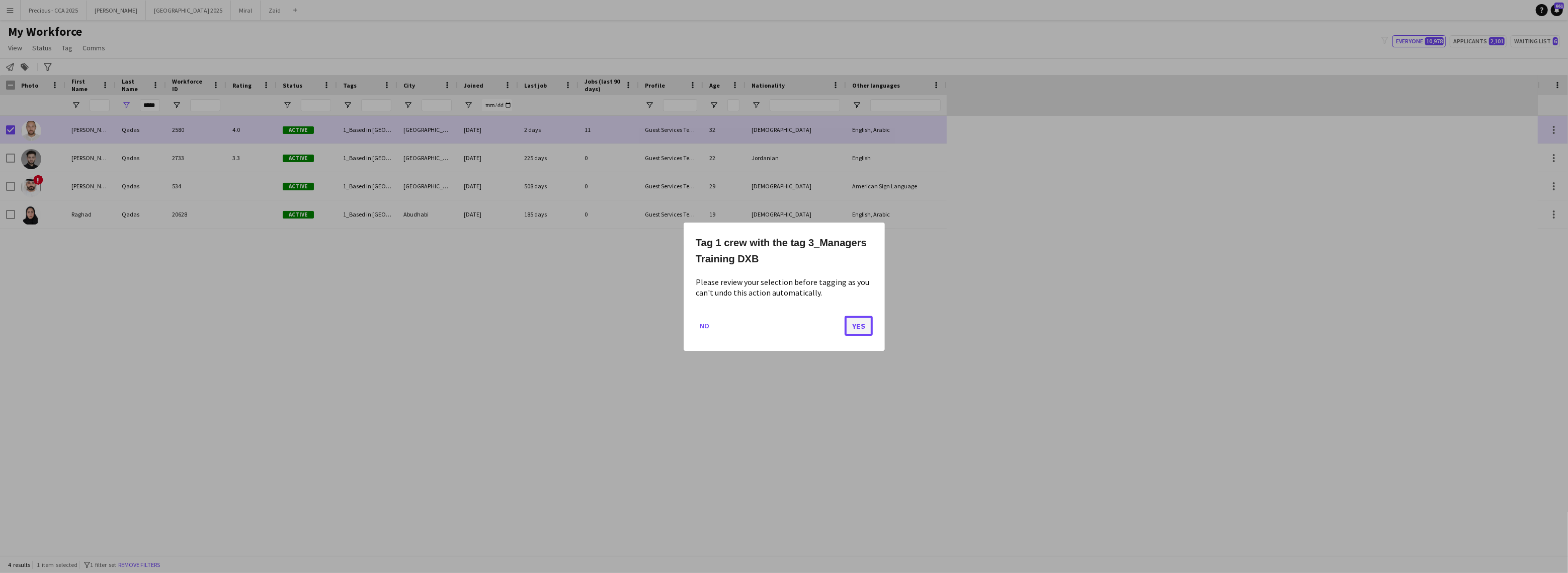
click at [867, 331] on button "Yes" at bounding box center [858, 324] width 28 height 20
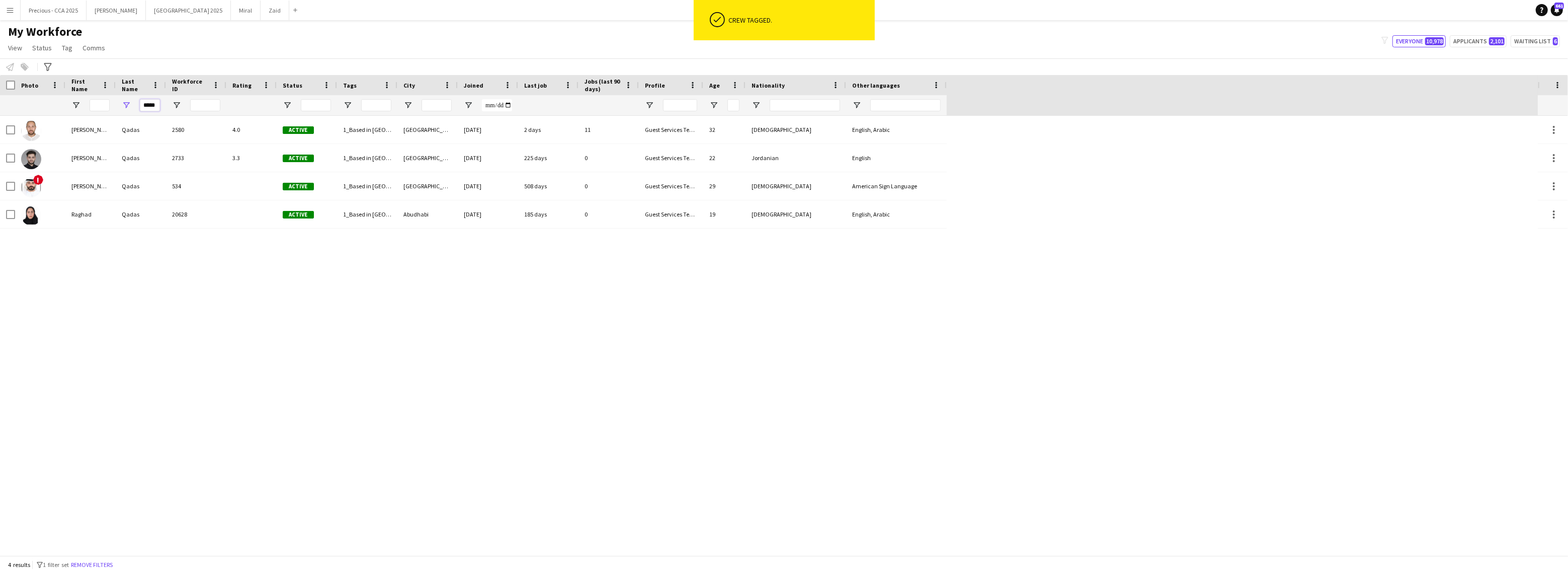
click at [143, 105] on input "*****" at bounding box center [149, 105] width 20 height 12
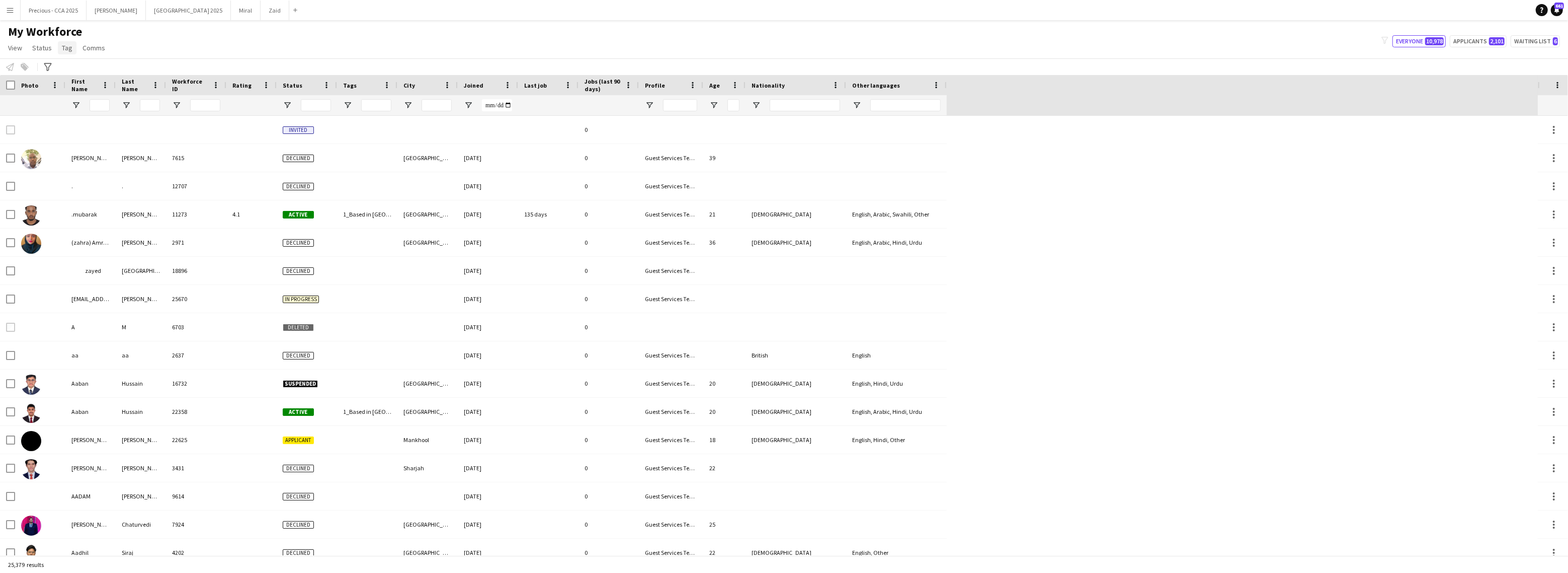
click at [65, 52] on link "Tag" at bounding box center [67, 48] width 19 height 13
click at [96, 66] on link "New tag" at bounding box center [92, 70] width 70 height 21
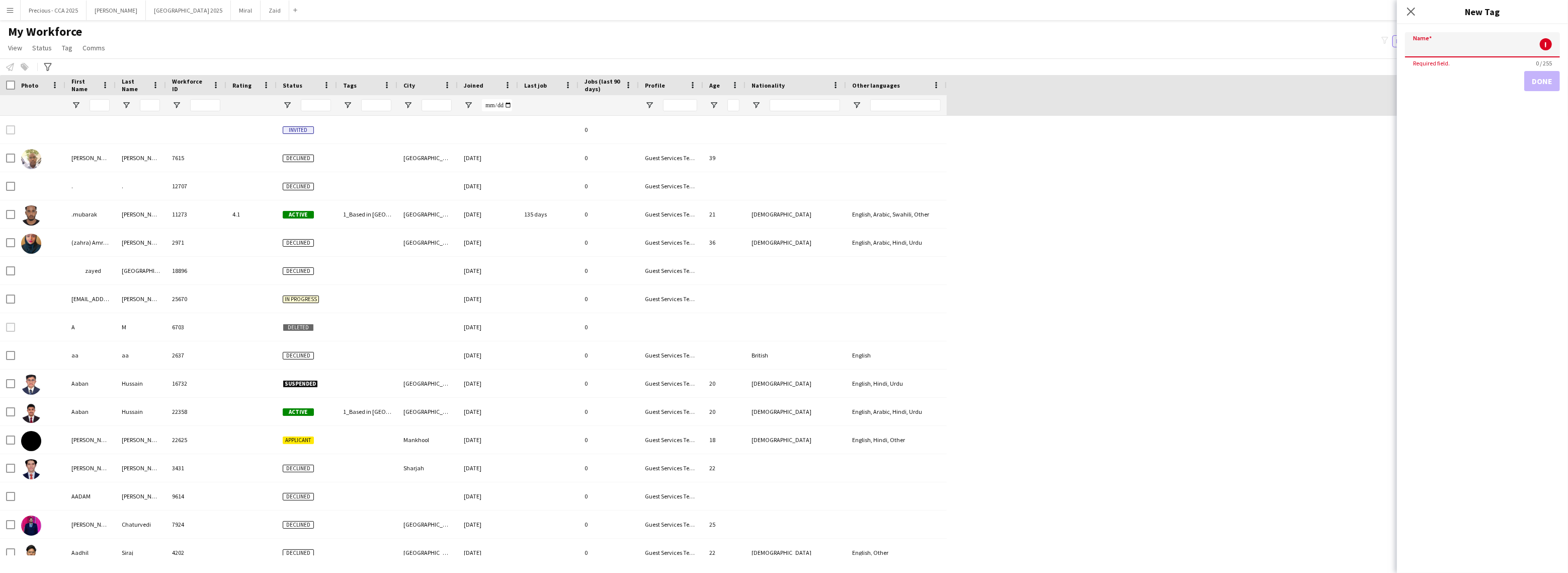
paste input "**********"
type input "**********"
click at [1542, 76] on button "Done" at bounding box center [1542, 80] width 36 height 20
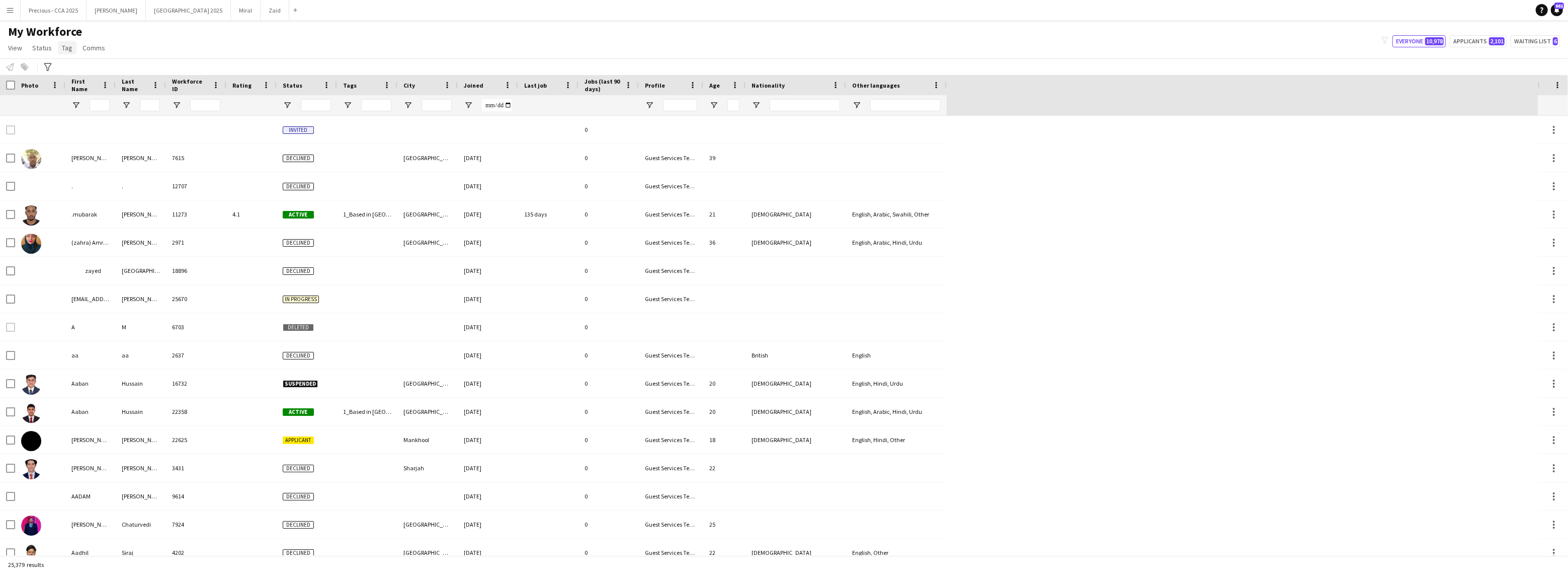
click at [61, 52] on link "Tag" at bounding box center [67, 48] width 19 height 13
click at [186, 54] on div "My Workforce View Views Default view New view Update view Delete view Edit name…" at bounding box center [784, 41] width 1568 height 34
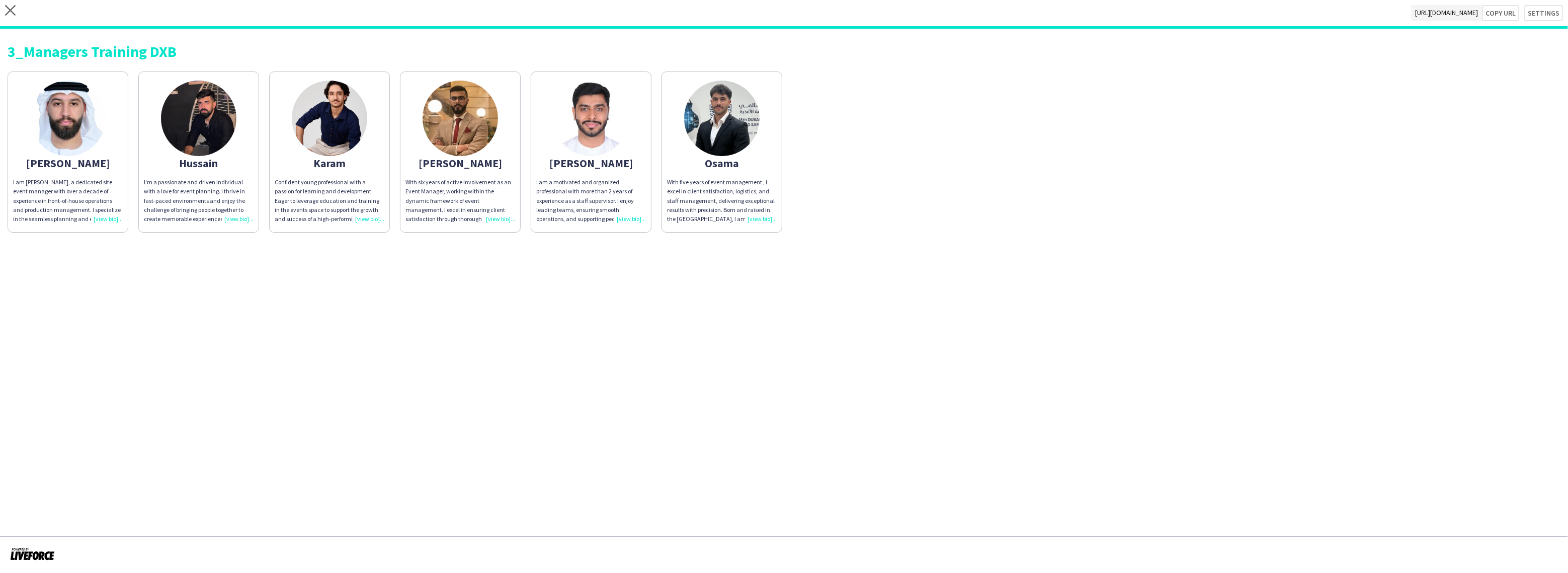
click at [383, 279] on app-share-pages "close [URL][DOMAIN_NAME] Copy url Settings 3_Managers Training DXB [PERSON_NAME…" at bounding box center [784, 286] width 1568 height 573
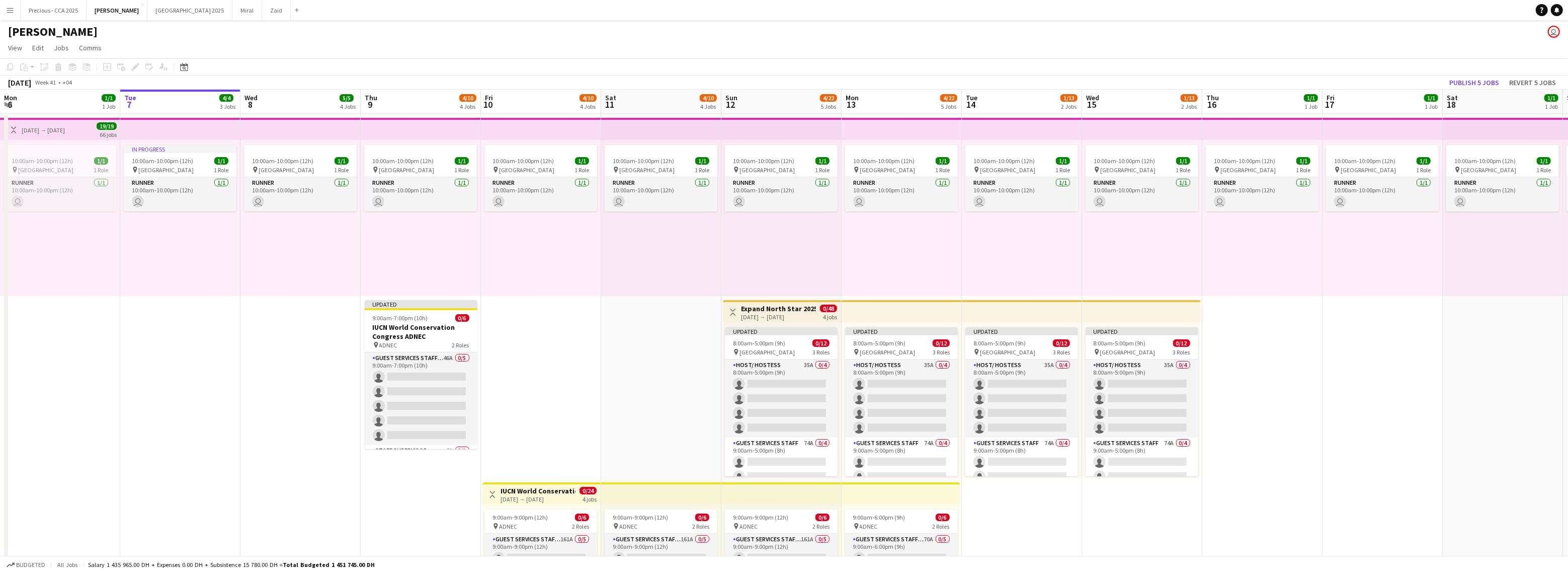
click at [10, 8] on app-icon "Menu" at bounding box center [10, 10] width 8 height 8
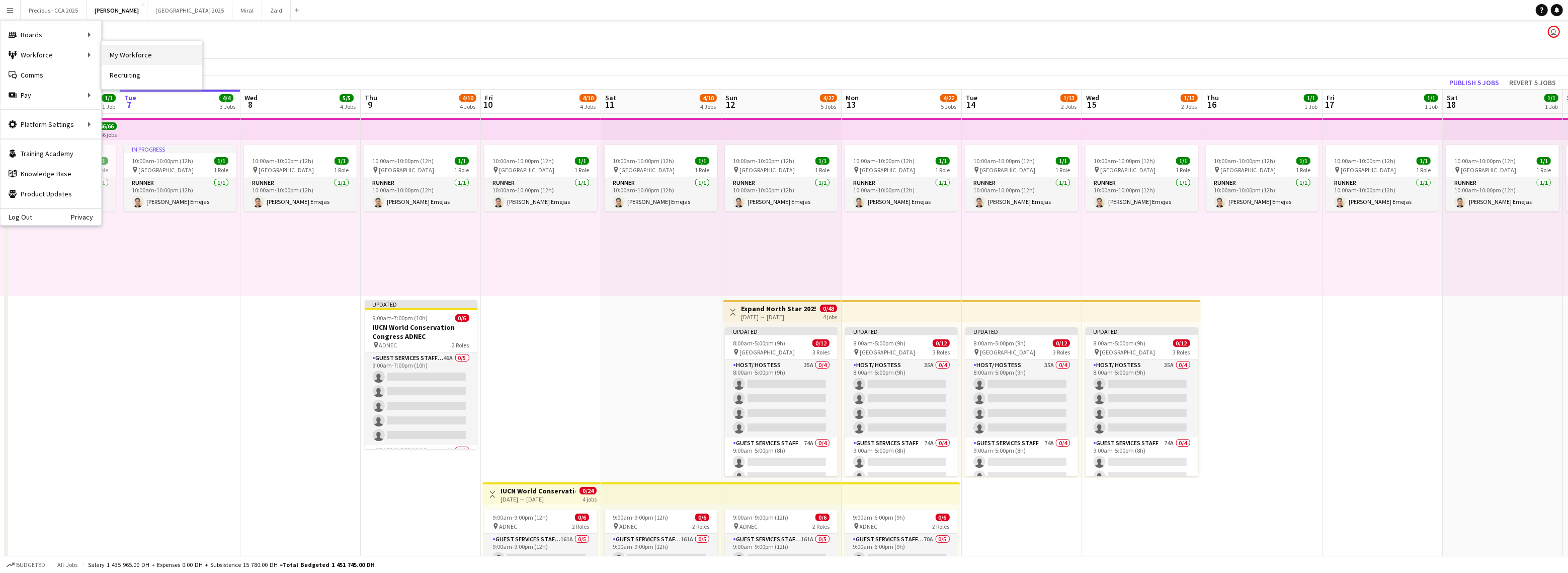
click at [118, 55] on link "My Workforce" at bounding box center [152, 54] width 100 height 20
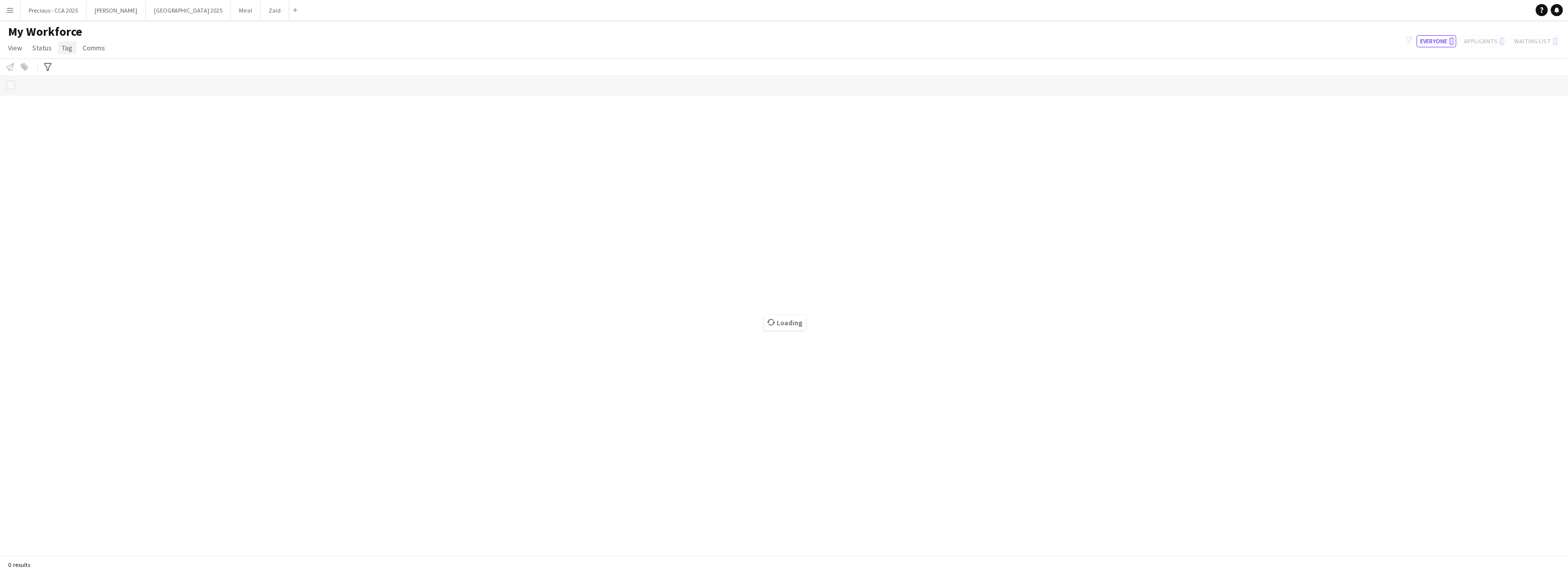
click at [70, 48] on span "Tag" at bounding box center [67, 48] width 10 height 9
click at [91, 66] on link "New tag" at bounding box center [92, 70] width 70 height 21
type input "*"
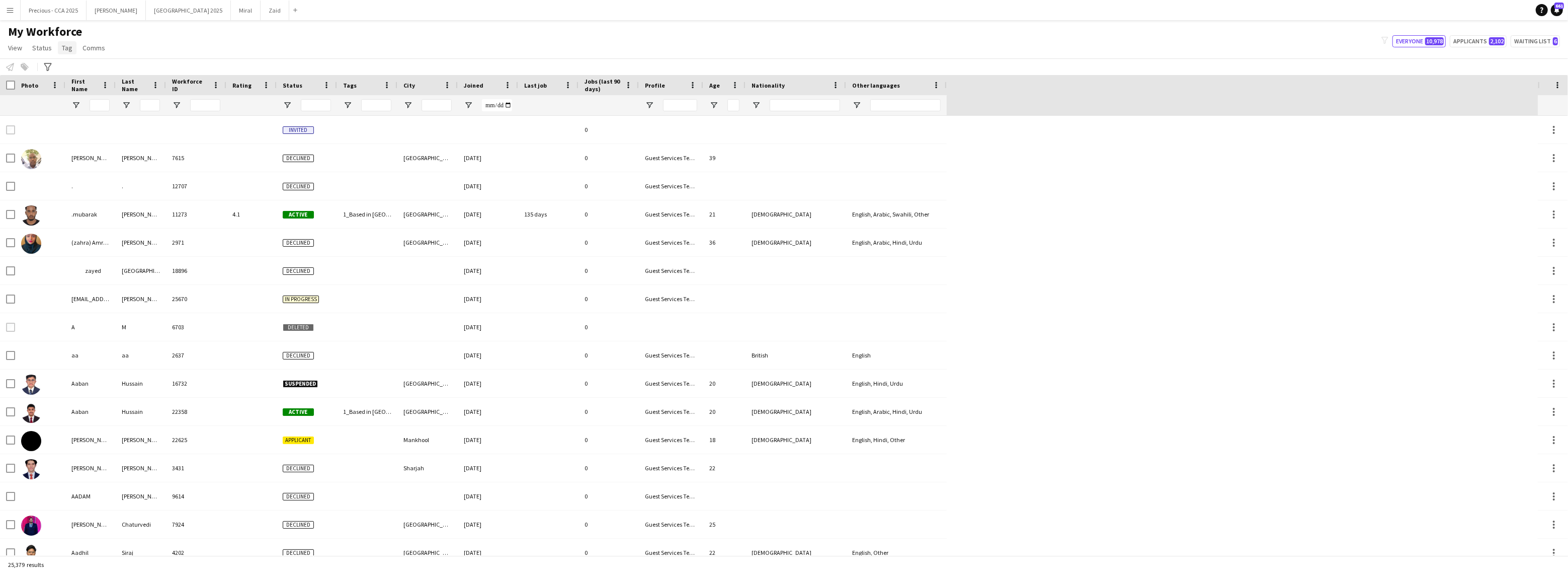
click at [65, 52] on link "Tag" at bounding box center [67, 48] width 19 height 13
click at [88, 68] on span "New tag" at bounding box center [77, 69] width 25 height 9
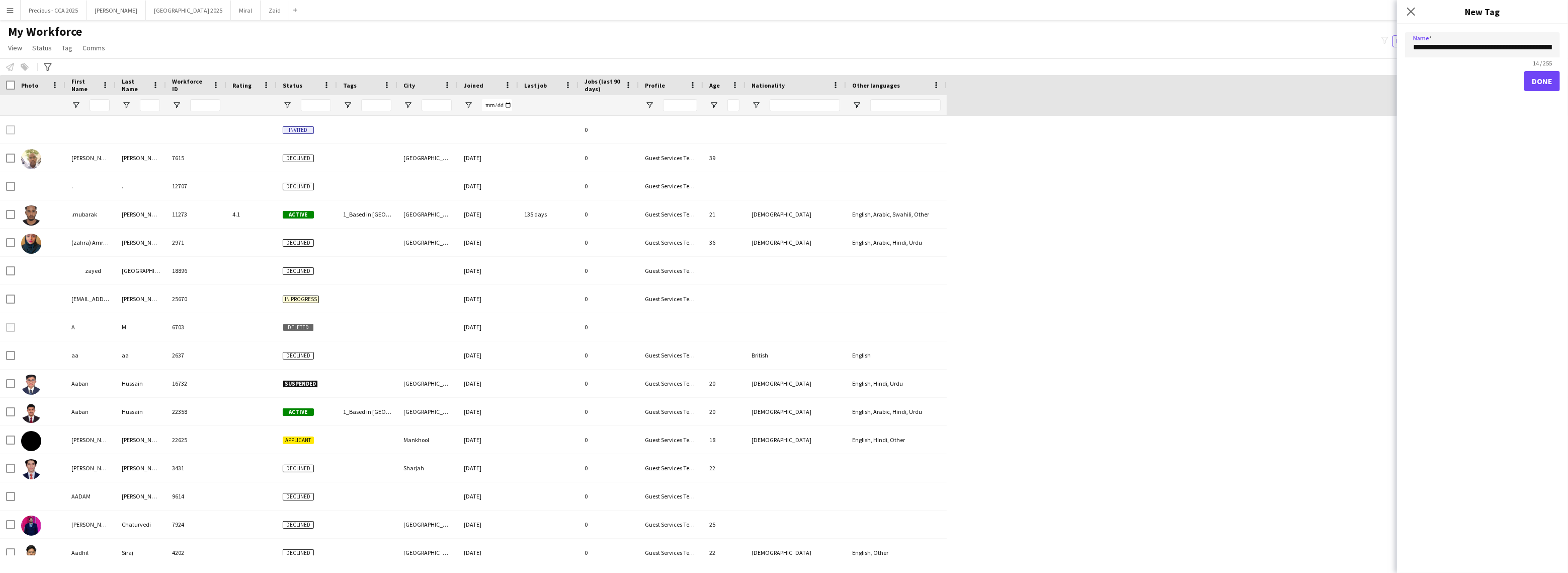
scroll to position [0, 65]
type input "**********"
click at [1539, 84] on button "Done" at bounding box center [1542, 80] width 36 height 20
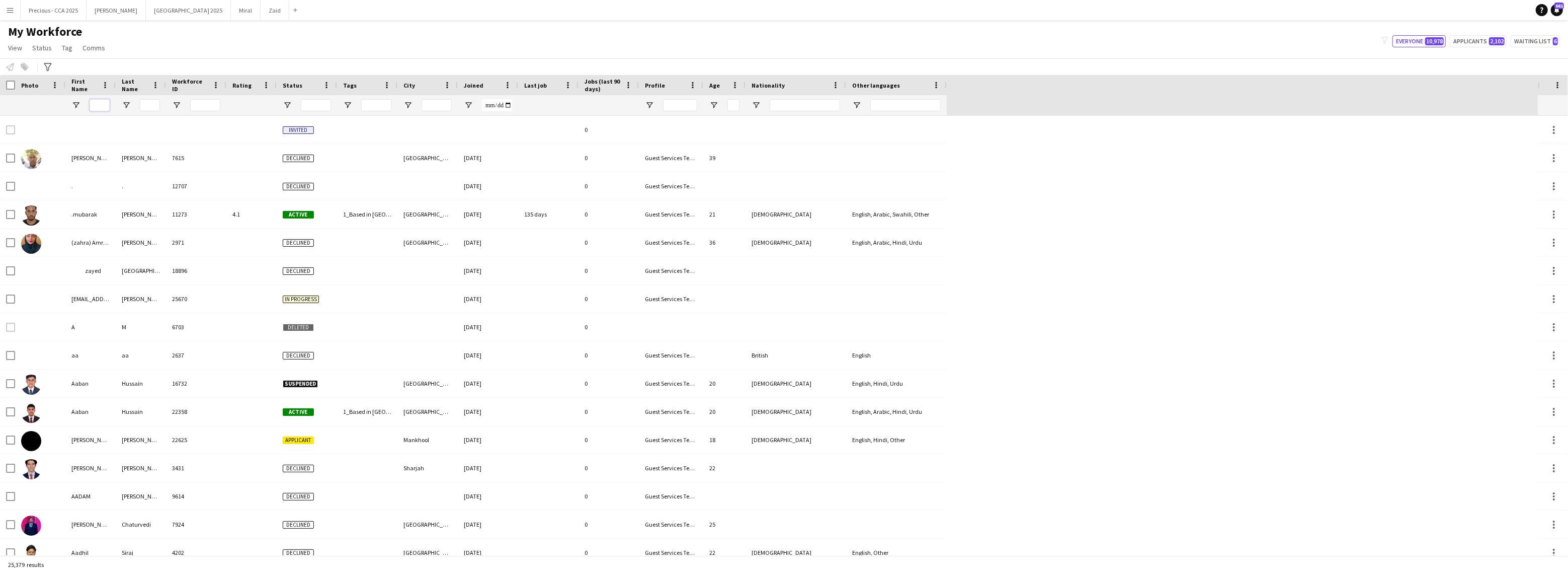
click at [100, 107] on input "First Name Filter Input" at bounding box center [99, 105] width 20 height 12
type input "*"
click at [149, 102] on input "Last Name Filter Input" at bounding box center [149, 105] width 20 height 12
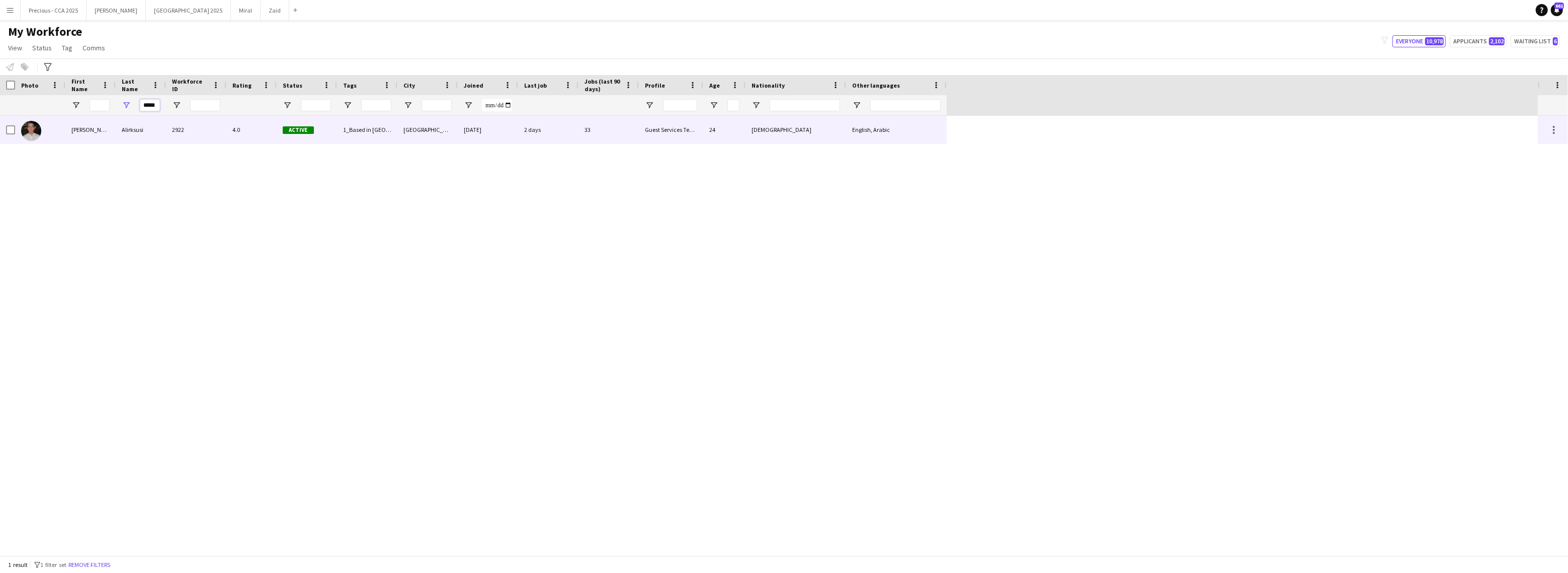
type input "*****"
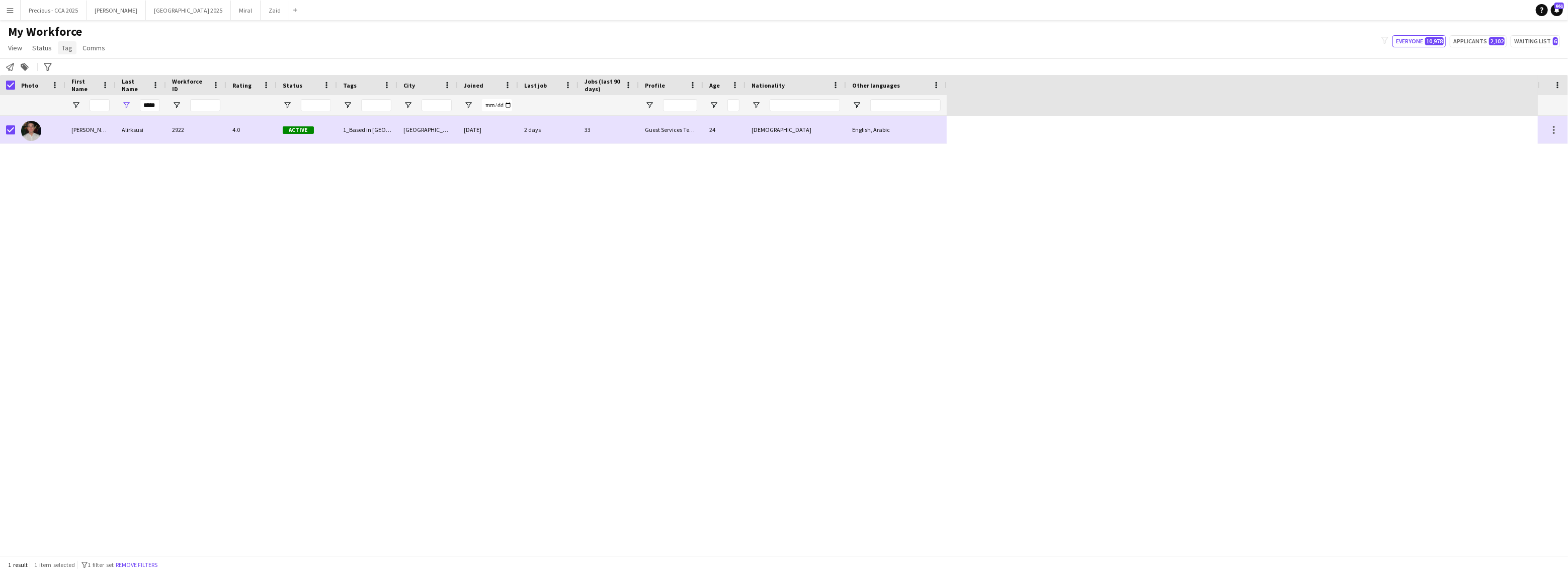
click at [65, 48] on span "Tag" at bounding box center [67, 48] width 10 height 9
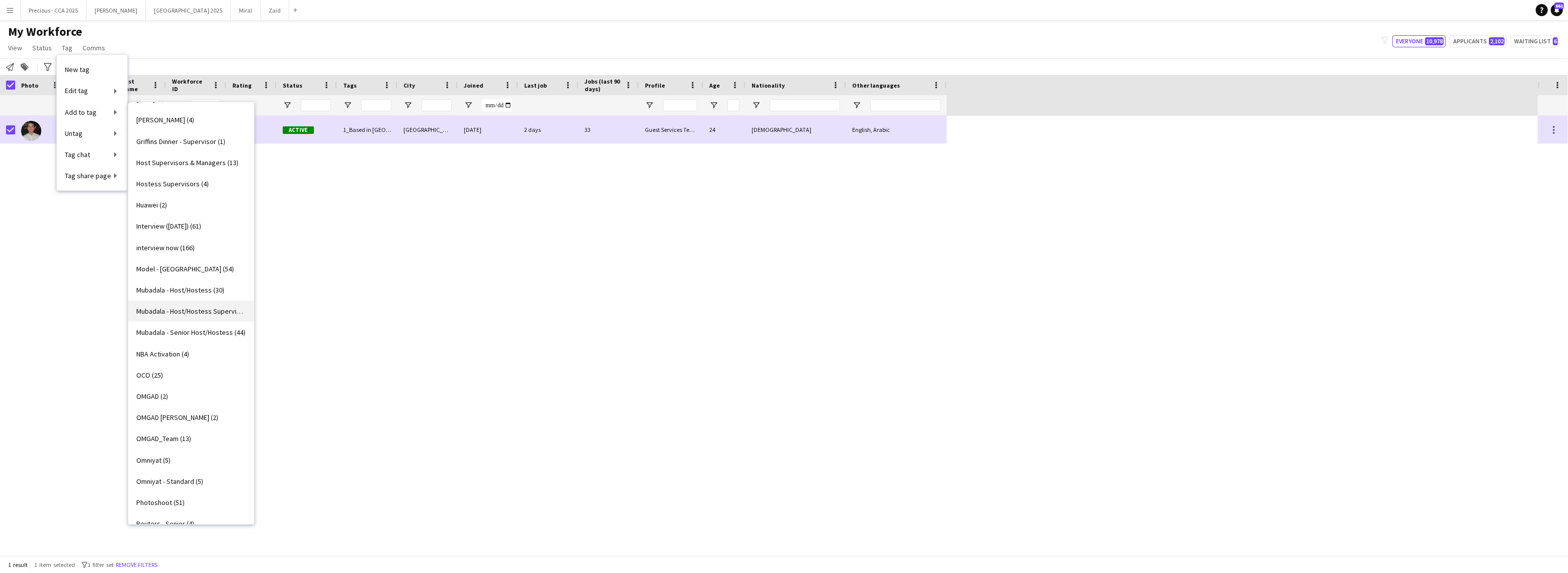
scroll to position [796, 0]
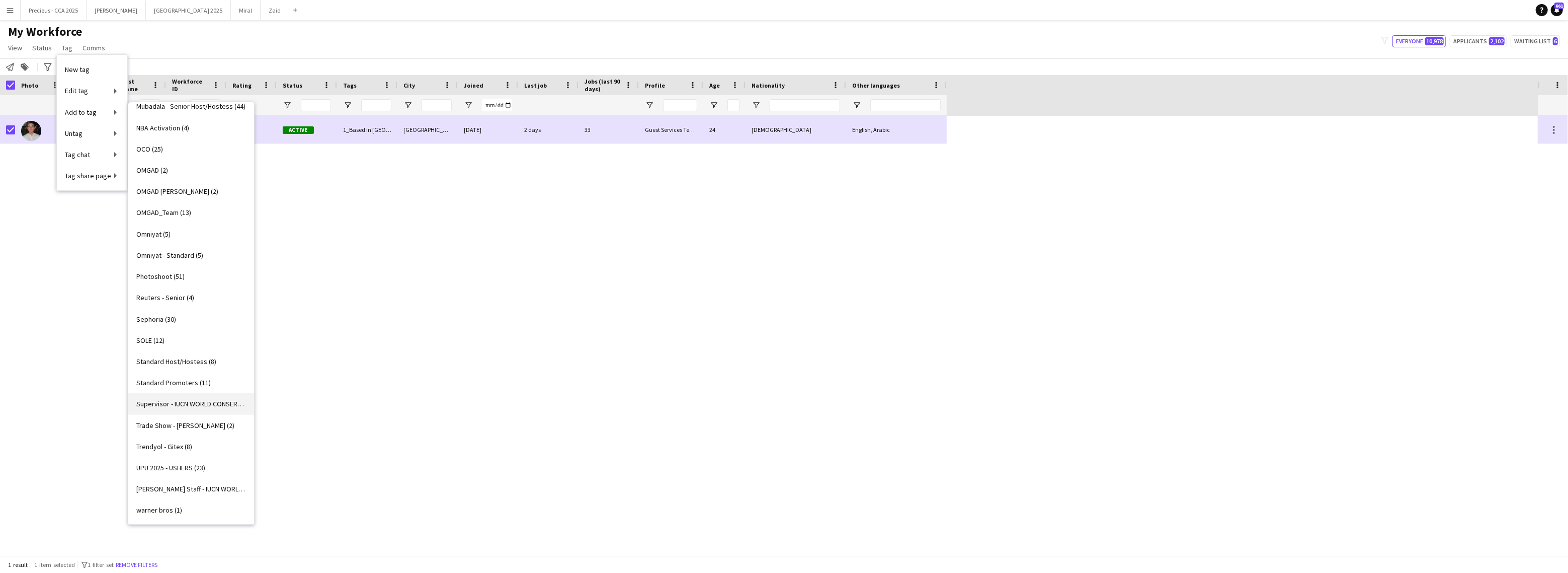
click at [182, 406] on span "Supervisor - IUCN WORLD CONSERVATION CONGRESS ADNEC (0)" at bounding box center [191, 404] width 109 height 9
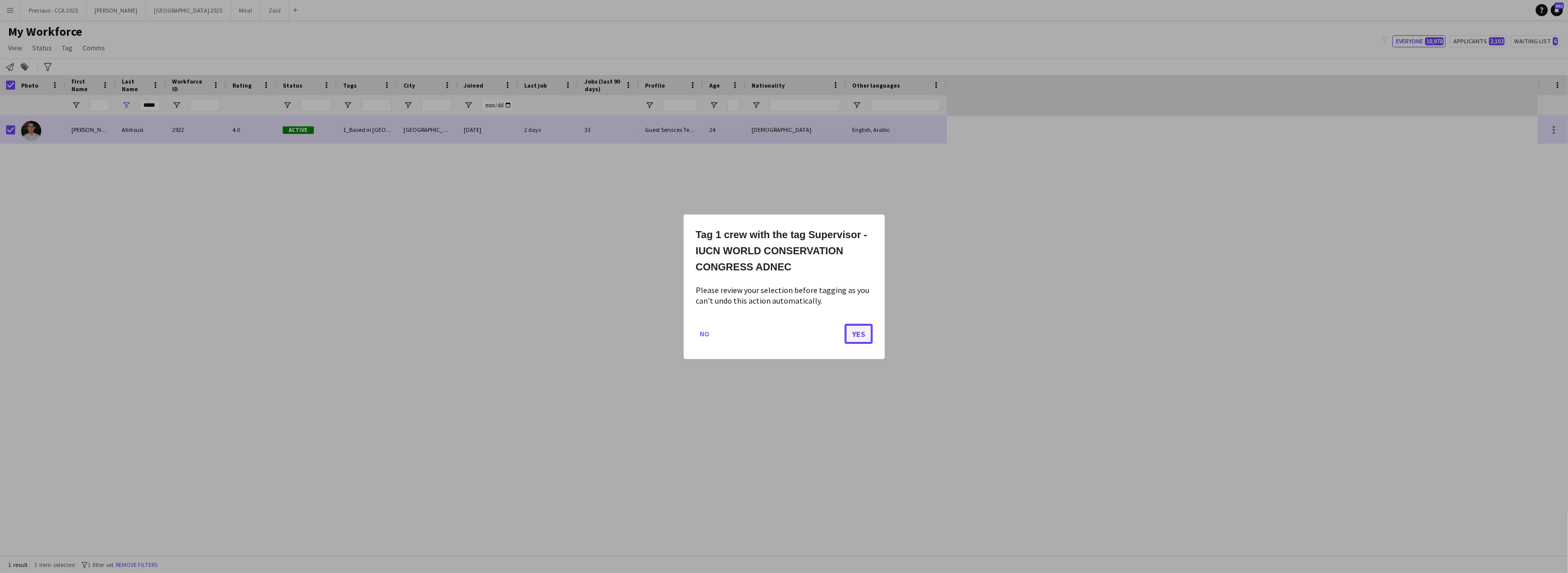
click at [865, 337] on button "Yes" at bounding box center [858, 333] width 28 height 20
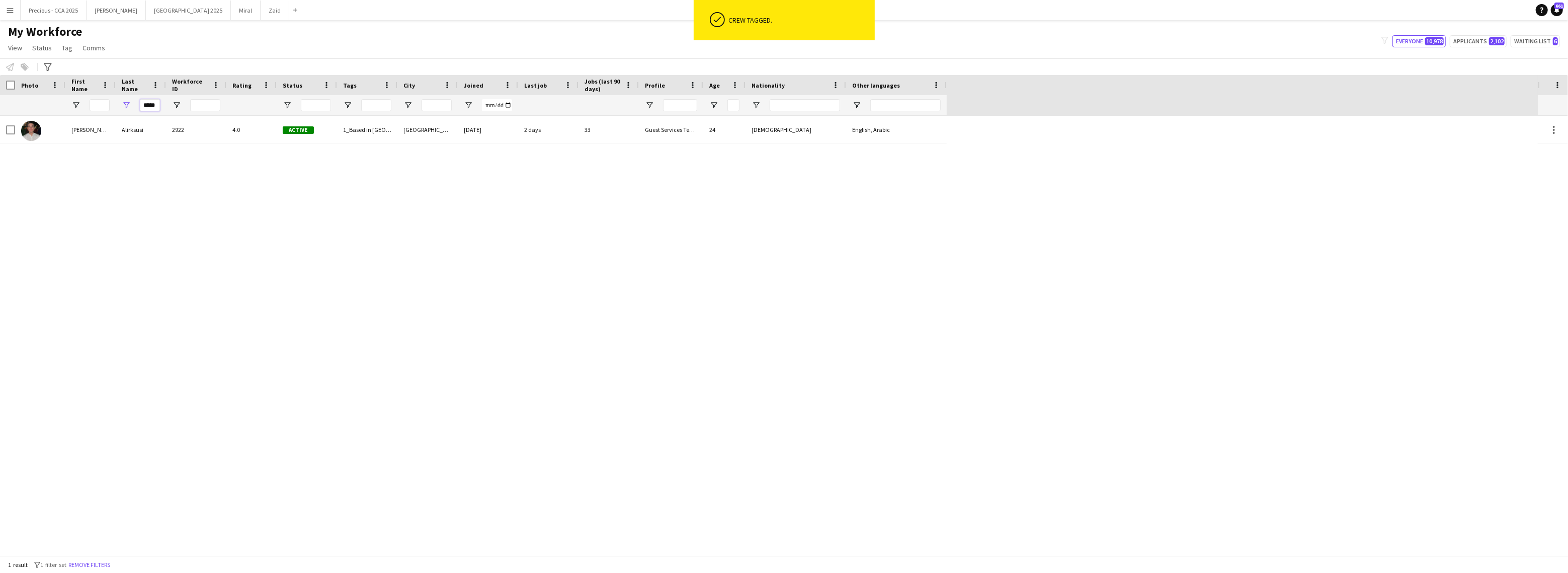
click at [156, 110] on input "*****" at bounding box center [149, 105] width 20 height 12
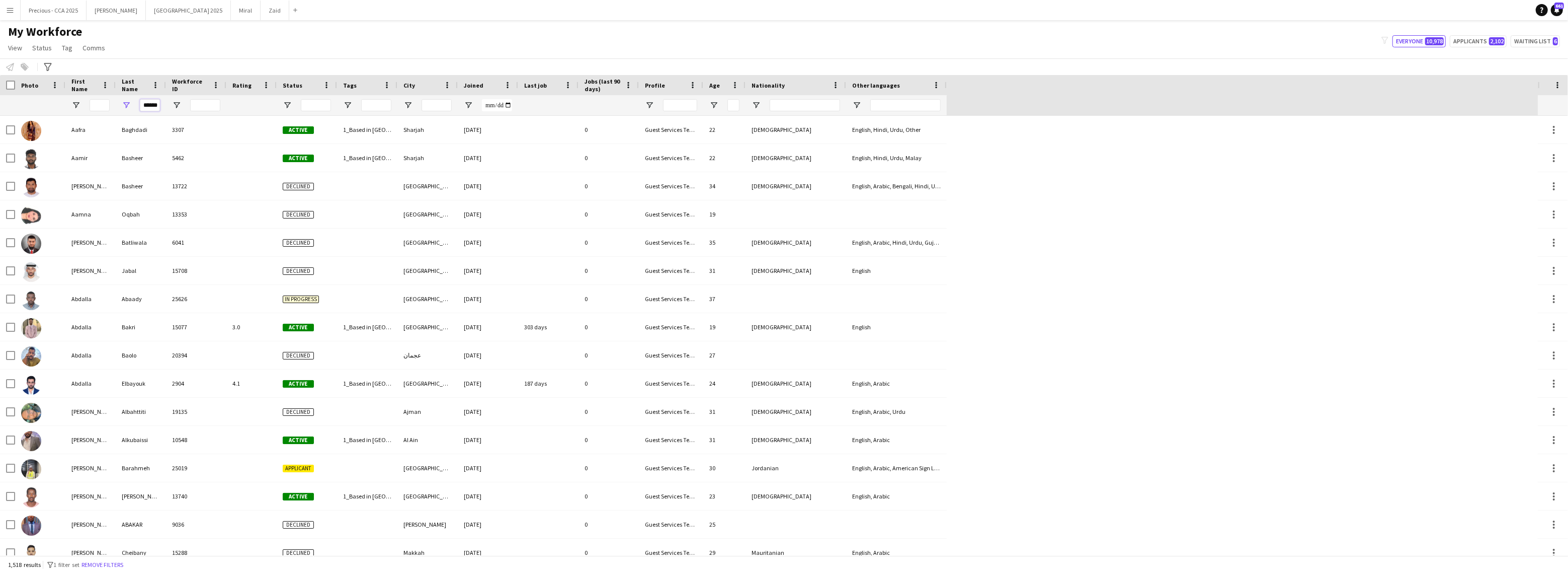
scroll to position [0, 3]
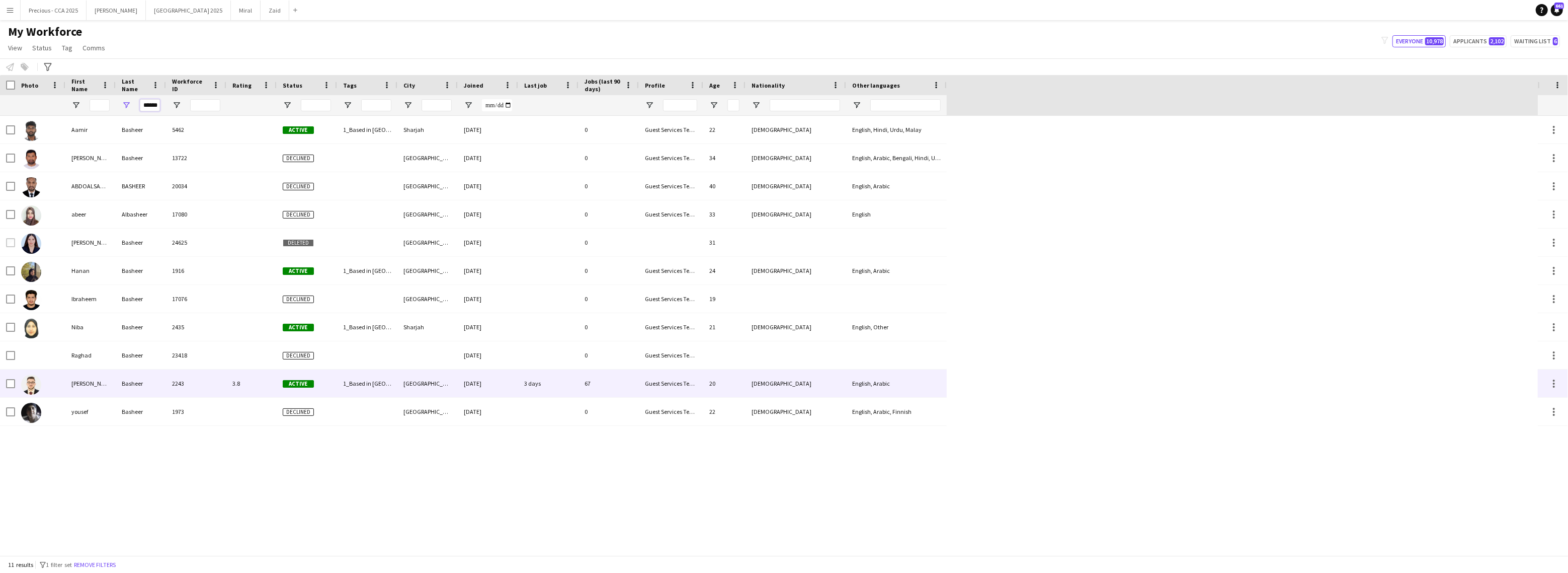
type input "******"
click at [3, 386] on div at bounding box center [8, 383] width 15 height 28
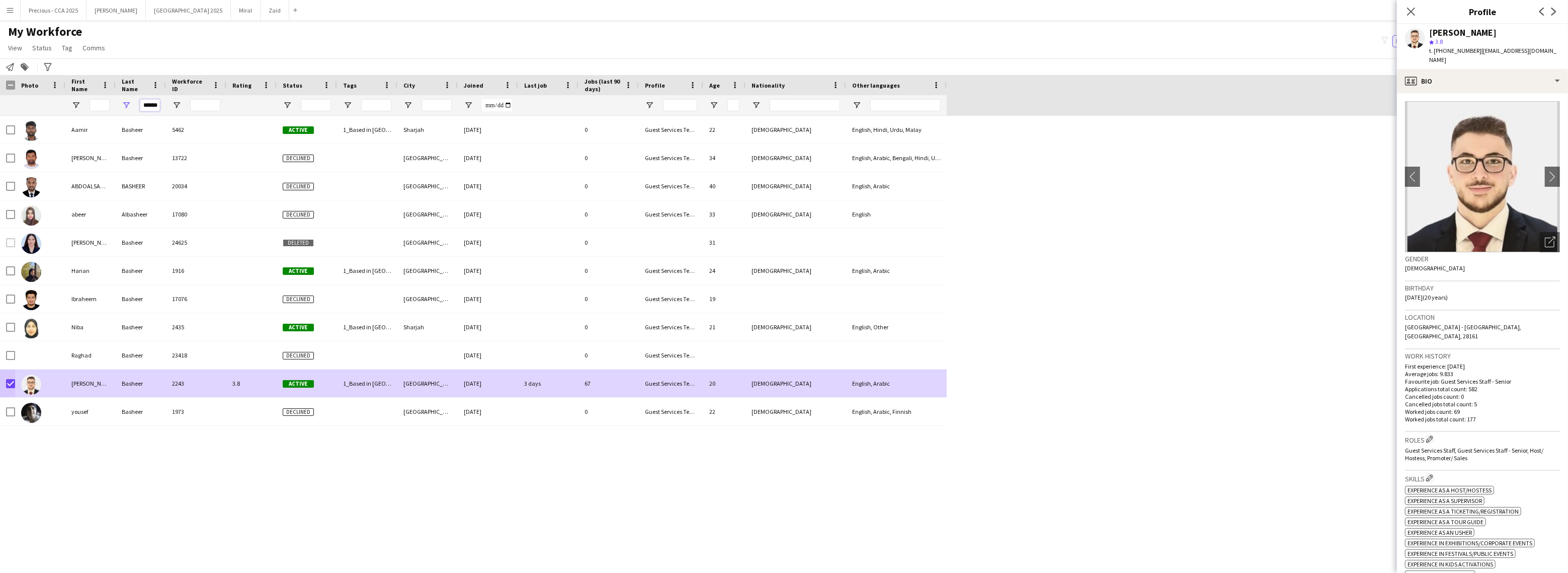
click at [153, 108] on input "******" at bounding box center [149, 105] width 20 height 12
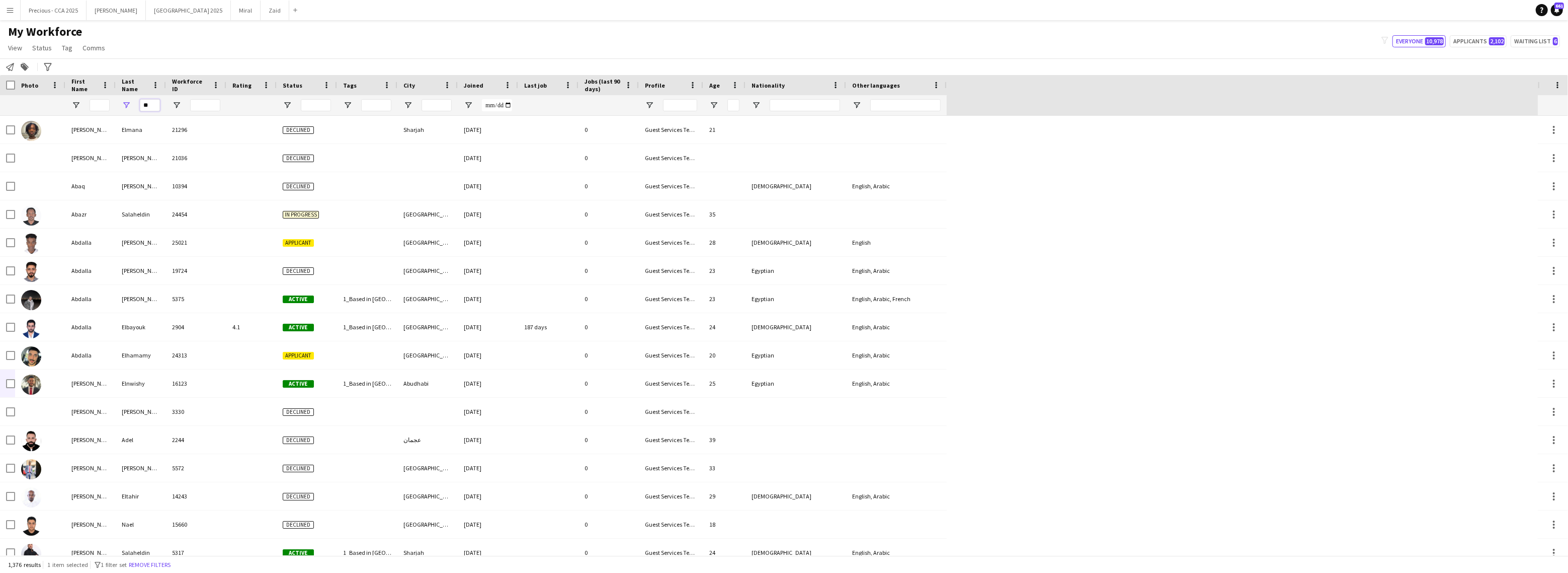
type input "*"
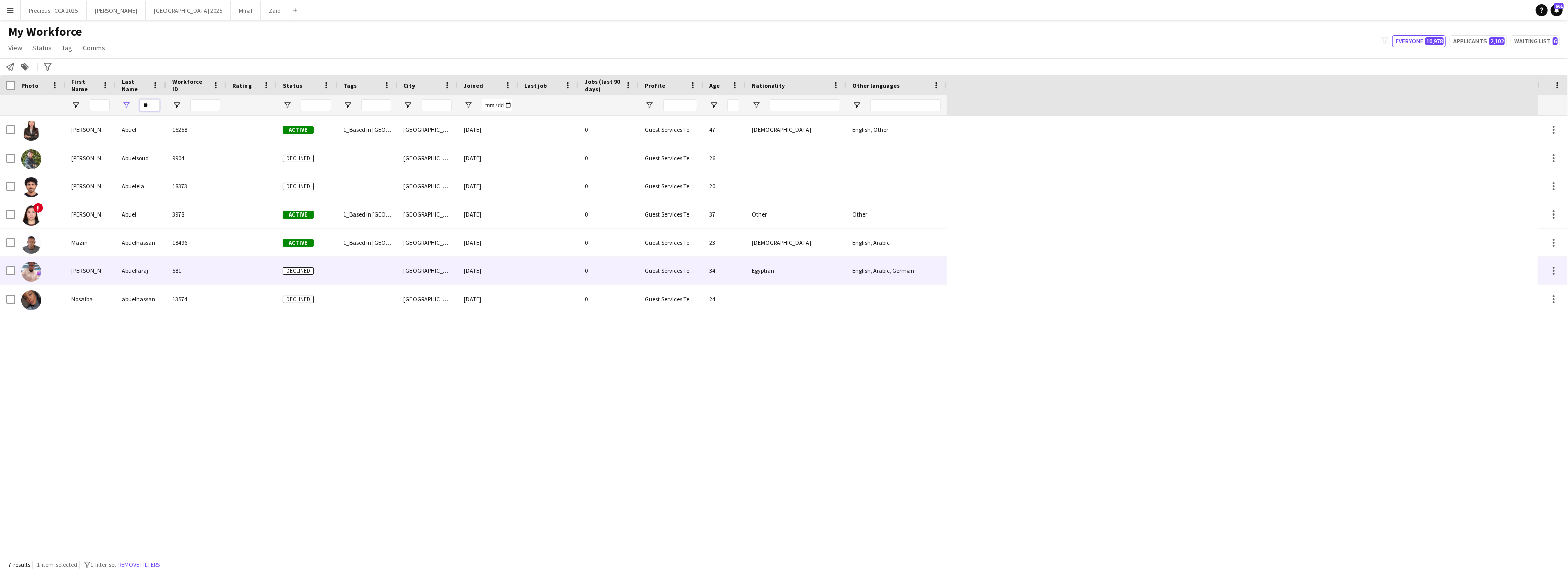
type input "*"
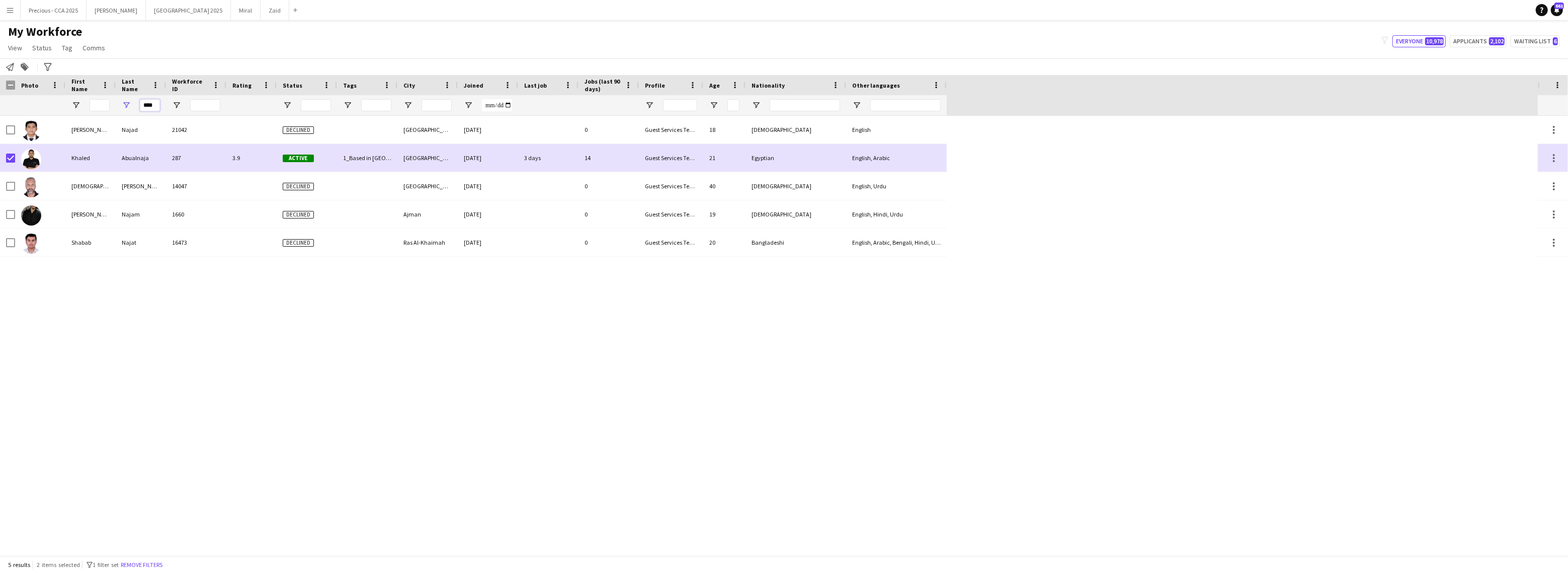
click at [147, 107] on input "****" at bounding box center [149, 105] width 20 height 12
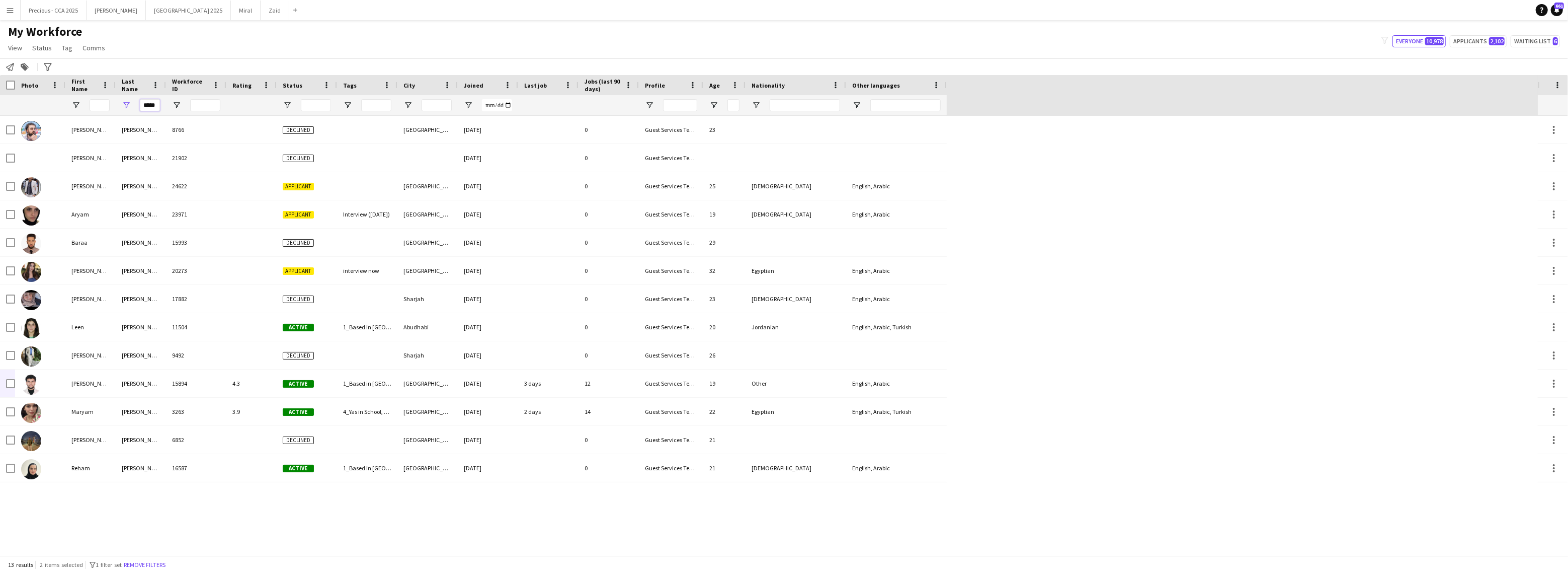
type input "*****"
click at [104, 106] on input "First Name Filter Input" at bounding box center [99, 105] width 20 height 12
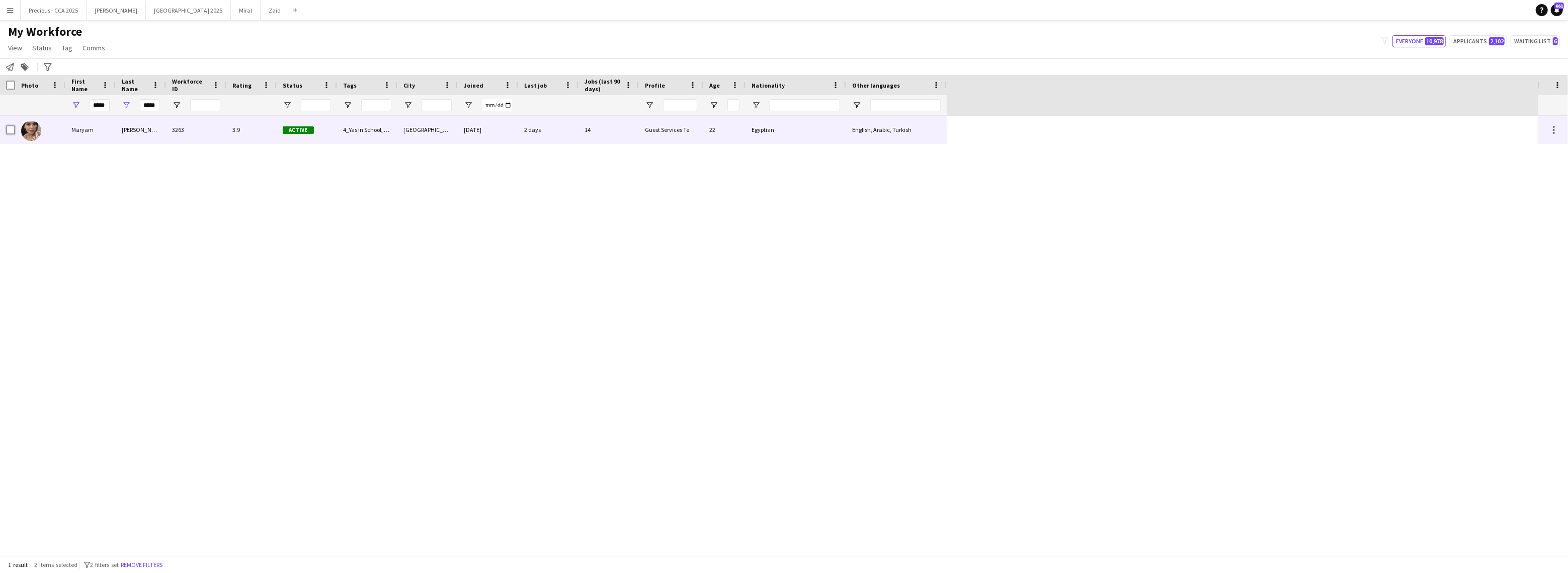
scroll to position [0, 0]
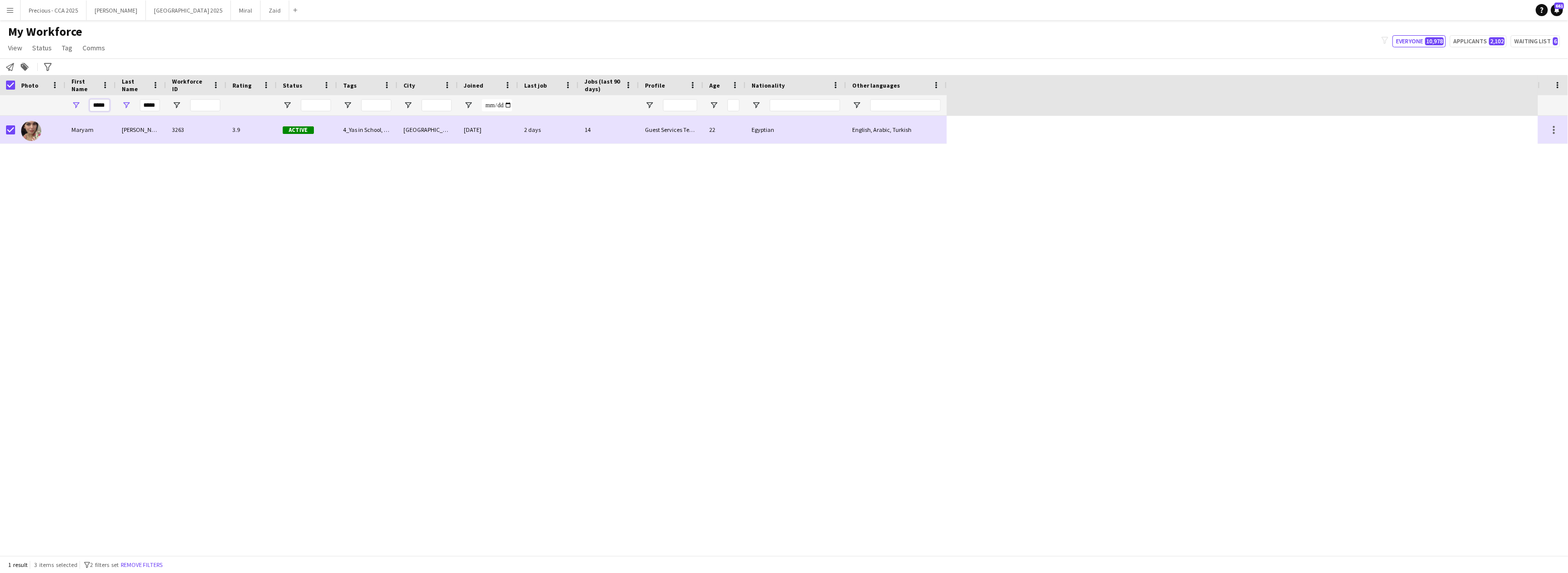
click at [107, 103] on input "*****" at bounding box center [99, 105] width 20 height 12
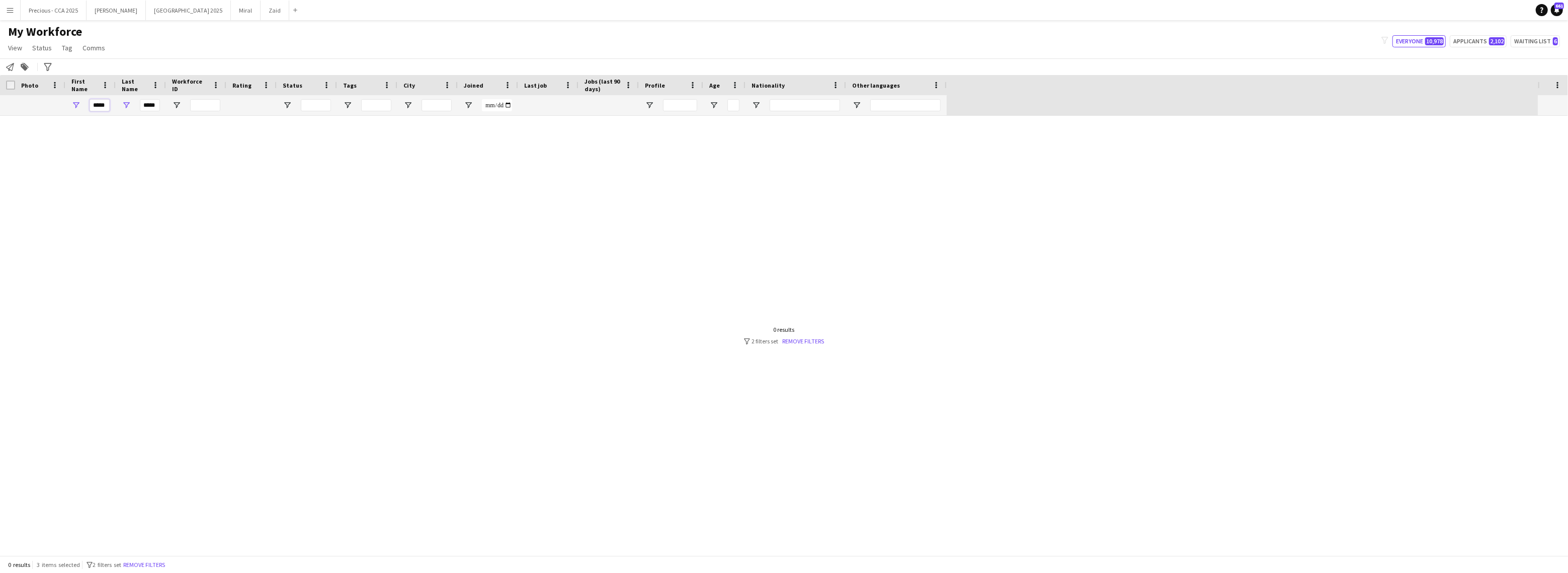
type input "*****"
click at [140, 100] on input "*****" at bounding box center [149, 105] width 20 height 12
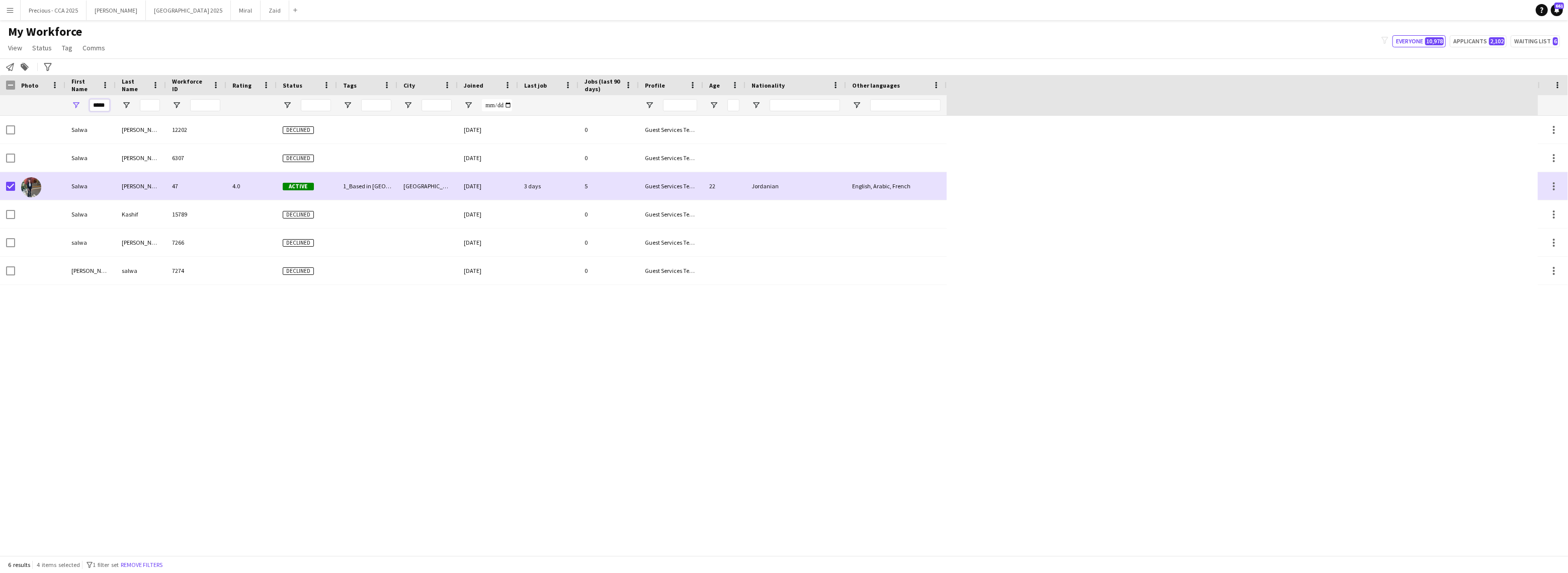
click at [102, 107] on input "*****" at bounding box center [99, 105] width 20 height 12
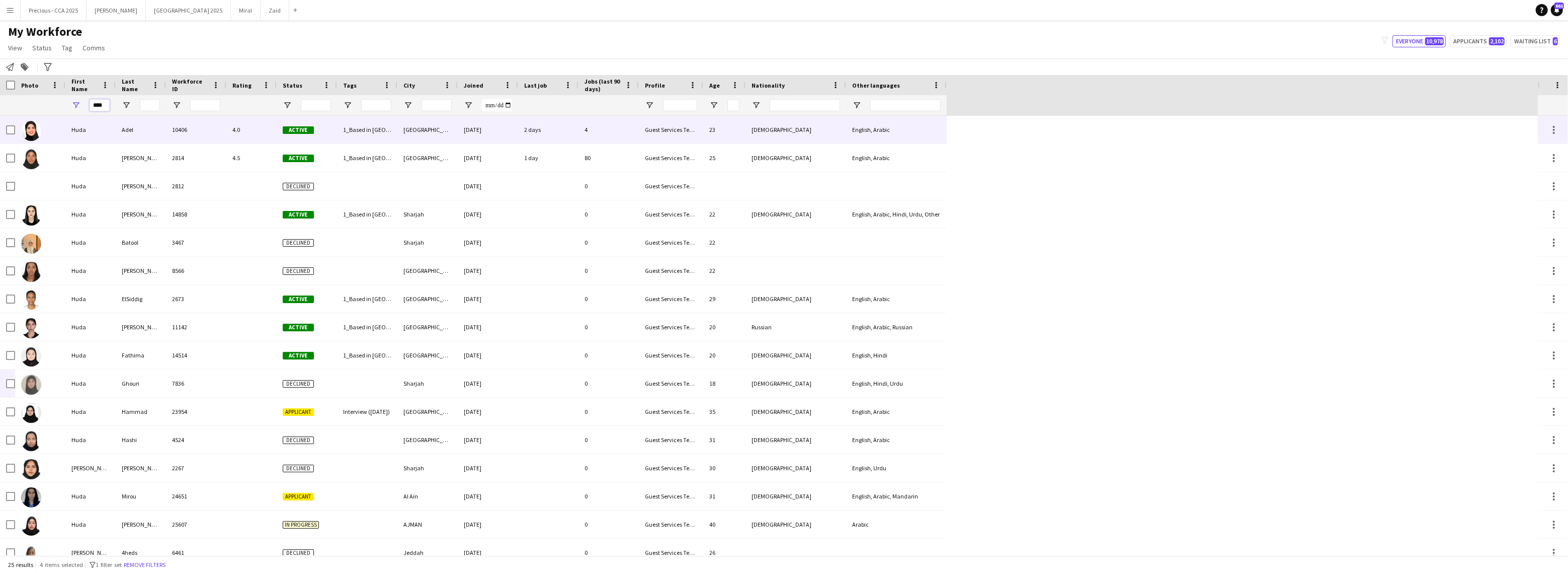
type input "****"
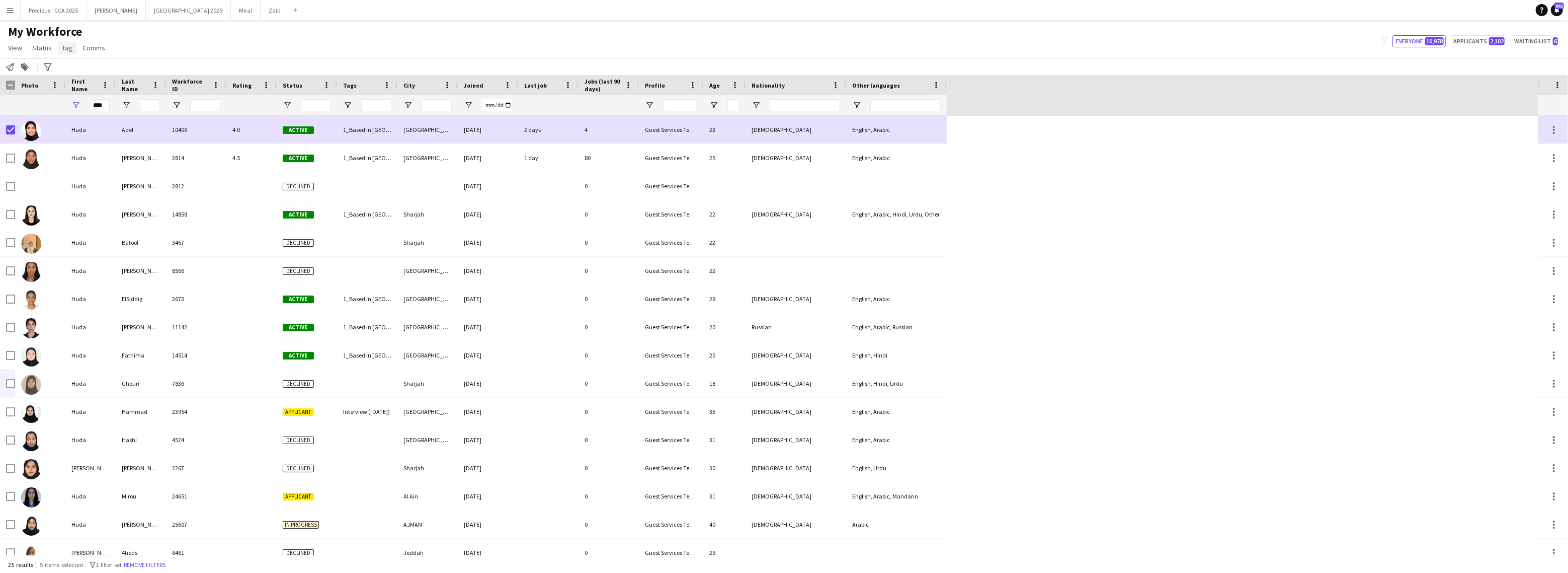
click at [66, 48] on span "Tag" at bounding box center [67, 48] width 10 height 9
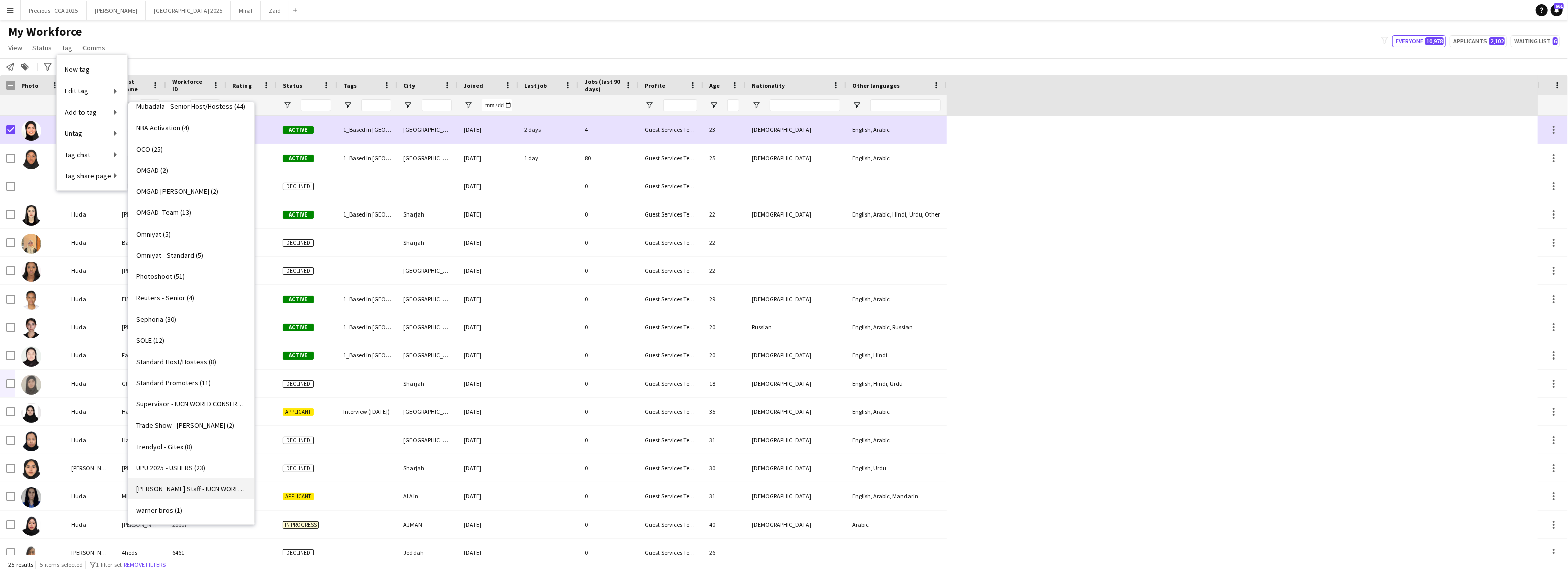
click at [178, 489] on span "[PERSON_NAME] Staff - IUCN WORLD CONSERVATION CONGRESS ADNEC (0)" at bounding box center [191, 488] width 109 height 9
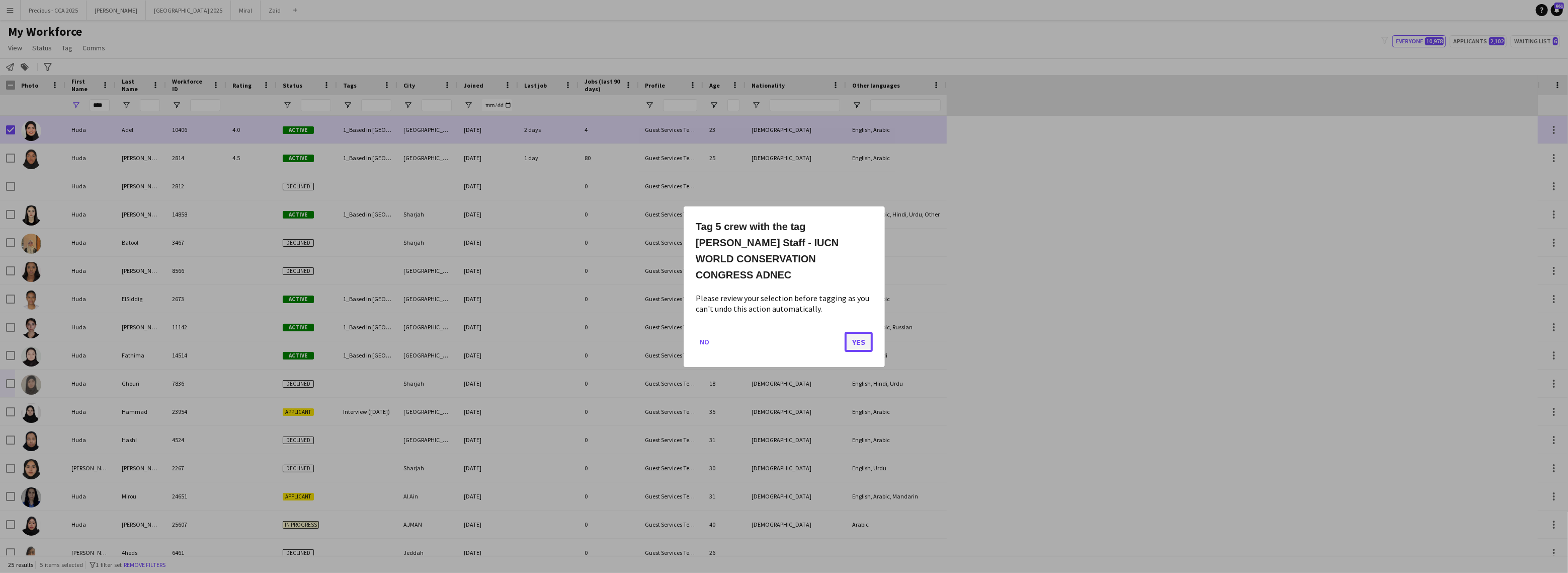
click at [863, 331] on button "Yes" at bounding box center [858, 341] width 28 height 20
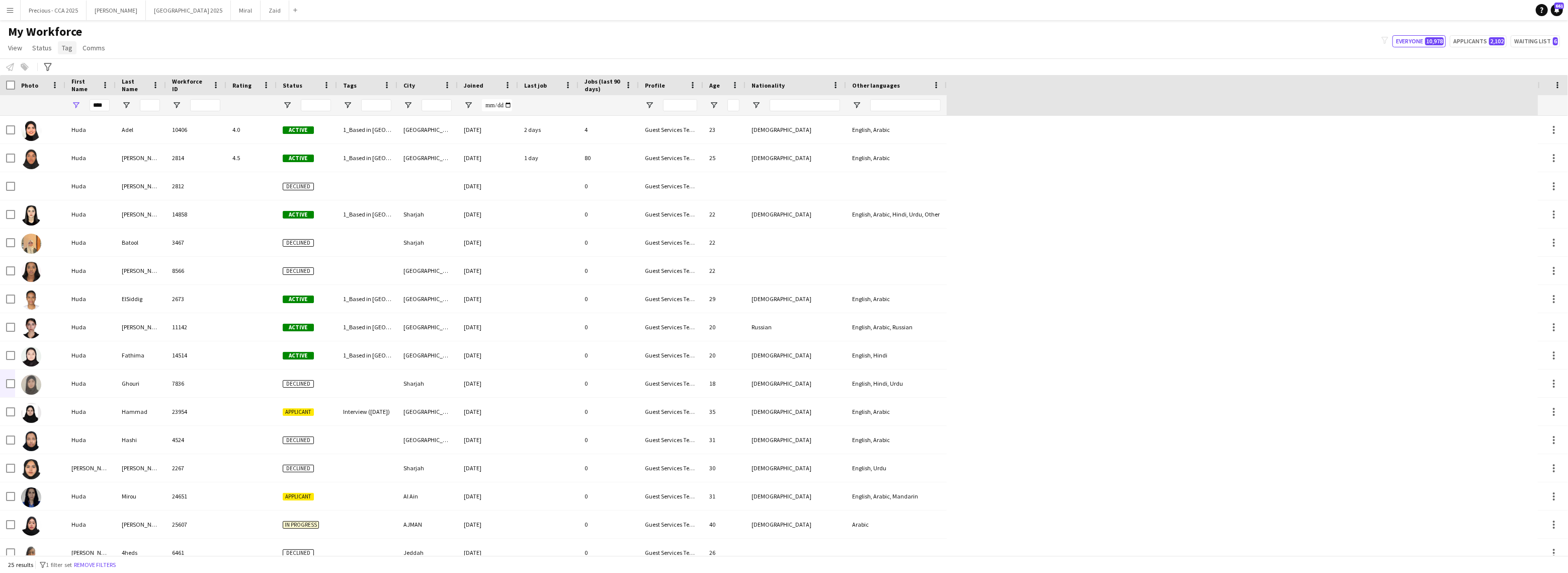
click at [70, 46] on span "Tag" at bounding box center [67, 48] width 10 height 9
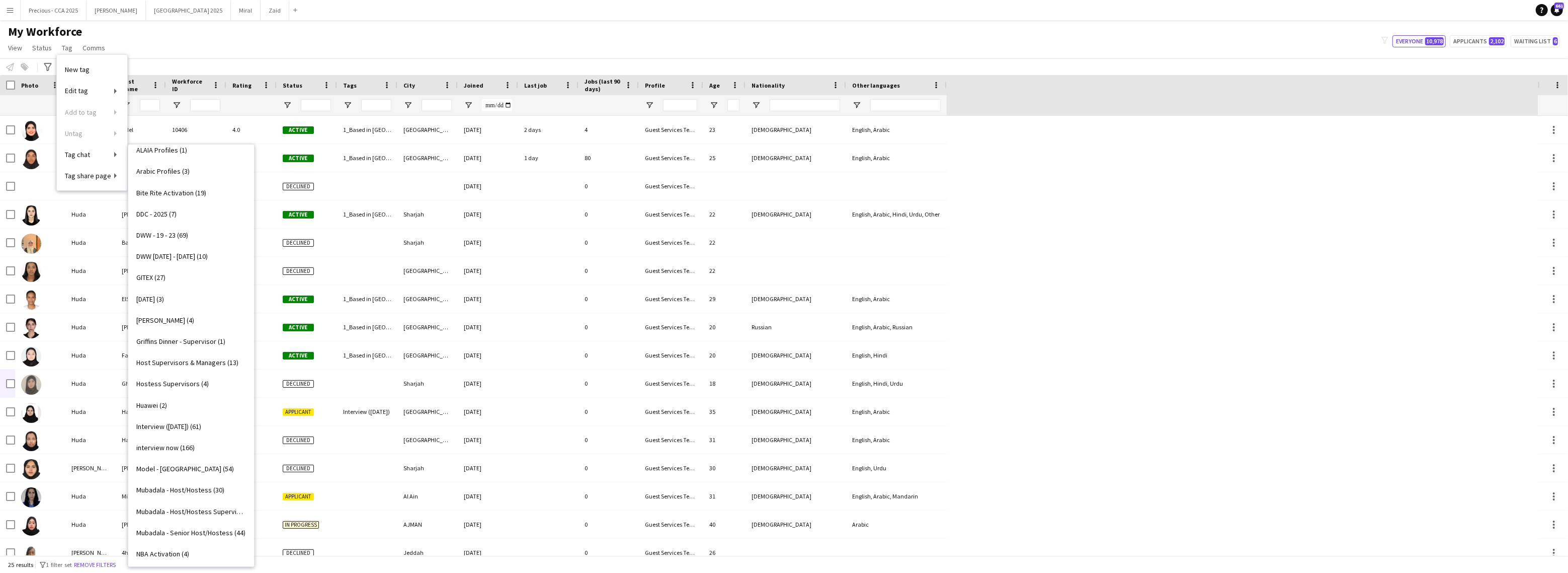
scroll to position [796, 0]
click at [195, 530] on span "[PERSON_NAME] Staff - IUCN WORLD CONSERVATION CONGRESS ADNEC (5)" at bounding box center [191, 531] width 109 height 9
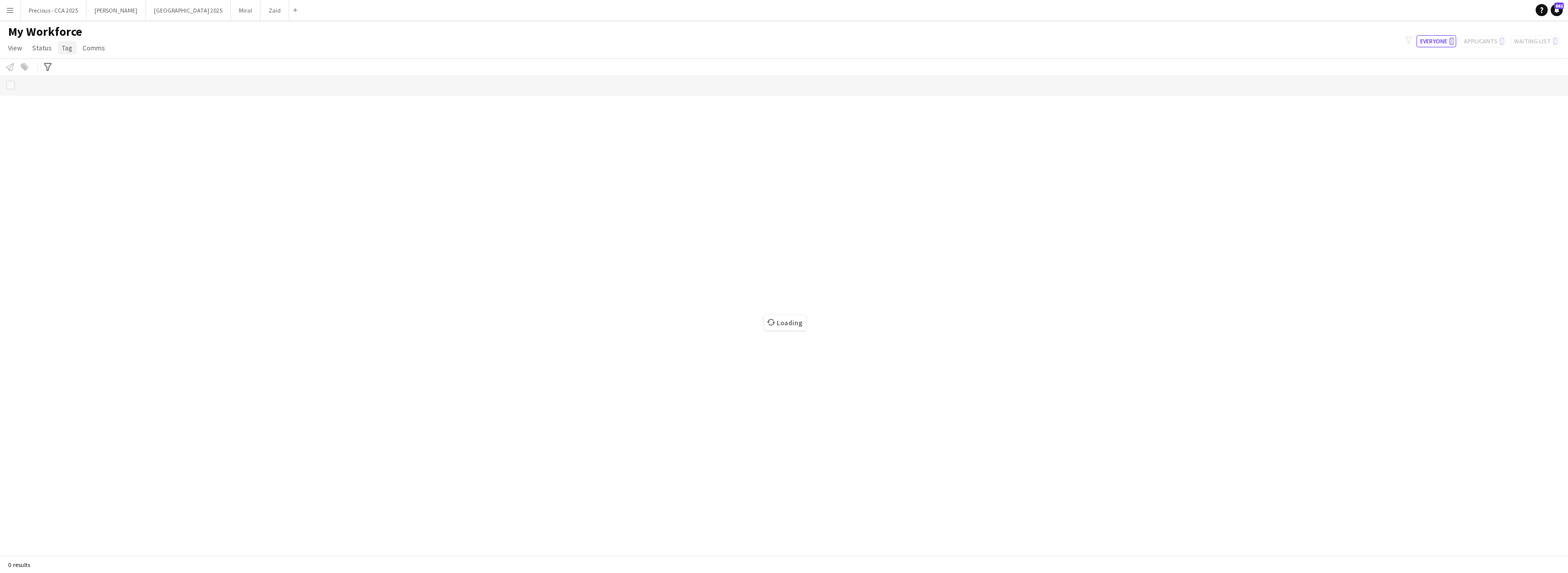
click at [72, 48] on link "Tag" at bounding box center [67, 48] width 19 height 13
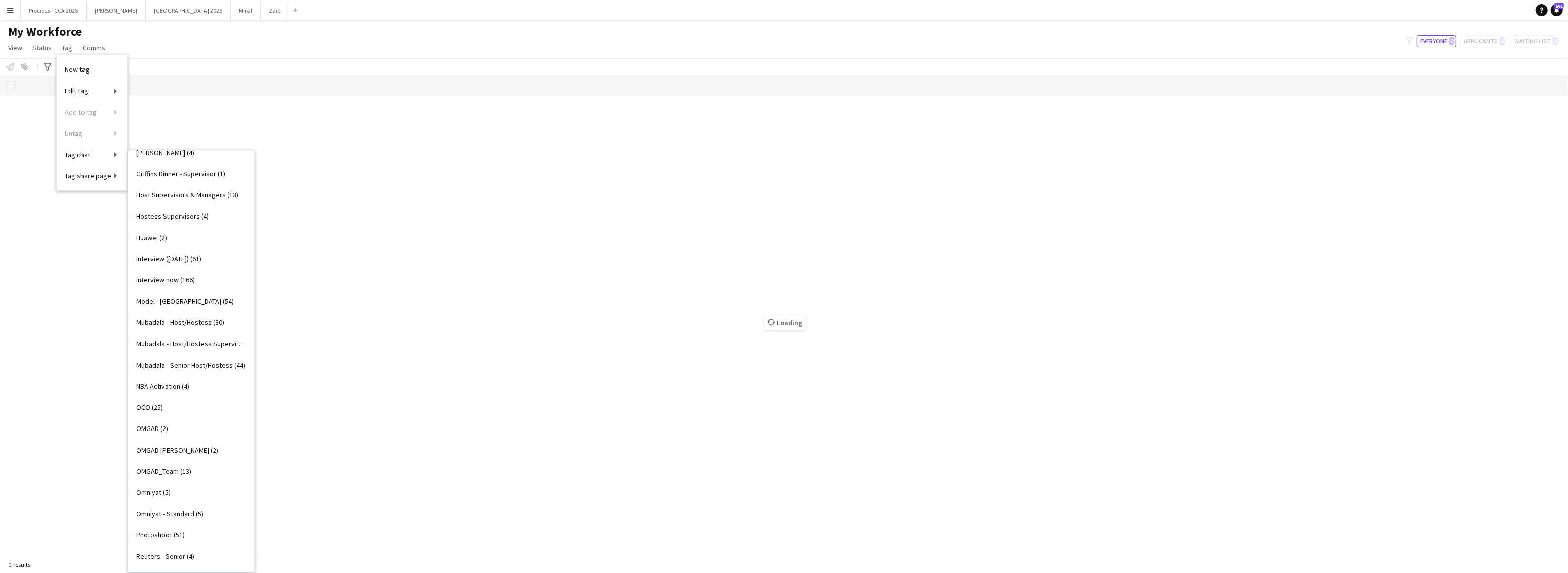
scroll to position [796, 0]
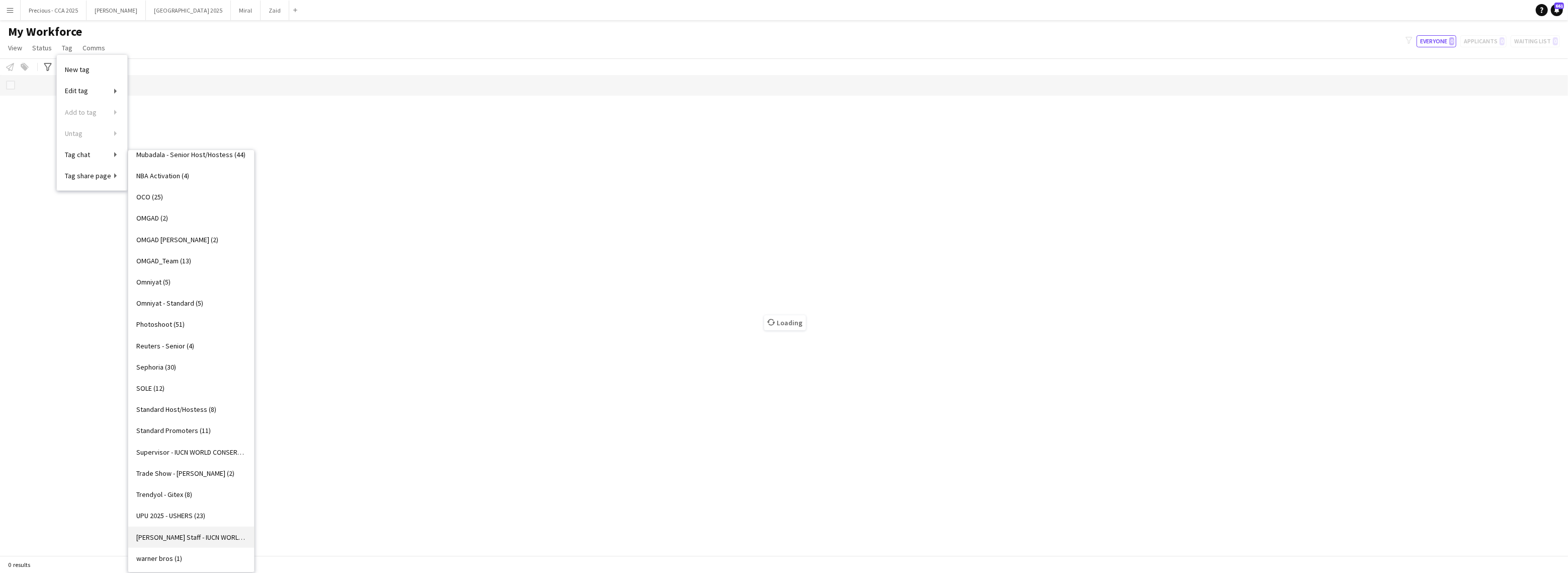
click at [177, 536] on span "[PERSON_NAME] Staff - IUCN WORLD CONSERVATION CONGRESS ADNEC (5)" at bounding box center [191, 536] width 109 height 9
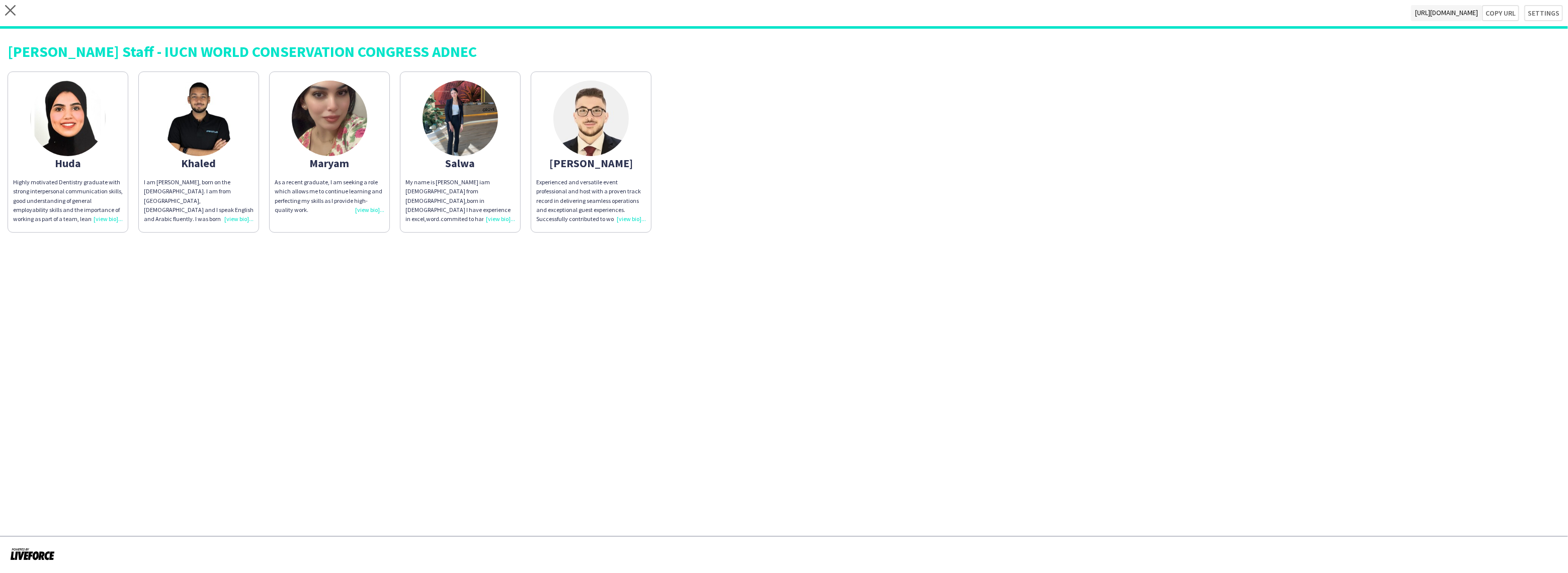
click at [367, 207] on div "As a recent graduate, I am seeking a role which allows me to continue learning …" at bounding box center [329, 196] width 109 height 37
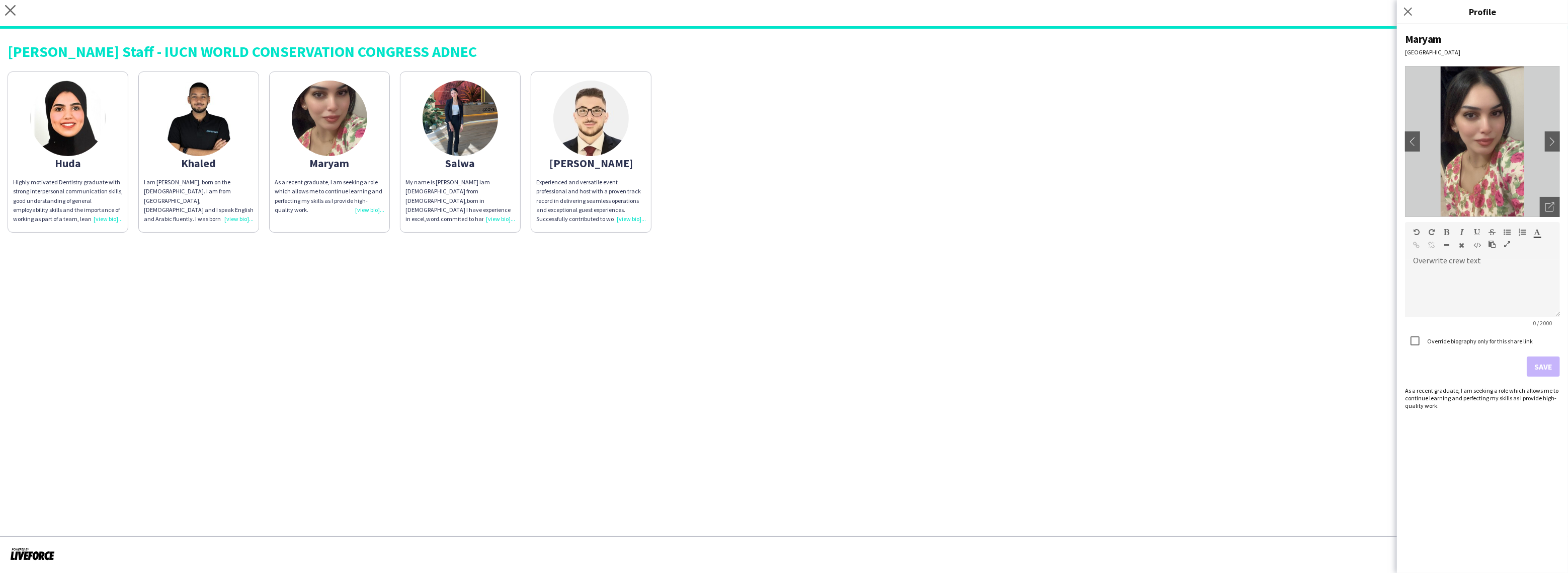
click at [913, 187] on div "Huda Highly motivated Dentistry graduate with strong interpersonal communicatio…" at bounding box center [784, 149] width 1553 height 166
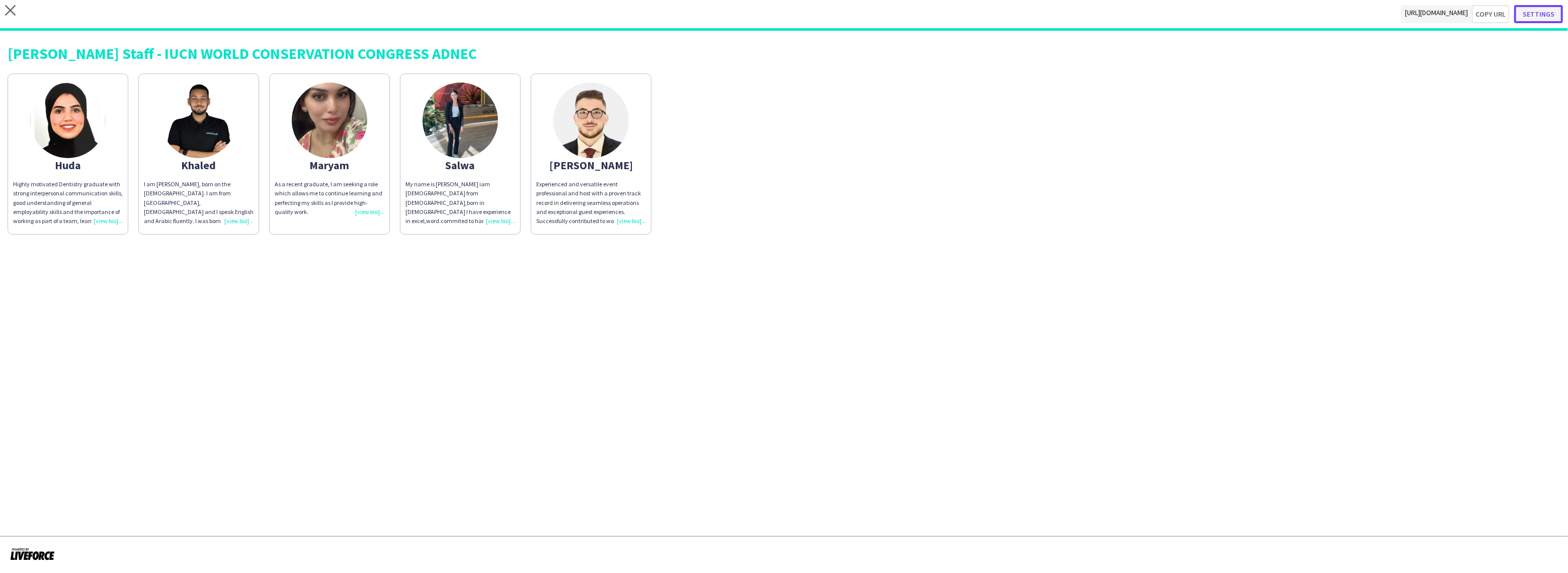
click at [1538, 12] on button "Settings" at bounding box center [1538, 14] width 49 height 18
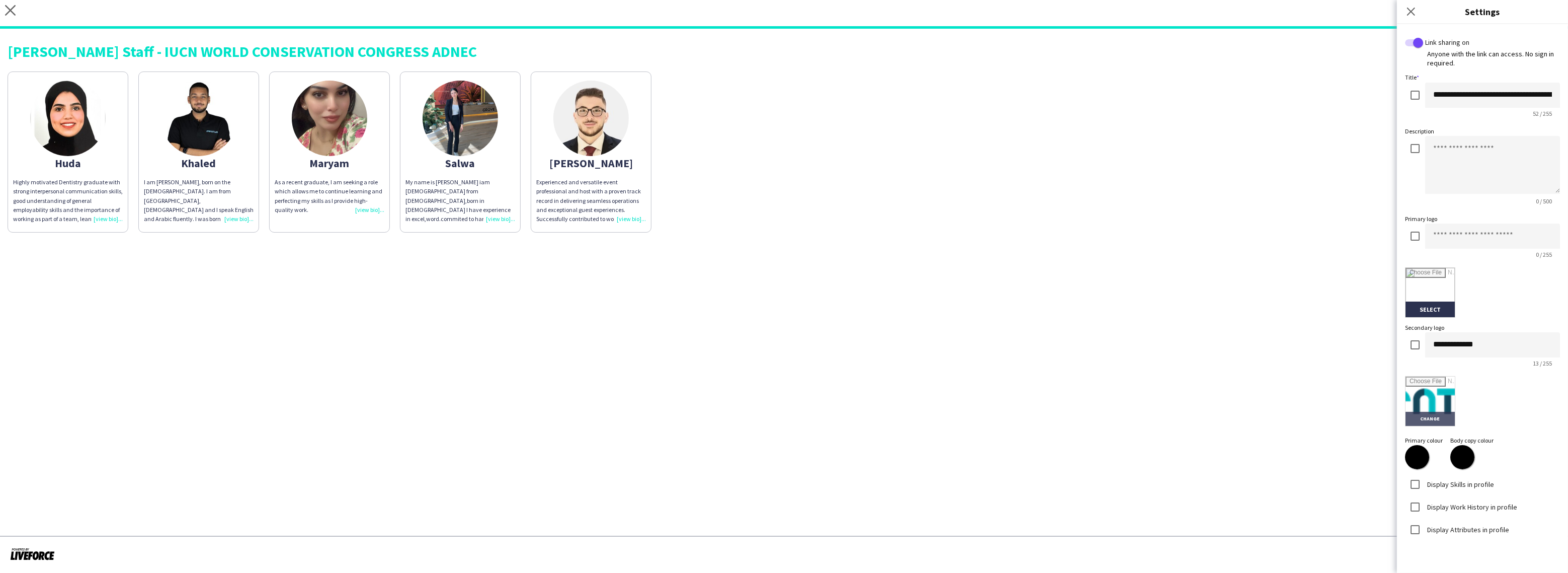
click at [1430, 401] on input "file" at bounding box center [1430, 402] width 50 height 50
type input "**********"
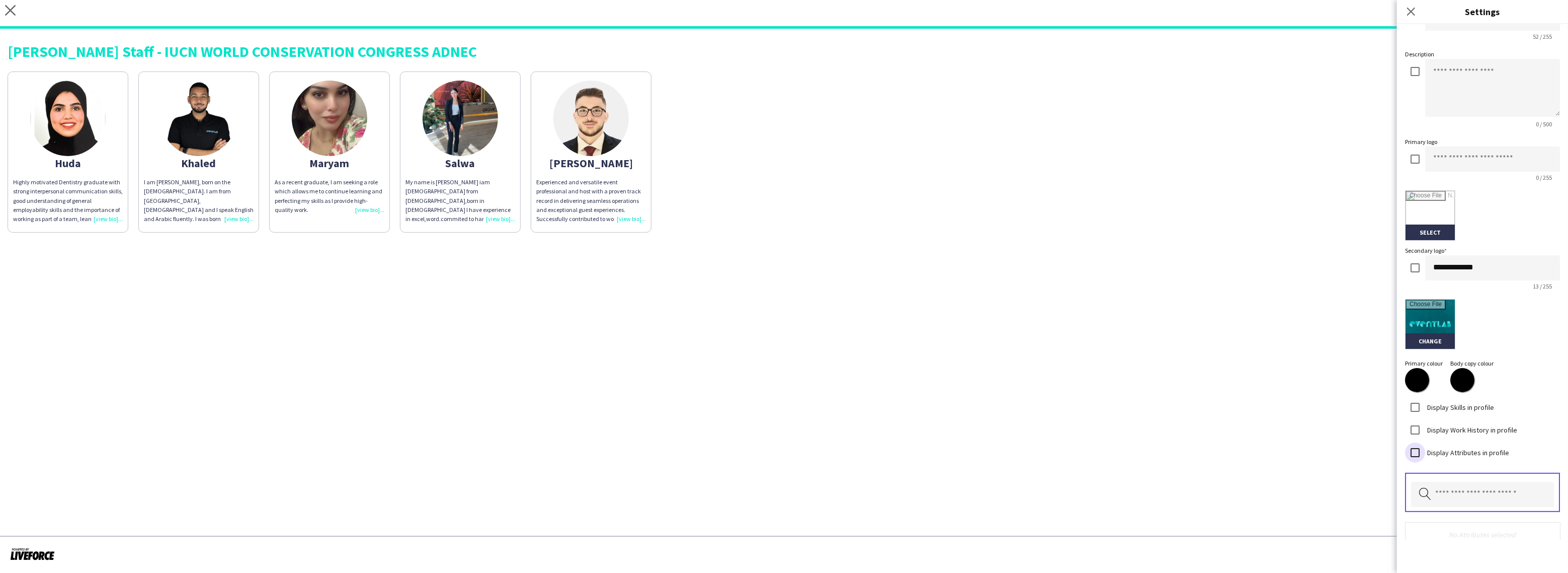
scroll to position [78, 0]
click at [1451, 491] on input "text" at bounding box center [1483, 494] width 143 height 25
click at [1441, 406] on mat-option "Nationality" at bounding box center [1483, 413] width 143 height 24
click at [1464, 481] on input "text" at bounding box center [1483, 494] width 143 height 25
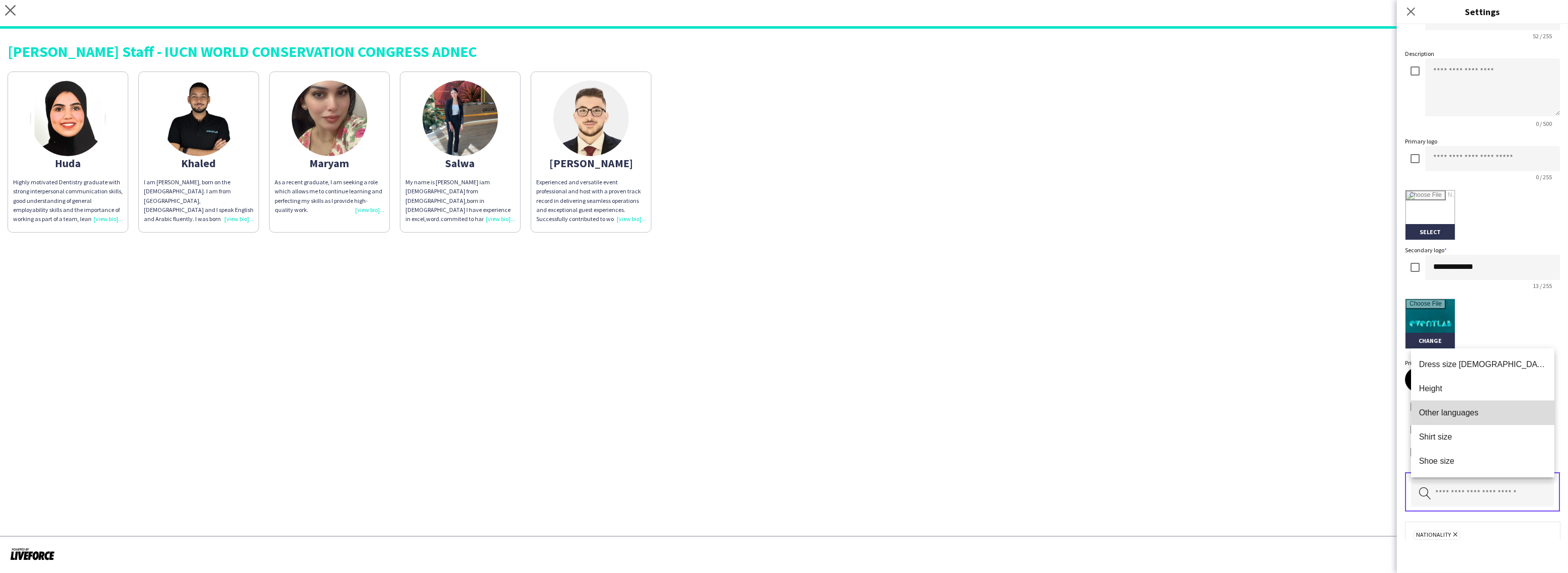
click at [1454, 411] on span "Other languages" at bounding box center [1483, 413] width 127 height 10
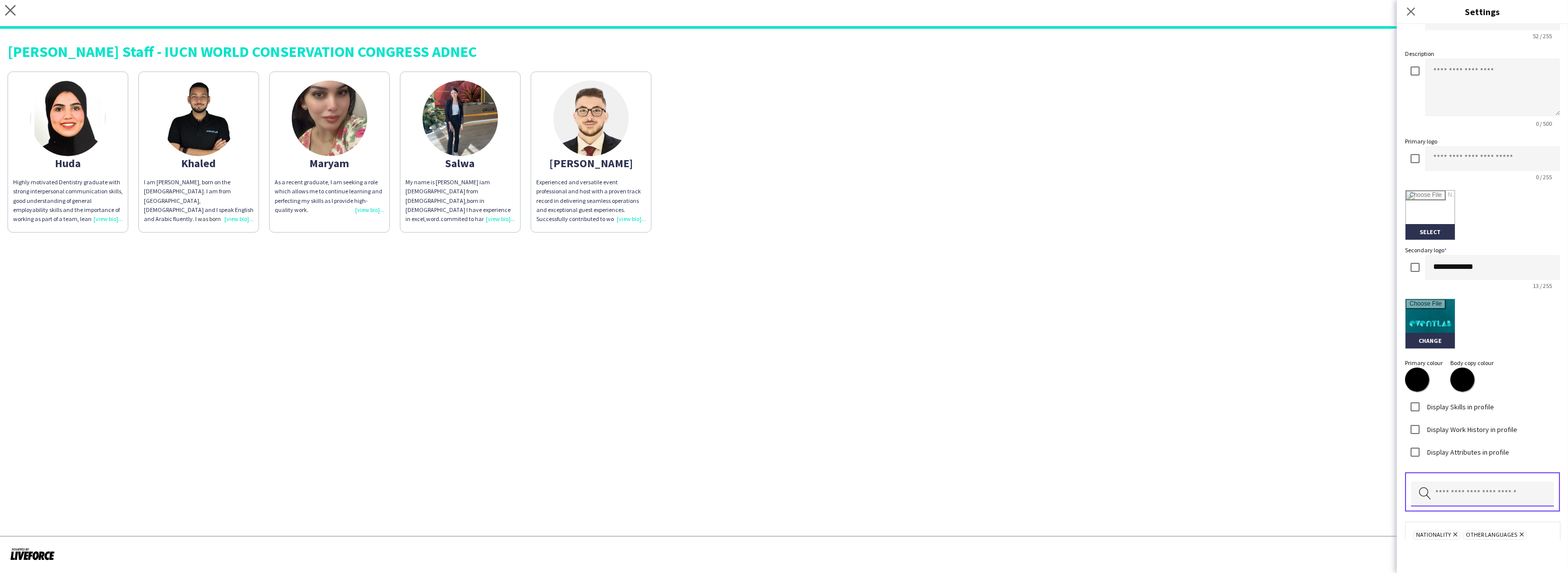
scroll to position [118, 0]
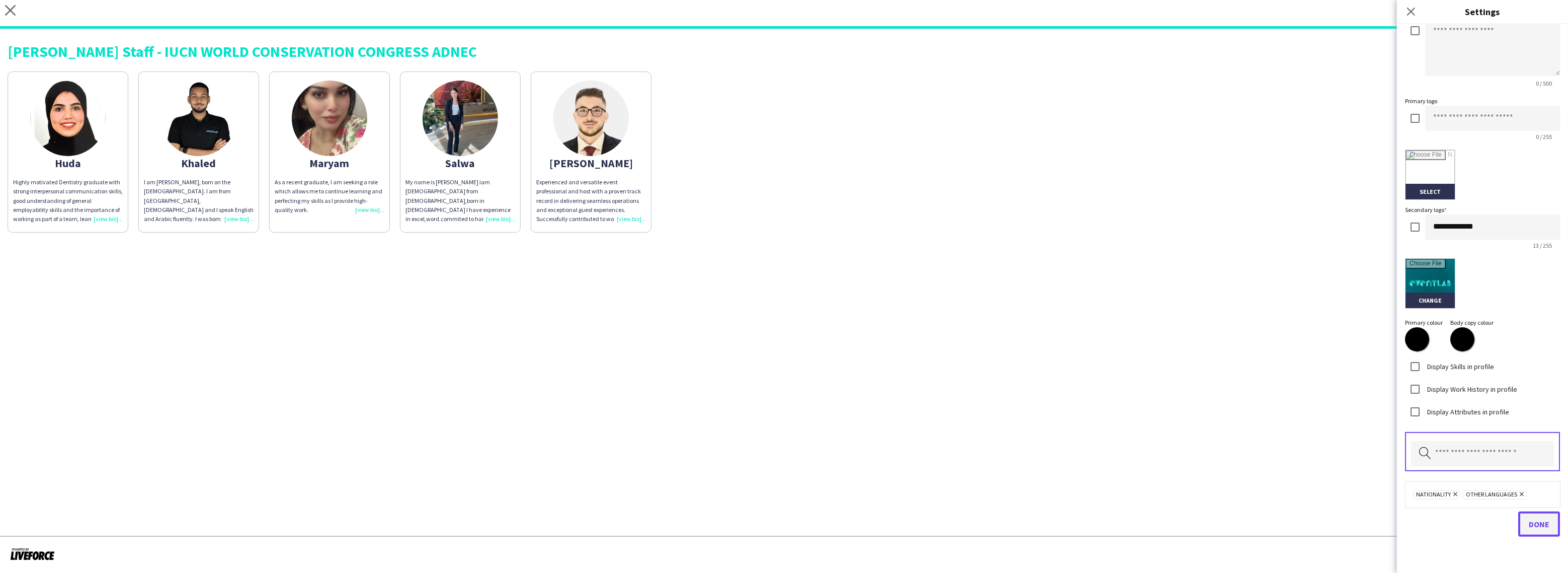
click at [1546, 512] on button "Done" at bounding box center [1538, 523] width 42 height 25
click at [105, 216] on div "Highly motivated Dentistry graduate with strong interpersonal communication ski…" at bounding box center [67, 200] width 109 height 46
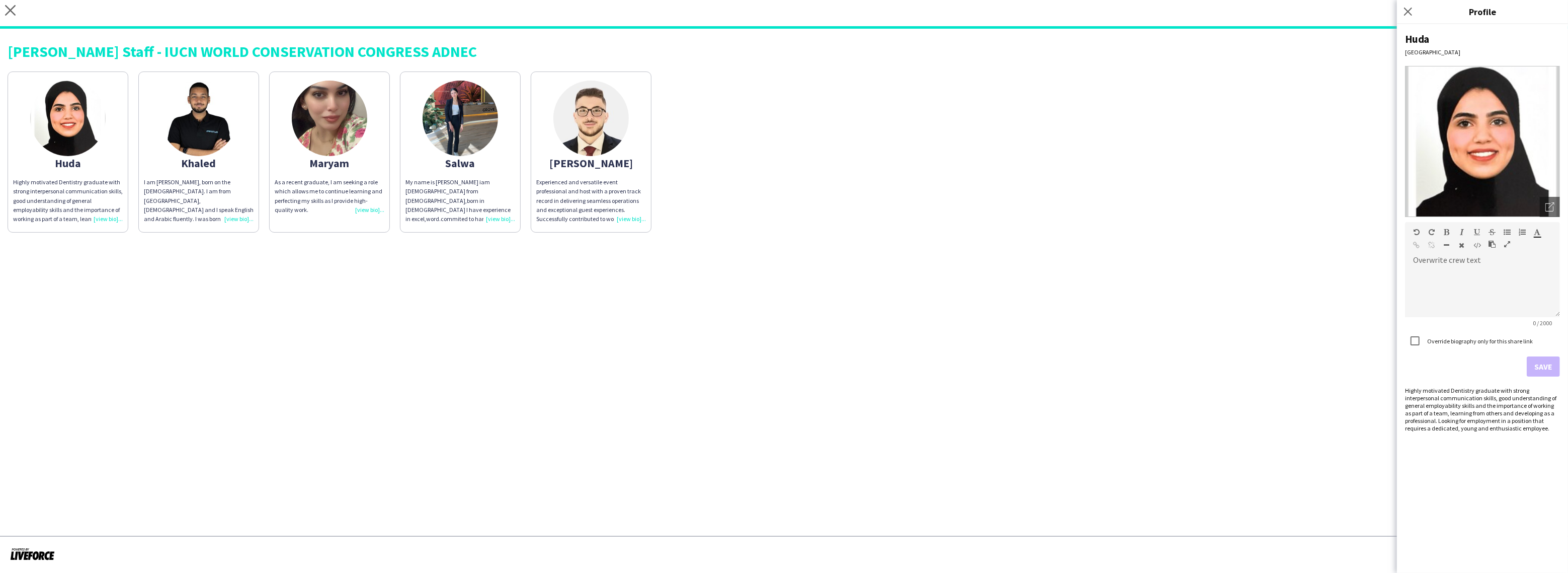
click at [234, 215] on div "I am [PERSON_NAME], born on the [DEMOGRAPHIC_DATA]. I am from [GEOGRAPHIC_DATA]…" at bounding box center [198, 200] width 109 height 46
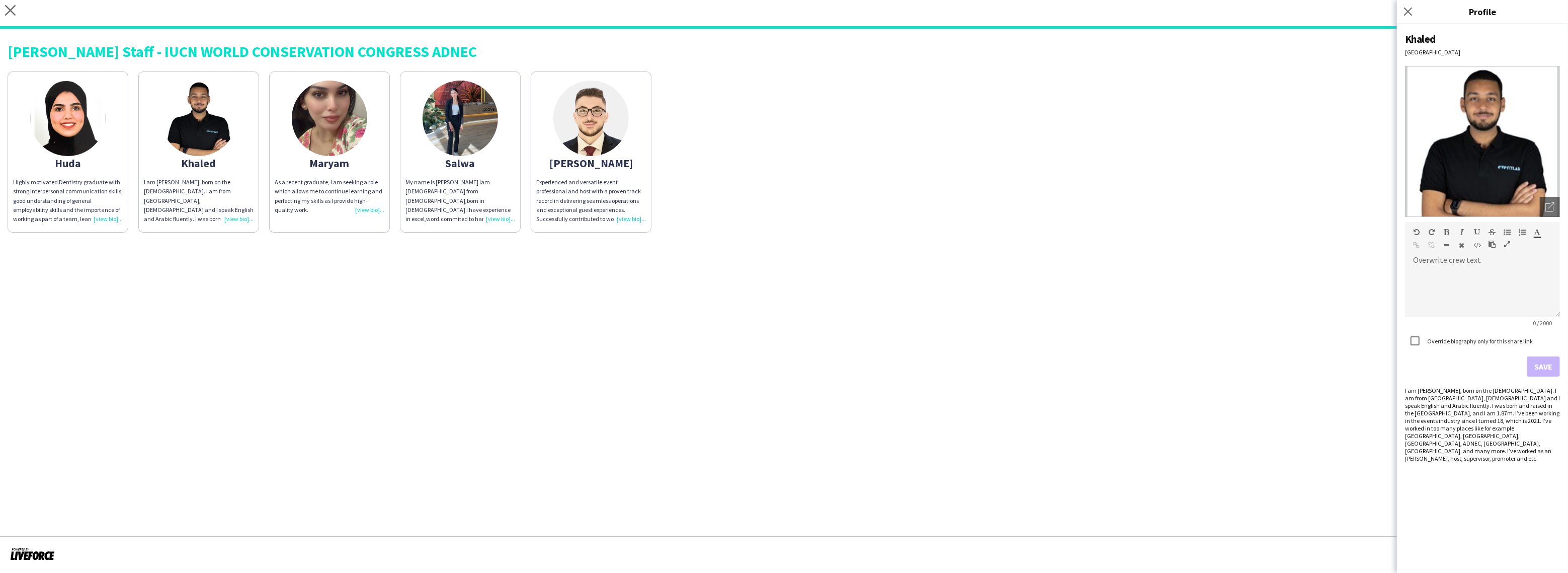
click at [365, 207] on div "As a recent graduate, I am seeking a role which allows me to continue learning …" at bounding box center [329, 196] width 109 height 37
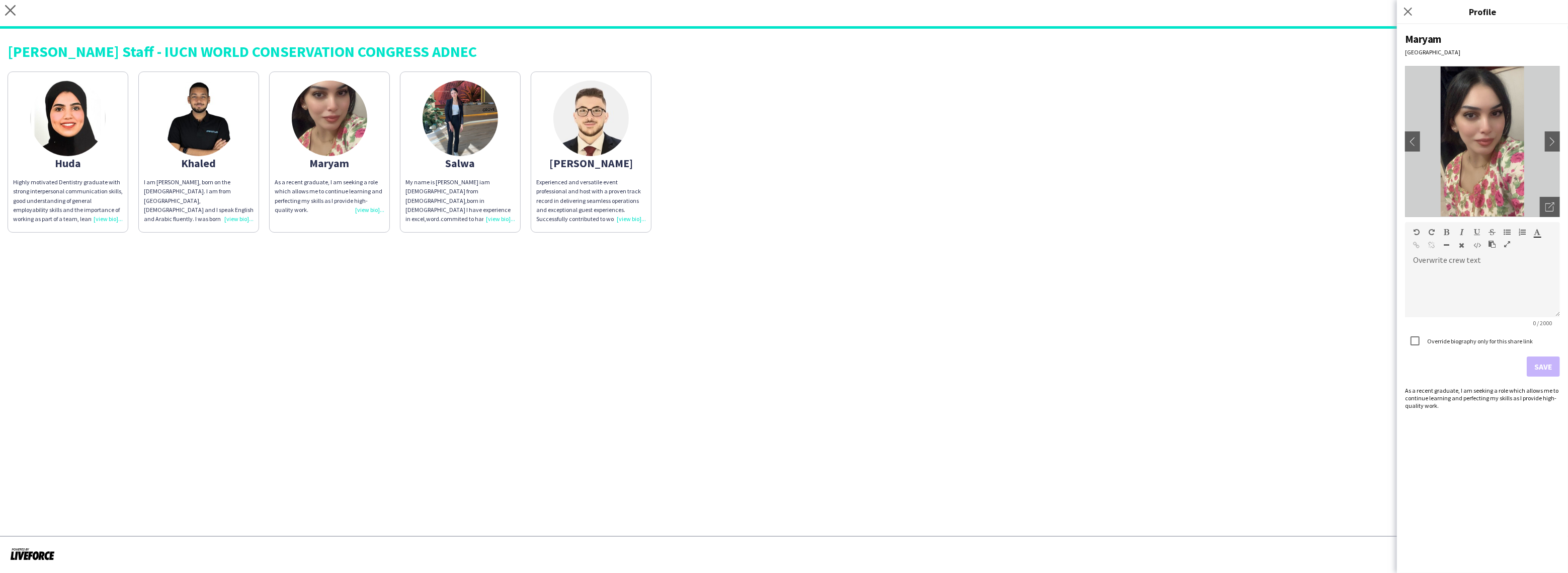
click at [915, 200] on div "Huda Highly motivated Dentistry graduate with strong interpersonal communicatio…" at bounding box center [784, 149] width 1553 height 166
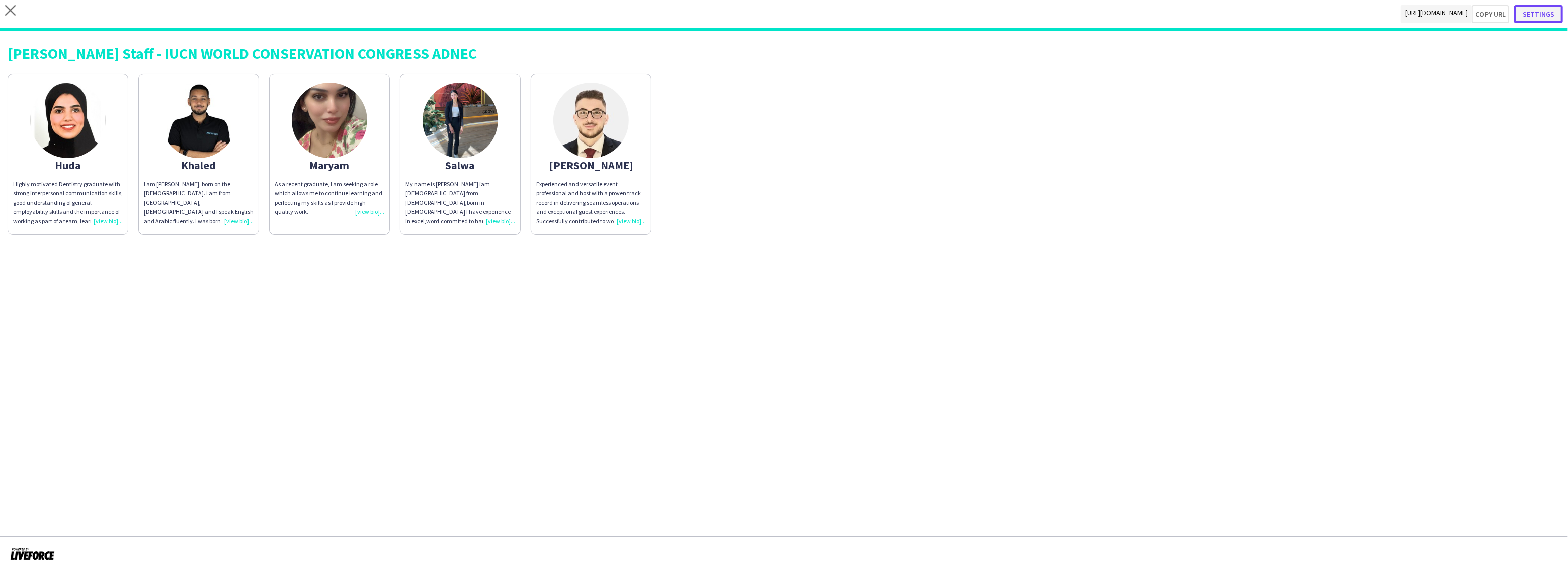
click at [1548, 16] on button "Settings" at bounding box center [1538, 14] width 49 height 18
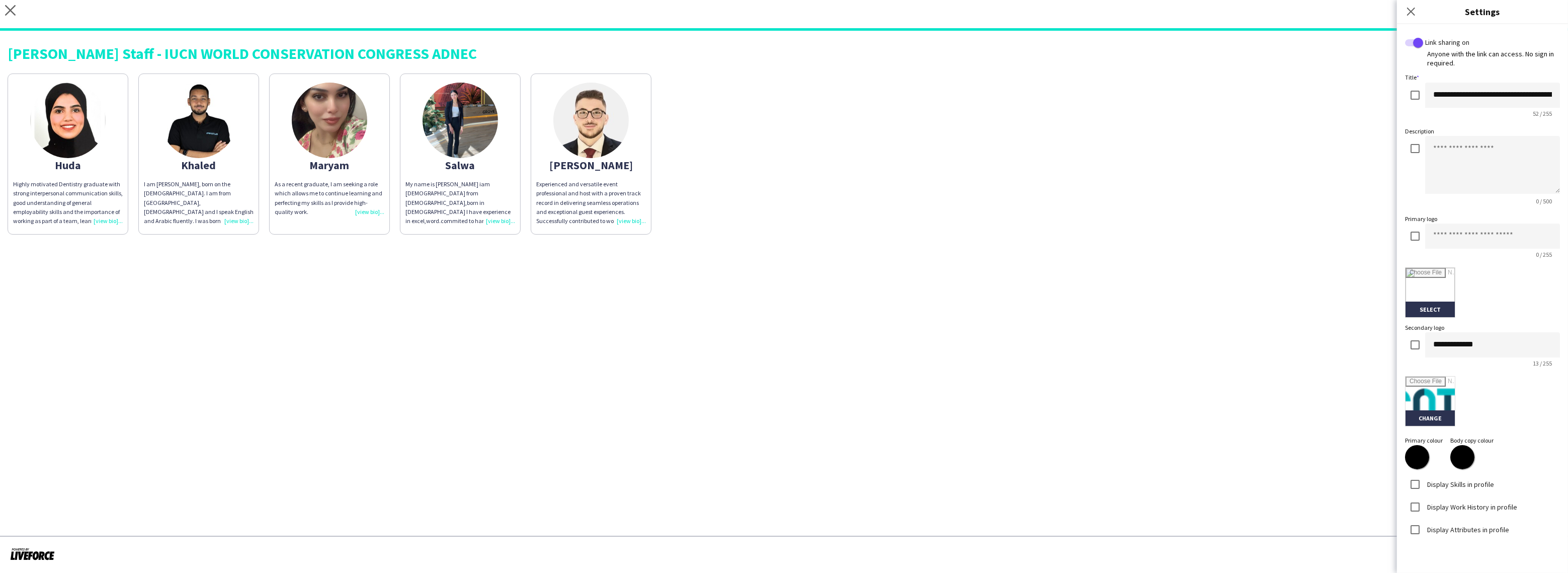
scroll to position [33, 0]
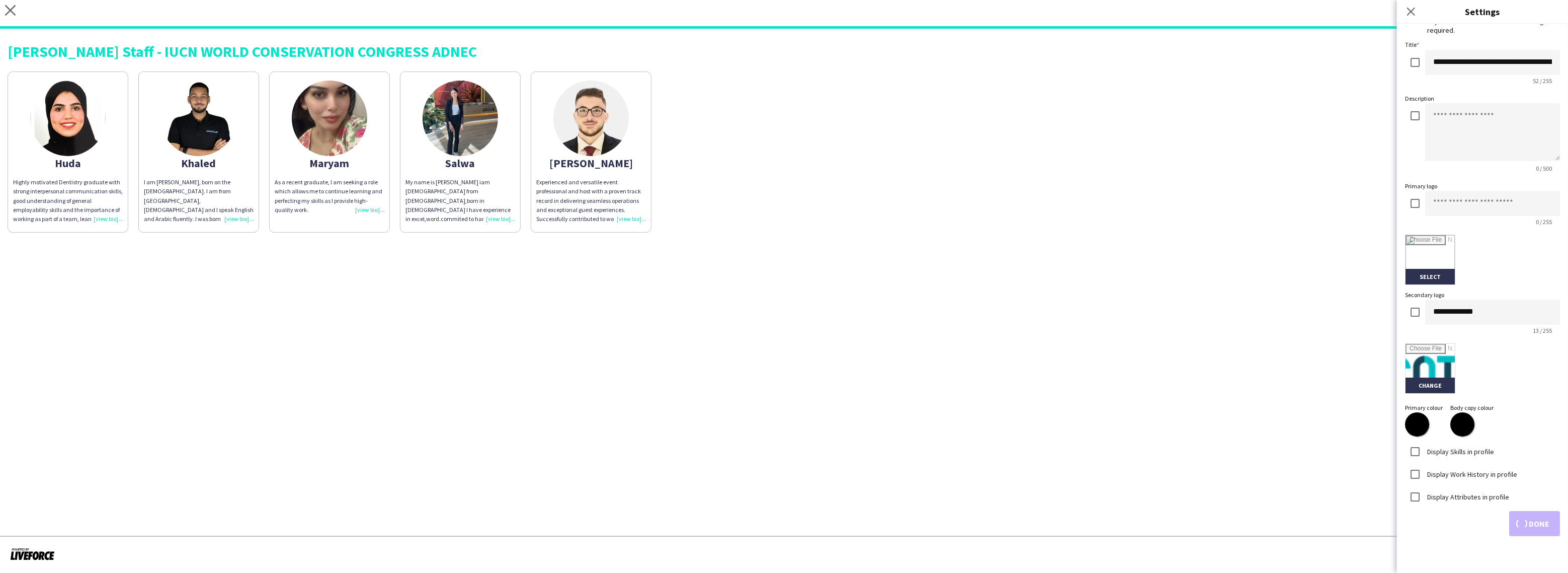
click at [1456, 446] on label "Display Skills in profile" at bounding box center [1459, 450] width 69 height 9
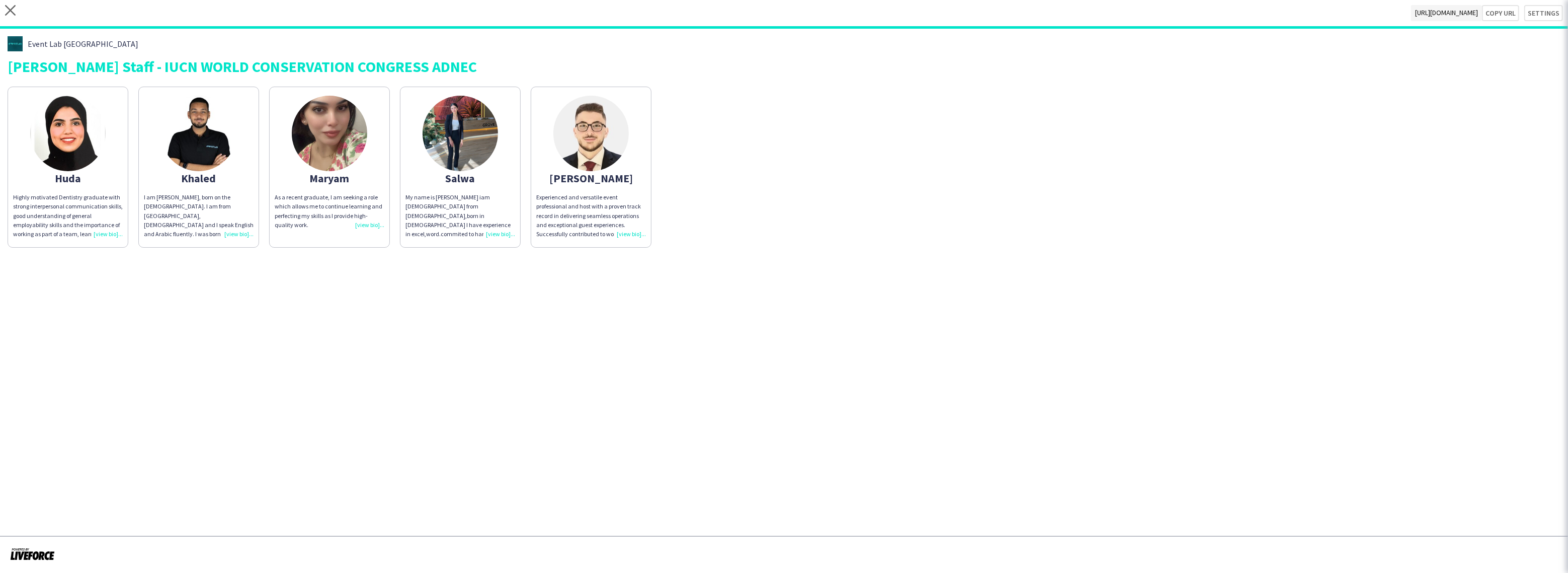
click at [1413, 488] on app-share-pages "close [URL][DOMAIN_NAME] Copy url Settings Event Lab UAE [PERSON_NAME] Staff - …" at bounding box center [784, 286] width 1568 height 573
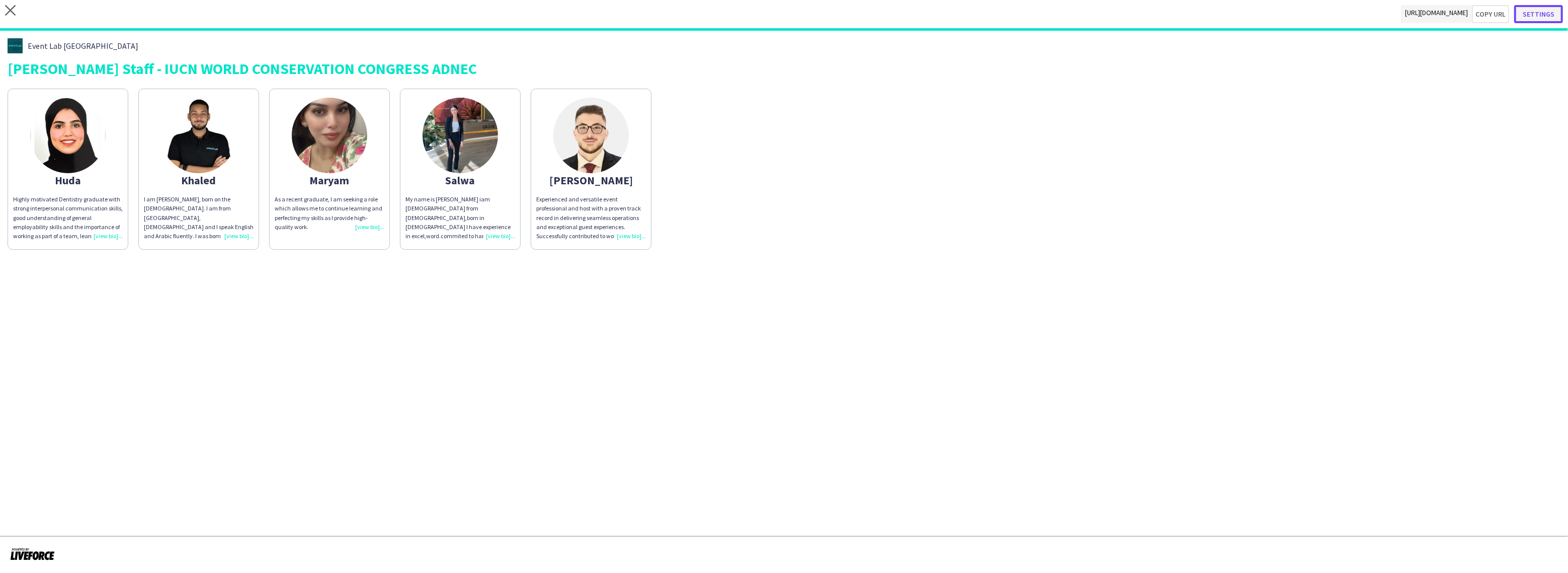
click at [1554, 20] on button "Settings" at bounding box center [1538, 14] width 49 height 18
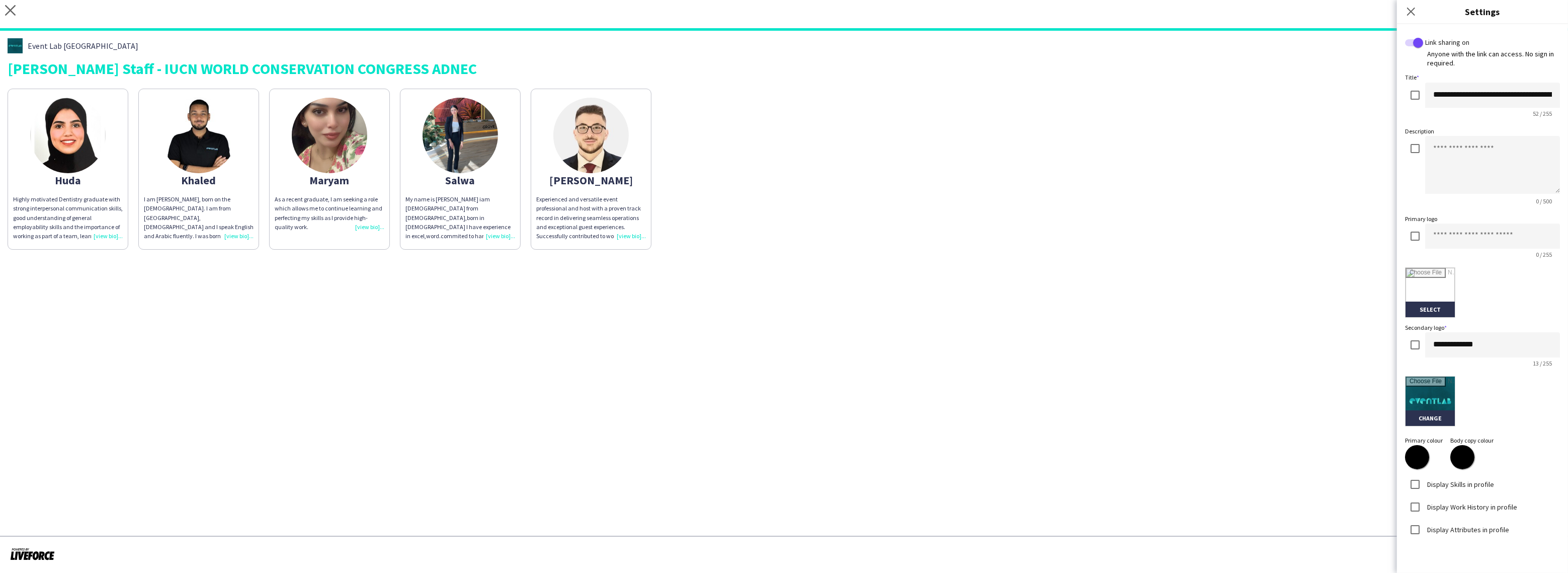
scroll to position [118, 0]
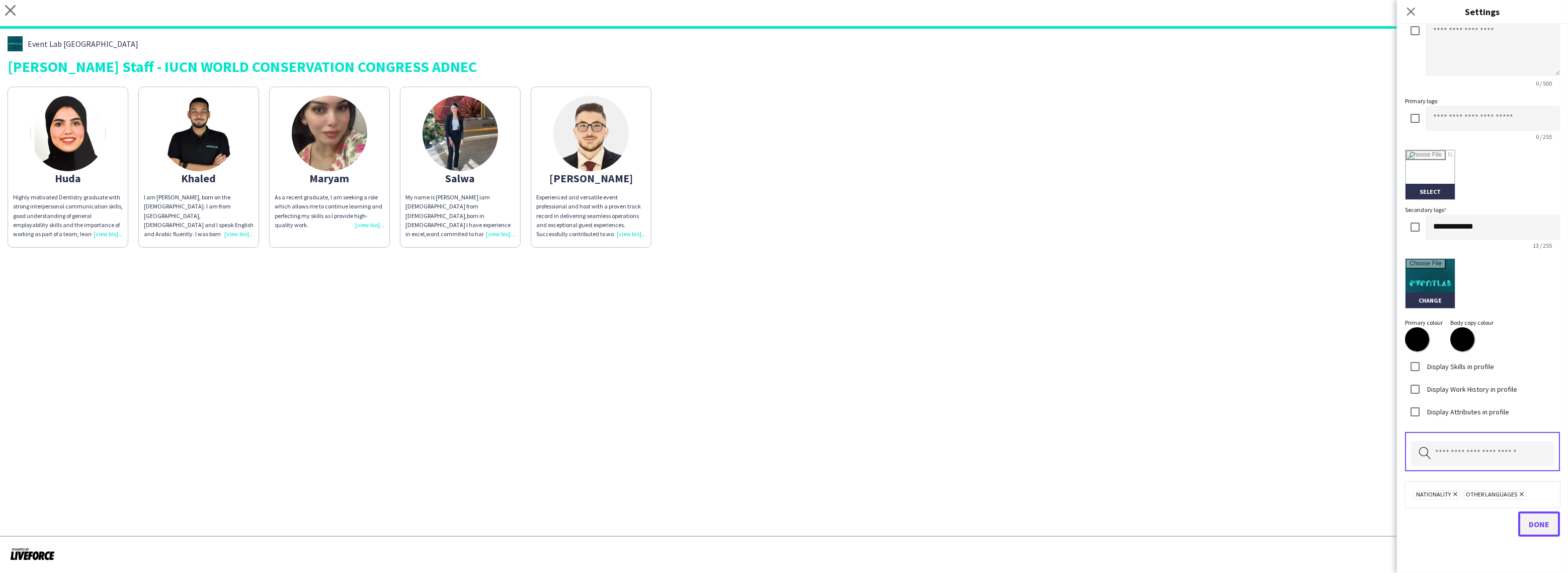
click at [1536, 519] on span "Done" at bounding box center [1539, 523] width 21 height 10
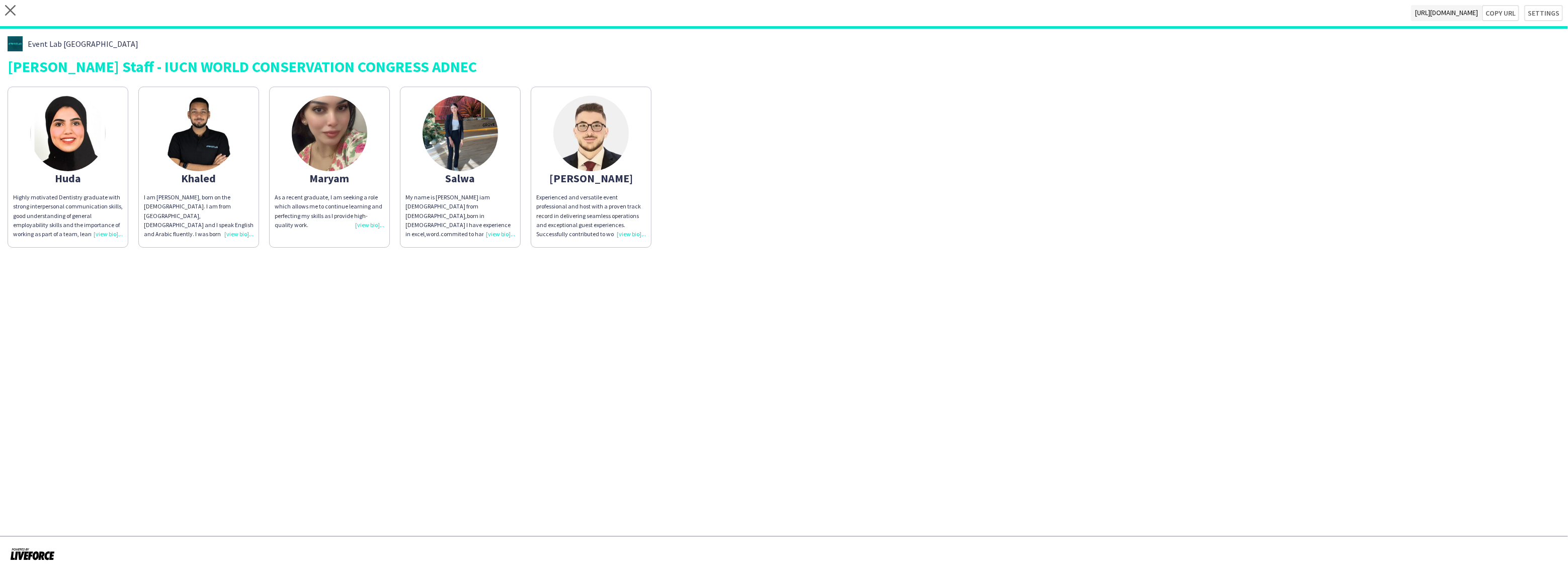
click at [836, 379] on app-share-pages "close [URL][DOMAIN_NAME] Copy url Settings Event Lab UAE [PERSON_NAME] Staff - …" at bounding box center [784, 286] width 1568 height 573
click at [625, 235] on div "Experienced and versatile event professional and host with a proven track recor…" at bounding box center [591, 216] width 109 height 46
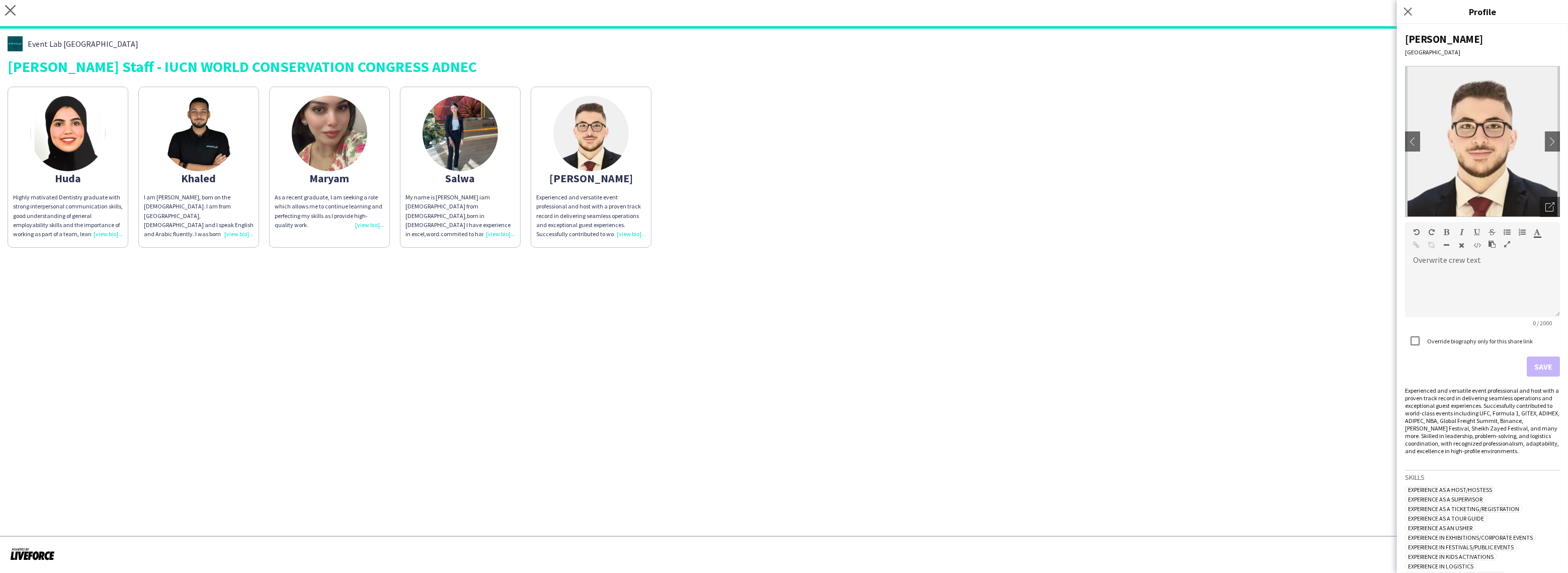
scroll to position [397, 0]
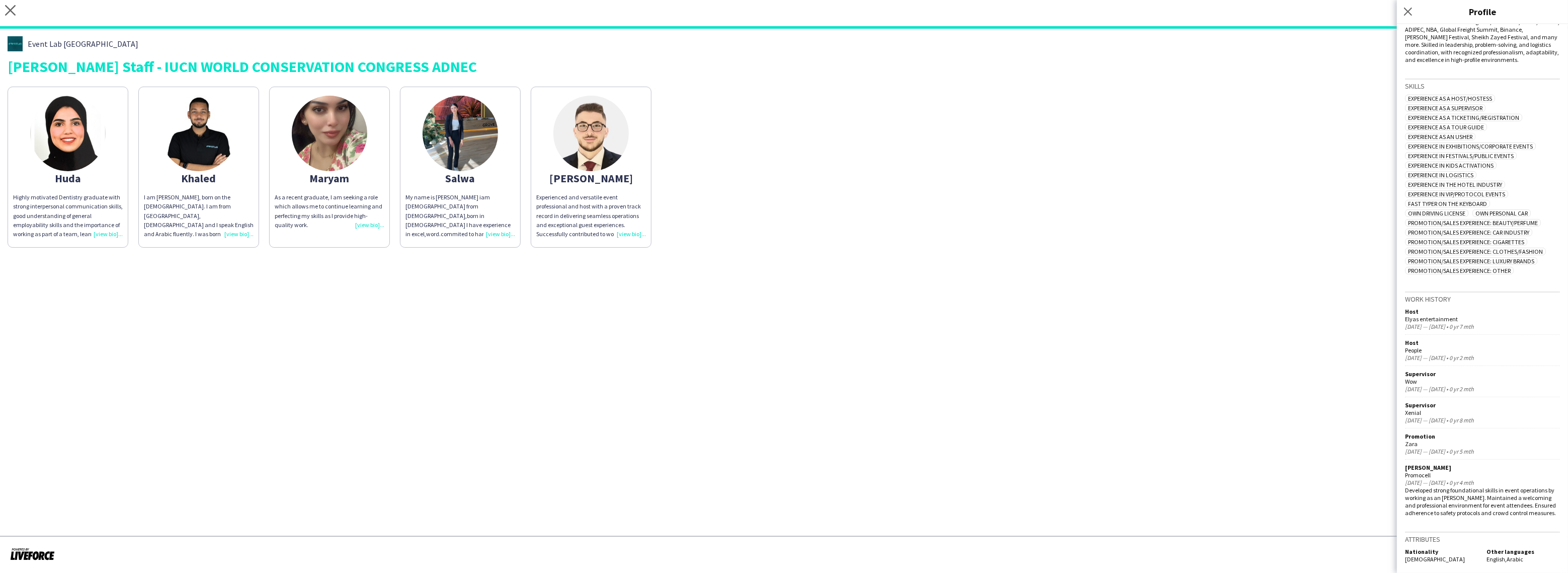
click at [504, 235] on div "My name is [PERSON_NAME] iam [DEMOGRAPHIC_DATA] from [DEMOGRAPHIC_DATA],born in…" at bounding box center [460, 216] width 109 height 46
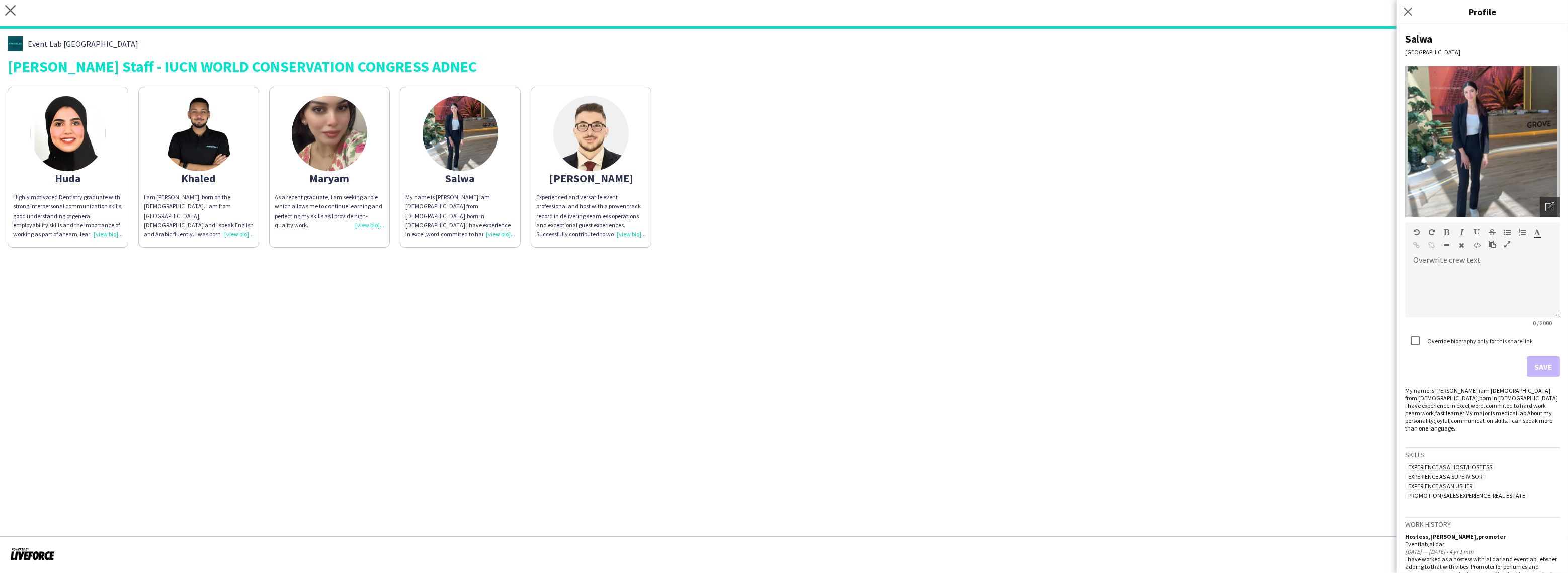
scroll to position [76, 0]
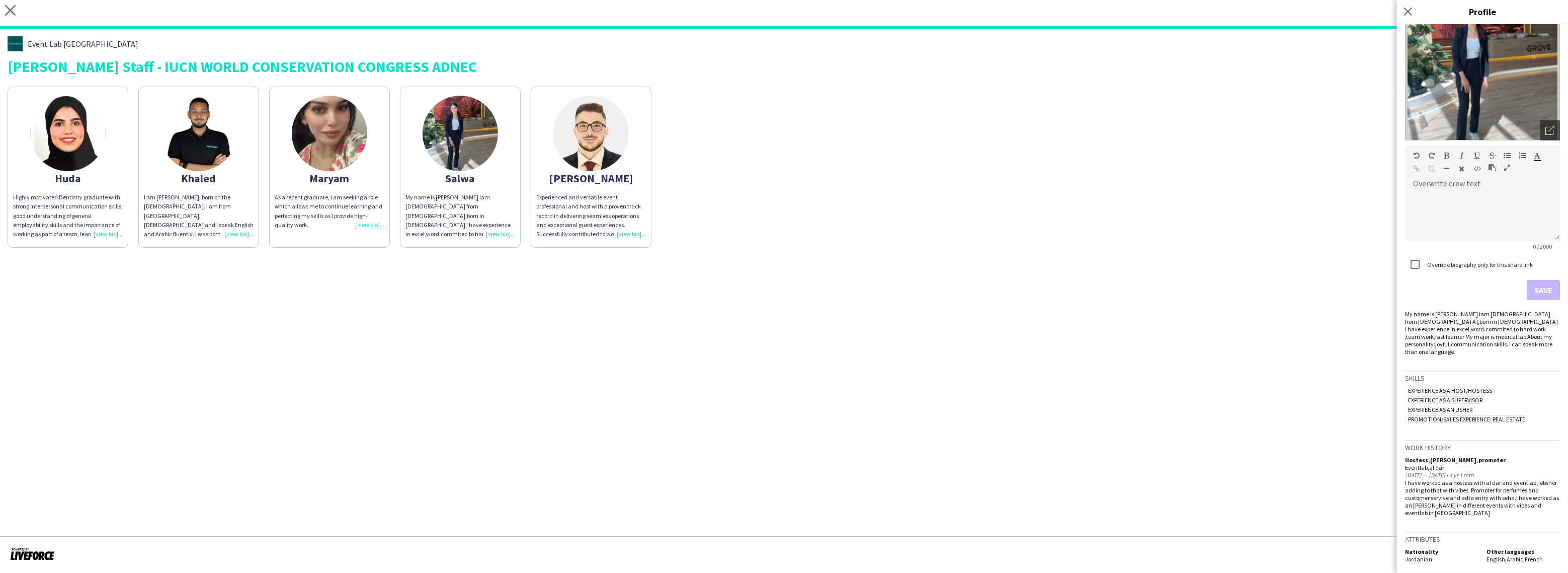
click at [375, 223] on div "As a recent graduate, I am seeking a role which allows me to continue learning …" at bounding box center [329, 211] width 109 height 37
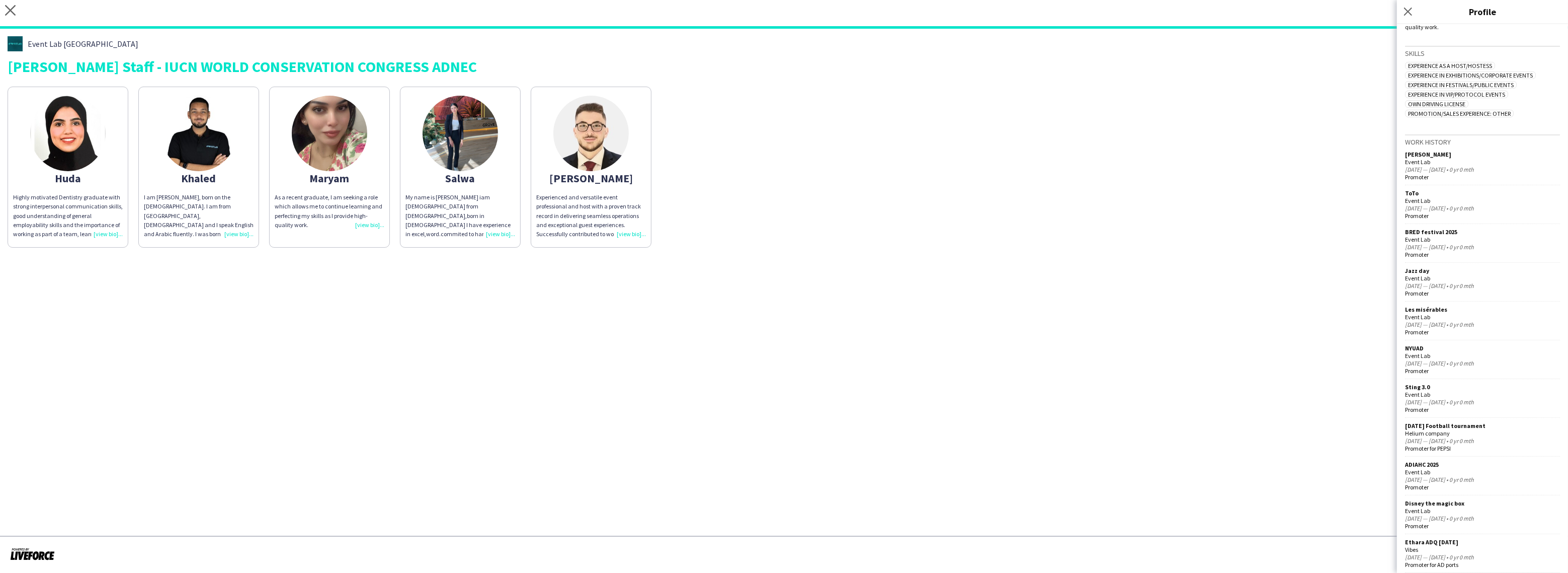
scroll to position [667, 0]
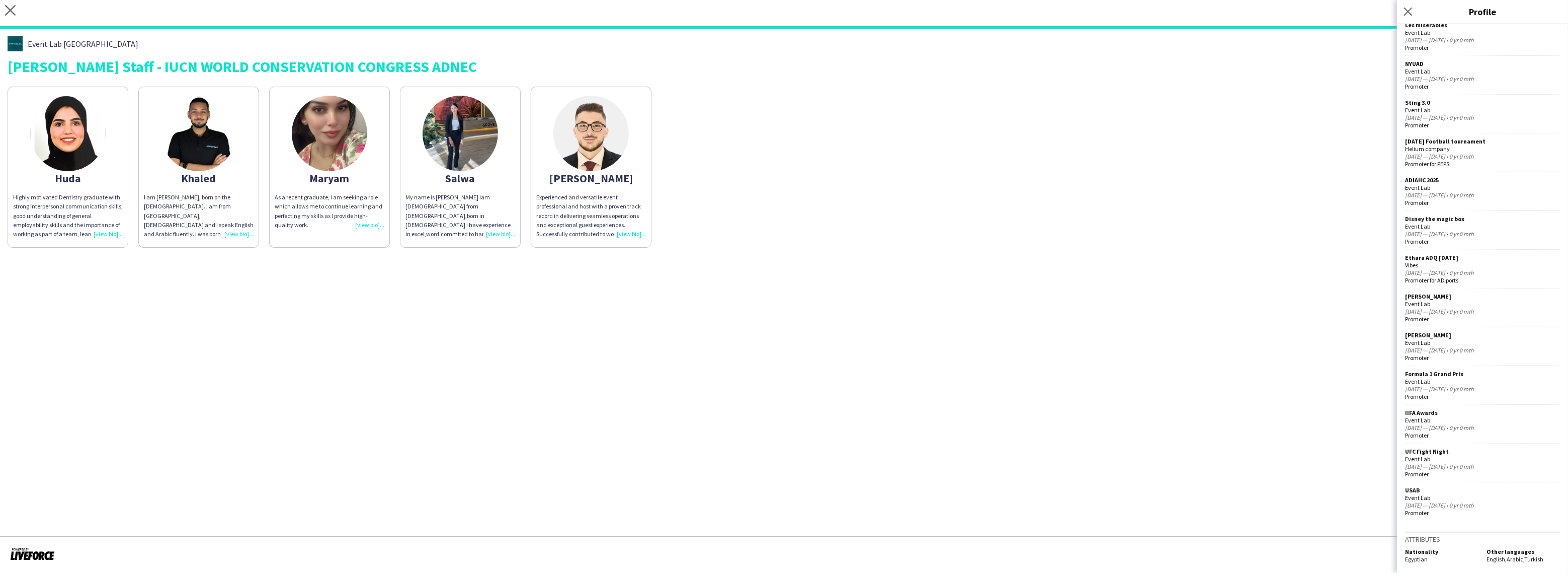
click at [245, 235] on div "I am [PERSON_NAME], born on the [DEMOGRAPHIC_DATA]. I am from [GEOGRAPHIC_DATA]…" at bounding box center [198, 216] width 109 height 46
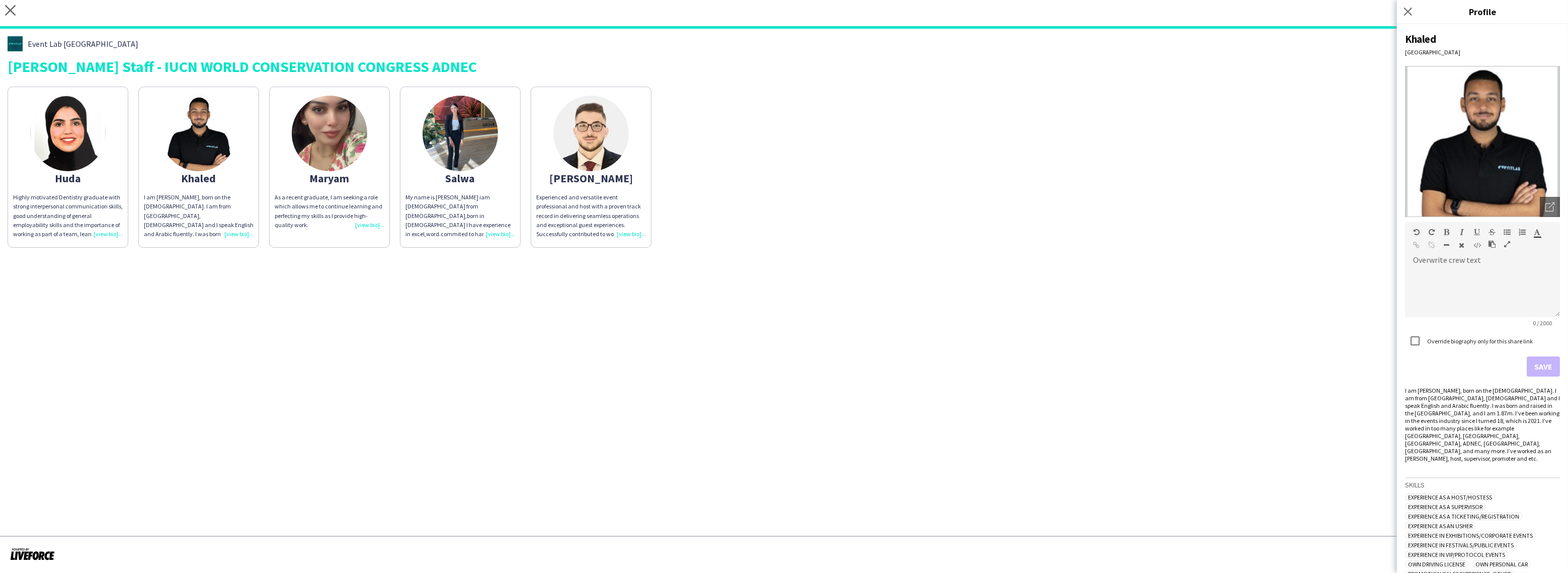
scroll to position [50, 0]
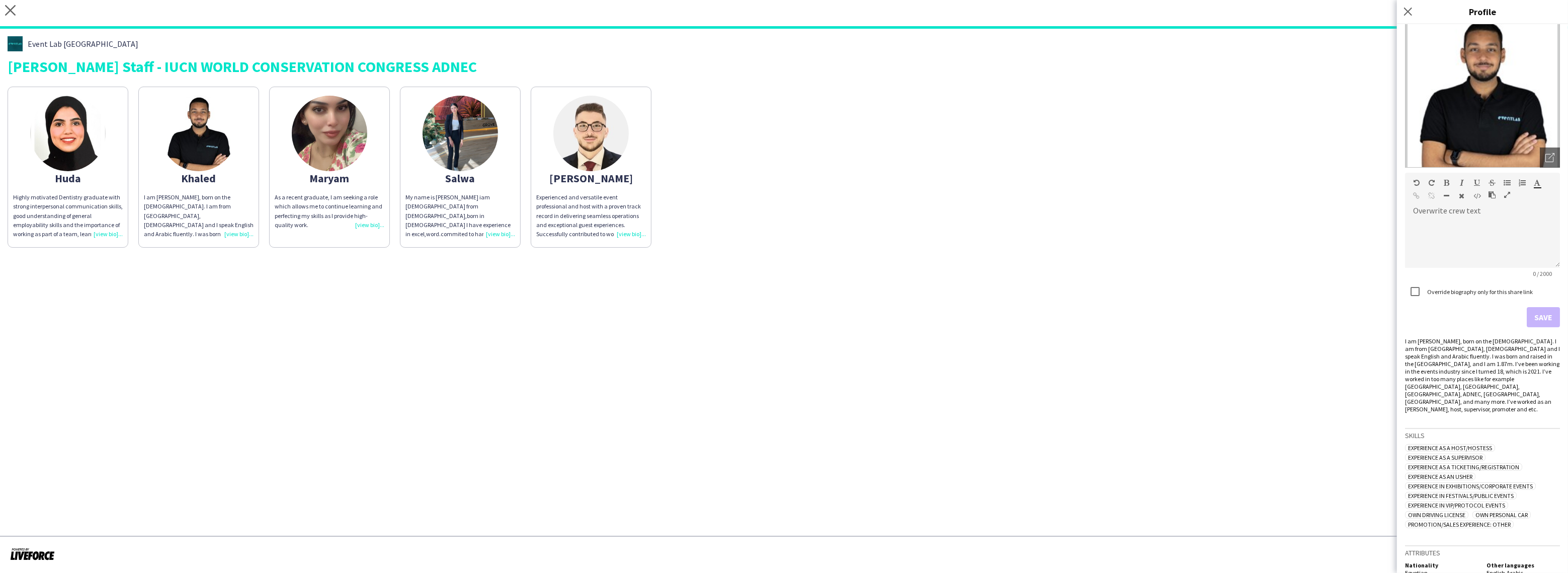
click at [105, 233] on div "Highly motivated Dentistry graduate with strong interpersonal communication ski…" at bounding box center [67, 216] width 109 height 46
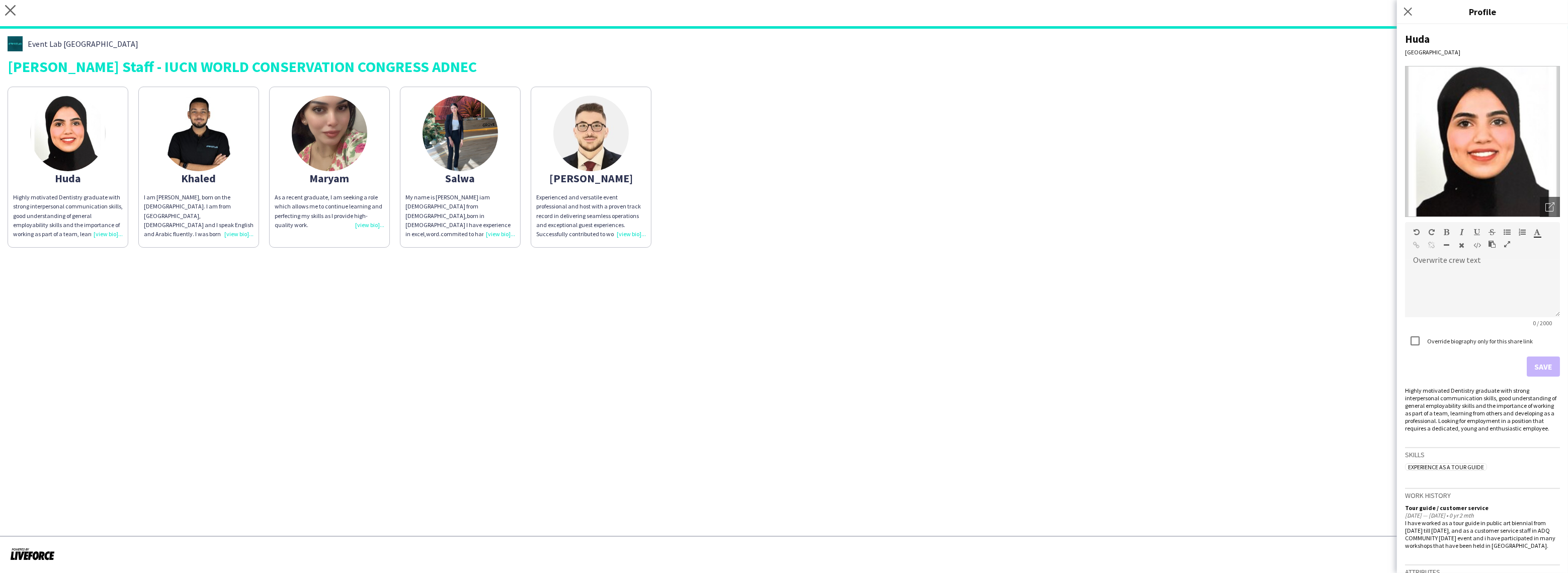
scroll to position [31, 0]
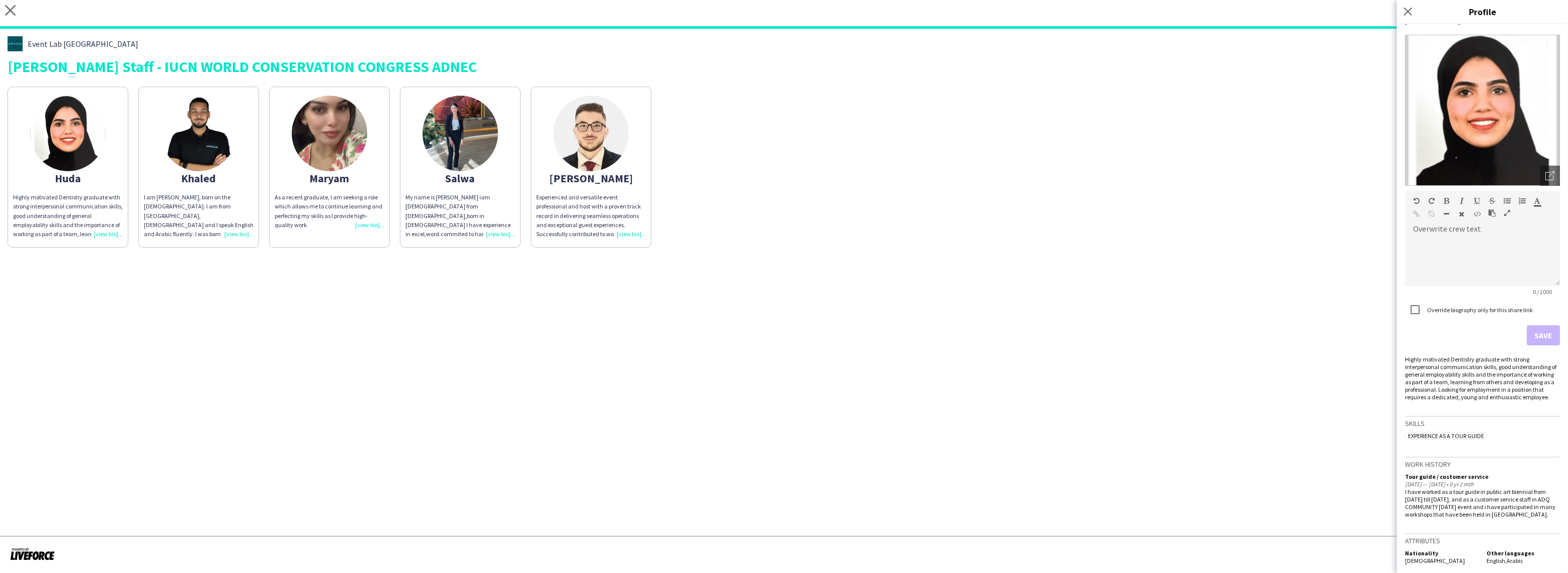
click at [1139, 271] on app-share-pages "close [URL][DOMAIN_NAME] Copy url Settings Event Lab UAE [PERSON_NAME] Staff - …" at bounding box center [784, 286] width 1568 height 573
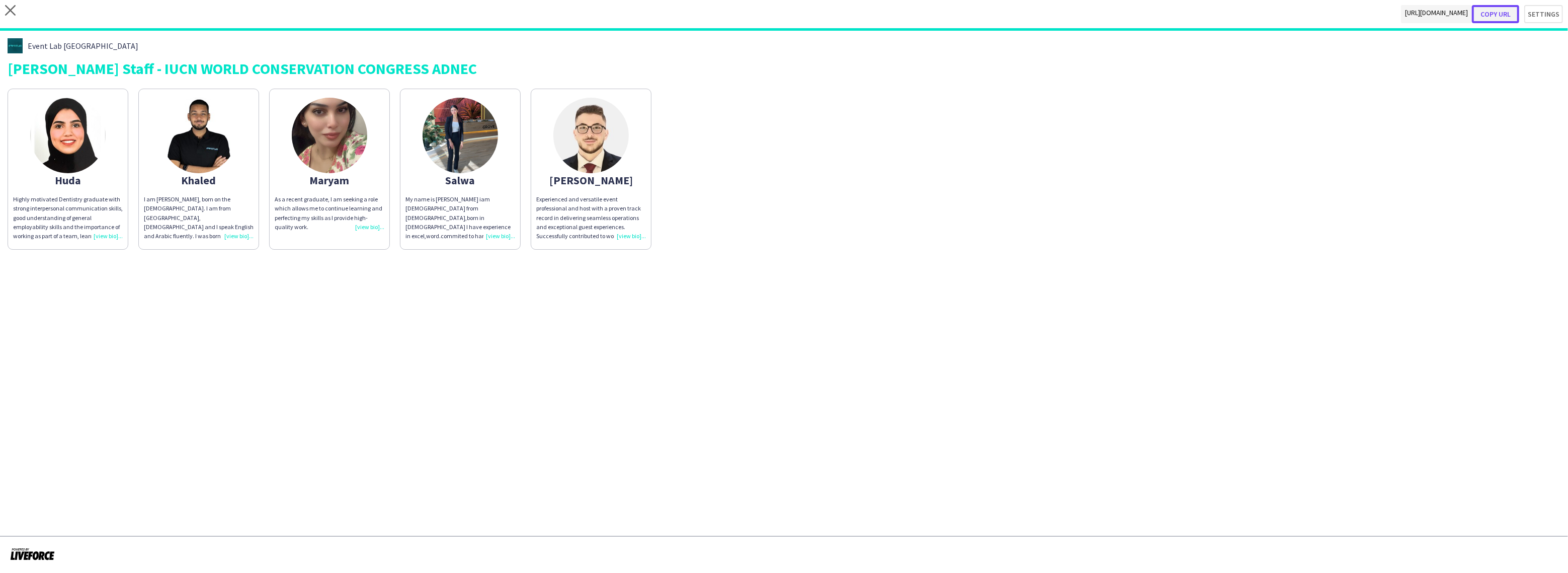
click at [1502, 8] on button "Copy url" at bounding box center [1495, 14] width 47 height 18
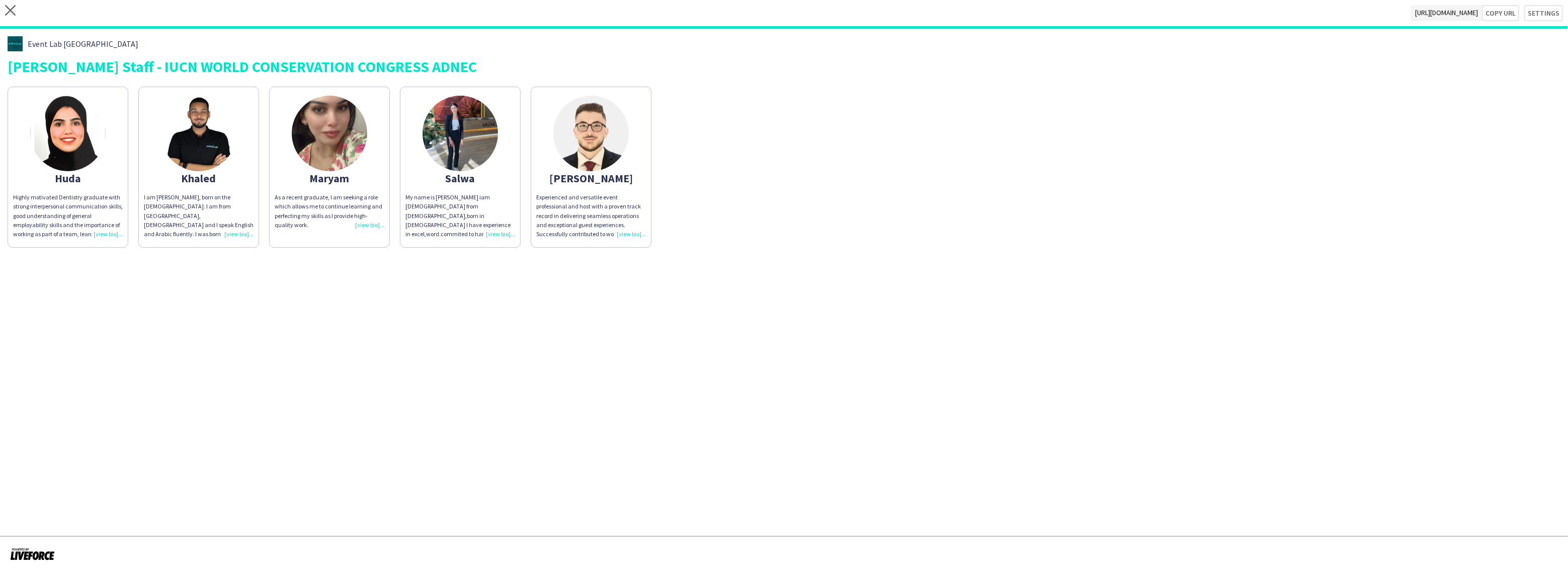
click at [505, 233] on div "My name is [PERSON_NAME] iam [DEMOGRAPHIC_DATA] from [DEMOGRAPHIC_DATA],born in…" at bounding box center [460, 216] width 109 height 46
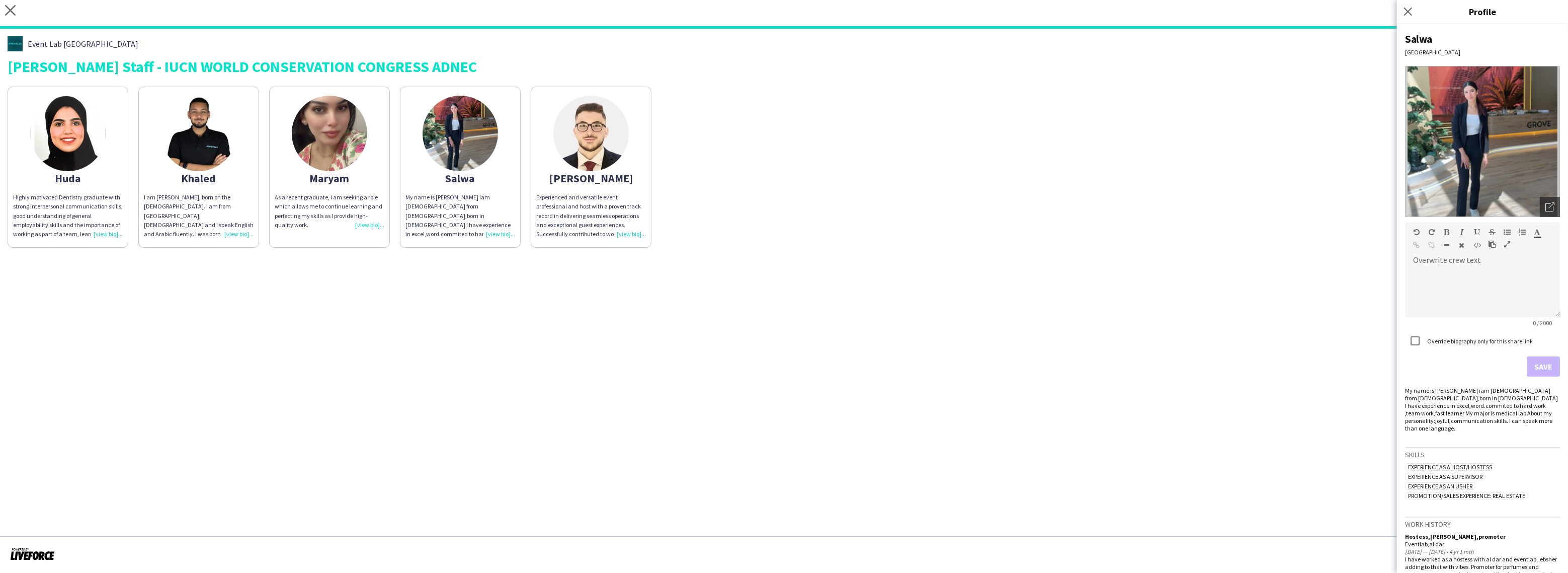
scroll to position [76, 0]
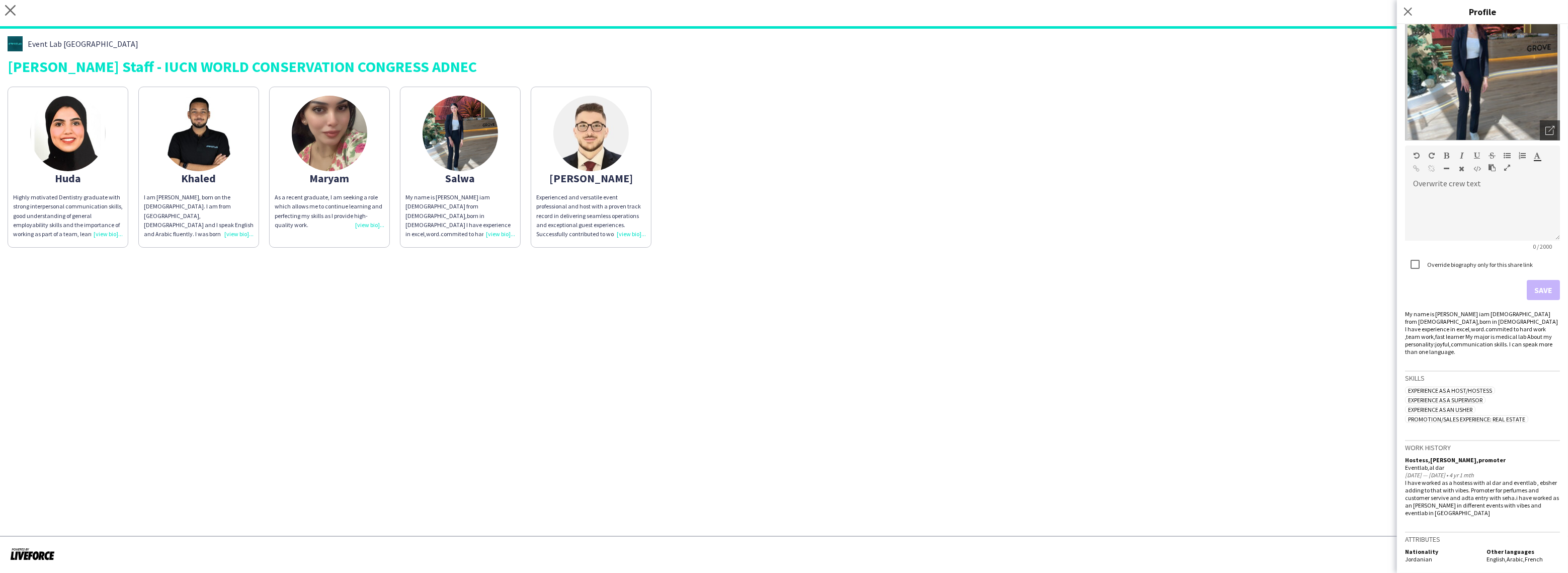
click at [1186, 311] on app-share-pages "close [URL][DOMAIN_NAME] Copy url Settings Event Lab UAE [PERSON_NAME] Staff - …" at bounding box center [784, 286] width 1568 height 573
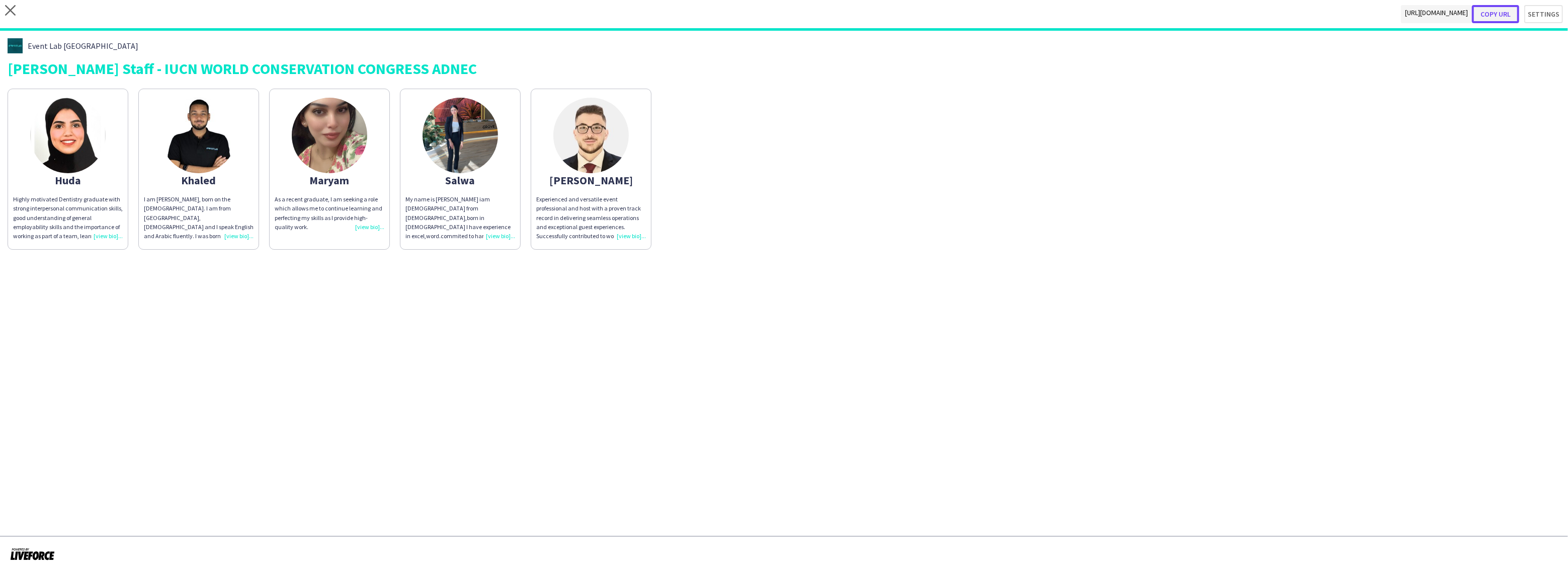
click at [1503, 15] on button "Copy url" at bounding box center [1495, 14] width 47 height 18
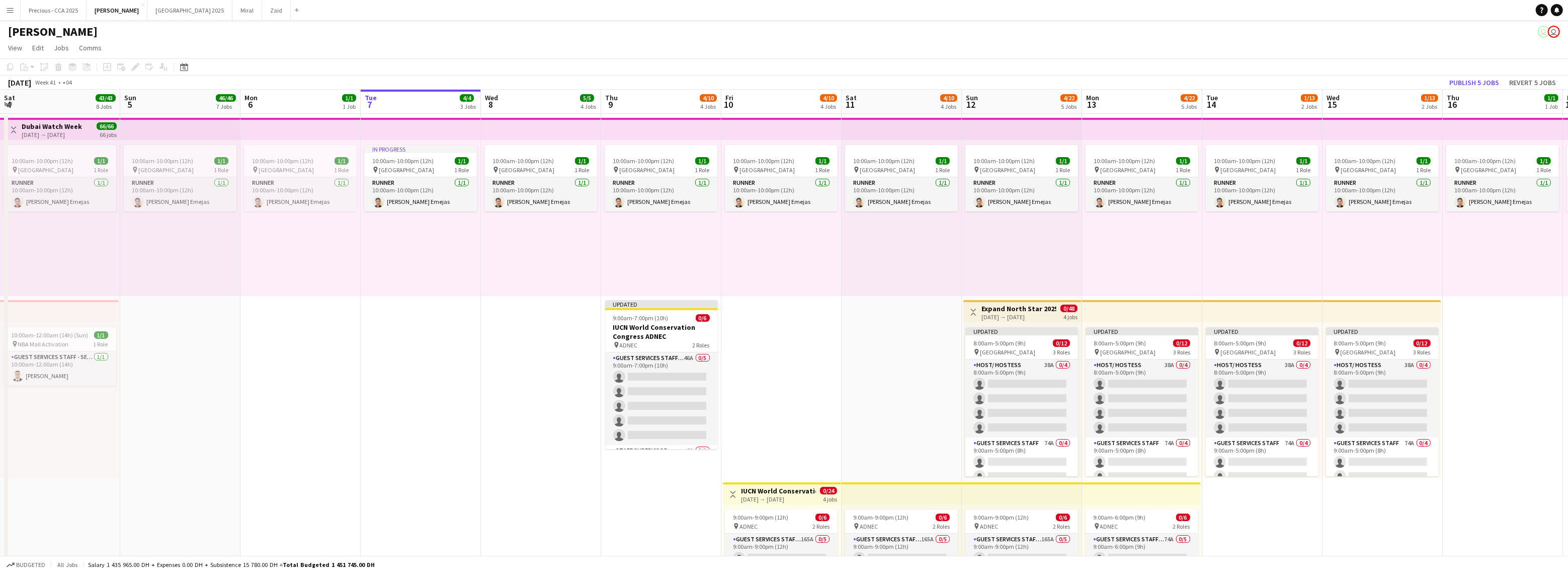
scroll to position [0, 240]
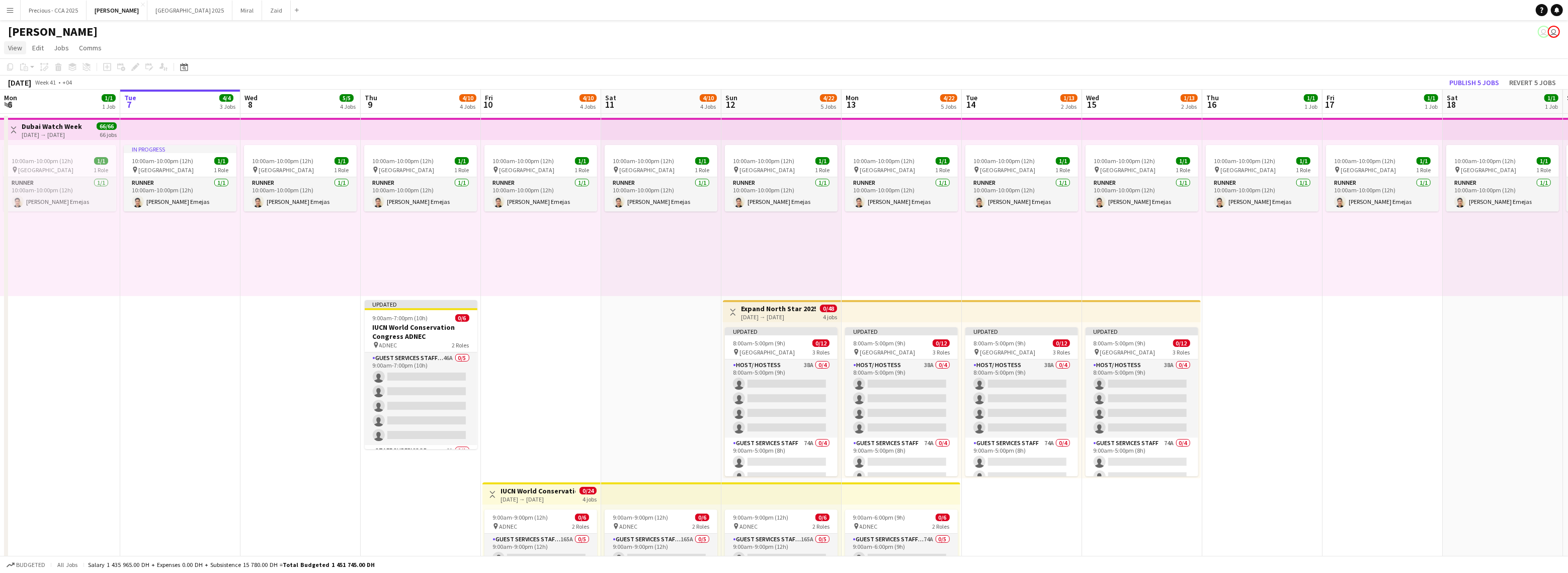
click at [16, 46] on span "View" at bounding box center [15, 48] width 14 height 9
click at [10, 12] on app-icon "Menu" at bounding box center [10, 10] width 8 height 8
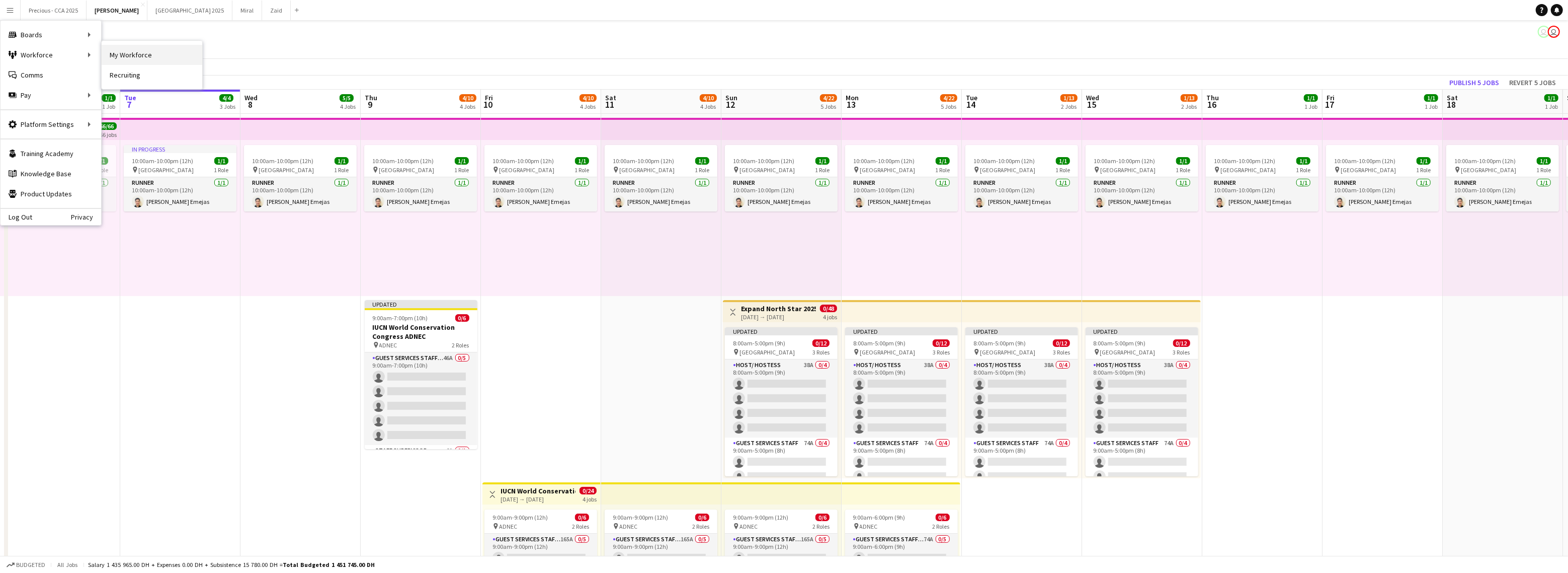
click at [134, 54] on link "My Workforce" at bounding box center [152, 54] width 100 height 20
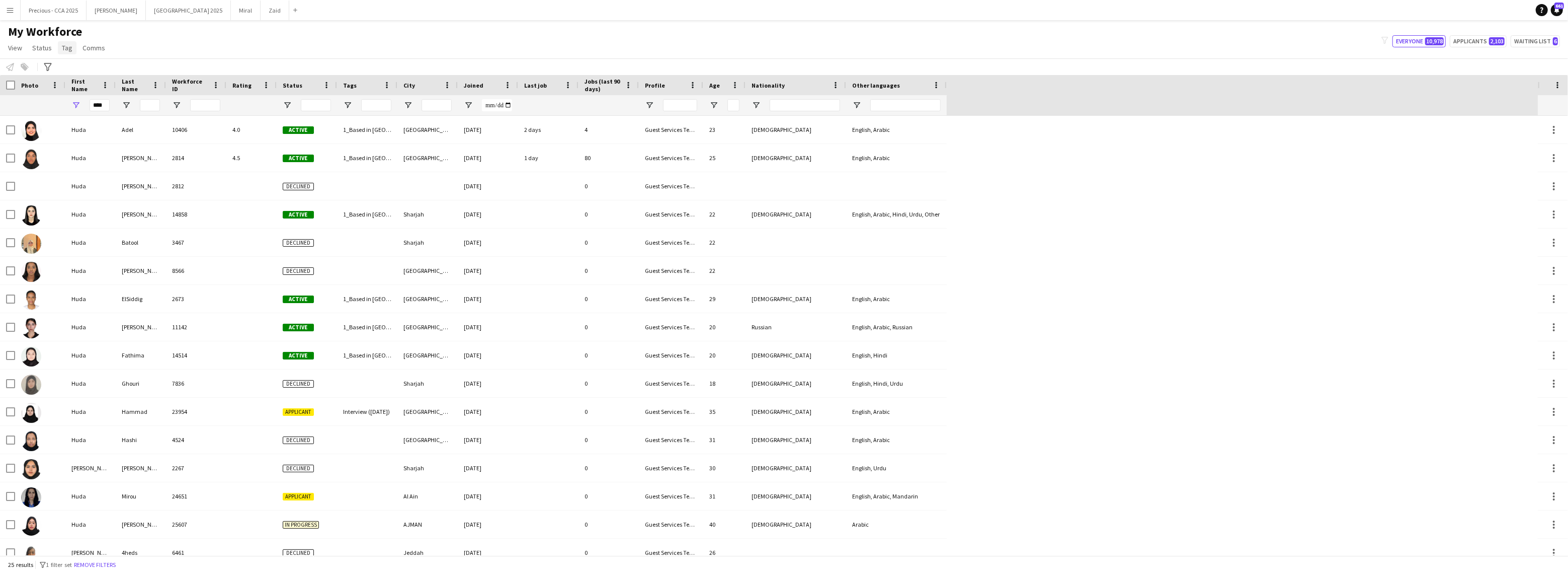
click at [65, 47] on span "Tag" at bounding box center [67, 48] width 10 height 9
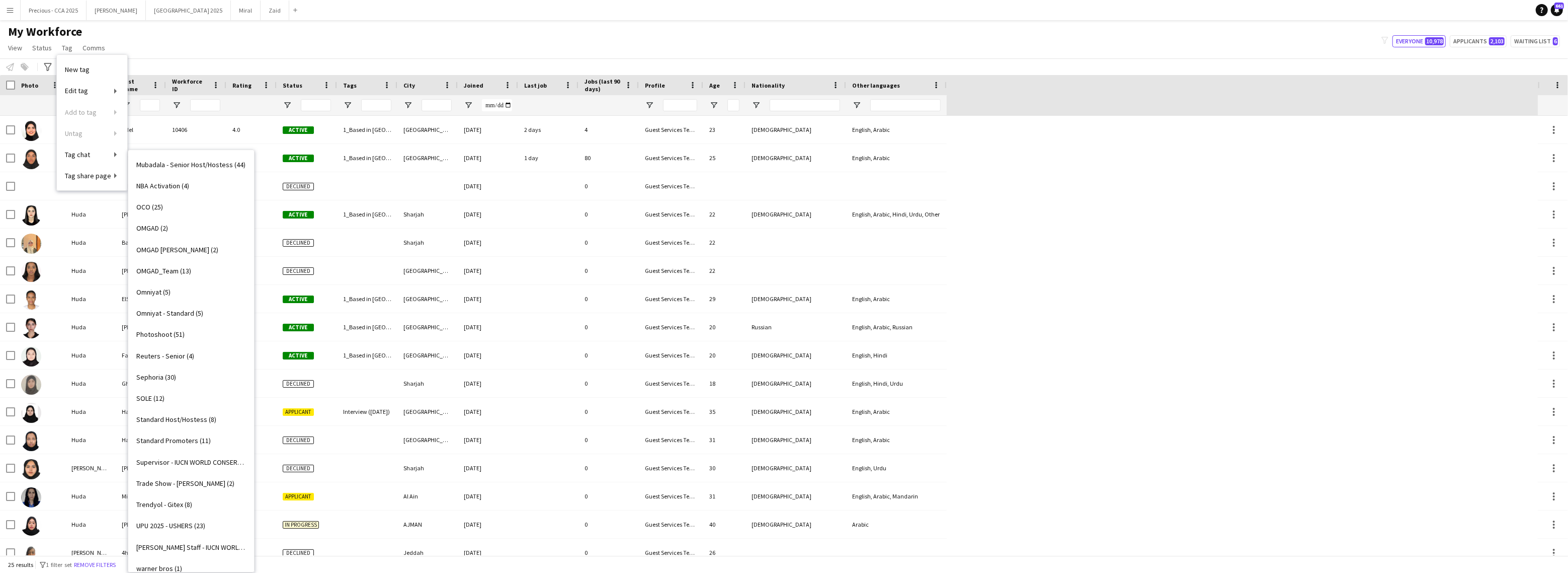
scroll to position [796, 0]
click at [182, 450] on span "Supervisor - IUCN WORLD CONSERVATION CONGRESS ADNEC (1)" at bounding box center [191, 452] width 109 height 9
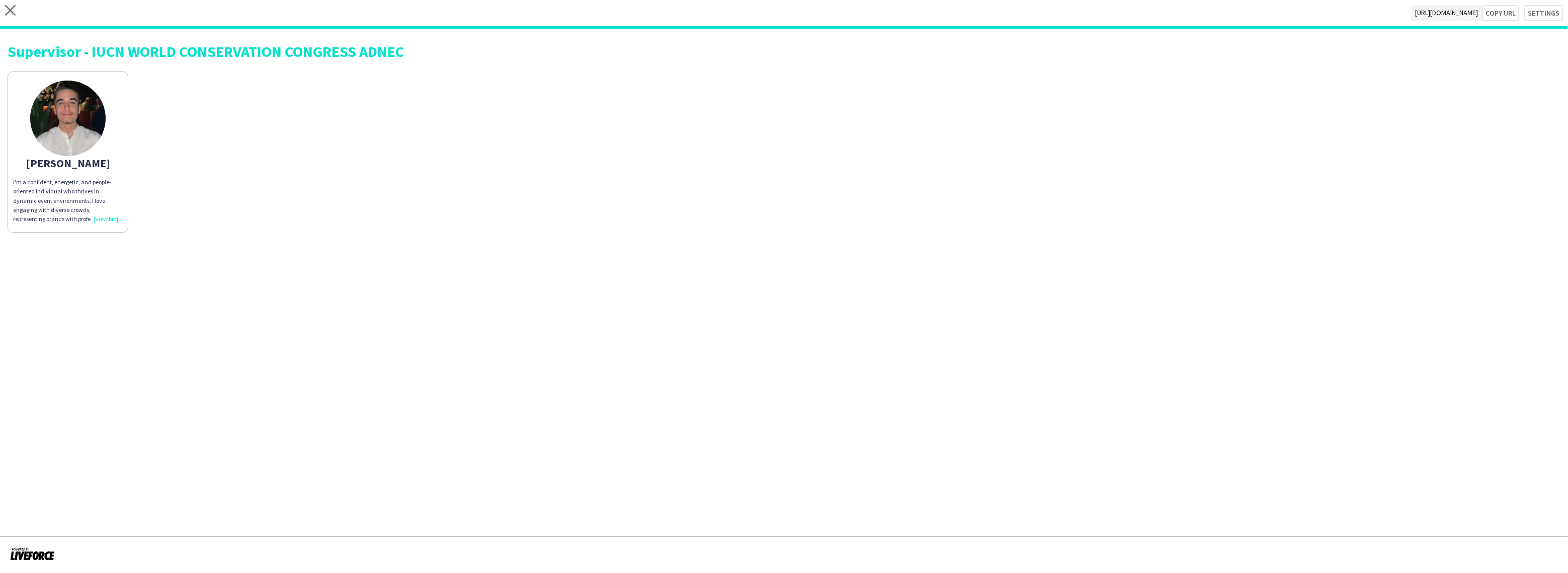
click at [105, 216] on div "I'm a confident, energetic, and people-oriented individual who thrives in dynam…" at bounding box center [67, 200] width 109 height 46
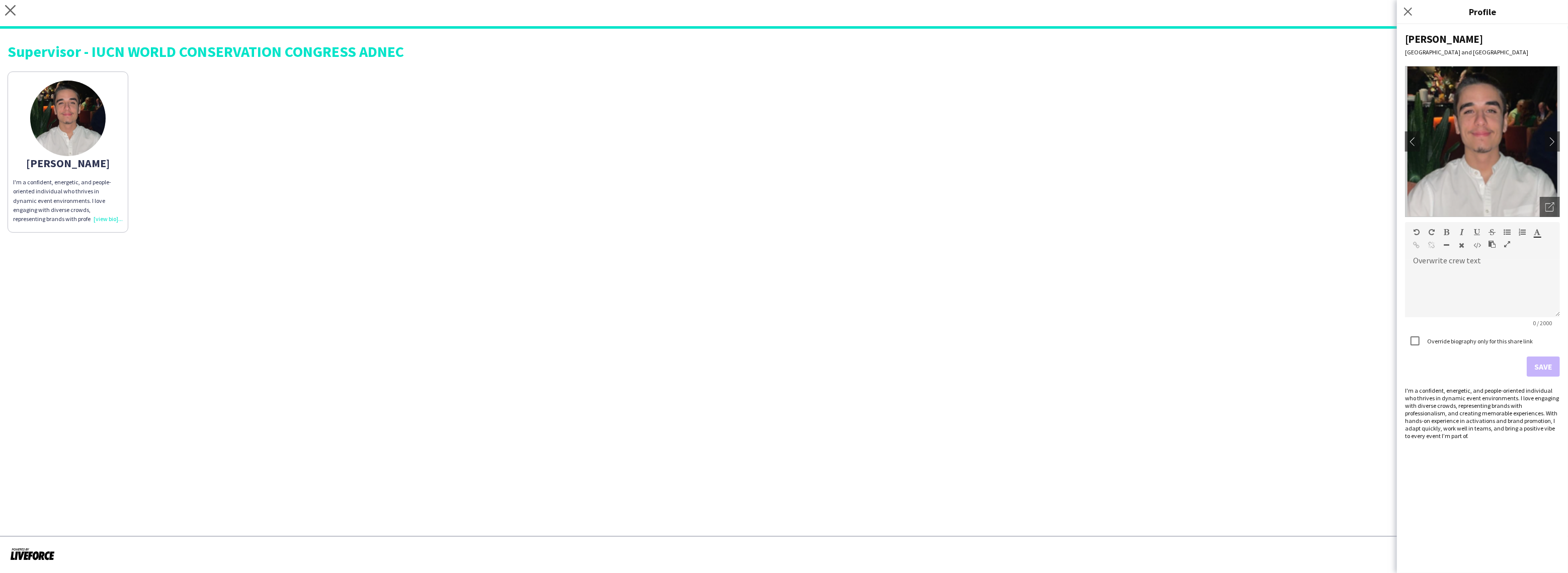
click at [1305, 157] on div "[PERSON_NAME]'m a confident, energetic, and people-oriented individual who thri…" at bounding box center [784, 149] width 1553 height 166
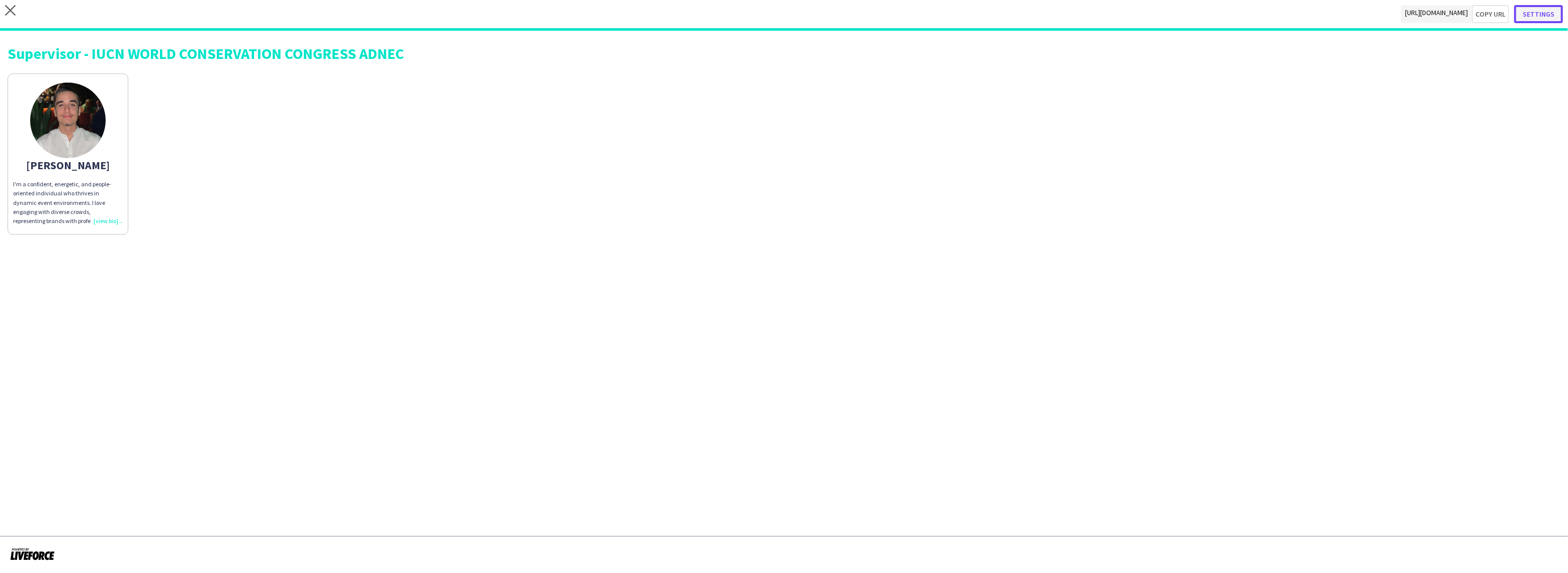
click at [1537, 12] on button "Settings" at bounding box center [1538, 14] width 49 height 18
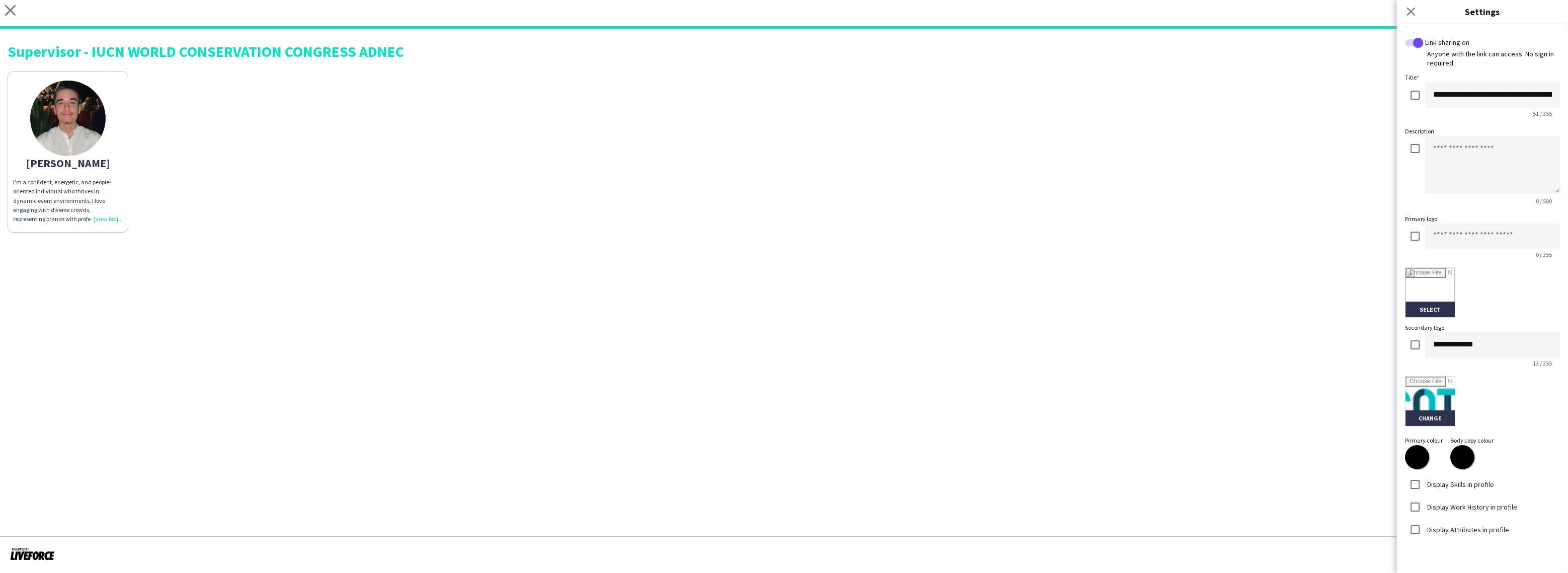
click at [1470, 479] on label "Display Skills in profile" at bounding box center [1459, 483] width 69 height 9
click at [1450, 524] on label "Display Attributes in profile" at bounding box center [1467, 528] width 84 height 9
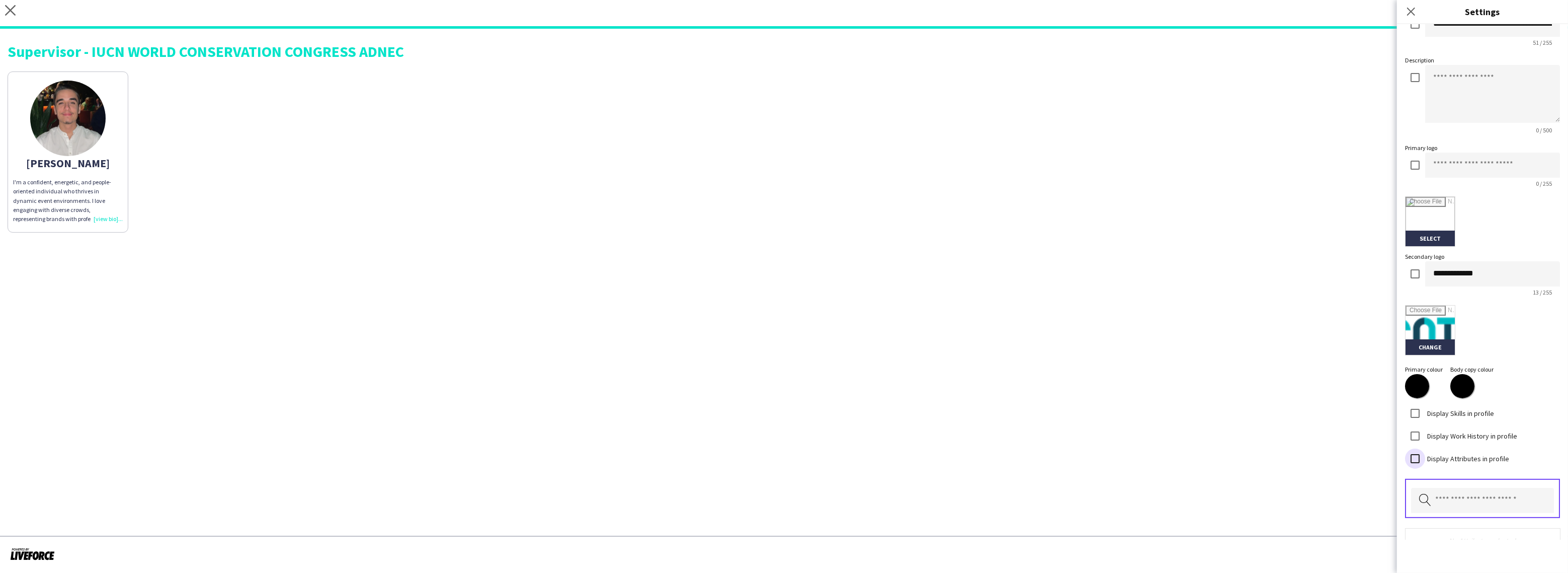
scroll to position [117, 0]
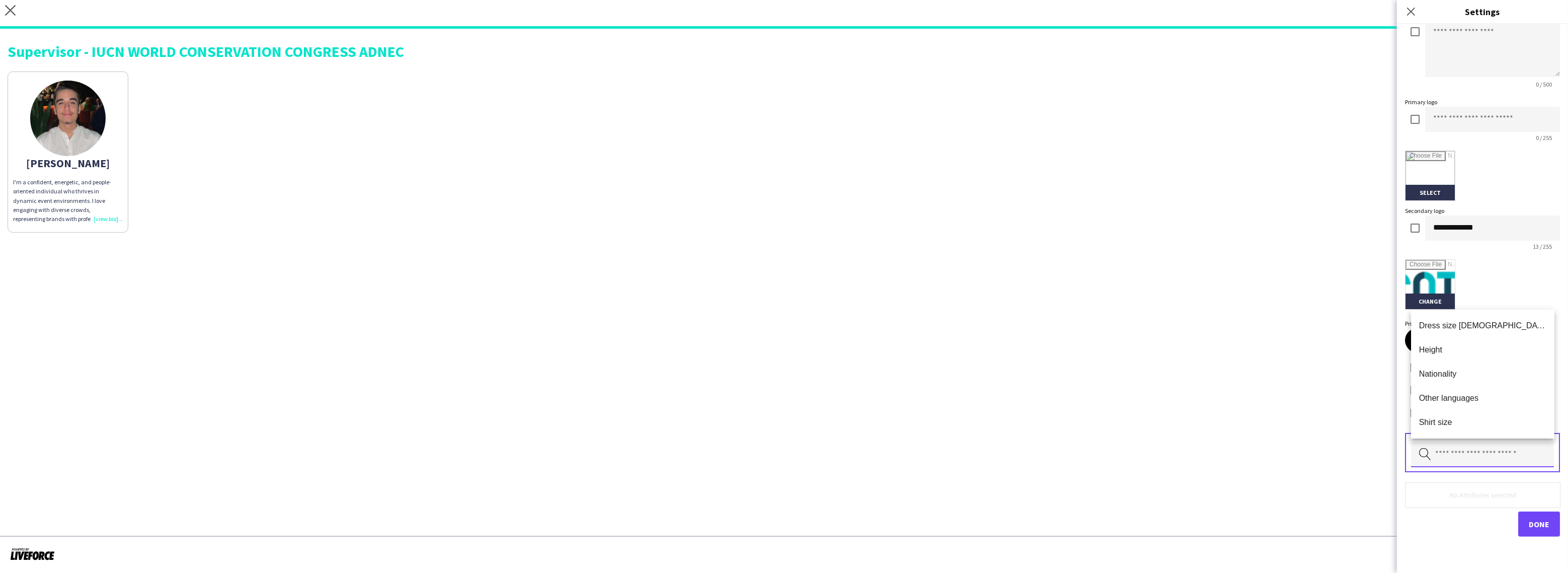
click at [1472, 458] on input "text" at bounding box center [1483, 455] width 143 height 25
click at [1448, 368] on mat-option "Nationality" at bounding box center [1483, 373] width 143 height 24
click at [1467, 444] on input "text" at bounding box center [1483, 455] width 143 height 25
click at [1459, 354] on mat-option "Other languages" at bounding box center [1483, 348] width 143 height 24
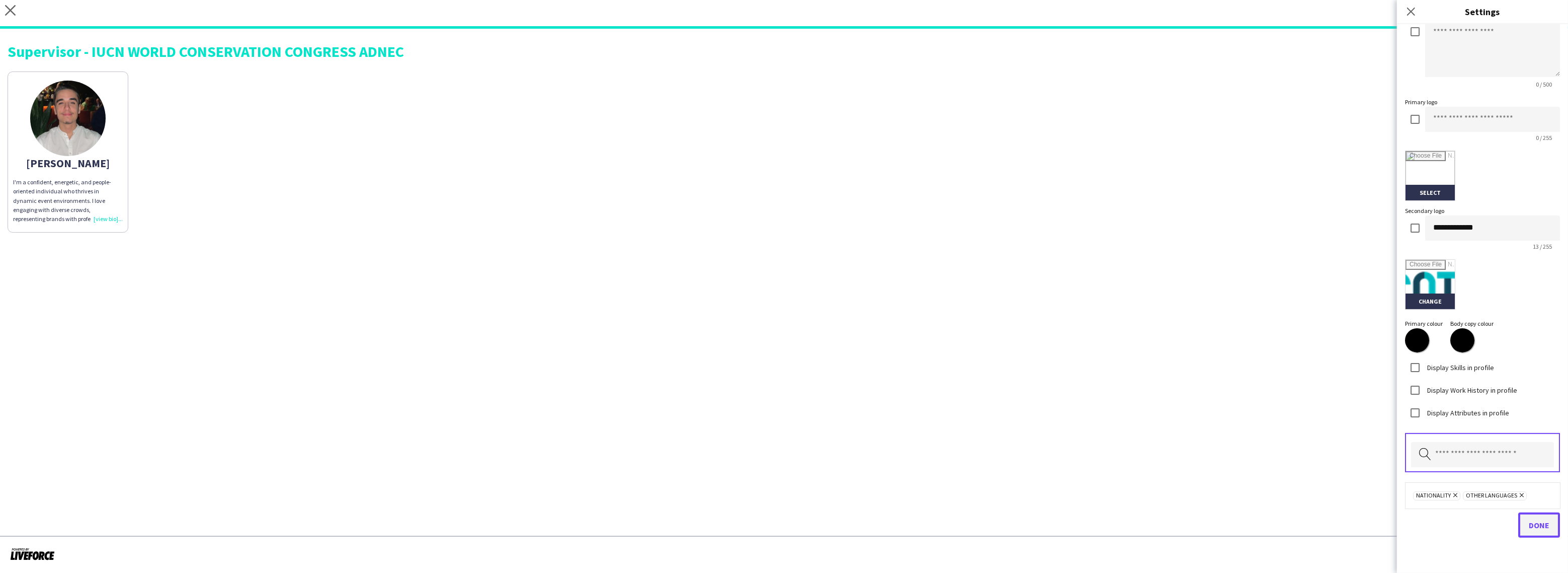
click at [1532, 527] on button "Done" at bounding box center [1538, 525] width 42 height 25
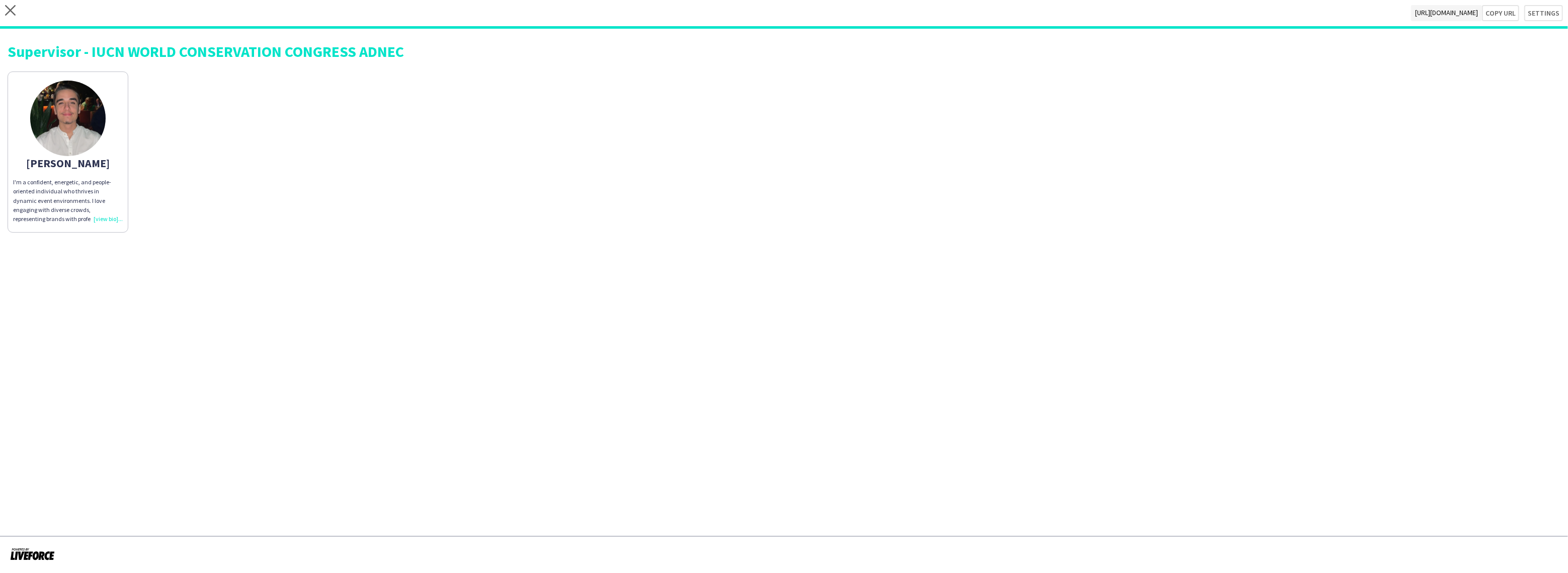
click at [105, 216] on div "I'm a confident, energetic, and people-oriented individual who thrives in dynam…" at bounding box center [67, 200] width 109 height 46
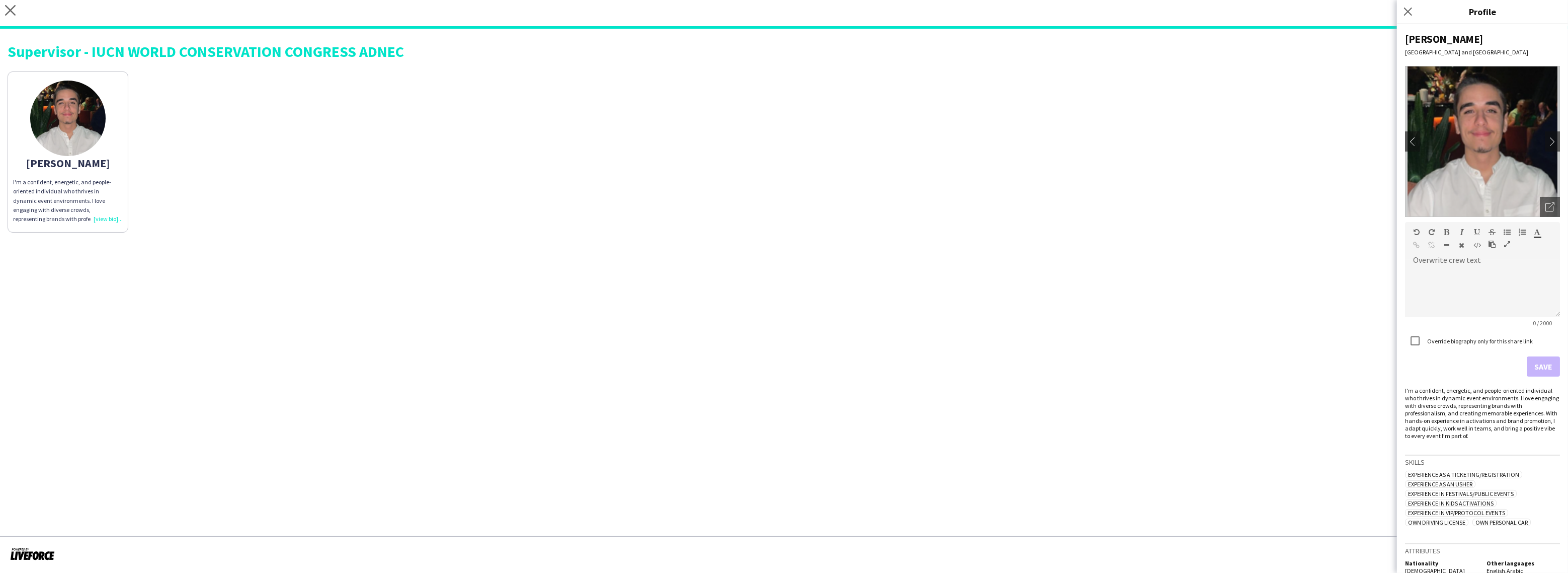
scroll to position [12, 0]
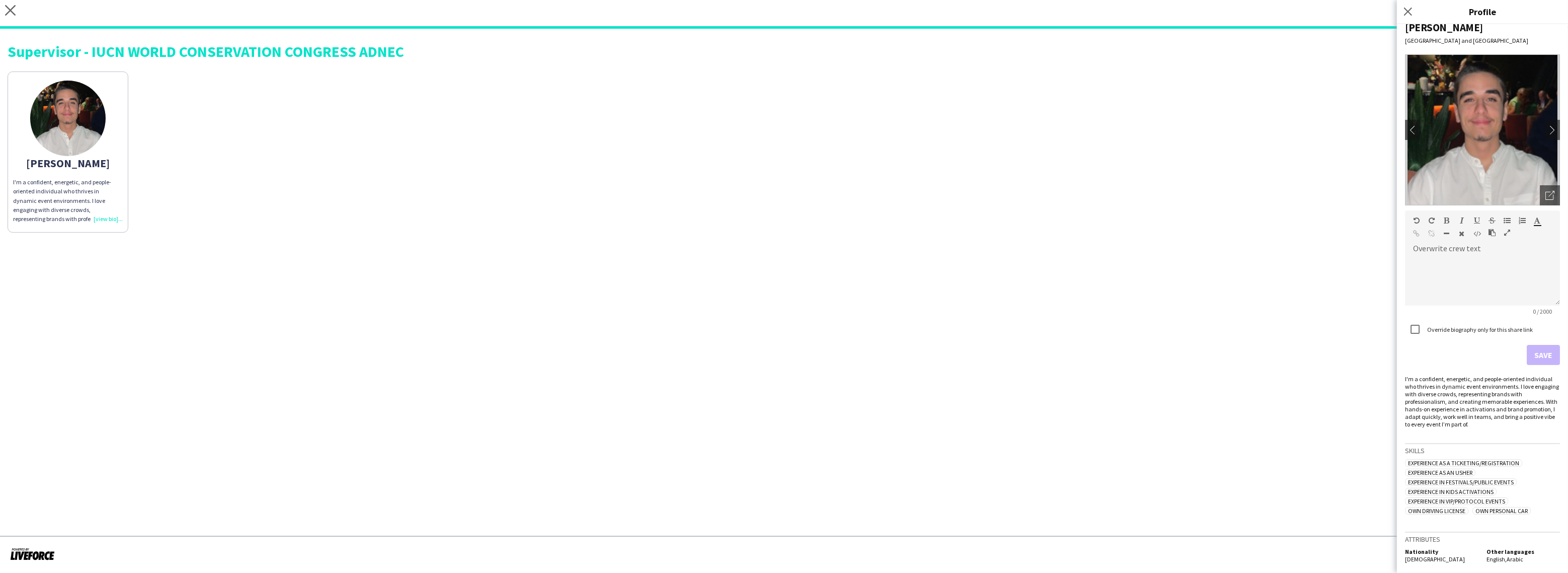
click at [1354, 397] on app-share-pages "close [URL][DOMAIN_NAME] Copy url Settings Supervisor - IUCN WORLD CONSERVATION…" at bounding box center [784, 286] width 1568 height 573
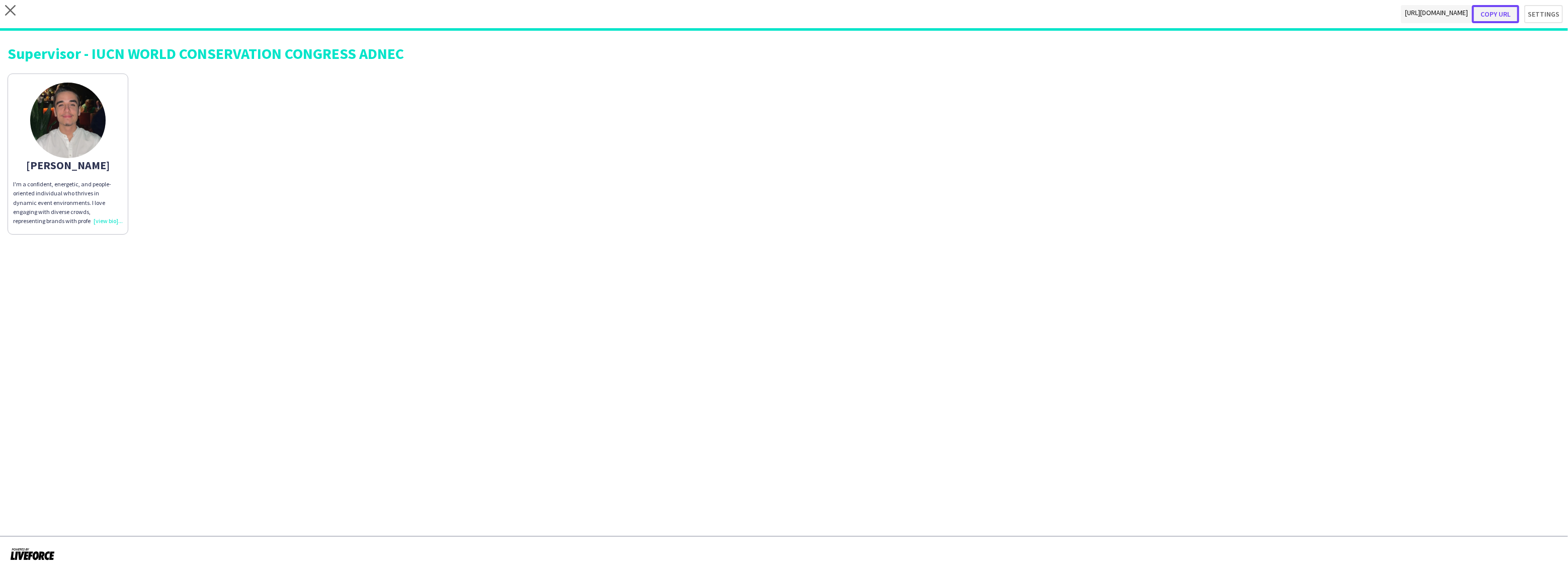
click at [1506, 12] on button "Copy url" at bounding box center [1495, 14] width 47 height 18
click at [1538, 12] on button "Settings" at bounding box center [1538, 14] width 49 height 18
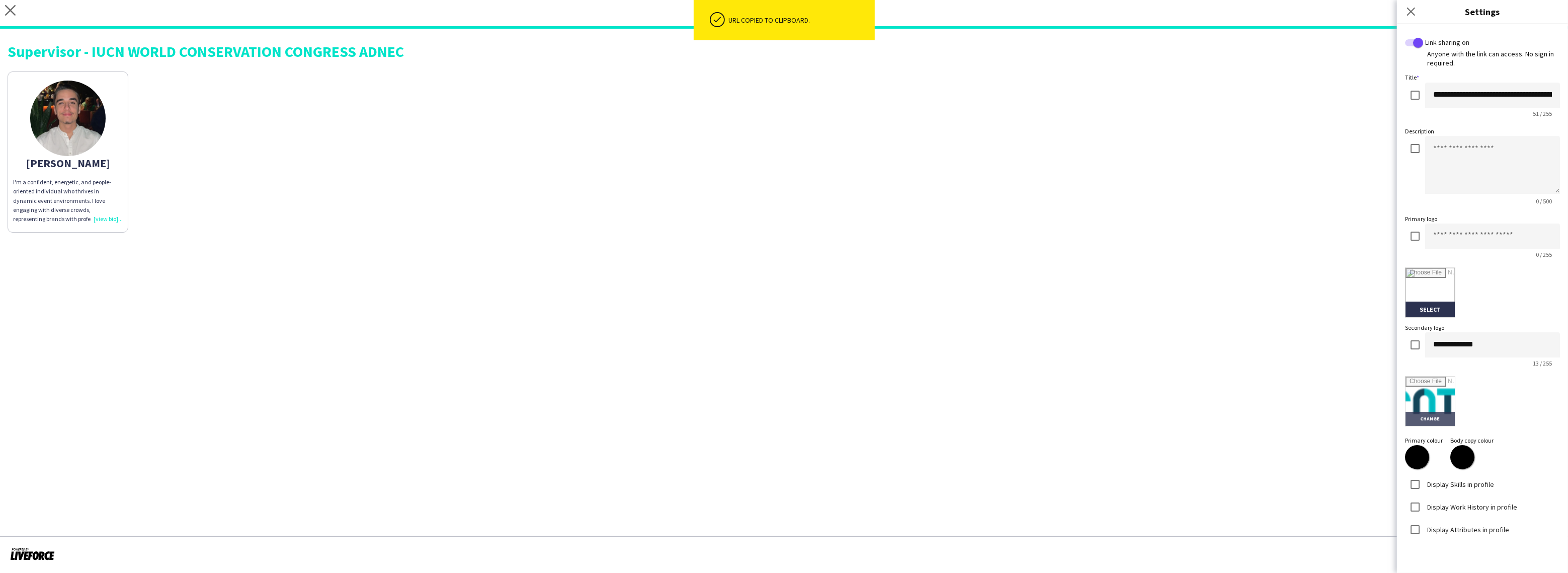
click at [1415, 394] on input "file" at bounding box center [1430, 402] width 50 height 50
type input "**********"
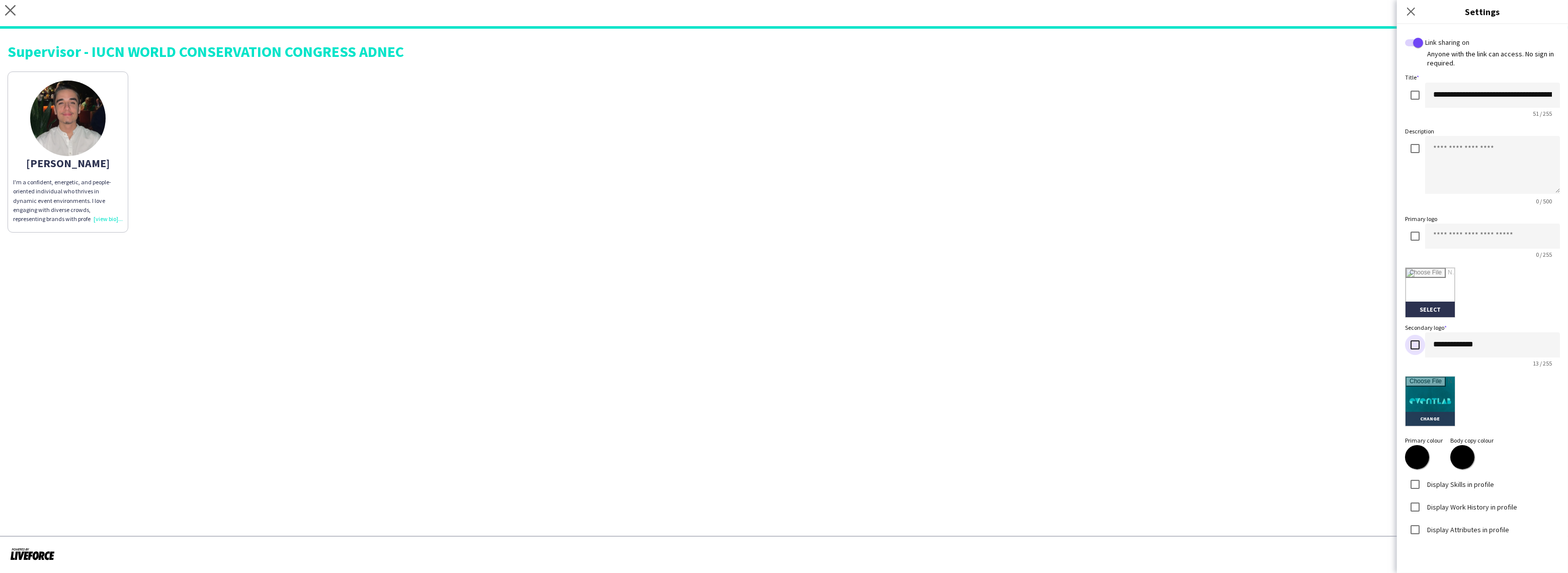
scroll to position [118, 0]
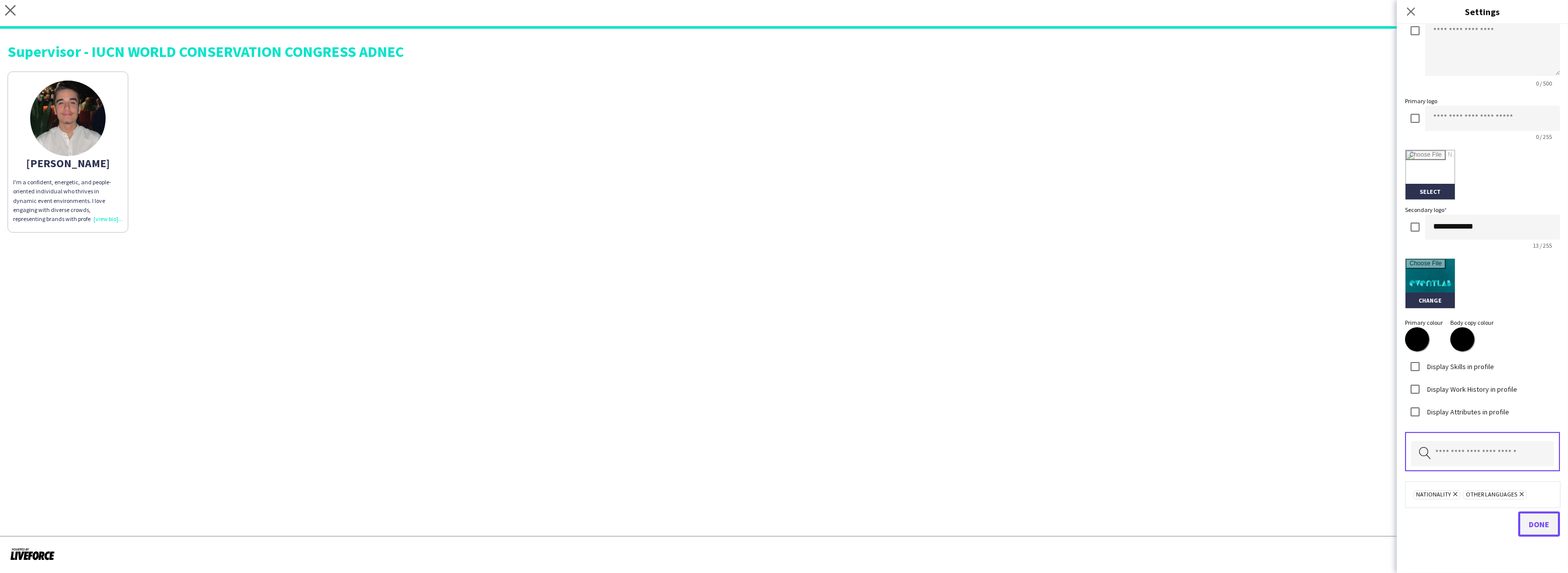
click at [1549, 522] on button "Done" at bounding box center [1538, 523] width 42 height 25
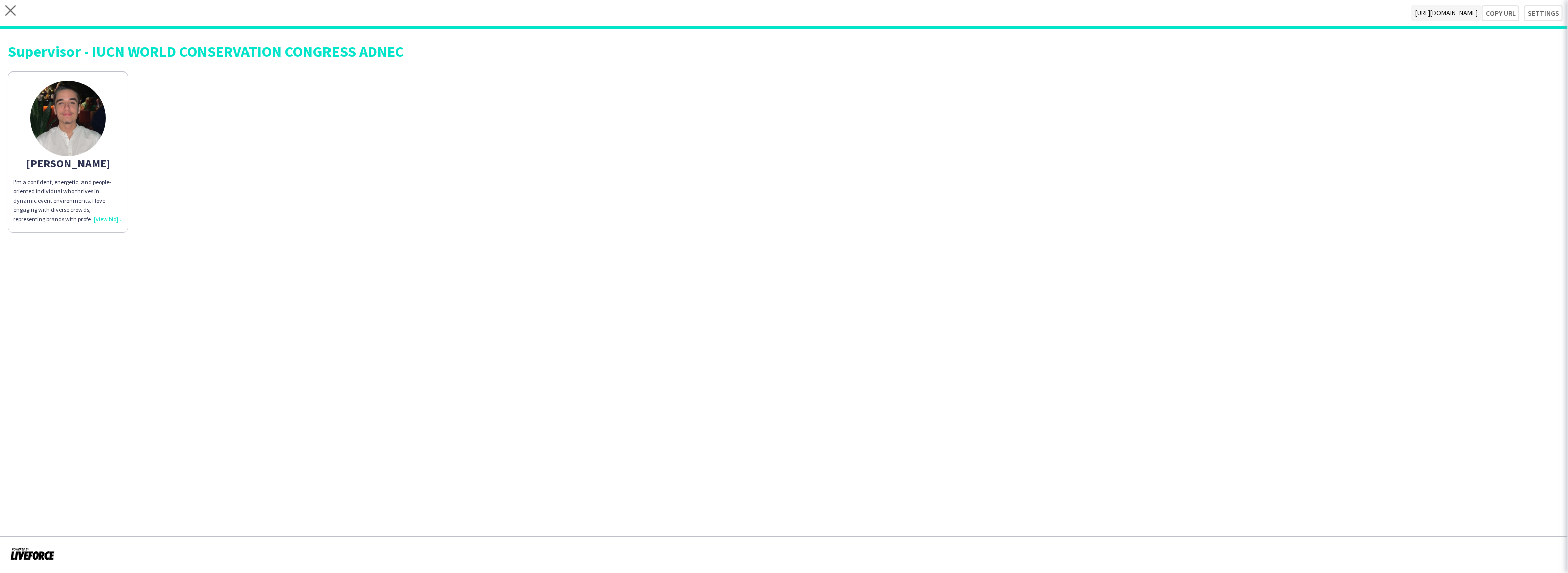
click at [914, 267] on app-share-pages "close [URL][DOMAIN_NAME] Copy url Settings Supervisor - IUCN WORLD CONSERVATION…" at bounding box center [784, 286] width 1568 height 573
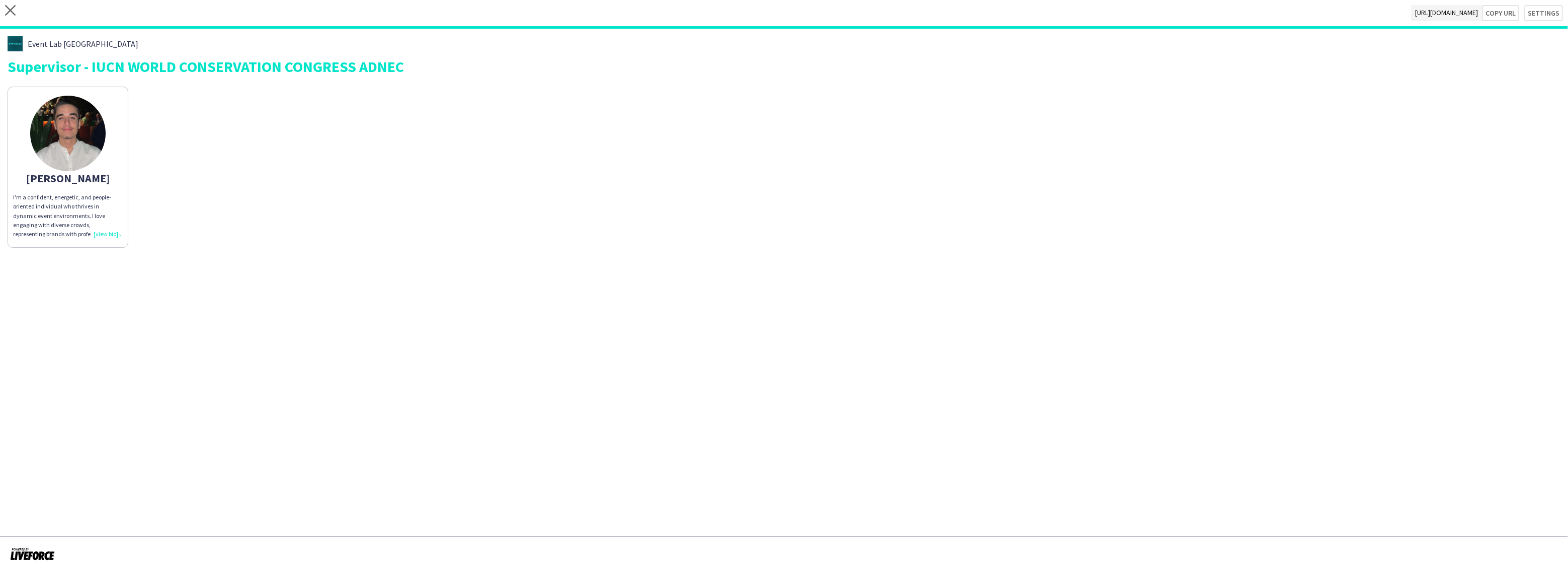
click at [100, 238] on app-share-pages-crew-card "[PERSON_NAME]'m a confident, energetic, and people-oriented individual who thri…" at bounding box center [67, 167] width 120 height 161
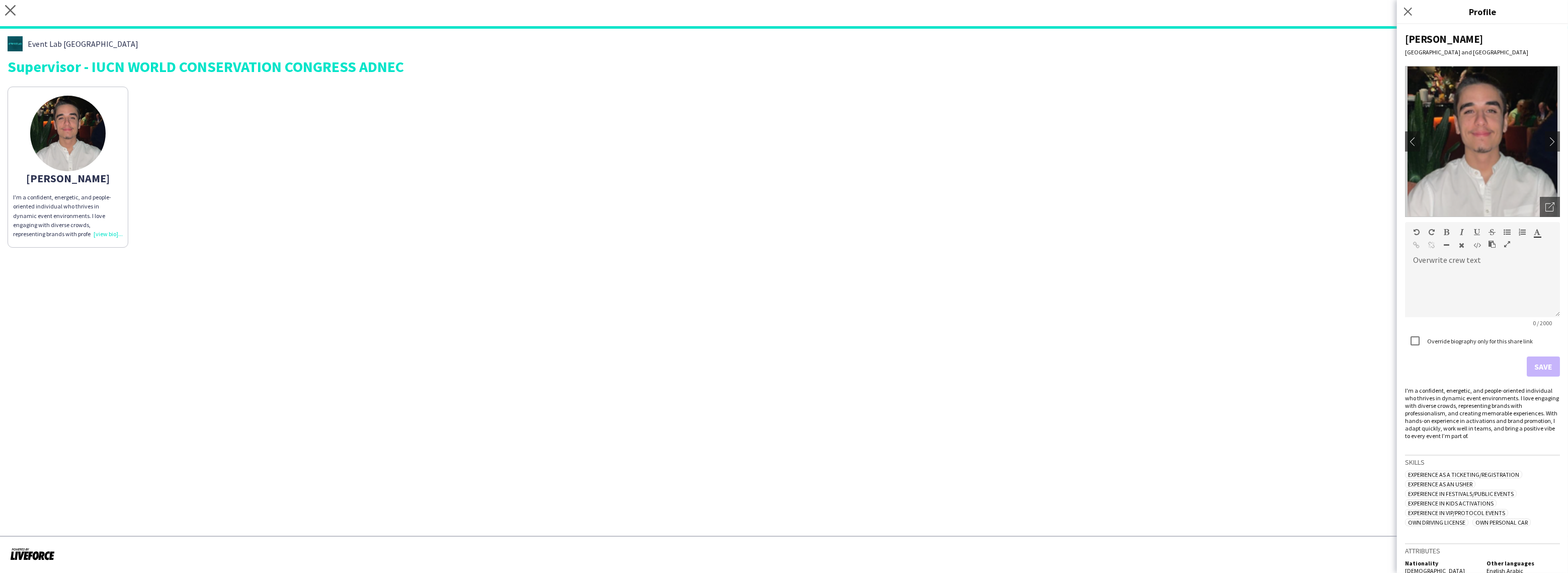
scroll to position [12, 0]
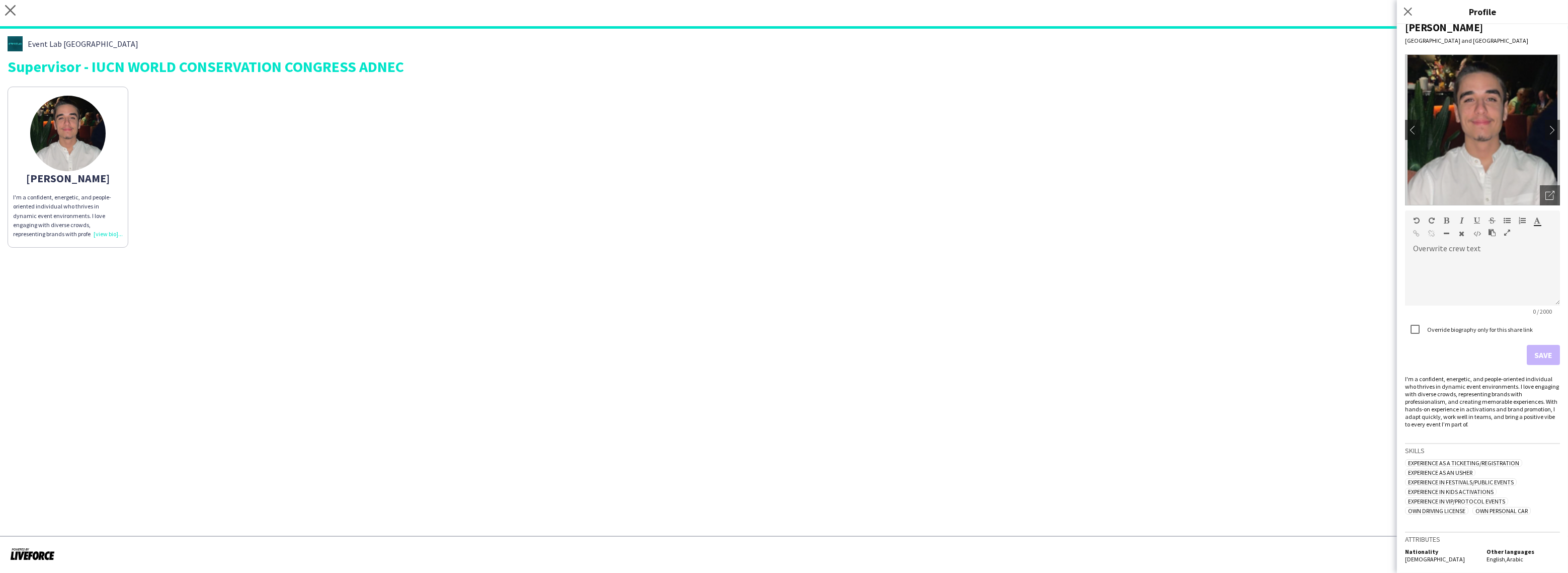
click at [1423, 450] on h3 "Skills" at bounding box center [1482, 450] width 155 height 9
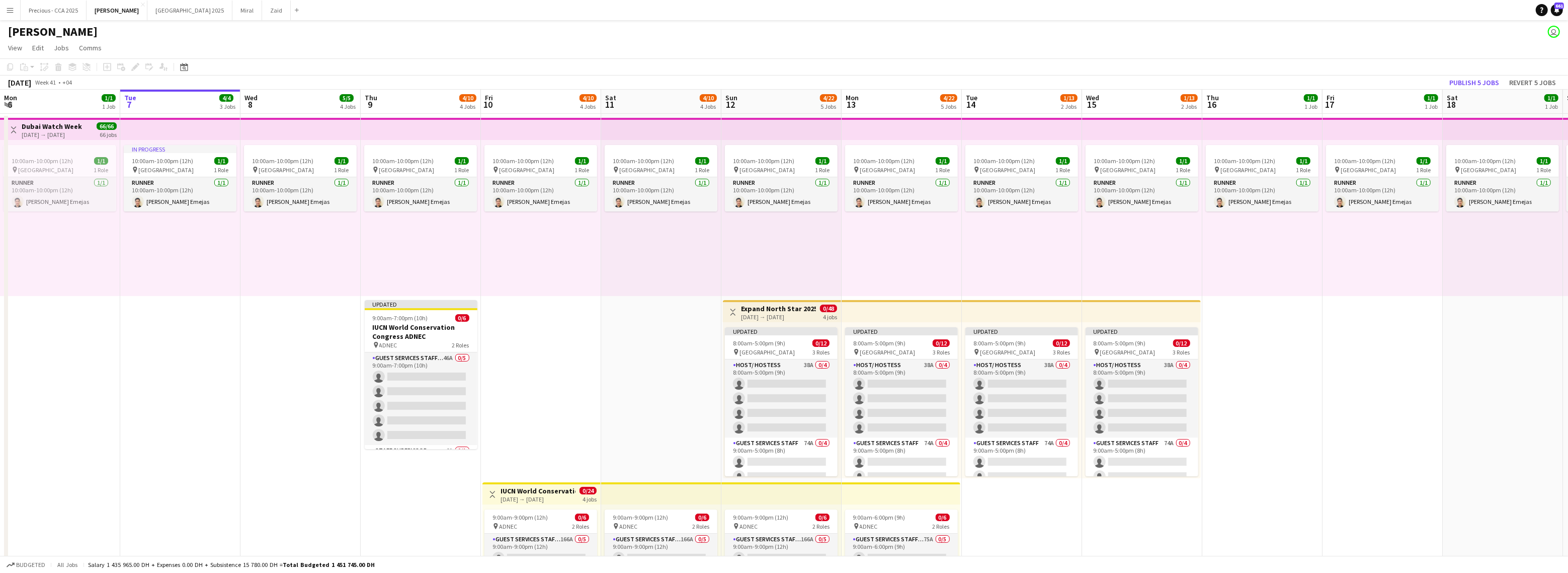
click at [18, 10] on button "Menu" at bounding box center [10, 10] width 20 height 20
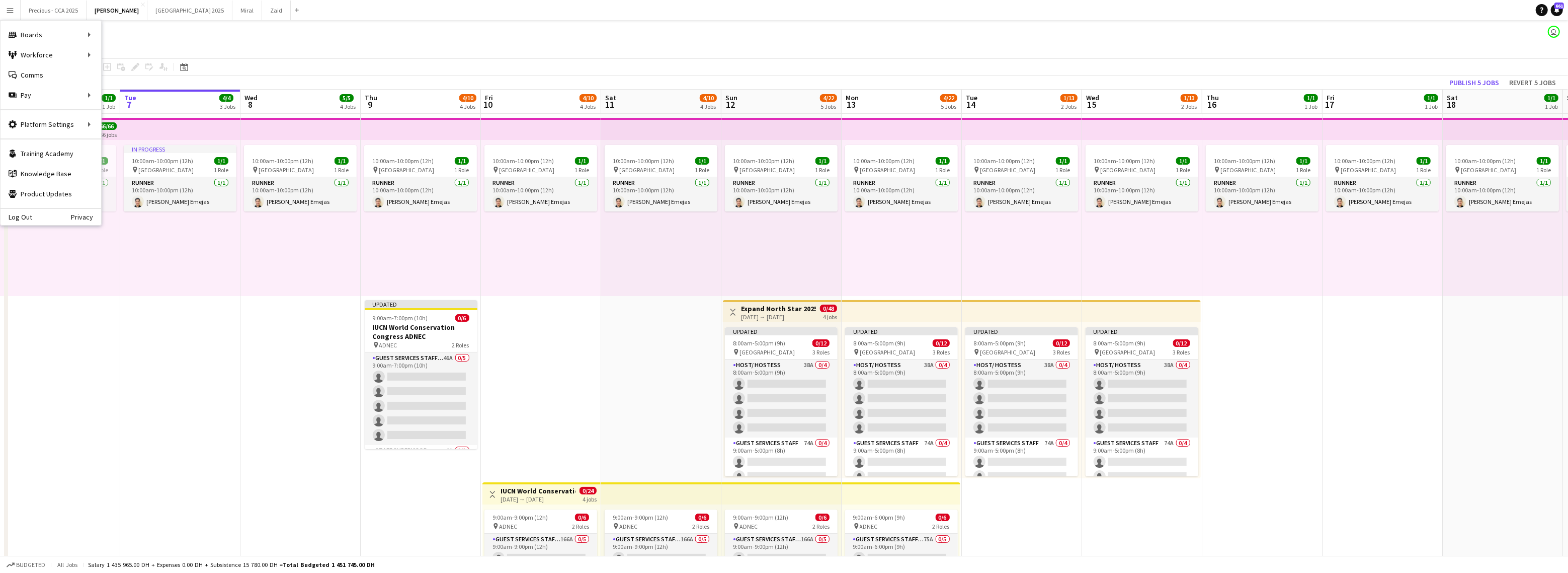
click at [261, 44] on app-page-menu "View Day view expanded Day view collapsed Month view Date picker Jump to [DATE]…" at bounding box center [784, 49] width 1568 height 19
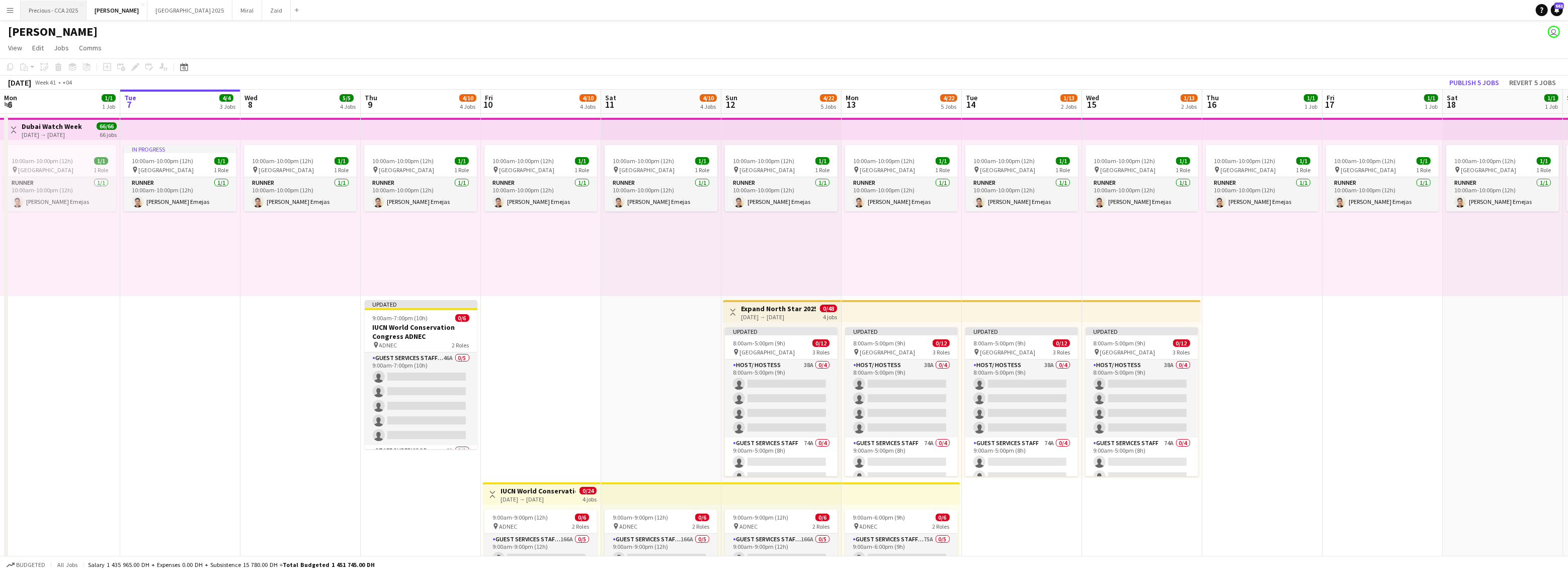
click at [65, 10] on button "Precious - CCA 2025 Close" at bounding box center [54, 10] width 66 height 20
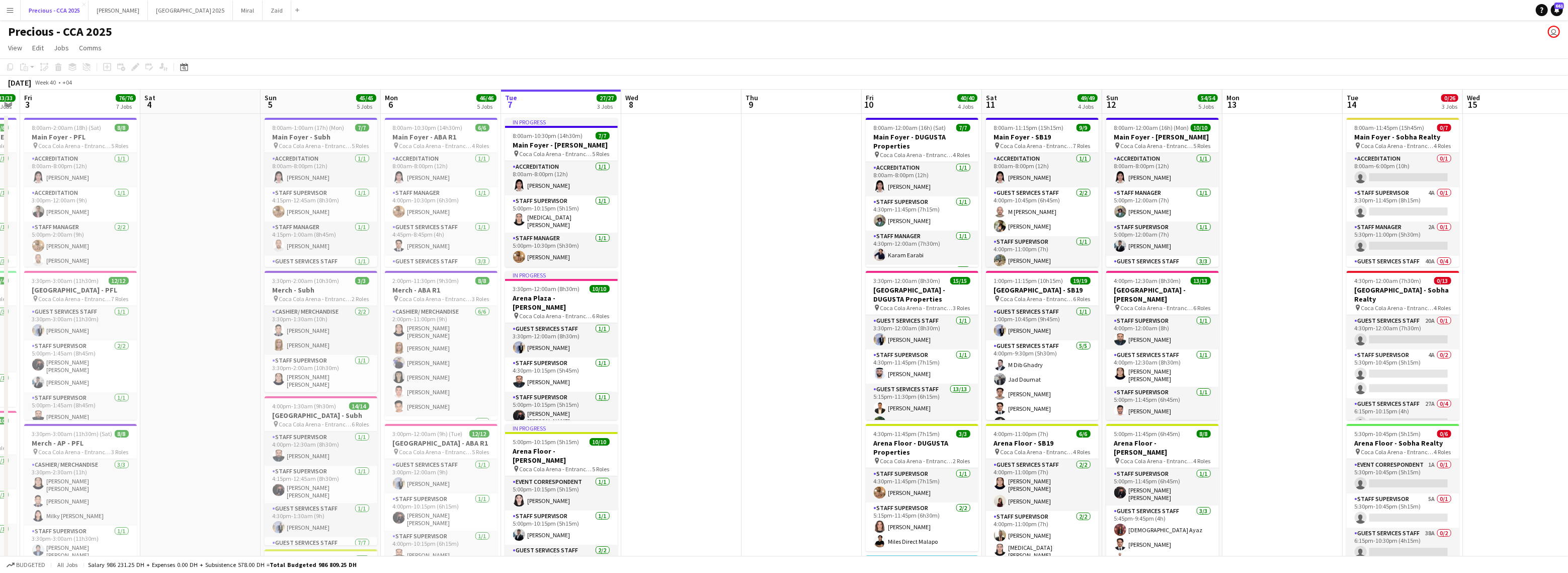
scroll to position [0, 461]
click at [10, 5] on button "Menu" at bounding box center [10, 10] width 20 height 20
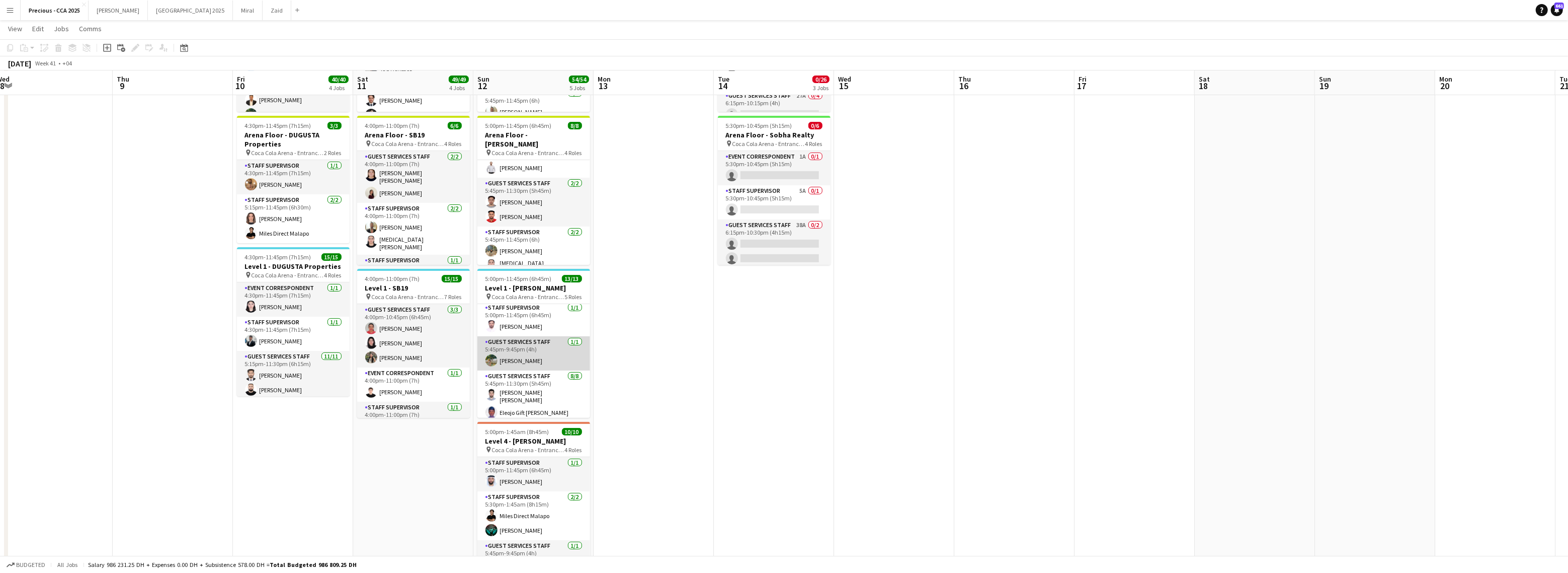
scroll to position [0, 0]
click at [13, 12] on app-icon "Menu" at bounding box center [10, 10] width 8 height 8
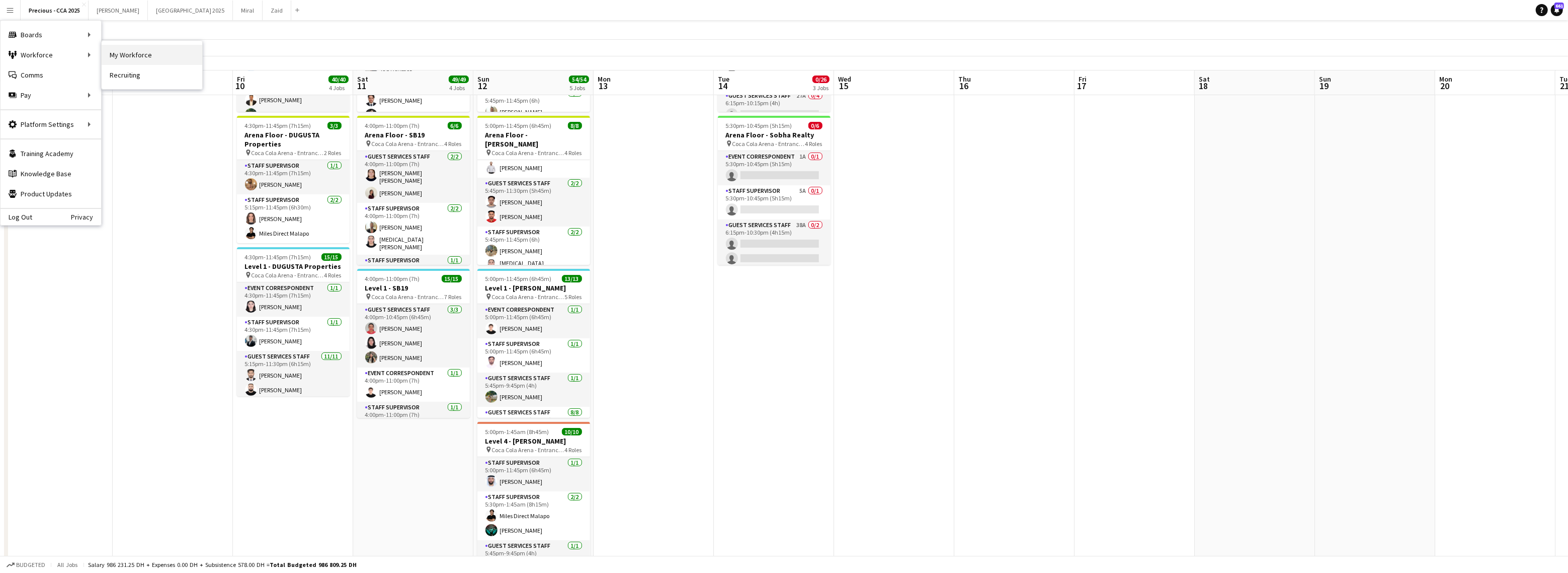
click at [122, 54] on link "My Workforce" at bounding box center [152, 54] width 100 height 20
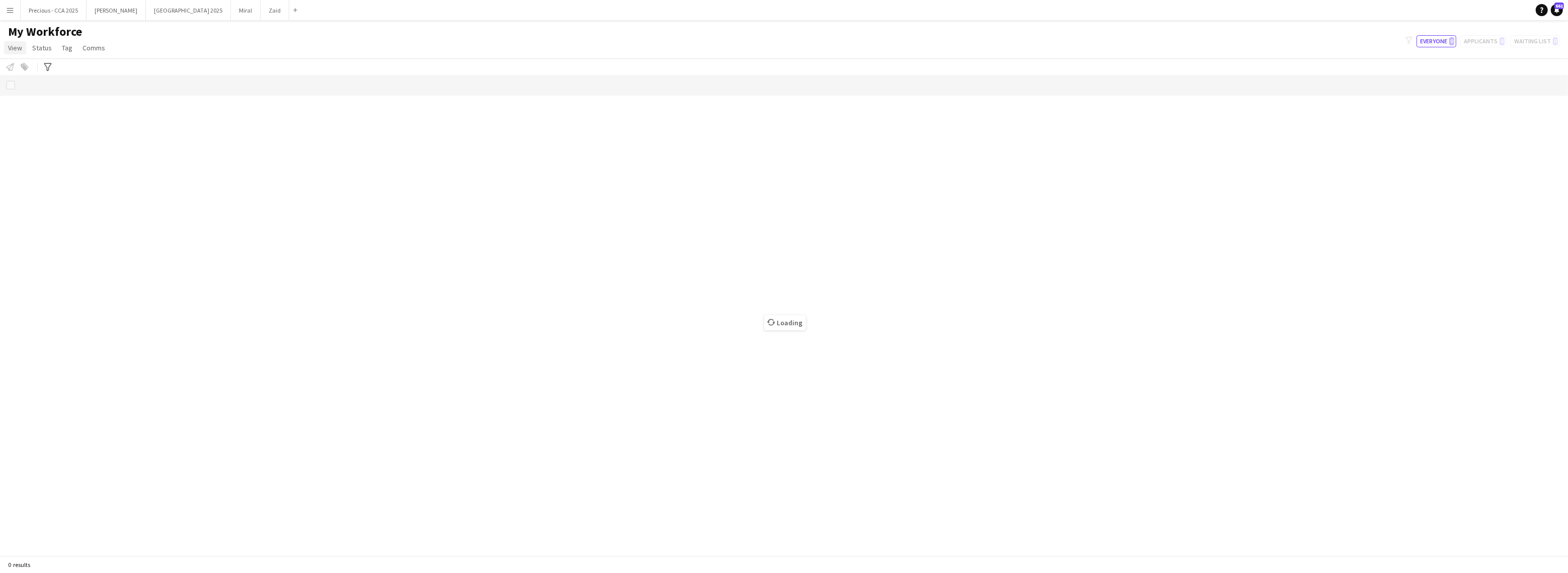
click at [18, 48] on span "View" at bounding box center [15, 48] width 14 height 9
click at [12, 19] on button "Menu" at bounding box center [10, 10] width 20 height 20
click at [157, 131] on div "Loading" at bounding box center [784, 315] width 1568 height 480
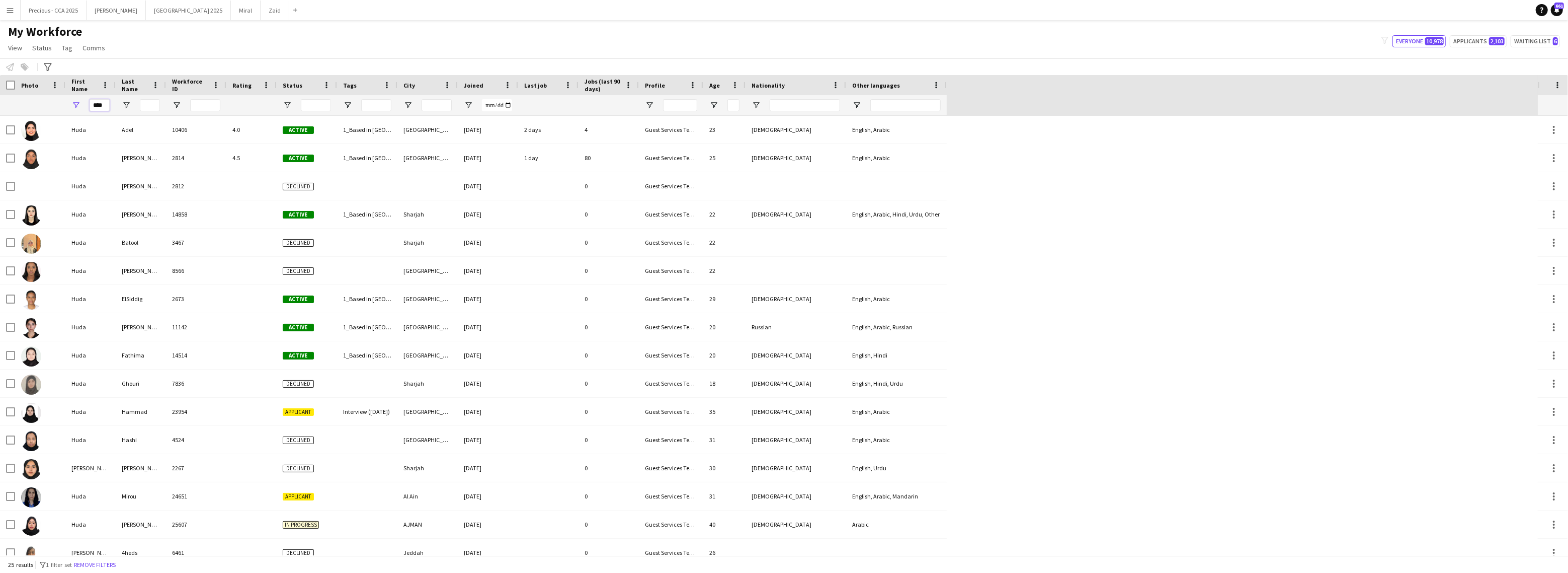
click at [99, 107] on input "****" at bounding box center [99, 105] width 20 height 12
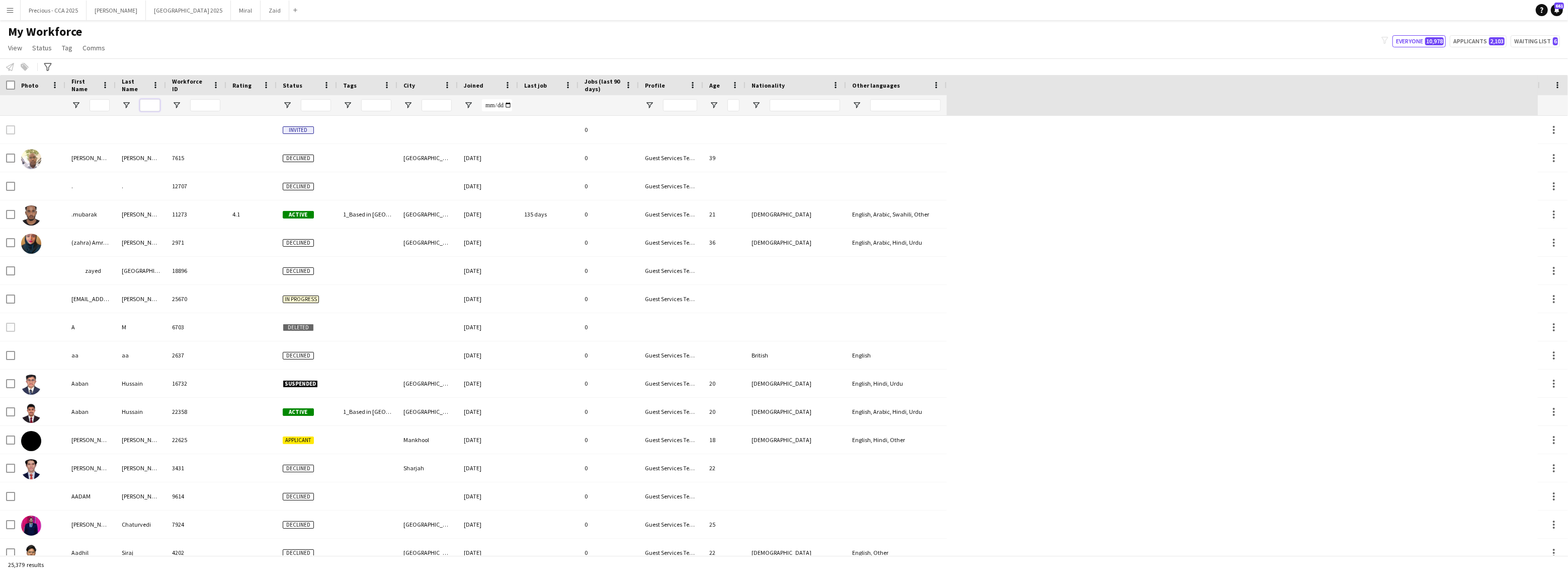
click at [149, 104] on input "Last Name Filter Input" at bounding box center [149, 105] width 20 height 12
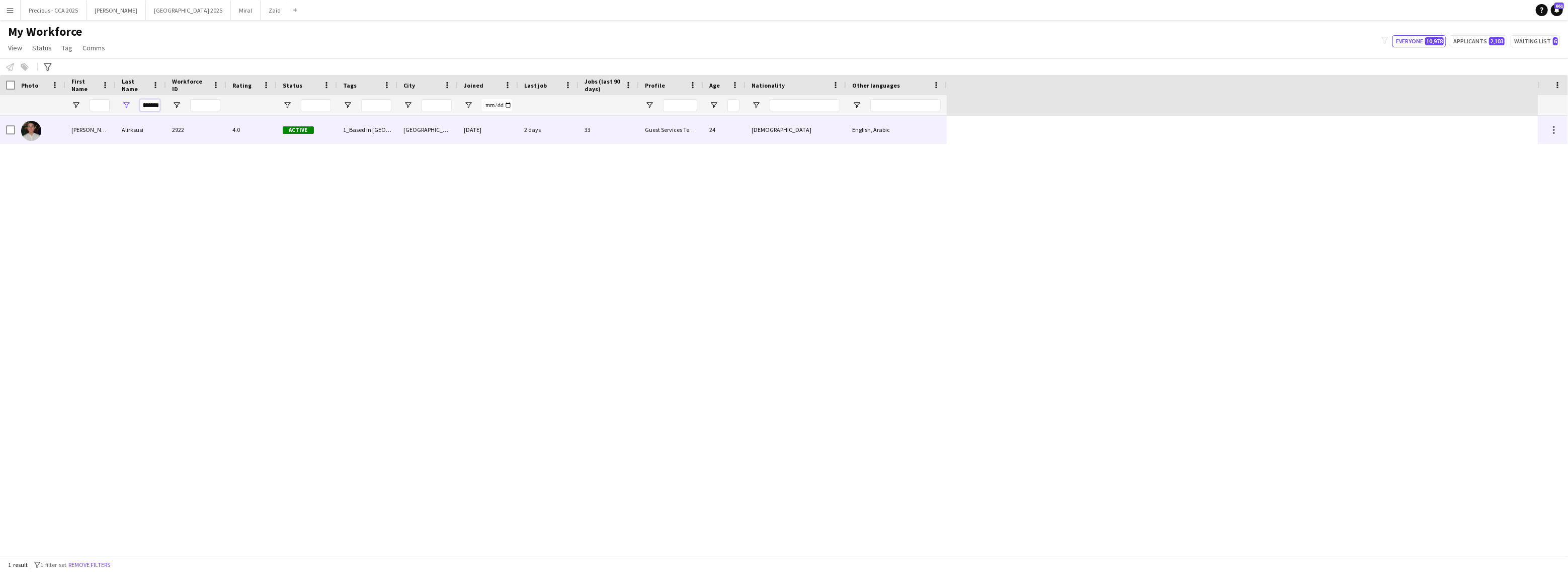
type input "*********"
click at [72, 129] on div "[PERSON_NAME]" at bounding box center [90, 129] width 50 height 28
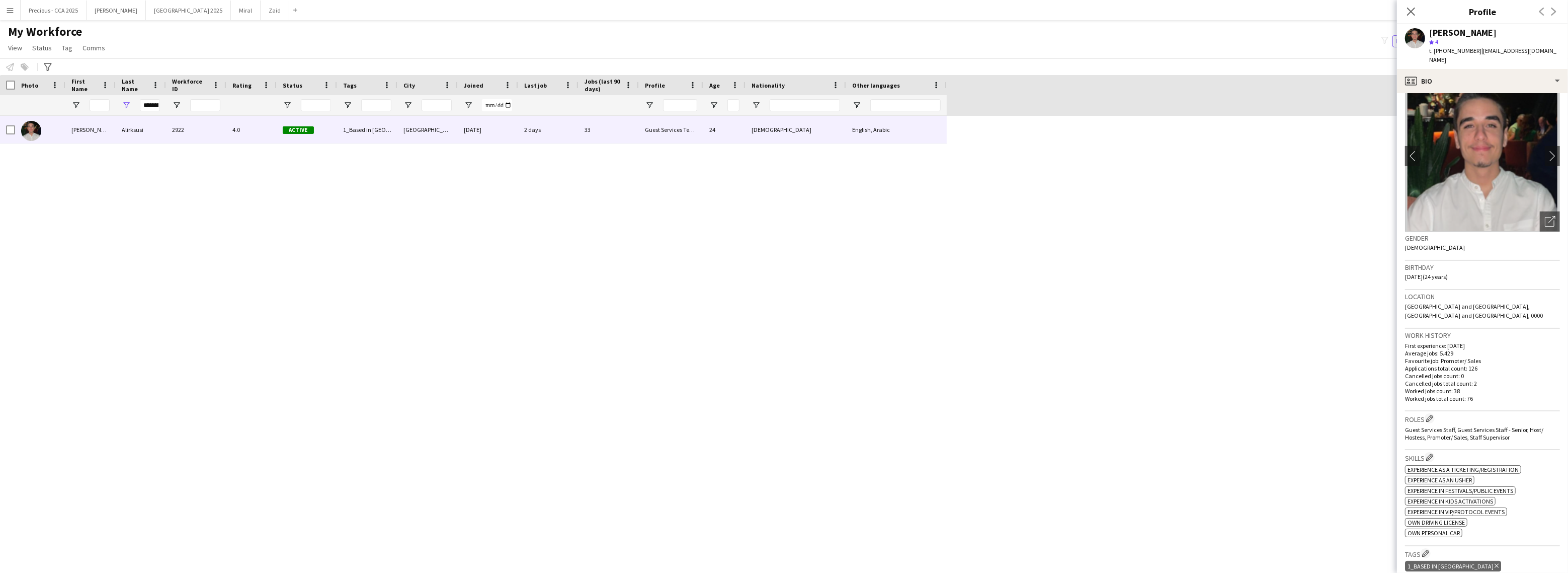
scroll to position [28, 0]
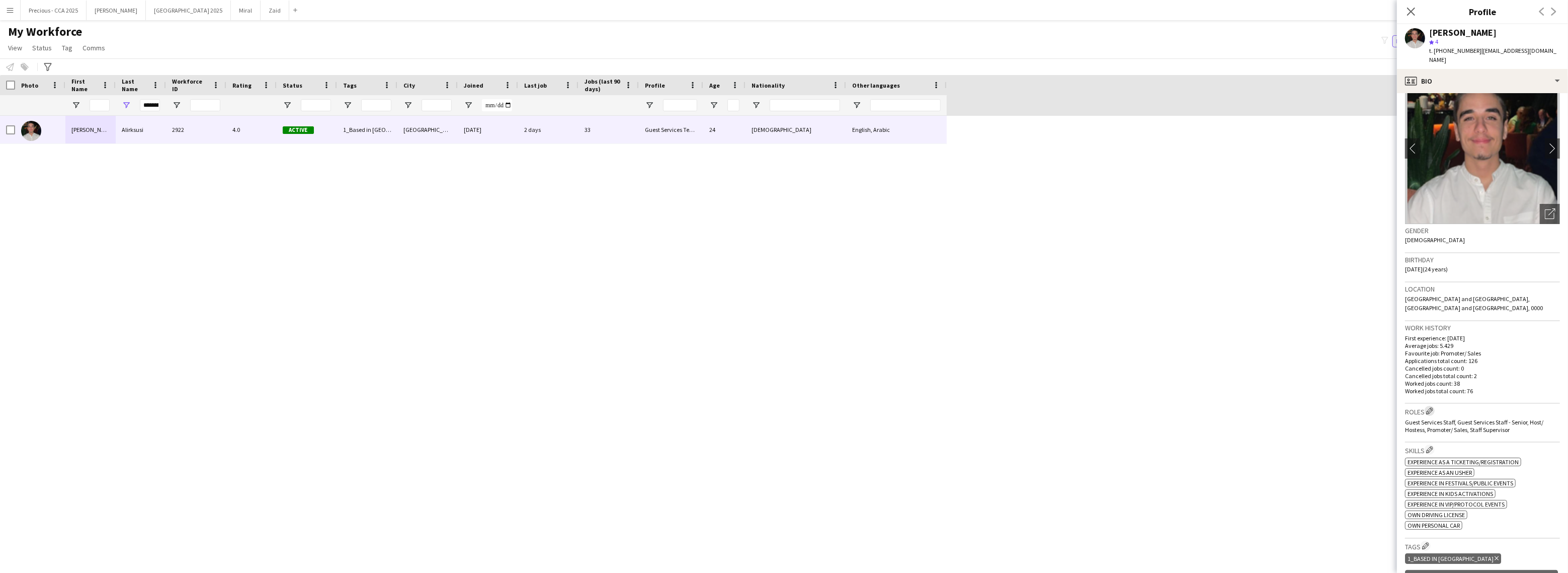
click at [1433, 407] on app-icon "Edit crew company roles" at bounding box center [1430, 410] width 7 height 7
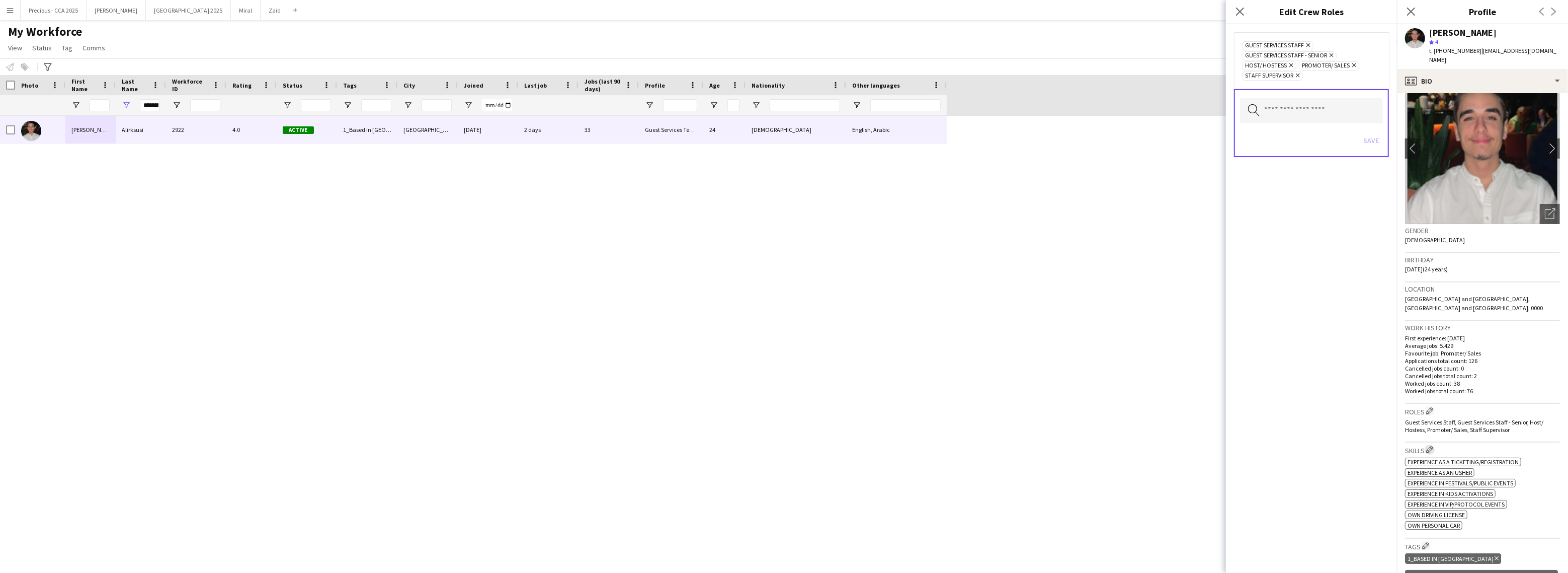
click at [1433, 446] on app-icon "Edit crew company skills" at bounding box center [1430, 449] width 7 height 7
click at [1243, 14] on icon "Close pop-in" at bounding box center [1240, 12] width 10 height 10
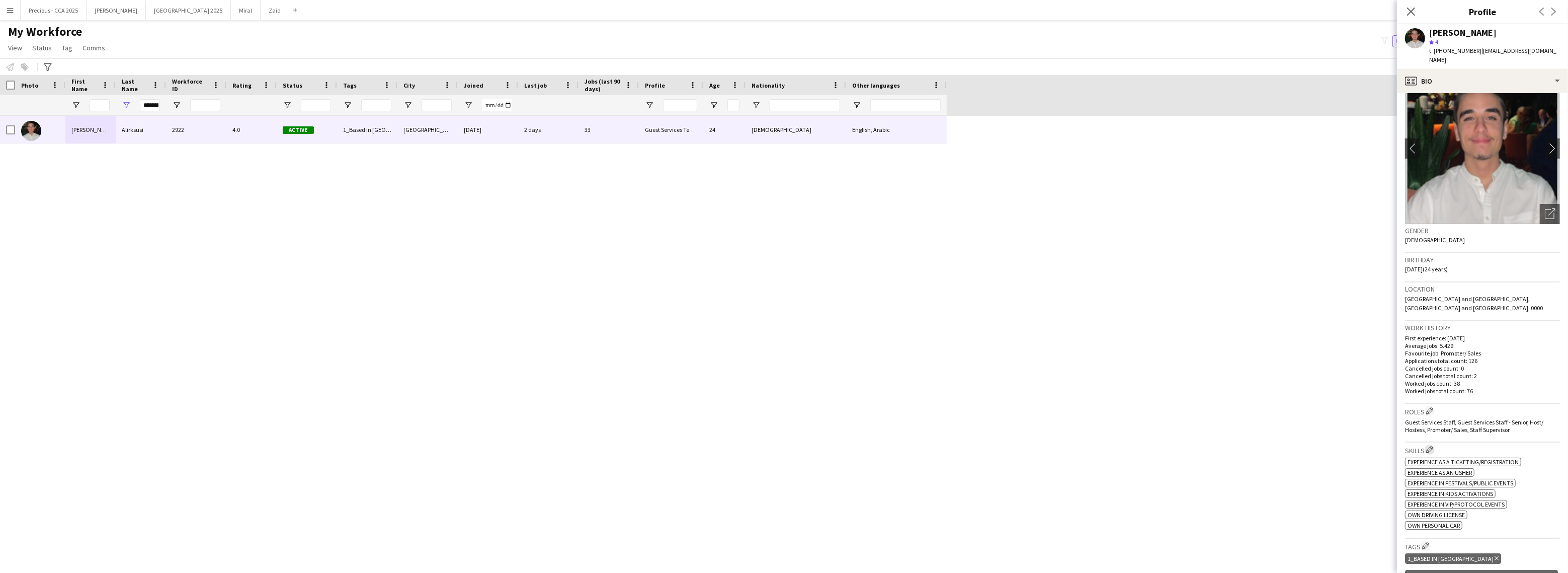
click at [1428, 446] on app-icon "Edit crew company skills" at bounding box center [1430, 449] width 7 height 7
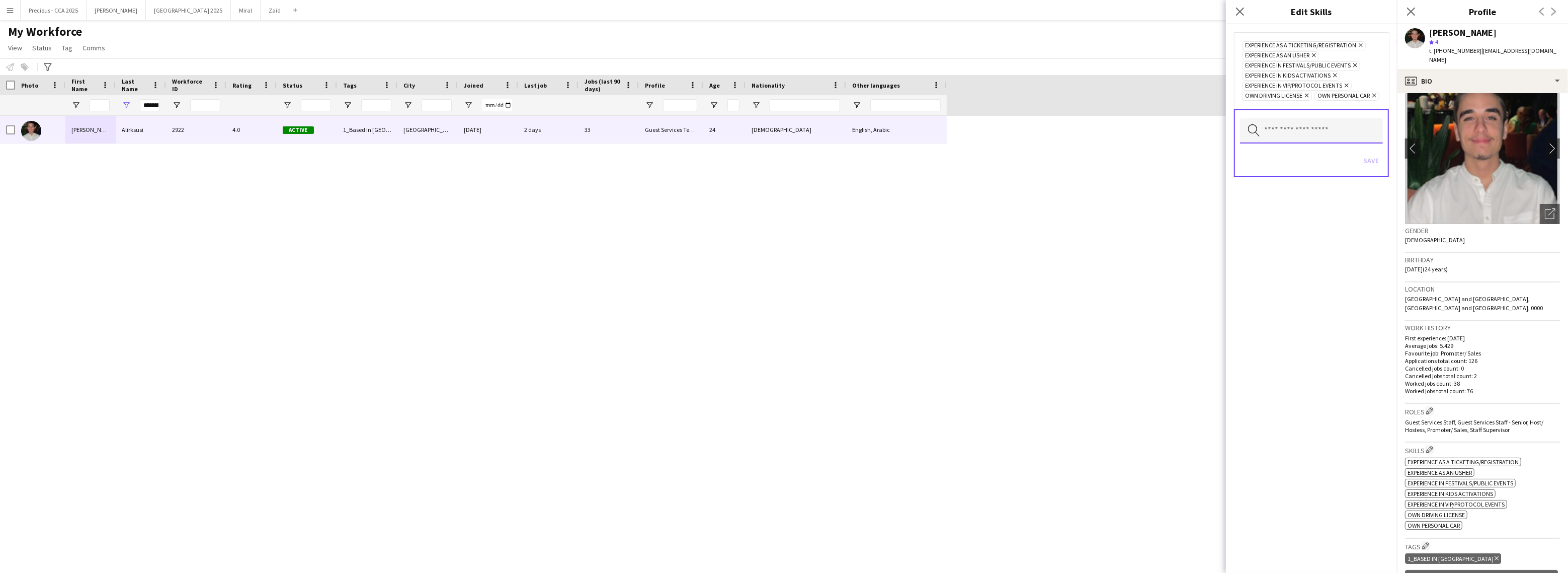
click at [1295, 126] on input "text" at bounding box center [1311, 131] width 143 height 25
type input "*******"
click at [1307, 159] on span "Experience as a Host/Hostess" at bounding box center [1311, 160] width 127 height 10
type input "***"
click at [1315, 171] on span "Experience as a Supervisor" at bounding box center [1311, 170] width 127 height 10
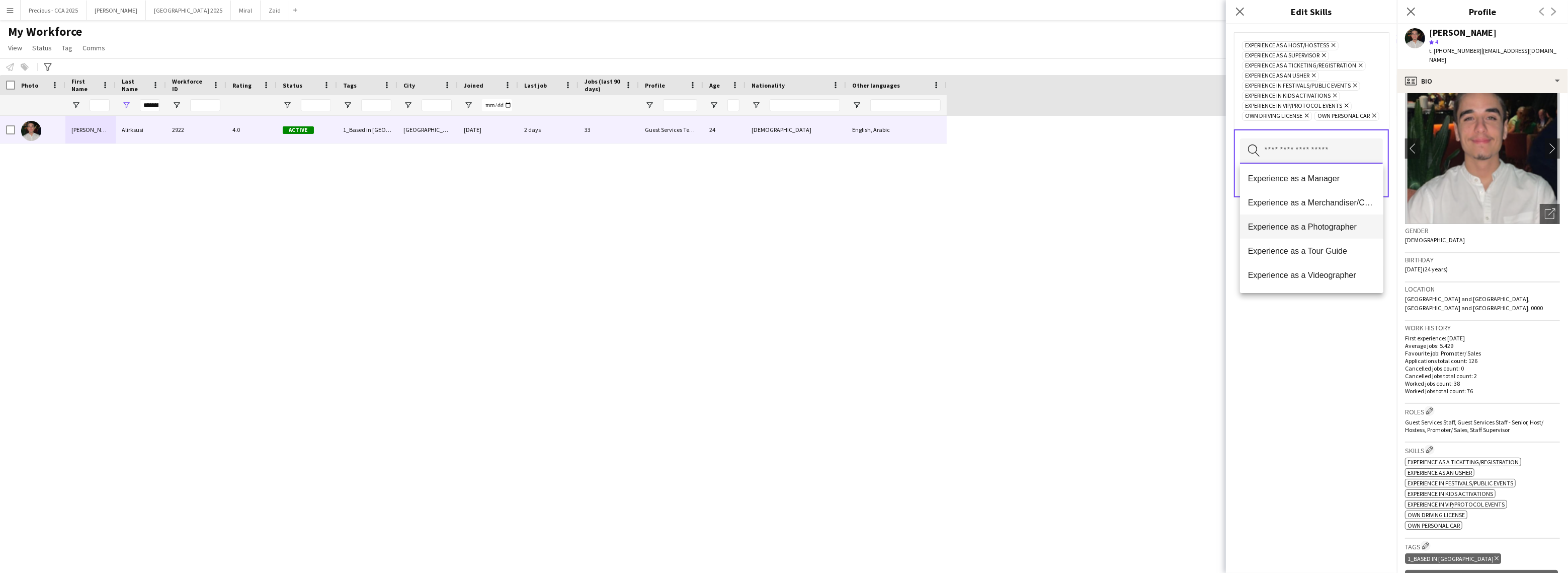
scroll to position [31, 0]
click at [1312, 241] on span "Experience as a Tour Guide" at bounding box center [1311, 246] width 127 height 10
click at [1333, 244] on span "Experience in Logistics" at bounding box center [1311, 244] width 127 height 10
click at [1320, 176] on input "text" at bounding box center [1311, 171] width 143 height 25
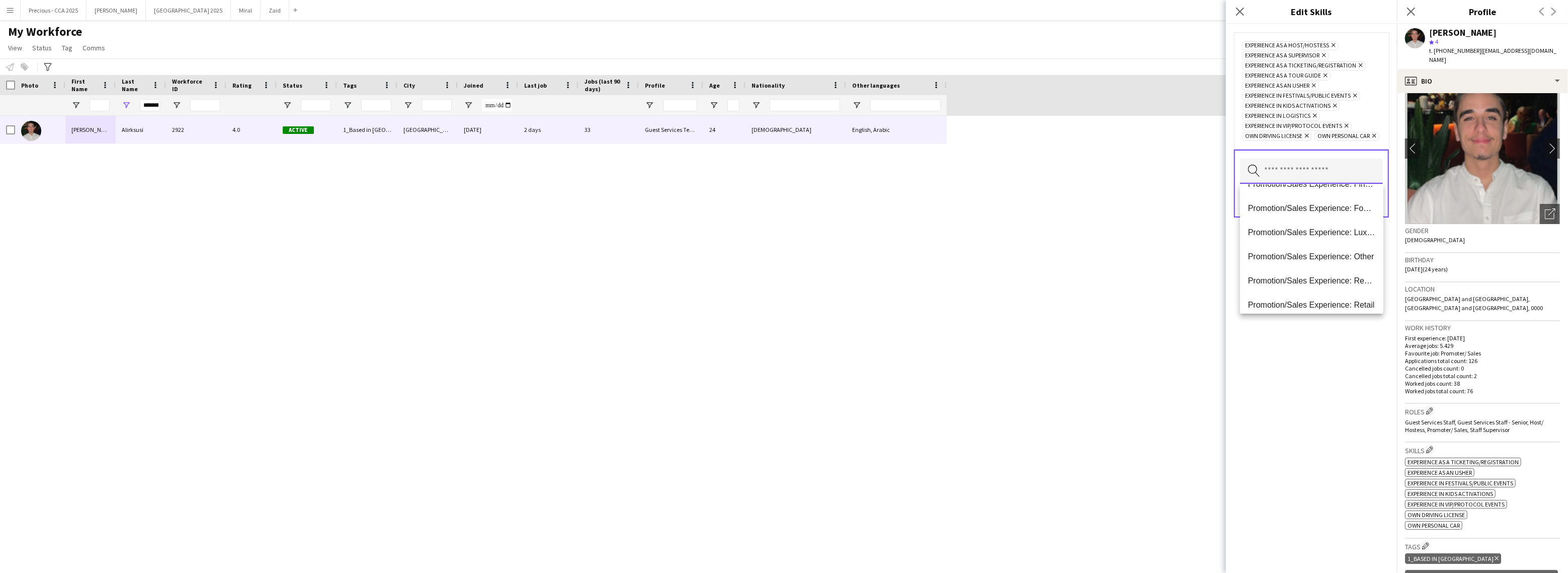
scroll to position [362, 0]
click at [1306, 356] on div "Experience as a Host/Hostess Remove Experience as a Supervisor Remove Experienc…" at bounding box center [1311, 298] width 171 height 549
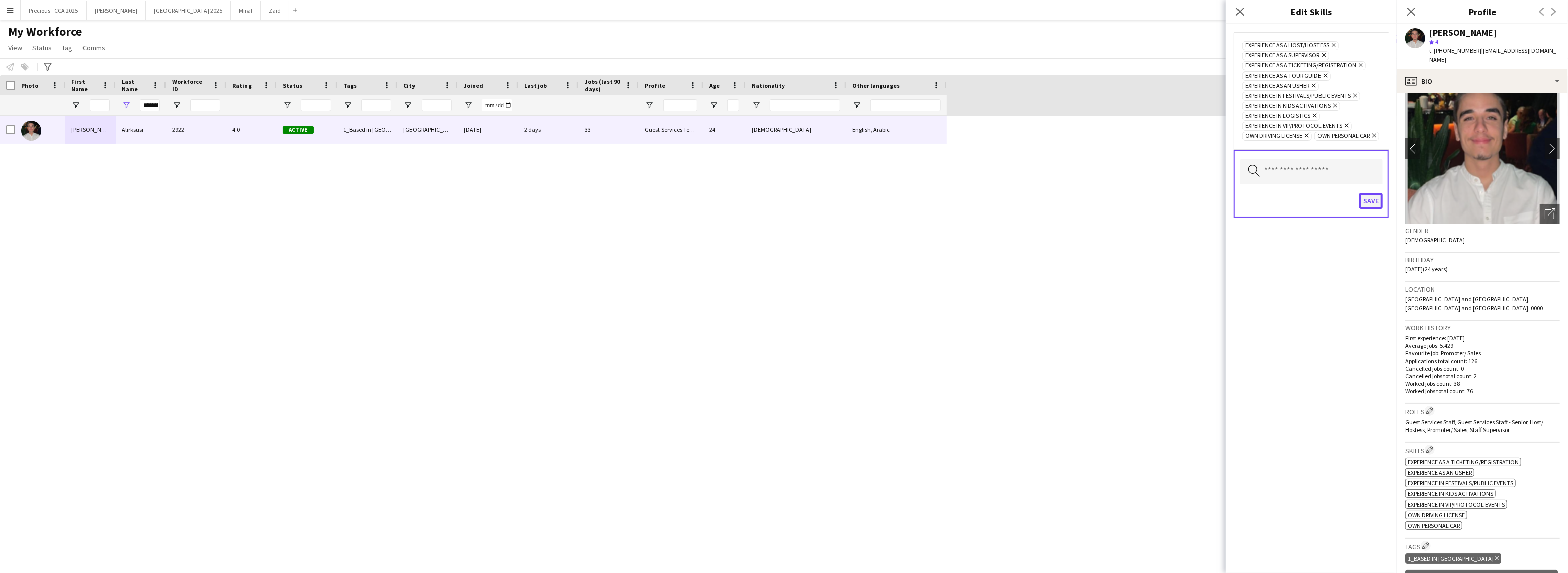
click at [1377, 202] on button "Save" at bounding box center [1371, 200] width 23 height 16
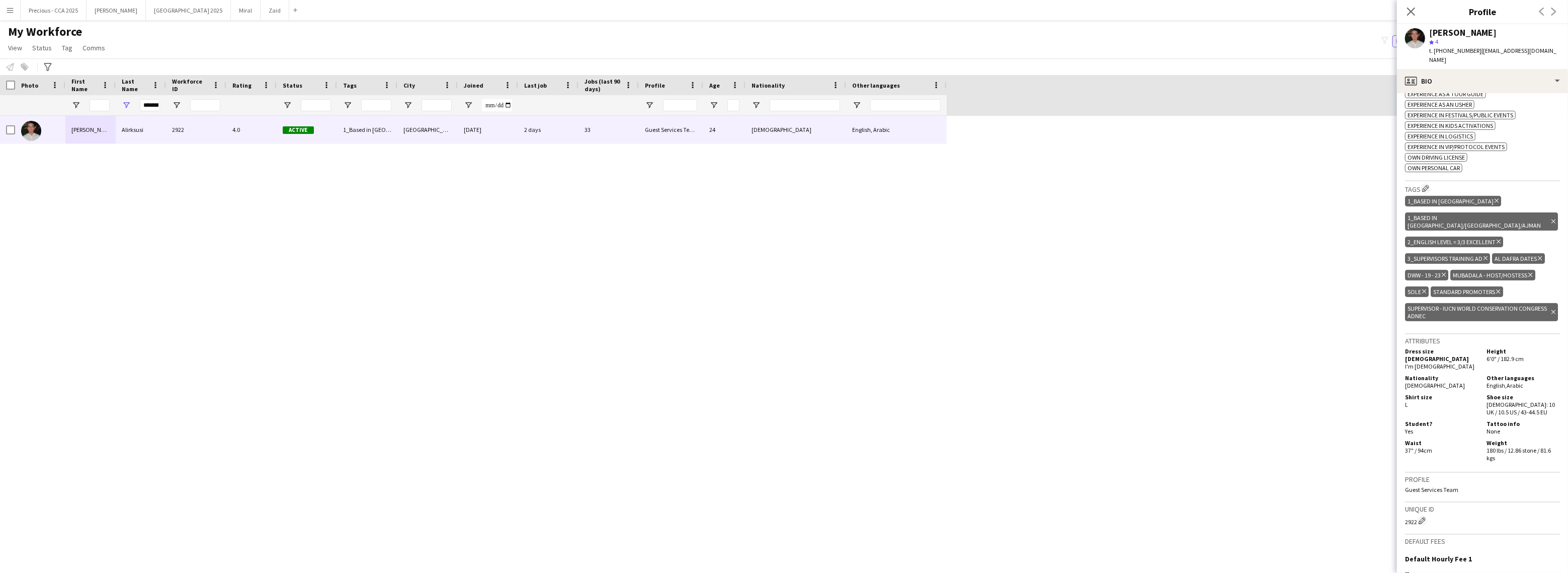
scroll to position [431, 0]
click at [1410, 12] on icon at bounding box center [1411, 12] width 10 height 10
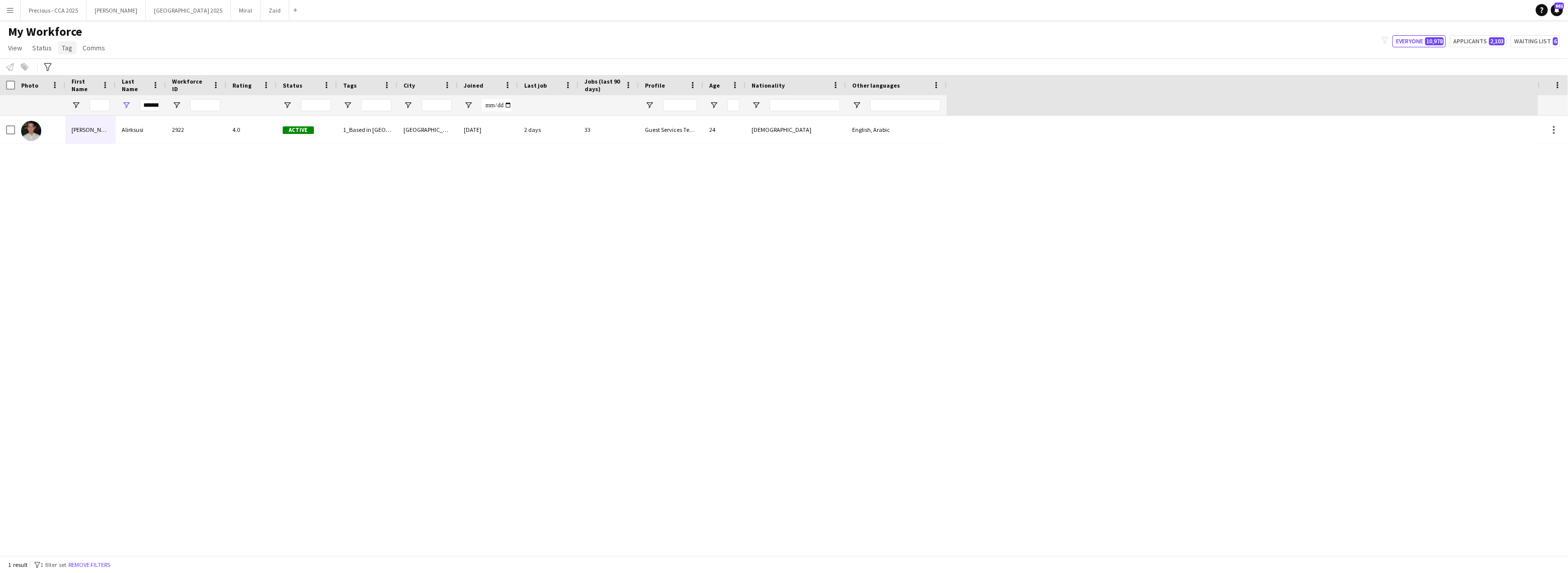
click at [70, 46] on span "Tag" at bounding box center [67, 48] width 10 height 9
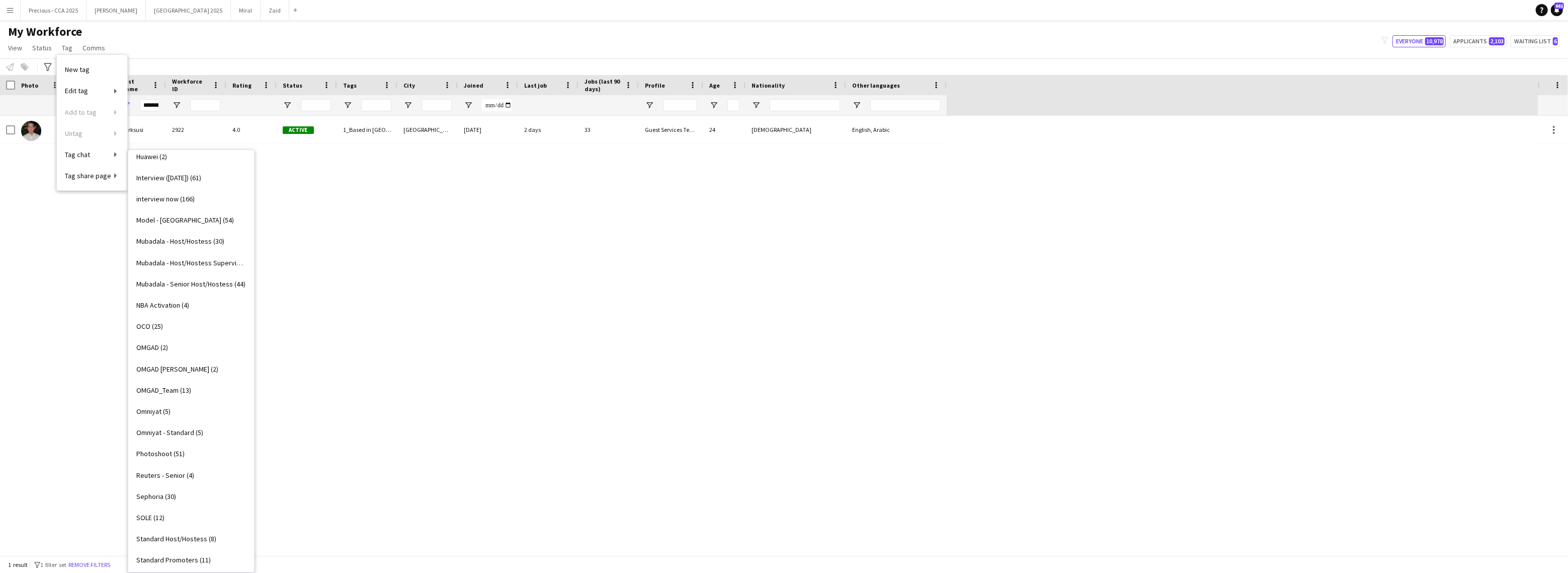
scroll to position [796, 0]
click at [186, 452] on span "Supervisor - IUCN WORLD CONSERVATION CONGRESS ADNEC (1)" at bounding box center [191, 452] width 109 height 9
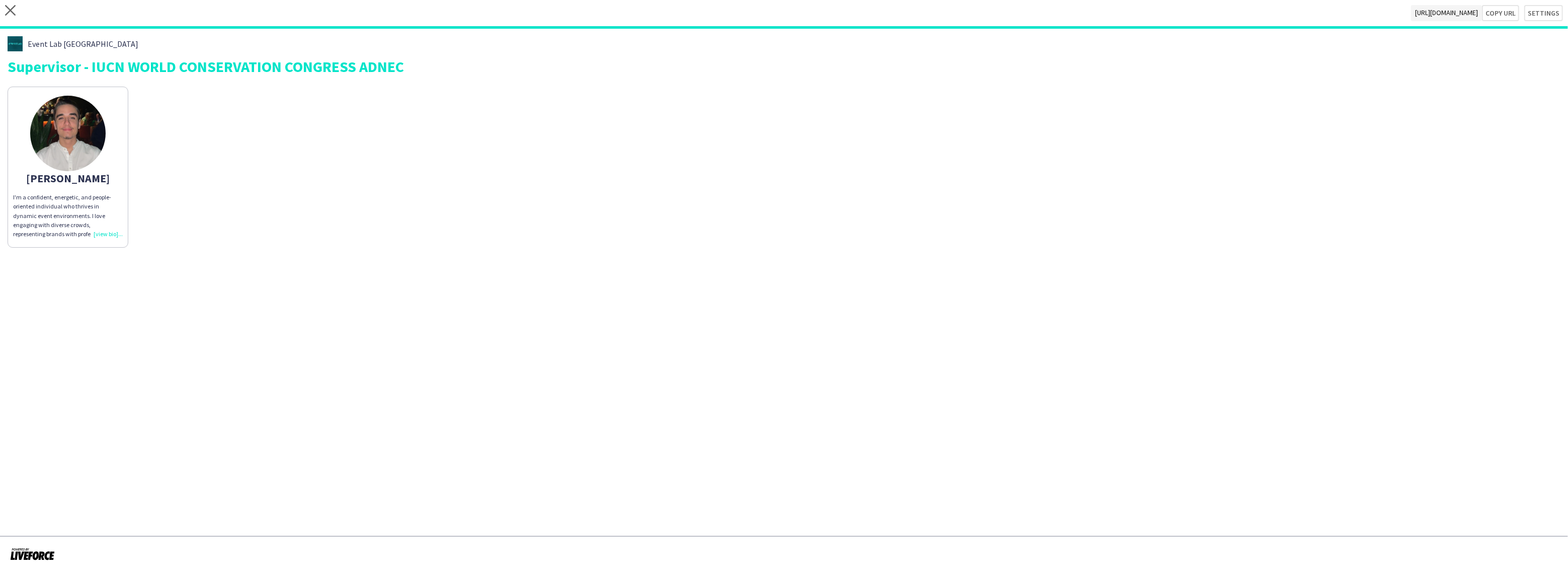
click at [100, 239] on app-share-pages-crew-card "[PERSON_NAME]'m a confident, energetic, and people-oriented individual who thri…" at bounding box center [67, 167] width 120 height 161
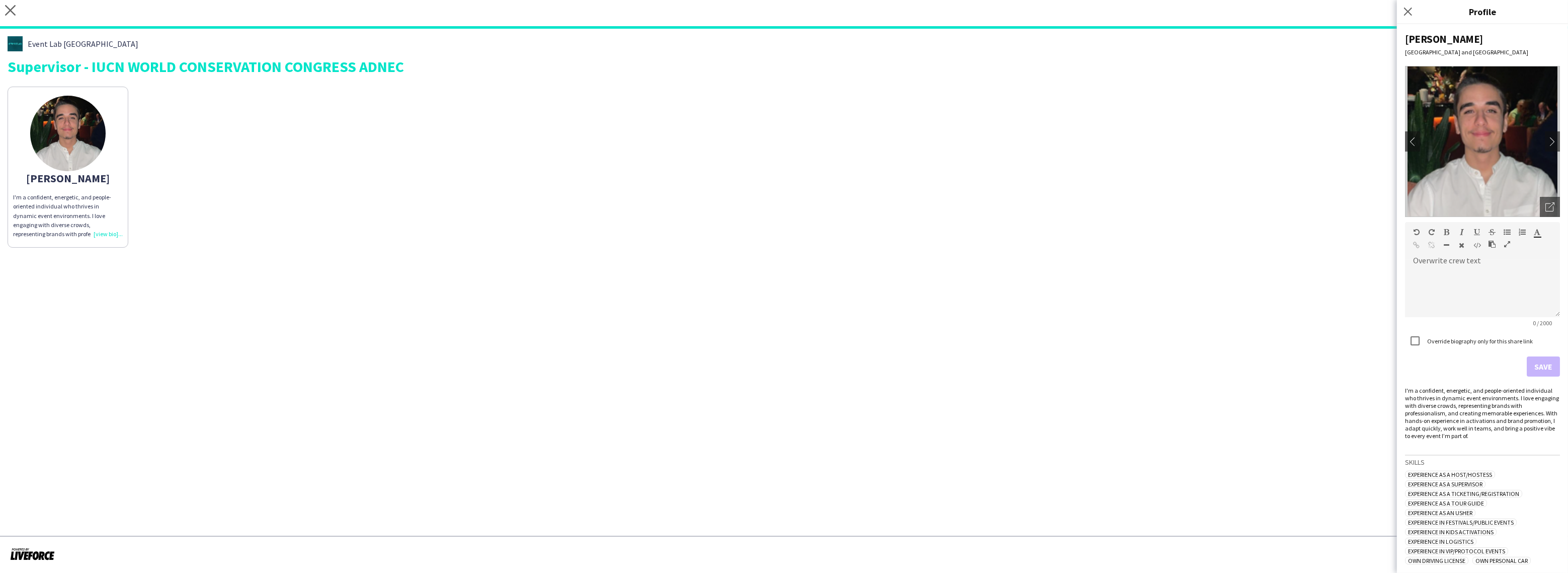
scroll to position [52, 0]
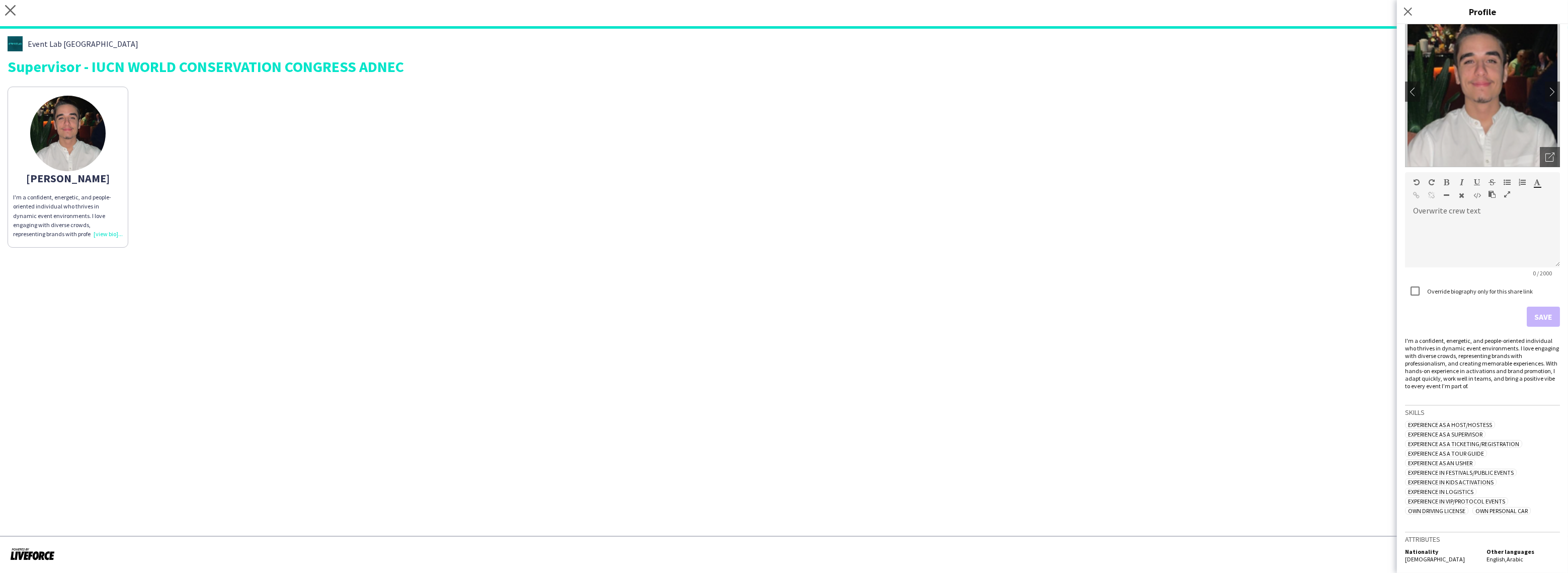
click at [1355, 312] on app-share-pages "close [URL][DOMAIN_NAME] Copy url Settings Event Lab UAE Supervisor - IUCN WORL…" at bounding box center [784, 286] width 1568 height 573
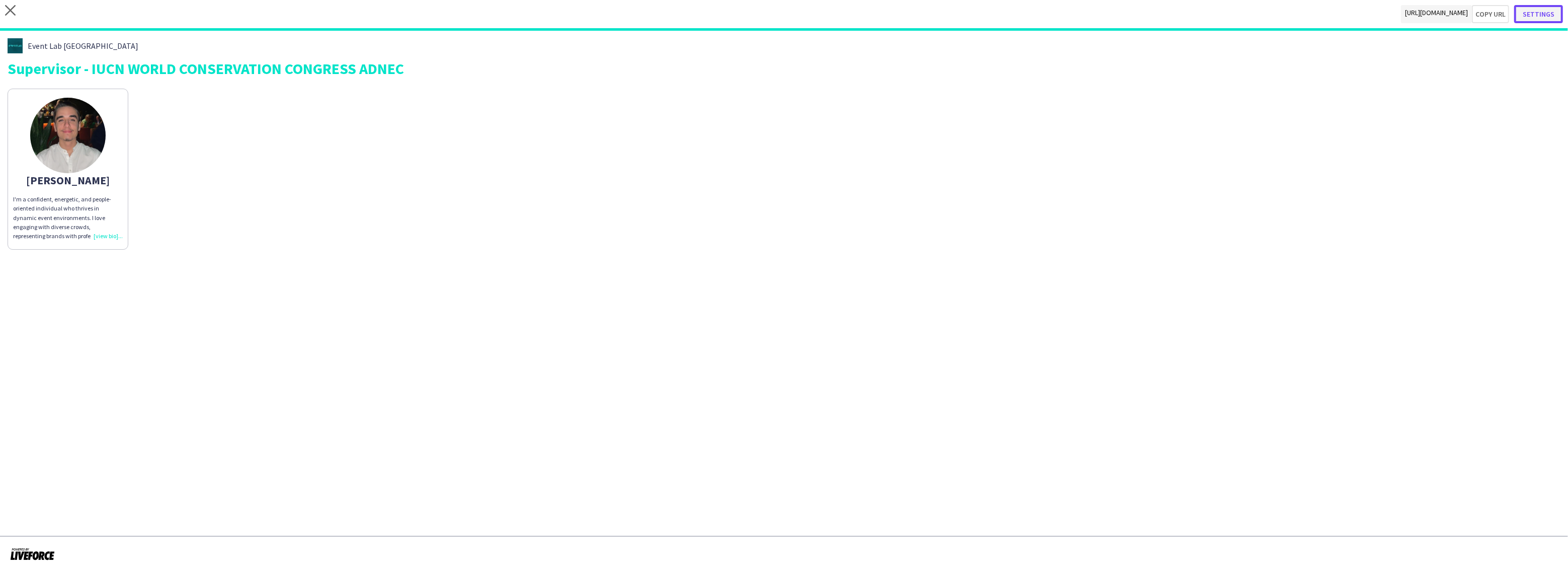
click at [1539, 12] on button "Settings" at bounding box center [1538, 14] width 49 height 18
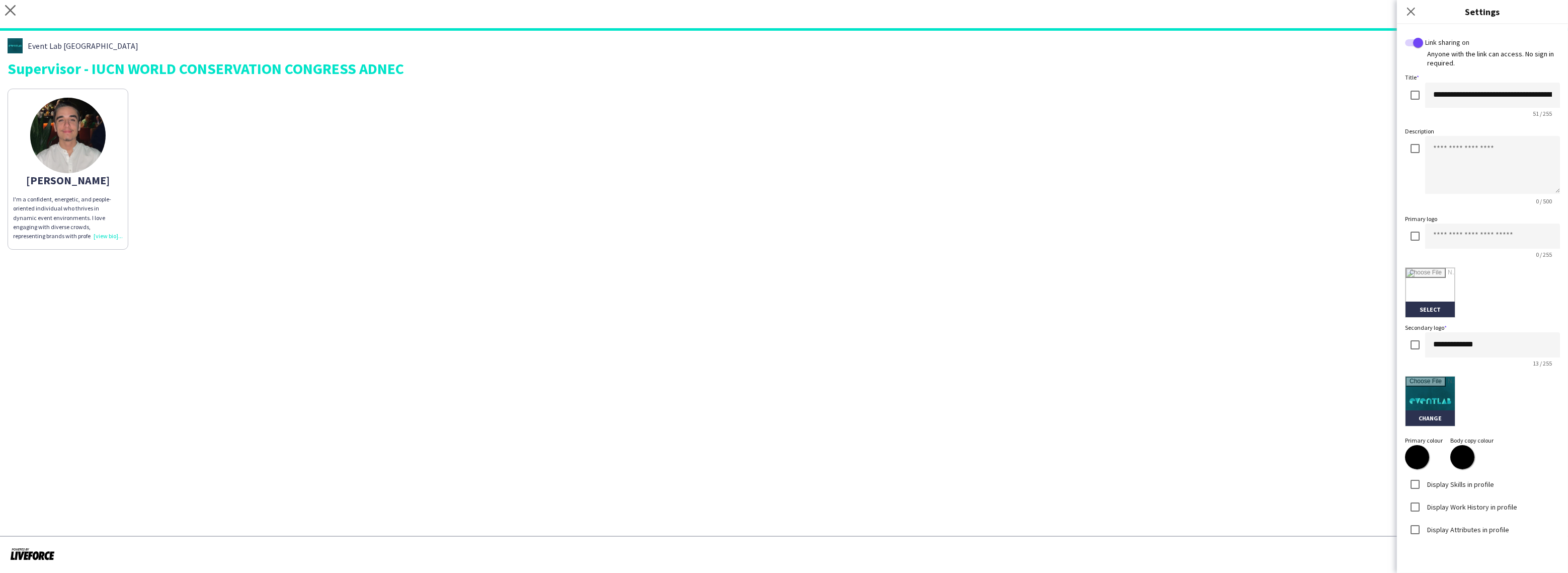
scroll to position [118, 0]
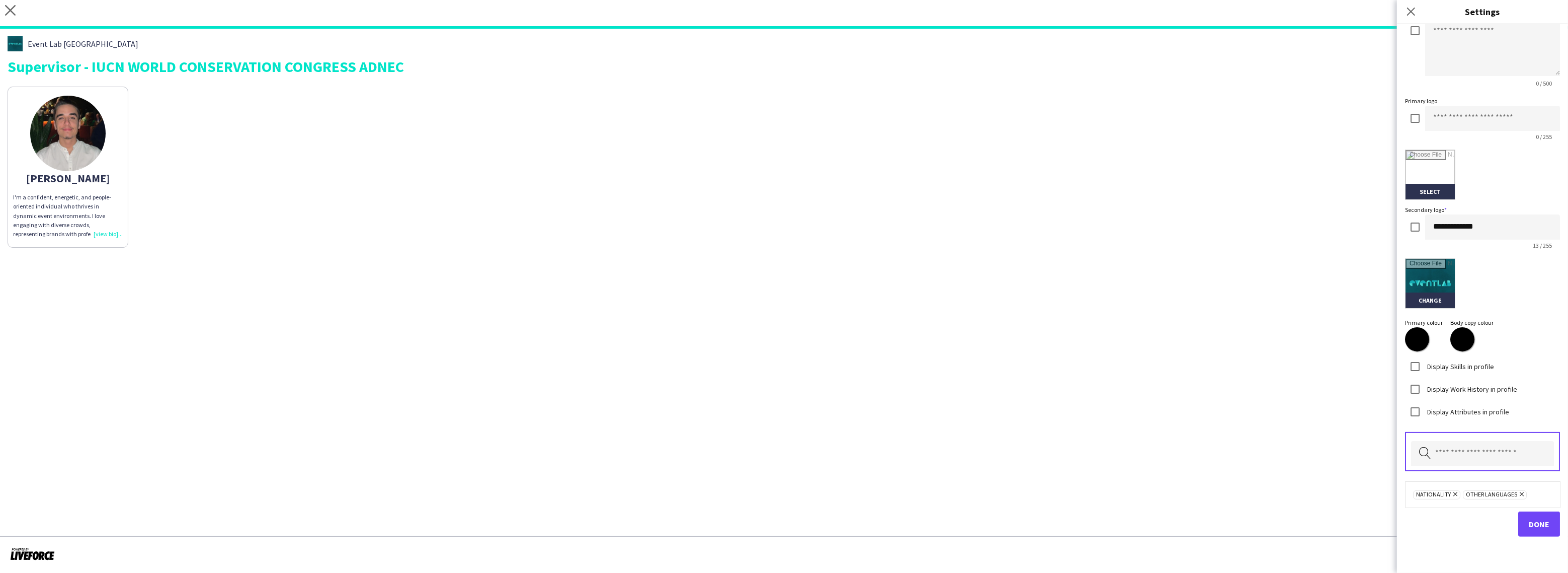
click at [1483, 386] on label "Display Work History in profile" at bounding box center [1471, 388] width 92 height 9
click at [1534, 511] on button "Done" at bounding box center [1538, 523] width 42 height 25
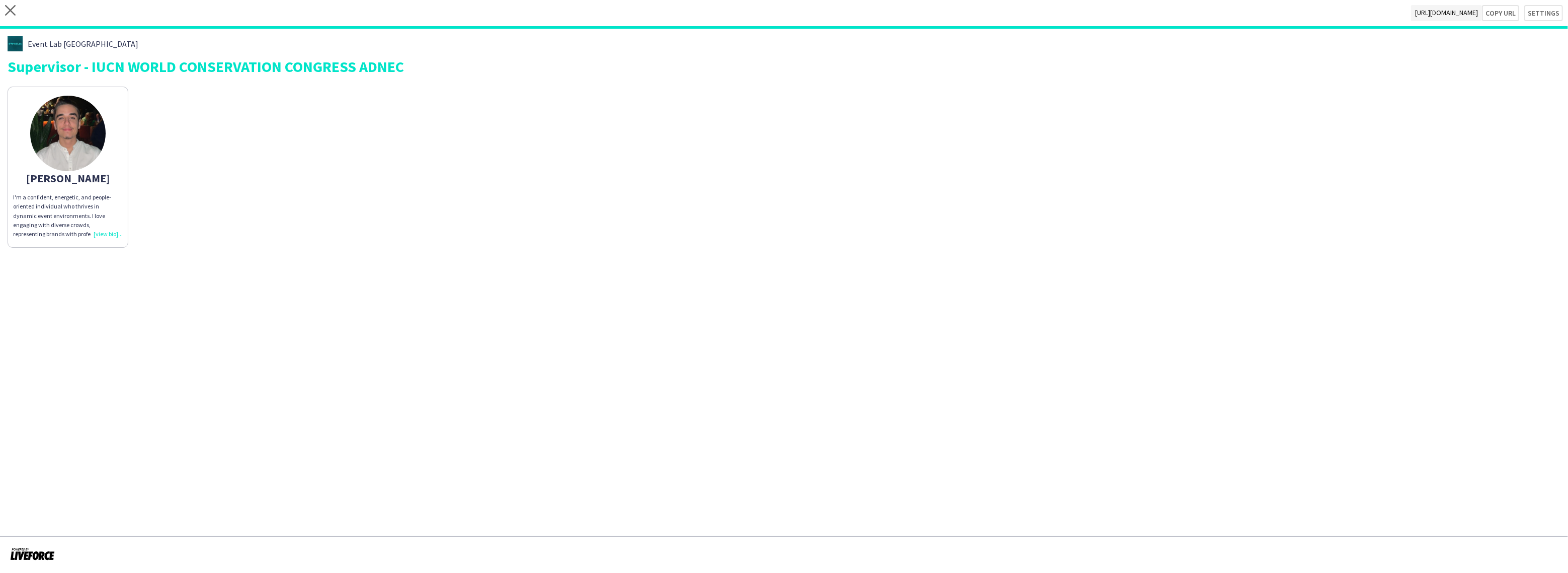
click at [114, 236] on div "I'm a confident, energetic, and people-oriented individual who thrives in dynam…" at bounding box center [67, 216] width 109 height 46
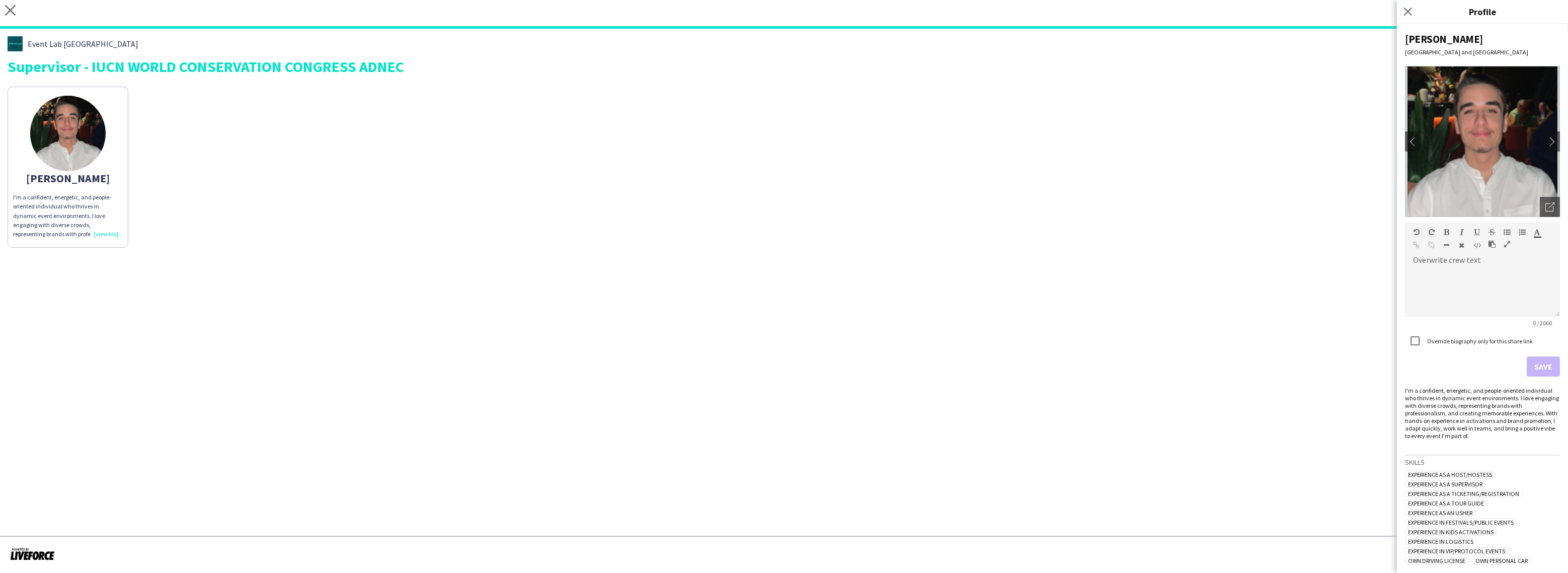
scroll to position [326, 0]
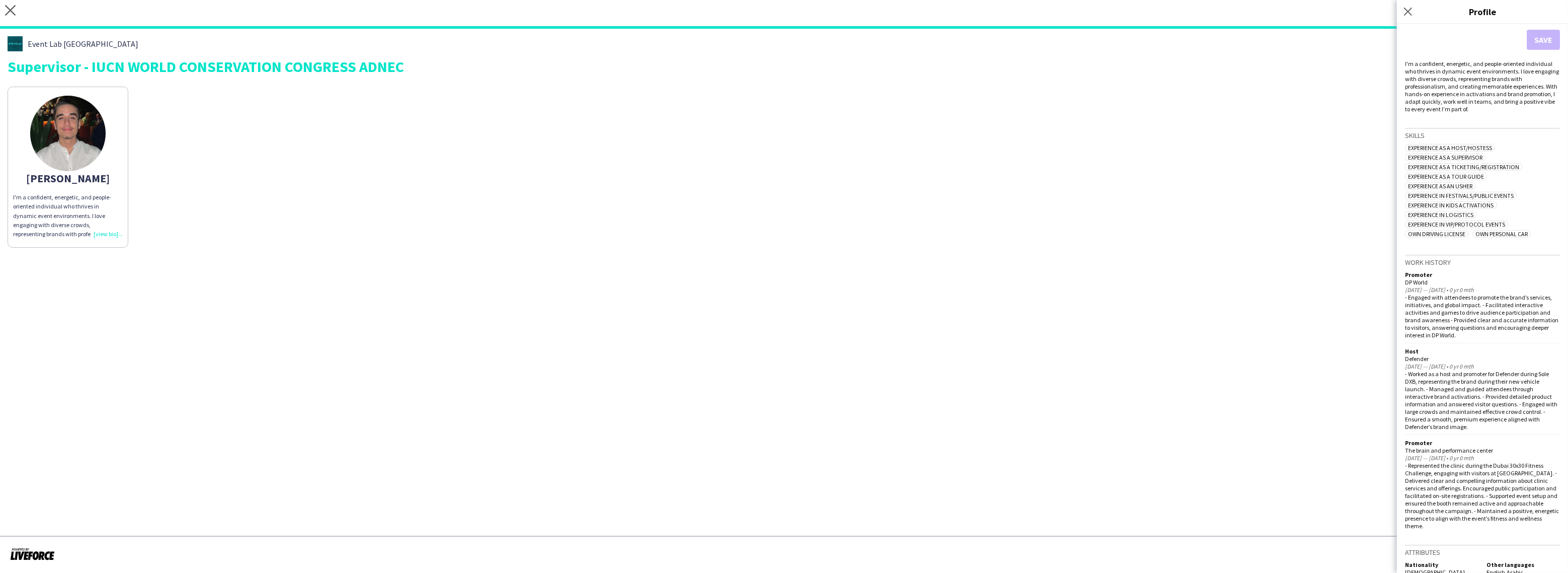
click at [872, 192] on div "[PERSON_NAME]'m a confident, energetic, and people-oriented individual who thri…" at bounding box center [784, 164] width 1553 height 166
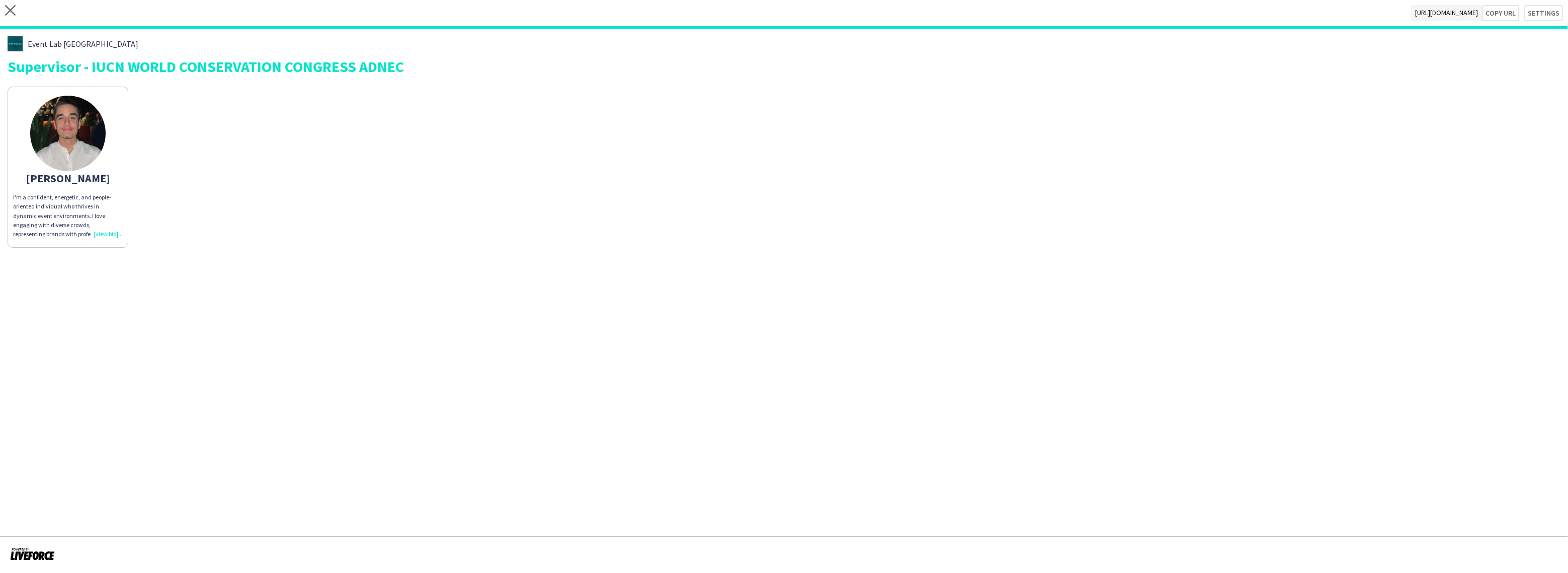
click at [66, 128] on img at bounding box center [68, 134] width 76 height 76
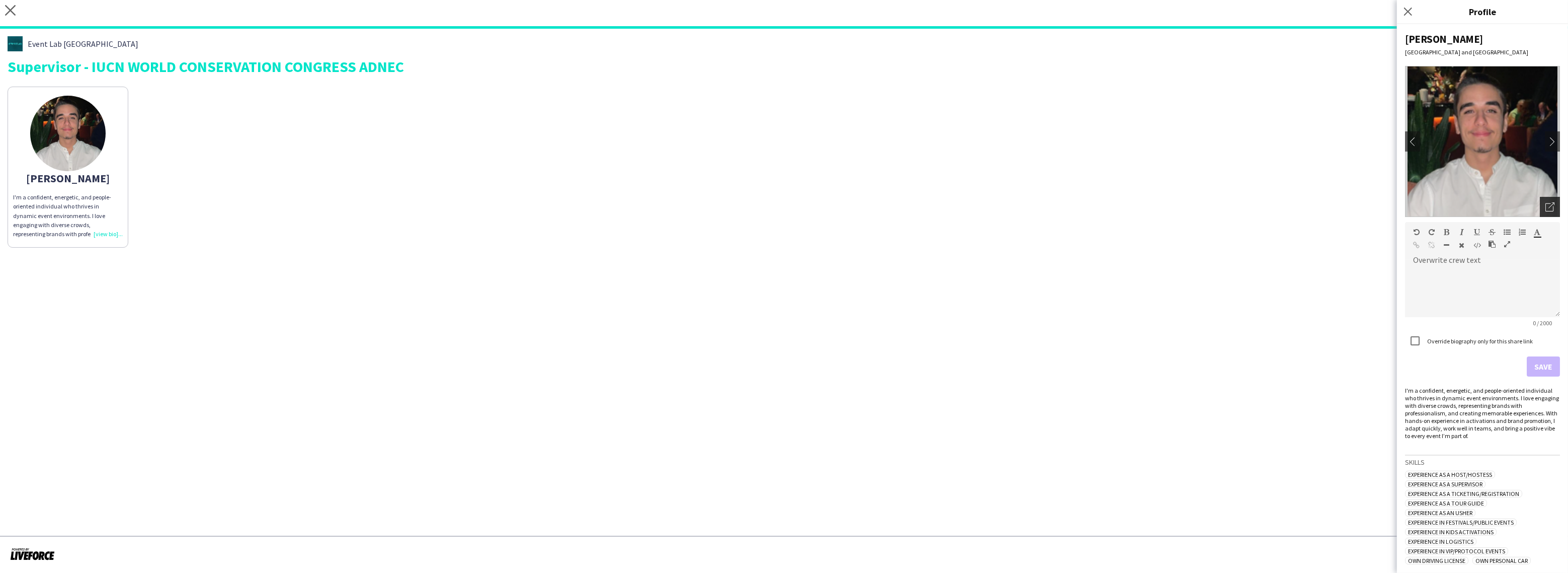
click at [1548, 210] on icon "Open photos pop-in" at bounding box center [1549, 207] width 9 height 9
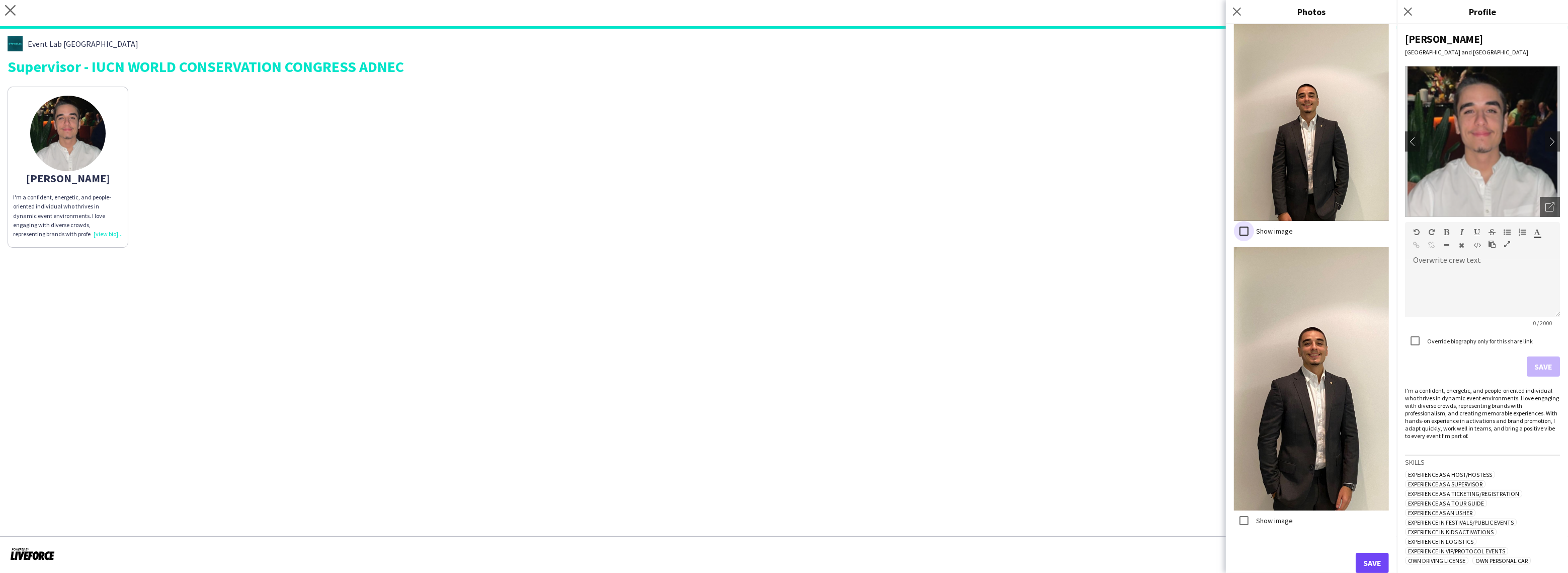
scroll to position [399, 0]
click at [1373, 559] on button "Save" at bounding box center [1372, 562] width 33 height 20
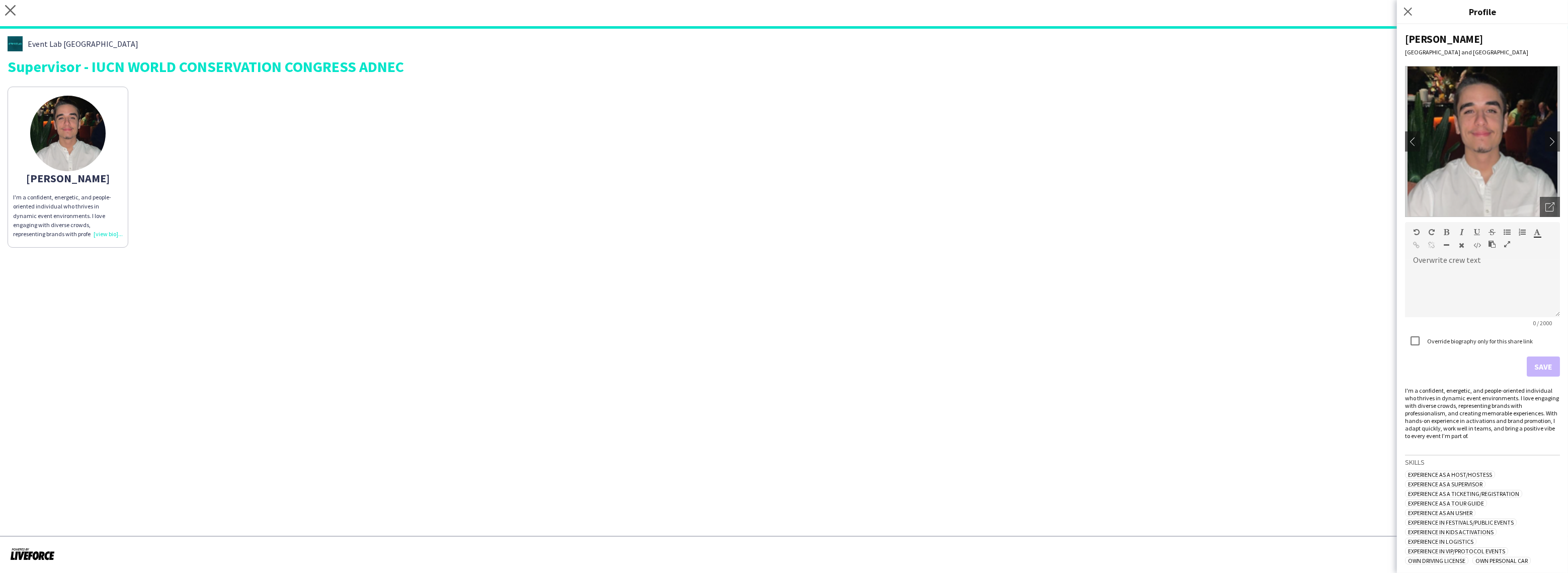
click at [1329, 422] on app-share-pages "close [URL][DOMAIN_NAME] Copy url Settings Event Lab UAE Supervisor - IUCN WORL…" at bounding box center [784, 286] width 1568 height 573
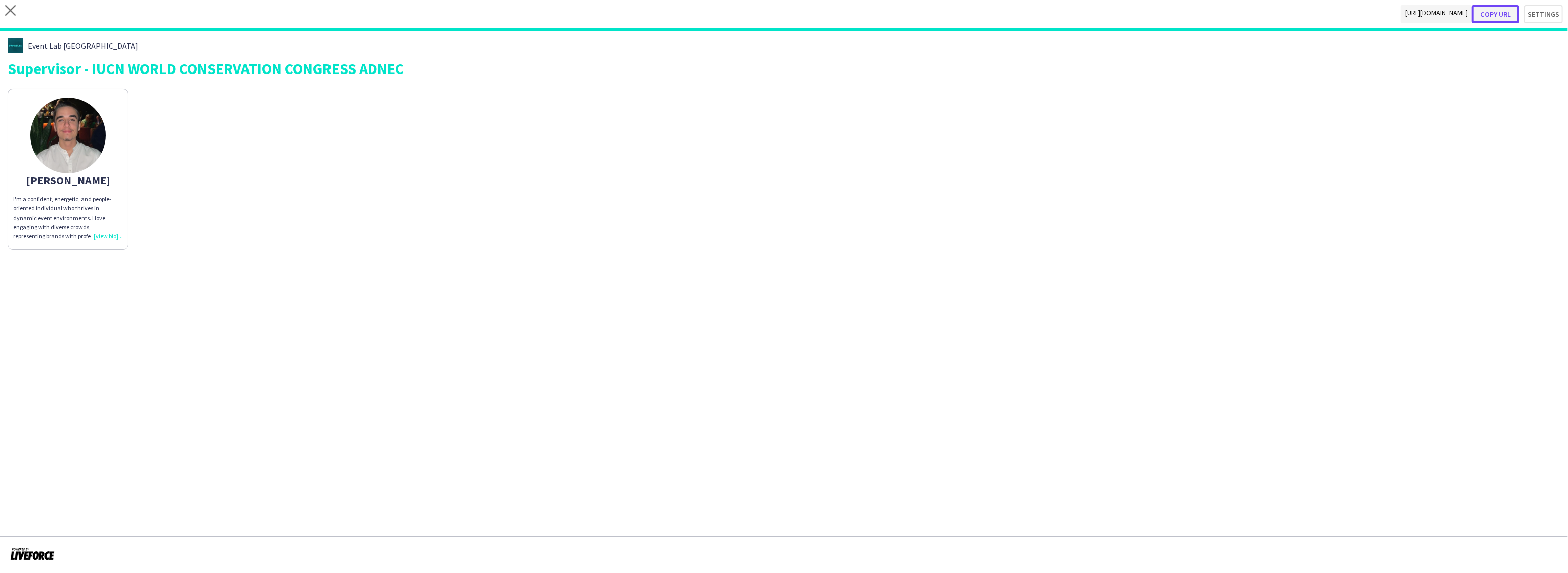
click at [1508, 13] on button "Copy url" at bounding box center [1495, 14] width 47 height 18
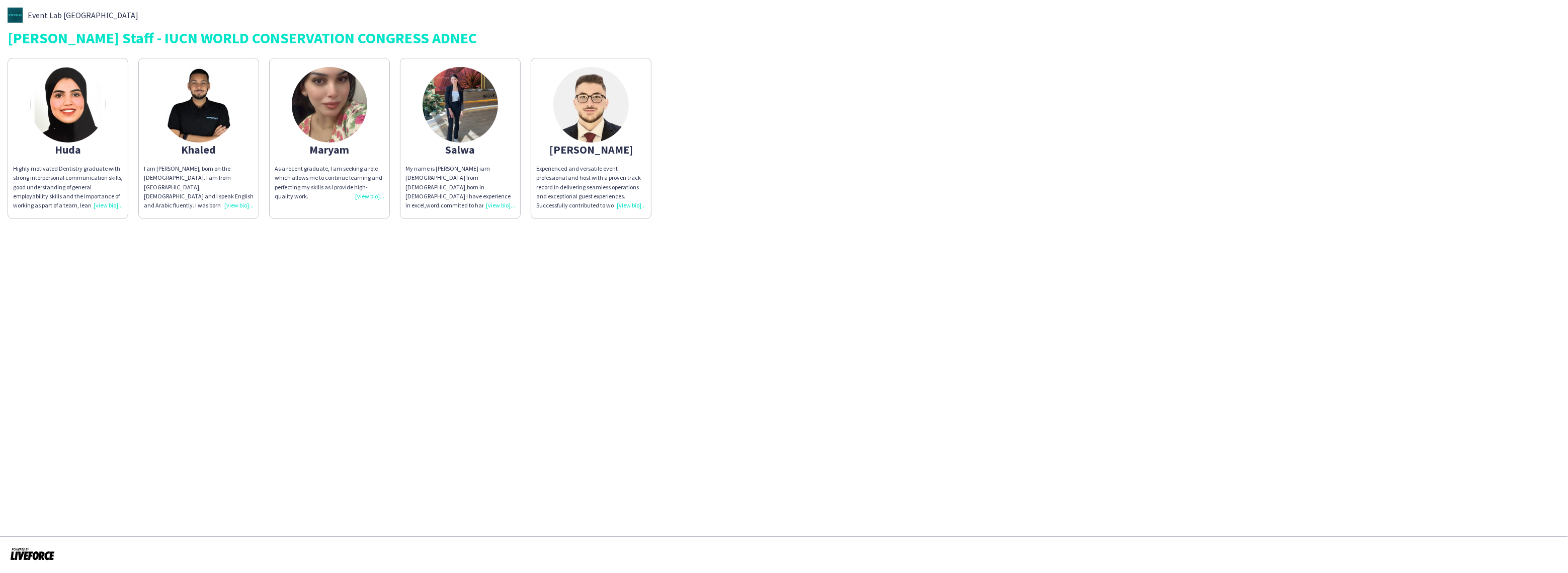
click at [631, 207] on div "Experienced and versatile event professional and host with a proven track recor…" at bounding box center [591, 187] width 109 height 46
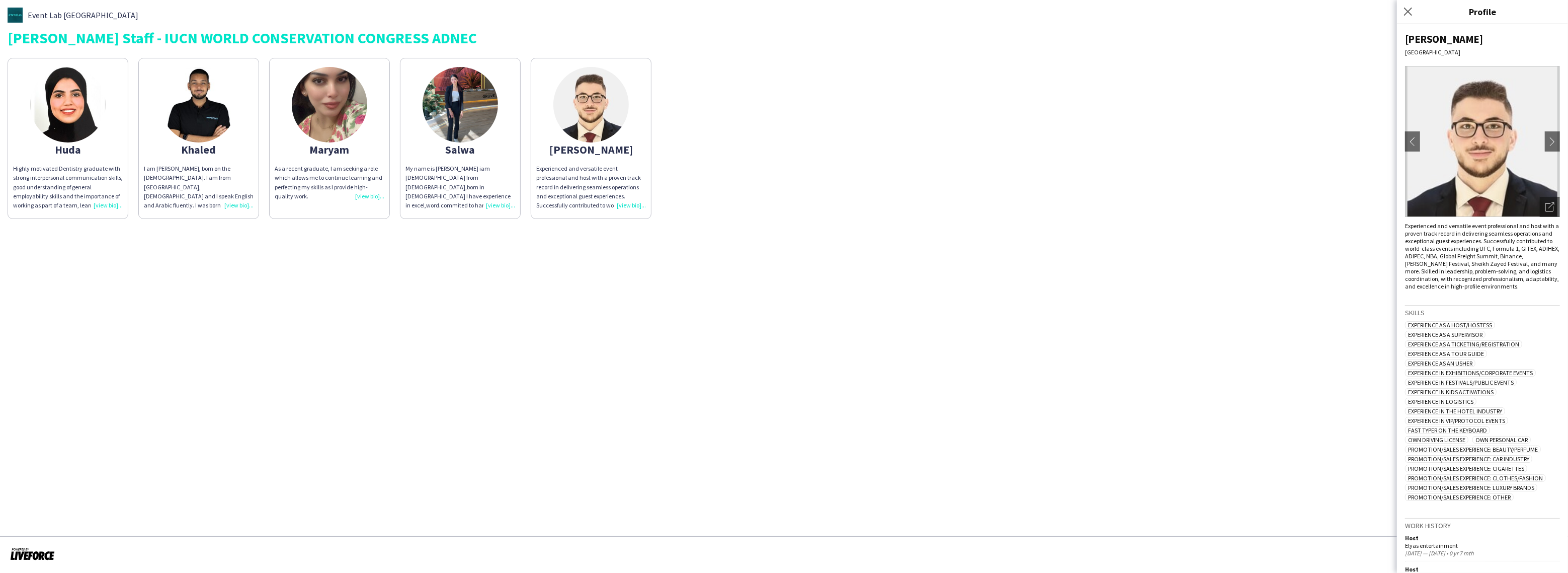
scroll to position [232, 0]
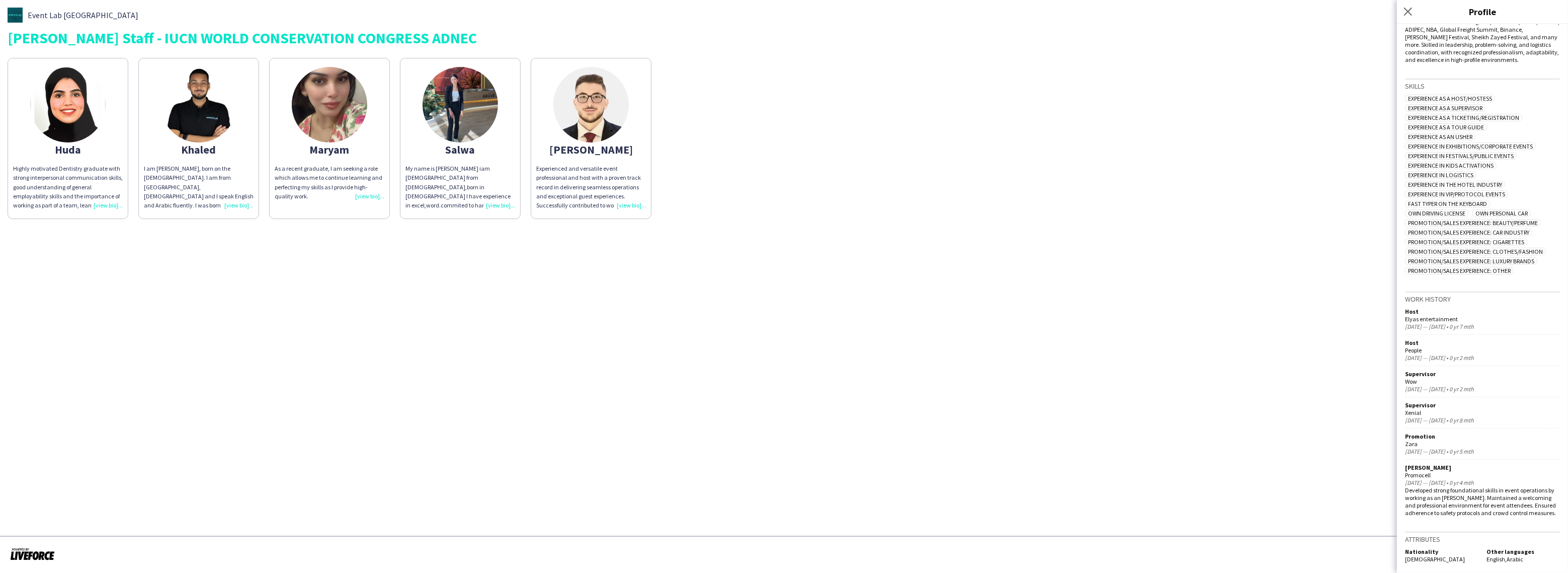
click at [840, 216] on div "Huda Highly motivated Dentistry graduate with strong interpersonal communicatio…" at bounding box center [784, 136] width 1553 height 166
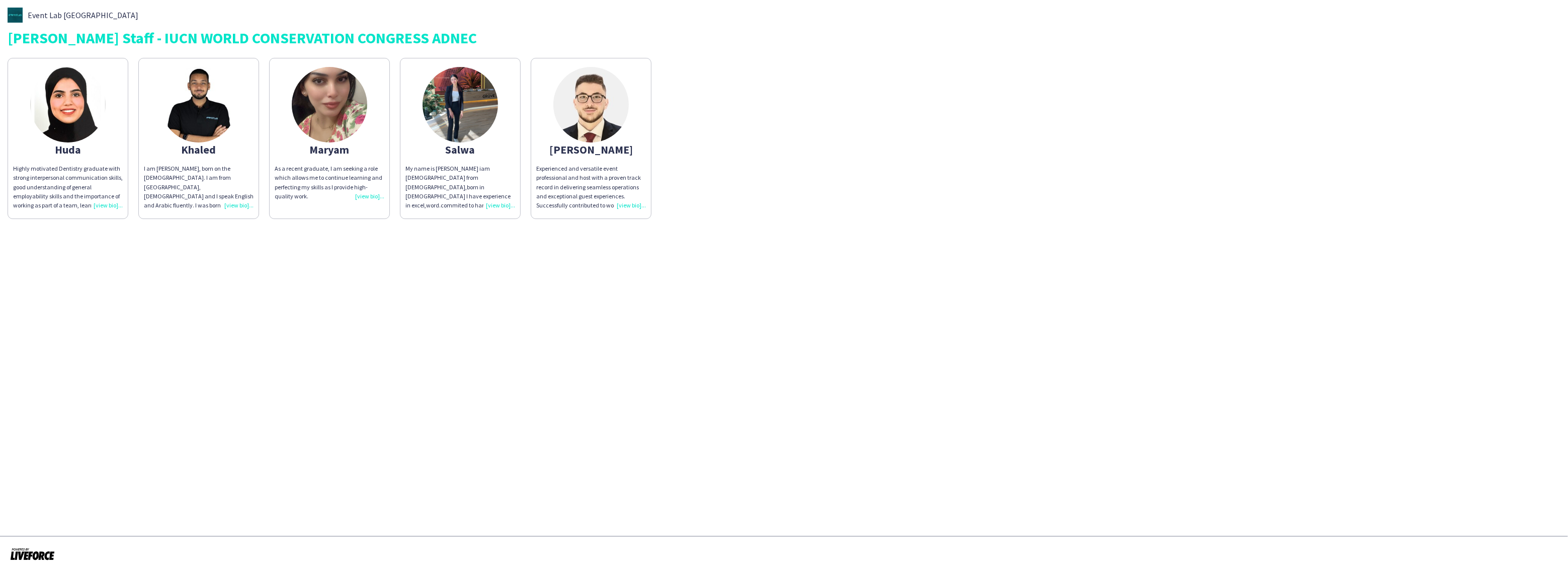
click at [107, 209] on div "Highly motivated Dentistry graduate with strong interpersonal communication ski…" at bounding box center [67, 187] width 109 height 46
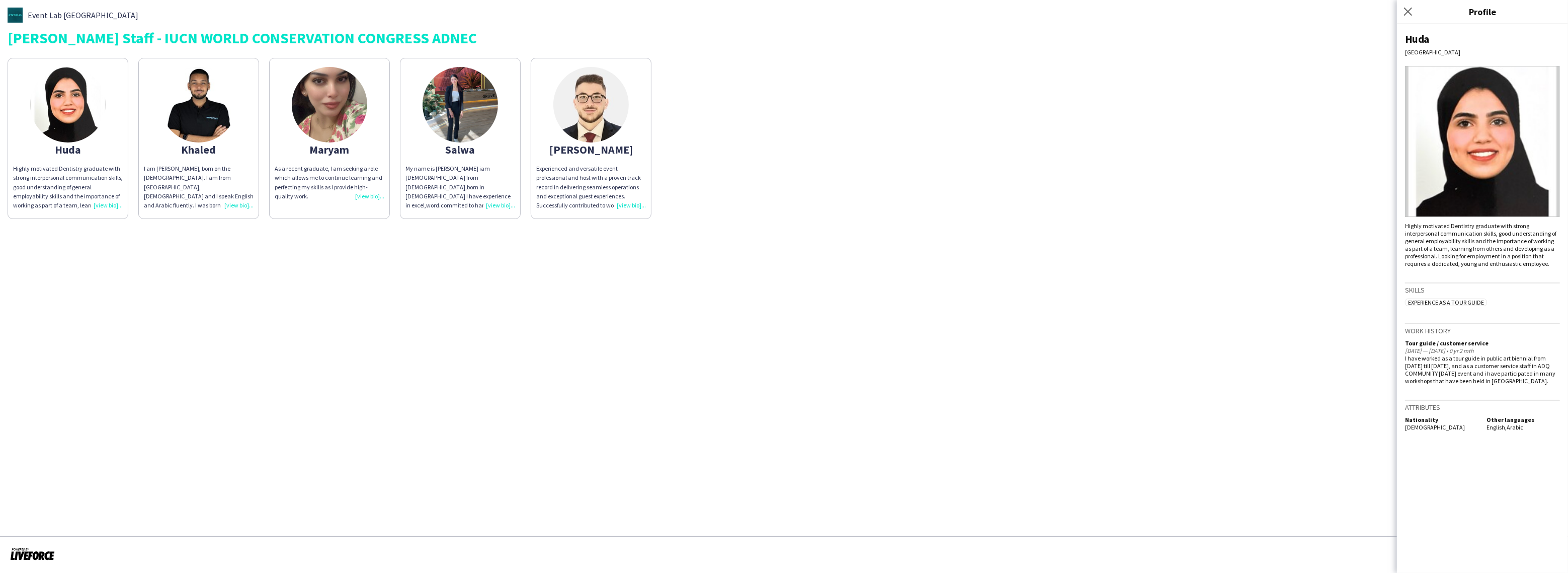
click at [870, 151] on div "Huda Highly motivated Dentistry graduate with strong interpersonal communicatio…" at bounding box center [784, 136] width 1553 height 166
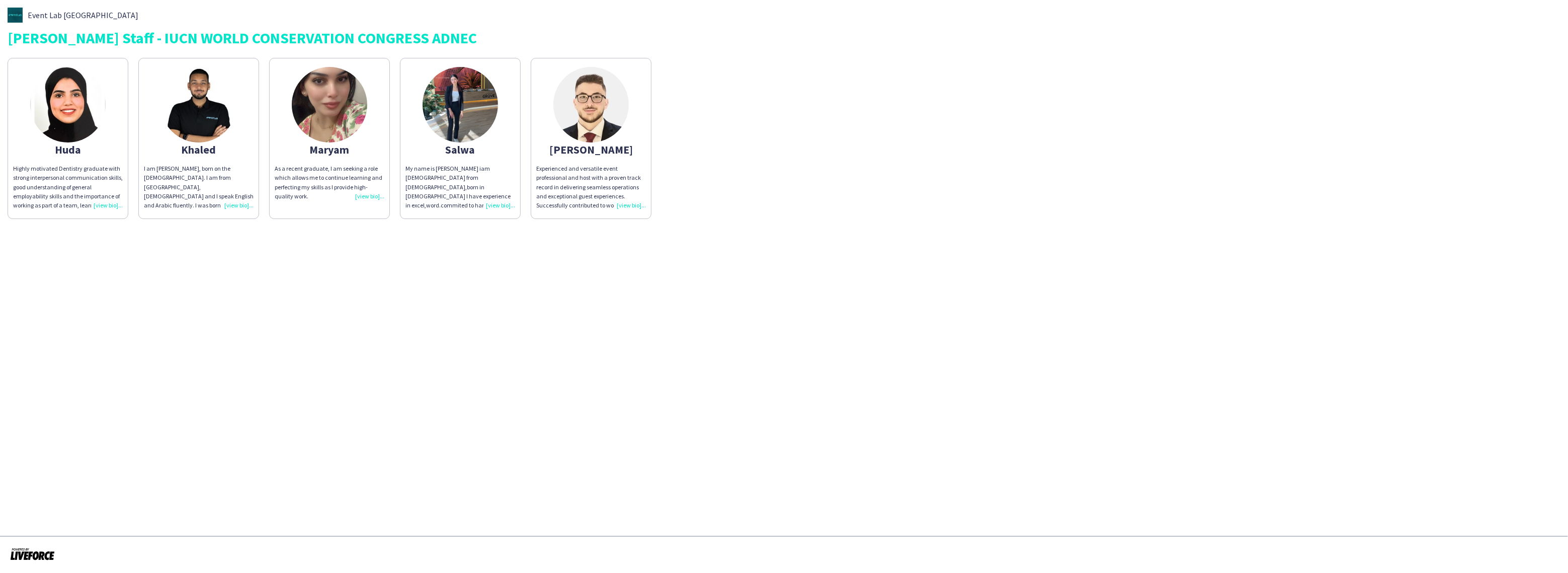
click at [505, 202] on div "My name is [PERSON_NAME] iam [DEMOGRAPHIC_DATA] from [DEMOGRAPHIC_DATA],born in…" at bounding box center [460, 187] width 109 height 46
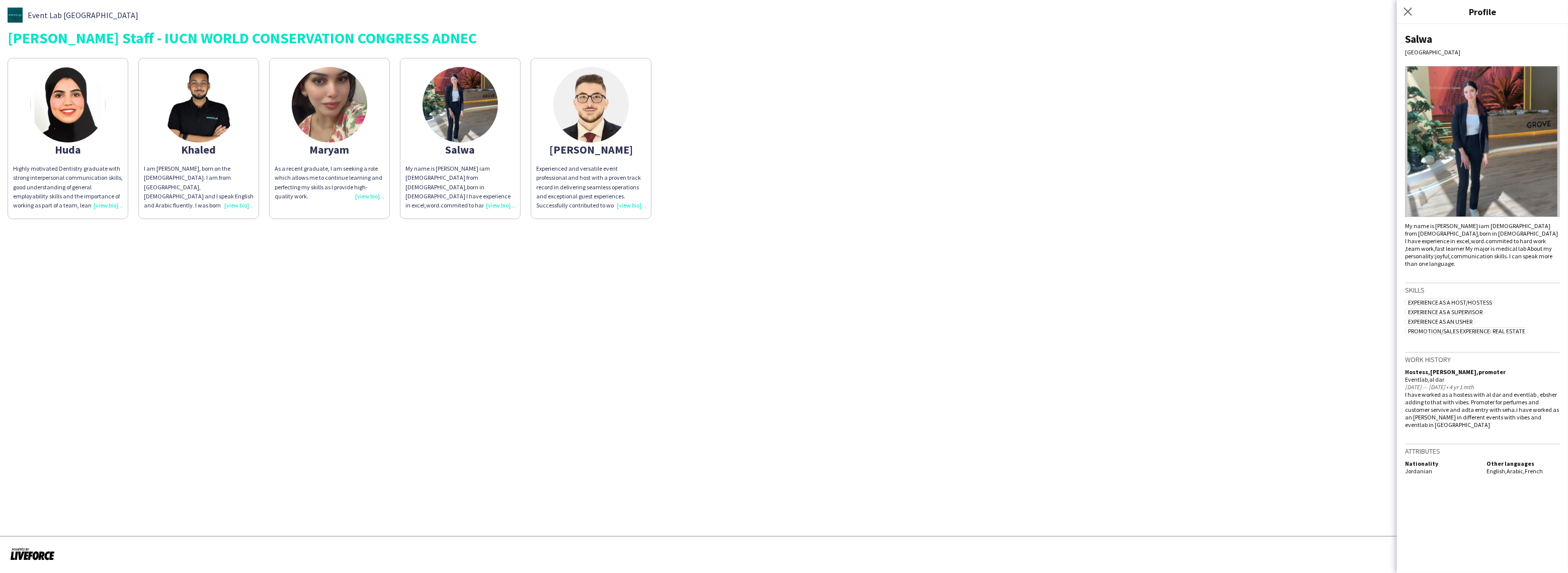
click at [374, 197] on div "As a recent graduate, I am seeking a role which allows me to continue learning …" at bounding box center [329, 182] width 109 height 37
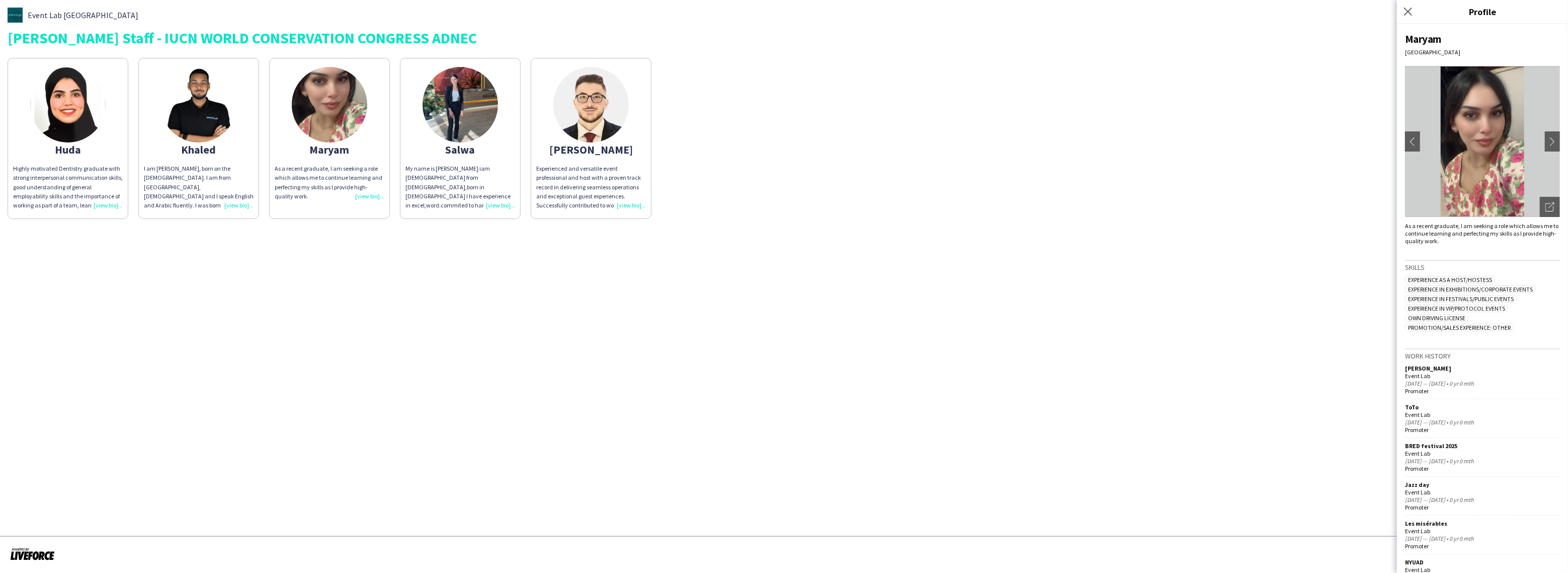
click at [244, 206] on div "I am [PERSON_NAME], born on the [DEMOGRAPHIC_DATA]. I am from [GEOGRAPHIC_DATA]…" at bounding box center [198, 187] width 109 height 46
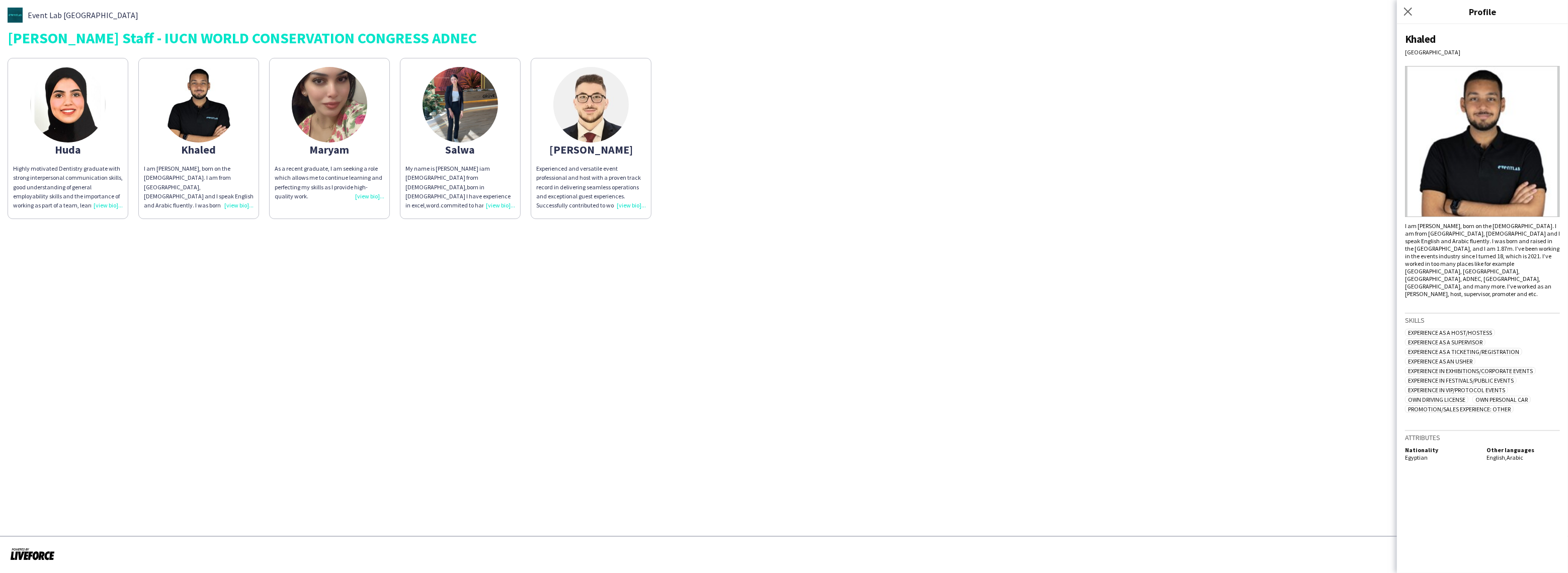
click at [529, 284] on app-share-pages "Event Lab UAE [PERSON_NAME] Staff - IUCN WORLD CONSERVATION CONGRESS ADNEC Huda…" at bounding box center [784, 286] width 1568 height 573
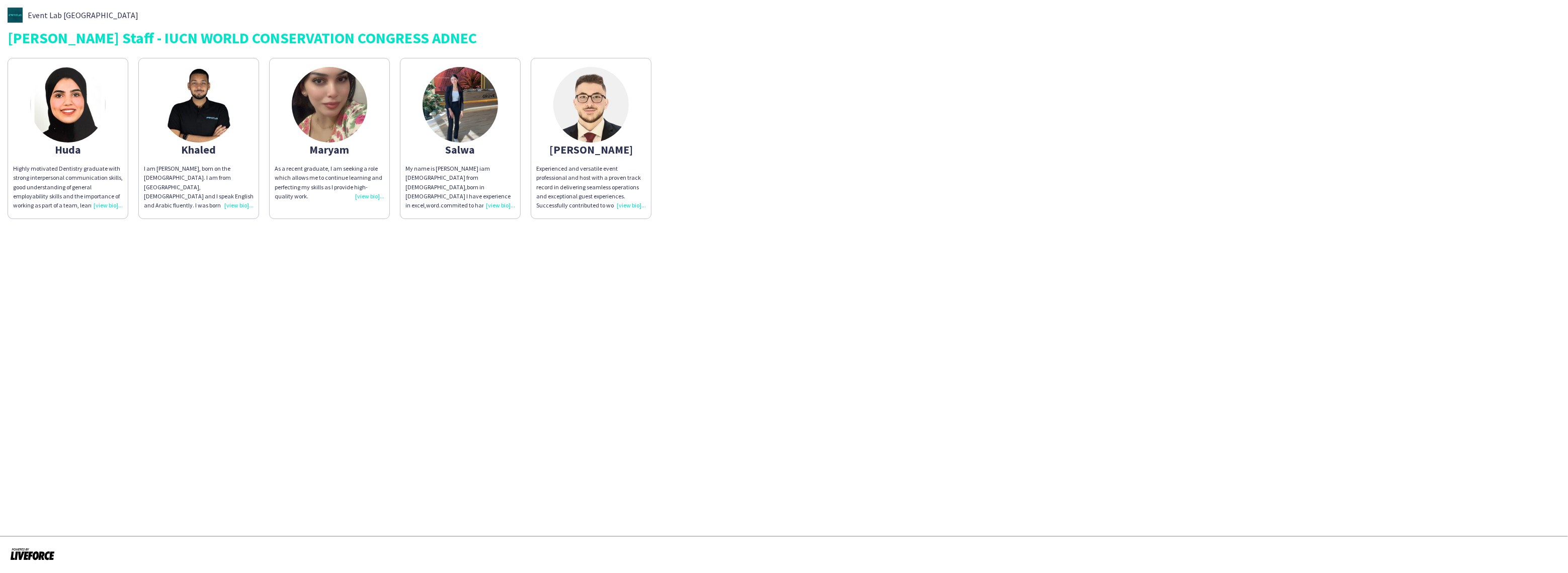
click at [625, 207] on div "Experienced and versatile event professional and host with a proven track recor…" at bounding box center [591, 187] width 109 height 46
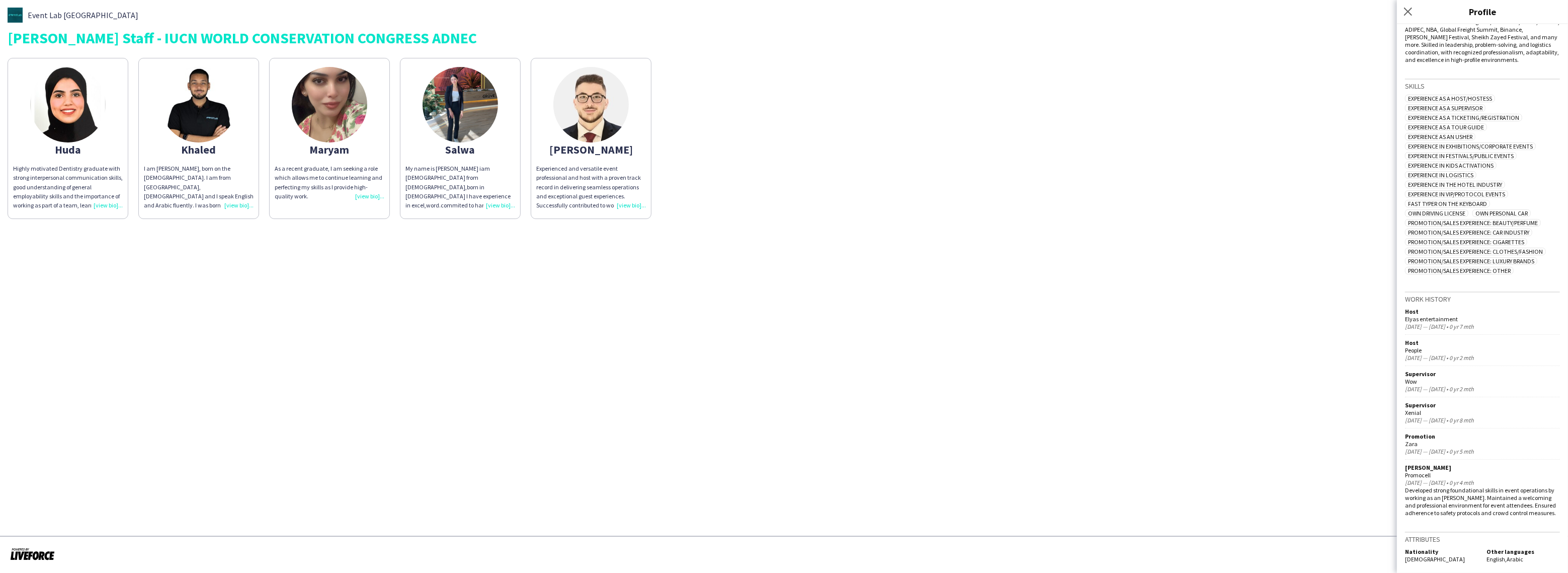
click at [363, 196] on div "As a recent graduate, I am seeking a role which allows me to continue learning …" at bounding box center [329, 182] width 109 height 37
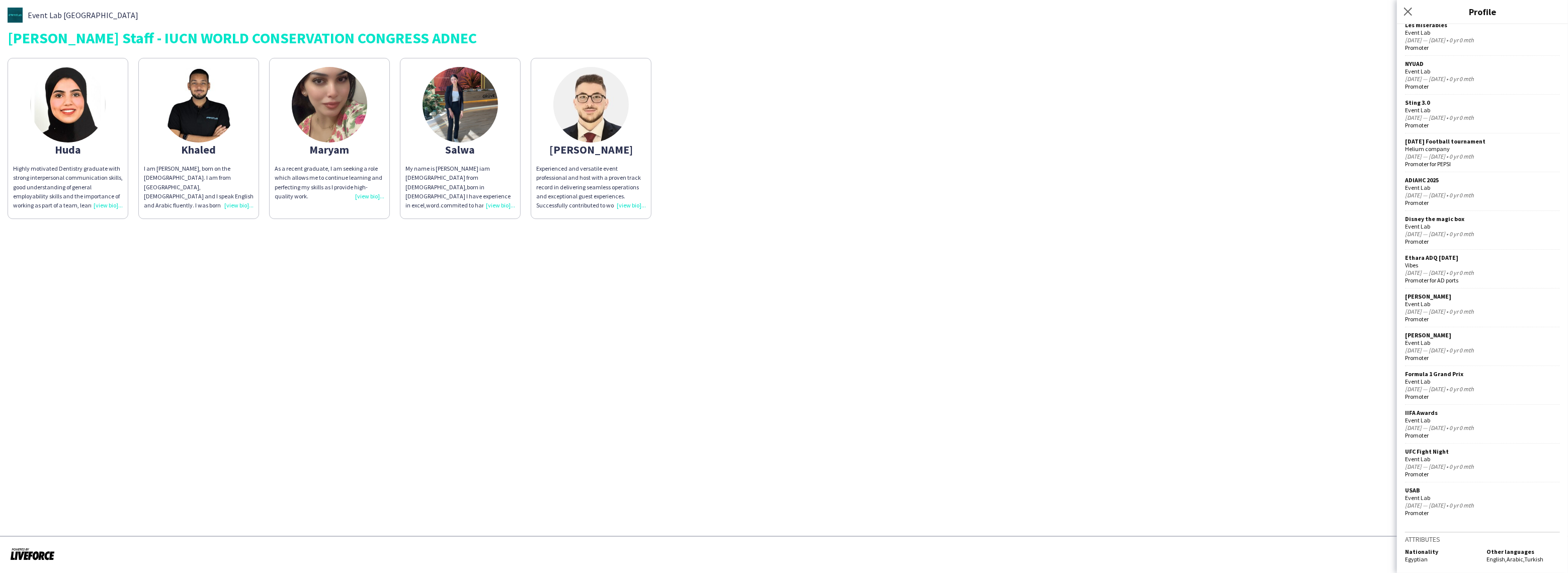
scroll to position [0, 0]
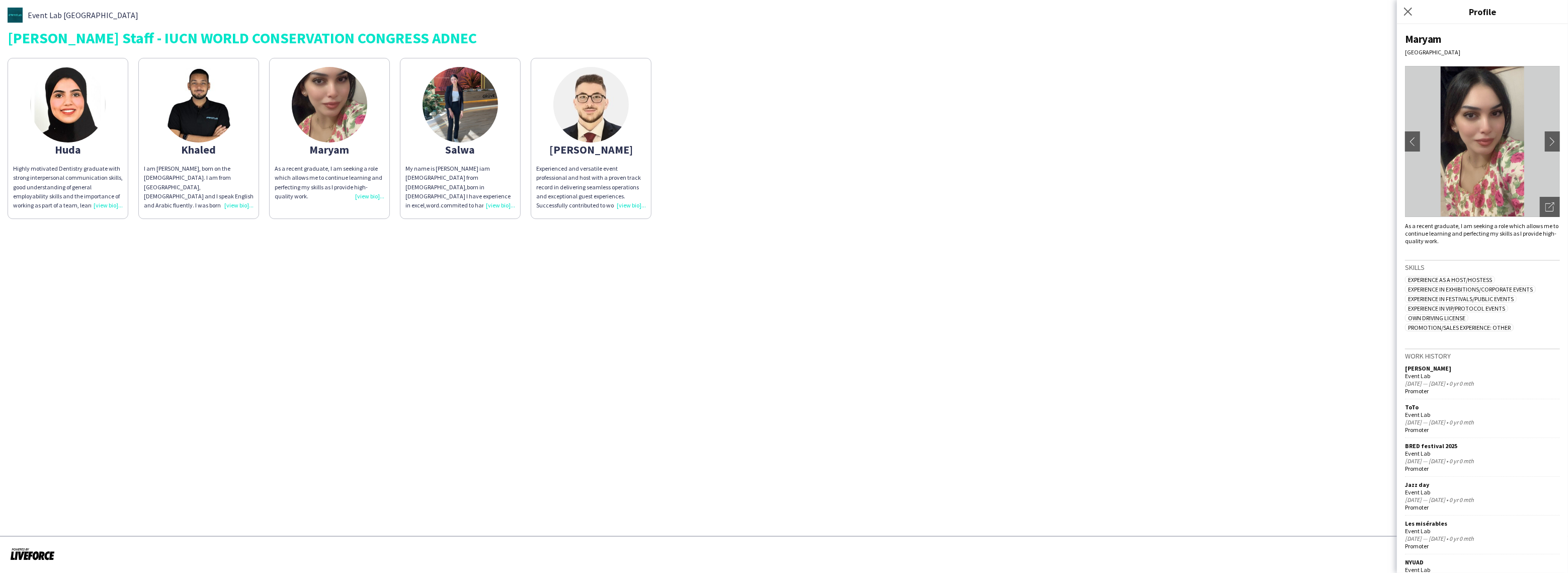
click at [503, 204] on div "My name is [PERSON_NAME] iam [DEMOGRAPHIC_DATA] from [DEMOGRAPHIC_DATA],born in…" at bounding box center [460, 187] width 109 height 46
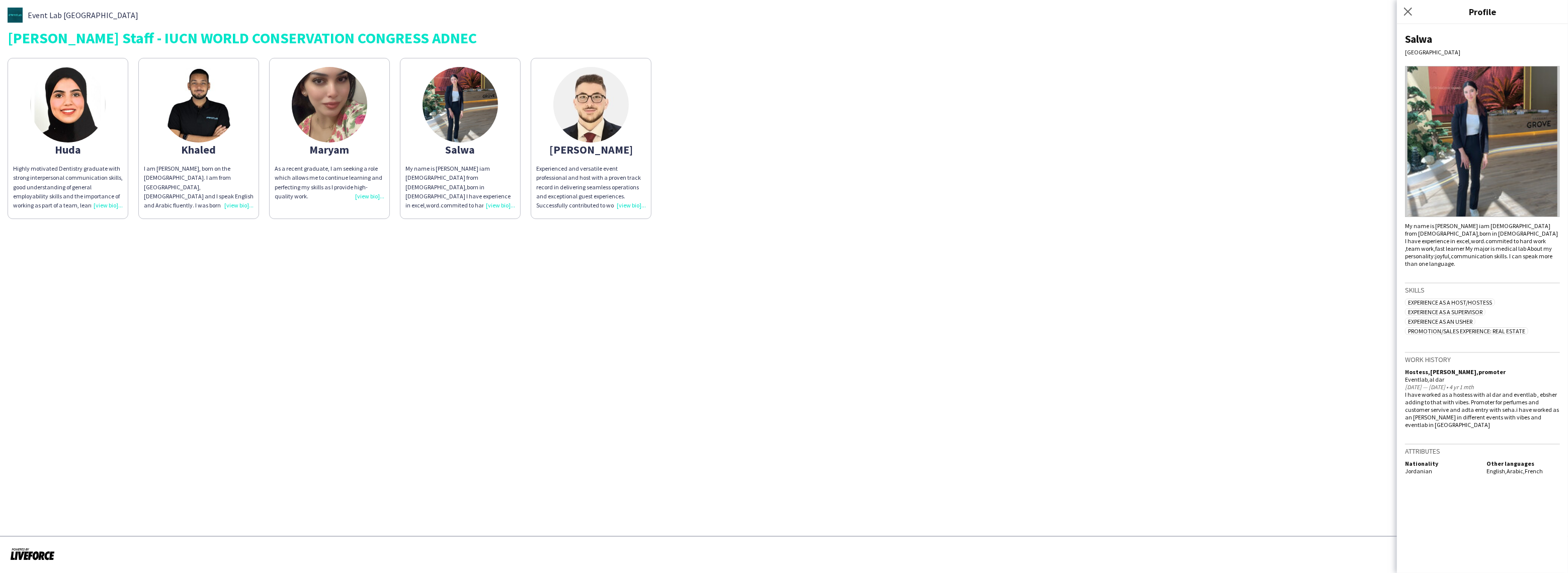
click at [98, 201] on div "Highly motivated Dentistry graduate with strong interpersonal communication ski…" at bounding box center [67, 187] width 109 height 46
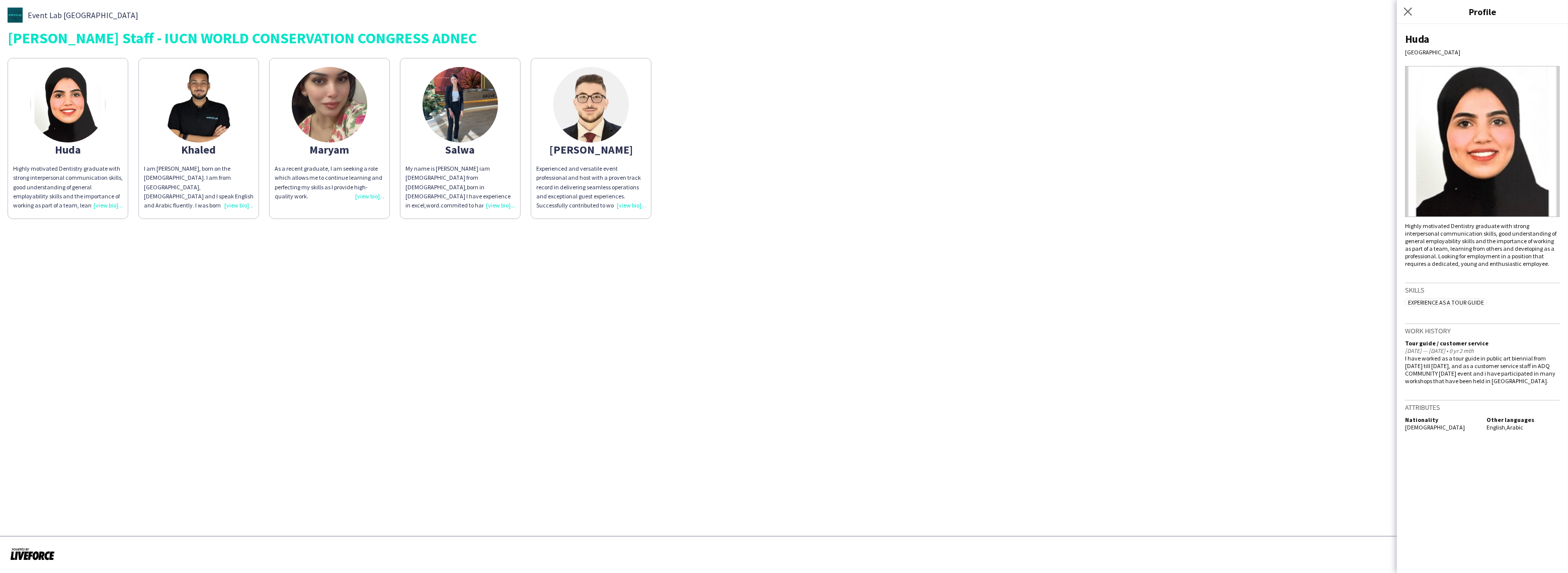
click at [944, 109] on div "Huda Highly motivated Dentistry graduate with strong interpersonal communicatio…" at bounding box center [784, 136] width 1553 height 166
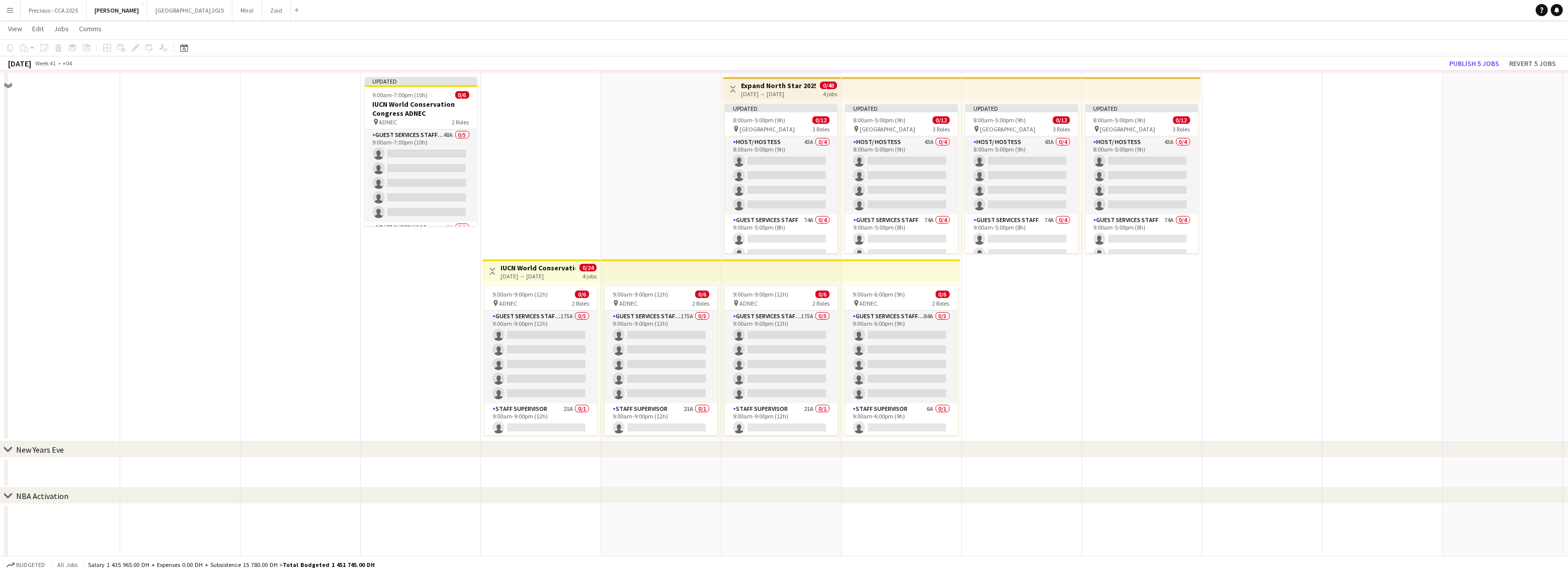
scroll to position [222, 0]
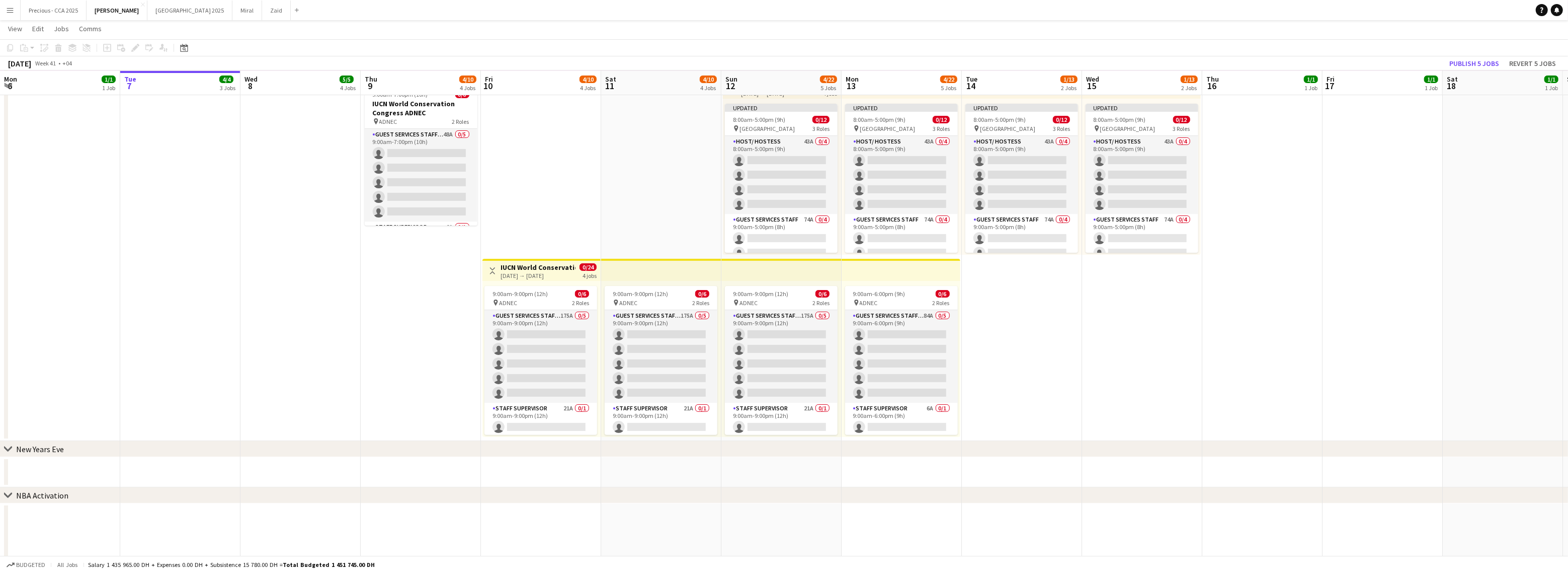
click at [16, 10] on button "Menu" at bounding box center [10, 10] width 20 height 20
click at [125, 52] on link "My Workforce" at bounding box center [152, 54] width 100 height 20
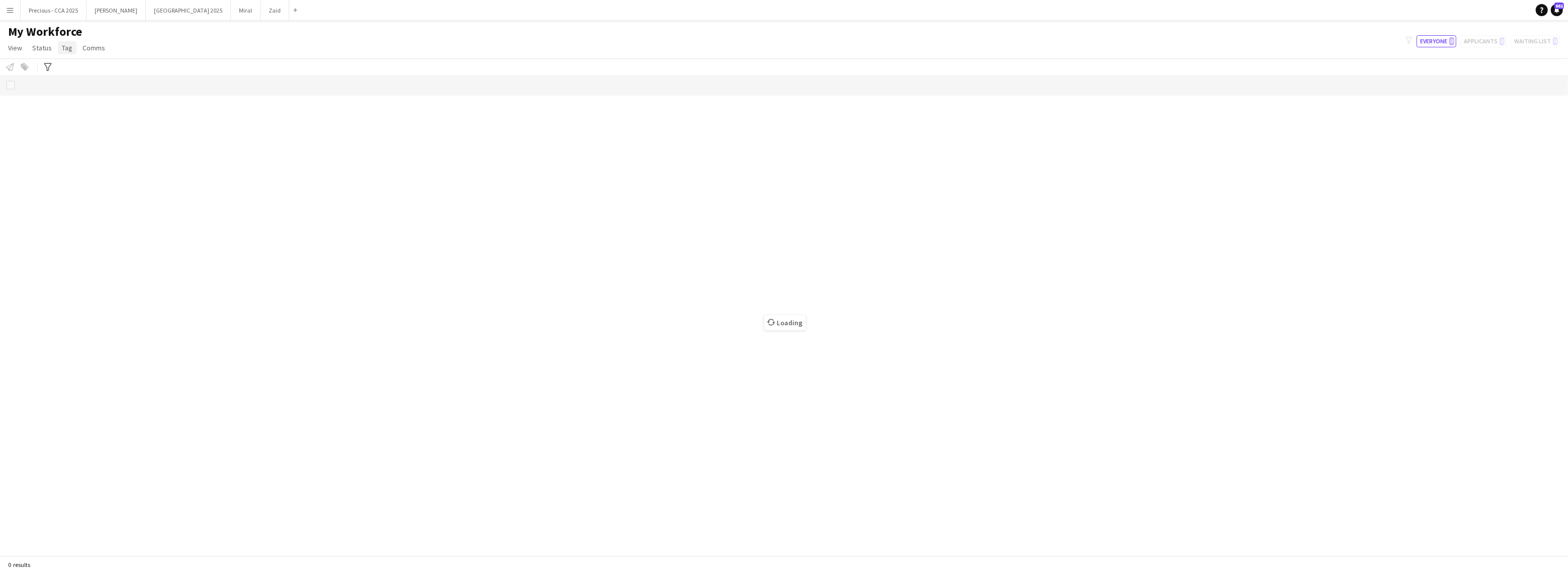
click at [67, 47] on span "Tag" at bounding box center [67, 48] width 10 height 9
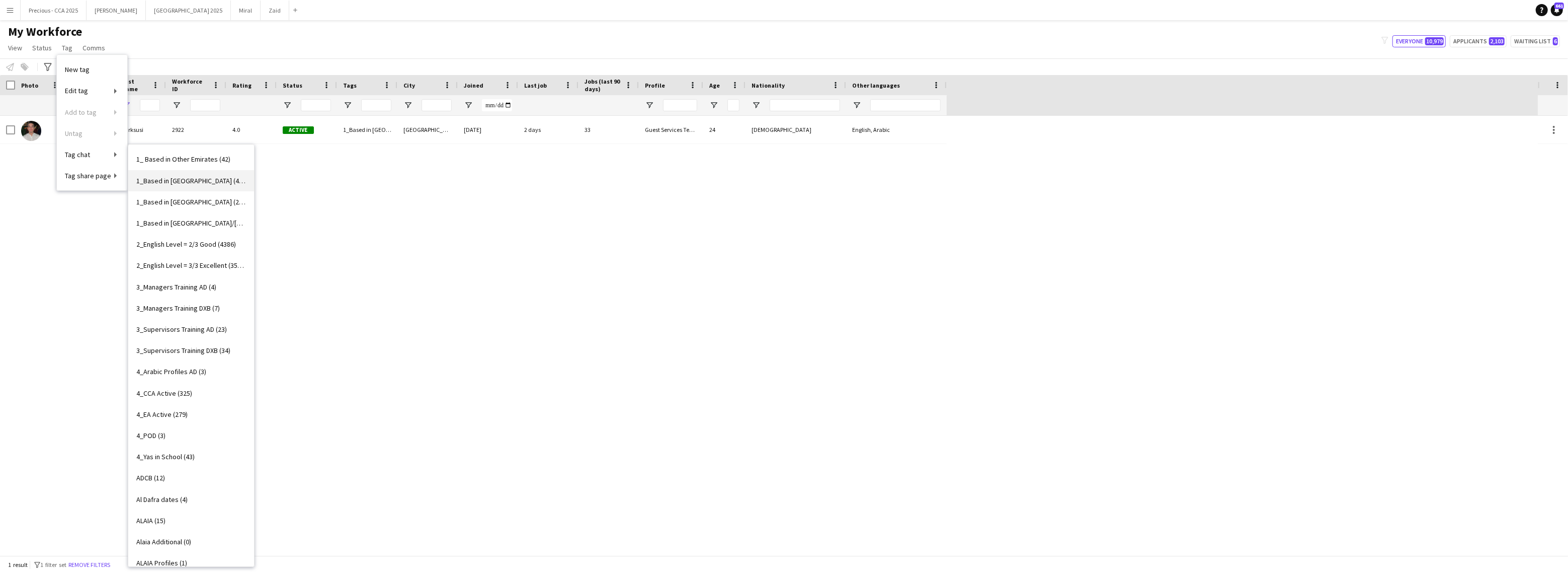
type input "*********"
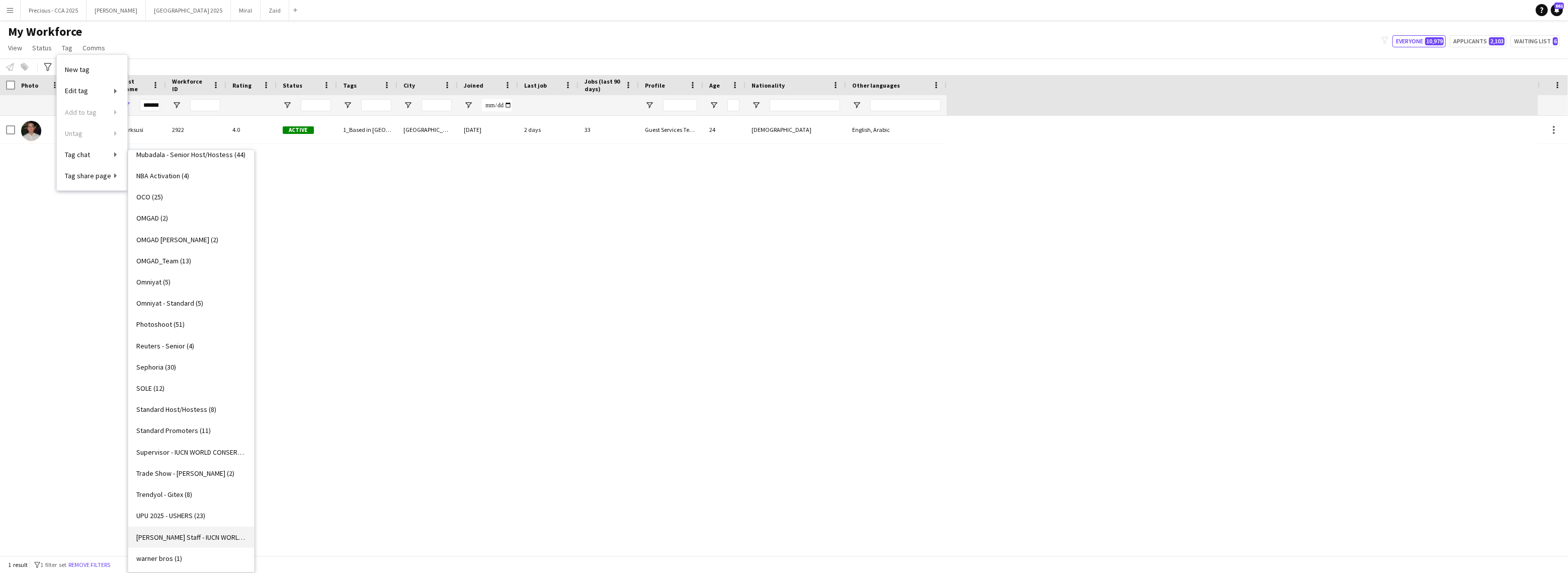
click at [176, 534] on span "[PERSON_NAME] Staff - IUCN WORLD CONSERVATION CONGRESS ADNEC (5)" at bounding box center [191, 536] width 109 height 9
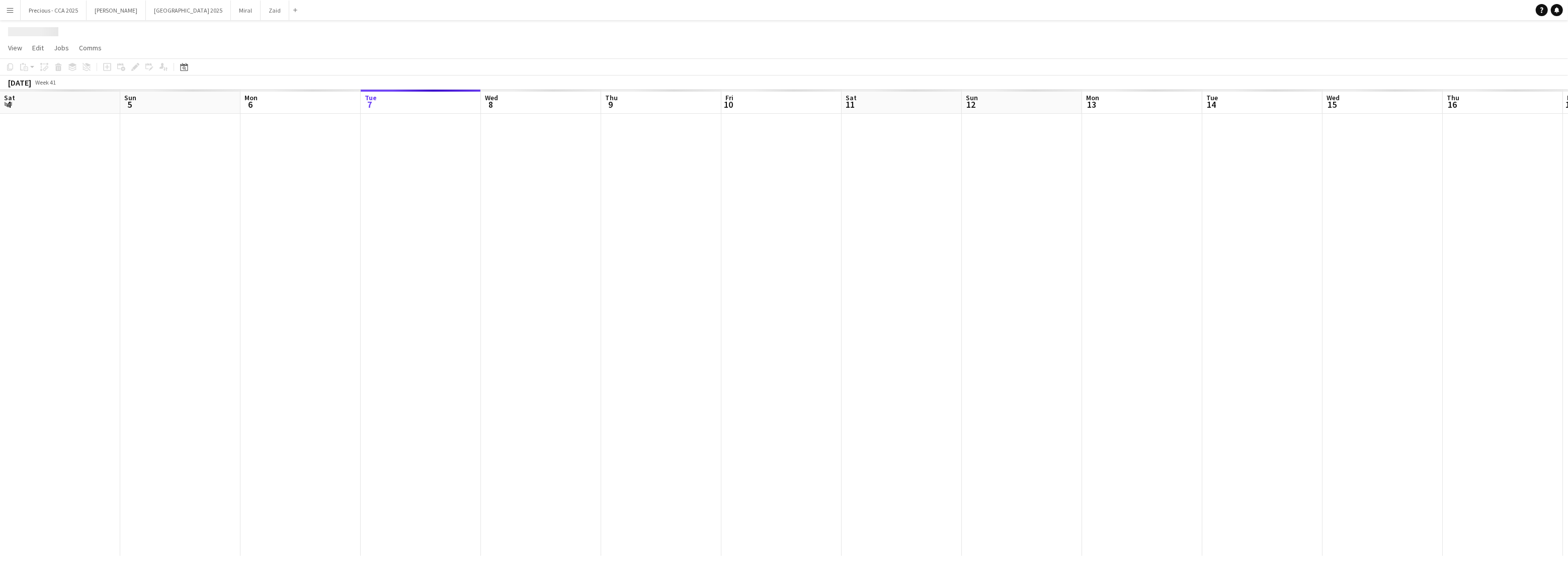
scroll to position [0, 240]
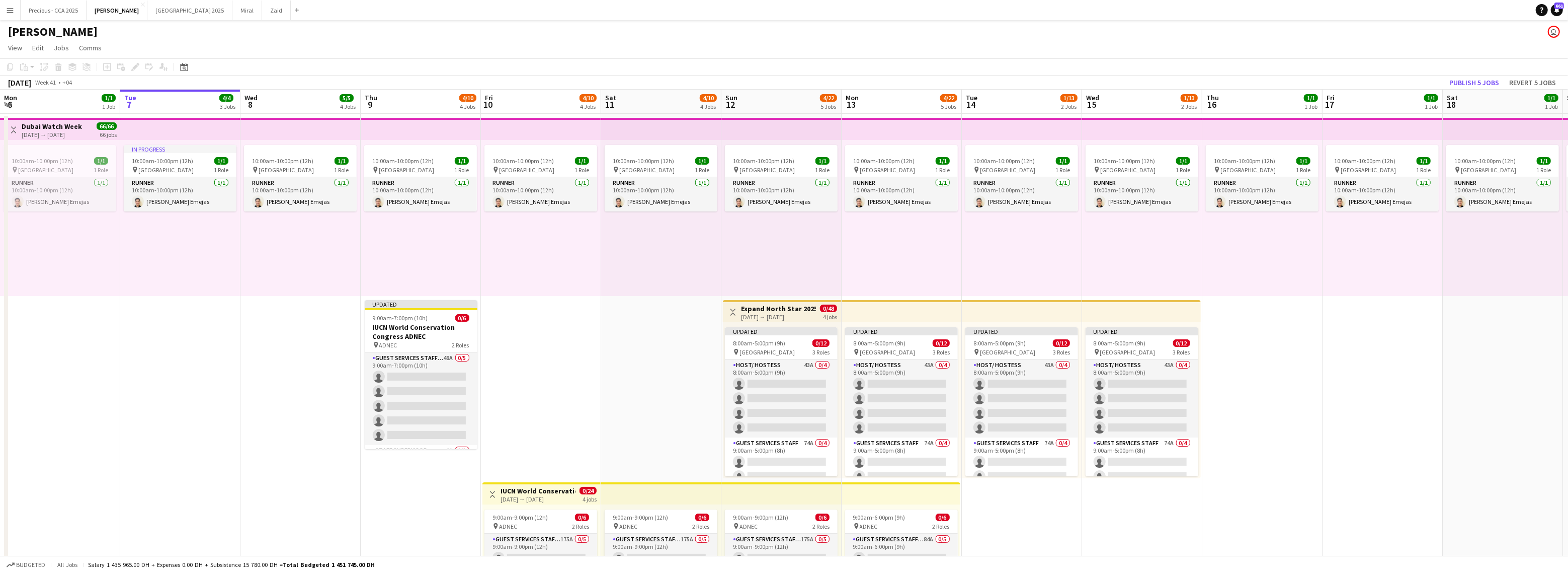
click at [10, 8] on app-icon "Menu" at bounding box center [10, 10] width 8 height 8
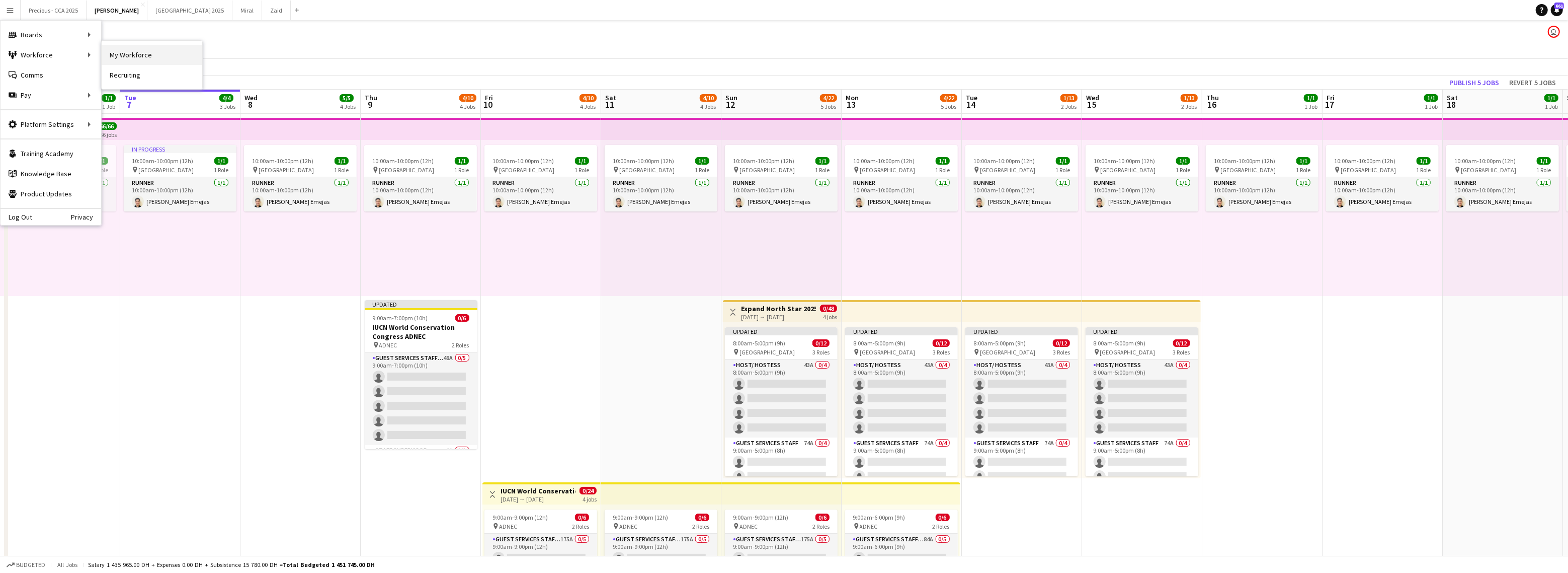
click at [137, 52] on link "My Workforce" at bounding box center [152, 54] width 100 height 20
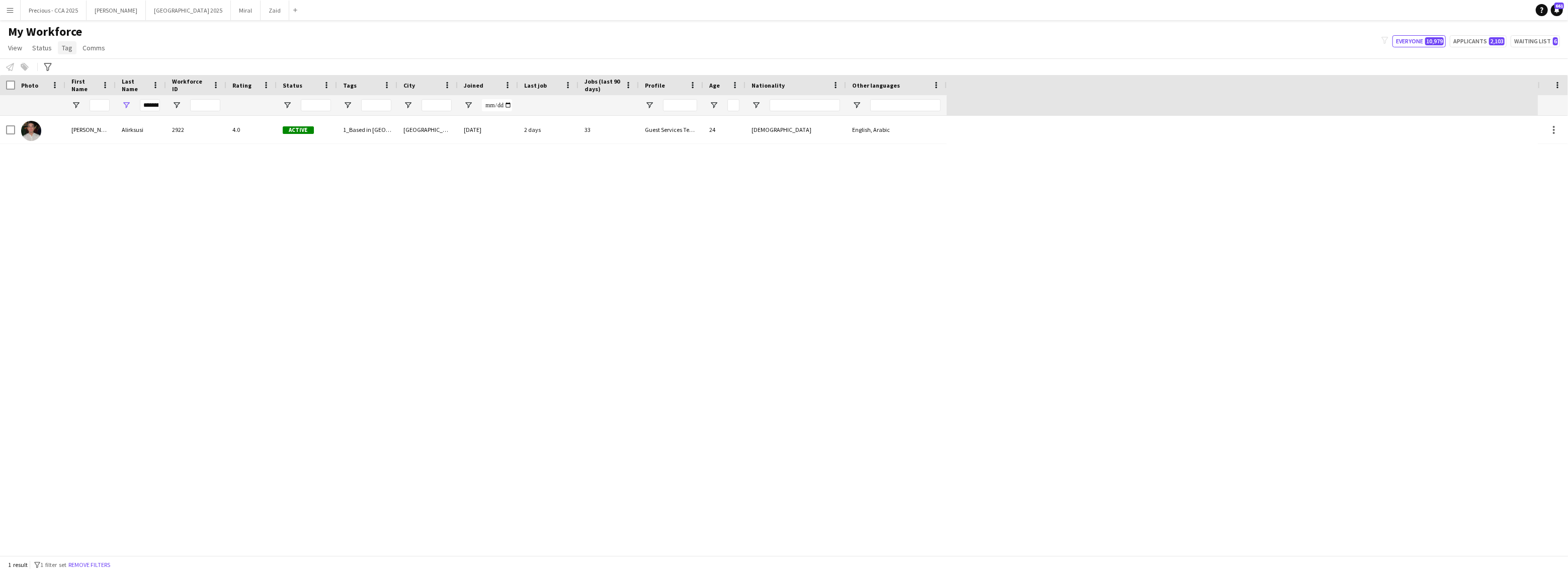
click at [70, 52] on span "Tag" at bounding box center [67, 48] width 10 height 9
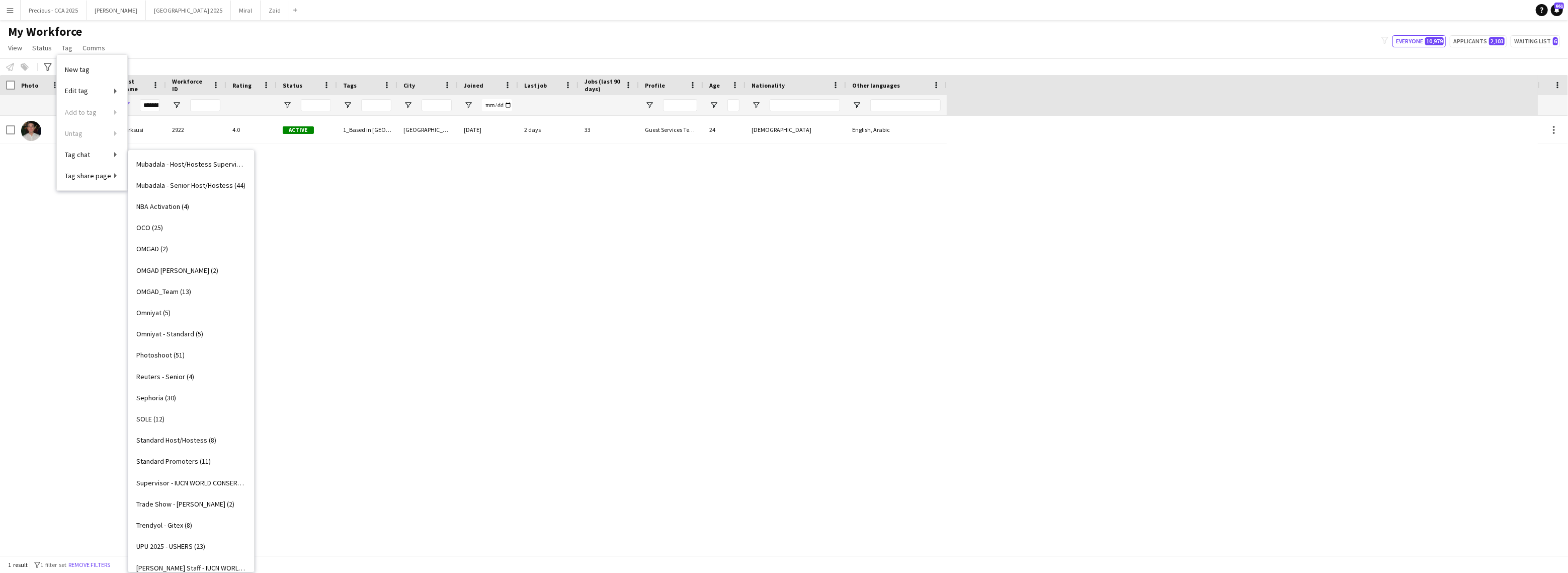
scroll to position [790, 0]
click at [175, 459] on span "Supervisor - IUCN WORLD CONSERVATION CONGRESS ADNEC (1)" at bounding box center [191, 458] width 109 height 9
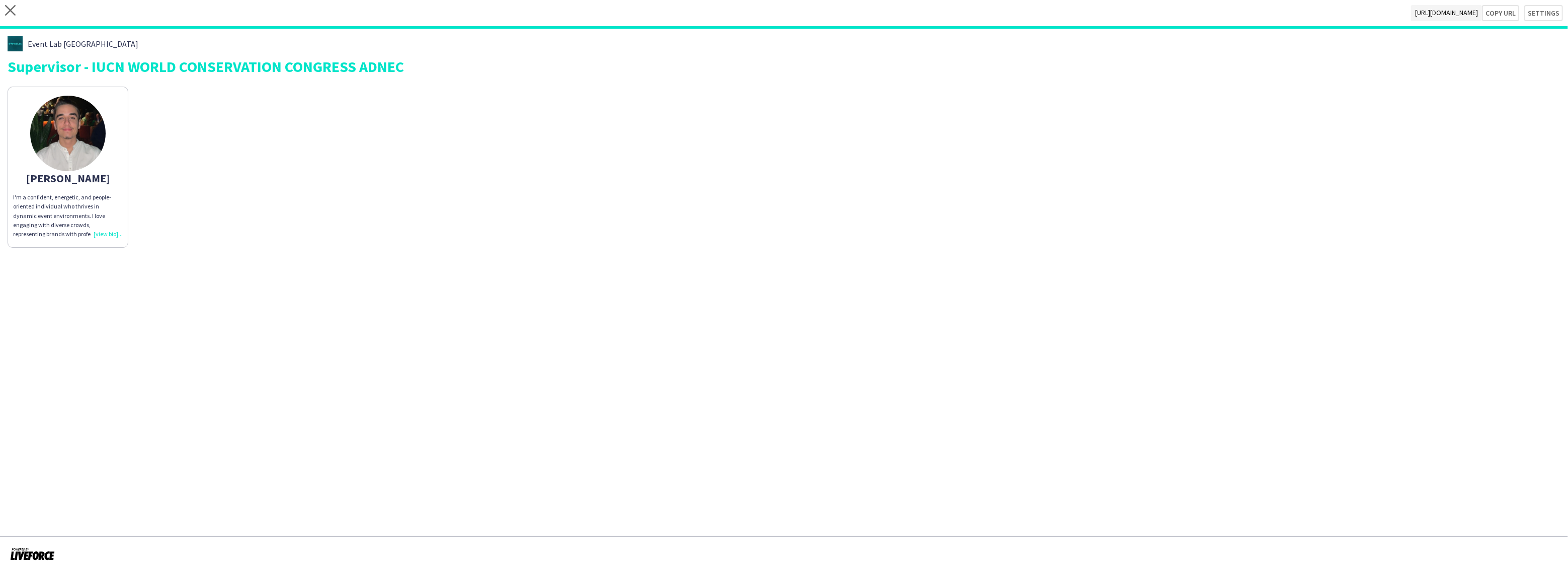
click at [105, 233] on div "I'm a confident, energetic, and people-oriented individual who thrives in dynam…" at bounding box center [67, 216] width 109 height 46
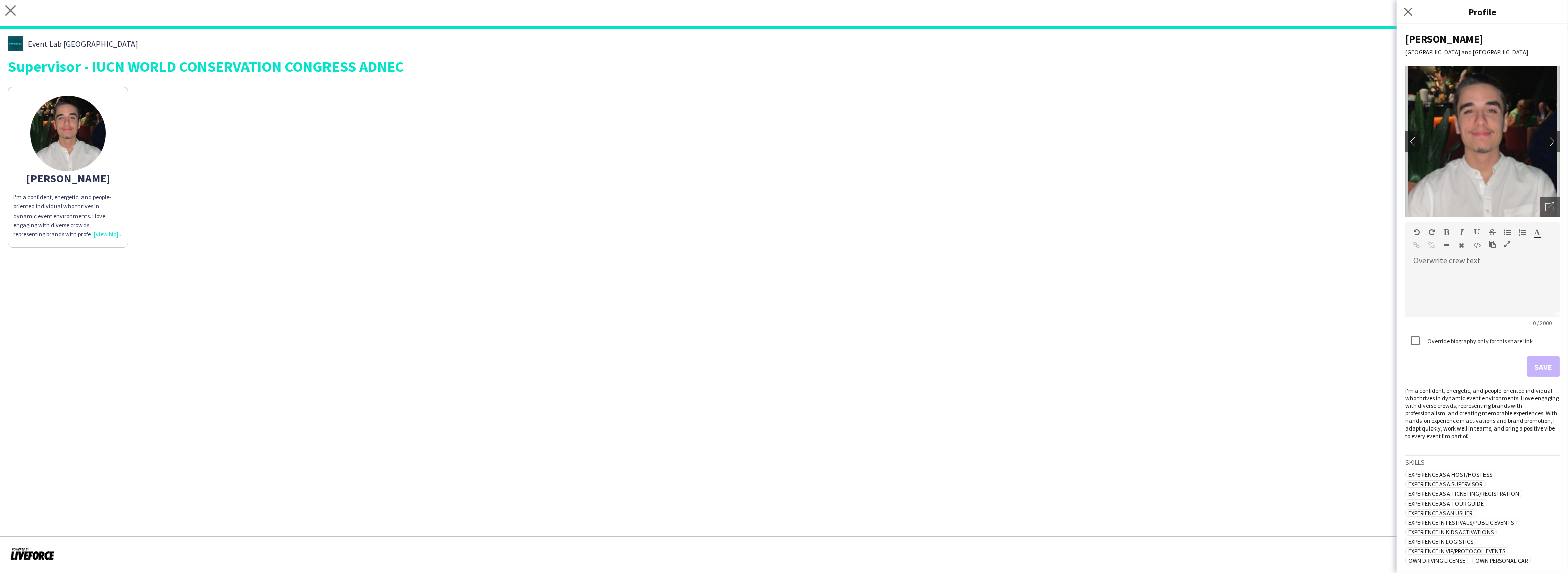
scroll to position [441, 0]
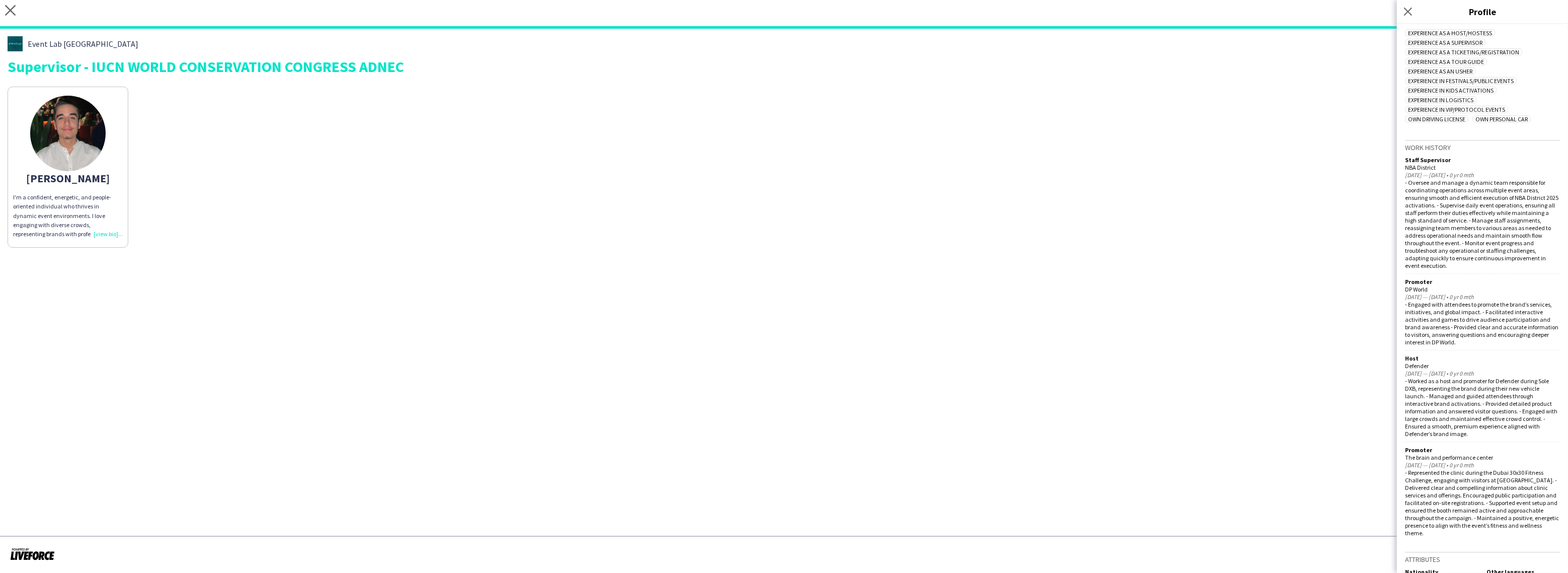
click at [103, 233] on div "I'm a confident, energetic, and people-oriented individual who thrives in dynam…" at bounding box center [67, 216] width 109 height 46
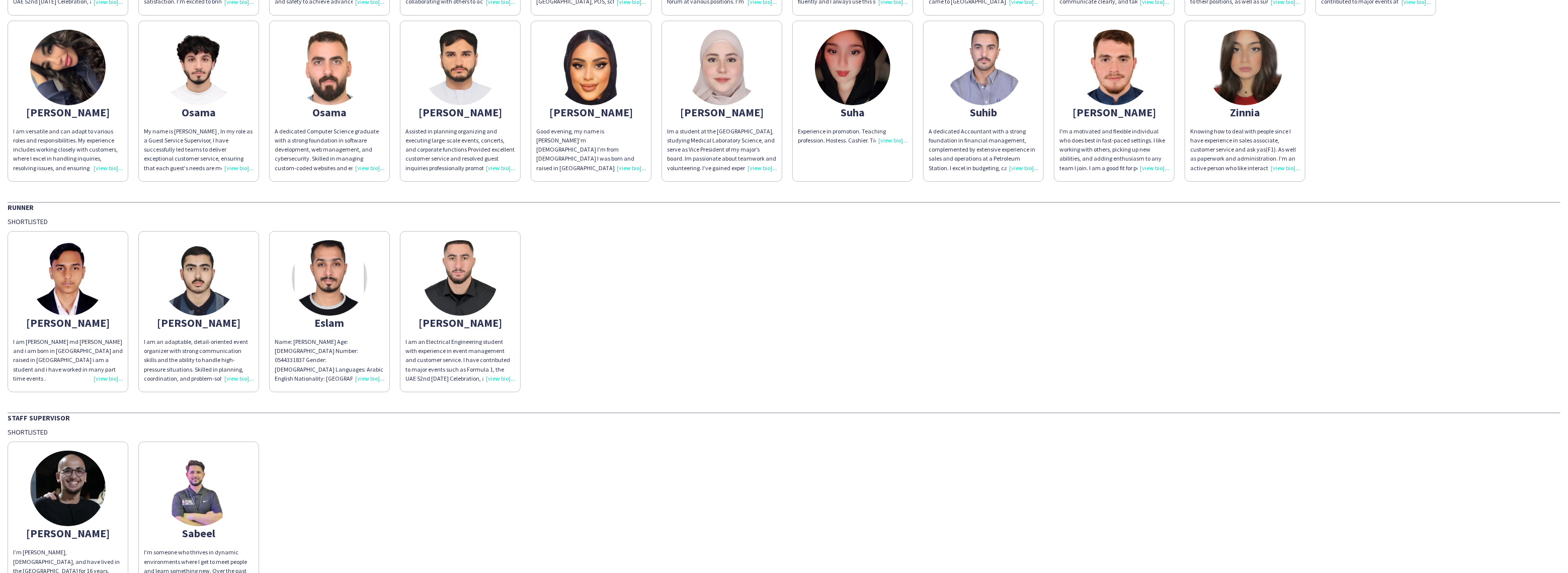
scroll to position [648, 0]
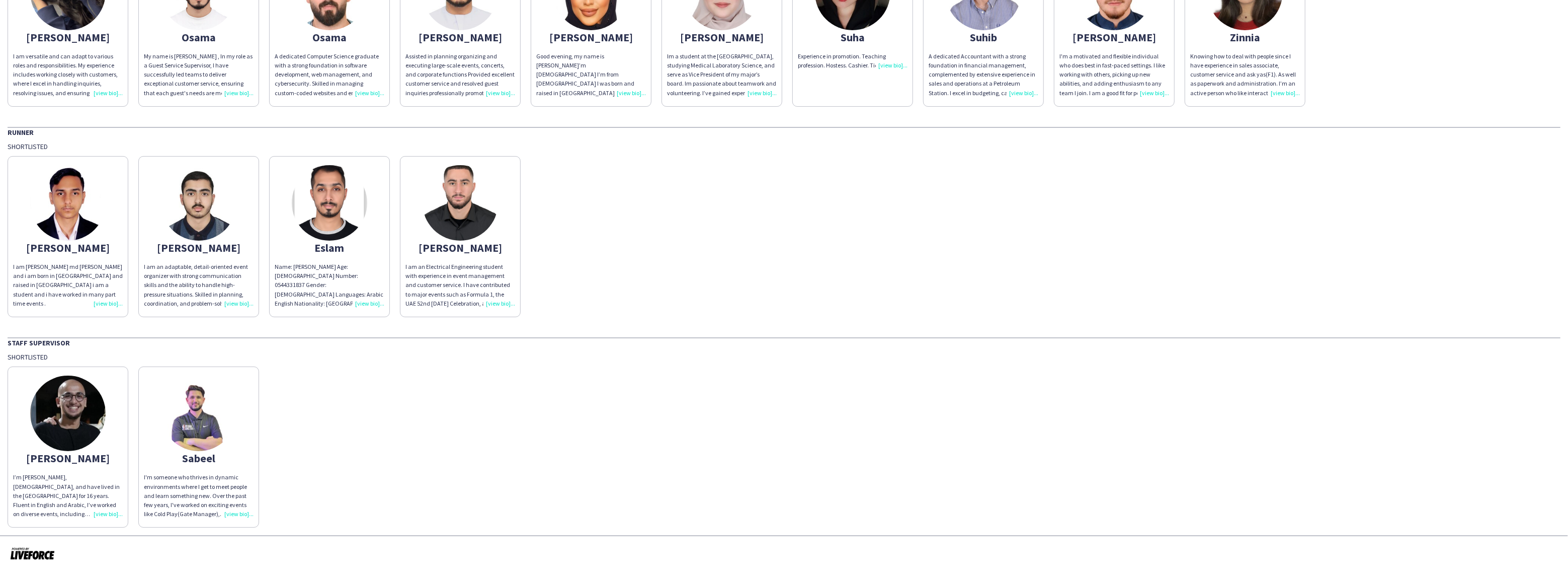
click at [98, 514] on div "I’m [PERSON_NAME], [DEMOGRAPHIC_DATA], and have lived in the [GEOGRAPHIC_DATA] …" at bounding box center [67, 495] width 109 height 46
